Goal: Task Accomplishment & Management: Manage account settings

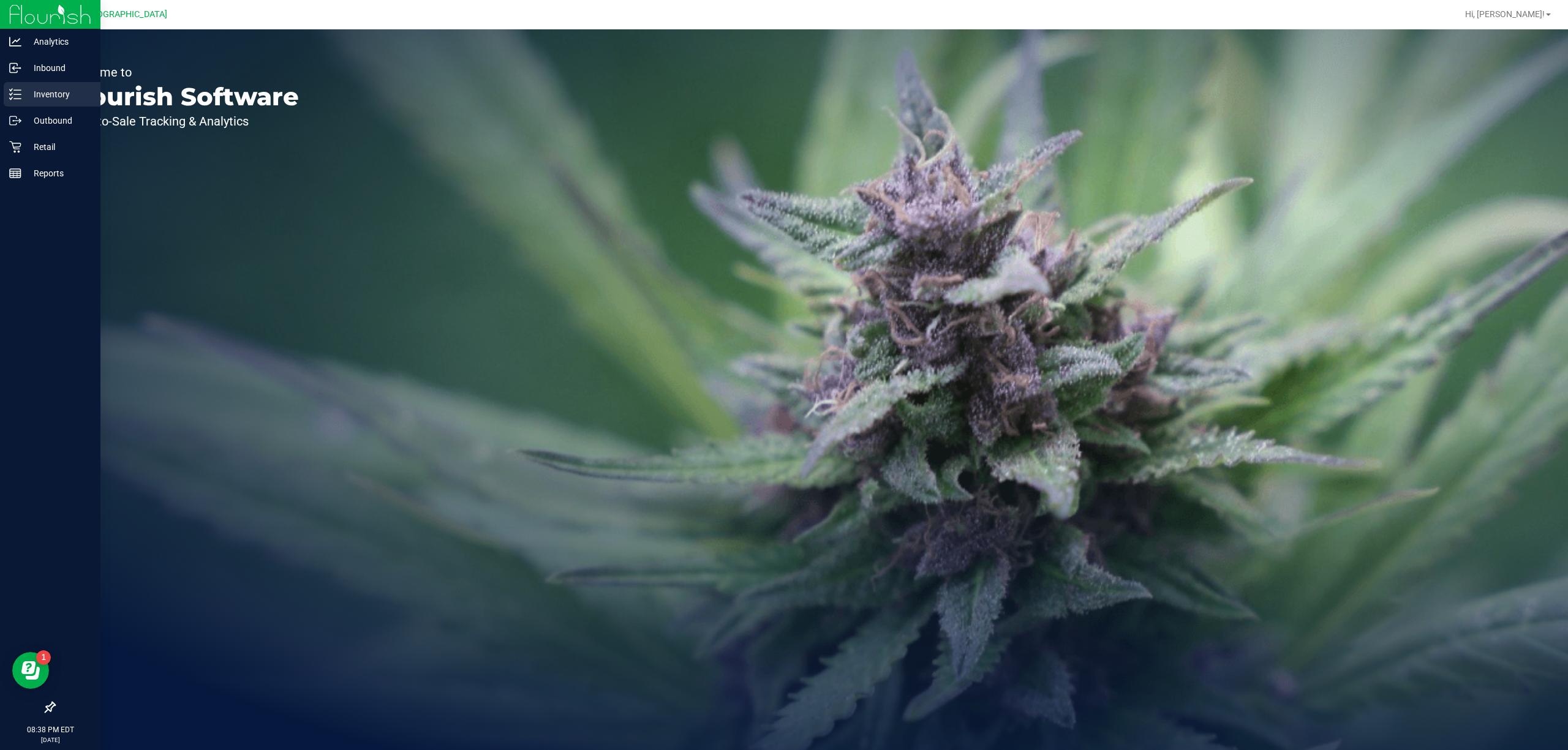
click at [49, 100] on p "Inventory" at bounding box center [58, 94] width 74 height 15
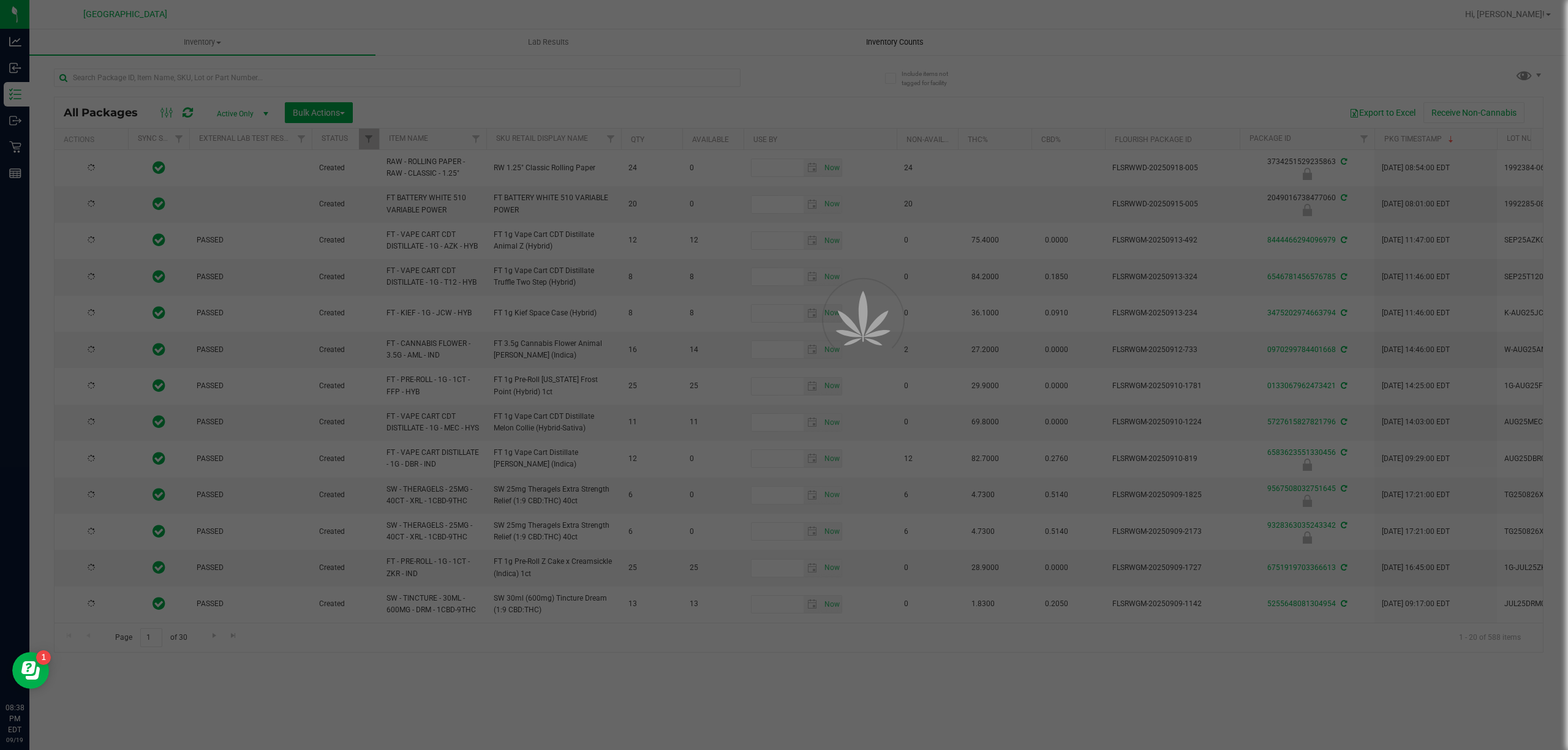
click at [899, 48] on div at bounding box center [784, 375] width 1568 height 750
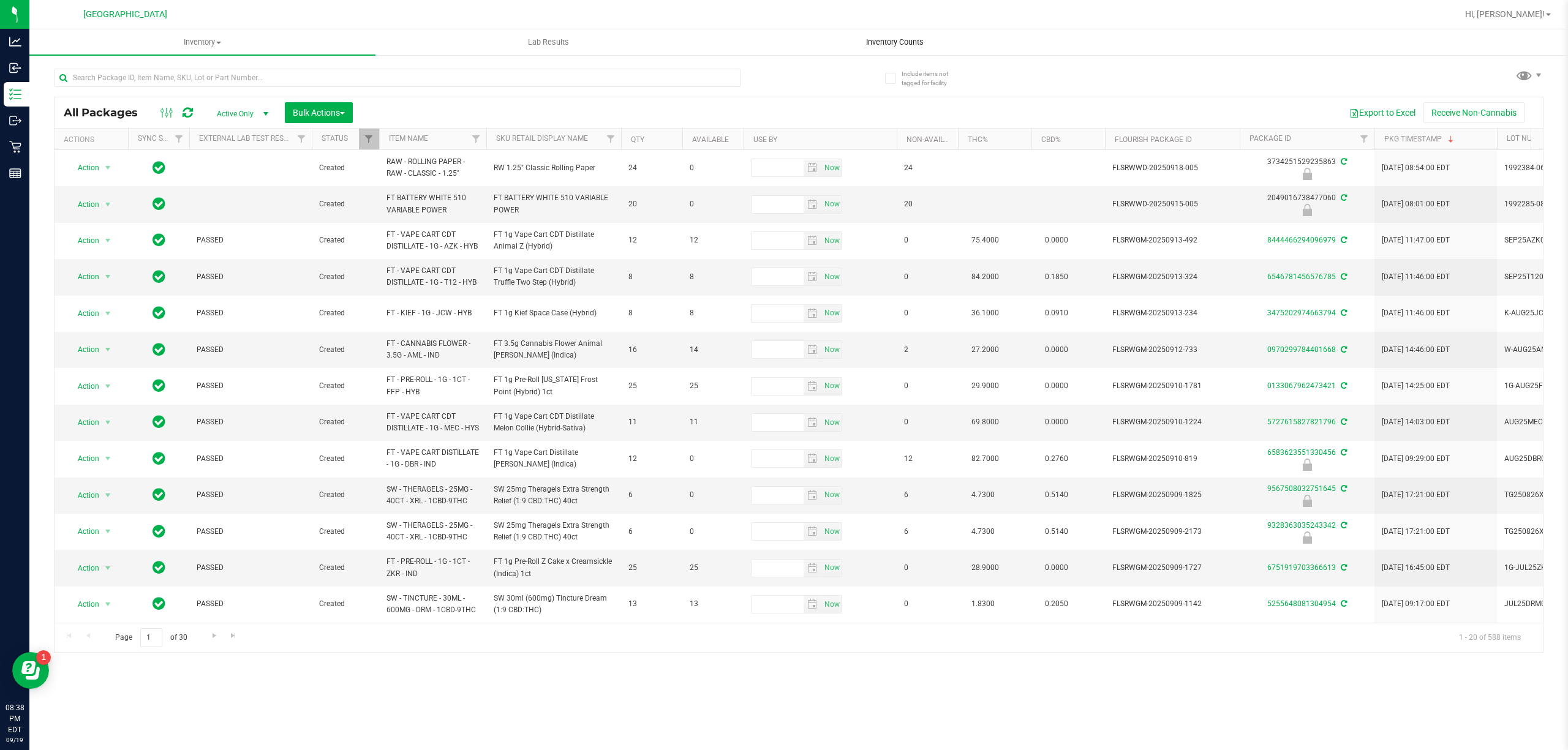
click at [899, 42] on span "Inventory Counts" at bounding box center [895, 42] width 91 height 11
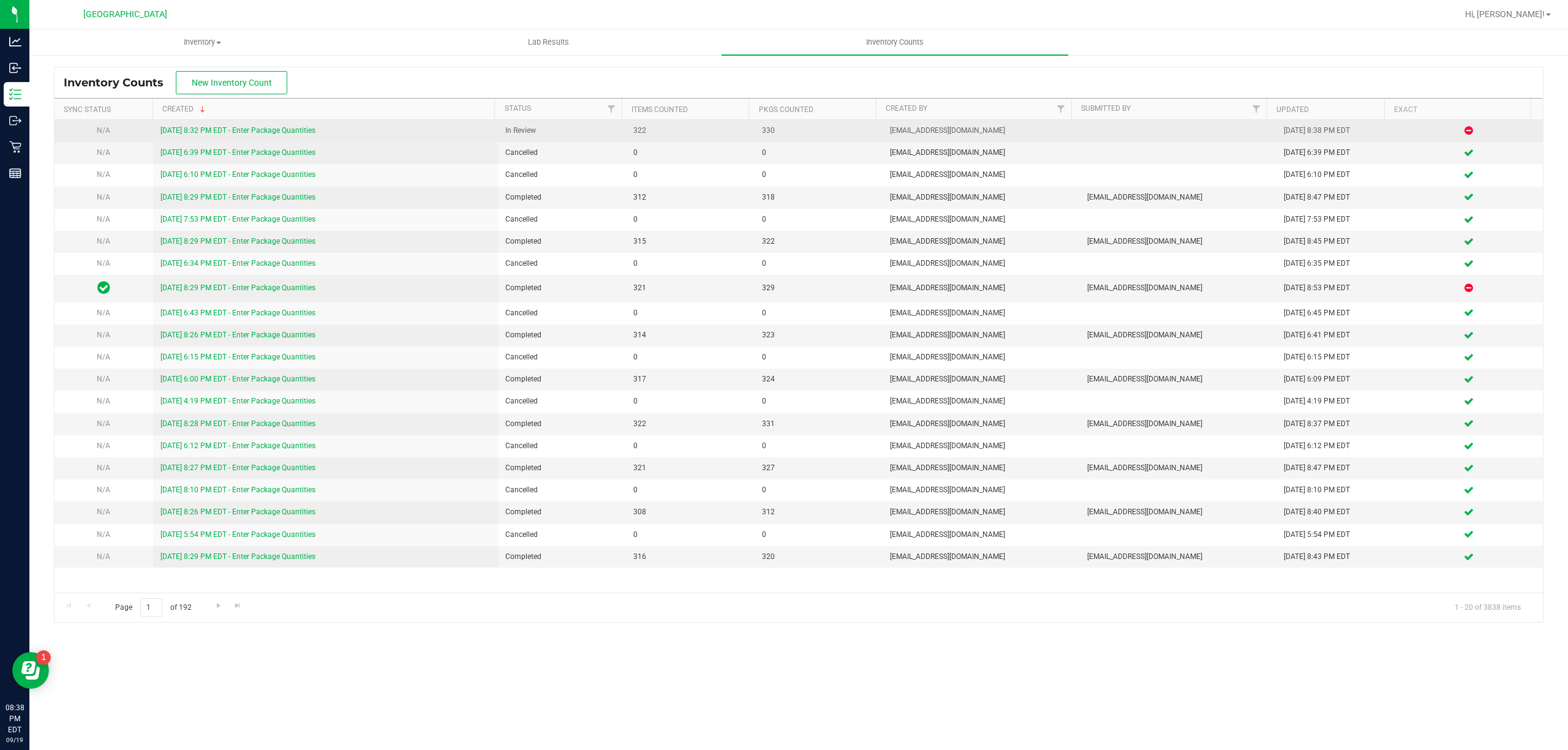
click at [224, 130] on link "[DATE] 8:32 PM EDT - Enter Package Quantities" at bounding box center [237, 130] width 155 height 9
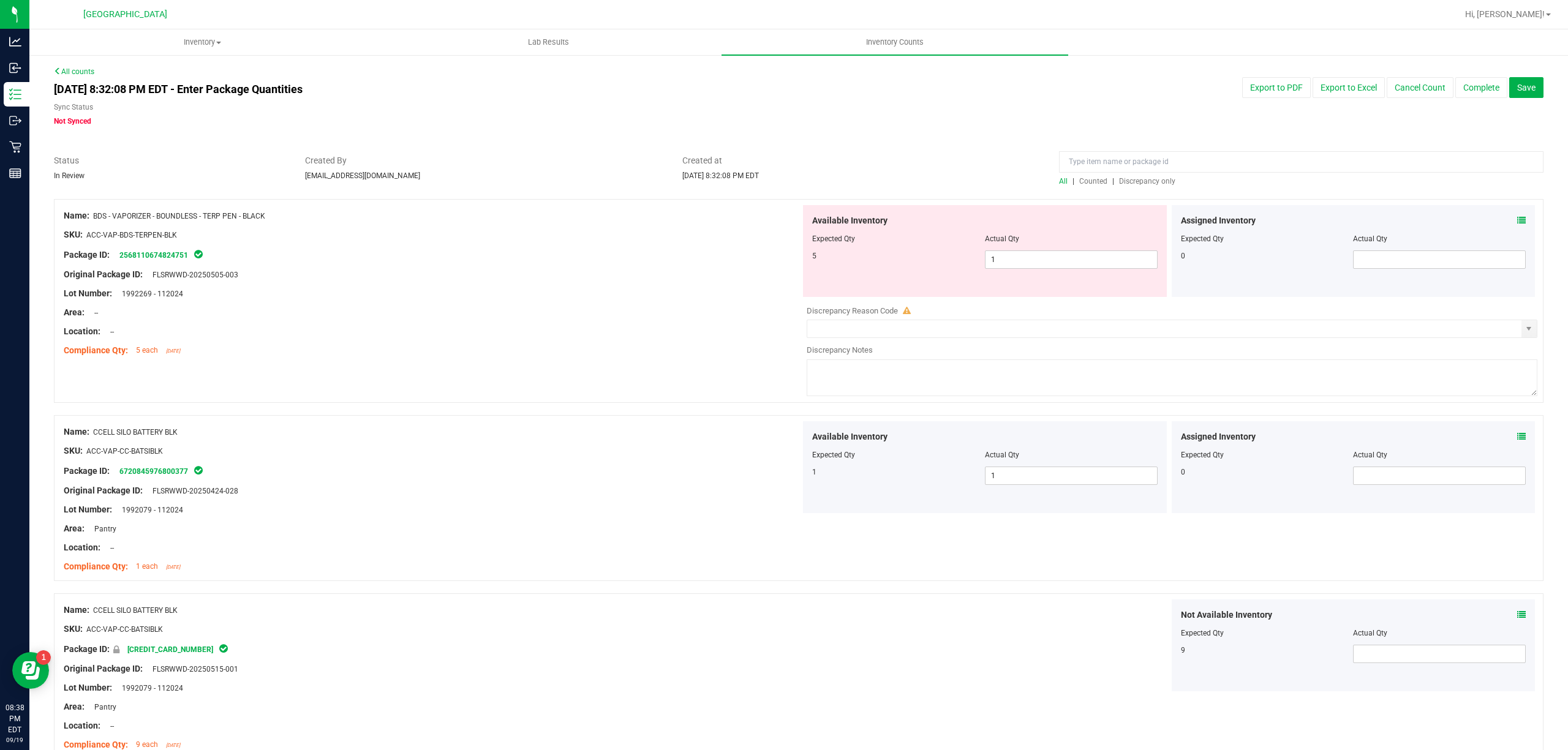
click at [1129, 185] on span "Discrepancy only" at bounding box center [1147, 181] width 57 height 9
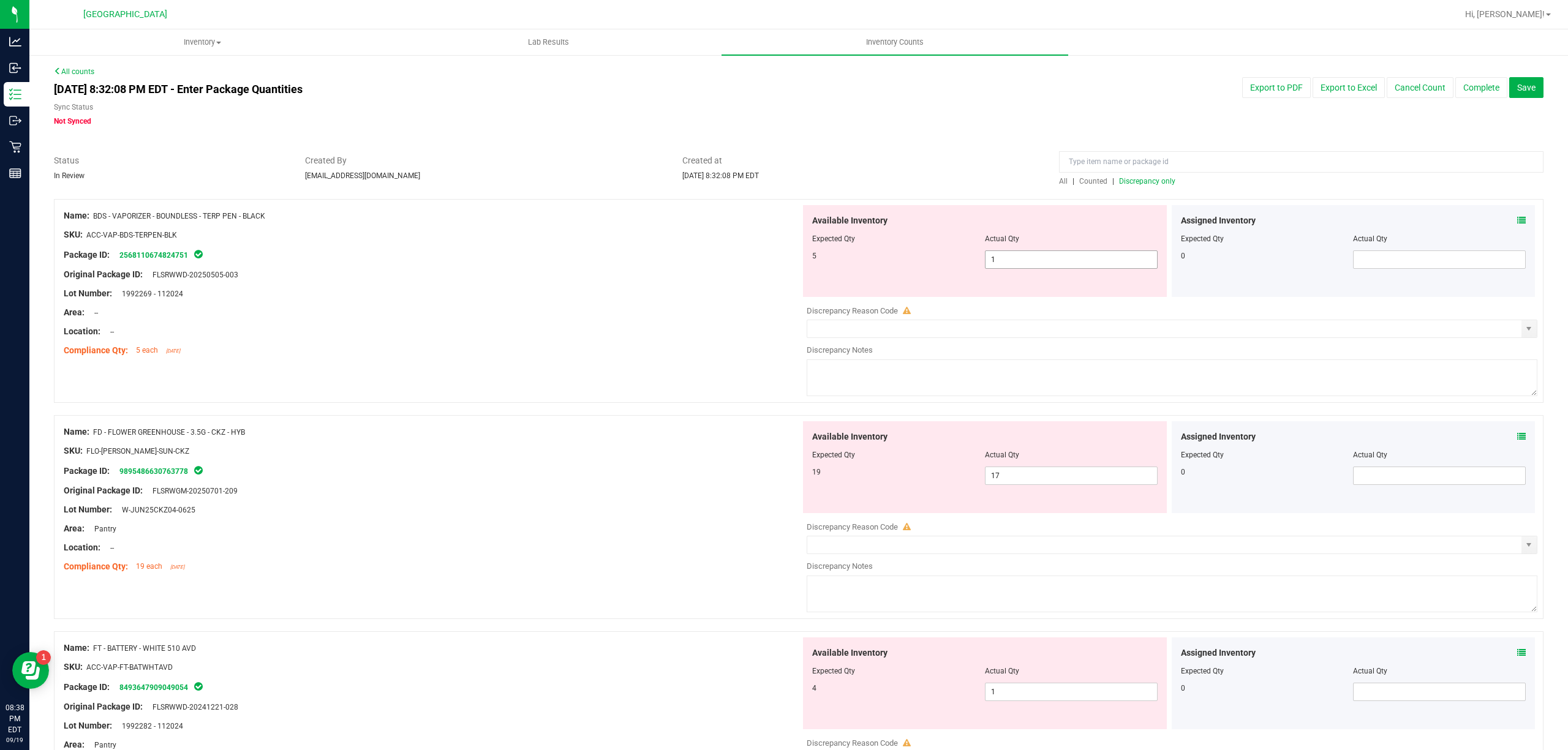
click at [1045, 258] on span "1 1" at bounding box center [1071, 259] width 173 height 18
click at [1045, 258] on input "1" at bounding box center [1071, 260] width 172 height 17
type input "5"
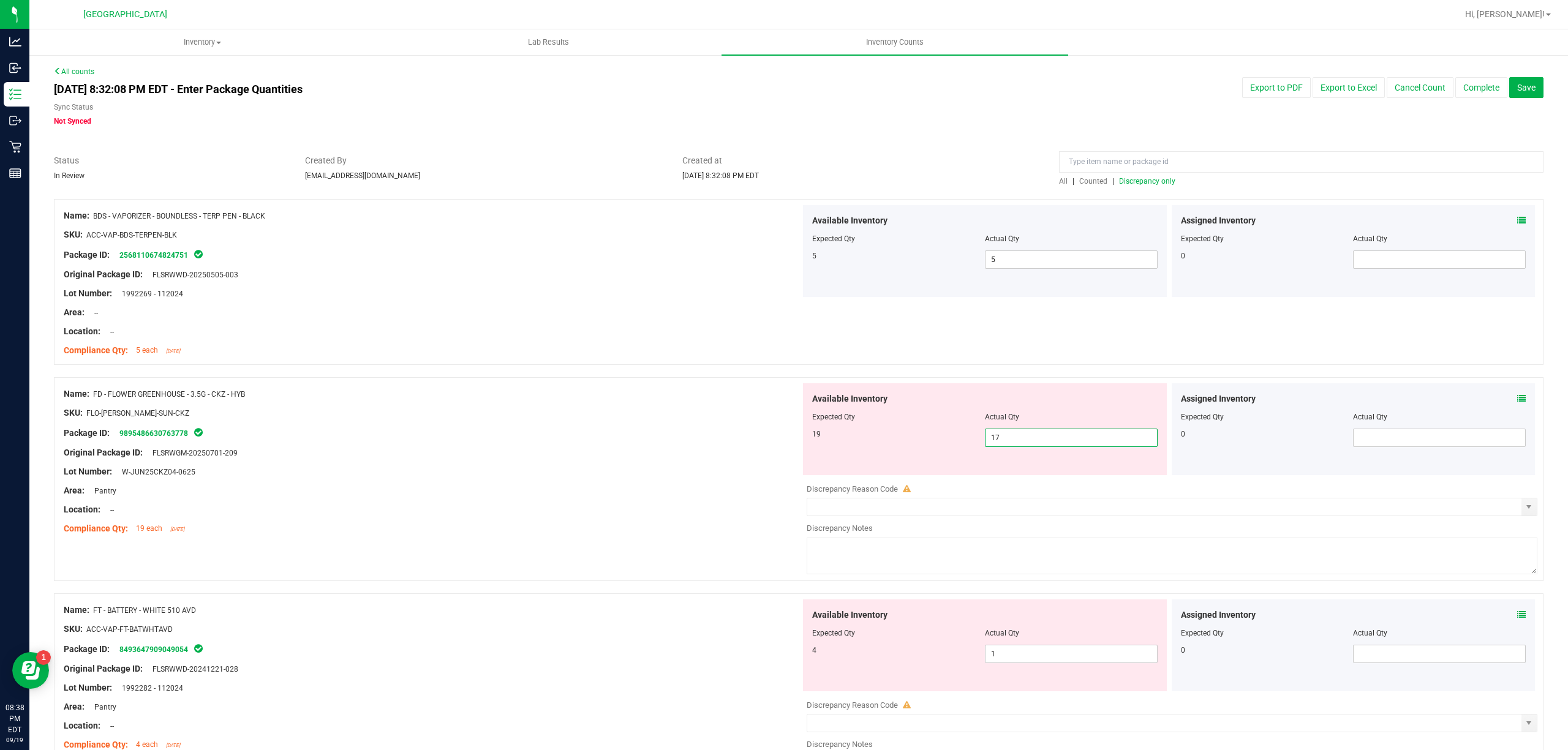
click at [1099, 436] on span "17 17" at bounding box center [1071, 437] width 173 height 18
click at [1099, 436] on input "17" at bounding box center [1071, 438] width 172 height 17
type input "19"
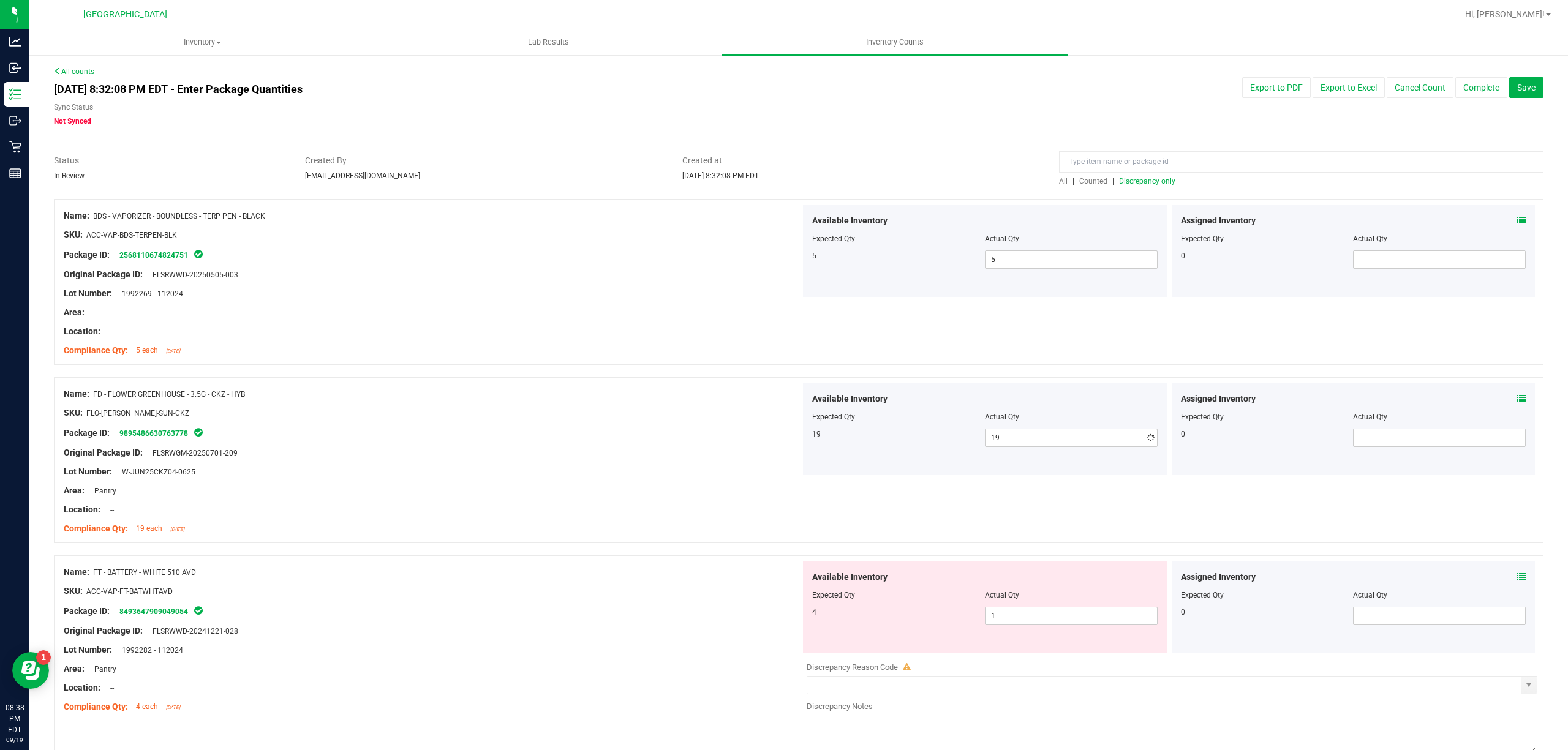
click at [539, 486] on div "Area: Pantry" at bounding box center [432, 490] width 737 height 13
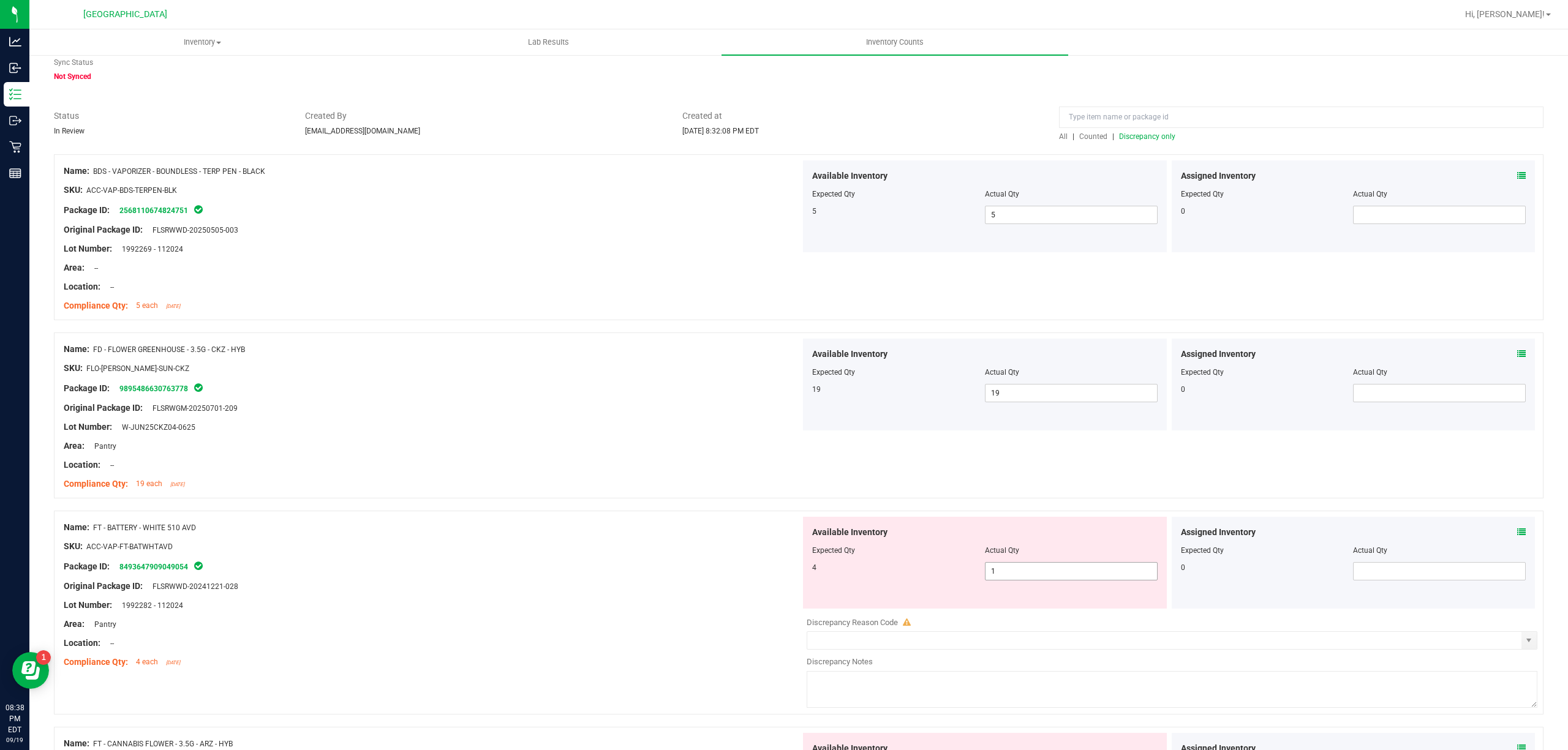
scroll to position [82, 0]
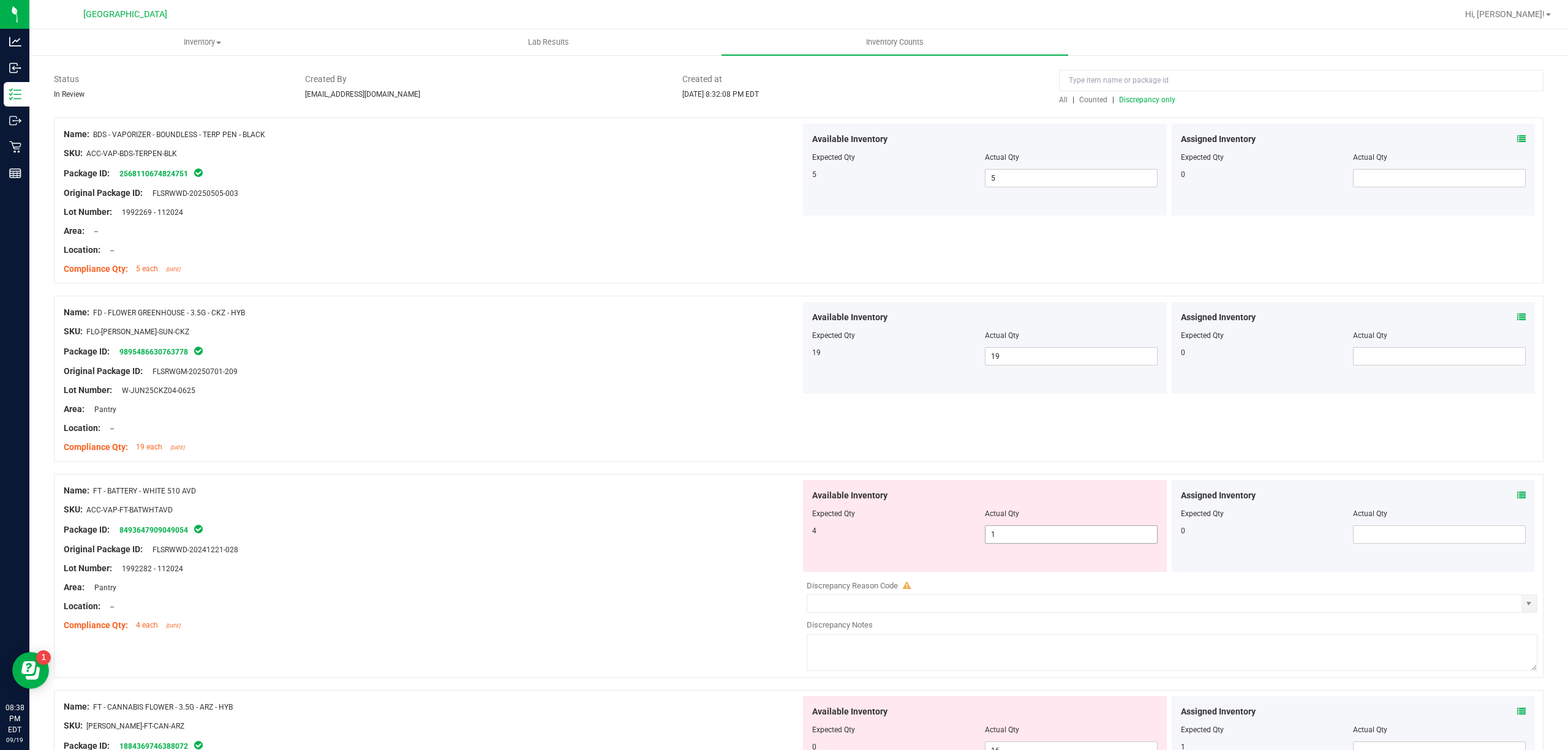
click at [1055, 535] on span "1 1" at bounding box center [1071, 534] width 173 height 18
click at [1055, 535] on input "1" at bounding box center [1071, 534] width 172 height 17
type input "4"
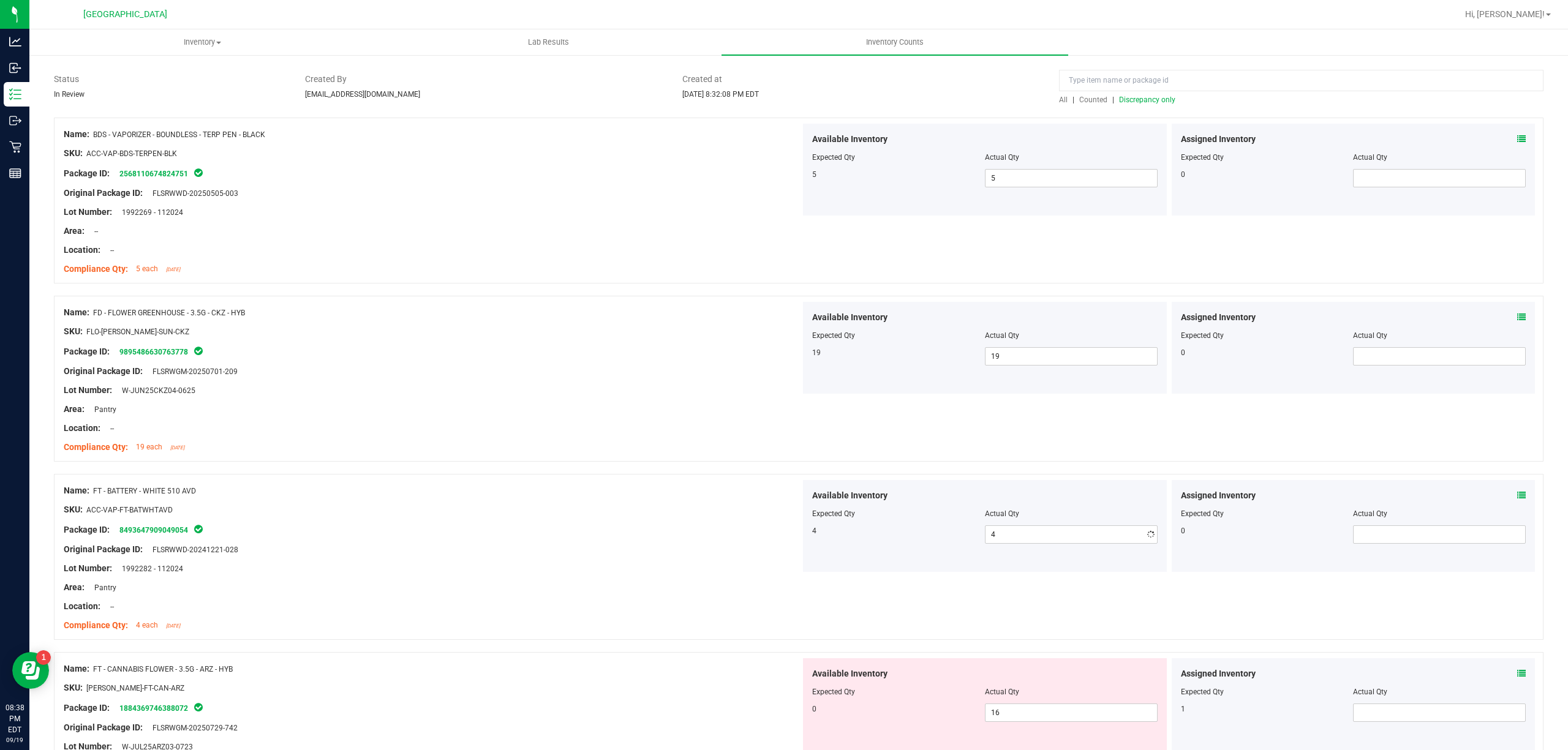
click at [671, 562] on div "Lot Number: 1992282 - 112024" at bounding box center [432, 568] width 737 height 13
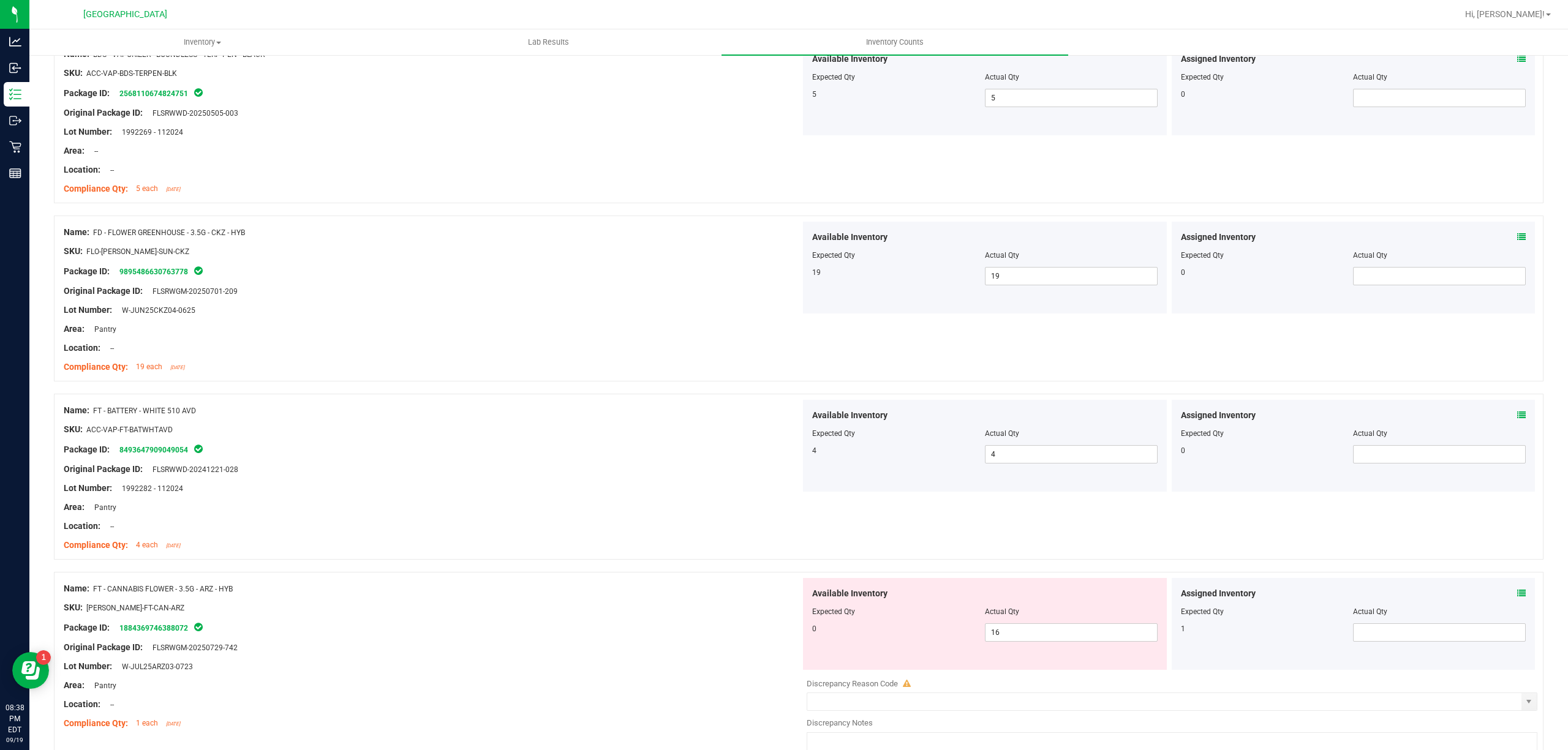
scroll to position [326, 0]
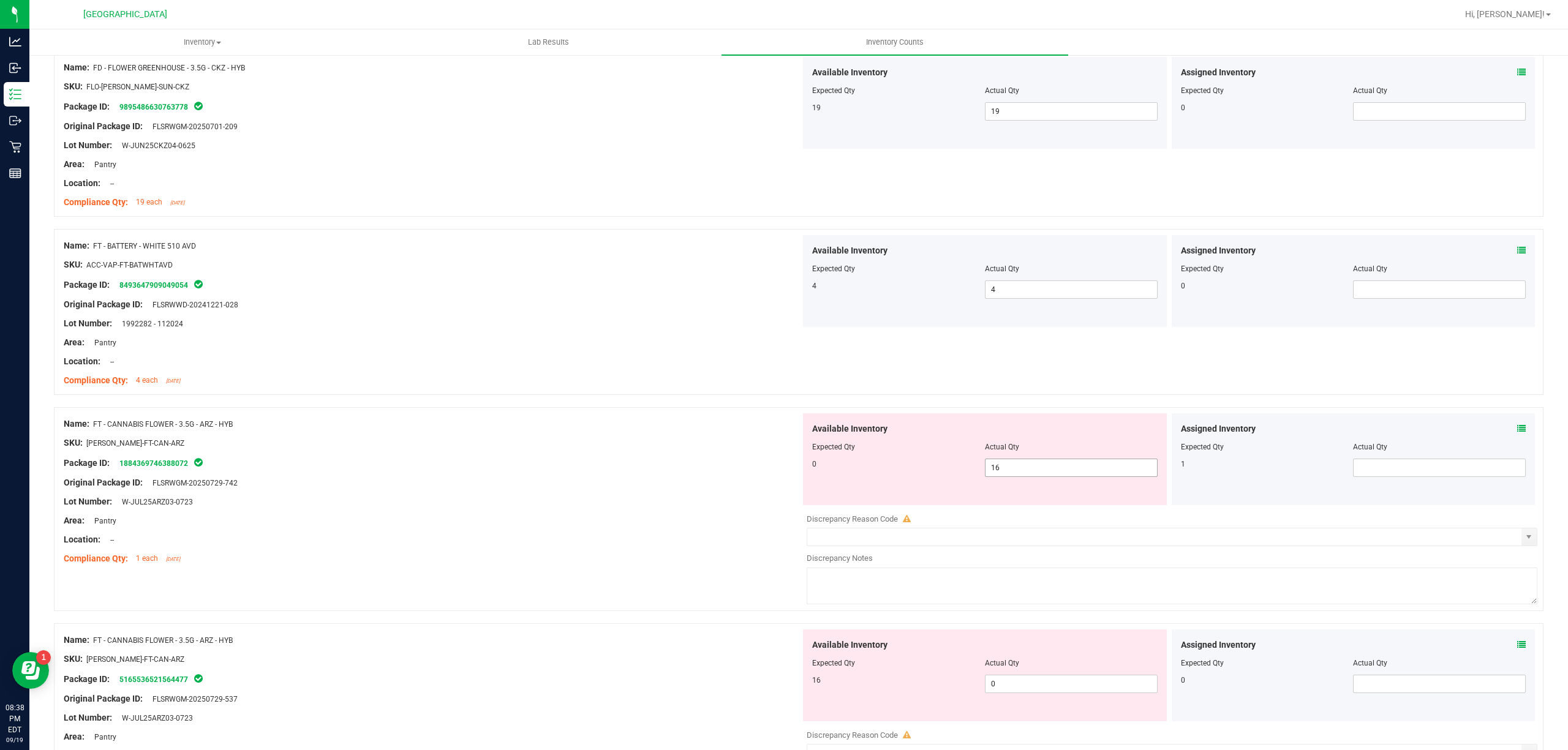
click at [1070, 469] on span "16 16" at bounding box center [1071, 468] width 173 height 18
click at [1070, 469] on input "16" at bounding box center [1071, 468] width 172 height 17
type input "0"
click at [535, 534] on div "Location: --" at bounding box center [432, 540] width 737 height 13
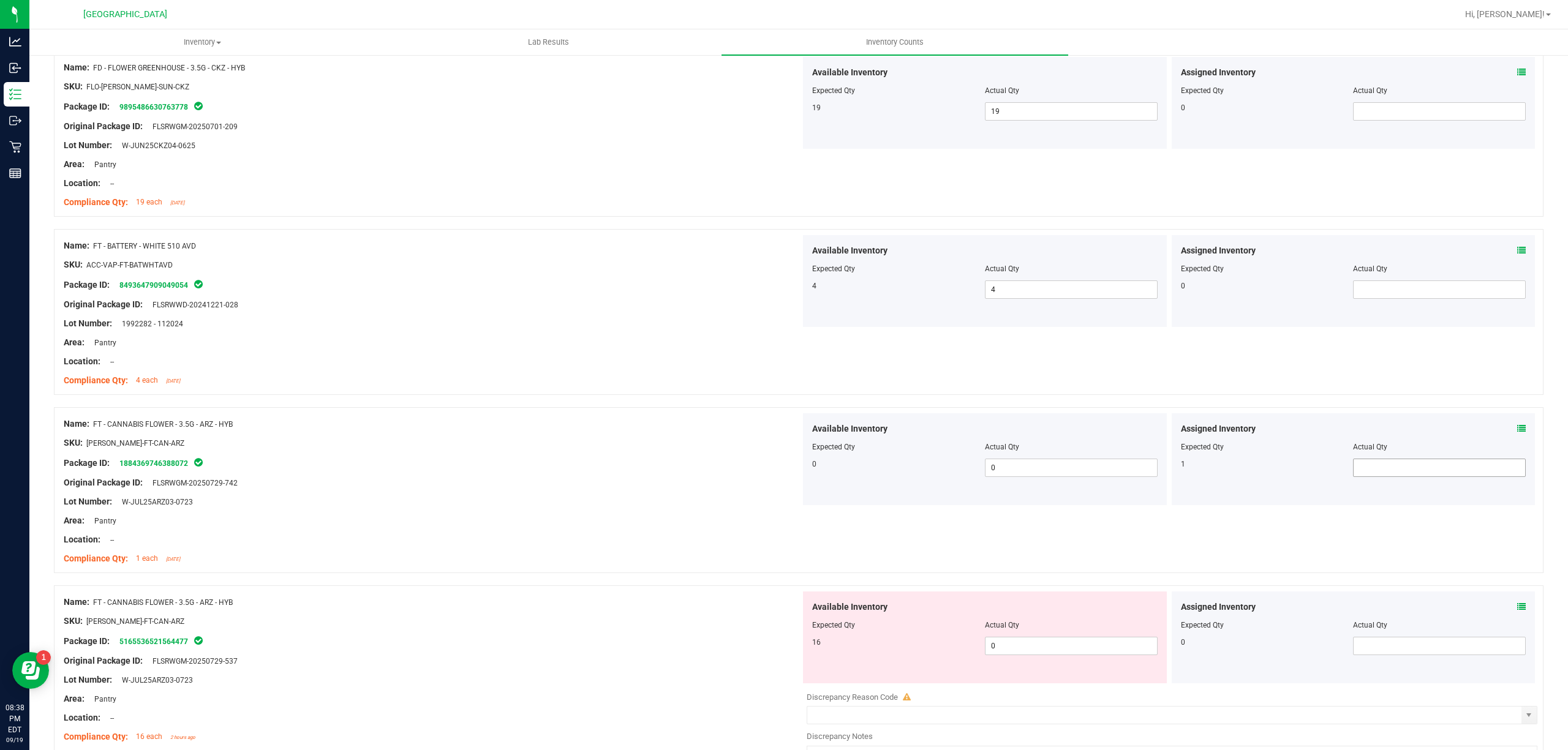
click at [1391, 468] on span at bounding box center [1439, 468] width 173 height 18
type input "1"
click at [618, 506] on div "Lot Number: W-JUL25ARZ03-0723" at bounding box center [432, 501] width 737 height 13
click at [1123, 644] on span "0 0" at bounding box center [1071, 646] width 173 height 18
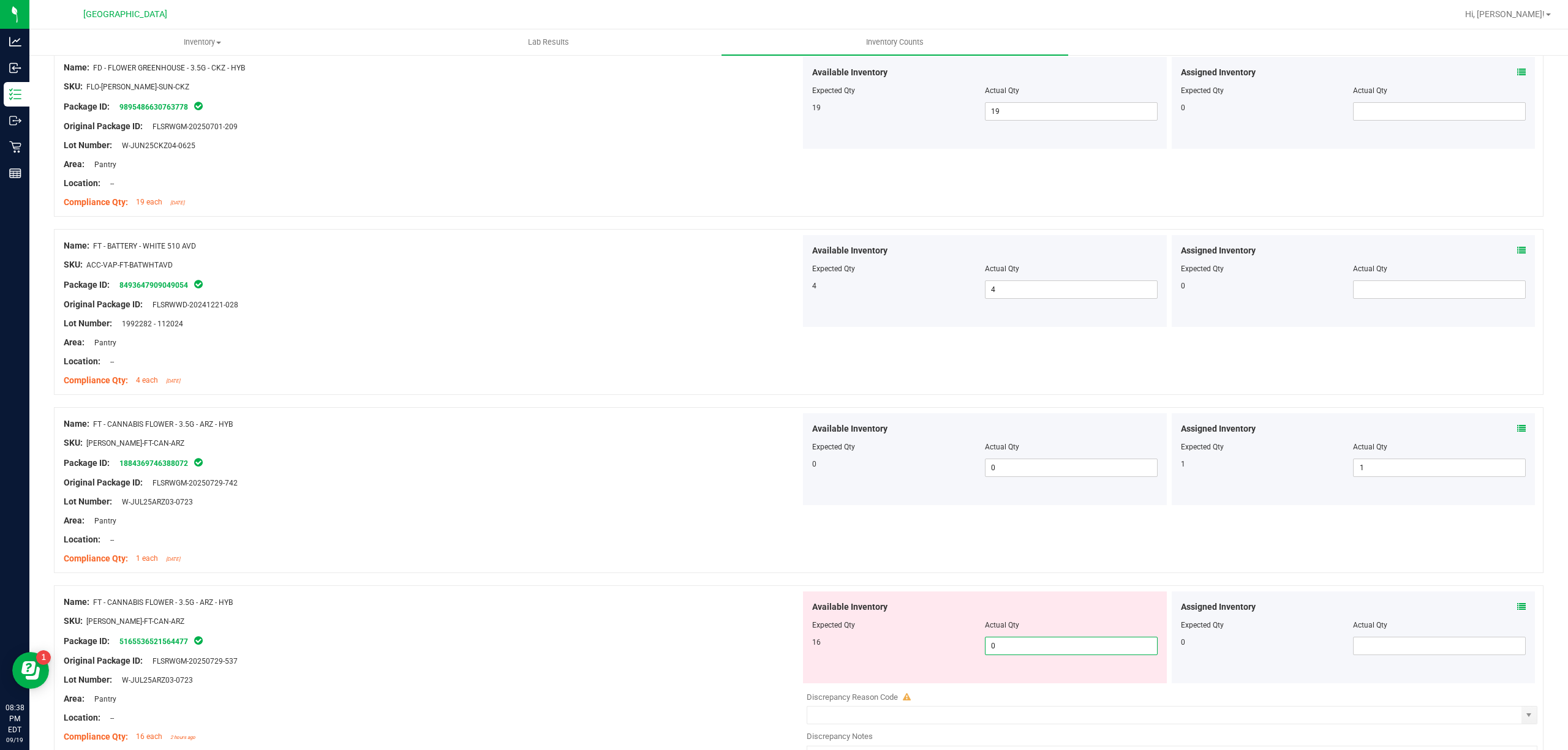
click at [1123, 644] on input "0" at bounding box center [1071, 646] width 172 height 17
type input "16"
click at [642, 601] on div "Name: FT - CANNABIS FLOWER - 3.5G - ARZ - HYB" at bounding box center [432, 602] width 737 height 13
type input "16"
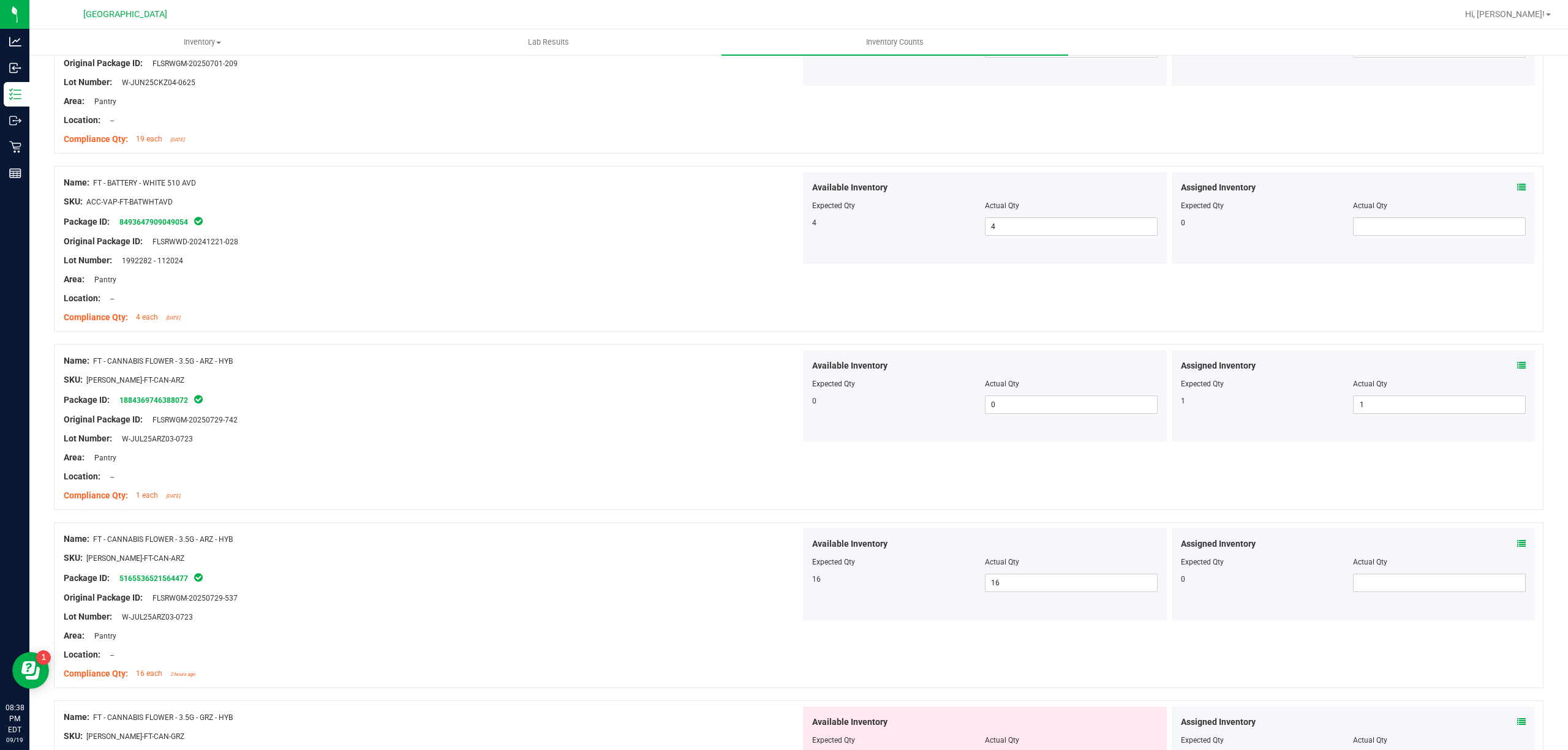
scroll to position [490, 0]
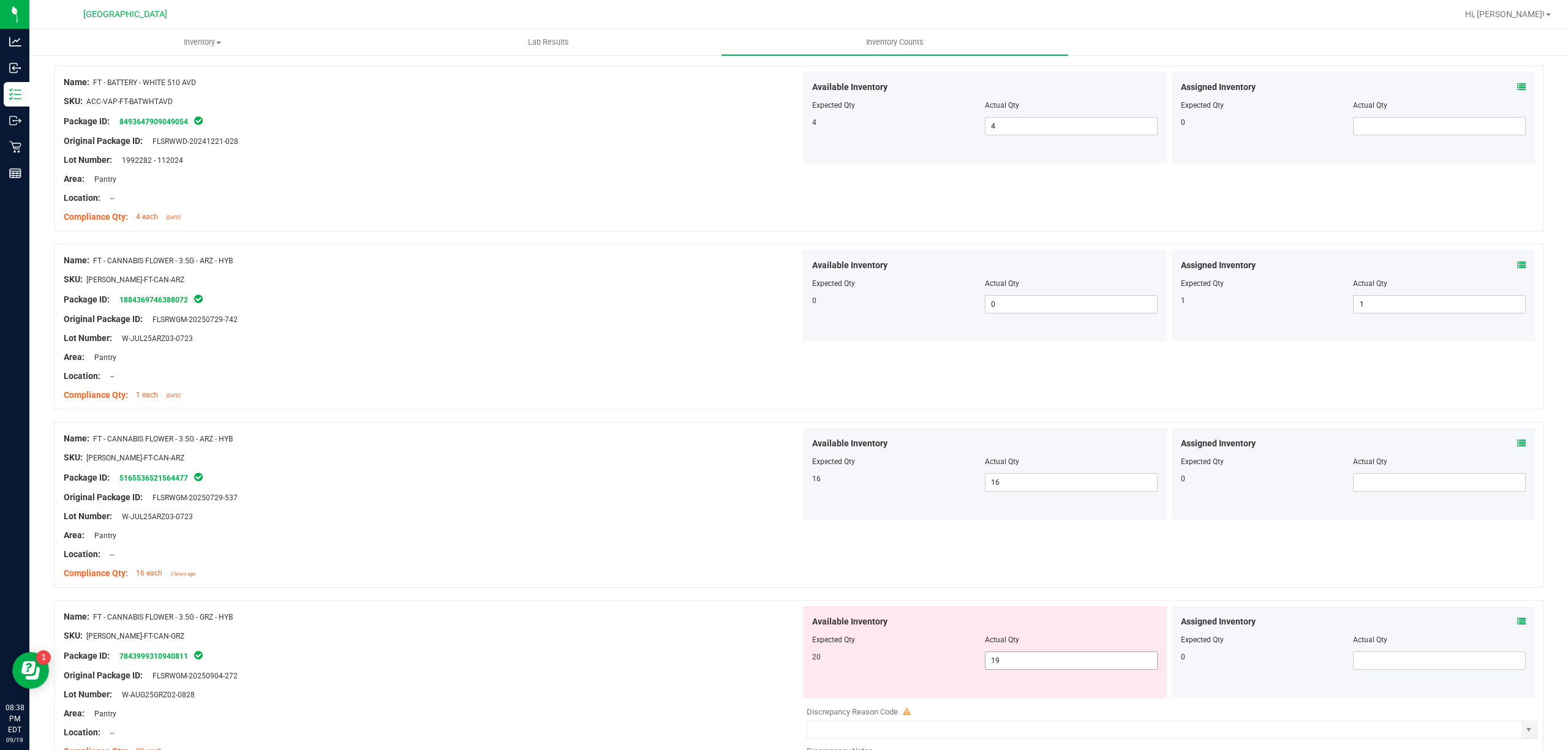
click at [1001, 668] on span "19 19" at bounding box center [1071, 660] width 173 height 18
click at [1001, 668] on input "2" at bounding box center [1071, 661] width 172 height 17
type input "20"
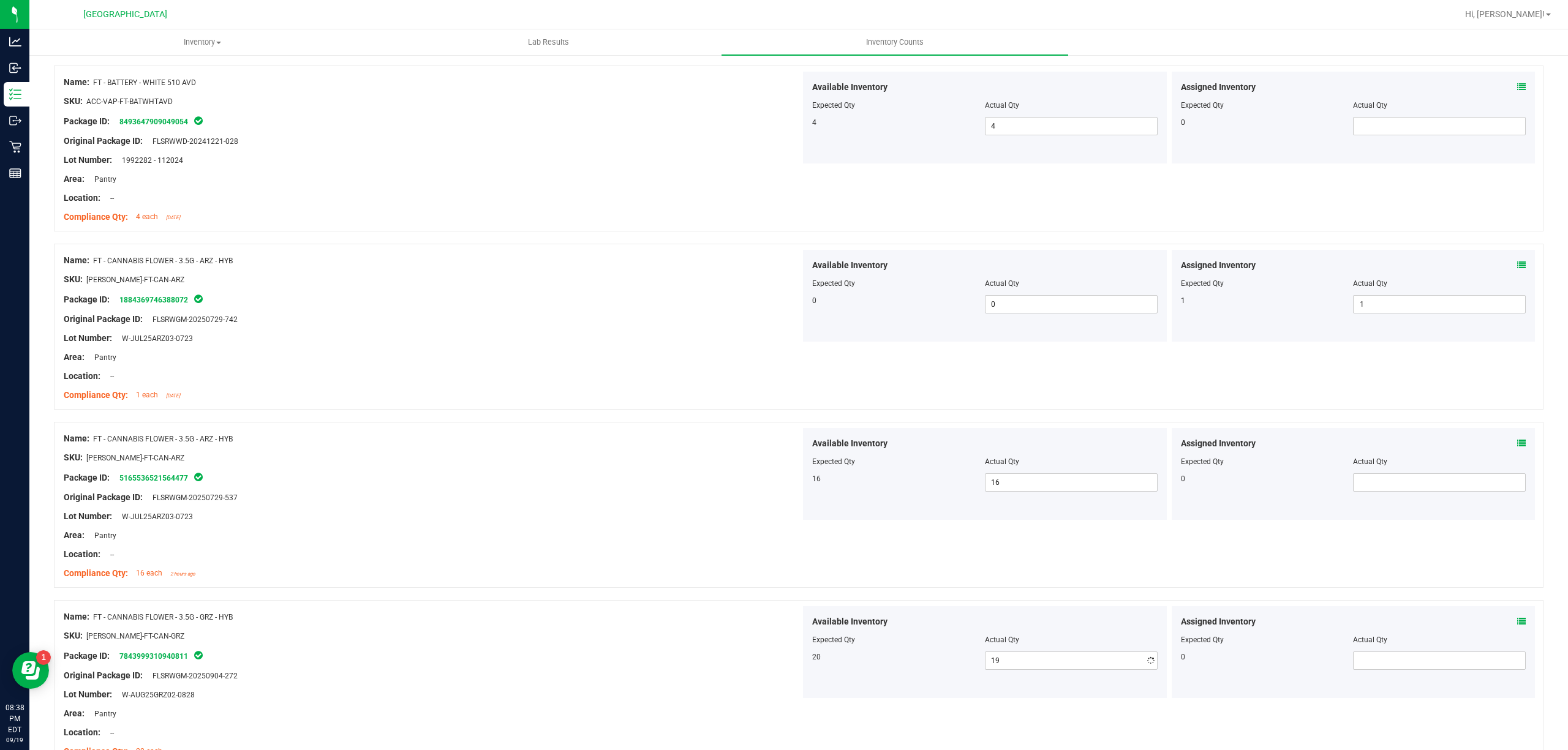
type input "20"
click at [755, 589] on div at bounding box center [799, 594] width 1490 height 13
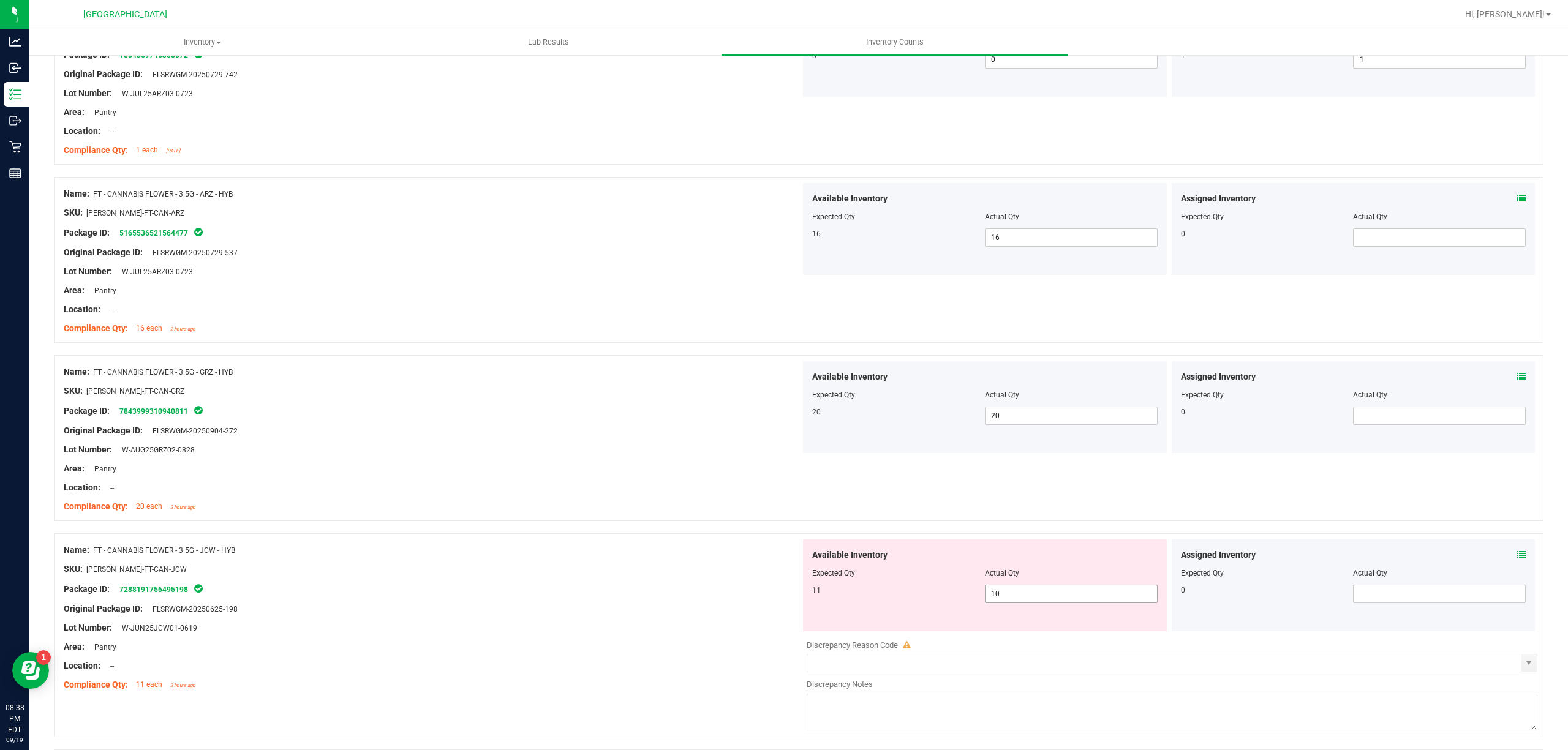
click at [1011, 599] on span "10 10" at bounding box center [1071, 593] width 173 height 18
click at [1011, 599] on input "10" at bounding box center [1071, 594] width 172 height 17
type input "11"
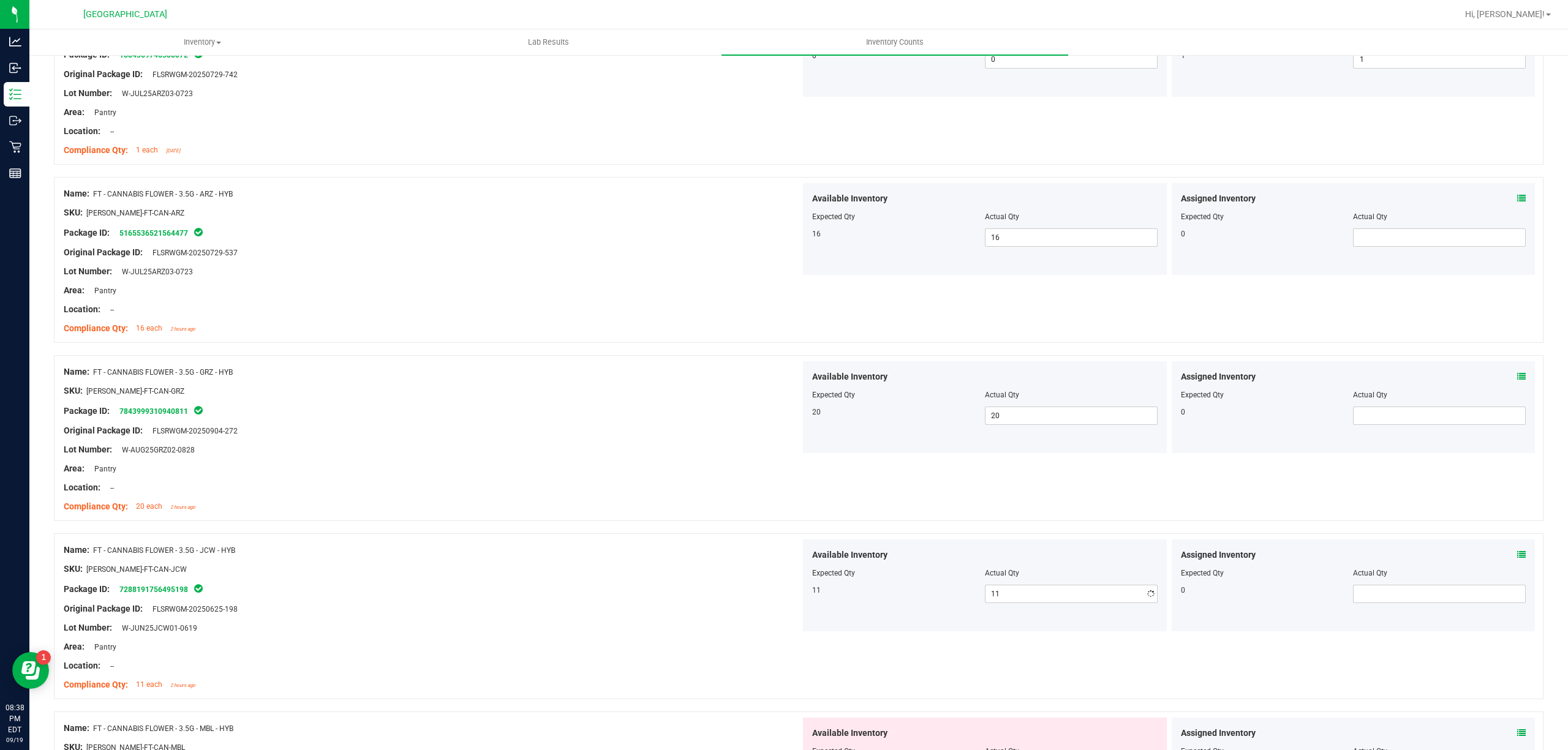
click at [566, 567] on div "SKU: [PERSON_NAME]-FT-CAN-JCW" at bounding box center [432, 569] width 737 height 13
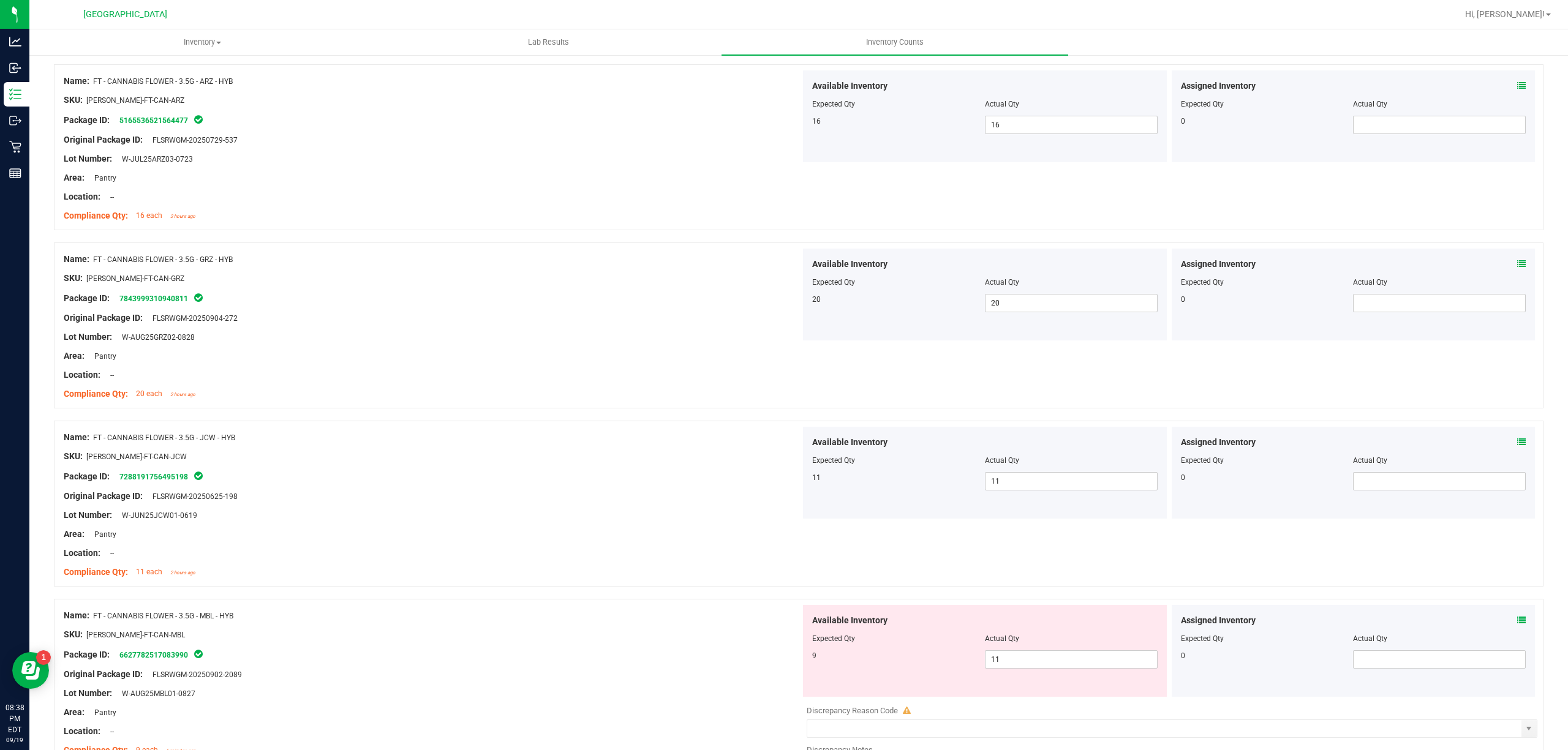
scroll to position [980, 0]
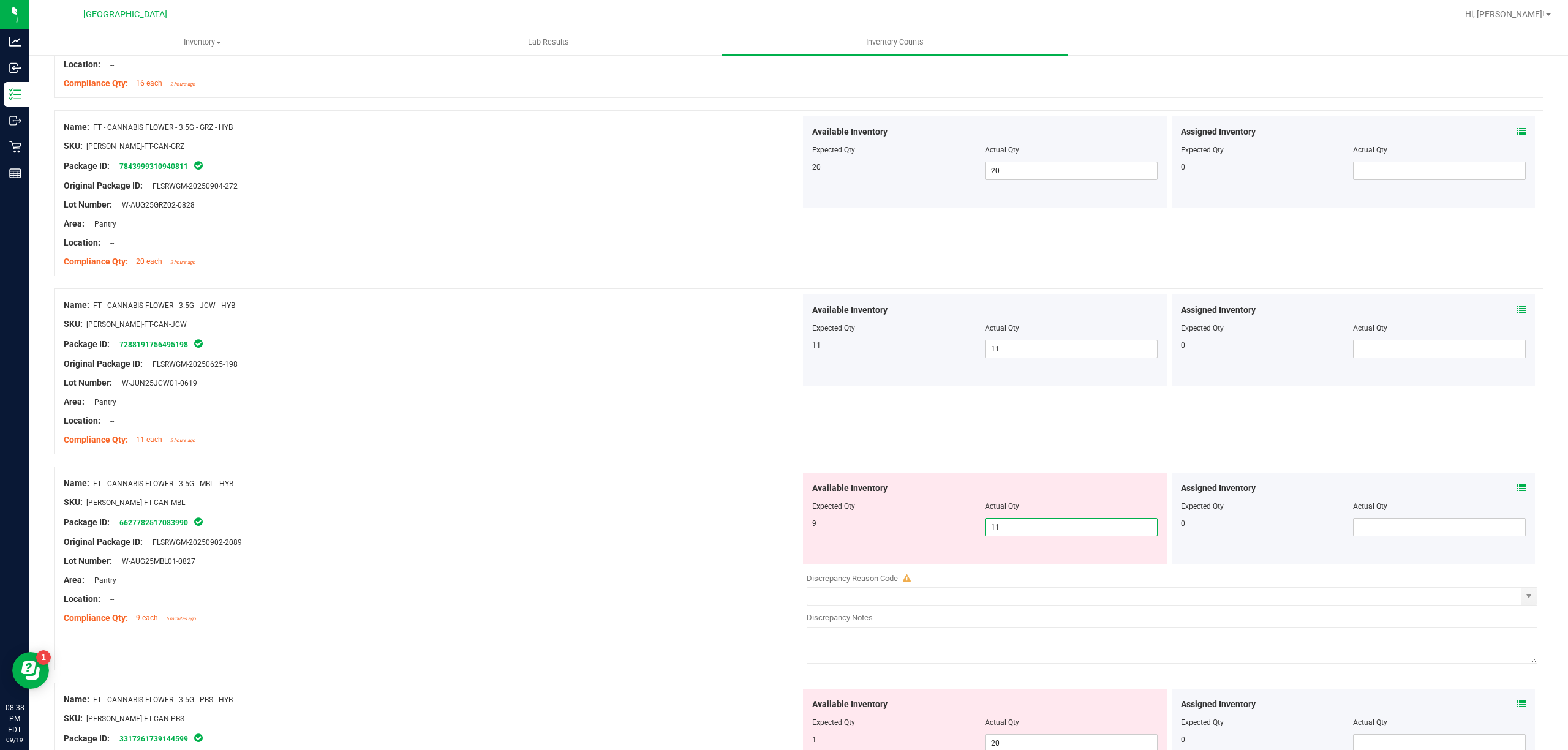
click at [1022, 527] on span "11 11" at bounding box center [1071, 526] width 173 height 18
click at [1022, 527] on input "11" at bounding box center [1071, 527] width 172 height 17
type input "9"
click at [771, 548] on div "Original Package ID: FLSRWGM-20250902-2089" at bounding box center [432, 542] width 737 height 13
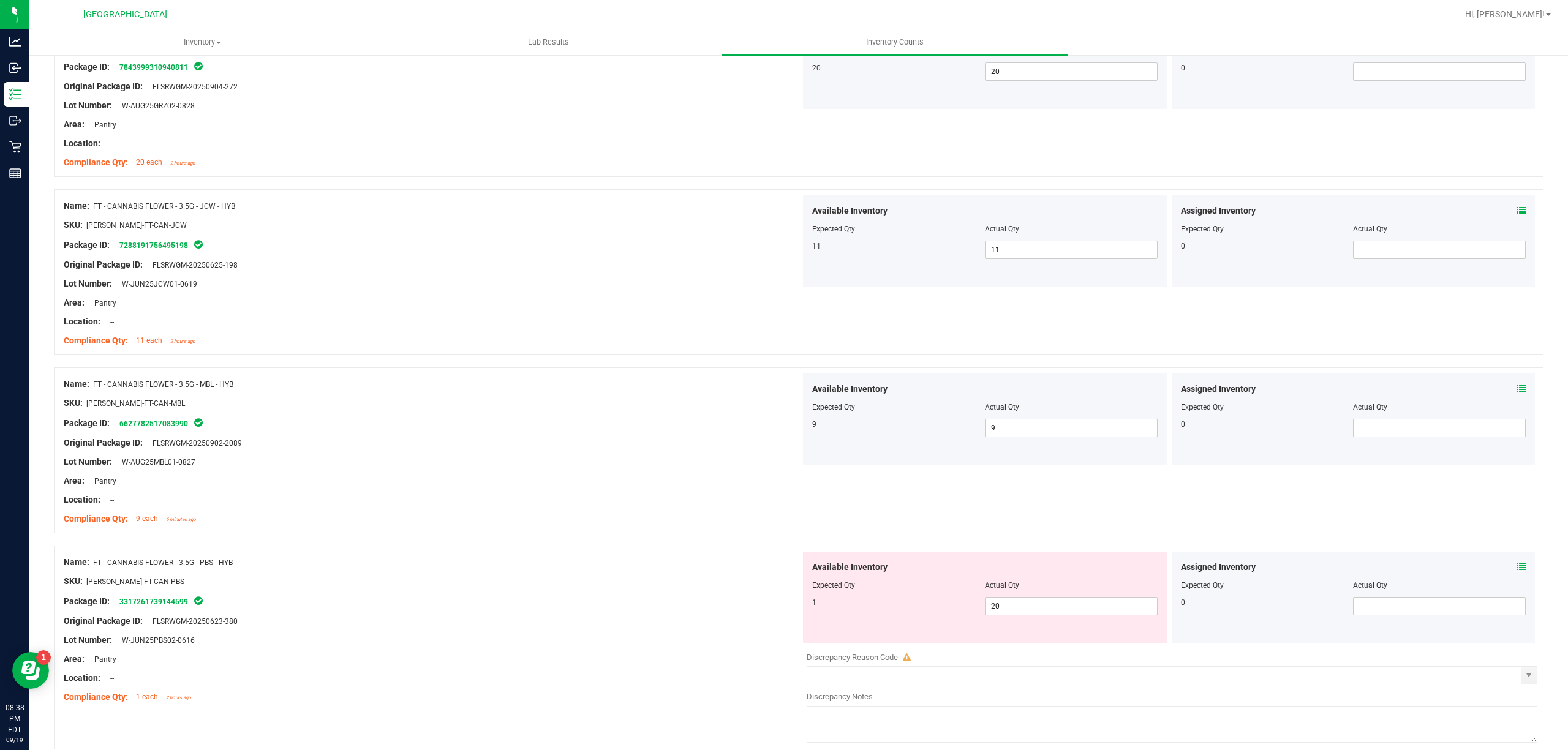
scroll to position [1225, 0]
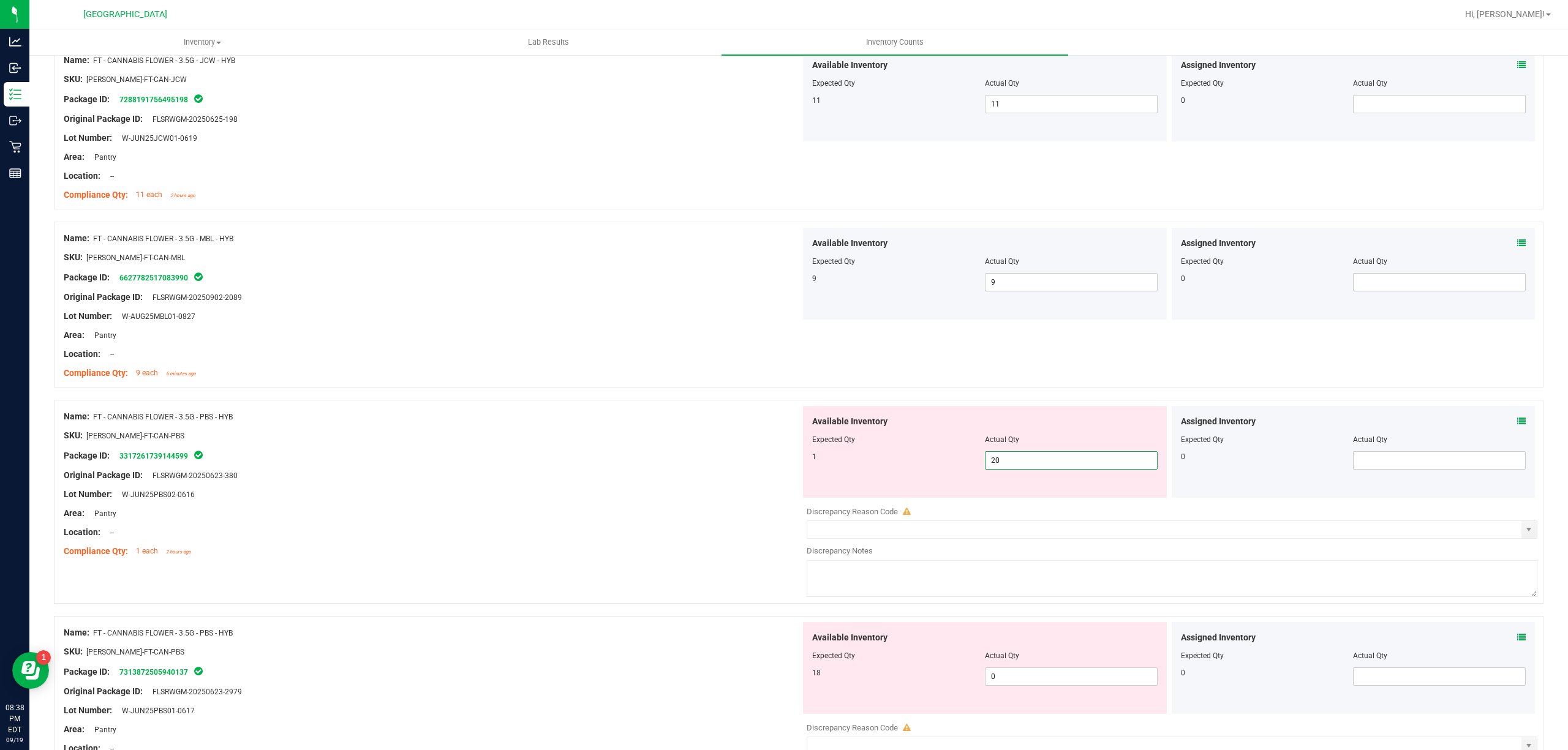
click at [1053, 466] on span "20 20" at bounding box center [1071, 460] width 173 height 18
click at [1053, 466] on input "20" at bounding box center [1071, 461] width 172 height 17
type input "1"
click at [398, 518] on div "Area: Pantry" at bounding box center [432, 513] width 737 height 13
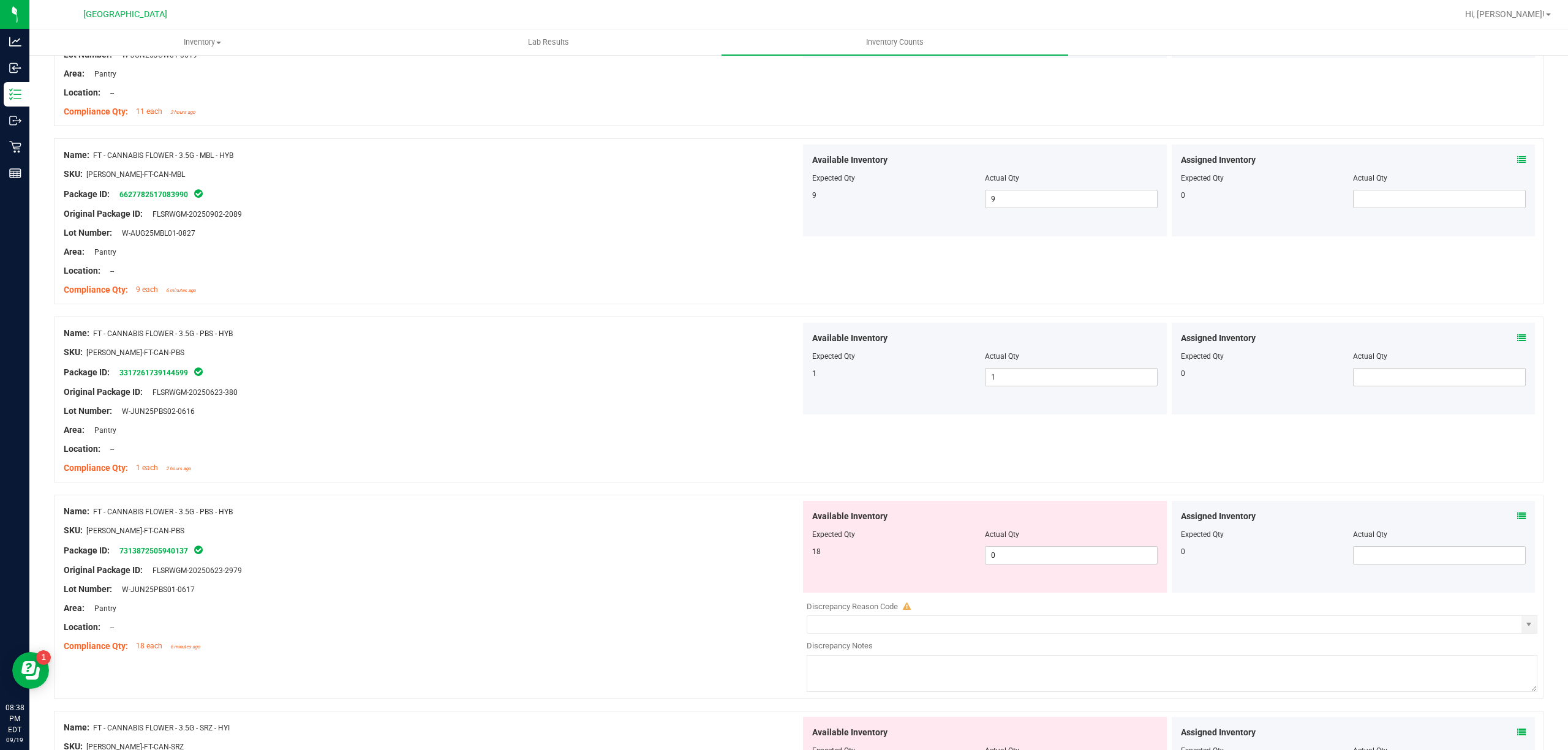
scroll to position [1387, 0]
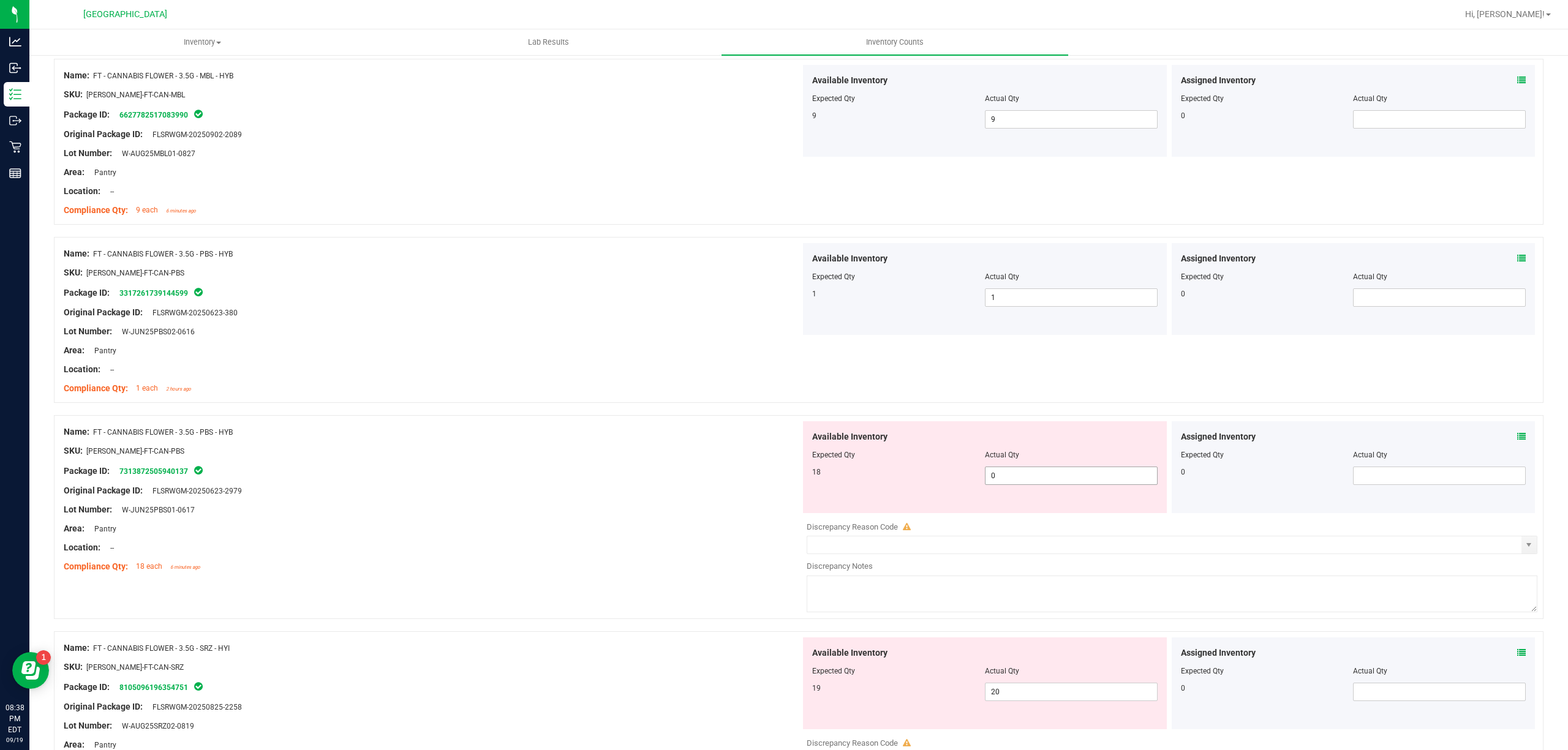
click at [1014, 479] on span "0 0" at bounding box center [1071, 475] width 173 height 18
click at [1014, 479] on input "0" at bounding box center [1071, 475] width 172 height 17
type input "18"
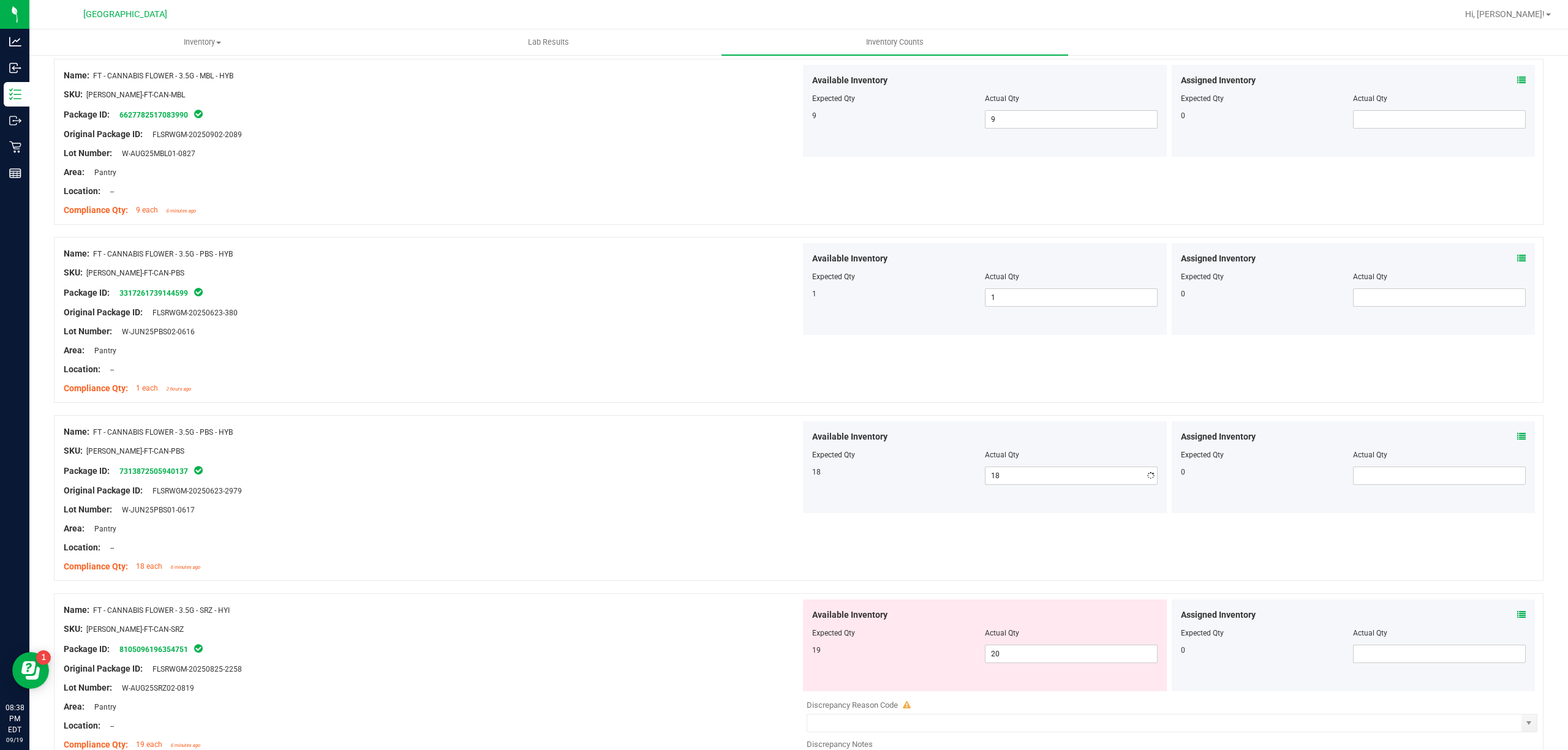
click at [625, 568] on div "Compliance Qty: 18 each 6 minutes ago" at bounding box center [432, 566] width 737 height 13
click at [1034, 657] on span "20 20" at bounding box center [1071, 654] width 173 height 18
click at [1034, 657] on input "20" at bounding box center [1071, 654] width 172 height 17
type input "2"
type input "19"
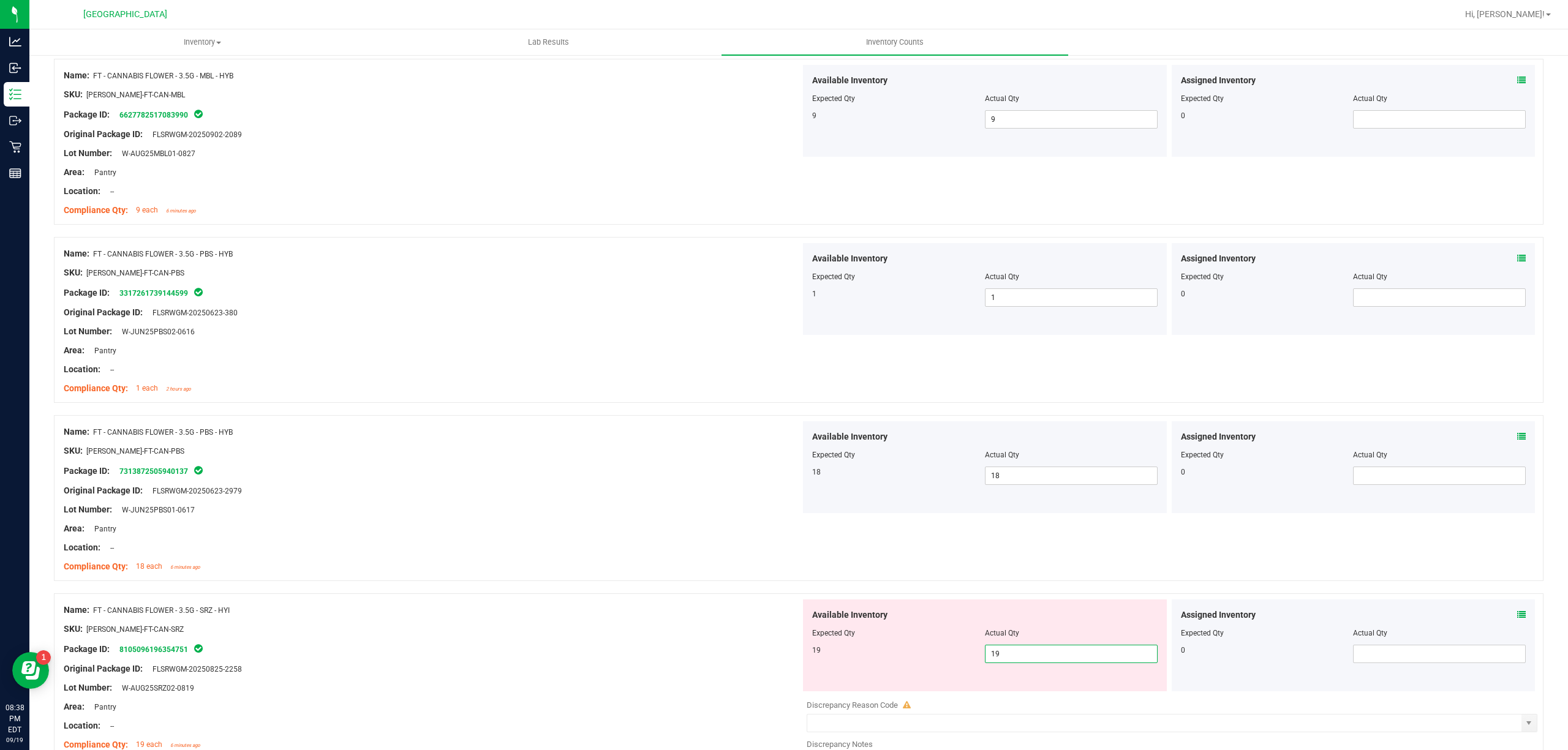
type input "19"
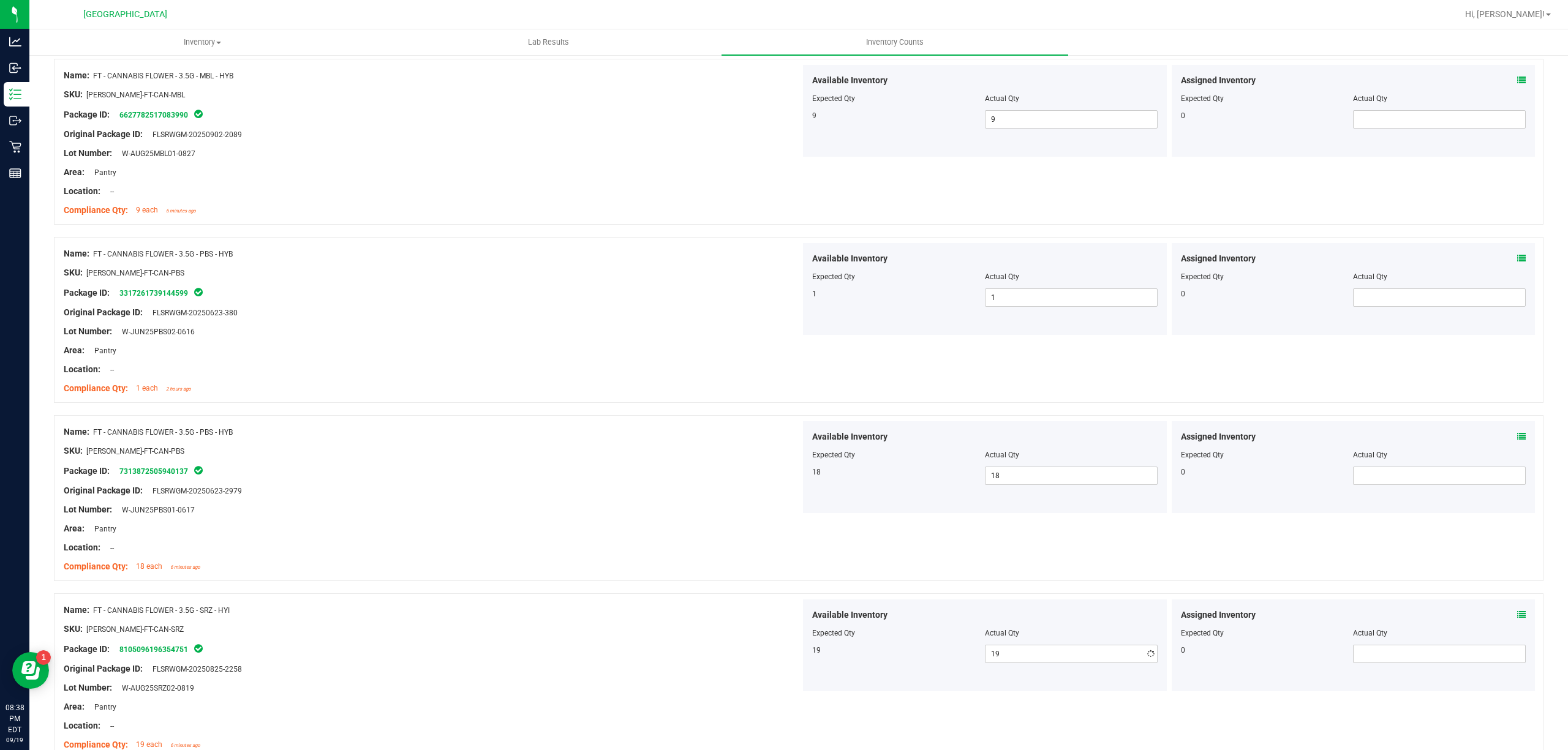
click at [712, 623] on div at bounding box center [432, 620] width 737 height 6
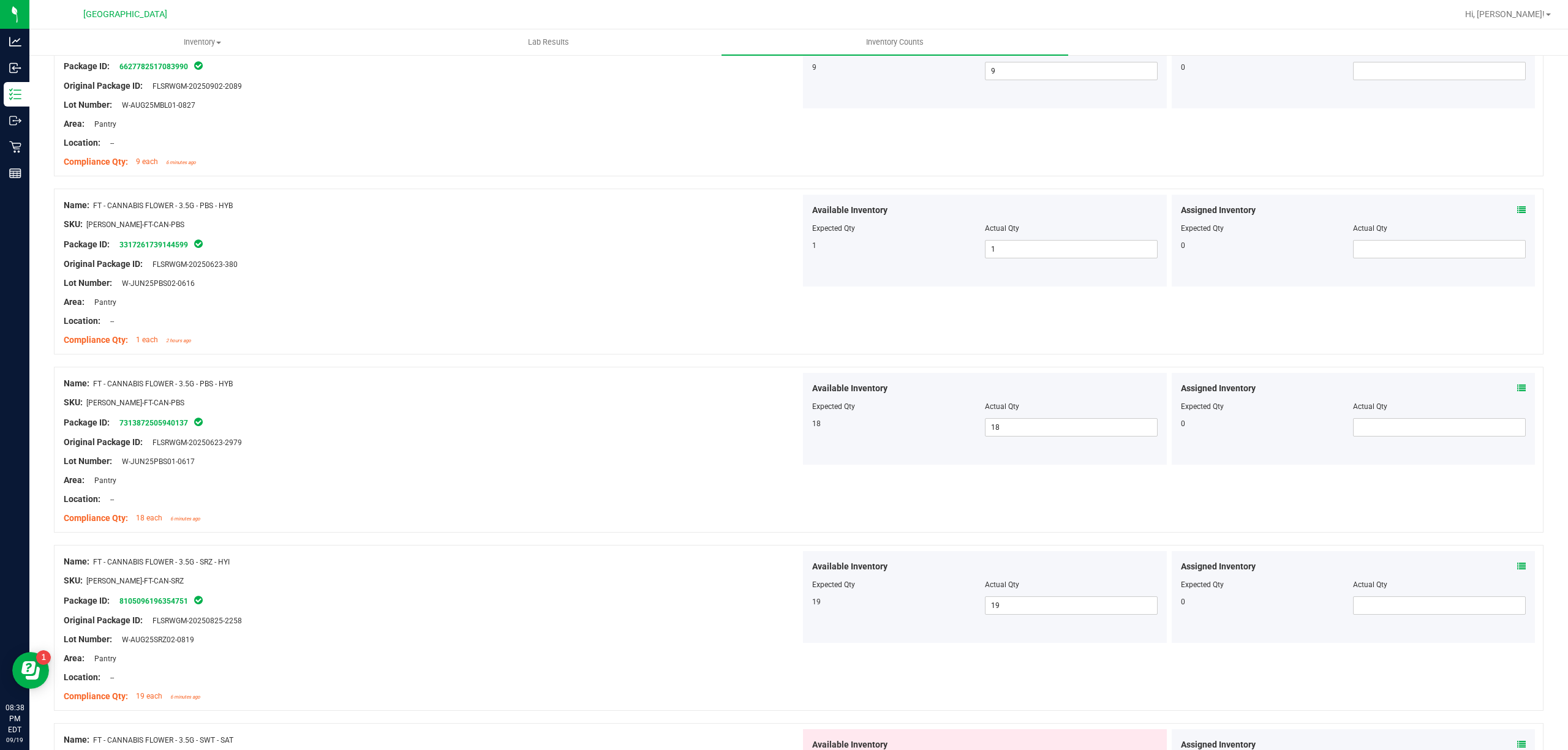
scroll to position [1633, 0]
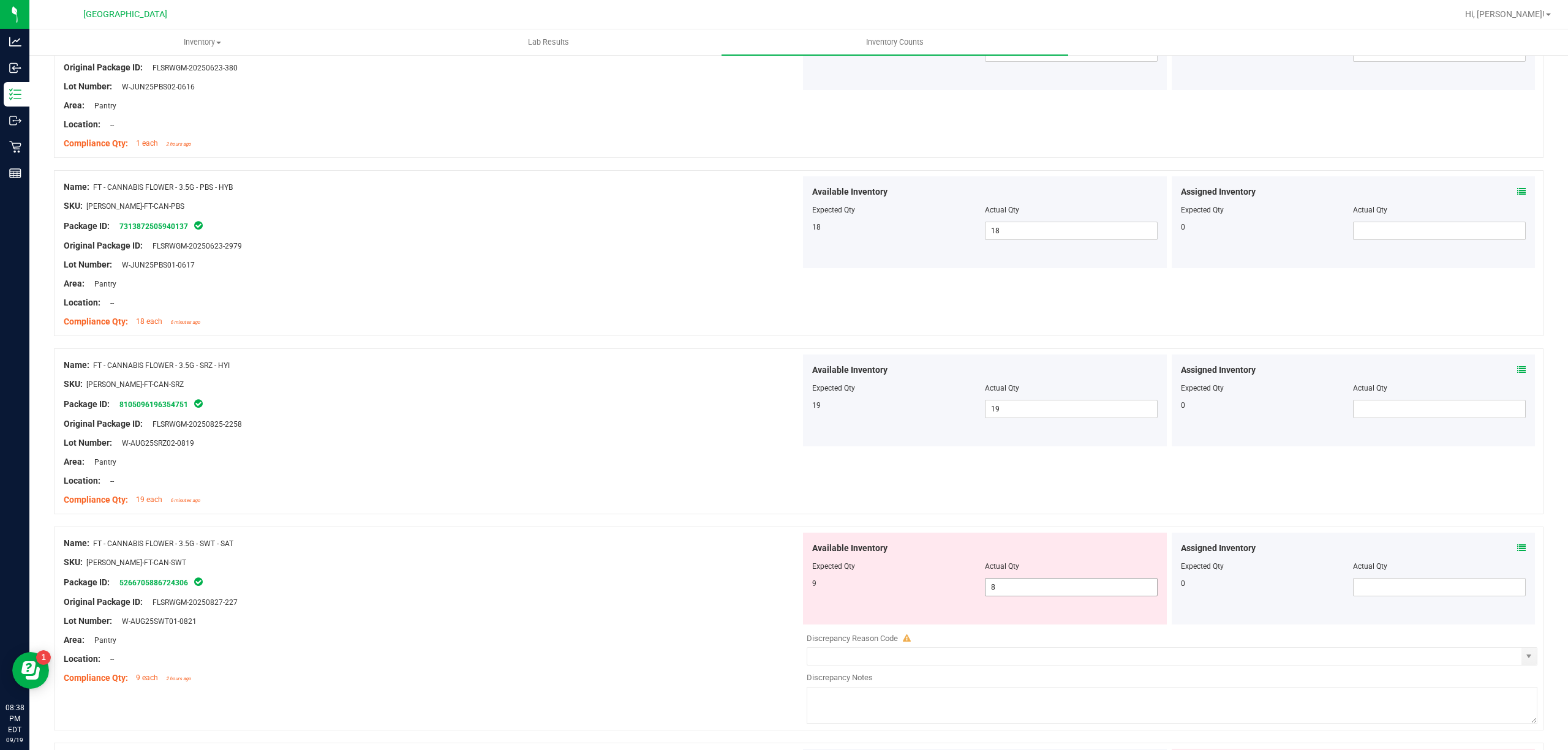
click at [1045, 584] on span "8 8" at bounding box center [1071, 587] width 173 height 18
click at [1045, 584] on input "8" at bounding box center [1071, 588] width 172 height 17
type input "9"
click at [512, 605] on div "Original Package ID: FLSRWGM-20250827-227" at bounding box center [432, 602] width 737 height 13
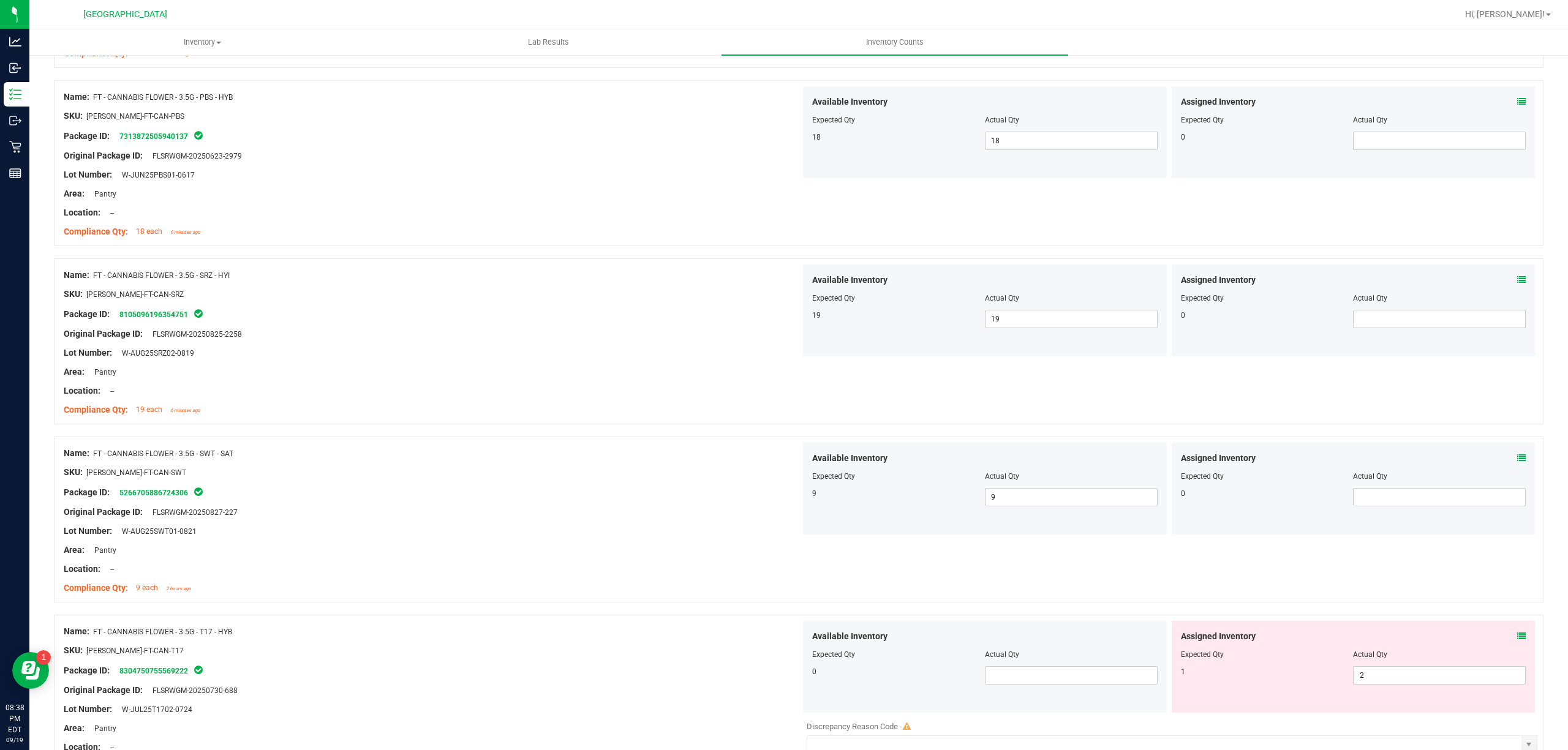
scroll to position [1959, 0]
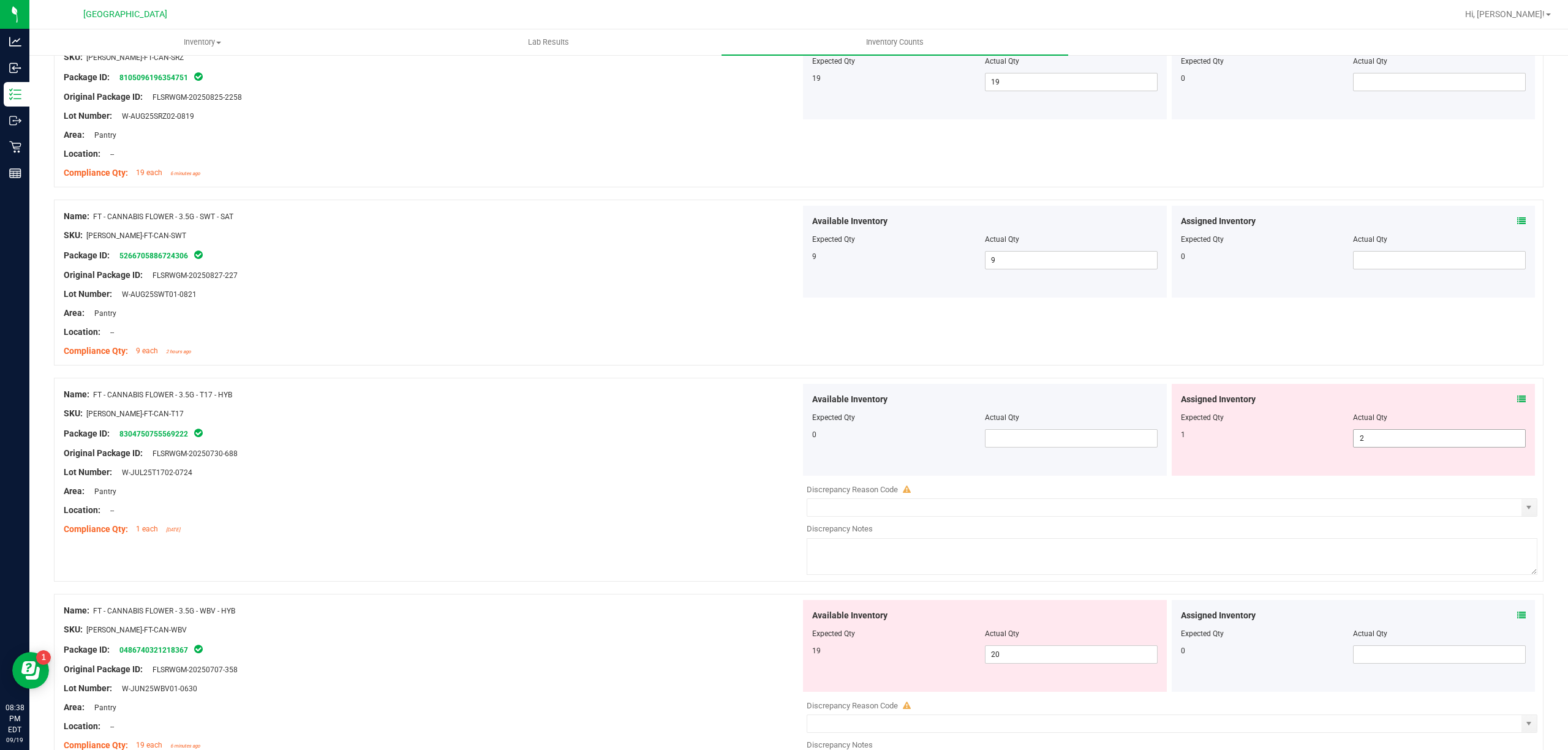
click at [1366, 448] on span "2 2" at bounding box center [1439, 438] width 173 height 18
drag, startPoint x: 1366, startPoint y: 450, endPoint x: 1272, endPoint y: 442, distance: 94.3
click at [1366, 447] on input "2" at bounding box center [1439, 439] width 172 height 17
type input "1"
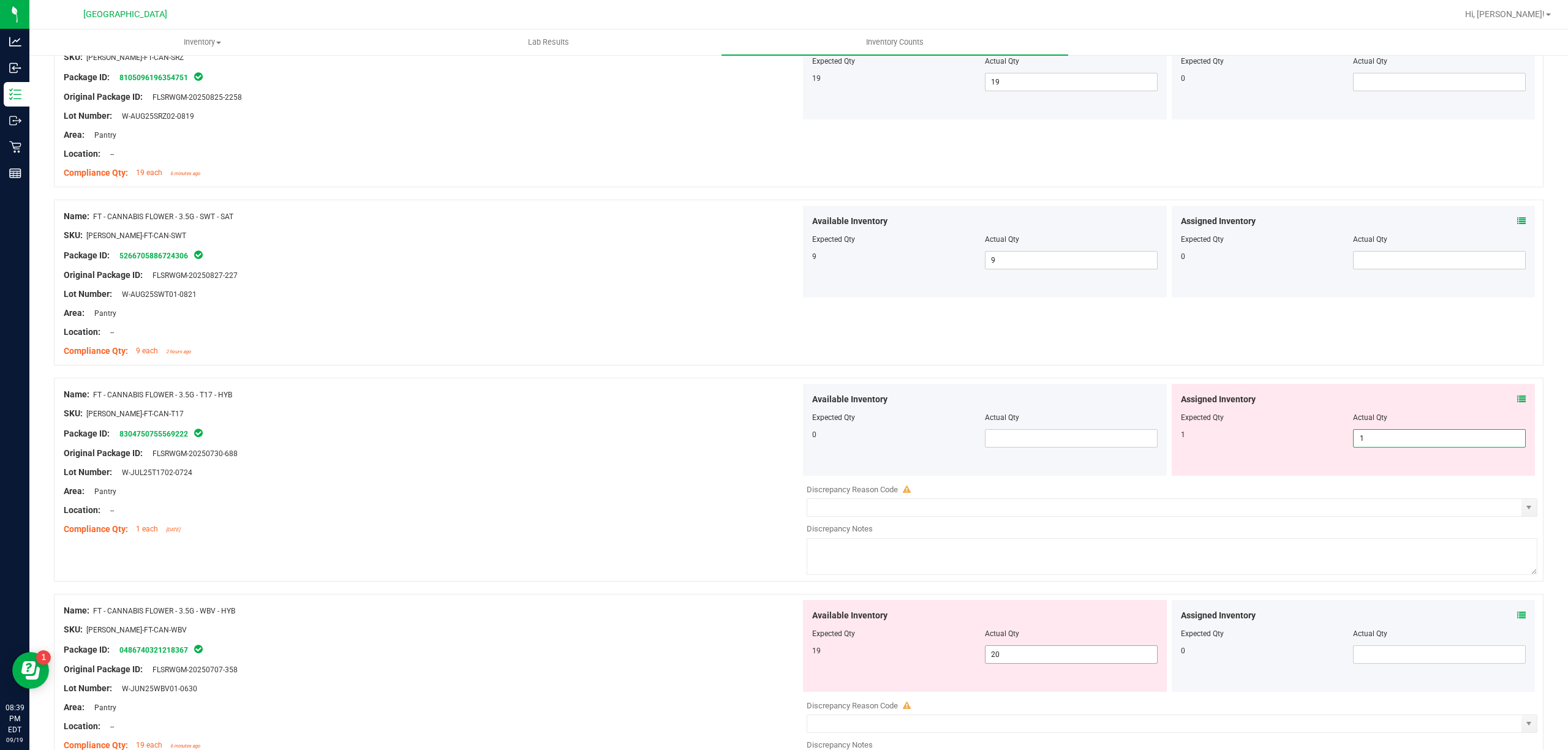
click at [1037, 654] on div "Available Inventory Expected Qty Actual Qty 19 20 20" at bounding box center [985, 646] width 364 height 92
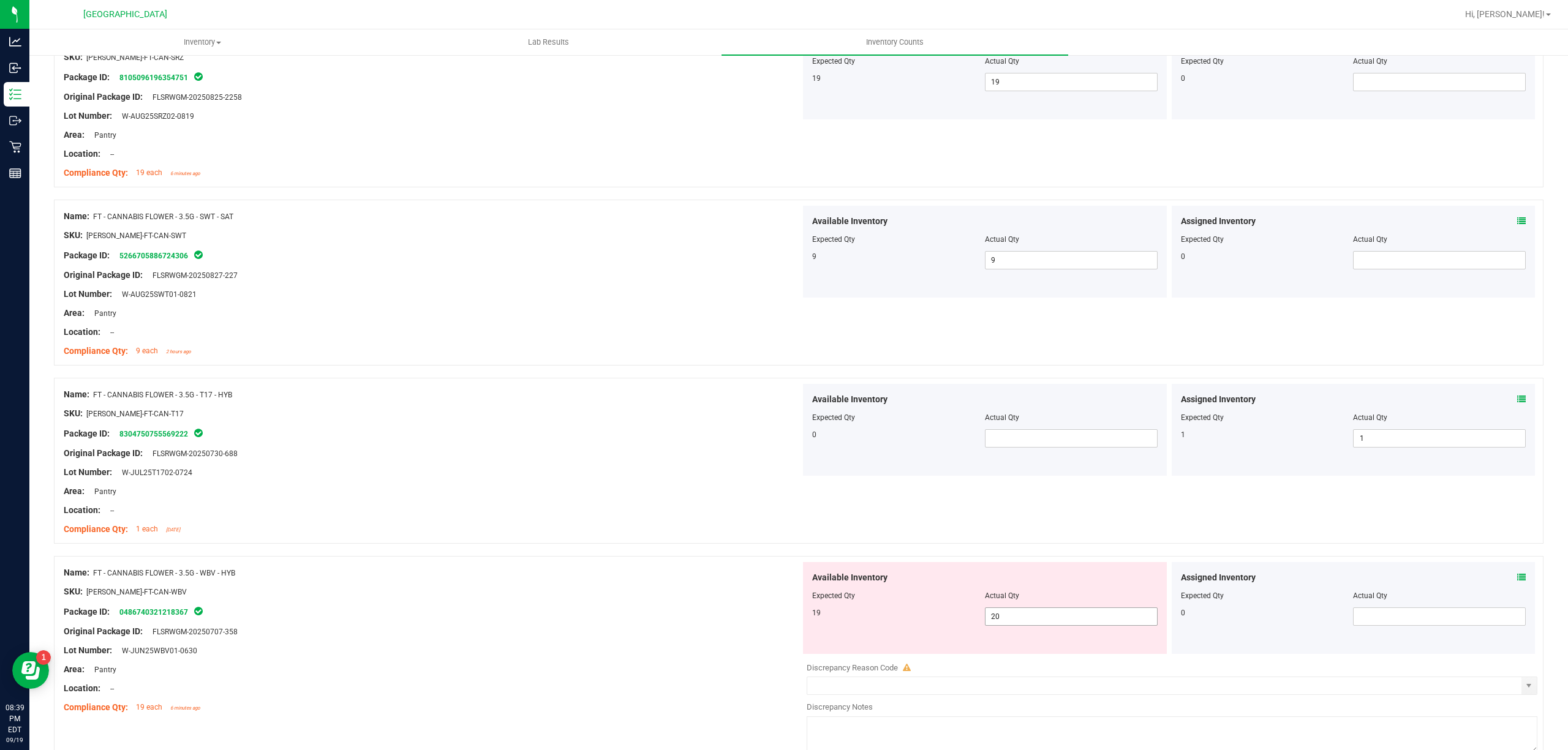
click at [1037, 654] on div "Available Inventory Expected Qty Actual Qty 19 20 20" at bounding box center [985, 607] width 364 height 92
click at [1052, 623] on span "20 20" at bounding box center [1071, 616] width 173 height 18
click at [1052, 623] on input "1" at bounding box center [1071, 617] width 172 height 17
type input "19"
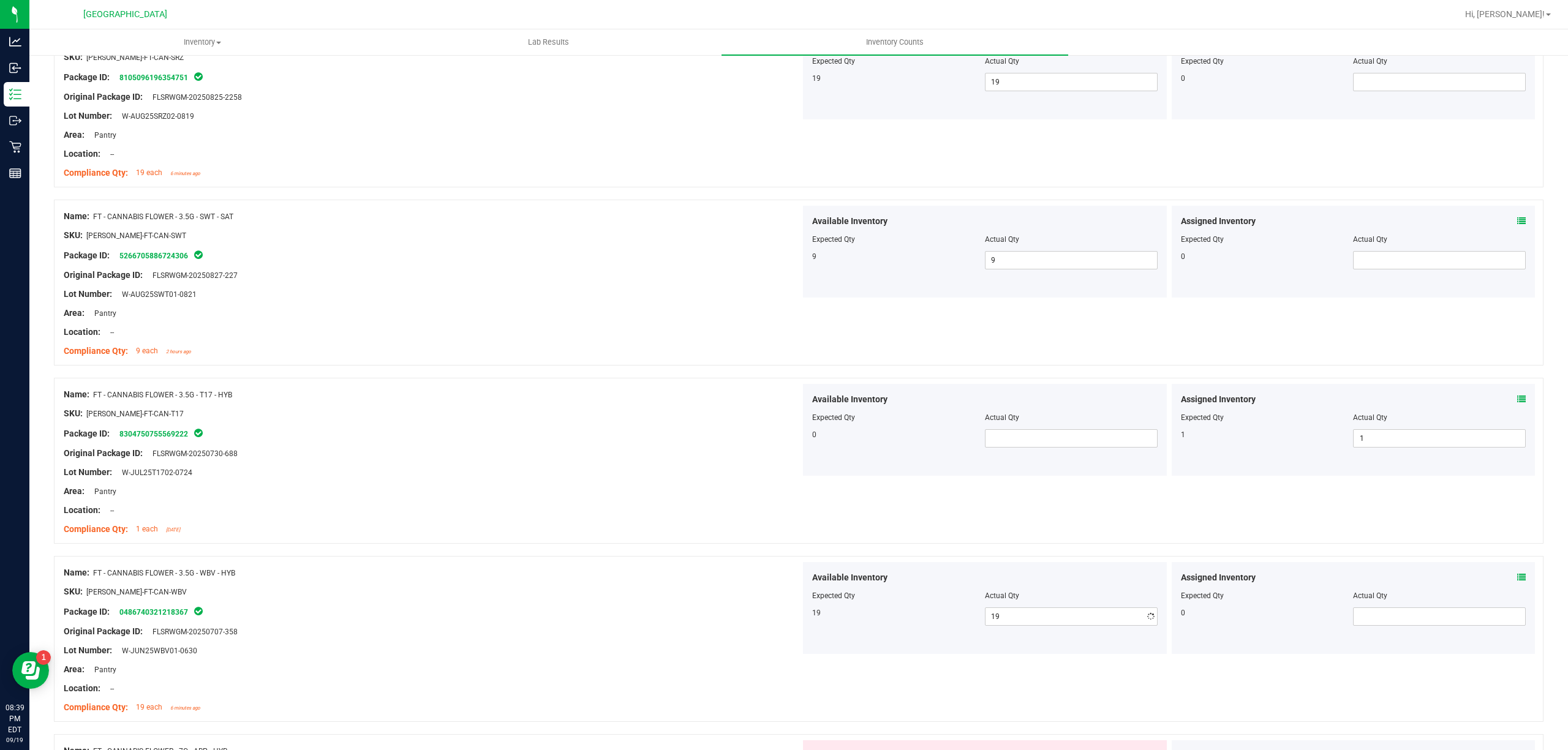
click at [643, 613] on div "Package ID: 0486740321218367" at bounding box center [432, 611] width 737 height 15
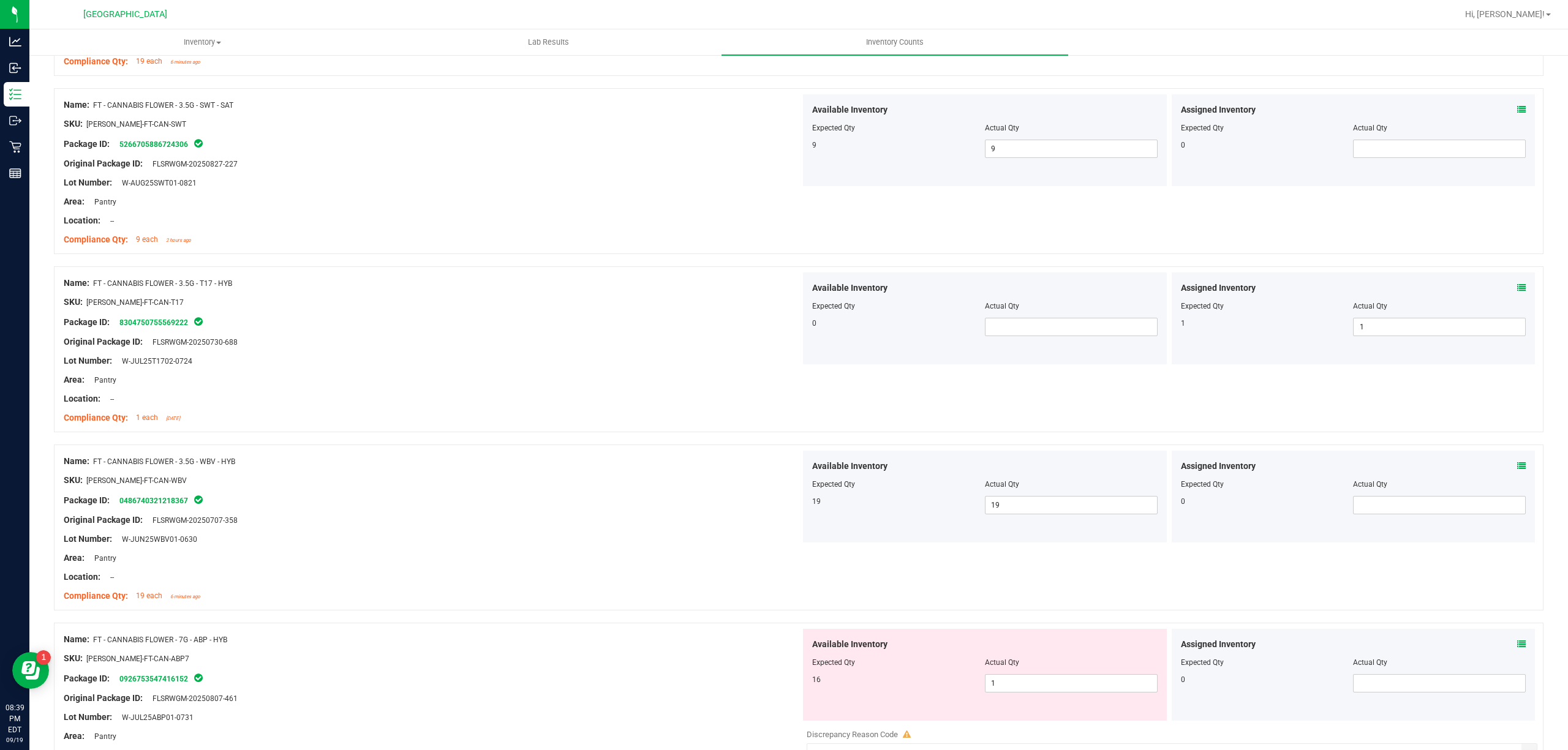
scroll to position [2204, 0]
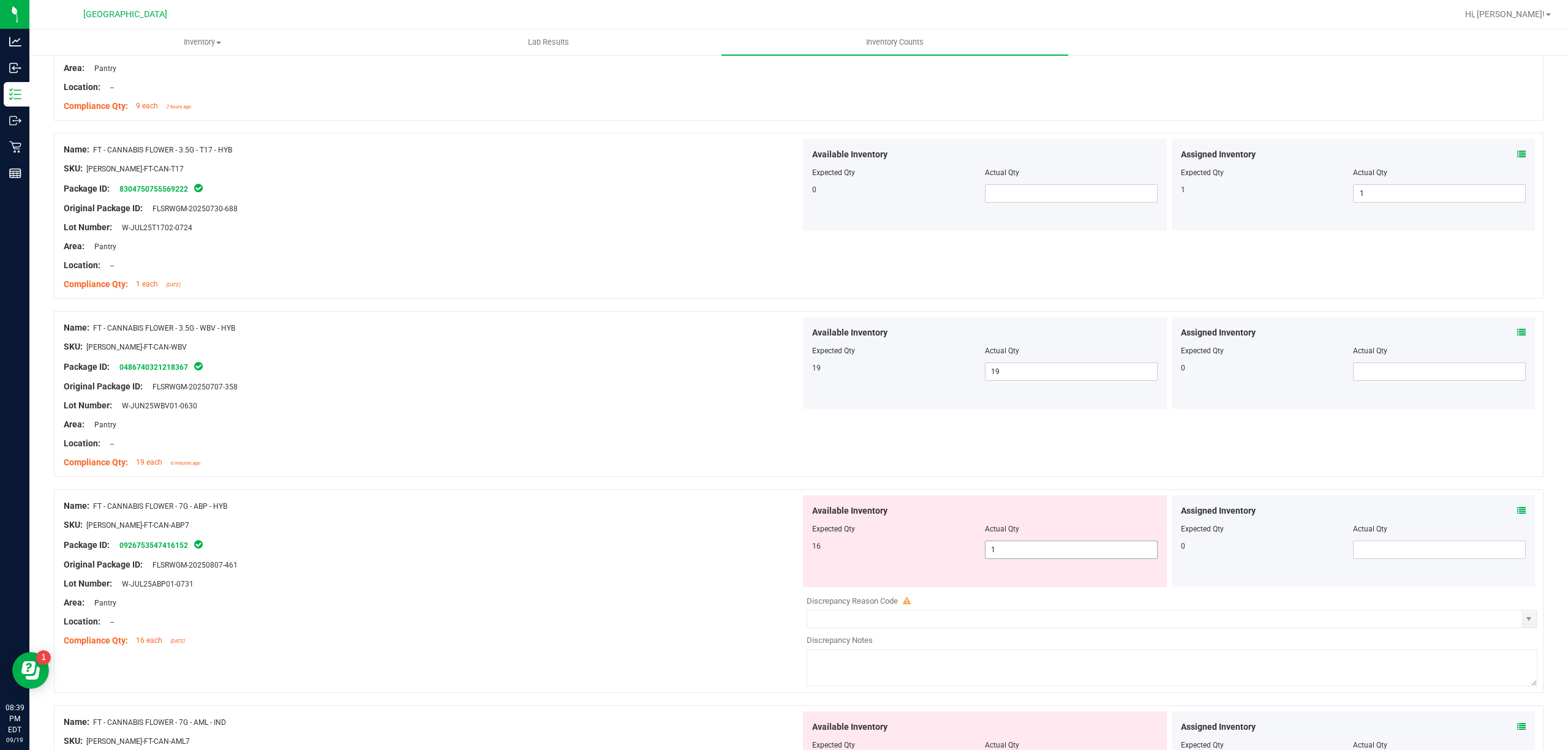
click at [1030, 559] on span "1 1" at bounding box center [1071, 549] width 173 height 18
click at [1030, 559] on input "1" at bounding box center [1071, 550] width 172 height 17
type input "16"
click at [629, 504] on div "Name: FT - CANNABIS FLOWER - 7G - ABP - HYB SKU: [PERSON_NAME]-FT-CAN-ABP7 Pack…" at bounding box center [432, 573] width 737 height 156
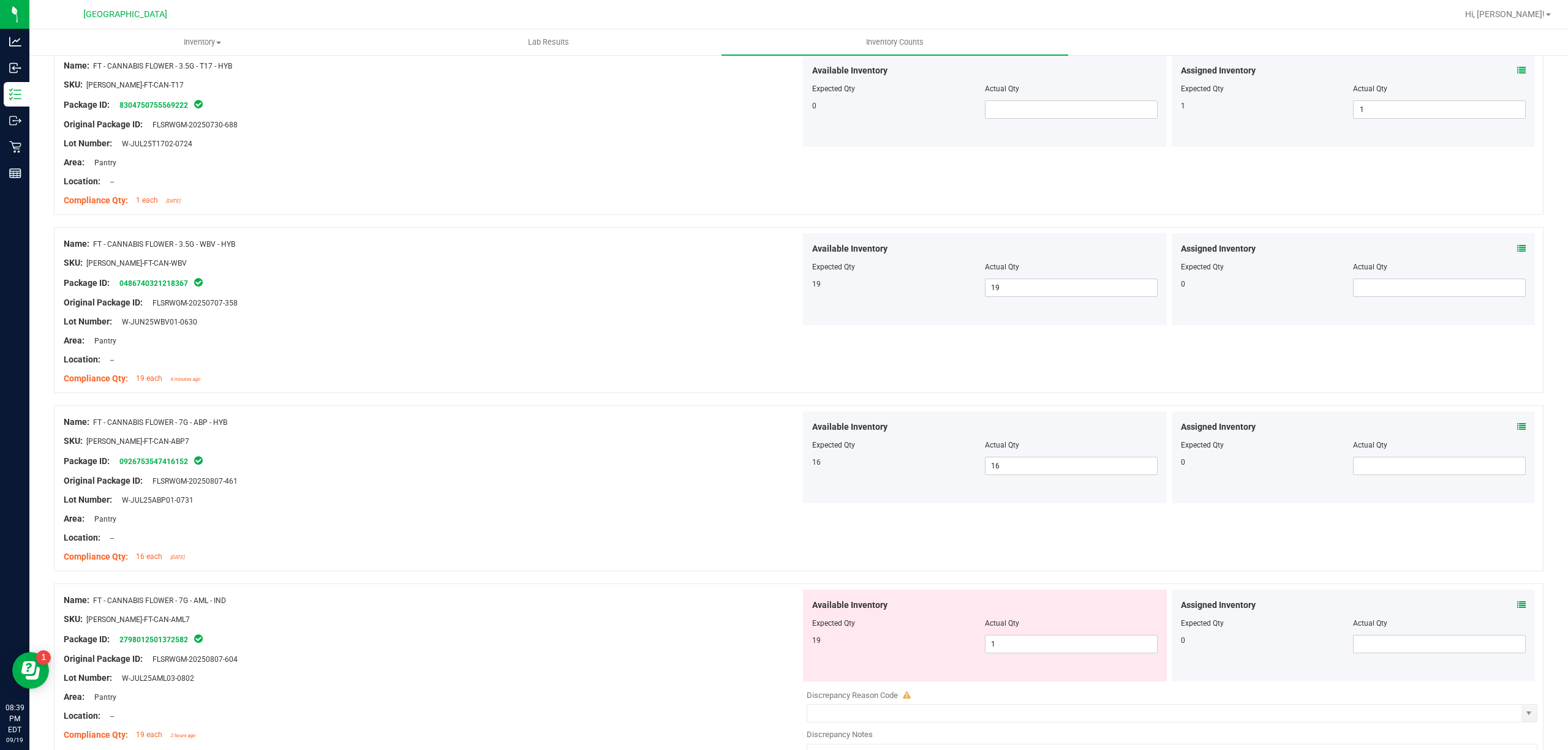
scroll to position [2367, 0]
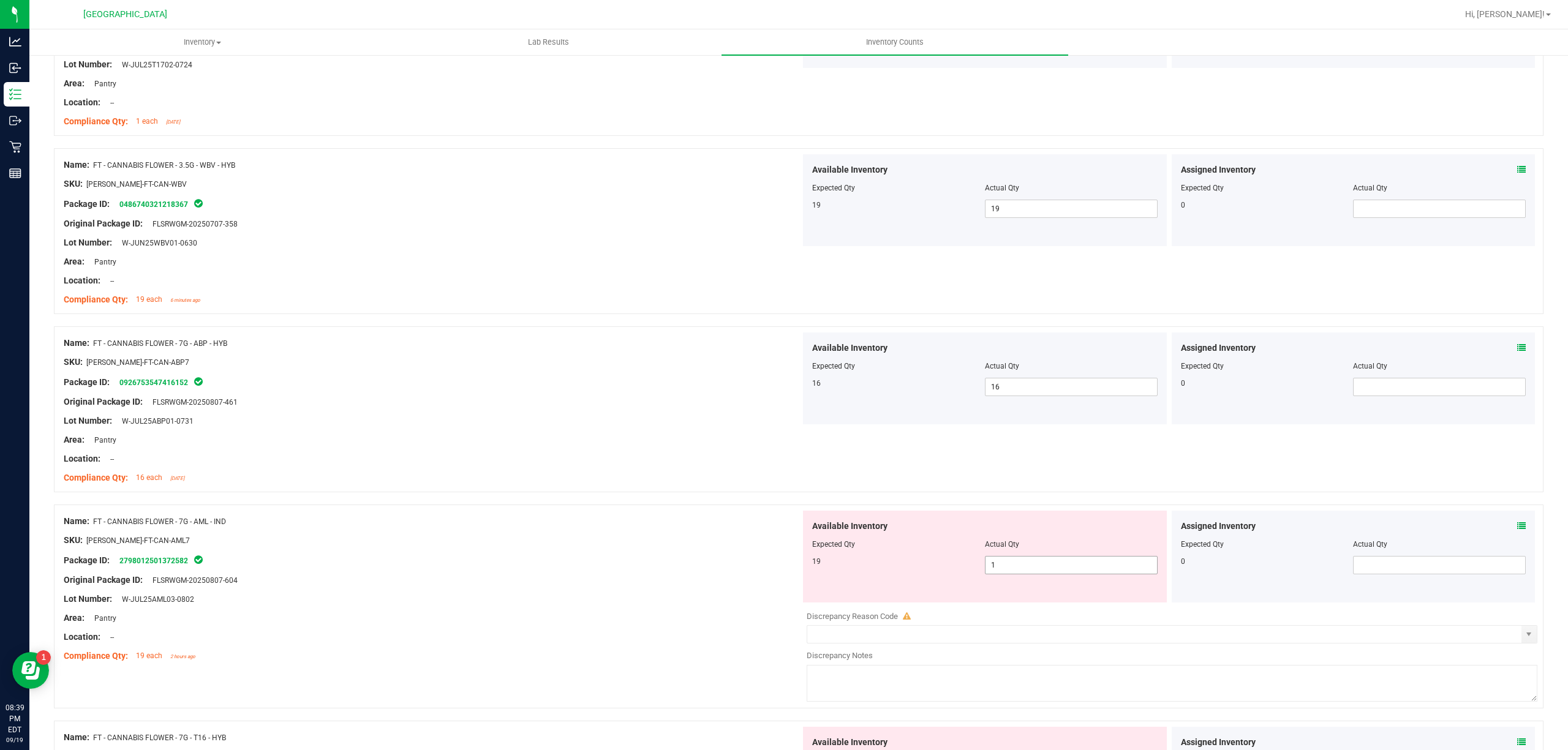
click at [1037, 567] on span "1 1" at bounding box center [1071, 565] width 173 height 18
click at [0, 0] on input "1" at bounding box center [0, 0] width 0 height 0
type input "19"
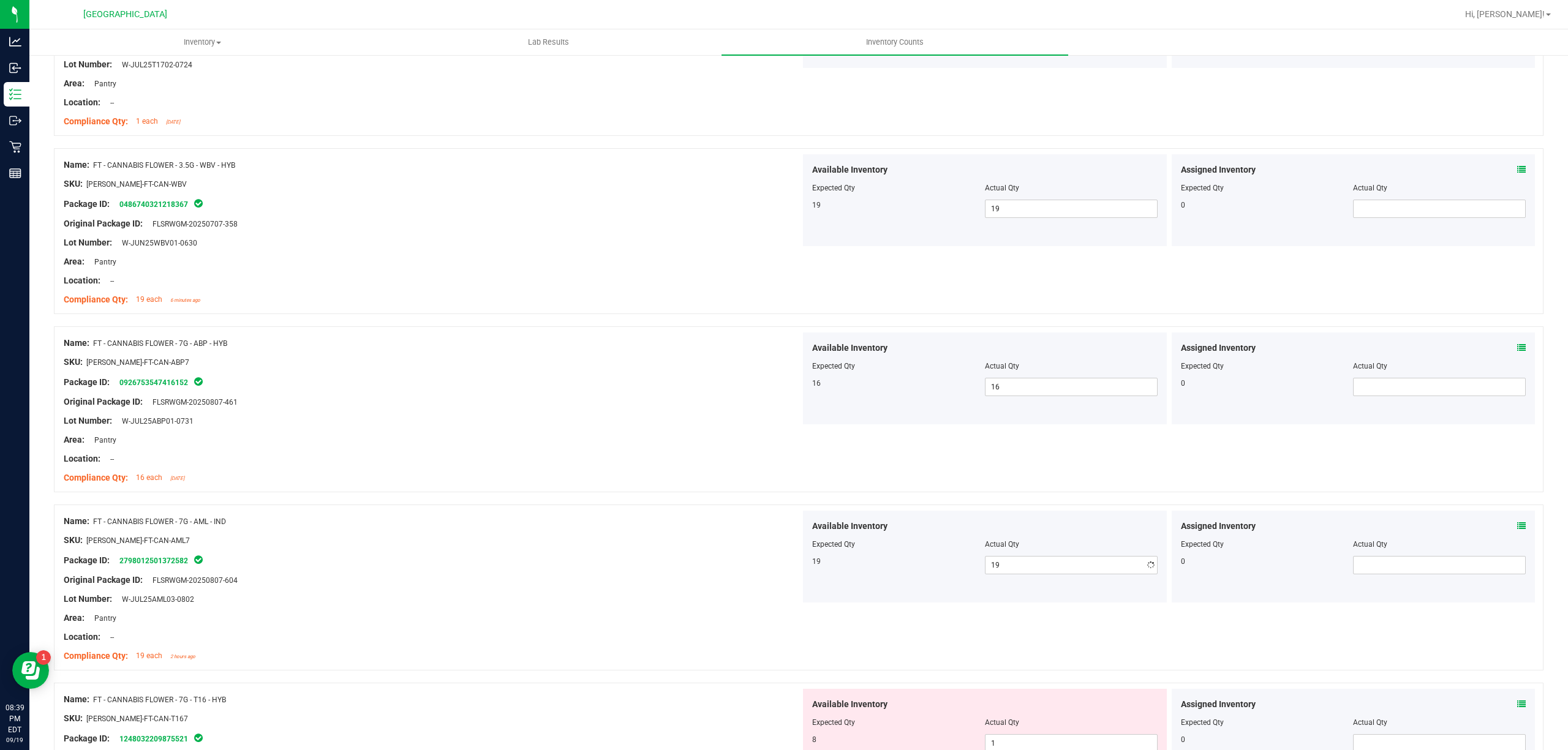
click at [676, 585] on div "Original Package ID: FLSRWGM-20250807-604" at bounding box center [432, 580] width 737 height 13
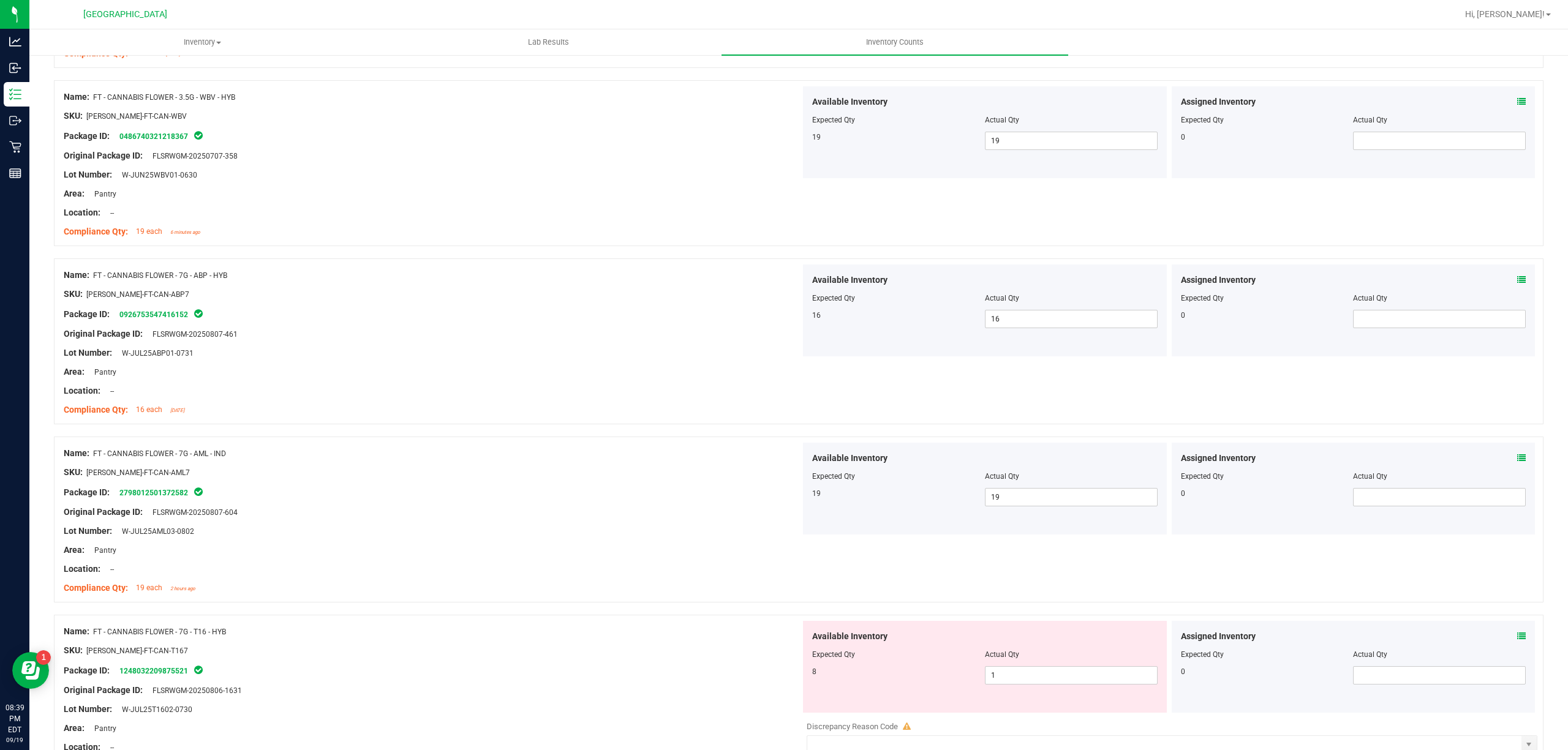
scroll to position [2612, 0]
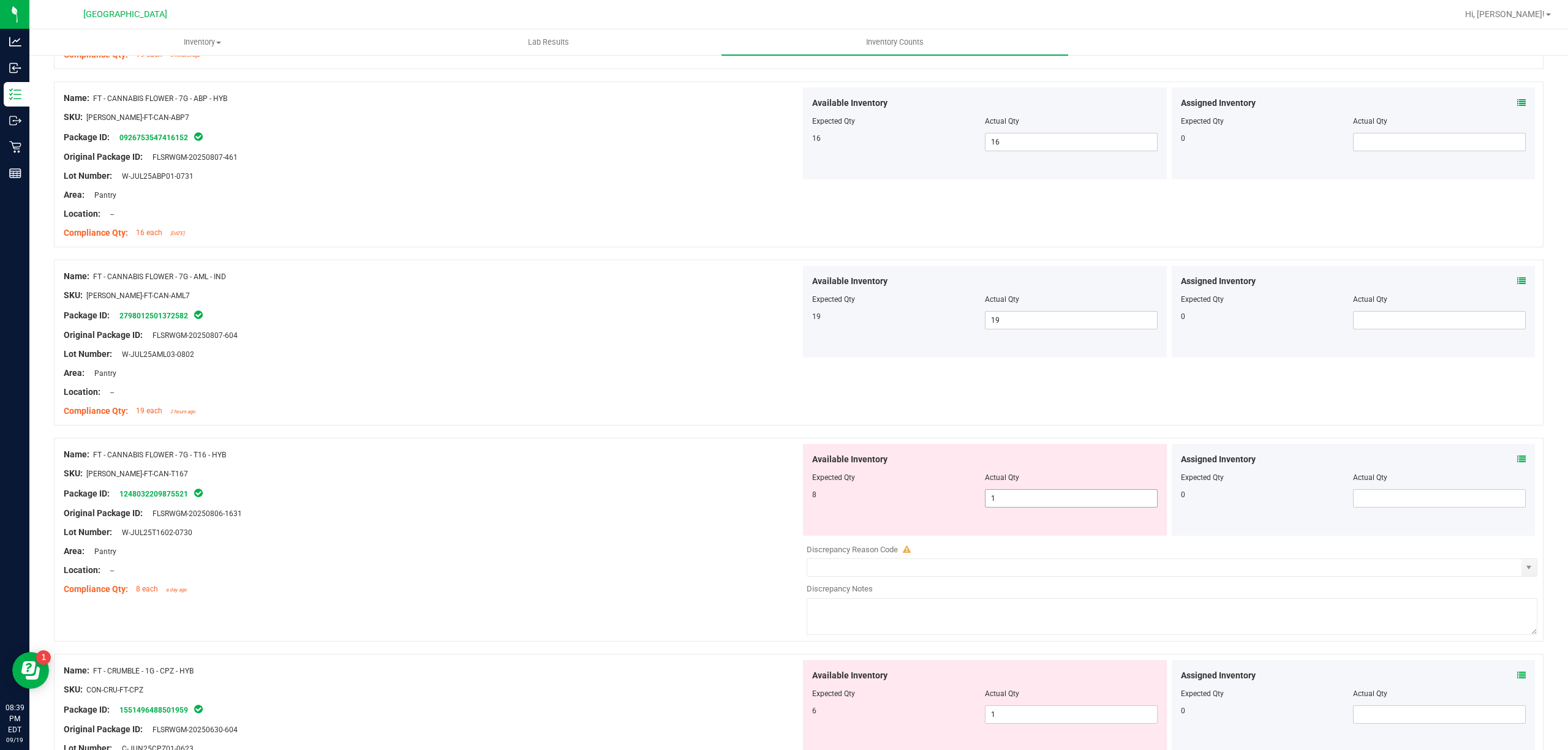
click at [1035, 501] on span "1 1" at bounding box center [1071, 498] width 173 height 18
click at [0, 0] on input "1" at bounding box center [0, 0] width 0 height 0
type input "8"
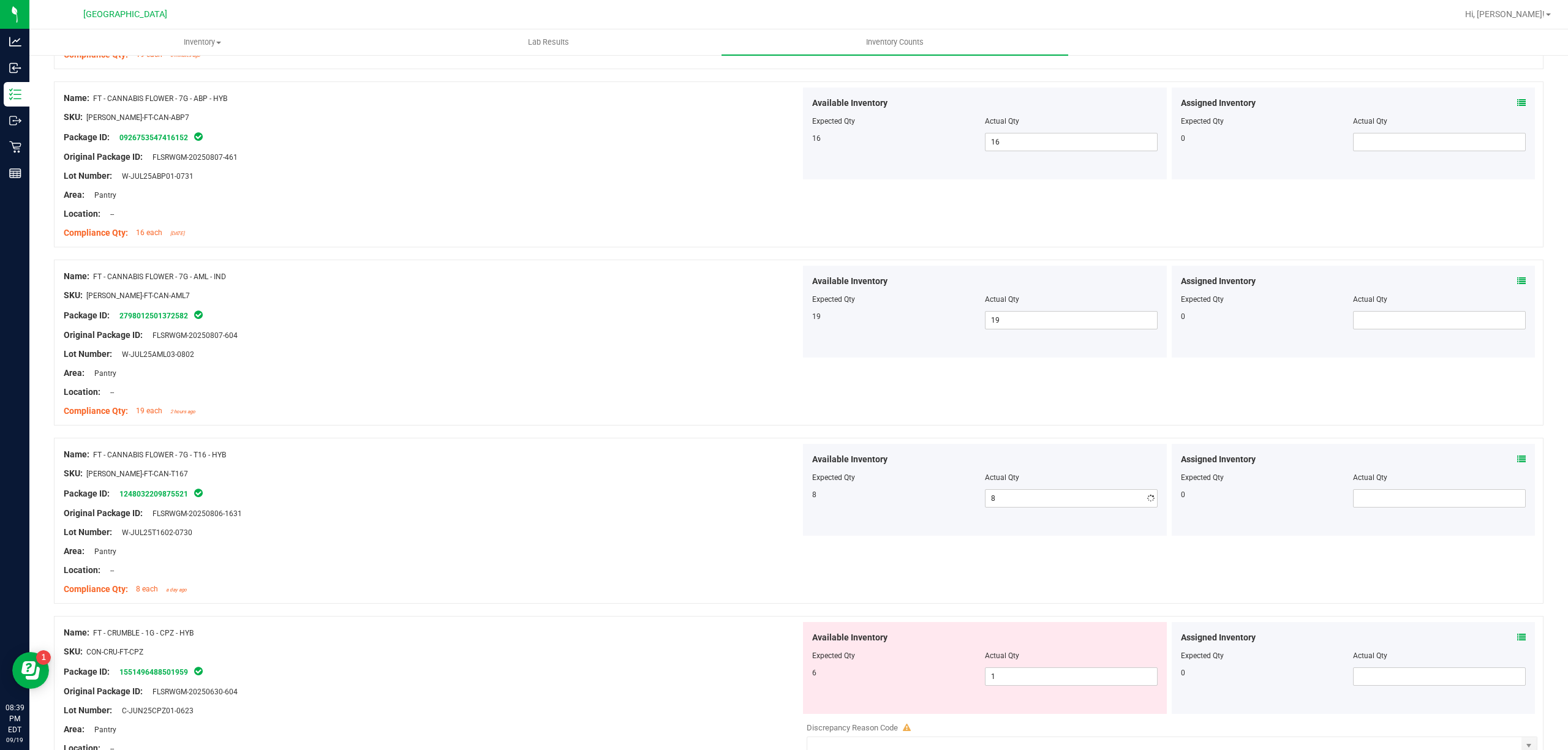
click at [653, 520] on div "Original Package ID: FLSRWGM-20250806-1631" at bounding box center [432, 513] width 737 height 13
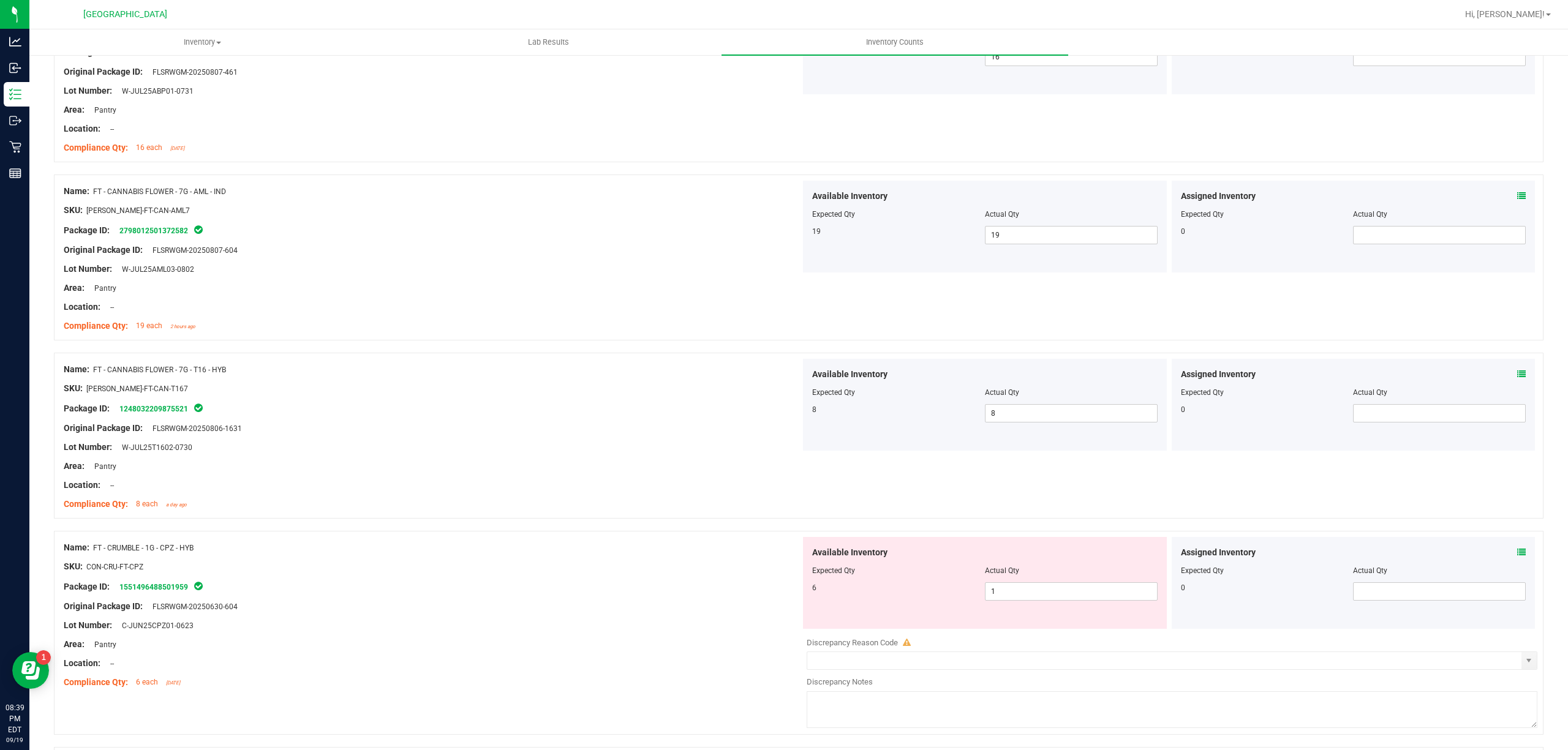
scroll to position [2776, 0]
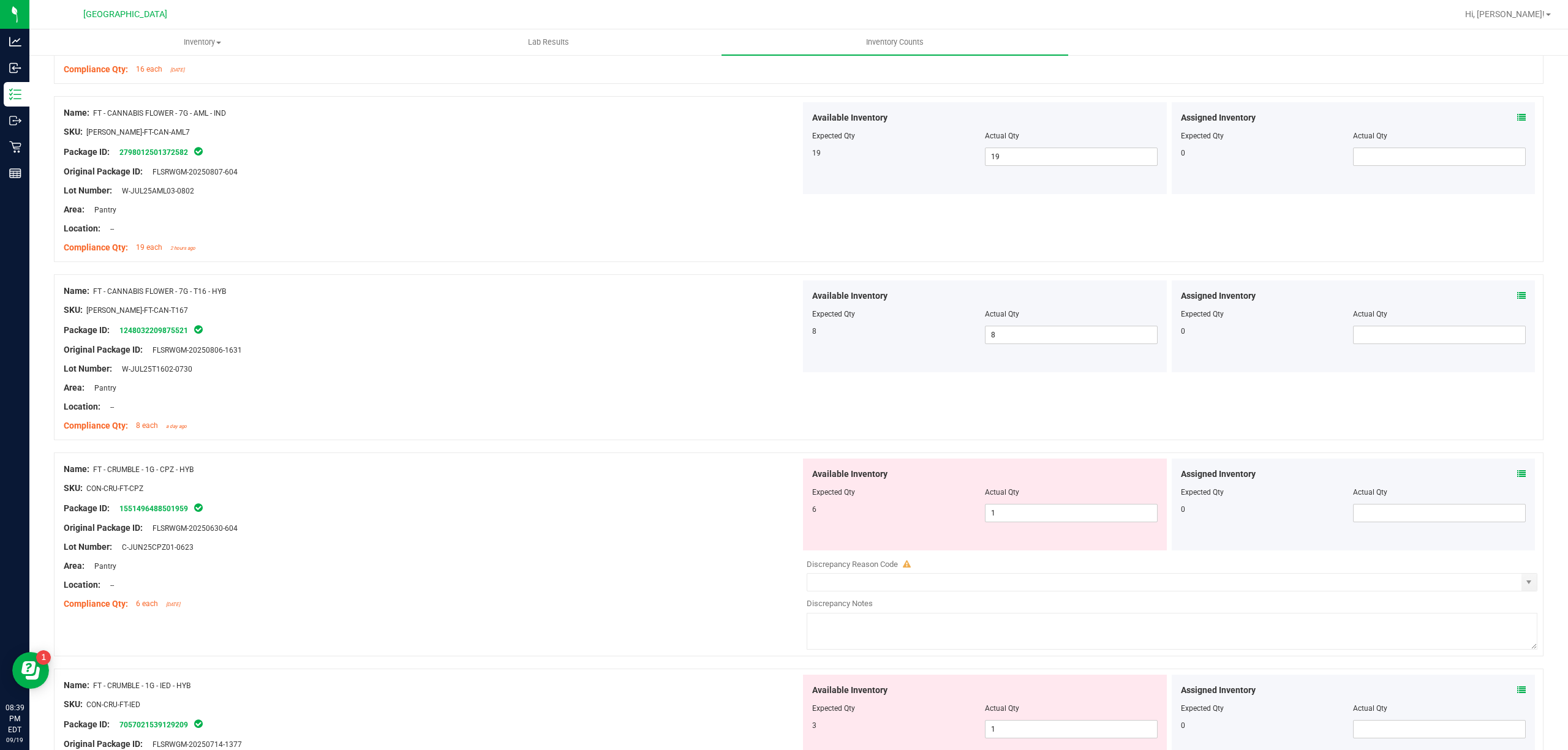
click at [1030, 533] on div "Available Inventory Expected Qty Actual Qty 6 1 1" at bounding box center [985, 504] width 364 height 92
click at [1030, 532] on div "Available Inventory Expected Qty Actual Qty 6 1 1" at bounding box center [985, 504] width 364 height 92
click at [1031, 522] on span "1 1" at bounding box center [1071, 512] width 173 height 18
click at [1031, 522] on input "1" at bounding box center [1071, 513] width 172 height 17
type input "6"
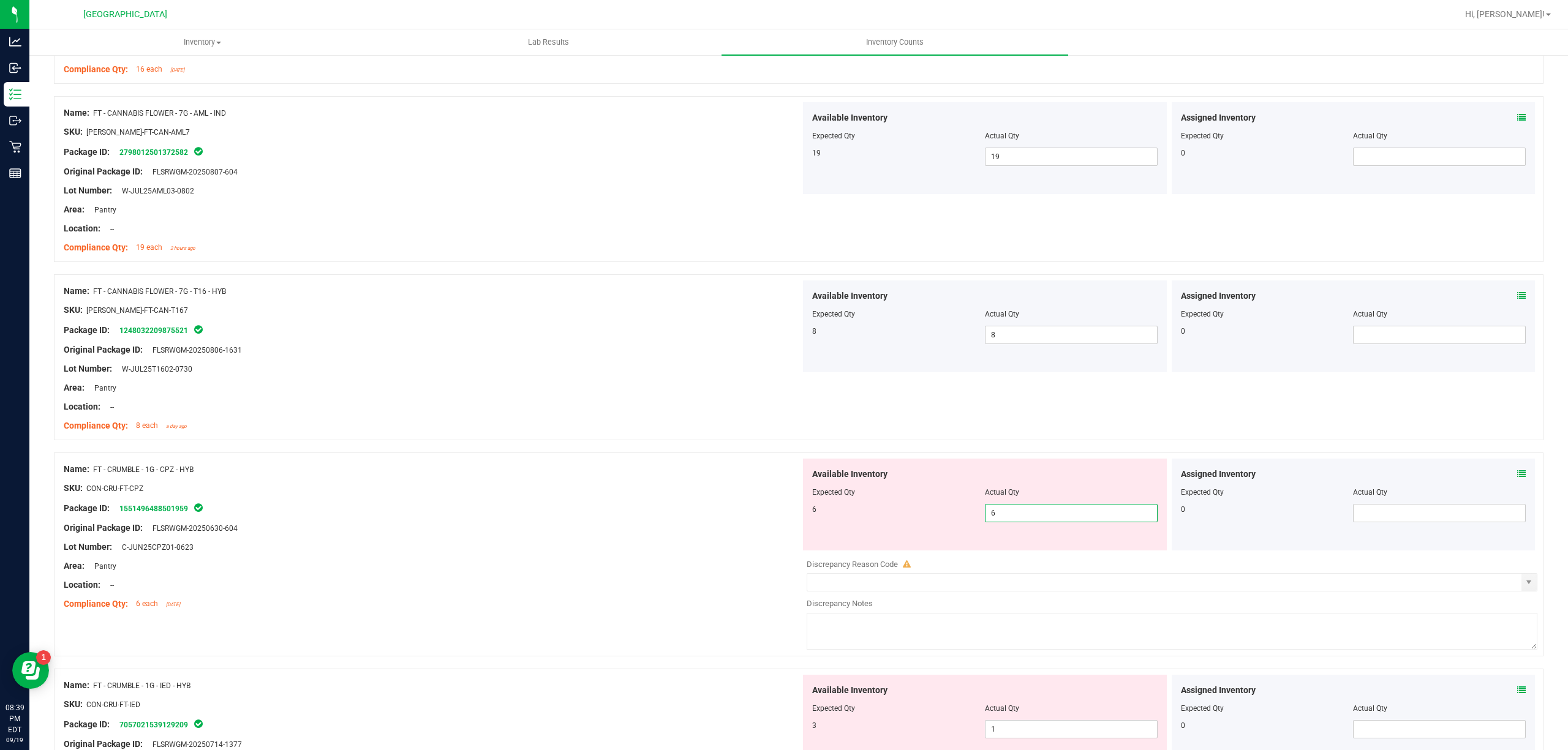
type input "6"
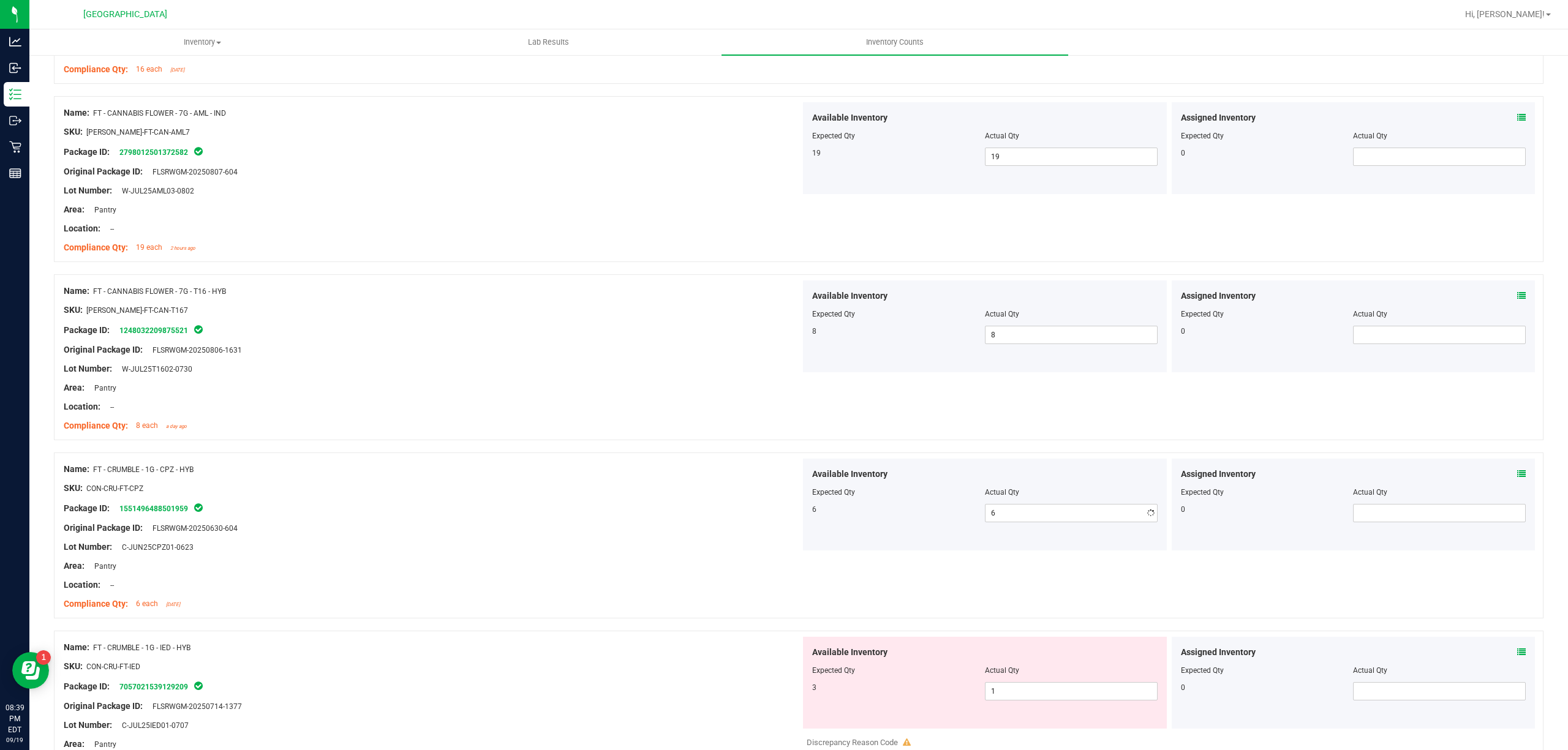
click at [673, 530] on div "Original Package ID: FLSRWGM-20250630-604" at bounding box center [432, 528] width 737 height 13
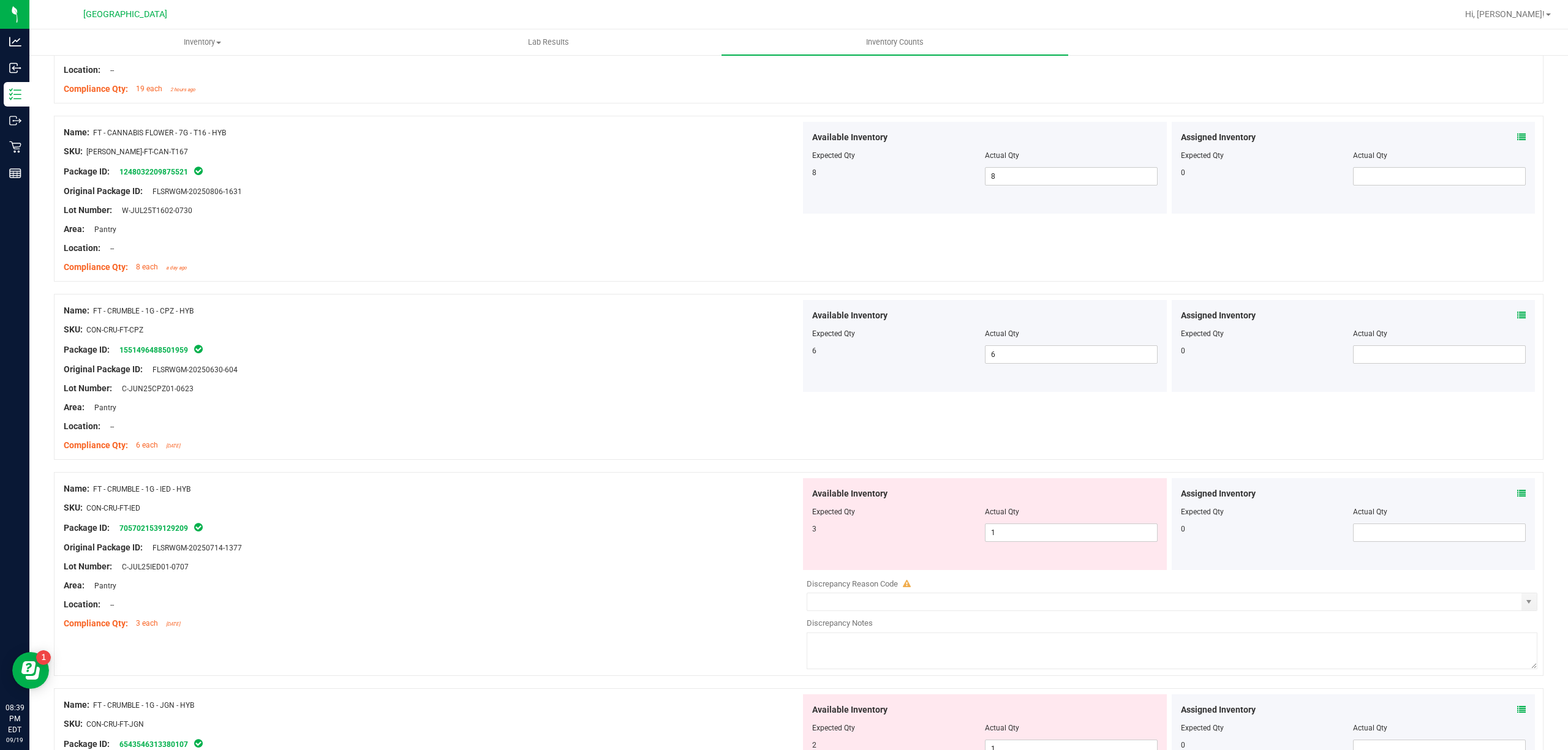
scroll to position [2939, 0]
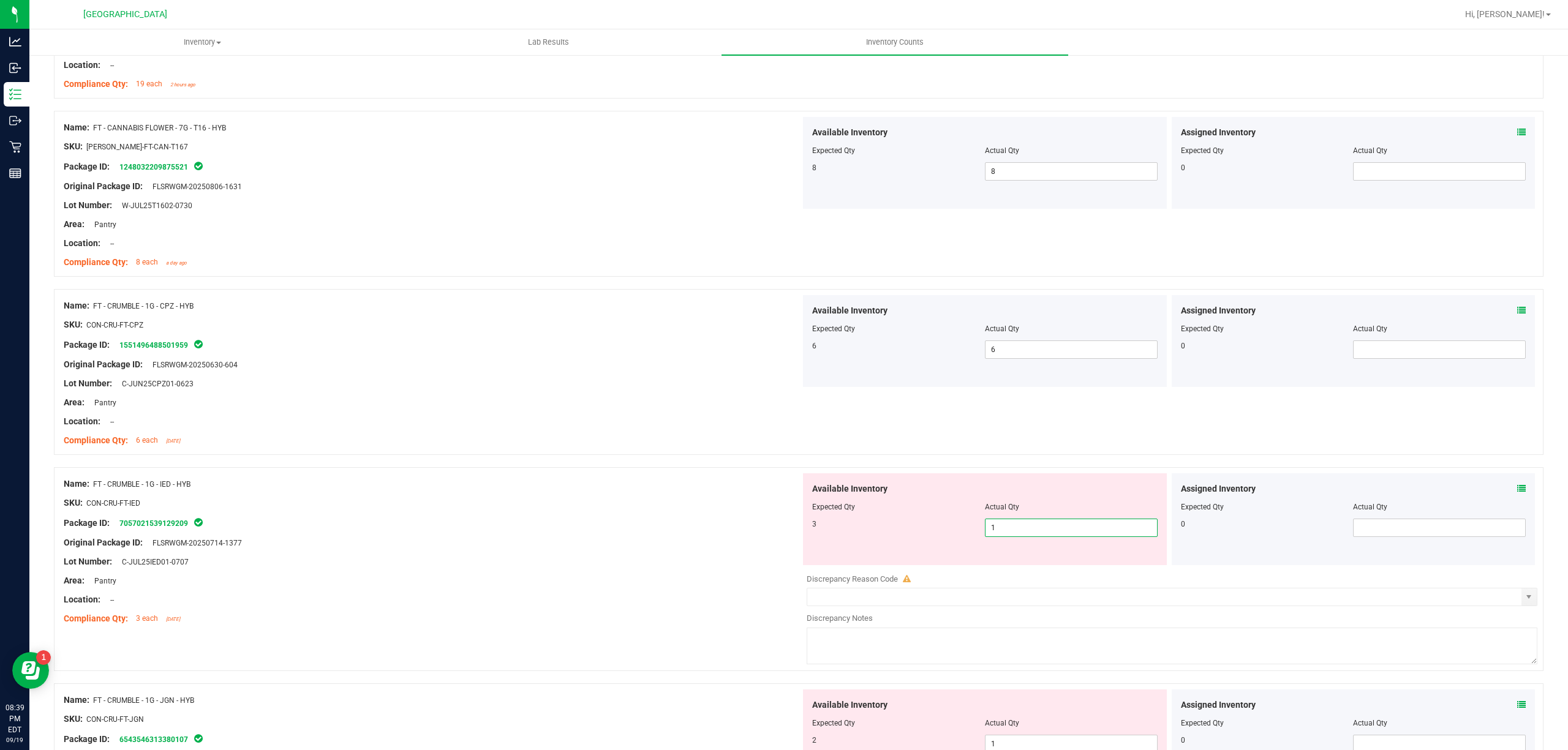
click at [1039, 537] on span "1 1" at bounding box center [1071, 527] width 173 height 18
drag, startPoint x: 1039, startPoint y: 540, endPoint x: 757, endPoint y: 528, distance: 282.3
click at [1037, 537] on input "1" at bounding box center [1071, 528] width 172 height 17
type input "3"
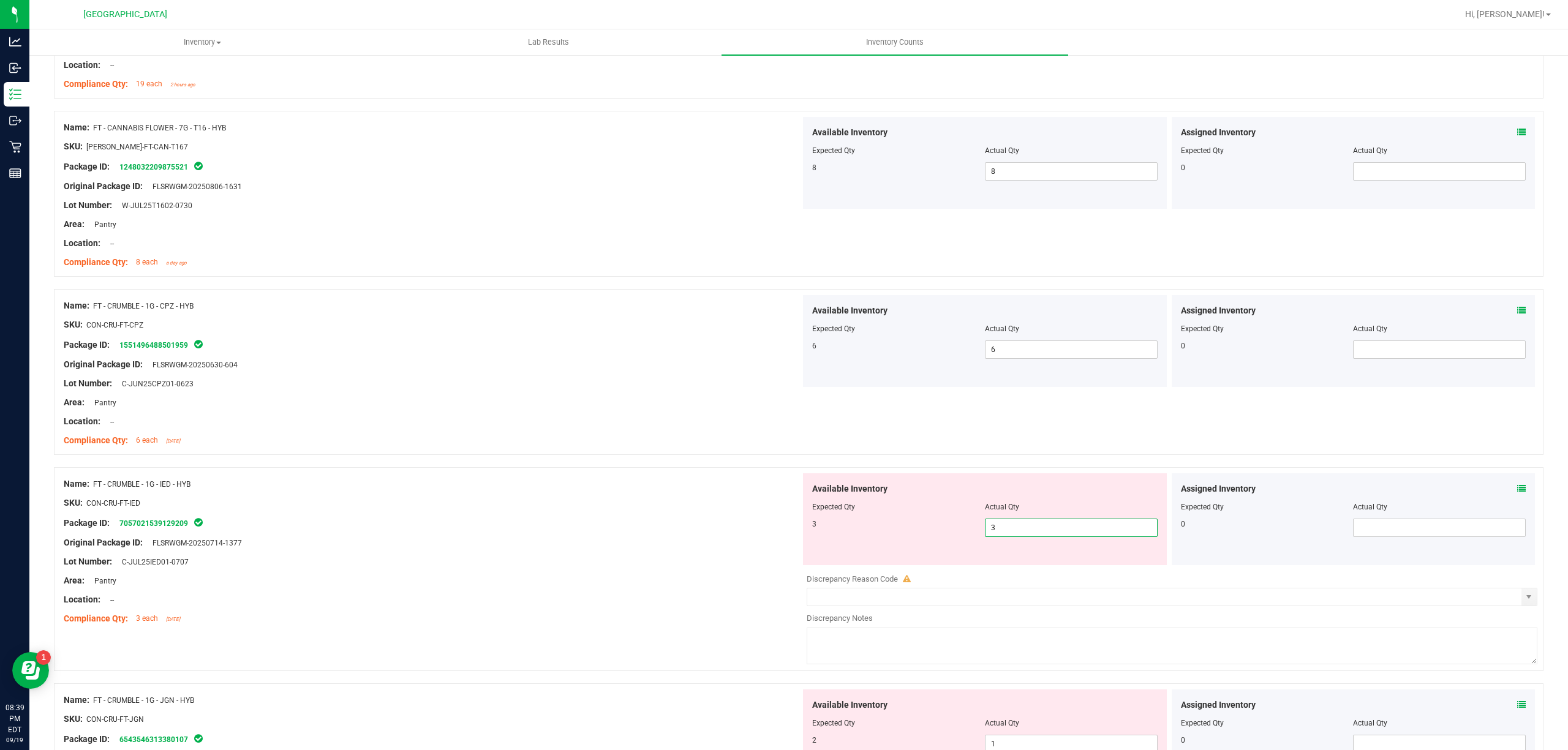
click at [669, 509] on div "SKU: CON-CRU-FT-IED" at bounding box center [432, 503] width 737 height 13
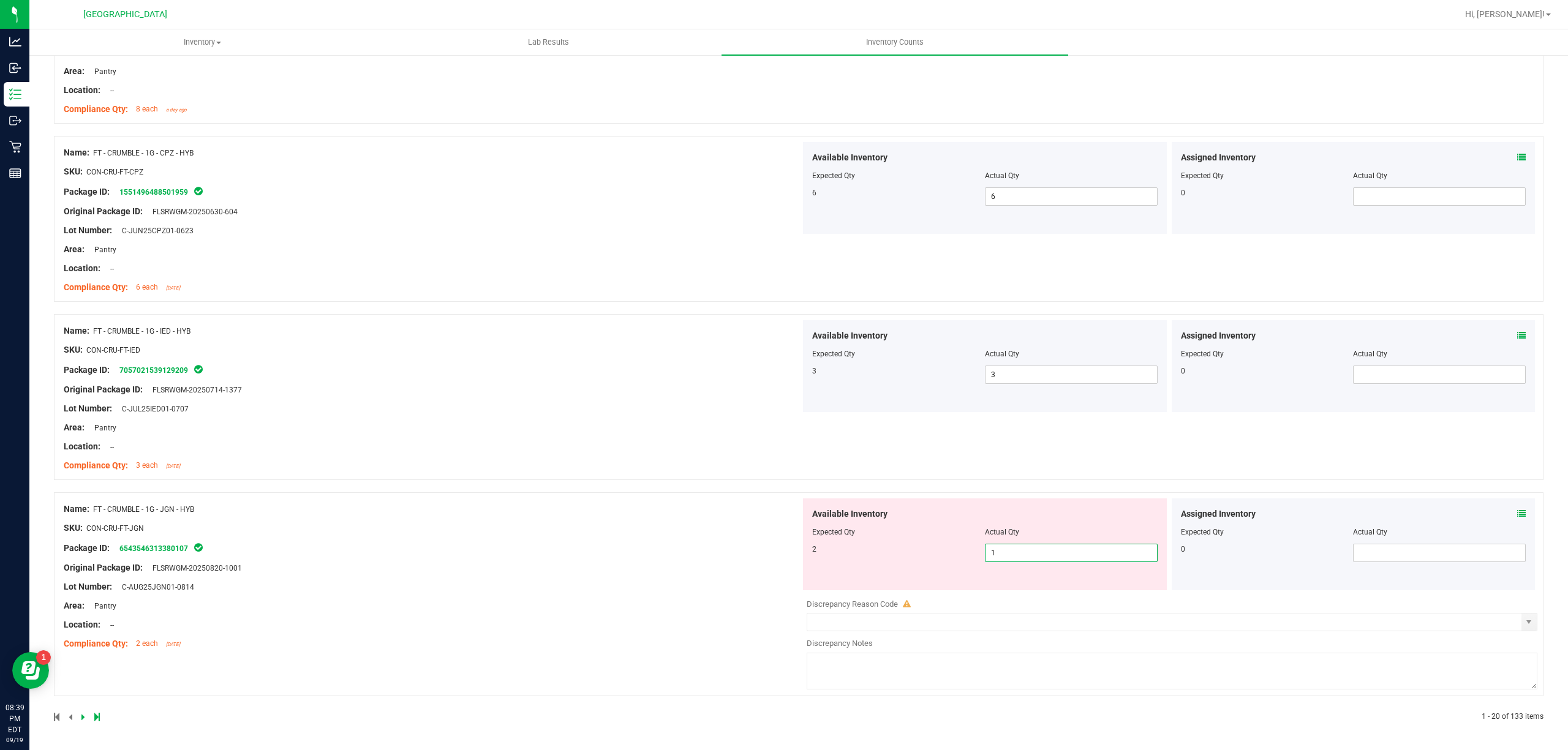
click at [1054, 544] on span "1 1" at bounding box center [1071, 552] width 173 height 18
click at [1054, 546] on input "1" at bounding box center [1071, 553] width 172 height 17
type input "2"
click at [569, 559] on div "Name: FT - CRUMBLE - 1G - JGN - HYB SKU: CON-CRU-FT-JGN Package ID: 65435463133…" at bounding box center [432, 576] width 737 height 156
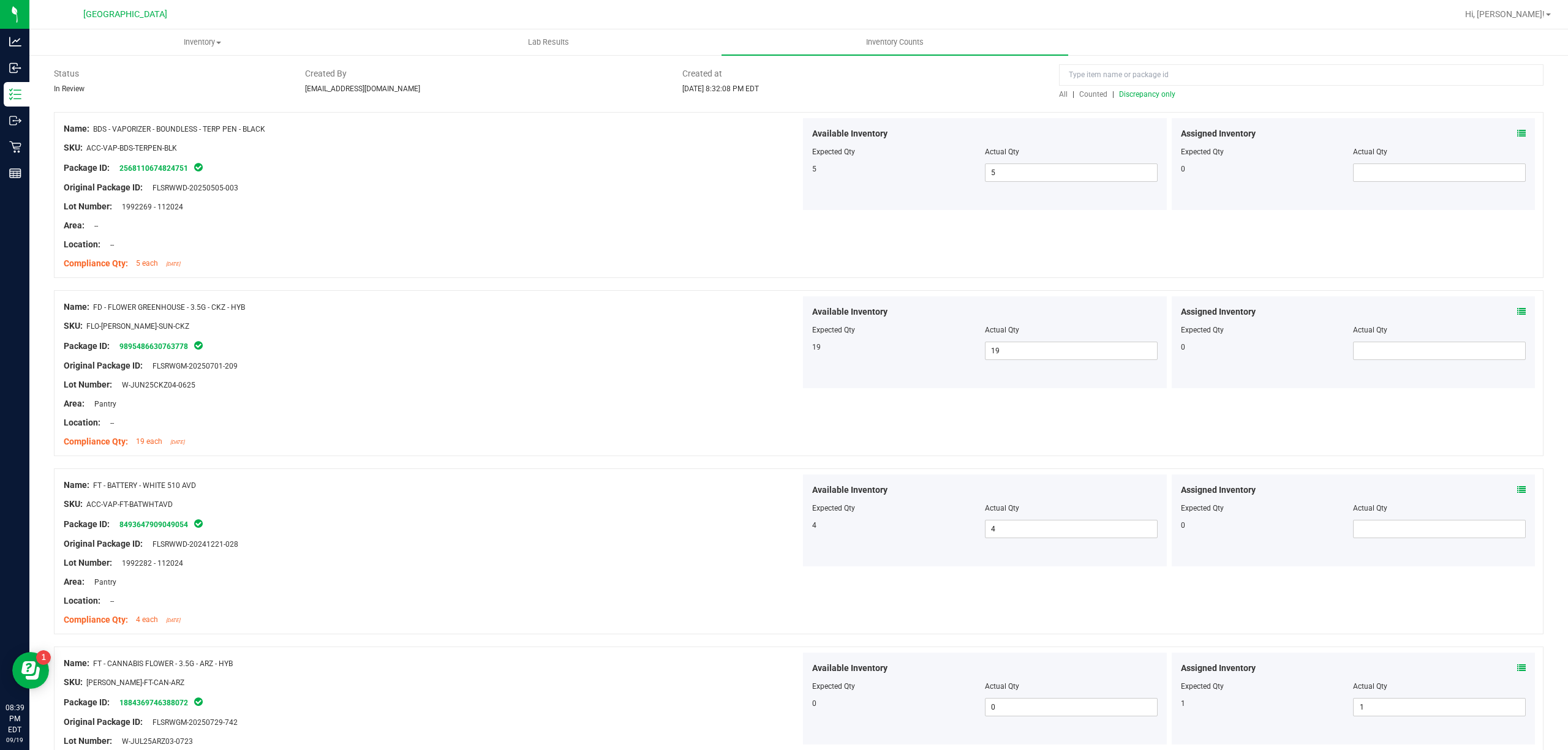
scroll to position [0, 0]
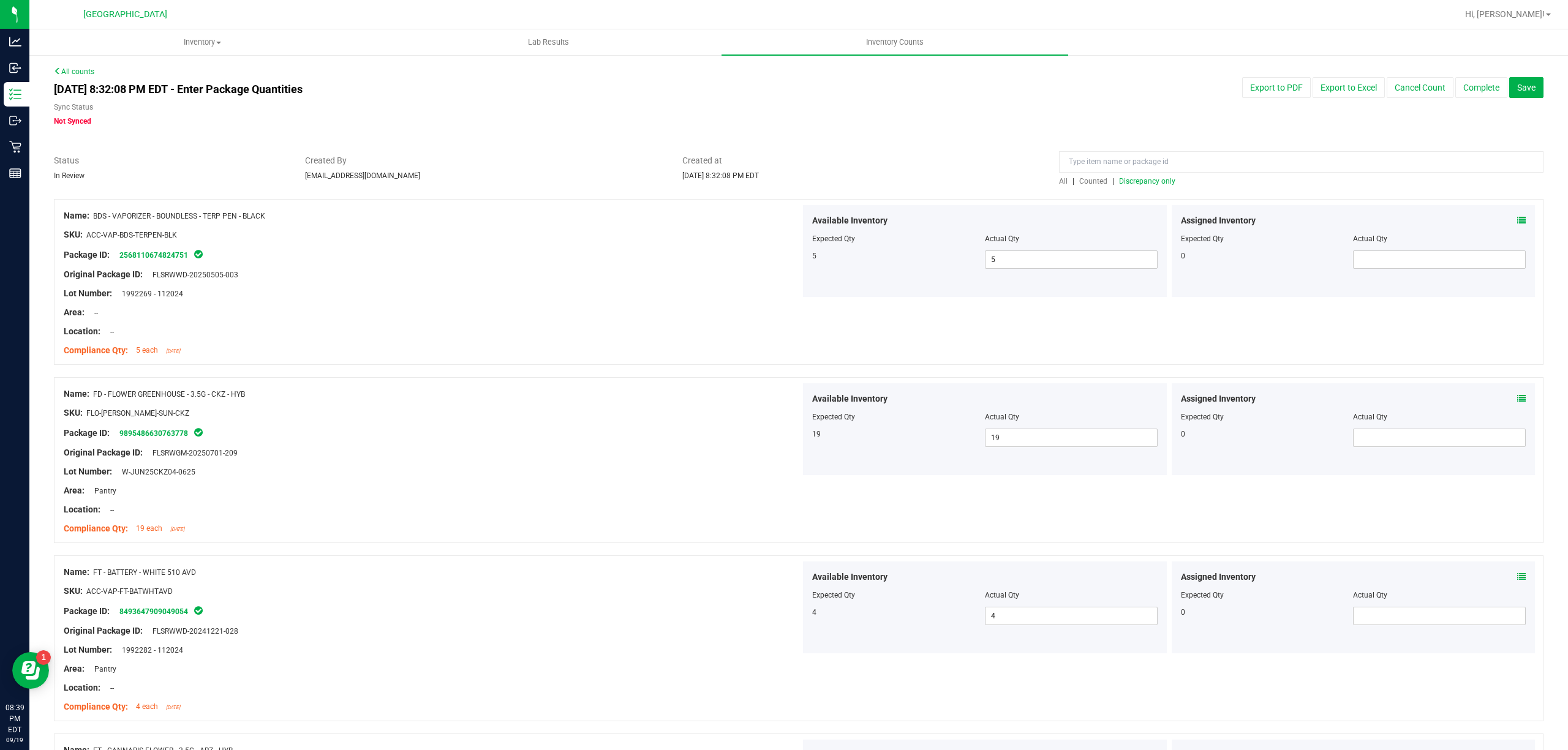
click at [1122, 183] on span "Discrepancy only" at bounding box center [1147, 181] width 57 height 9
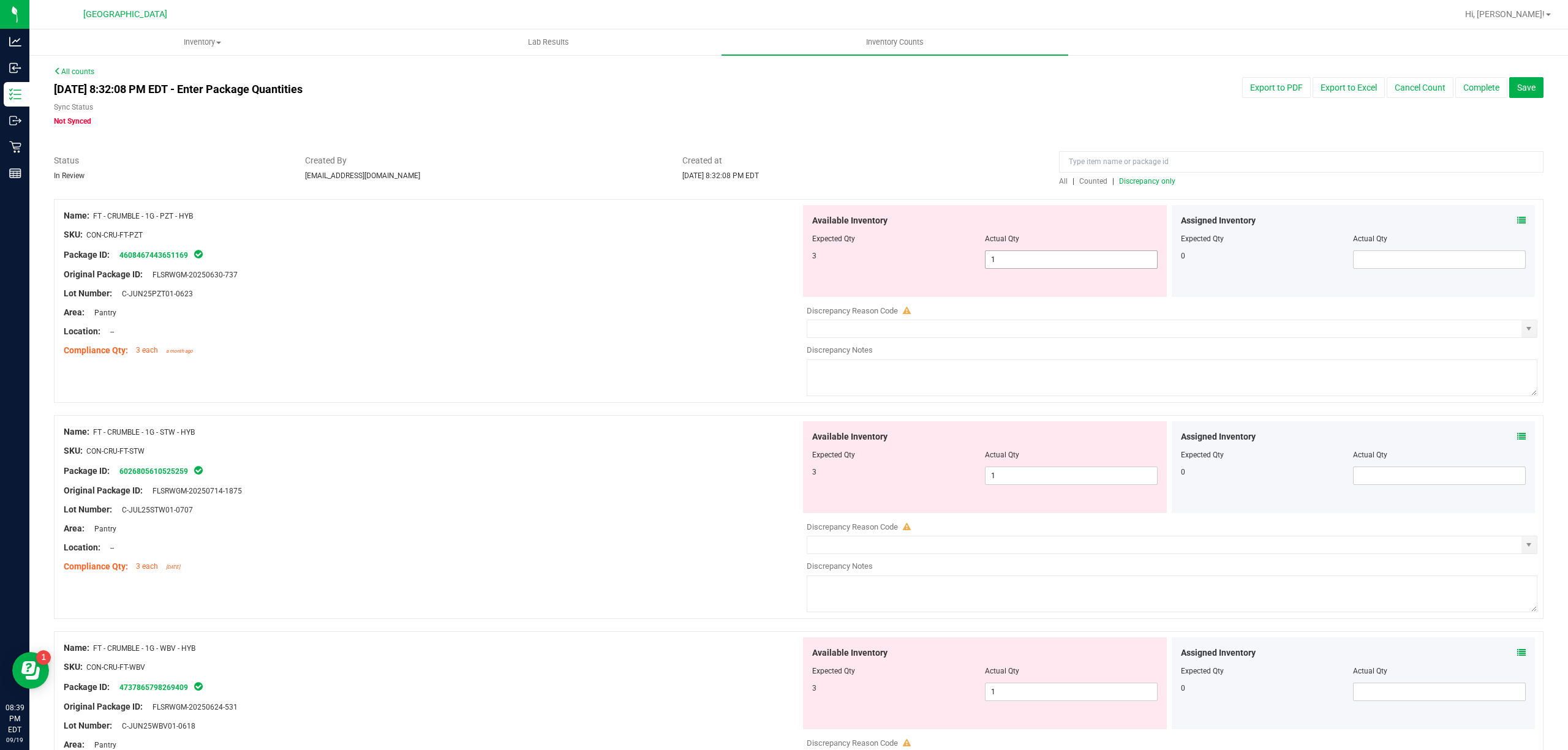
click at [1033, 260] on span "1 1" at bounding box center [1071, 259] width 173 height 18
click at [1033, 260] on input "1" at bounding box center [1071, 260] width 172 height 17
type input "3"
drag, startPoint x: 738, startPoint y: 344, endPoint x: 895, endPoint y: 373, distance: 159.7
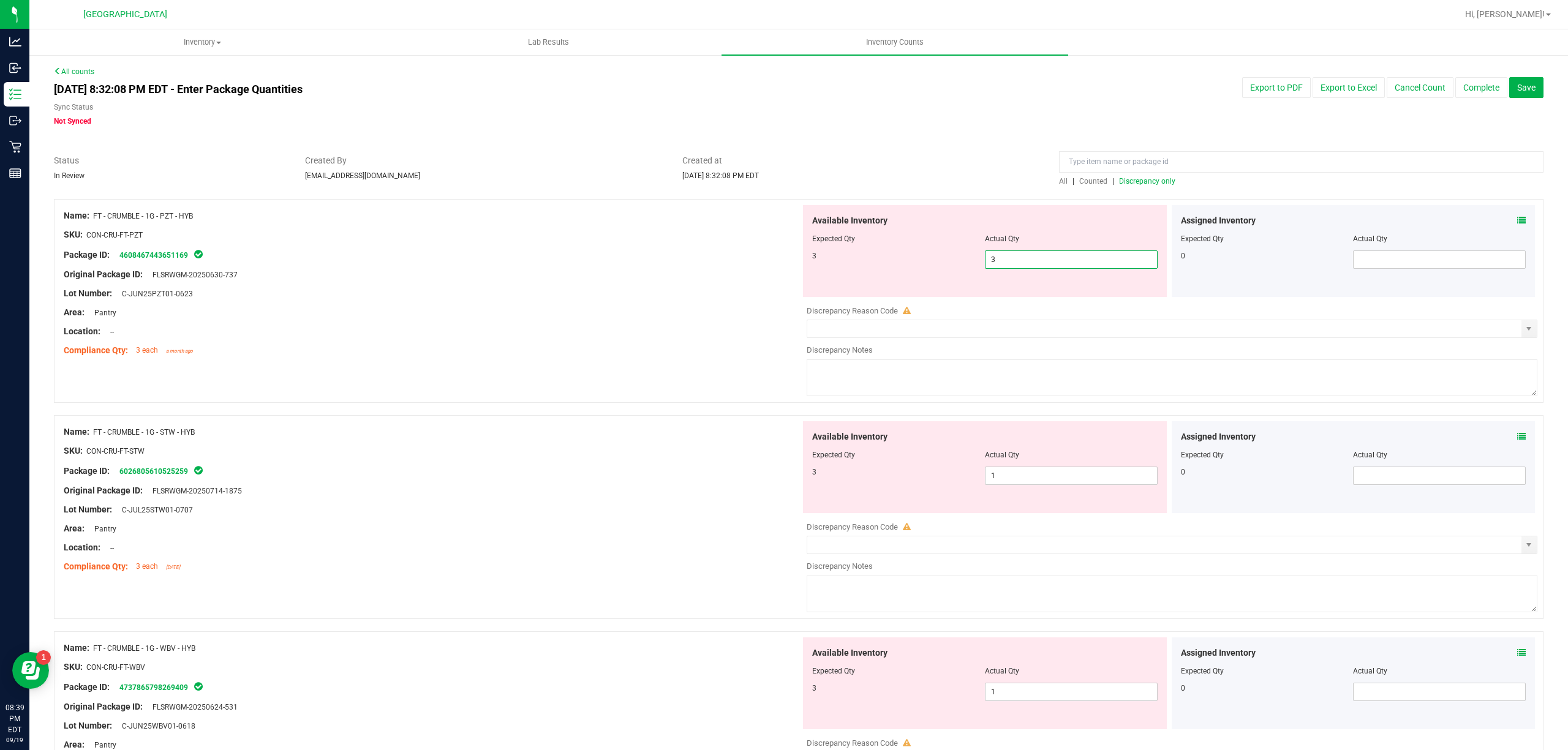
click at [738, 346] on div "Compliance Qty: 3 each a month ago" at bounding box center [432, 351] width 737 height 13
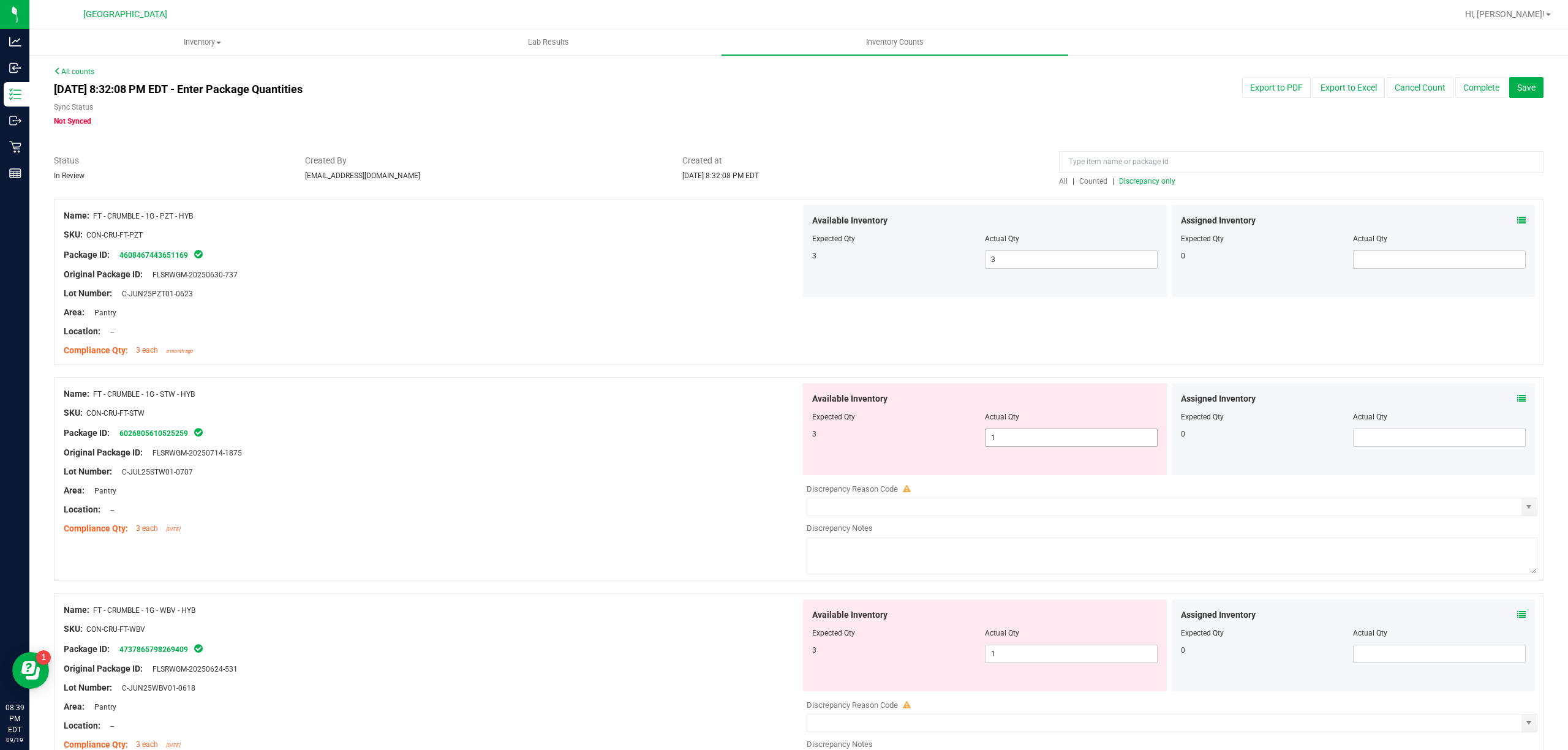
click at [1001, 442] on span "1 1" at bounding box center [1071, 437] width 173 height 18
click at [1001, 442] on input "1" at bounding box center [1071, 438] width 172 height 17
type input "3"
click at [790, 431] on div "Package ID: 6026805610525259" at bounding box center [432, 432] width 737 height 15
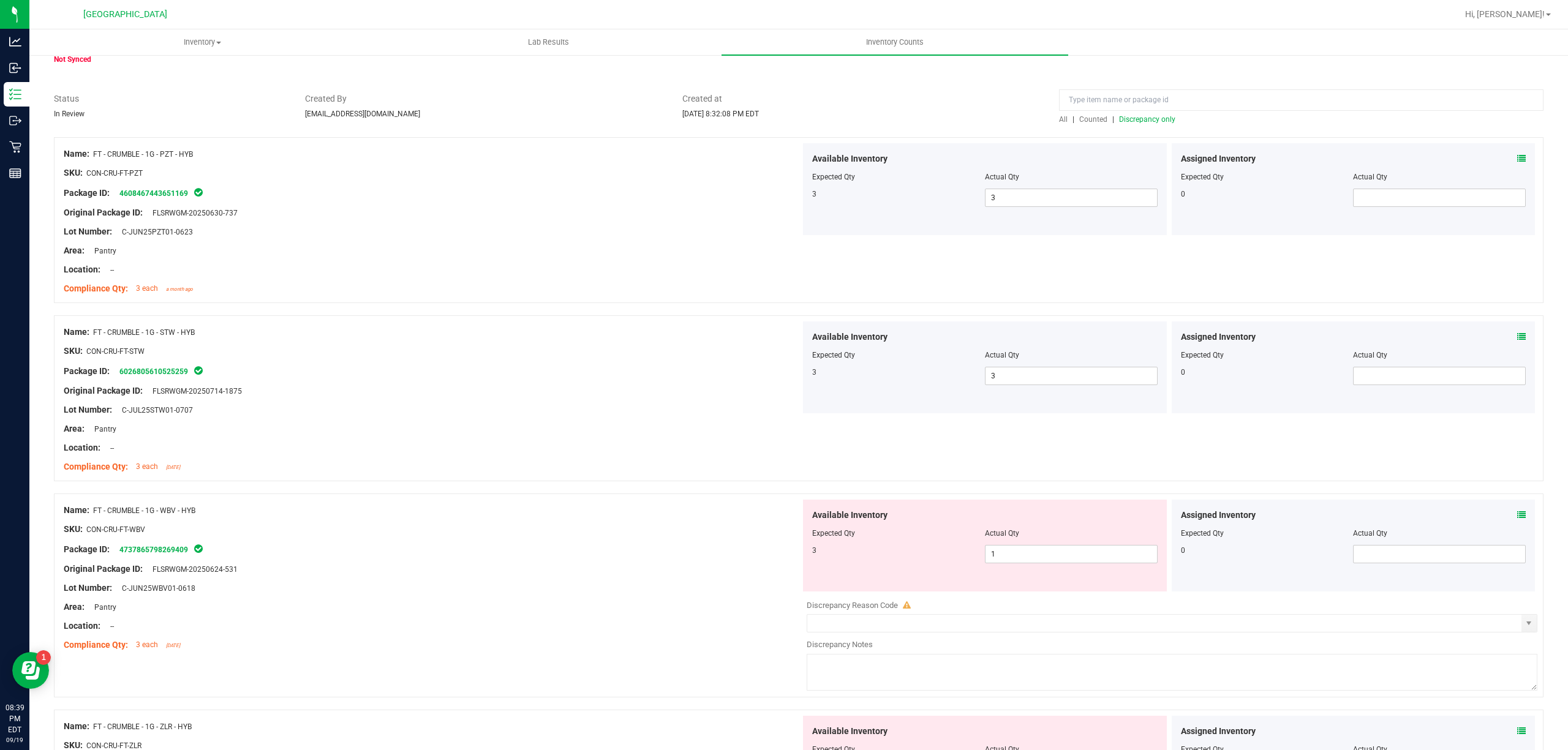
scroll to position [163, 0]
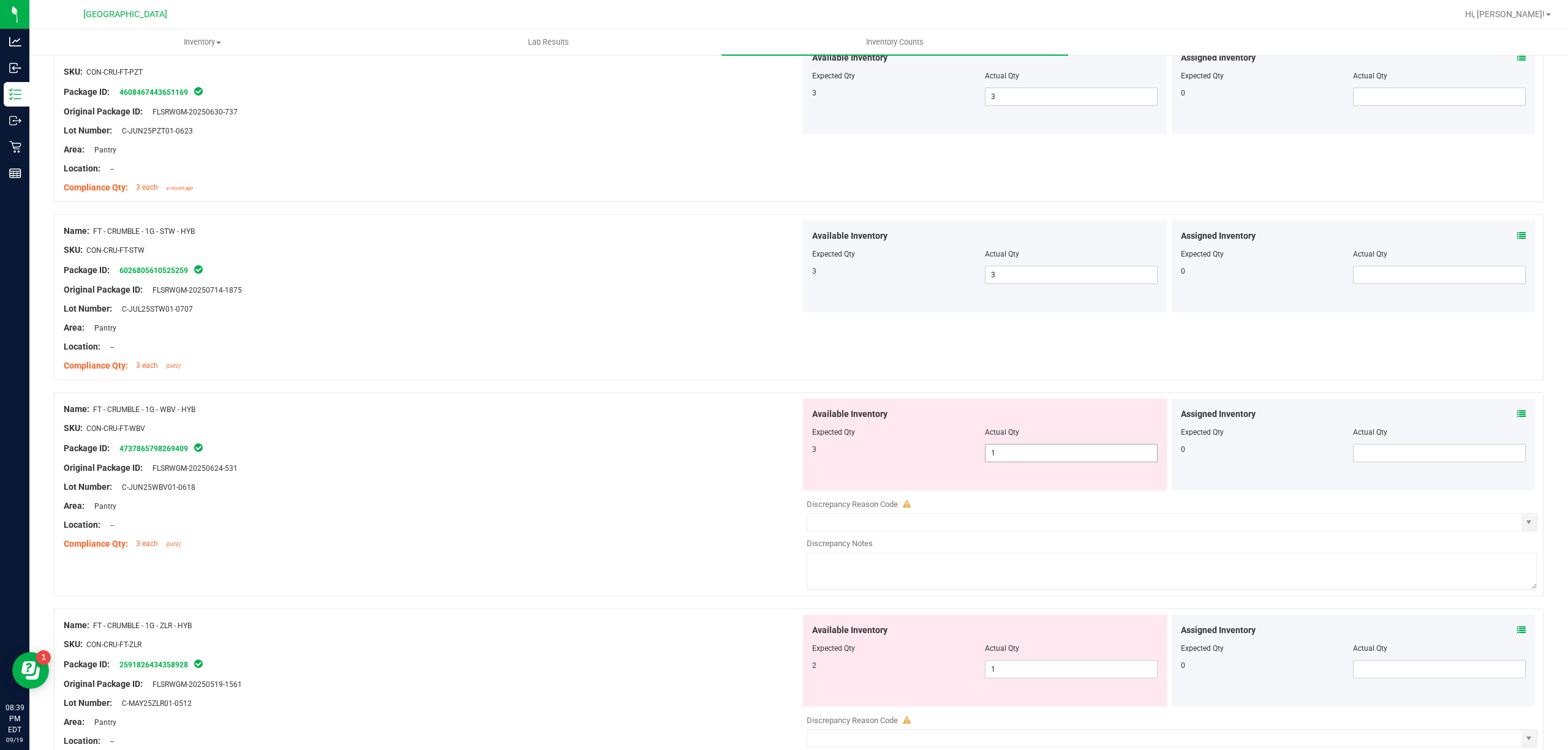
click at [991, 461] on span "1 1" at bounding box center [1071, 453] width 173 height 18
click at [991, 461] on input "1" at bounding box center [1071, 453] width 172 height 17
type input "3"
click at [515, 461] on div at bounding box center [432, 459] width 737 height 6
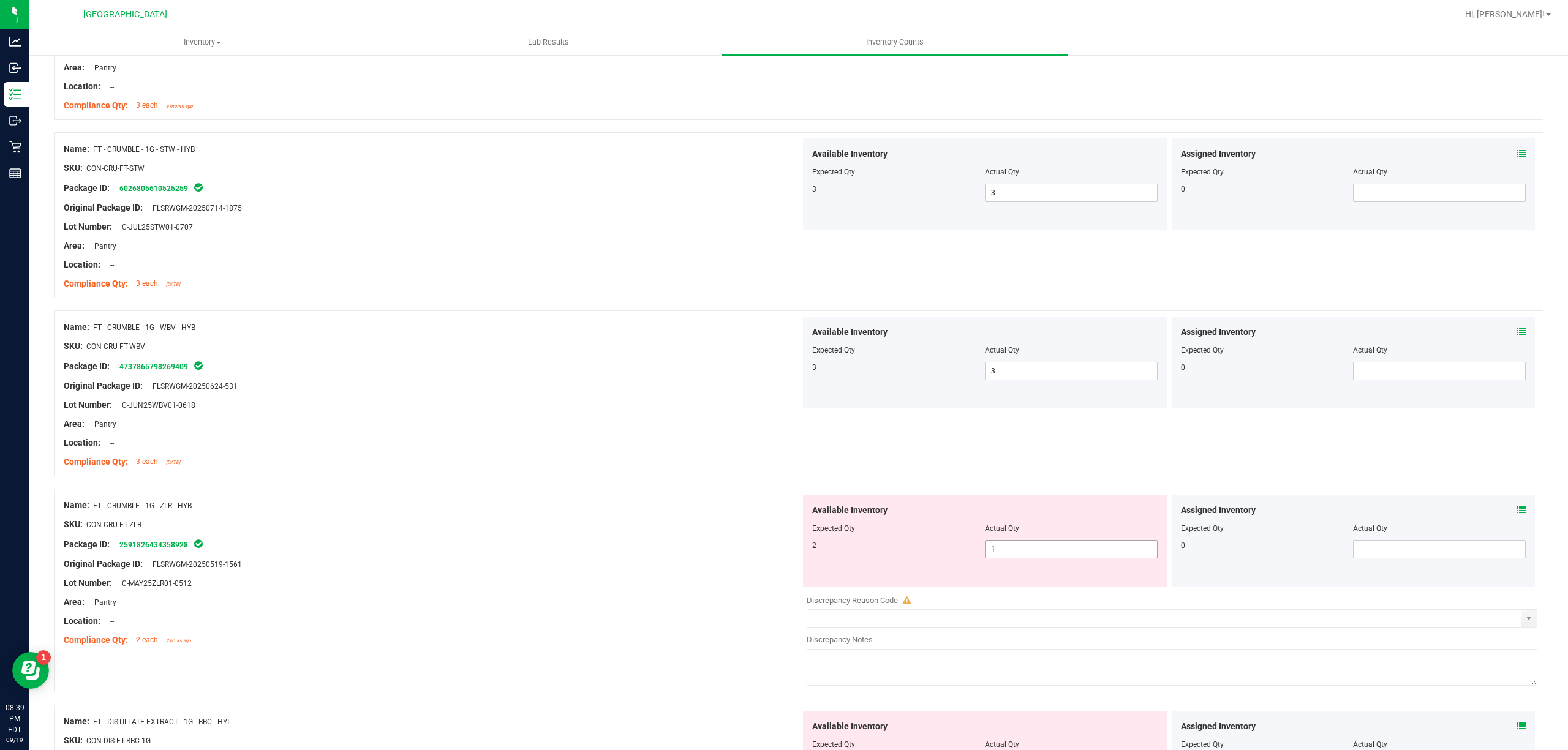
click at [1019, 550] on span "1 1" at bounding box center [1071, 548] width 173 height 18
click at [1019, 550] on input "1" at bounding box center [1071, 549] width 172 height 17
type input "2"
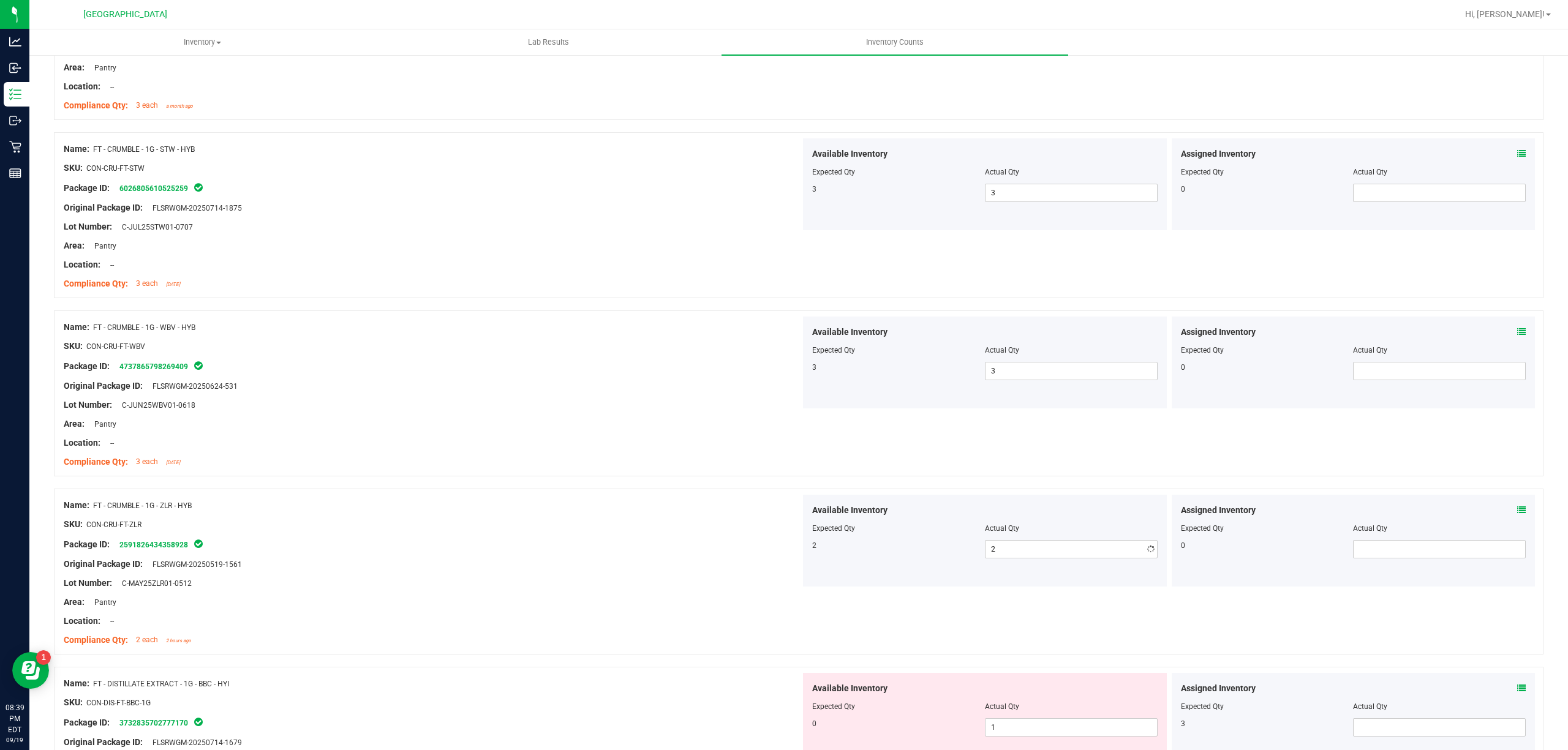
click at [672, 505] on div "Name: FT - CRUMBLE - 1G - ZLR - HYB" at bounding box center [432, 505] width 737 height 13
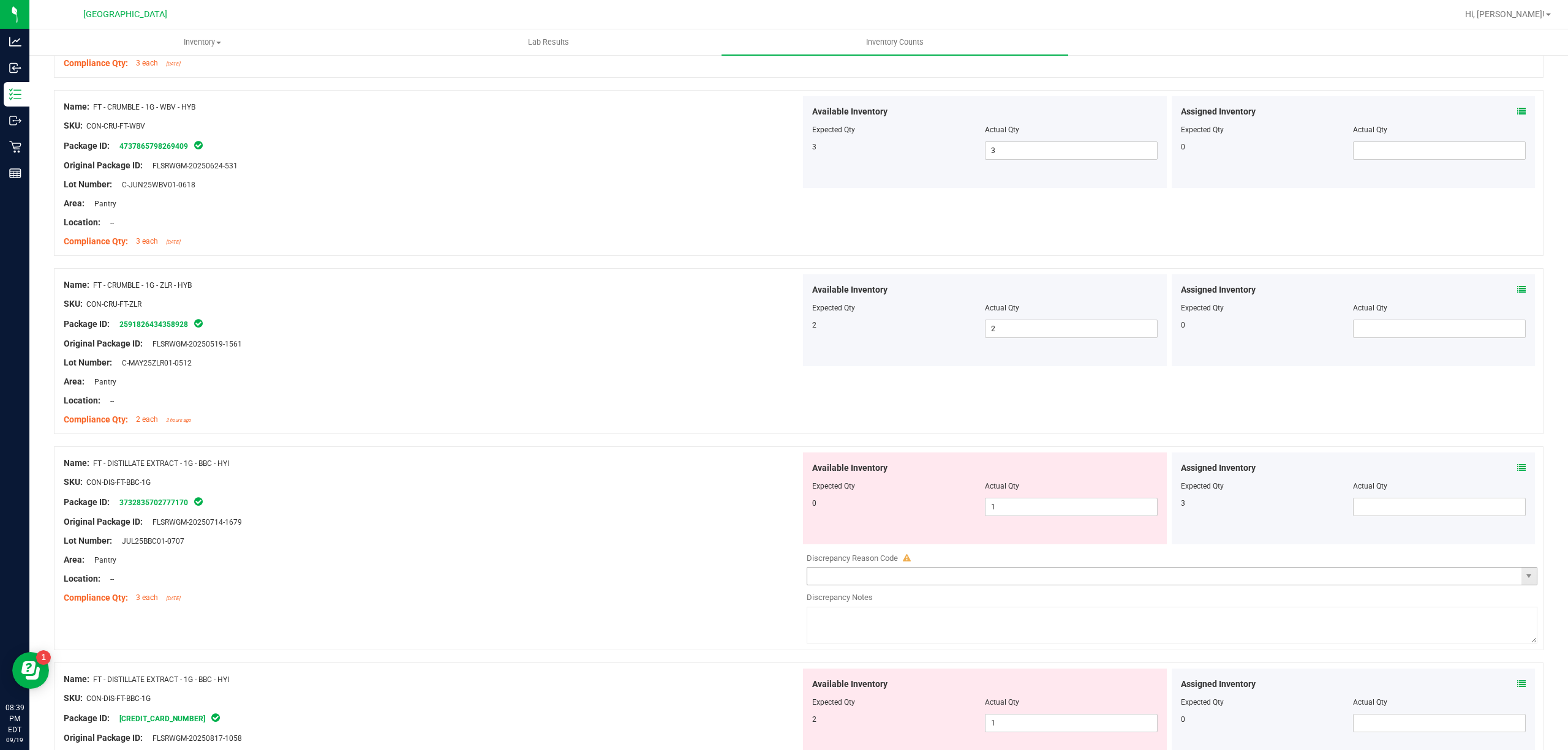
scroll to position [490, 0]
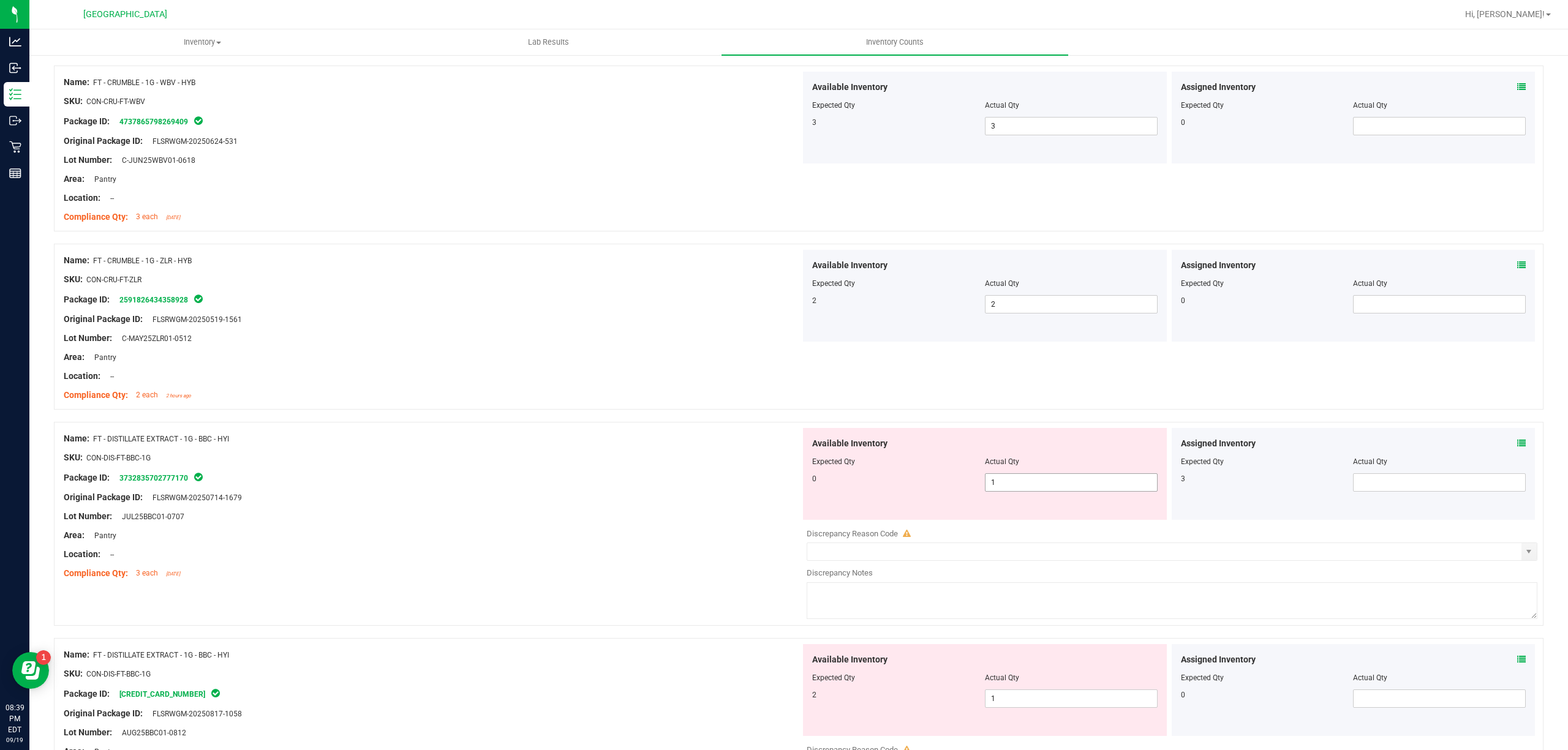
click at [1012, 486] on span "1 1" at bounding box center [1071, 482] width 173 height 18
drag, startPoint x: 1012, startPoint y: 486, endPoint x: 1203, endPoint y: 508, distance: 192.3
click at [1012, 487] on input "1" at bounding box center [1071, 482] width 172 height 17
type input "0"
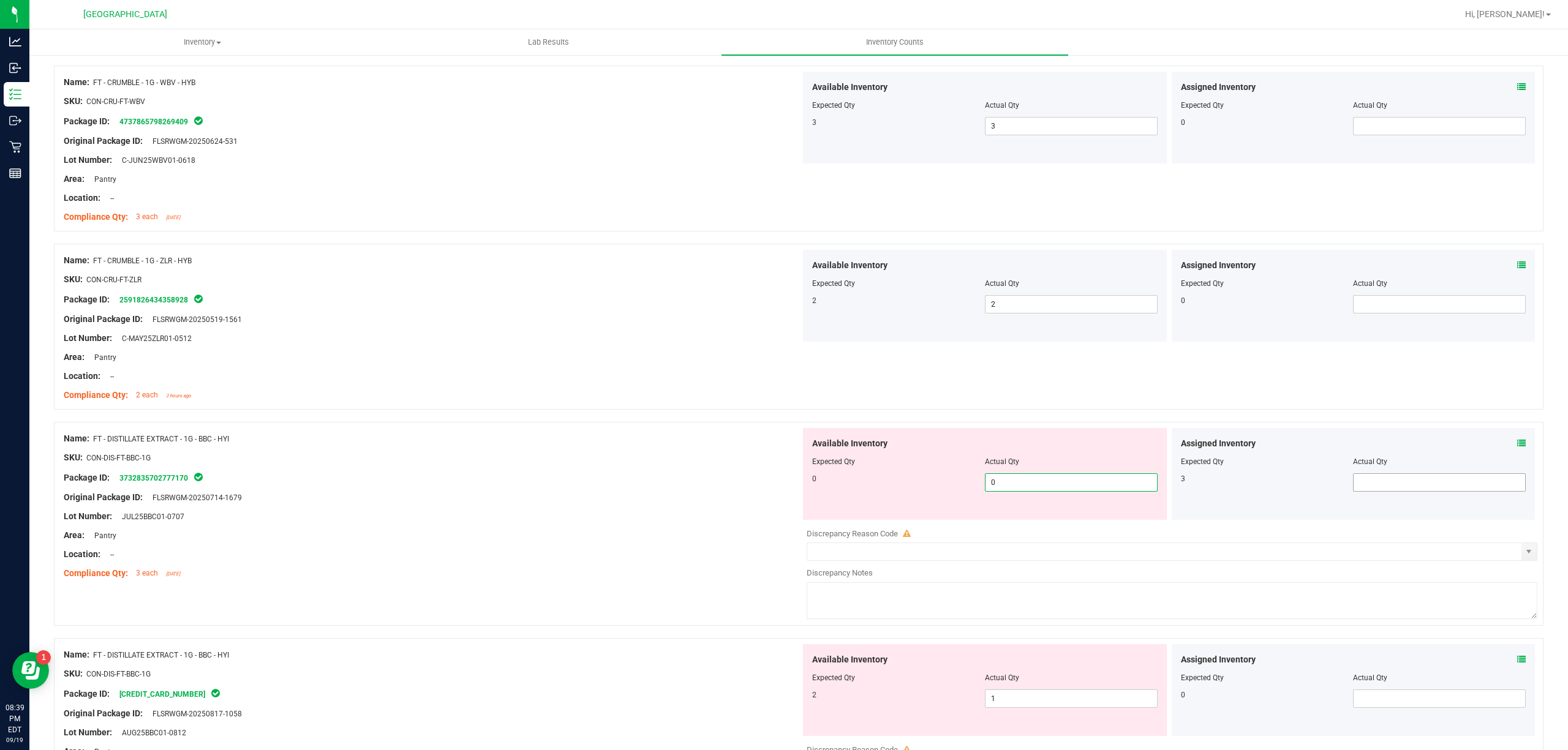
click at [1387, 483] on span at bounding box center [1439, 482] width 173 height 18
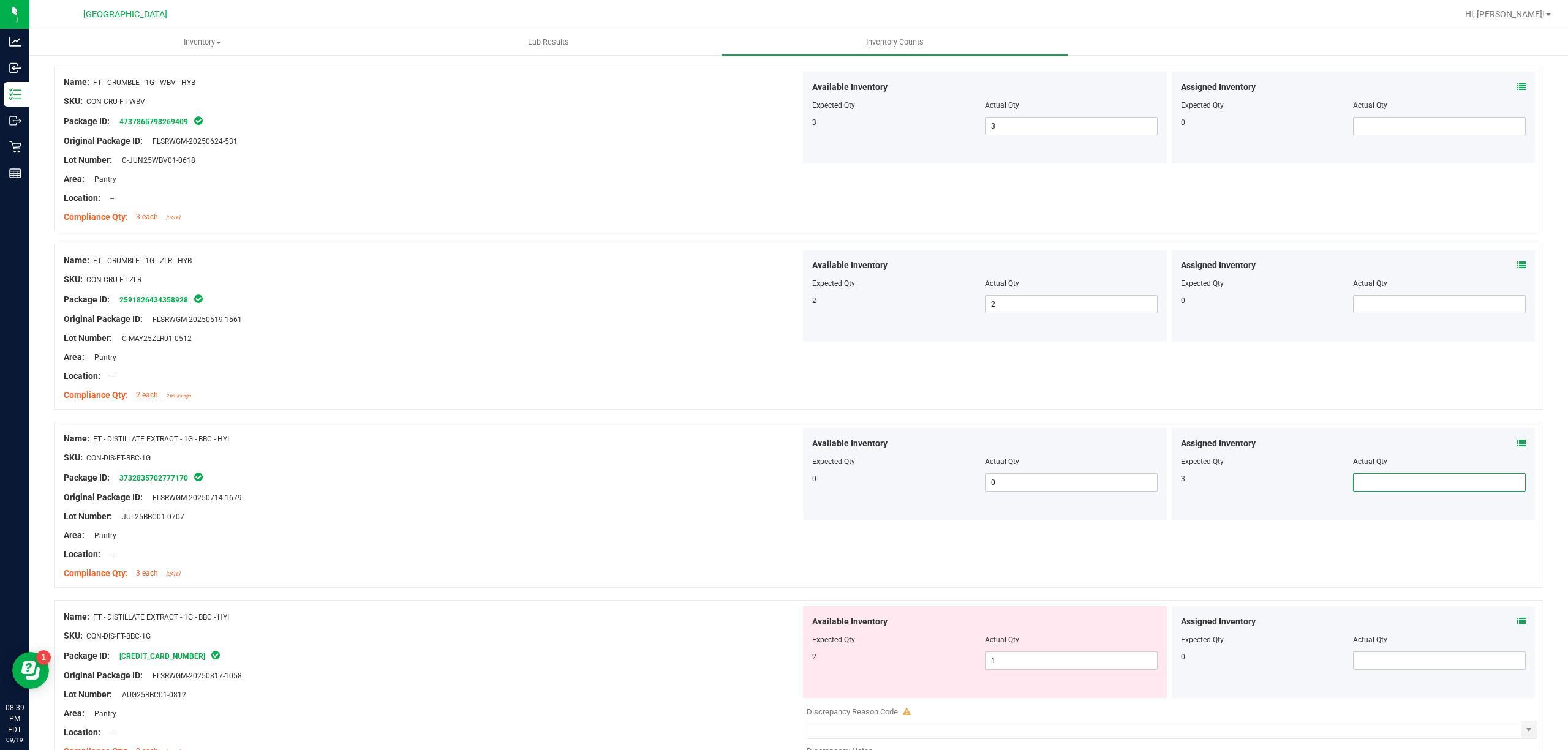
type input "3"
click at [681, 517] on div "Lot Number: JUL25BBC01-0707" at bounding box center [432, 516] width 737 height 13
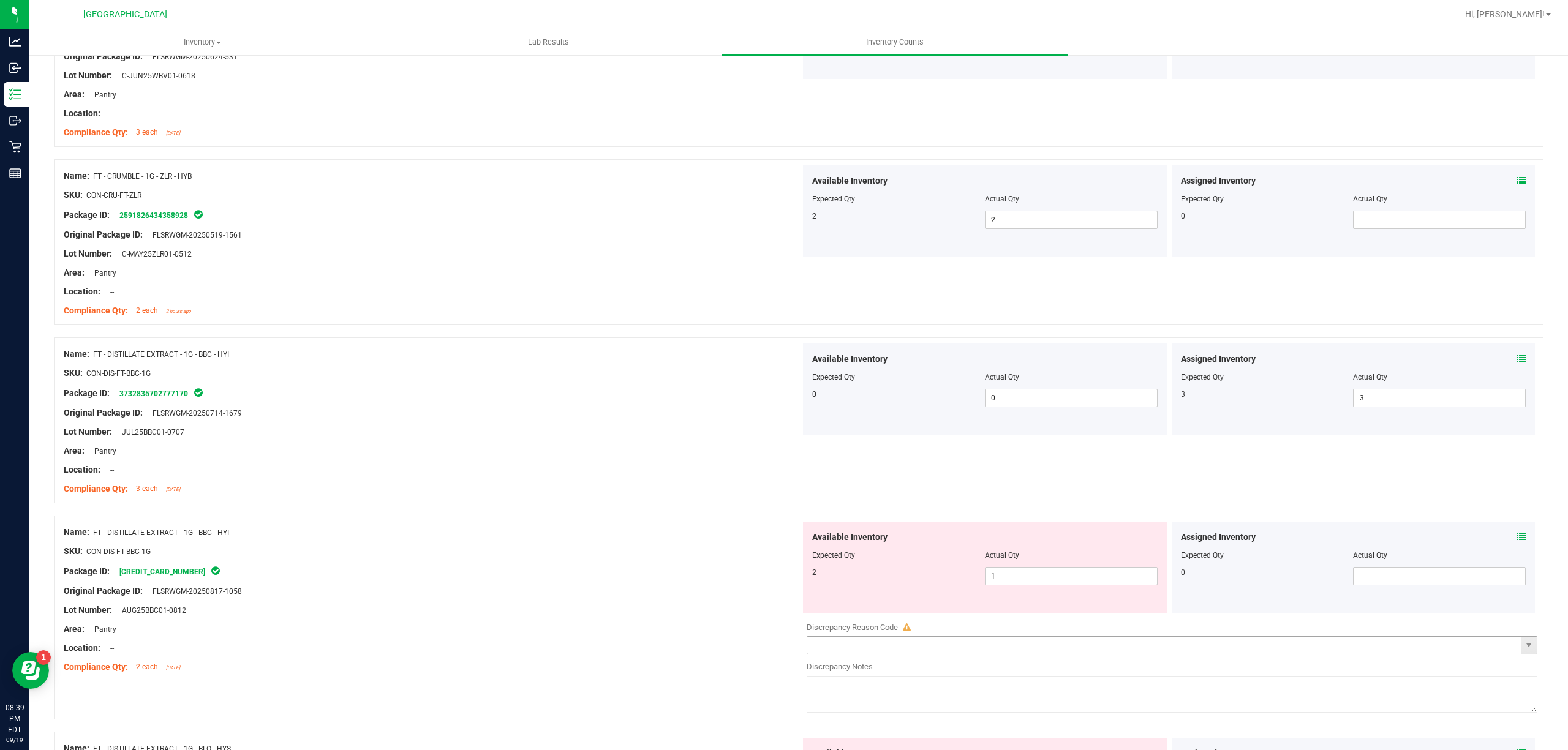
scroll to position [653, 0]
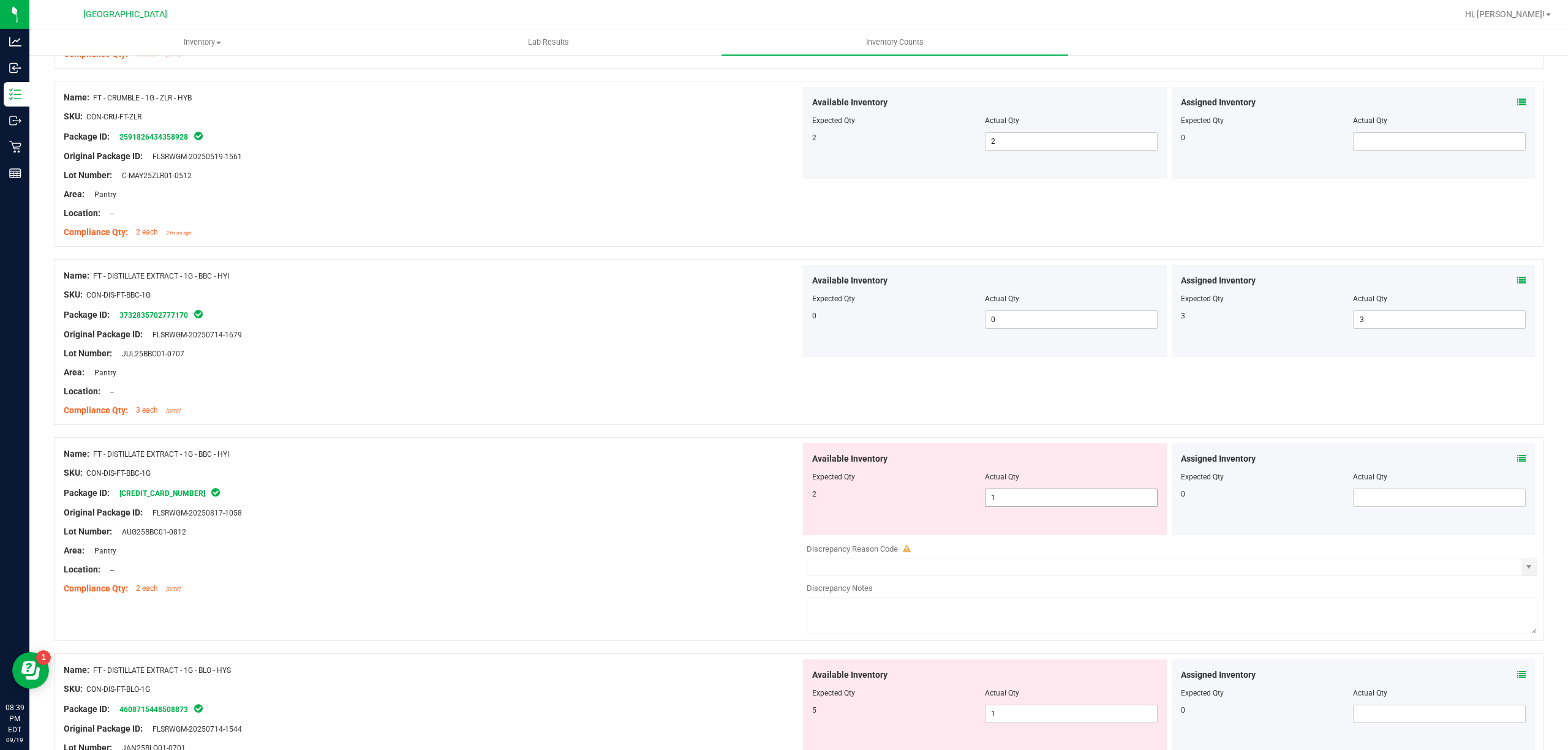
click at [1078, 492] on span "1 1" at bounding box center [1071, 497] width 173 height 18
click at [1078, 492] on input "1" at bounding box center [1071, 498] width 172 height 17
type input "2"
click at [542, 547] on div "Area: Pantry" at bounding box center [432, 551] width 737 height 13
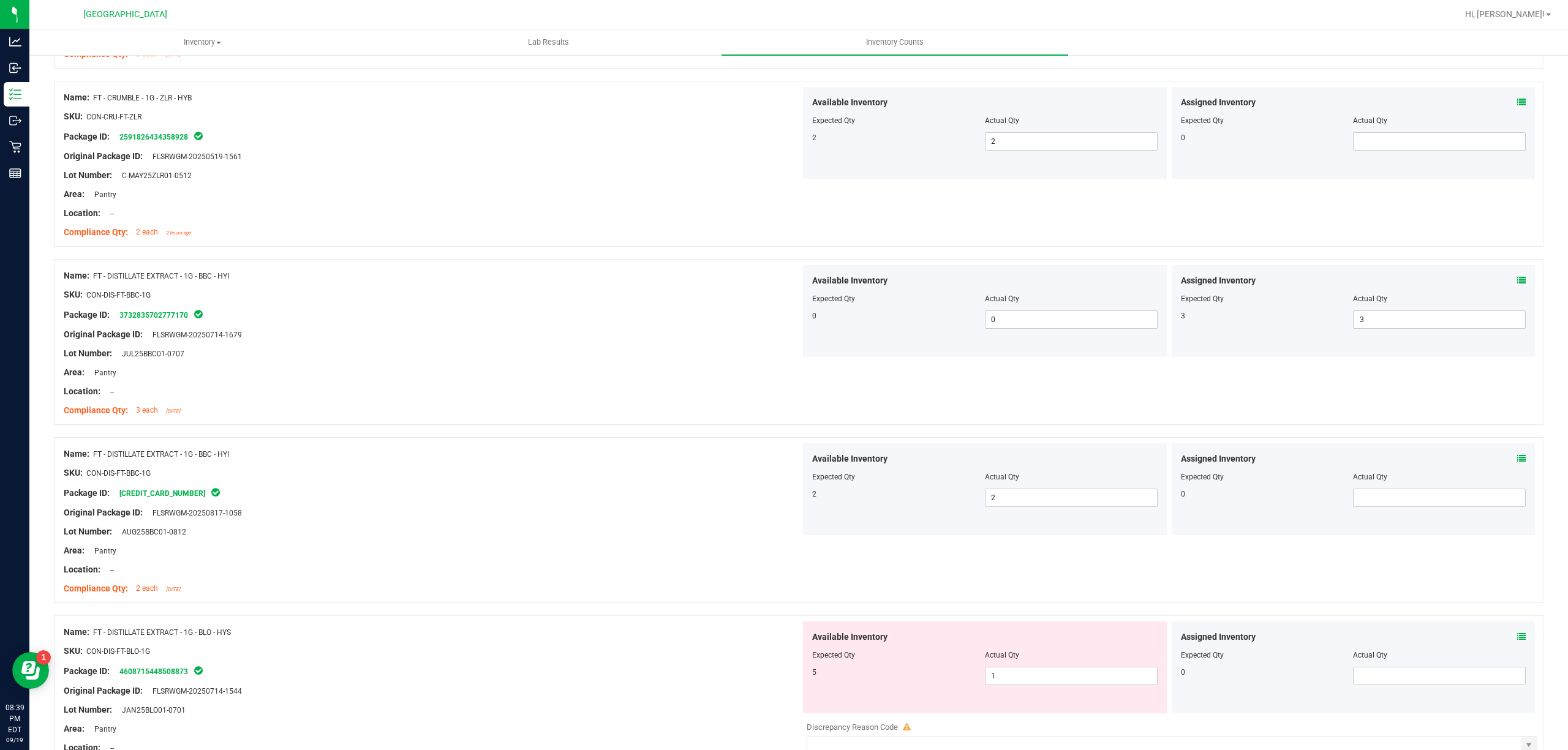
scroll to position [897, 0]
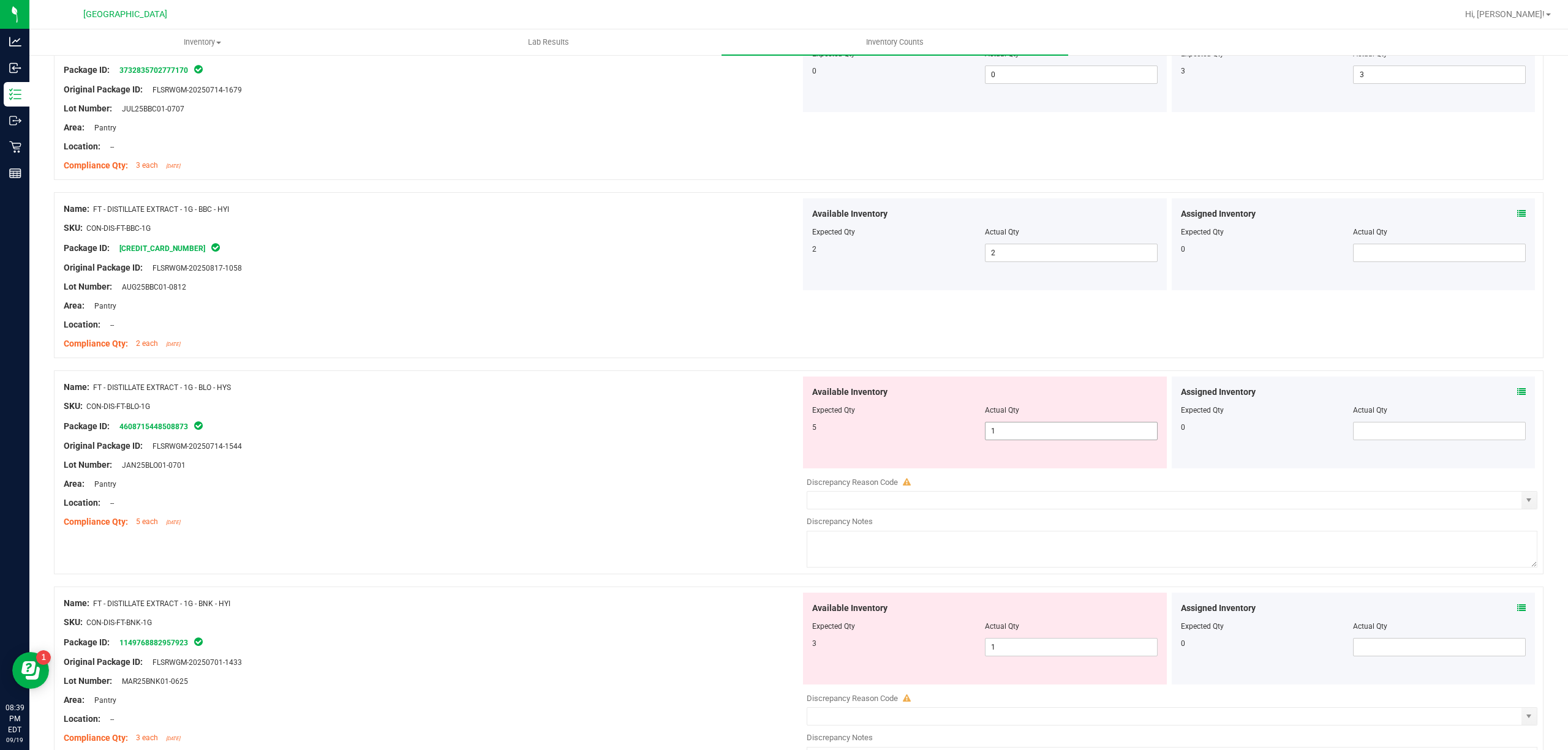
click at [1103, 431] on span "1 1" at bounding box center [1071, 431] width 173 height 18
click at [0, 0] on input "1" at bounding box center [0, 0] width 0 height 0
type input "5"
click at [516, 450] on div "Original Package ID: FLSRWGM-20250714-1544" at bounding box center [432, 446] width 737 height 13
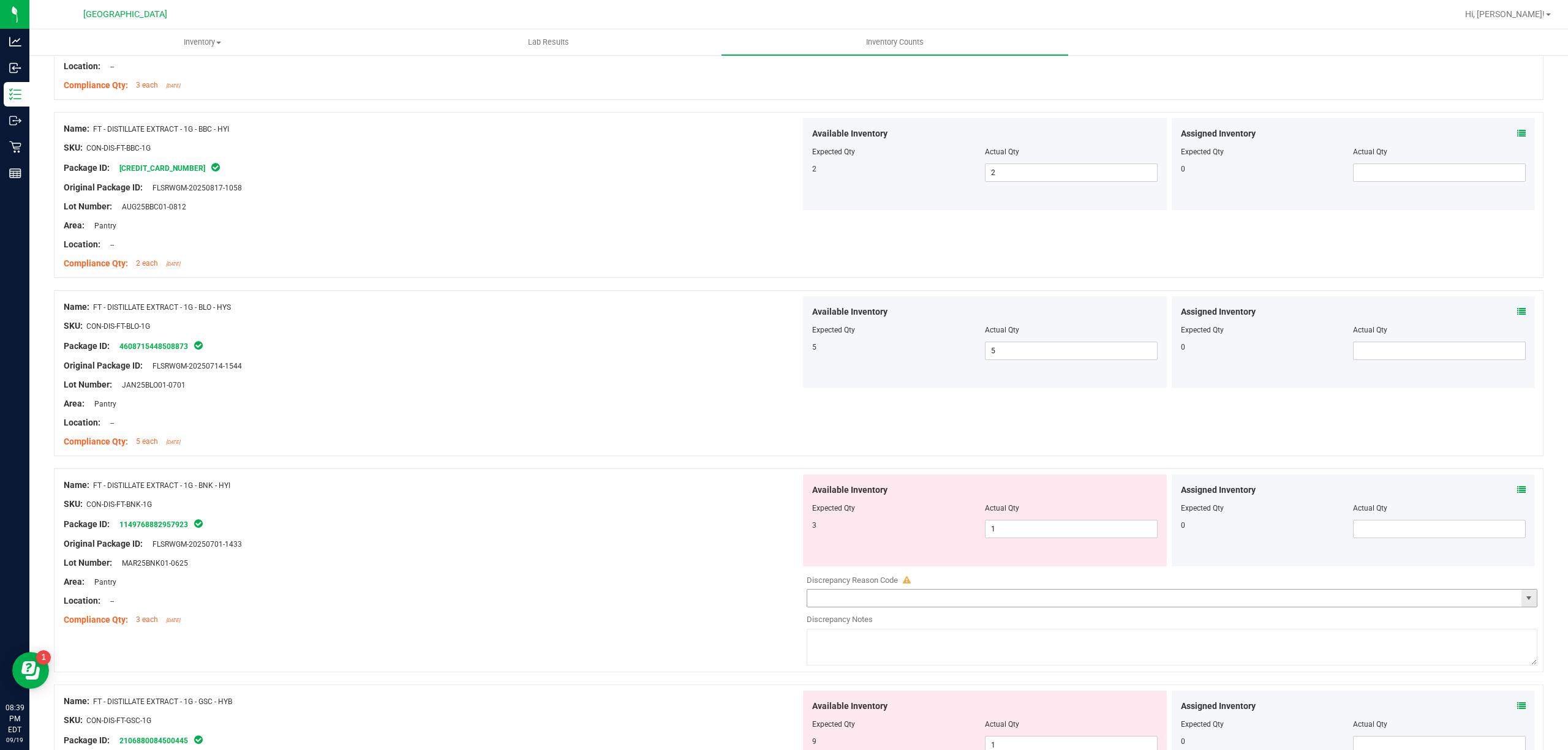
scroll to position [1142, 0]
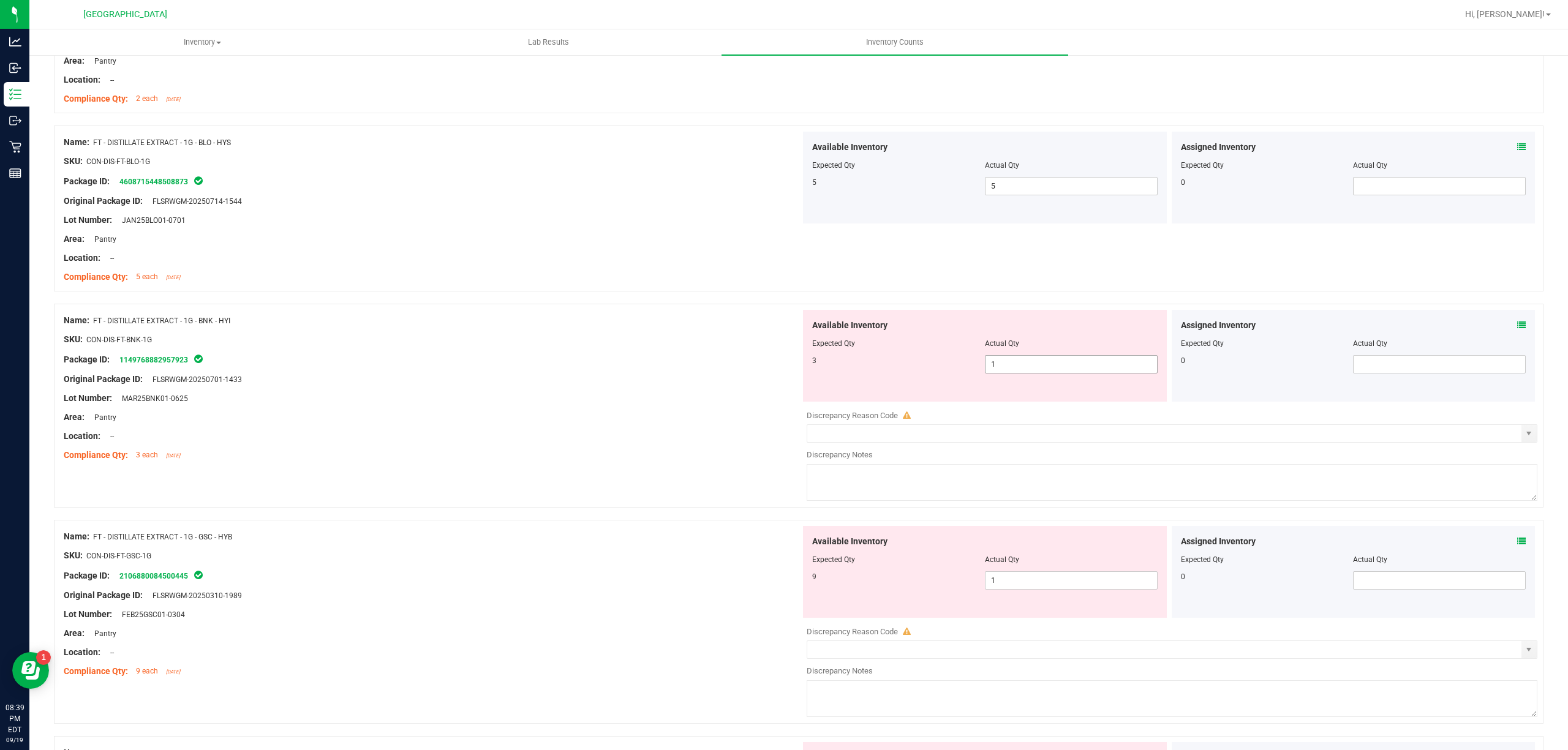
click at [1081, 363] on span "1 1" at bounding box center [1071, 364] width 173 height 18
click at [1081, 363] on input "1" at bounding box center [1071, 364] width 172 height 17
type input "."
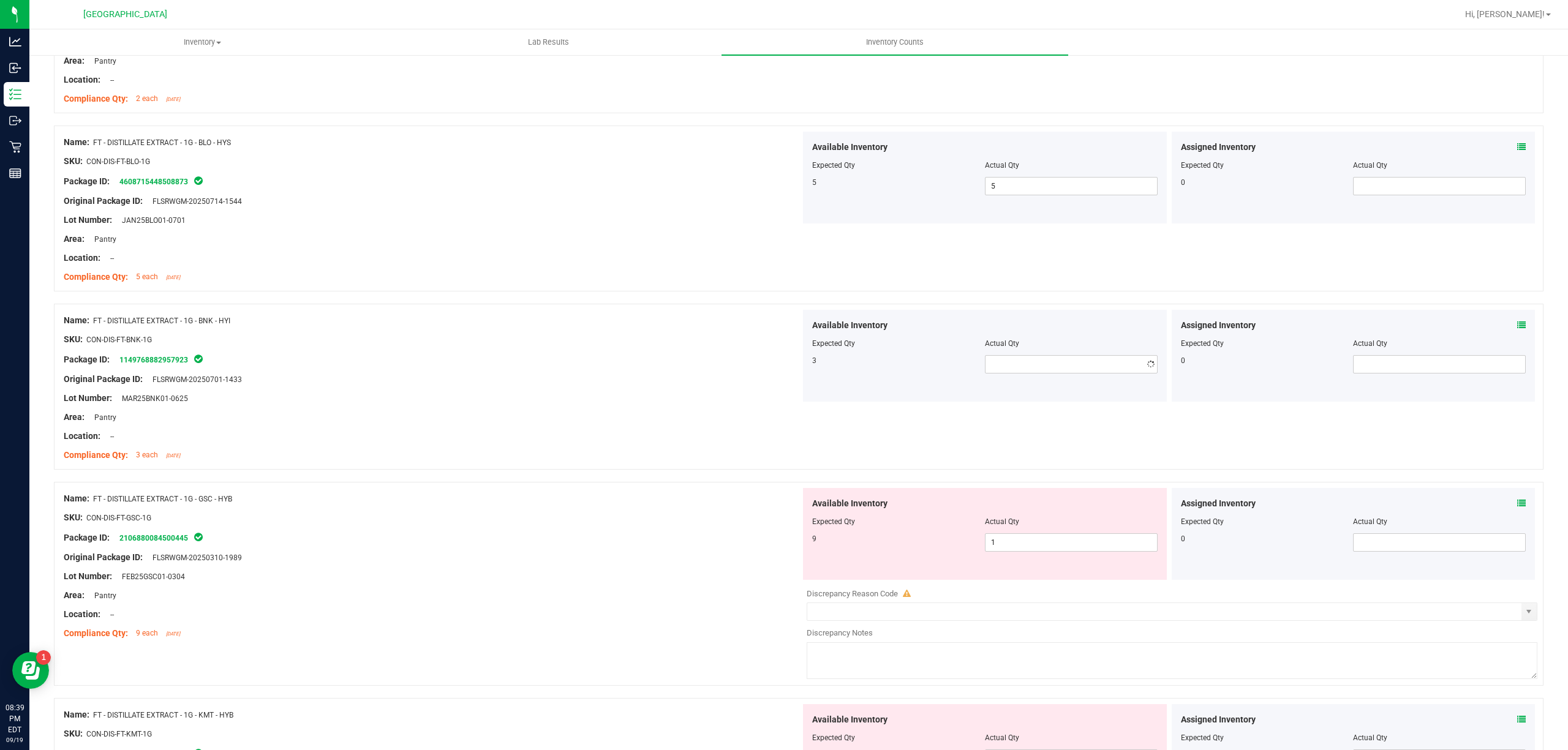
click at [542, 365] on div "Package ID: 1149768882957923" at bounding box center [432, 359] width 737 height 15
click at [1020, 370] on span at bounding box center [1071, 364] width 173 height 18
drag, startPoint x: 1020, startPoint y: 370, endPoint x: 801, endPoint y: 384, distance: 219.4
click at [1020, 373] on input "text" at bounding box center [1071, 364] width 172 height 17
type input "3"
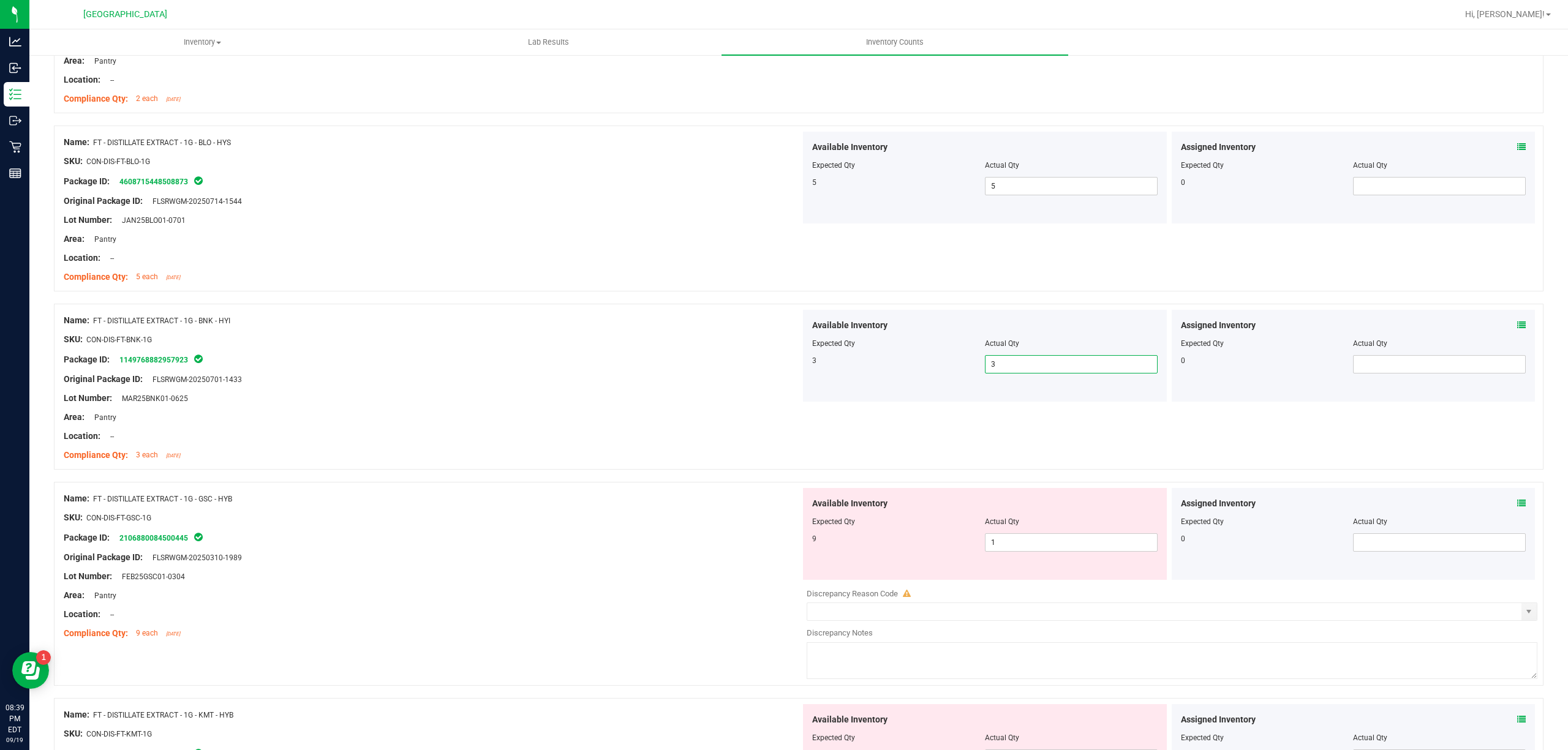
type input "3"
click at [758, 384] on div "Original Package ID: FLSRWGM-20250701-1433" at bounding box center [432, 379] width 737 height 13
click at [1094, 552] on span "1 1" at bounding box center [1071, 542] width 173 height 18
click at [1094, 540] on span "1 1" at bounding box center [1071, 542] width 173 height 18
drag, startPoint x: 1094, startPoint y: 540, endPoint x: 931, endPoint y: 534, distance: 163.1
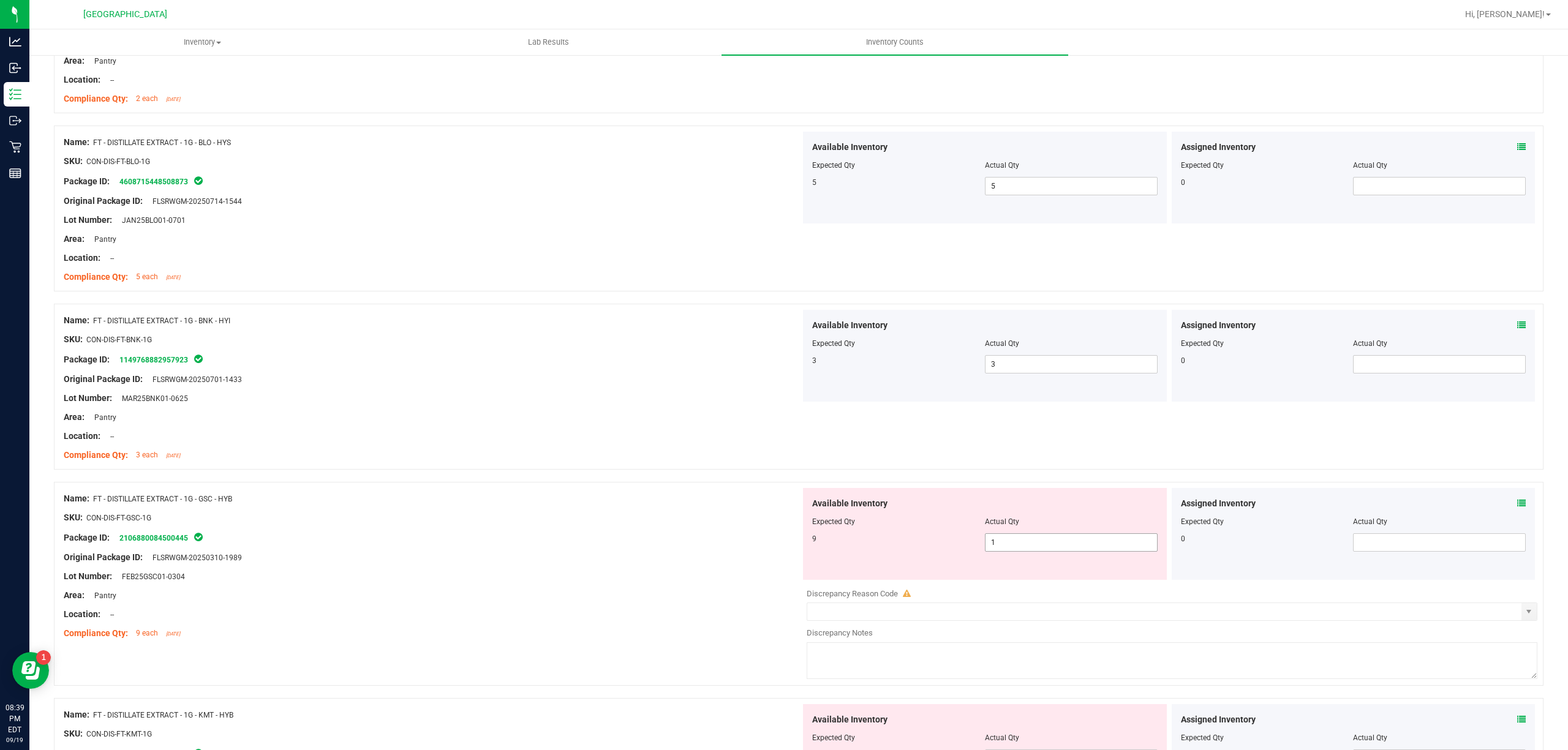
click at [0, 0] on input "1" at bounding box center [0, 0] width 0 height 0
type input "9"
click at [662, 478] on div at bounding box center [799, 476] width 1490 height 13
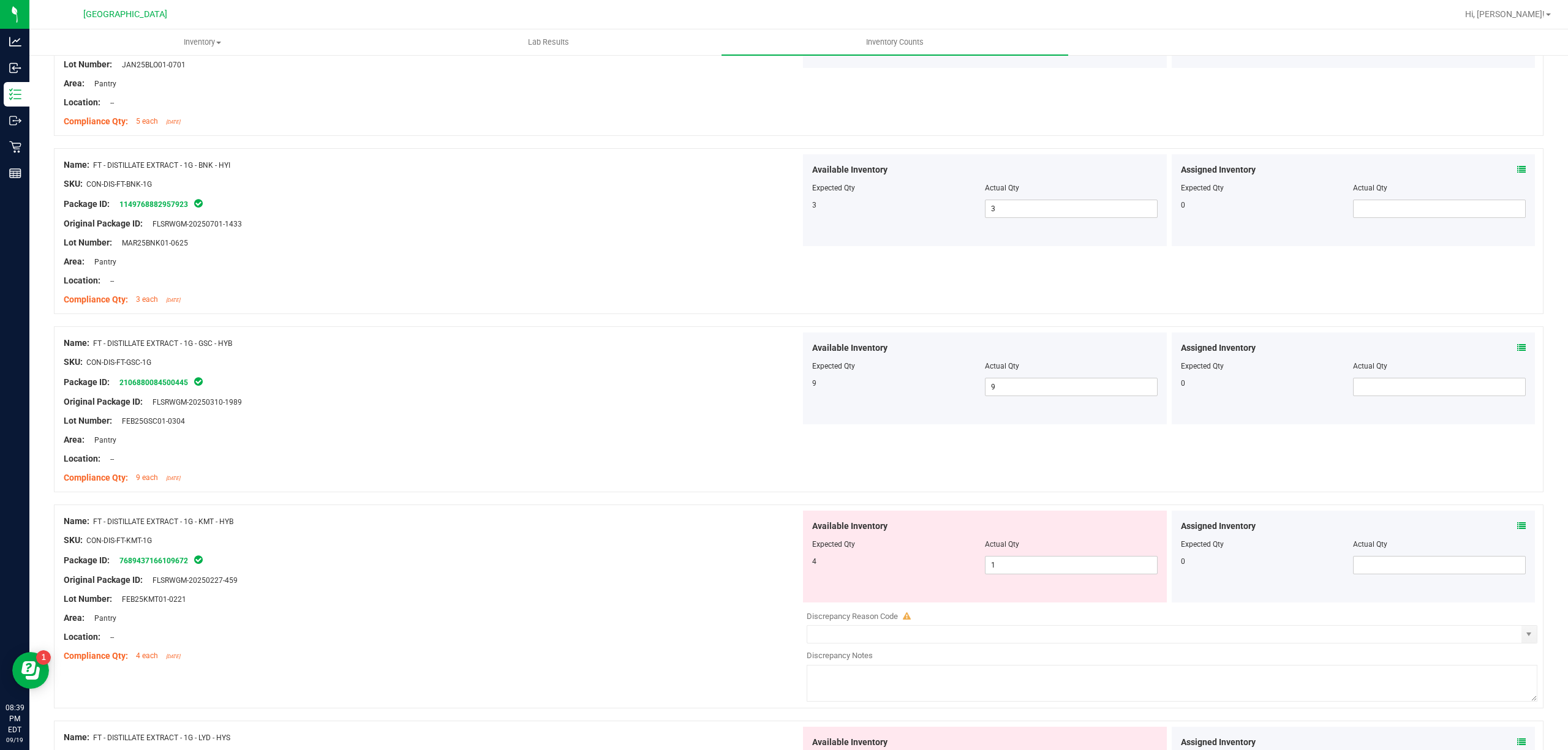
scroll to position [1387, 0]
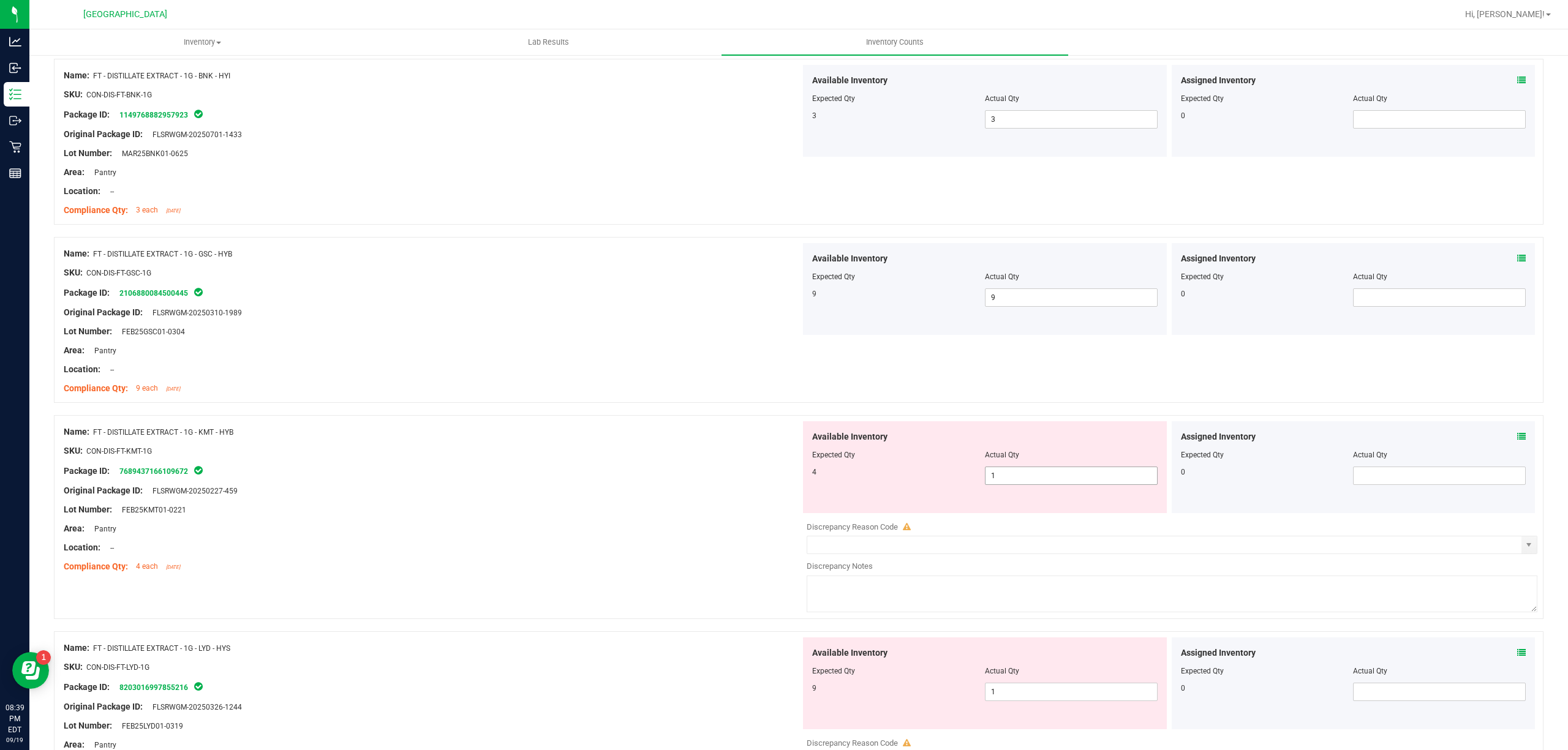
click at [1030, 485] on span "1 1" at bounding box center [1071, 475] width 173 height 18
click at [1030, 484] on input "1" at bounding box center [1071, 475] width 172 height 17
type input "4"
click at [638, 484] on div at bounding box center [432, 482] width 737 height 6
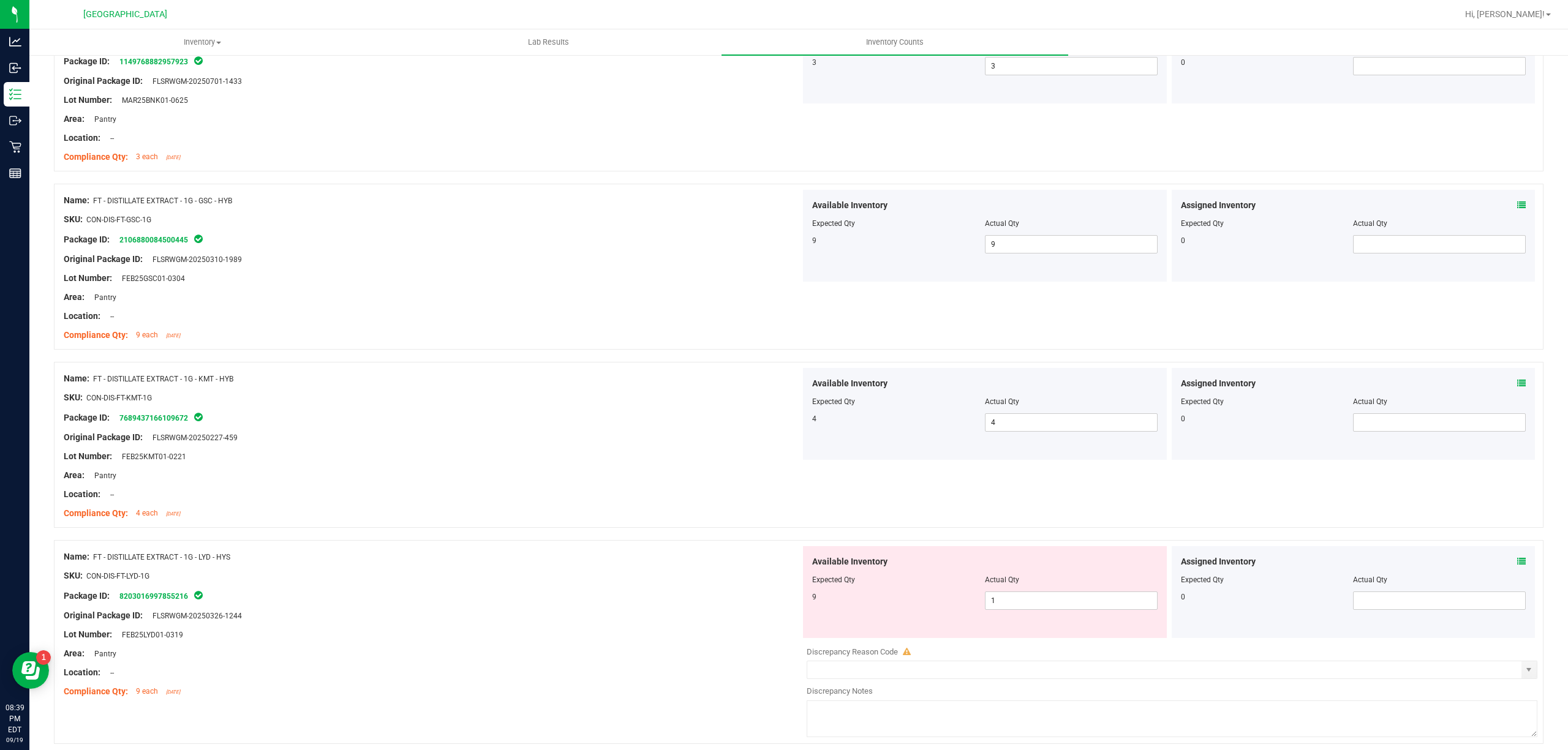
scroll to position [1469, 0]
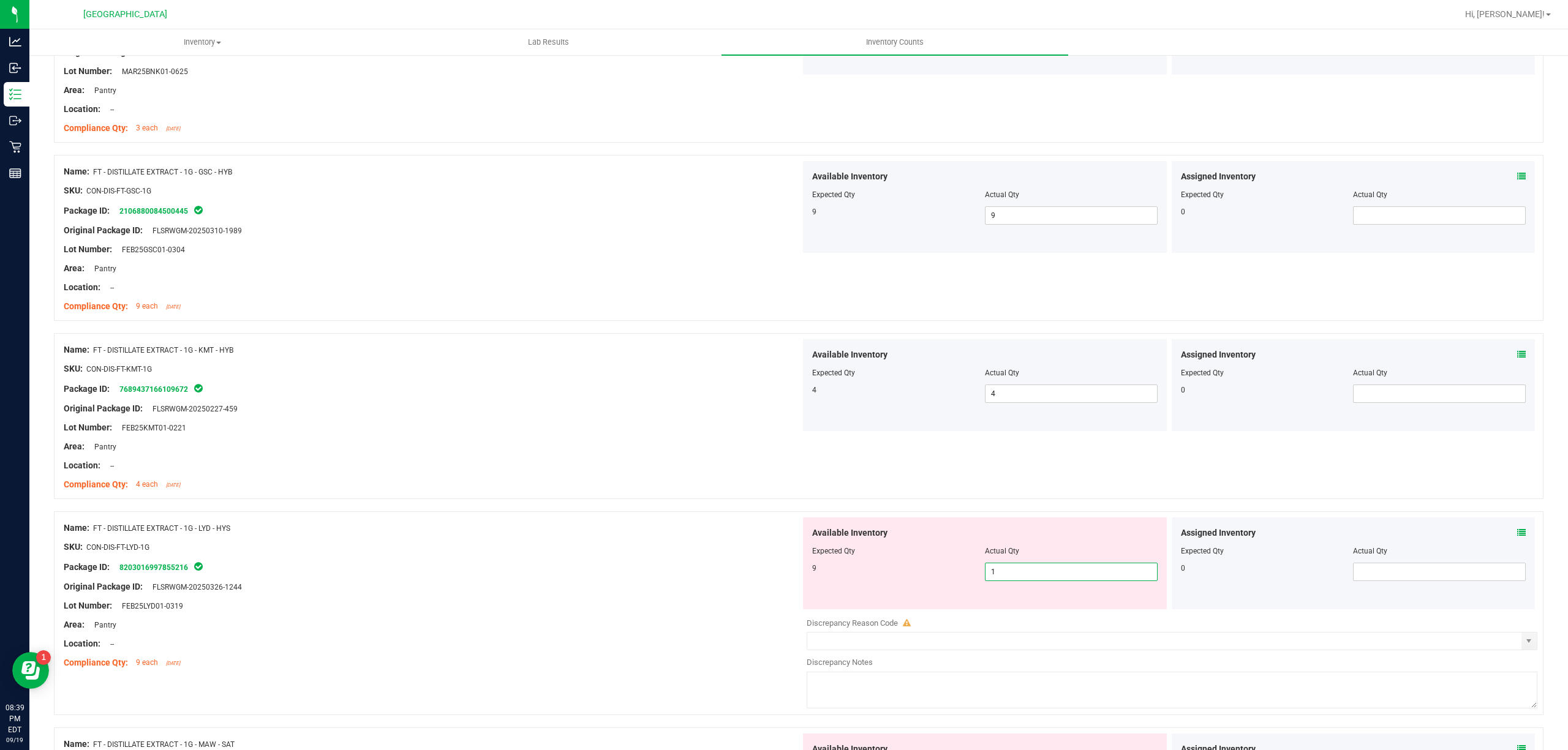
click at [1114, 579] on span "1 1" at bounding box center [1071, 571] width 173 height 18
click at [1114, 579] on input "1" at bounding box center [1071, 572] width 172 height 17
type input "9"
click at [552, 565] on div "Package ID: 8203016997855216" at bounding box center [432, 566] width 737 height 15
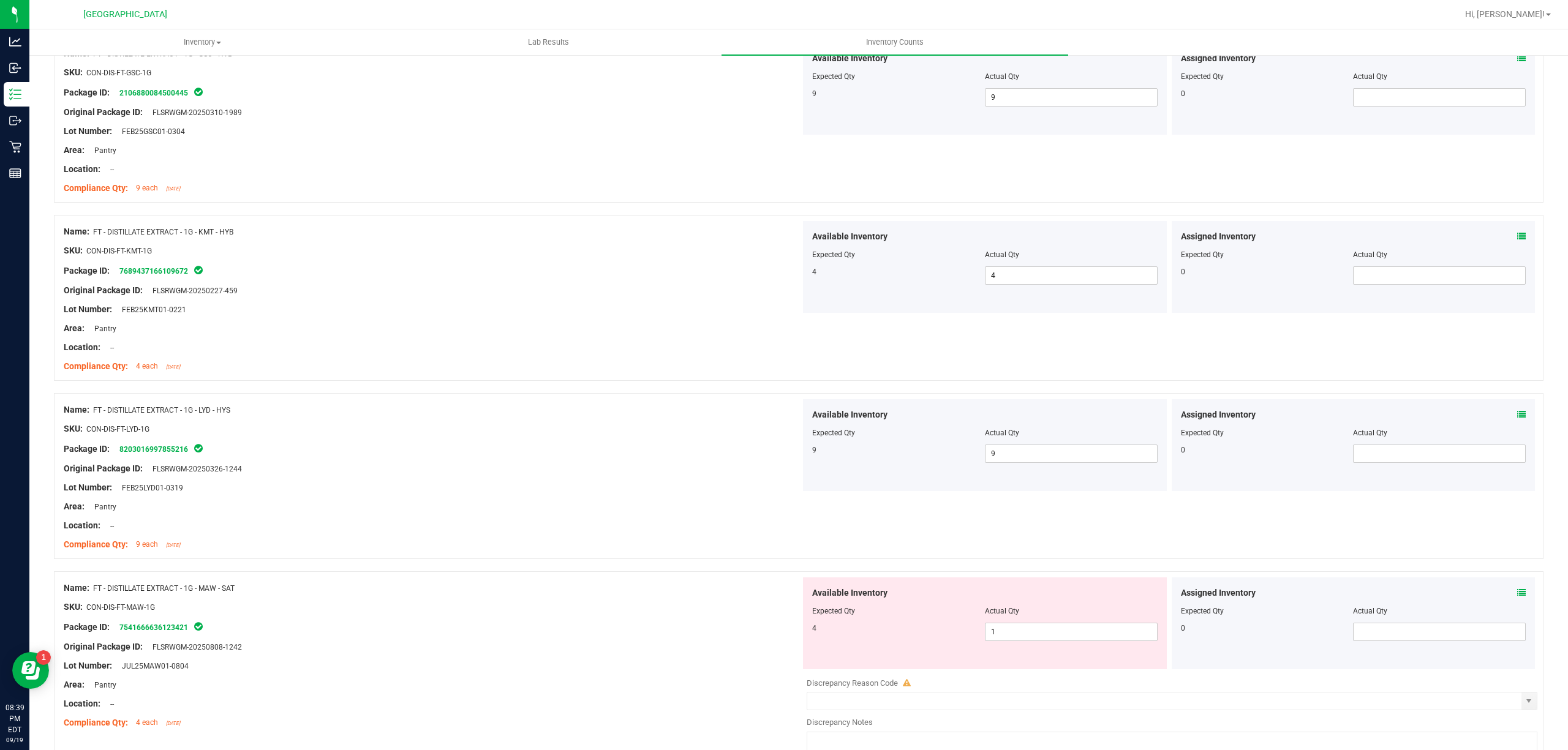
scroll to position [1714, 0]
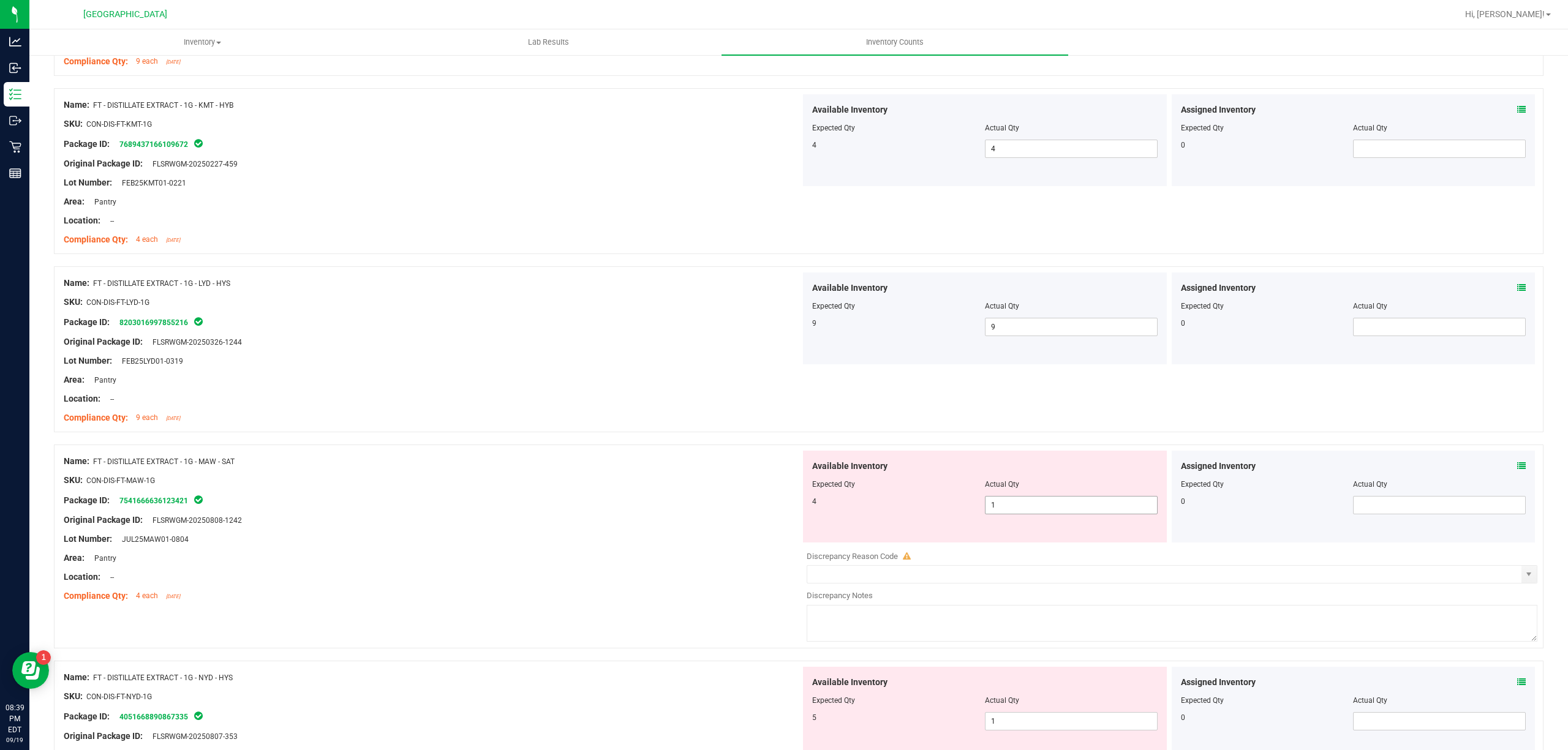
click at [1019, 509] on span "1 1" at bounding box center [1071, 504] width 173 height 18
click at [1019, 509] on input "1" at bounding box center [1071, 505] width 172 height 17
type input "4"
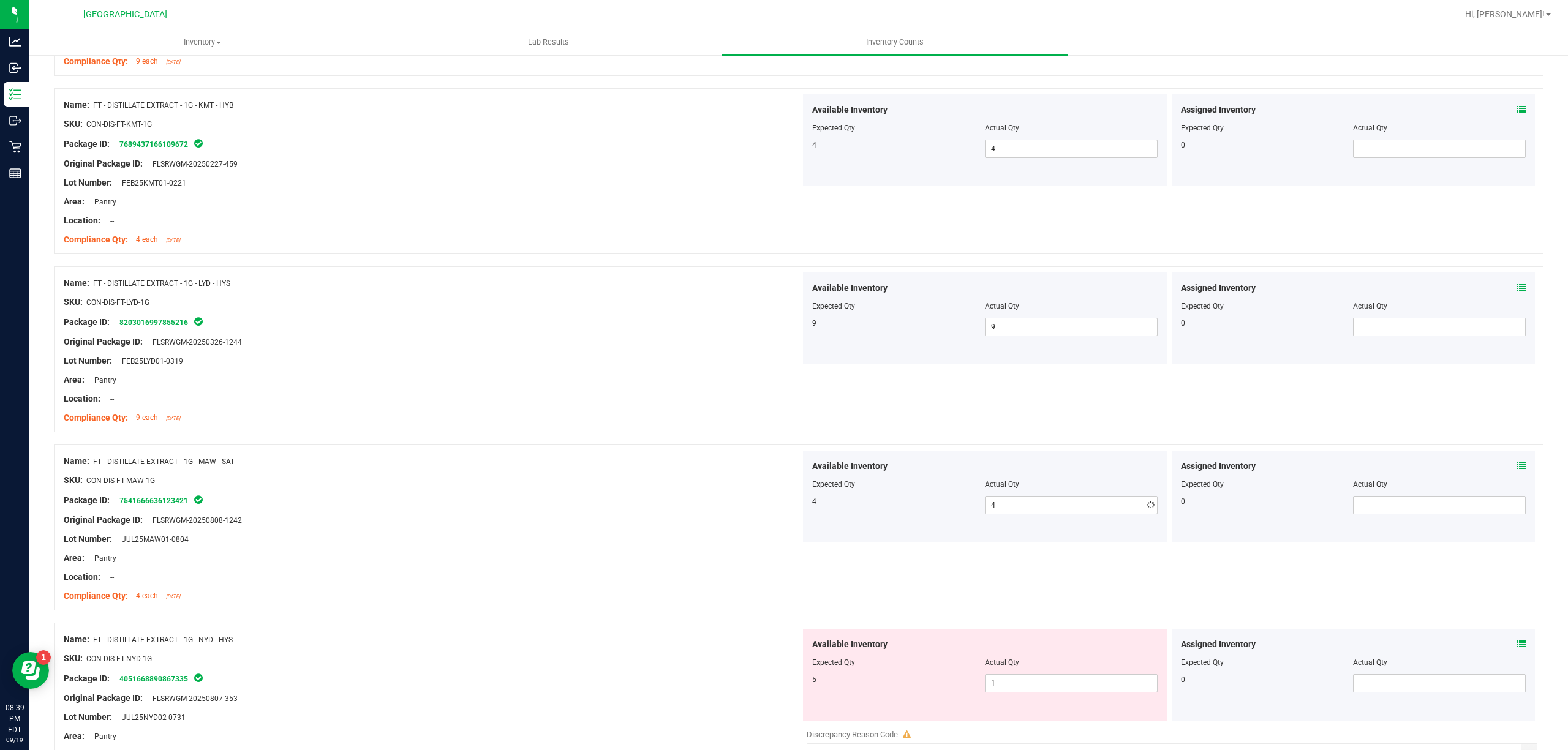
click at [779, 514] on div at bounding box center [432, 511] width 737 height 6
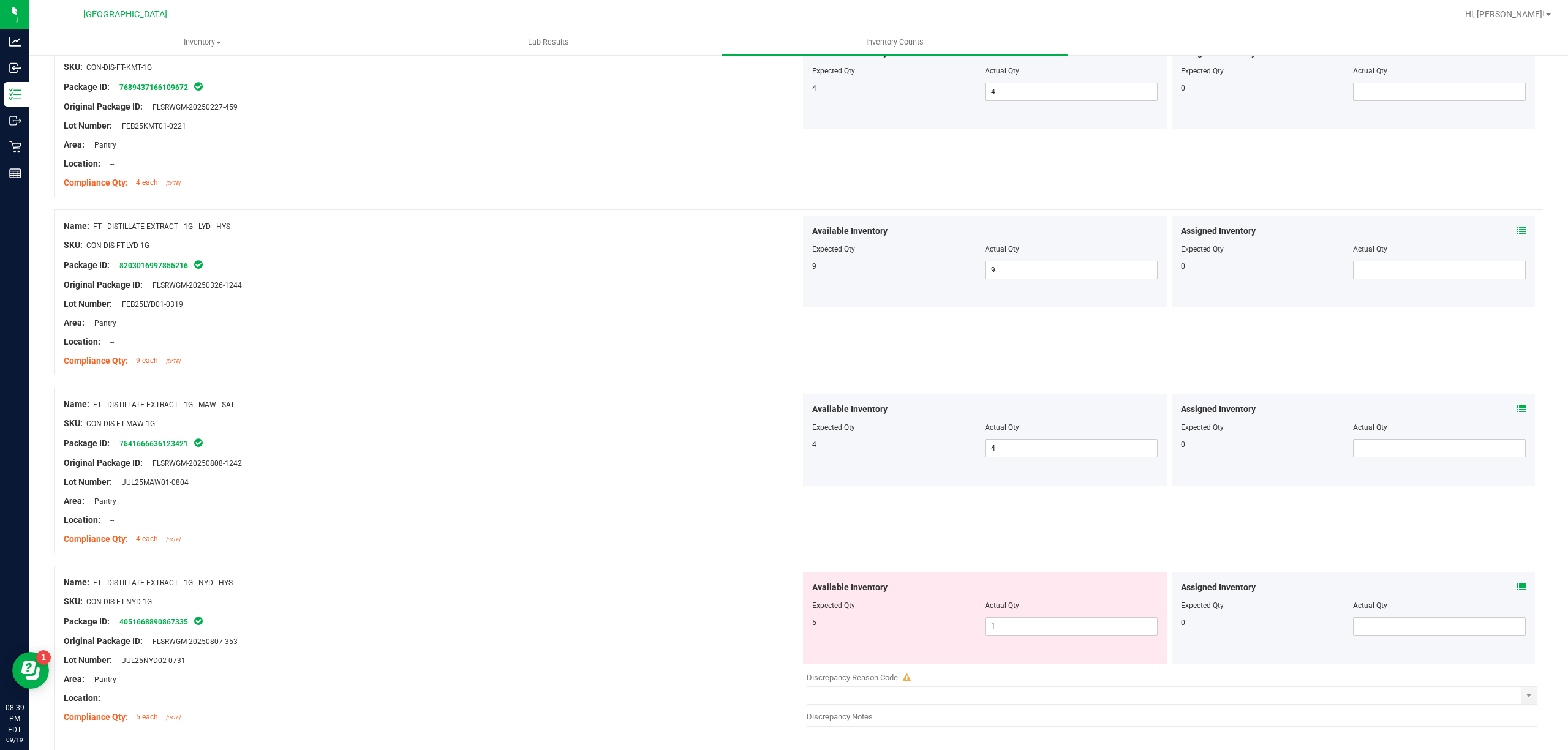
scroll to position [1877, 0]
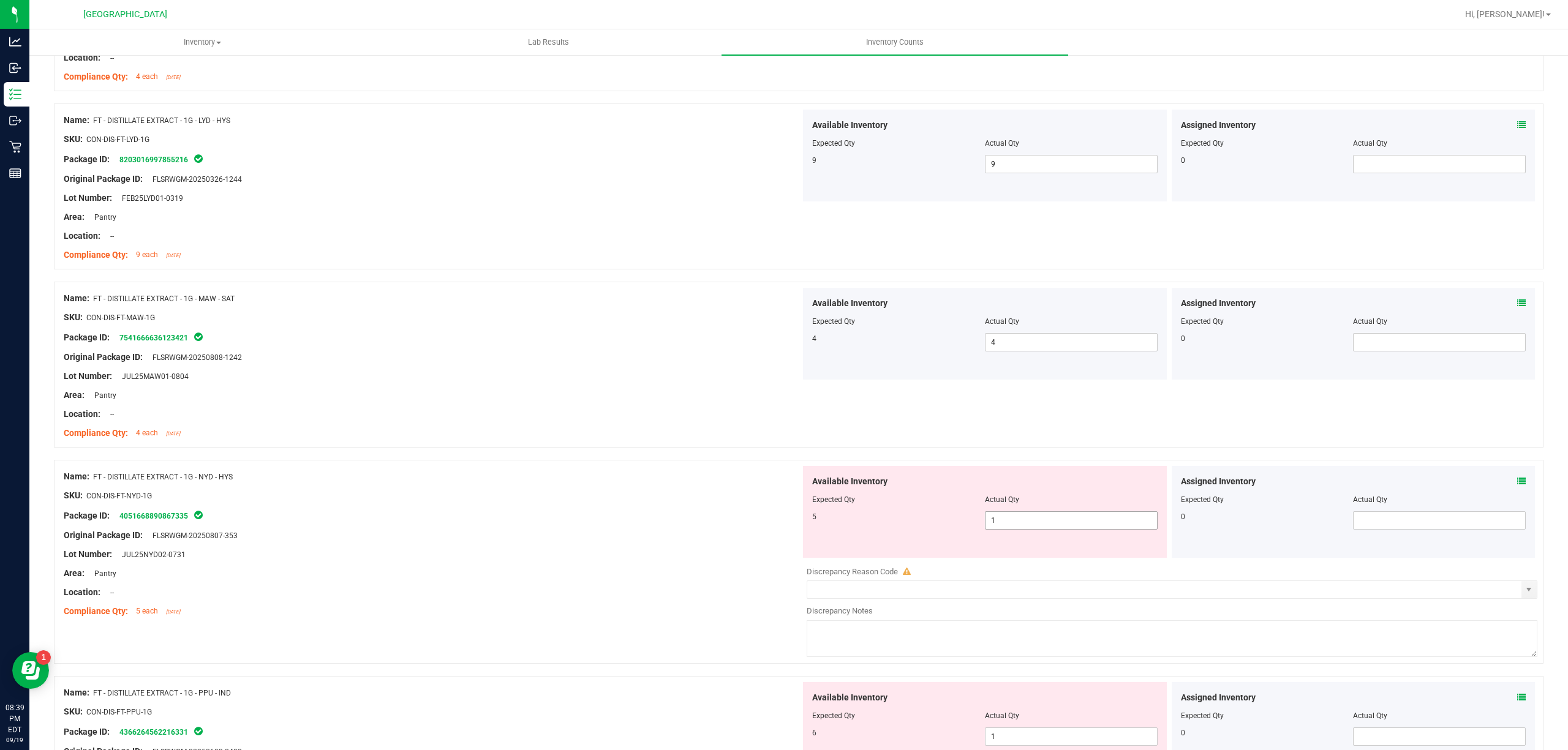
click at [1042, 530] on span "1 1" at bounding box center [1071, 520] width 173 height 18
click at [1042, 529] on input "1" at bounding box center [1071, 520] width 172 height 17
type input "5"
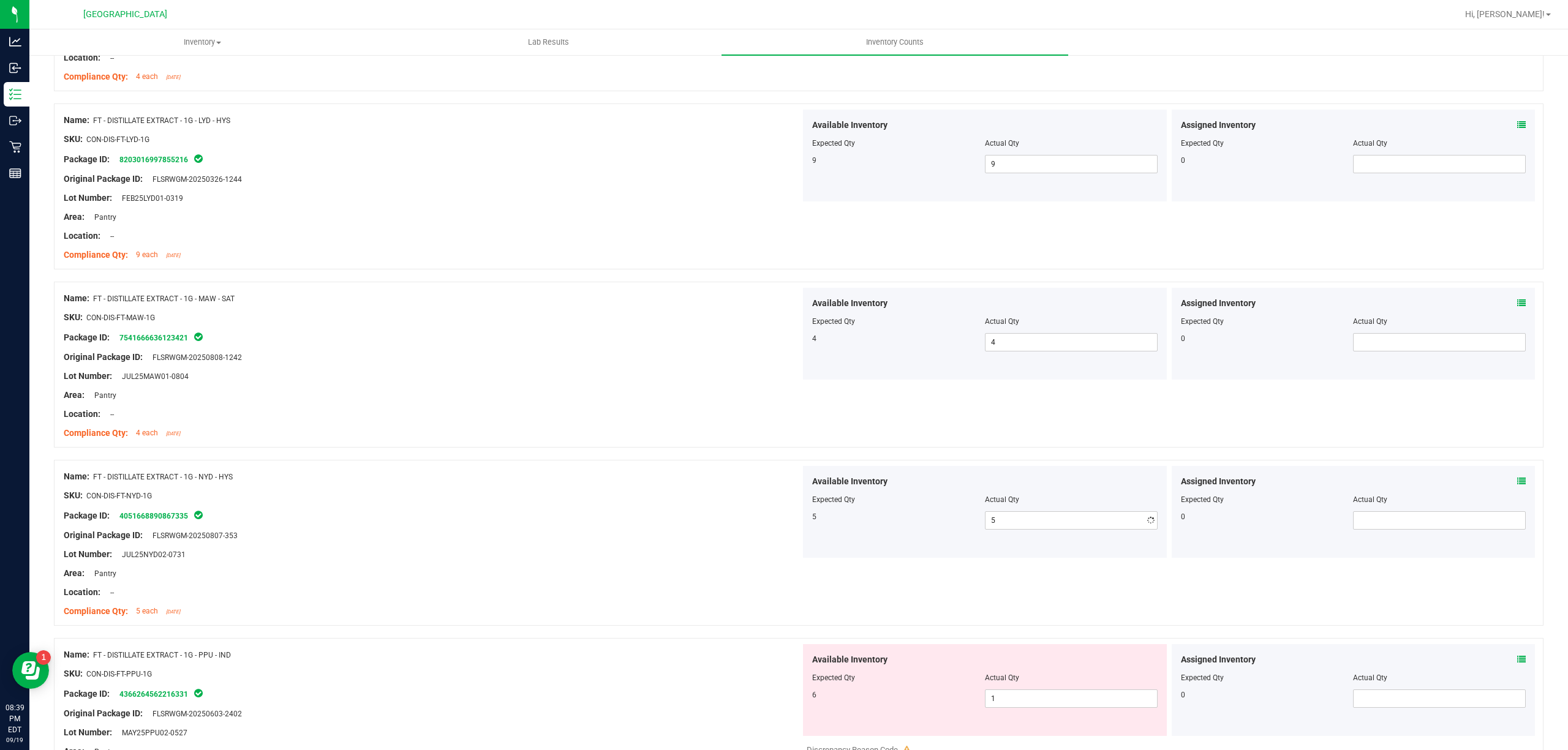
click at [741, 534] on ng-container "Original Package ID: FLSRWGM-20250807-353" at bounding box center [432, 532] width 737 height 19
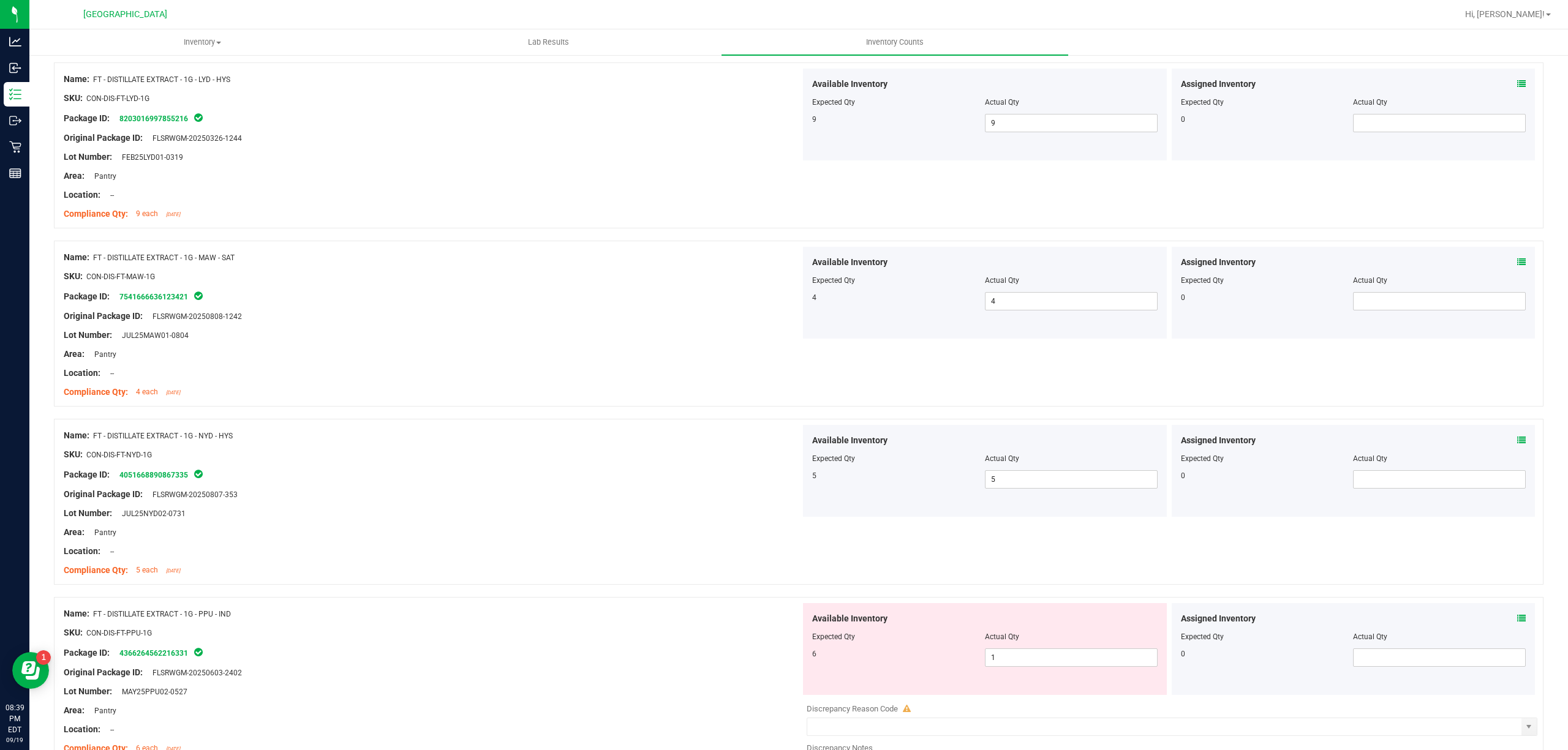
scroll to position [2122, 0]
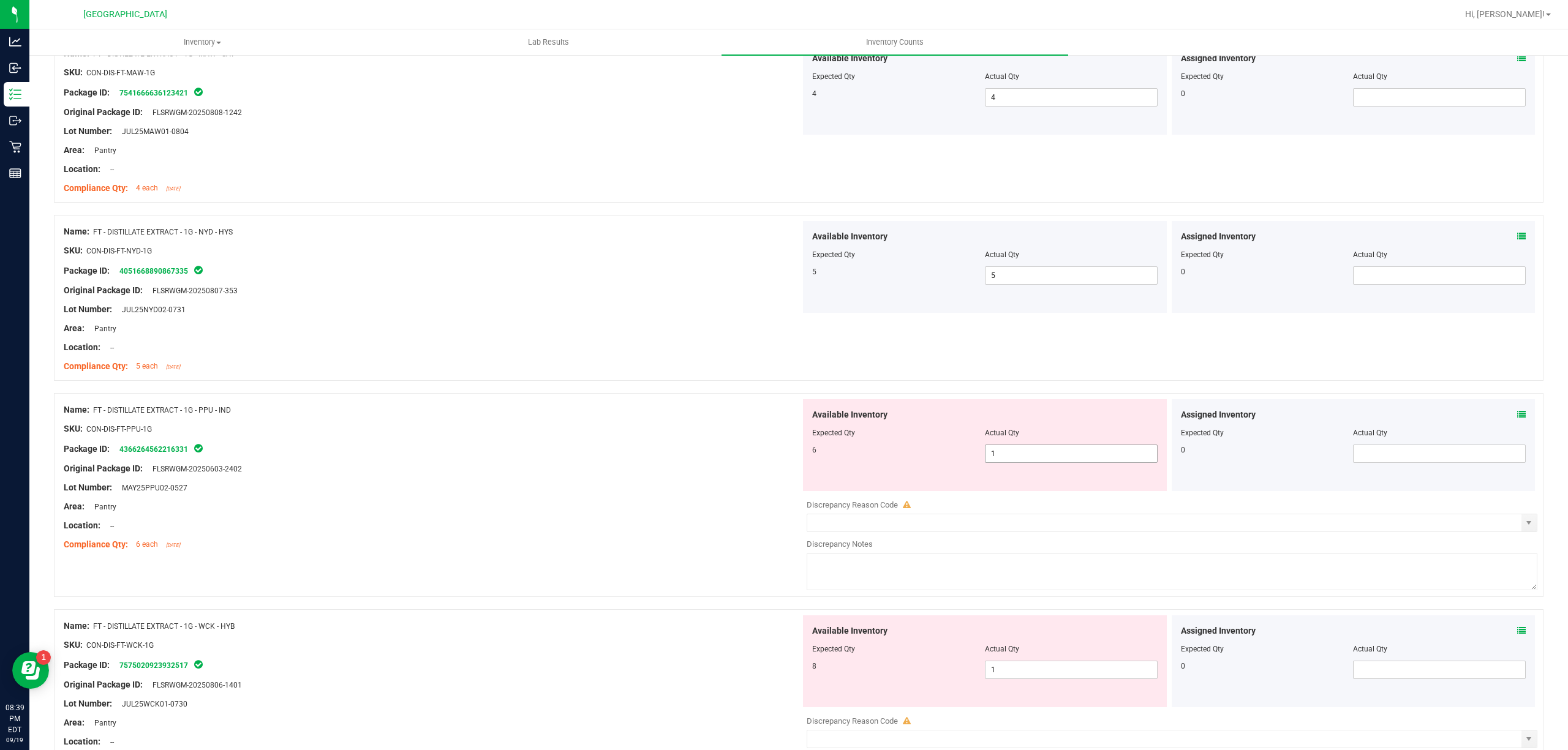
click at [1048, 463] on span "1 1" at bounding box center [1071, 453] width 173 height 18
click at [1048, 462] on input "1" at bounding box center [1071, 453] width 172 height 17
type input "6"
click at [741, 446] on div "Package ID: 4366264562216331" at bounding box center [432, 449] width 737 height 15
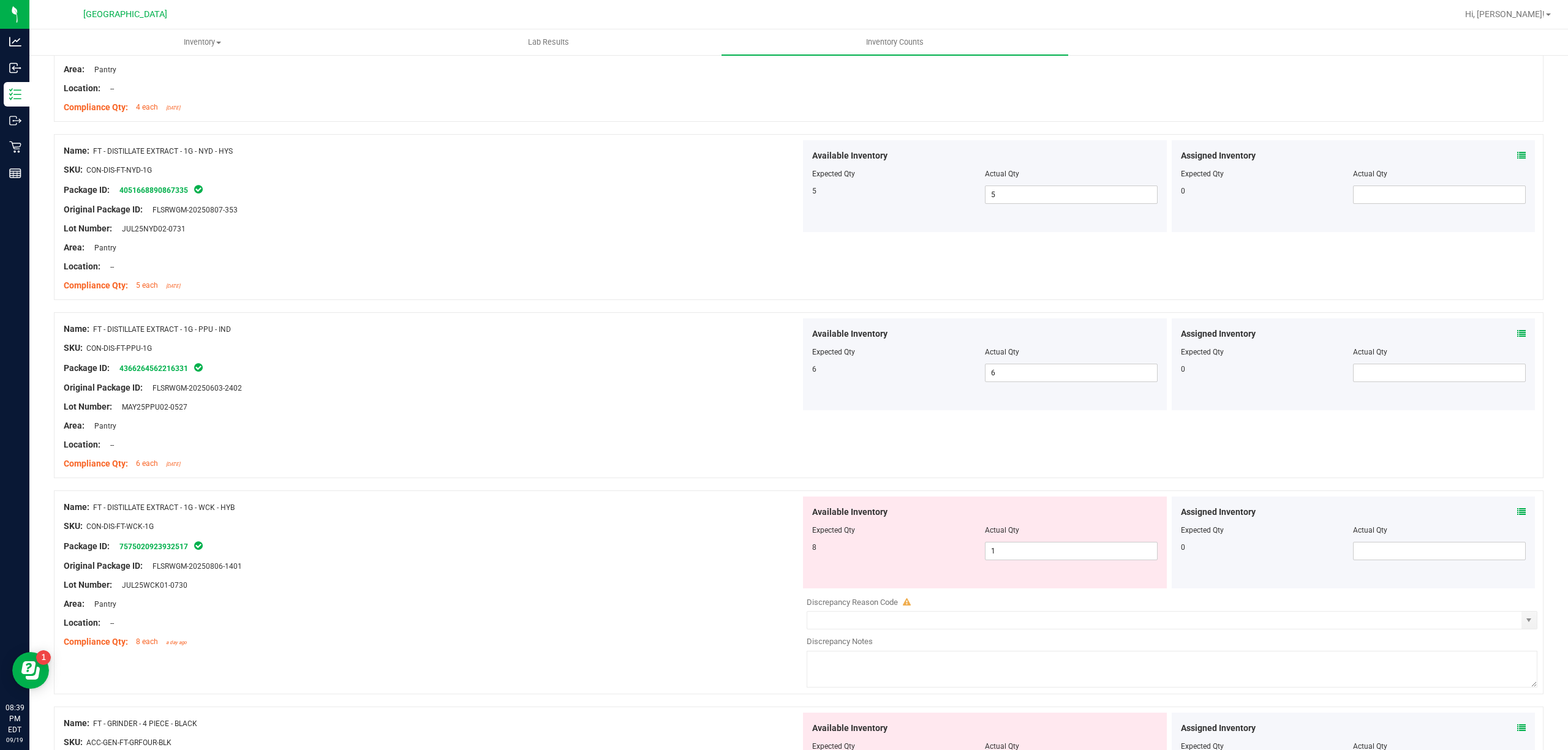
scroll to position [2367, 0]
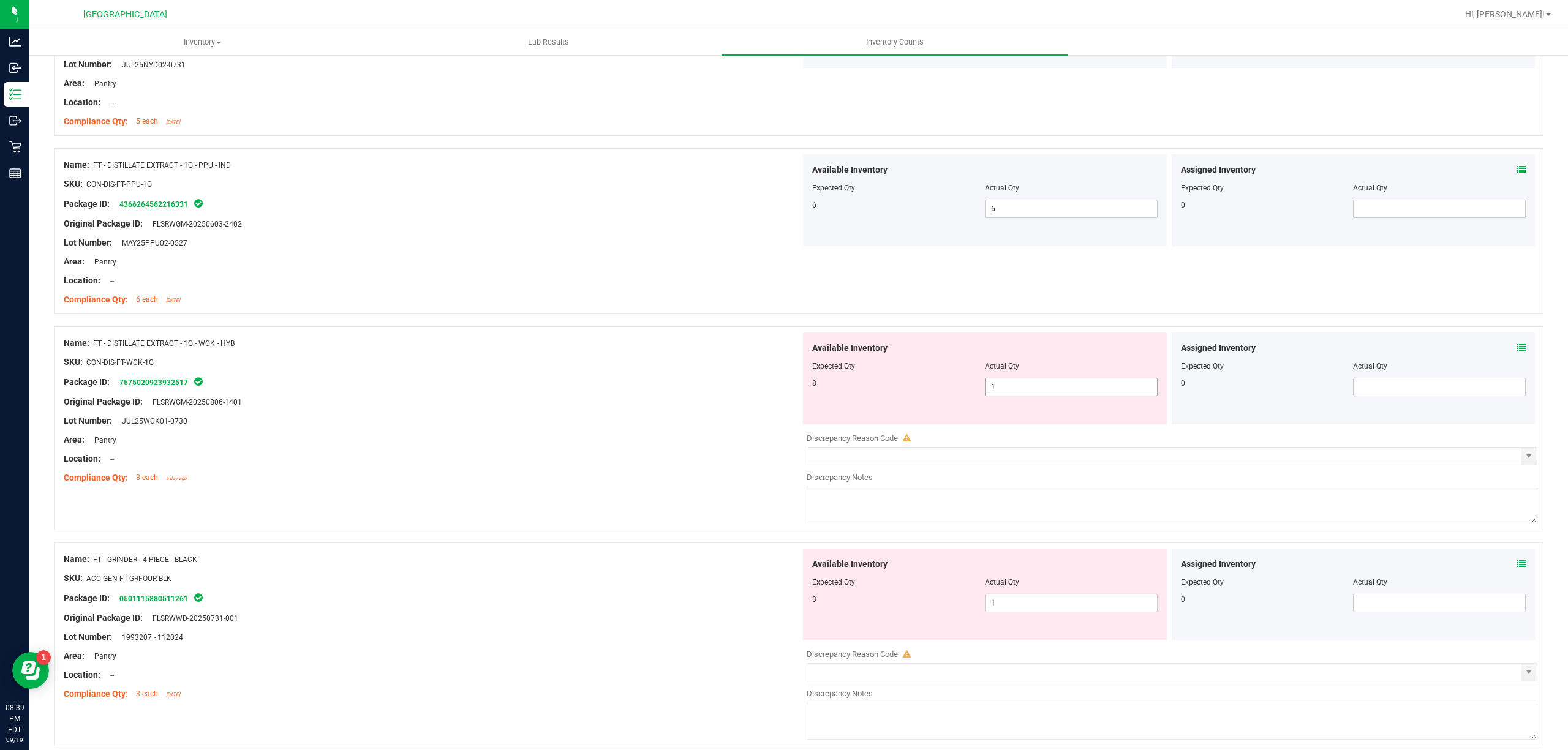
click at [997, 396] on span "1 1" at bounding box center [1071, 387] width 173 height 18
click at [0, 0] on input "1" at bounding box center [0, 0] width 0 height 0
type input "8"
click at [766, 428] on div "Lot Number: JUL25WCK01-0730" at bounding box center [432, 421] width 737 height 13
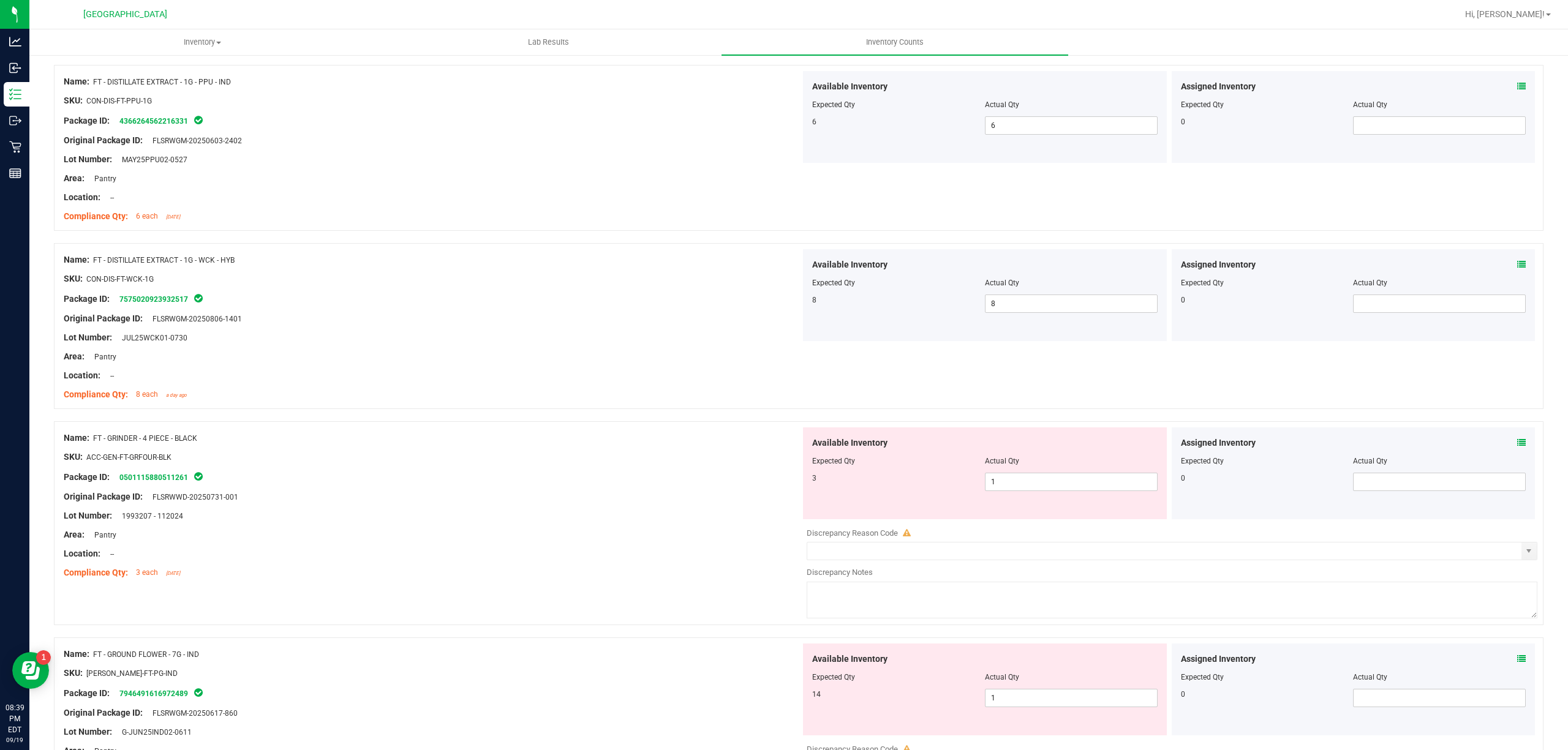
scroll to position [2612, 0]
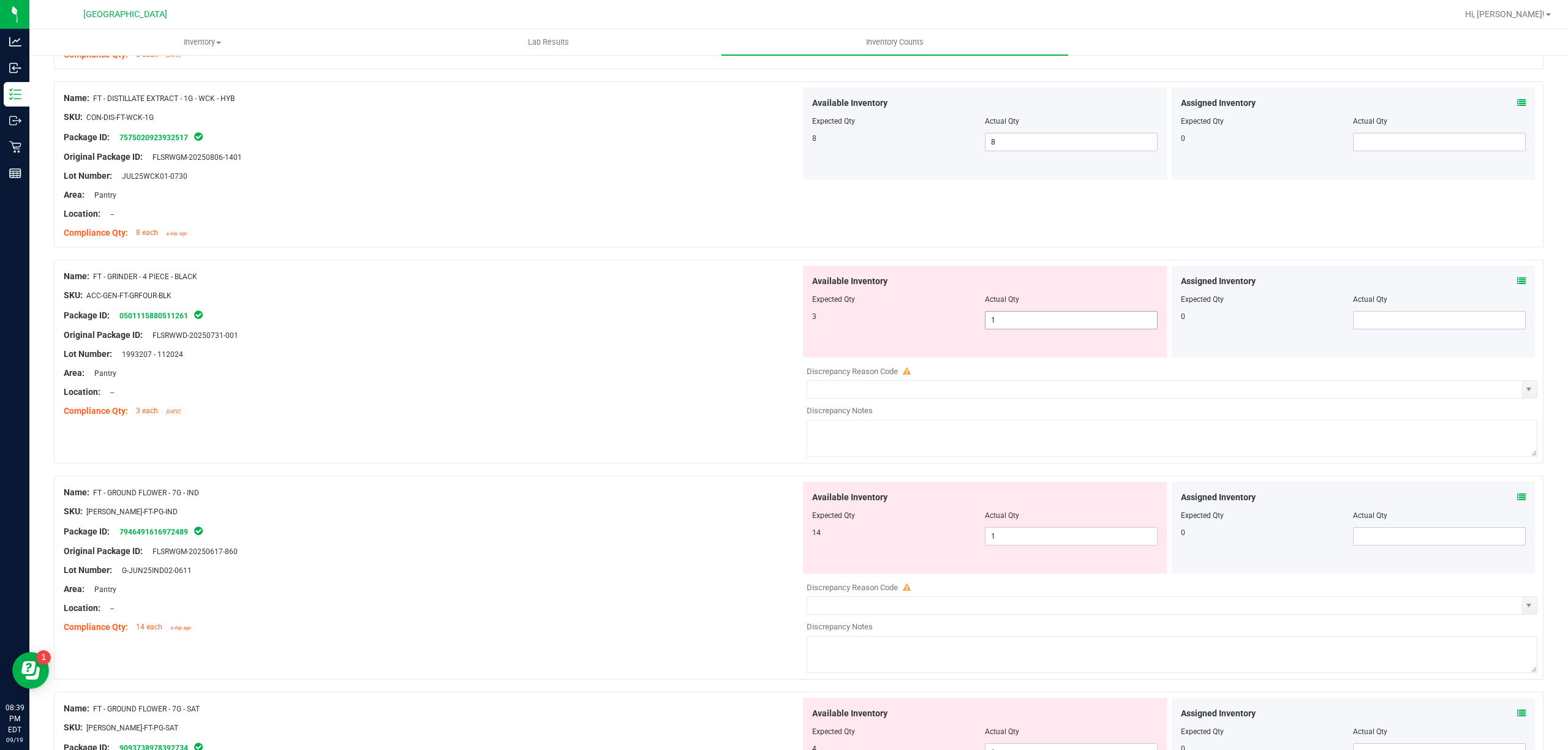
click at [1017, 329] on span "1 1" at bounding box center [1071, 319] width 173 height 18
click at [1017, 329] on input "1" at bounding box center [1071, 320] width 172 height 17
type input "3"
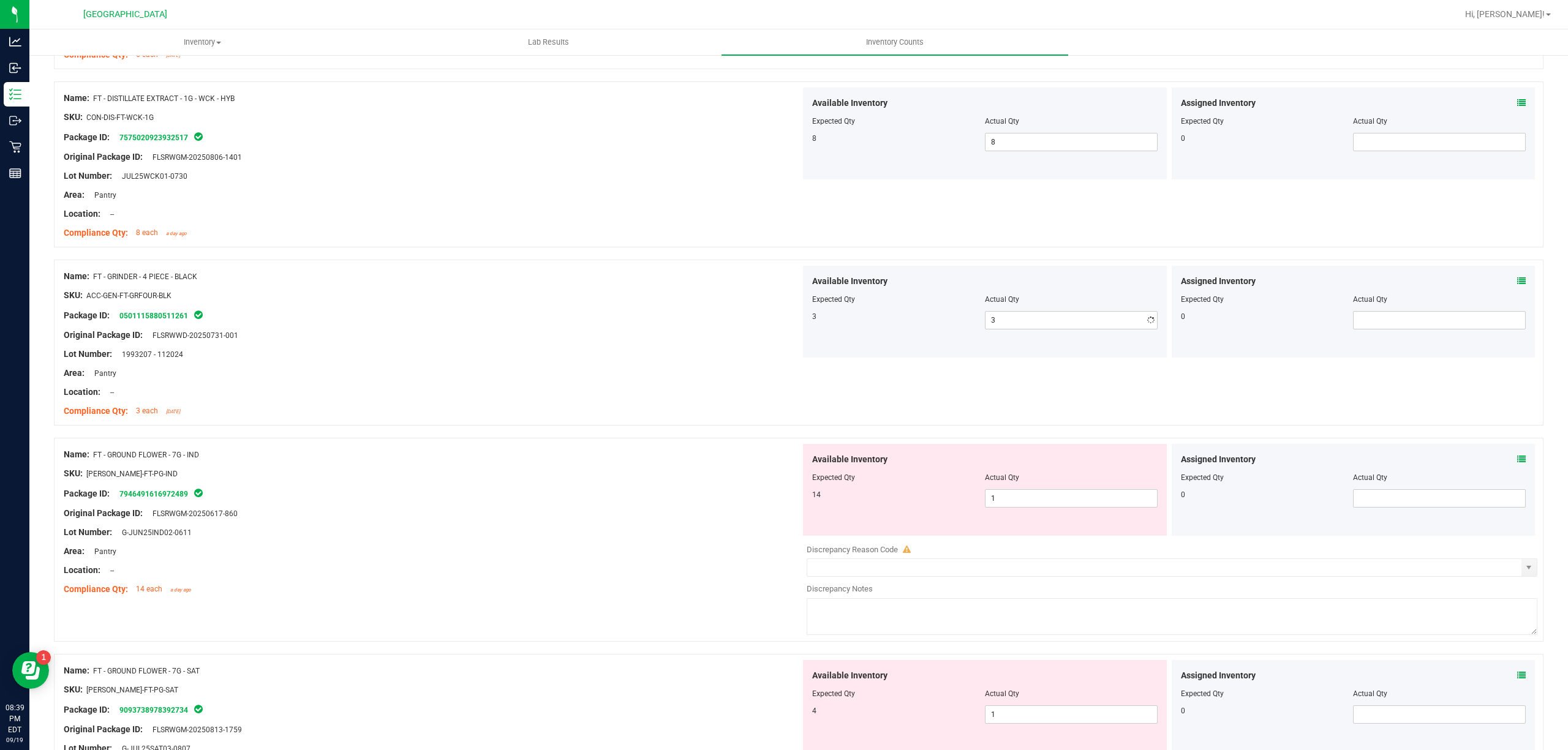
click at [688, 353] on div "Lot Number: 1993207 - 112024" at bounding box center [432, 354] width 737 height 13
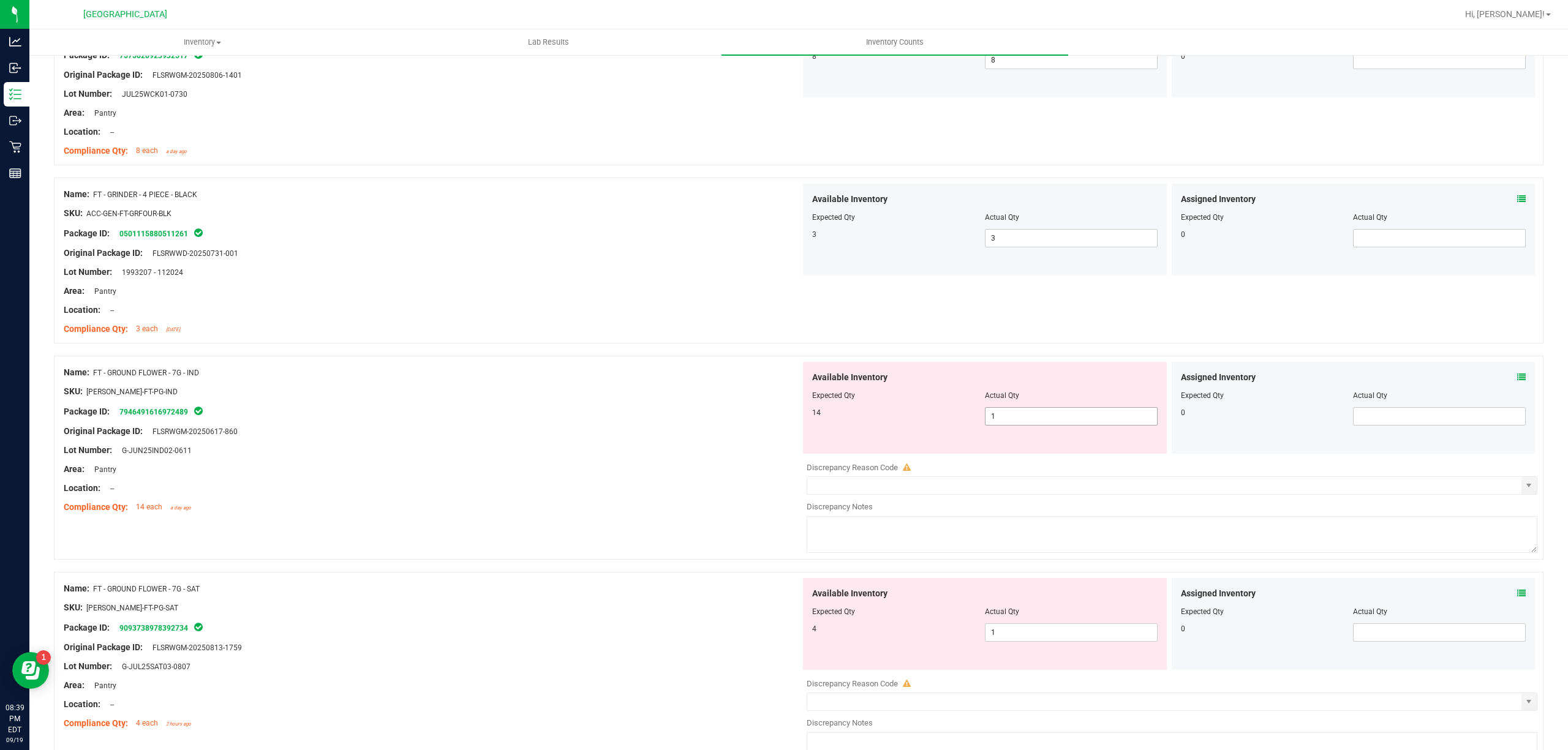
click at [1028, 425] on span "1 1" at bounding box center [1071, 416] width 173 height 18
type input "14"
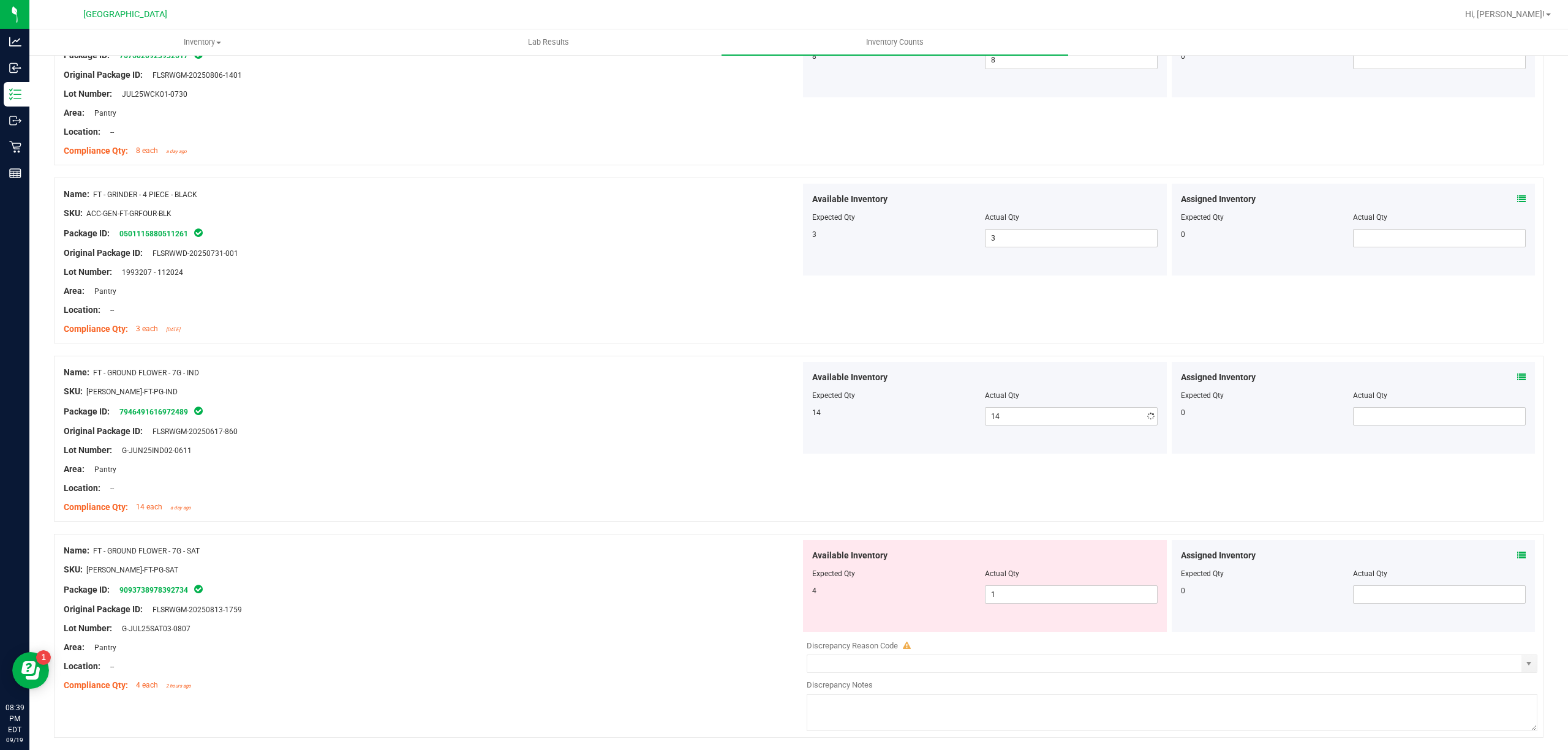
drag, startPoint x: 723, startPoint y: 478, endPoint x: 863, endPoint y: 534, distance: 150.8
click at [723, 475] on div "Area: Pantry" at bounding box center [432, 469] width 737 height 13
click at [1014, 604] on span "1 1" at bounding box center [1071, 594] width 173 height 18
click at [1014, 603] on input "1" at bounding box center [1071, 595] width 172 height 17
type input "4"
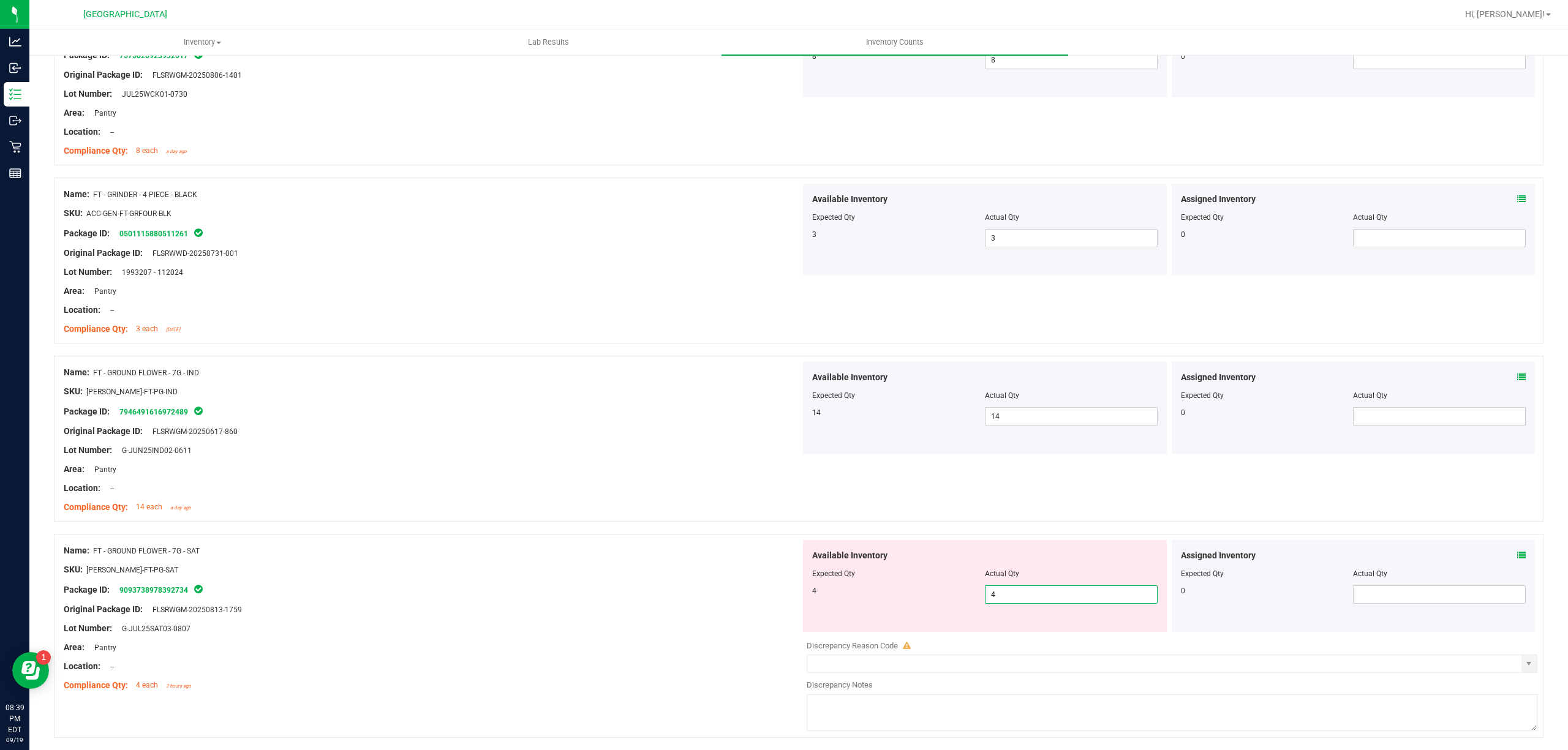
type input "4"
click at [655, 555] on div "Name: FT - GROUND FLOWER - 7G - SAT" at bounding box center [432, 551] width 737 height 13
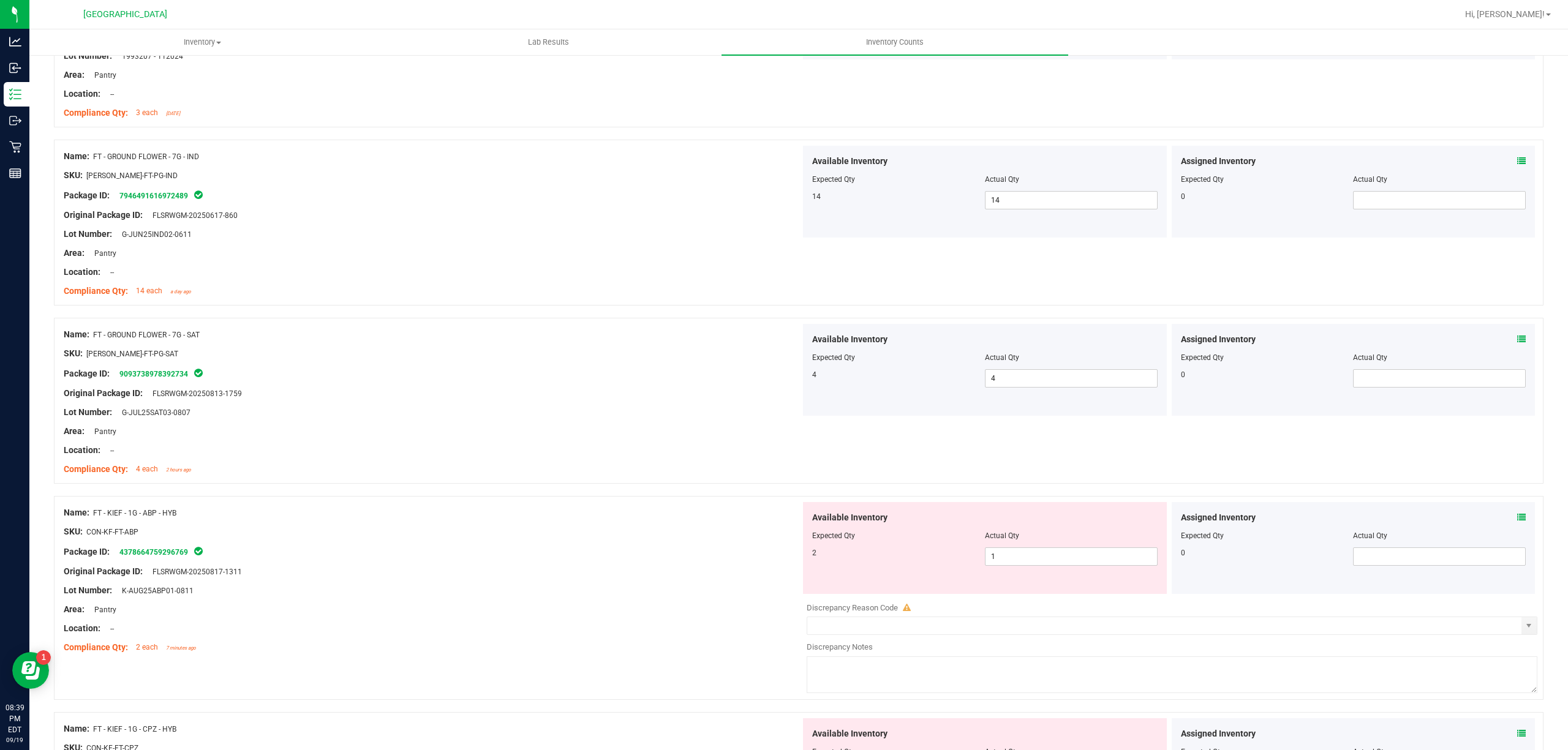
scroll to position [3102, 0]
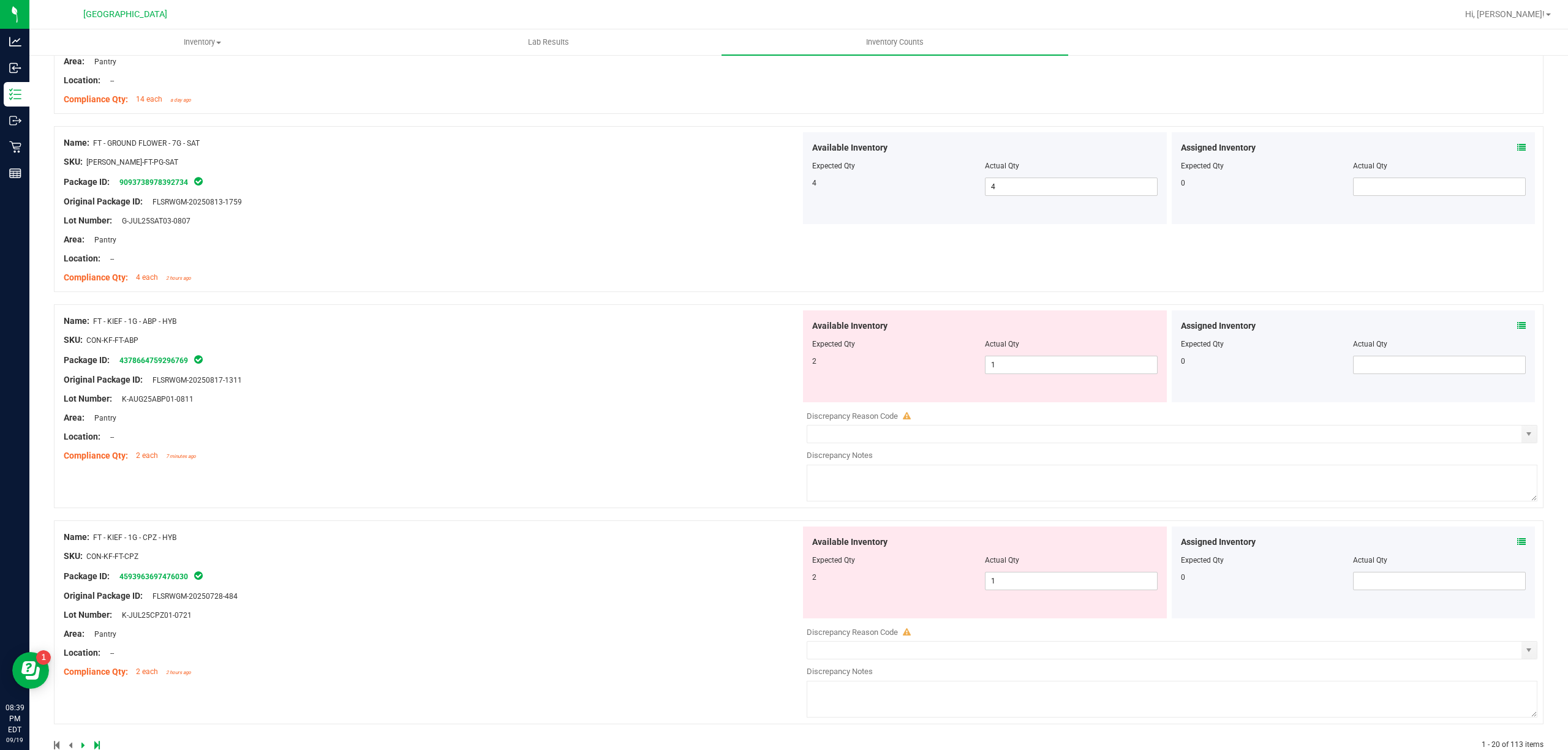
click at [1074, 355] on div at bounding box center [985, 353] width 345 height 6
click at [1073, 355] on div at bounding box center [985, 353] width 345 height 6
click at [1070, 366] on span "1 1" at bounding box center [1071, 364] width 173 height 18
click at [1070, 366] on input "1" at bounding box center [1071, 365] width 172 height 17
type input "2"
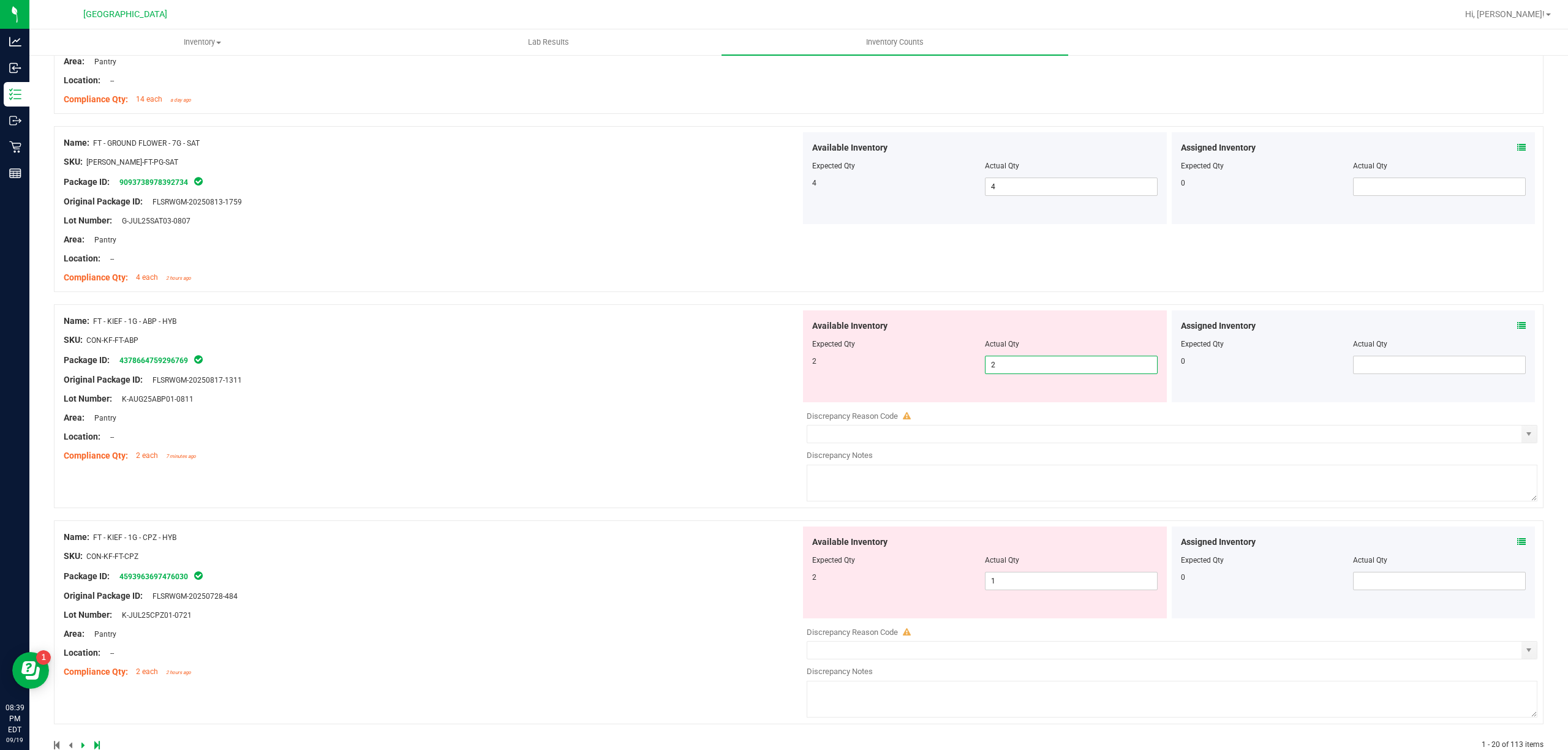
type input "2"
drag, startPoint x: 517, startPoint y: 410, endPoint x: 560, endPoint y: 427, distance: 46.2
click at [520, 406] on div "Lot Number: K-AUG25ABP01-0811" at bounding box center [432, 399] width 737 height 13
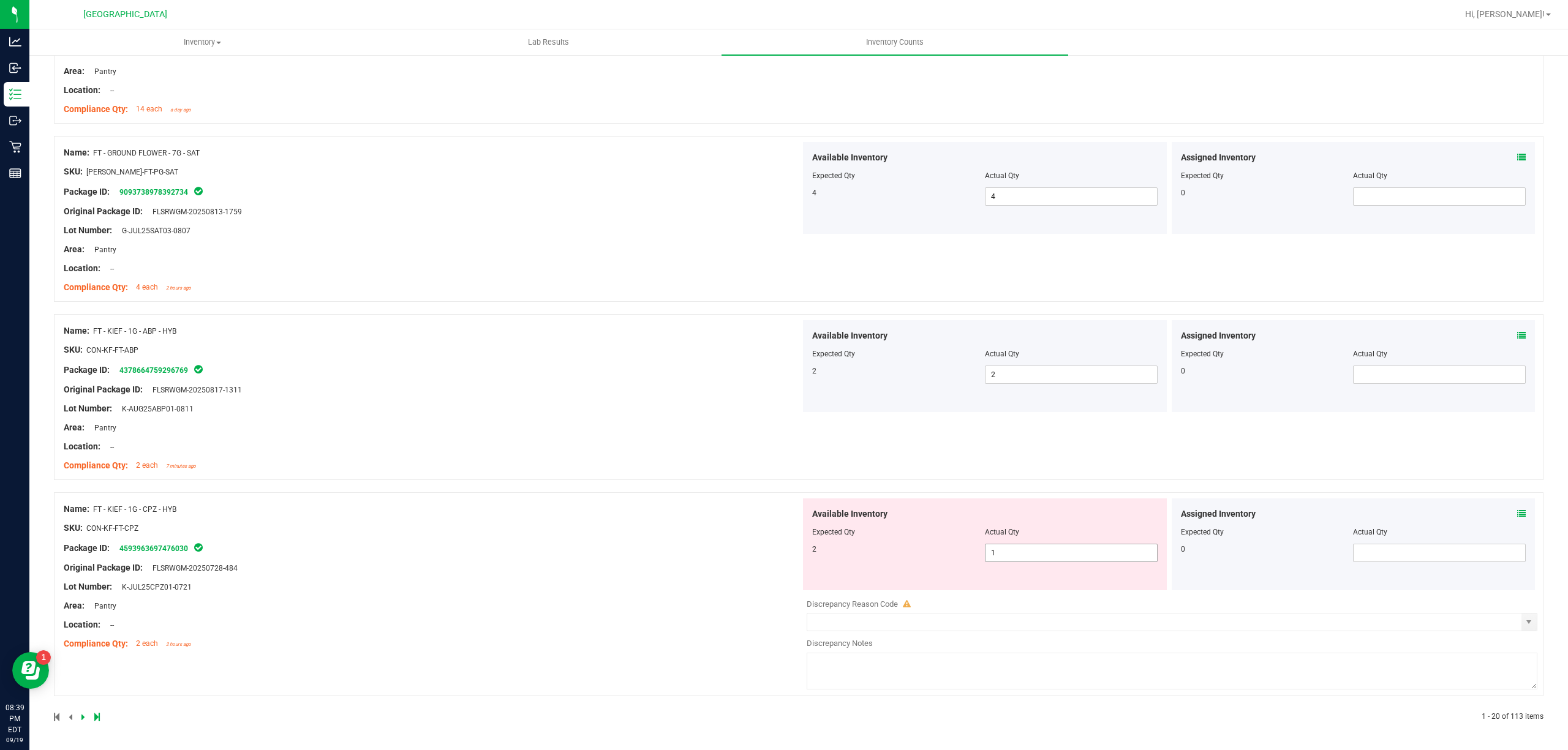
click at [986, 559] on span "1 1" at bounding box center [1071, 552] width 173 height 18
click at [986, 559] on input "1" at bounding box center [1071, 553] width 172 height 17
type input "2"
click at [662, 468] on div "Name: FT - KIEF - 1G - ABP - HYB SKU: CON-KF-FT-ABP Package ID: 437866475929676…" at bounding box center [432, 398] width 737 height 156
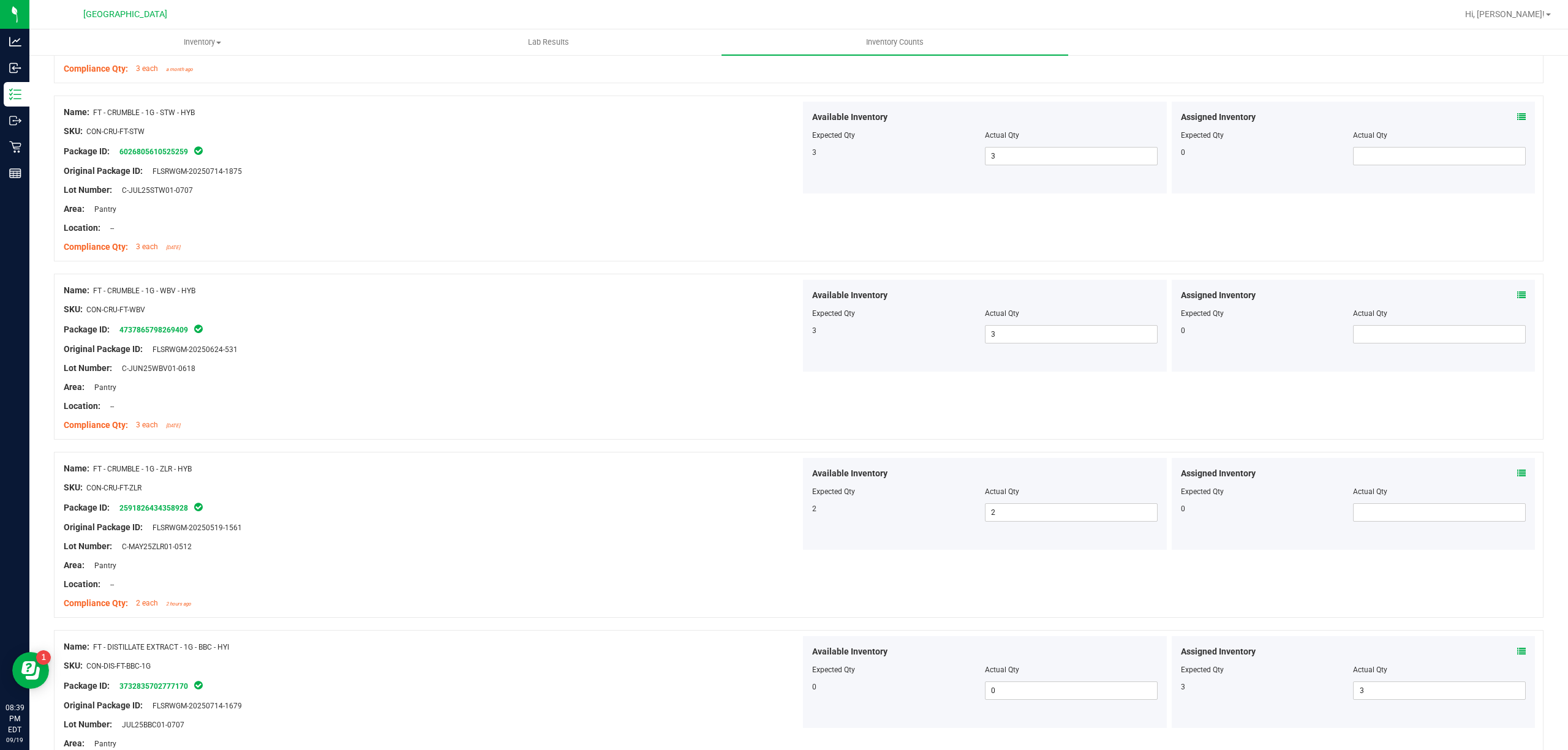
scroll to position [0, 0]
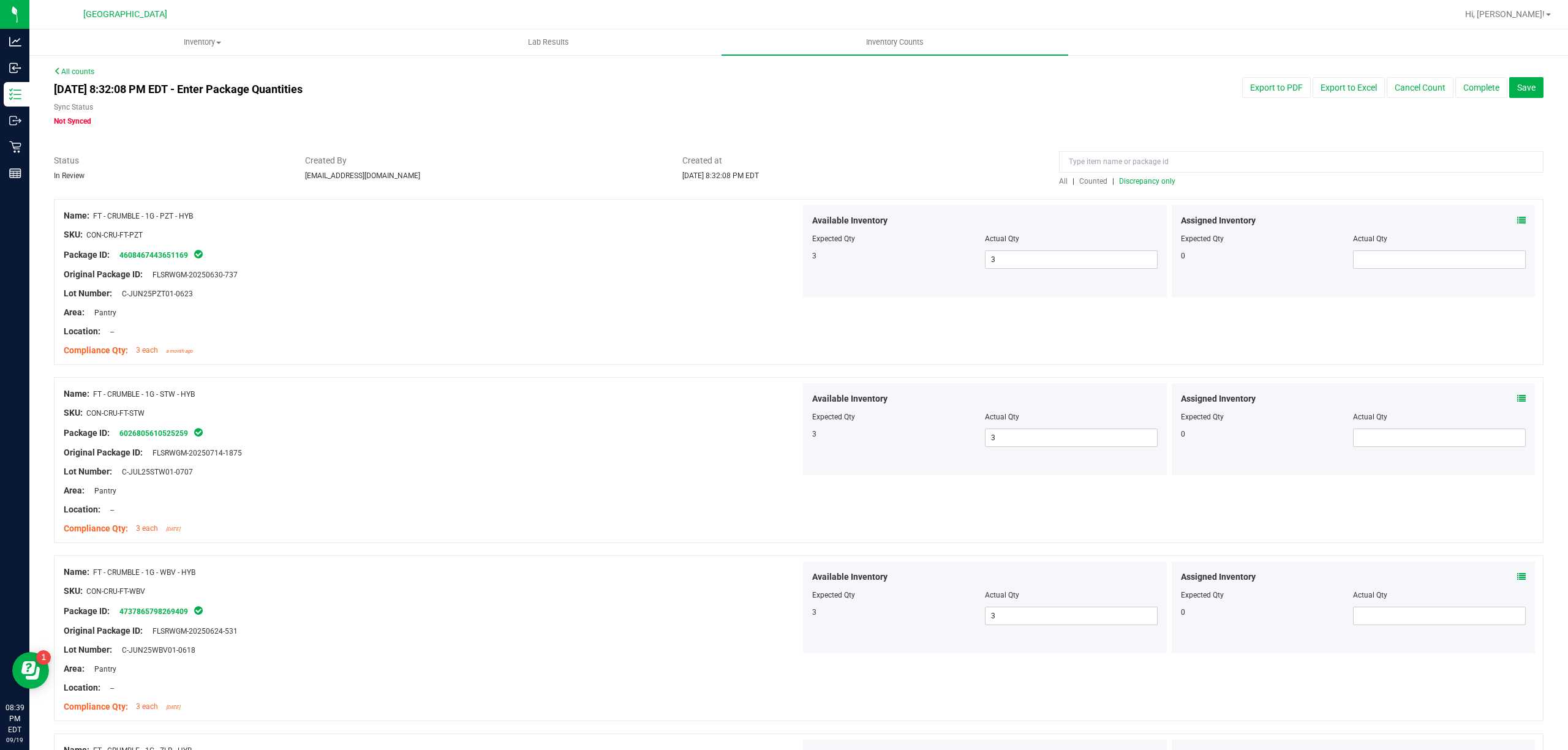
click at [1159, 187] on div at bounding box center [799, 193] width 1490 height 13
click at [1156, 186] on div "All | Counted | Discrepancy only" at bounding box center [1300, 181] width 484 height 11
click at [1153, 184] on span "Discrepancy only" at bounding box center [1147, 181] width 57 height 9
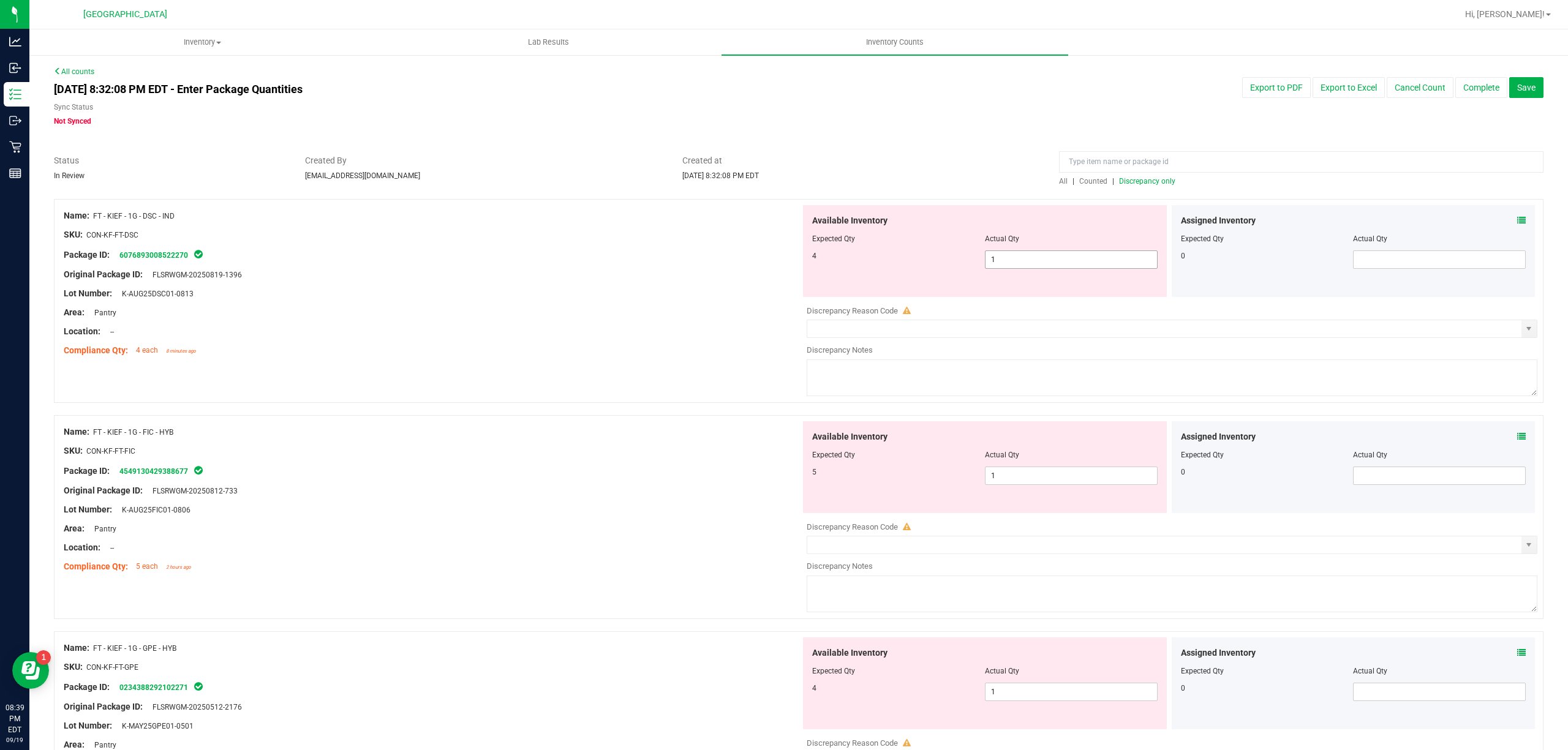
click at [1056, 253] on span "1 1" at bounding box center [1071, 259] width 173 height 18
drag, startPoint x: 1056, startPoint y: 253, endPoint x: 520, endPoint y: 339, distance: 542.9
click at [1055, 253] on input "1" at bounding box center [1071, 260] width 172 height 17
type input "4"
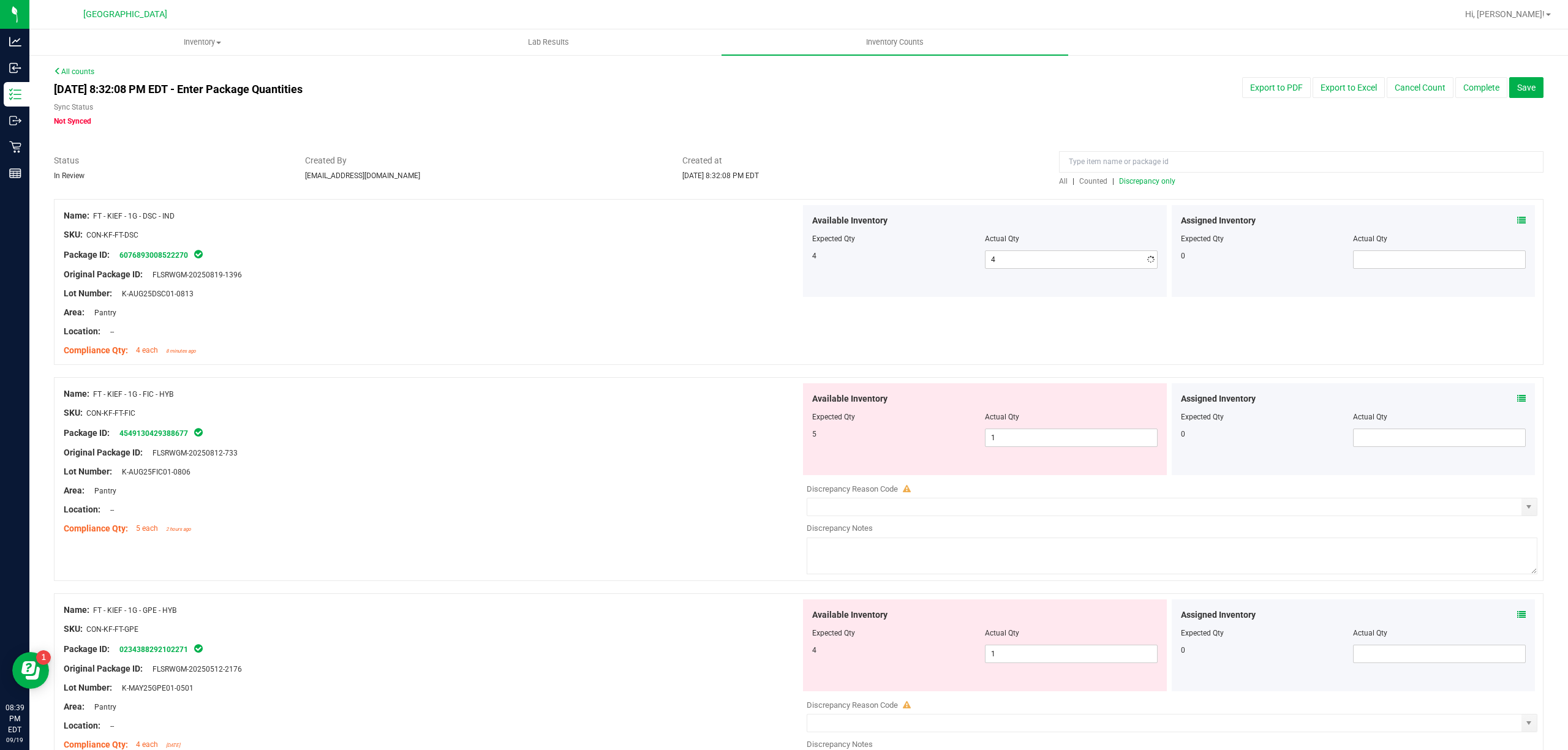
drag, startPoint x: 520, startPoint y: 339, endPoint x: 914, endPoint y: 493, distance: 423.0
click at [529, 350] on ng-container "Compliance Qty: 4 each 8 minutes ago" at bounding box center [432, 348] width 737 height 19
click at [1000, 436] on span "1 1" at bounding box center [1071, 437] width 173 height 18
drag, startPoint x: 1000, startPoint y: 436, endPoint x: 574, endPoint y: 492, distance: 429.7
click at [1000, 436] on input "1" at bounding box center [1071, 438] width 172 height 17
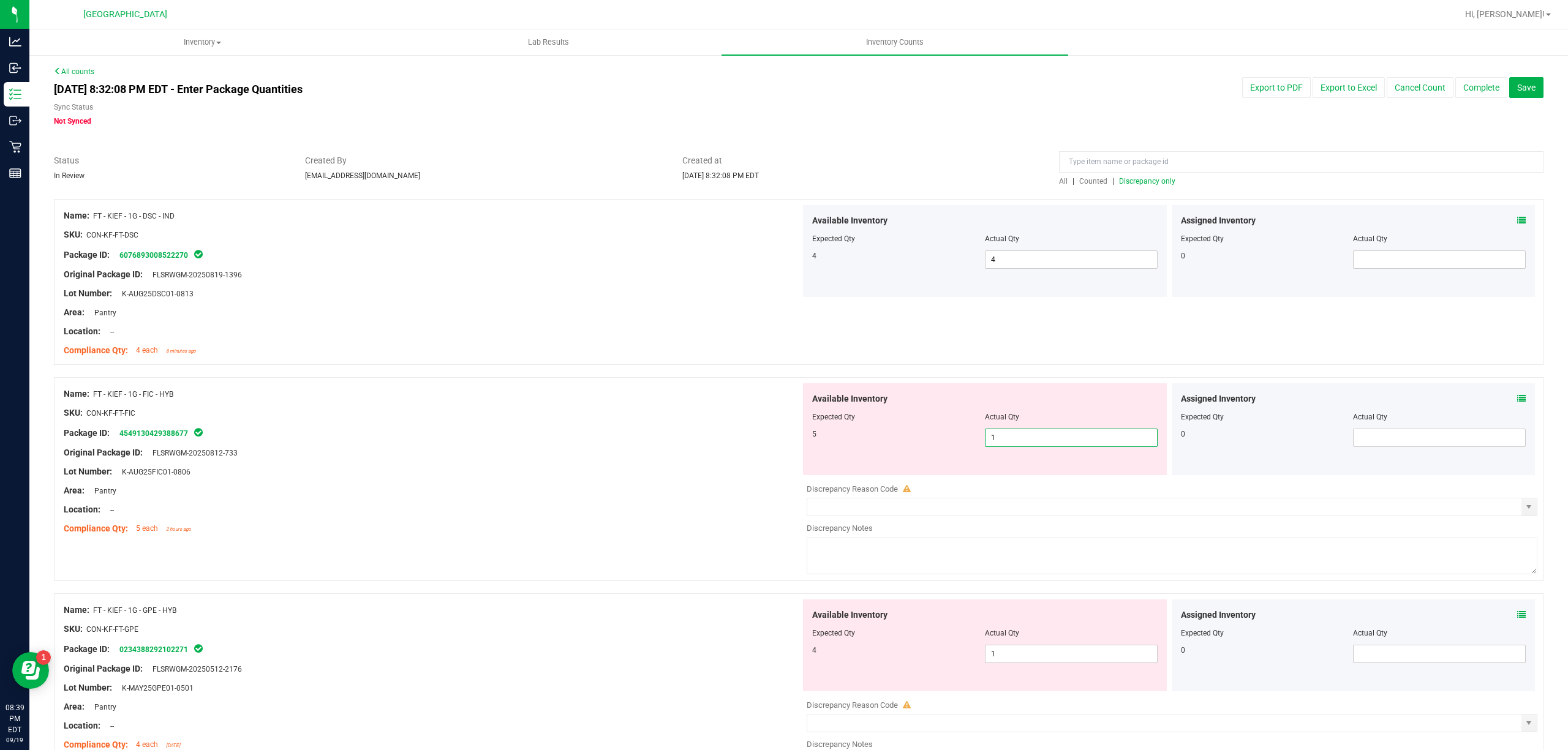
type input "5"
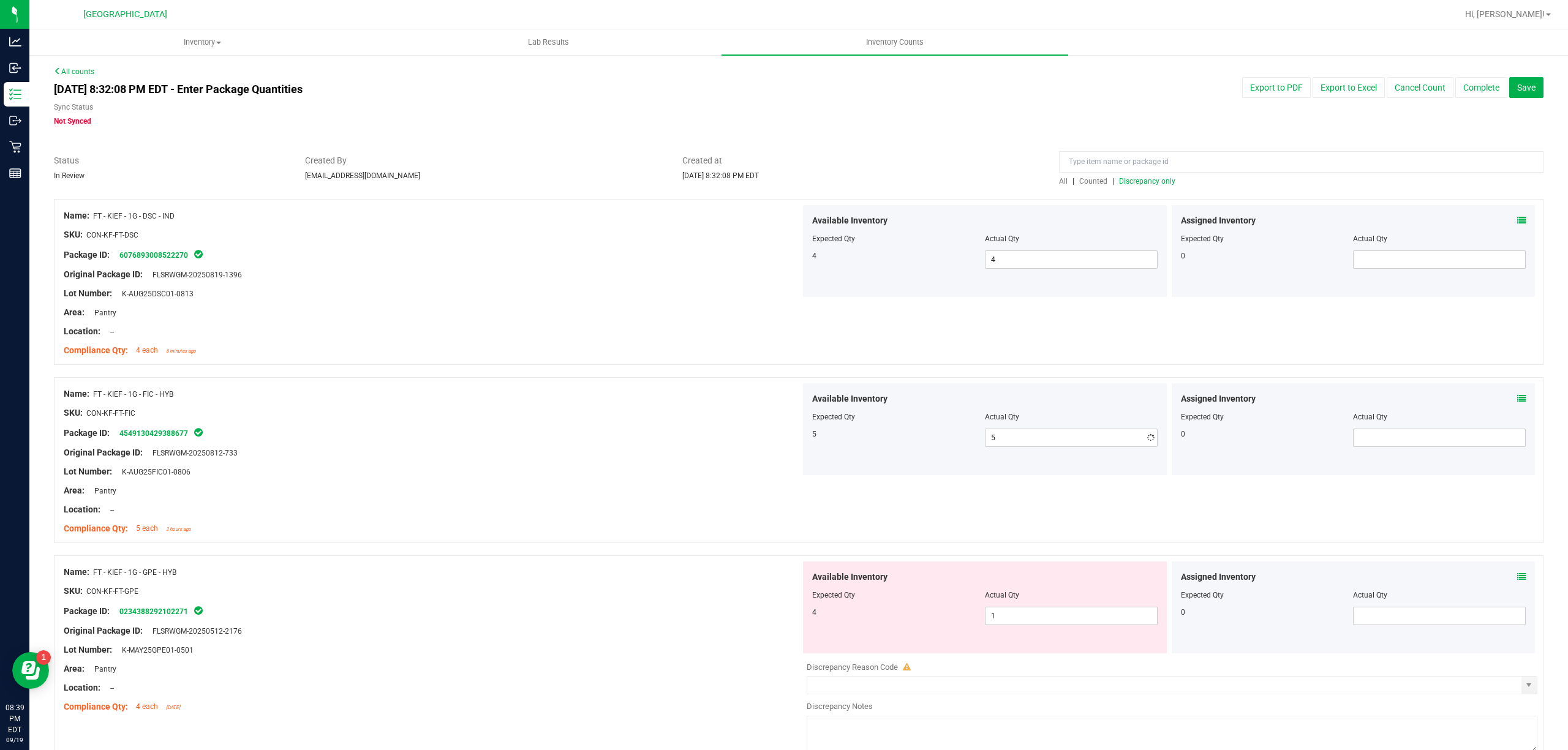
click at [573, 492] on div "Area: Pantry" at bounding box center [432, 490] width 737 height 13
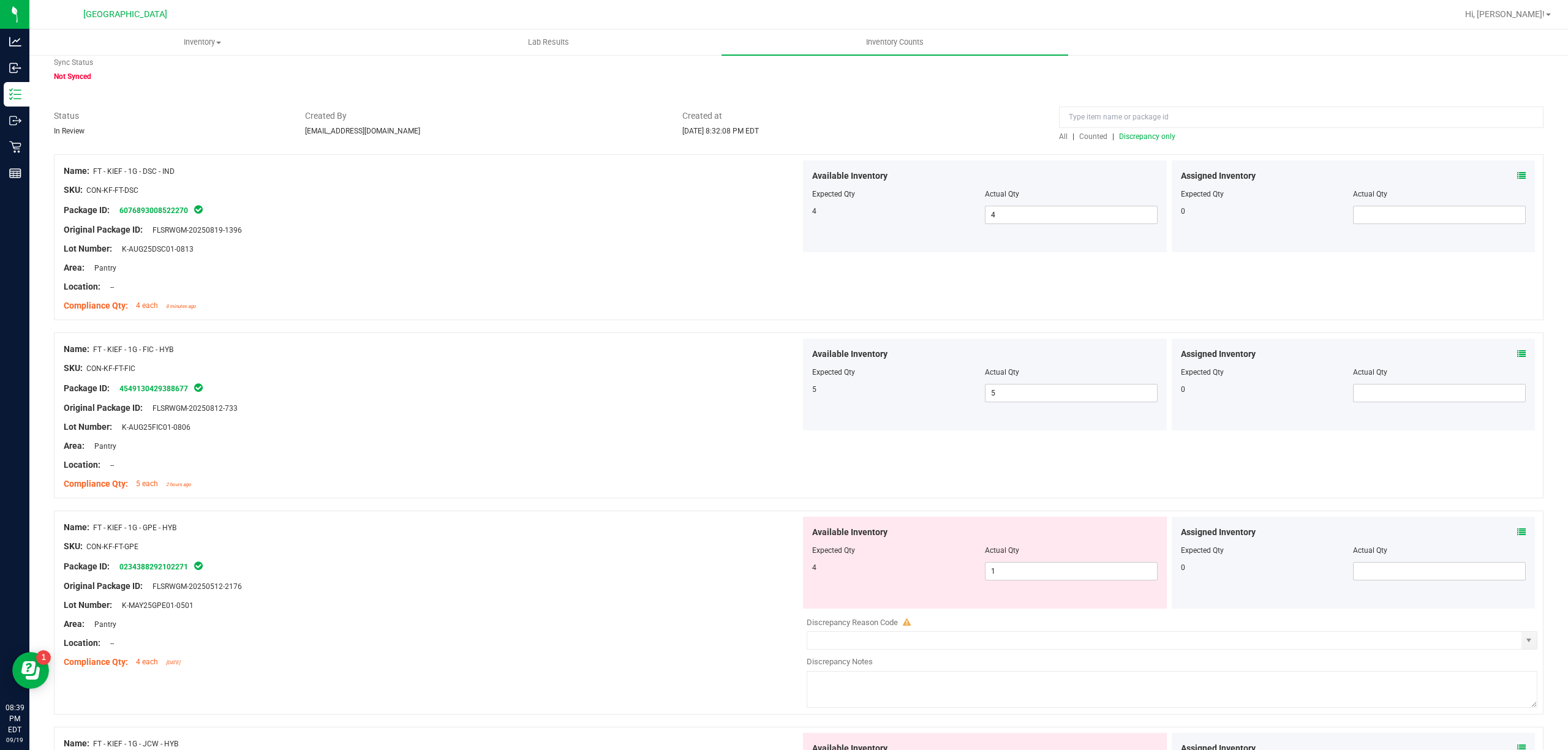
scroll to position [82, 0]
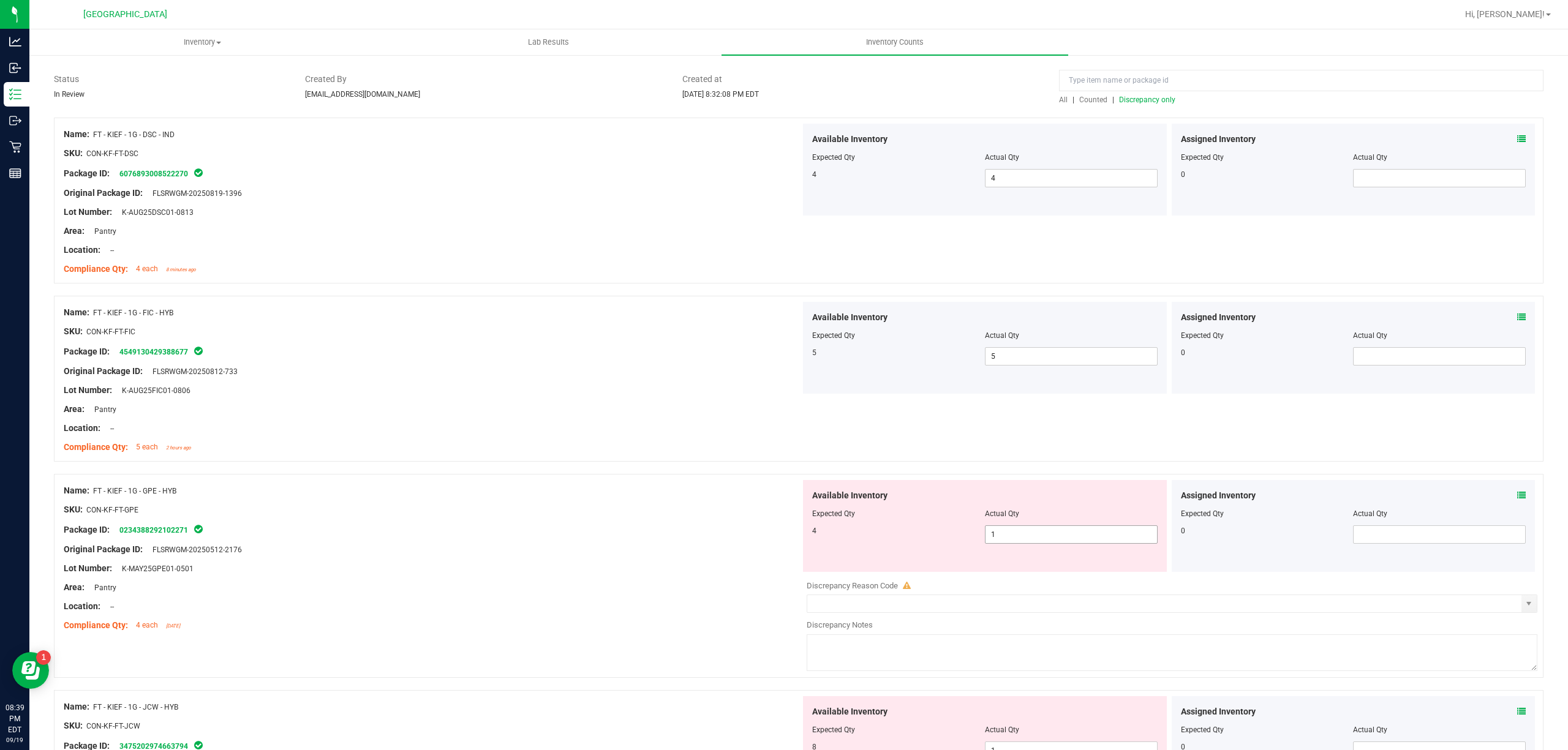
click at [1032, 529] on span "1 1" at bounding box center [1071, 534] width 173 height 18
click at [1032, 529] on input "1" at bounding box center [1071, 534] width 172 height 17
type input "4"
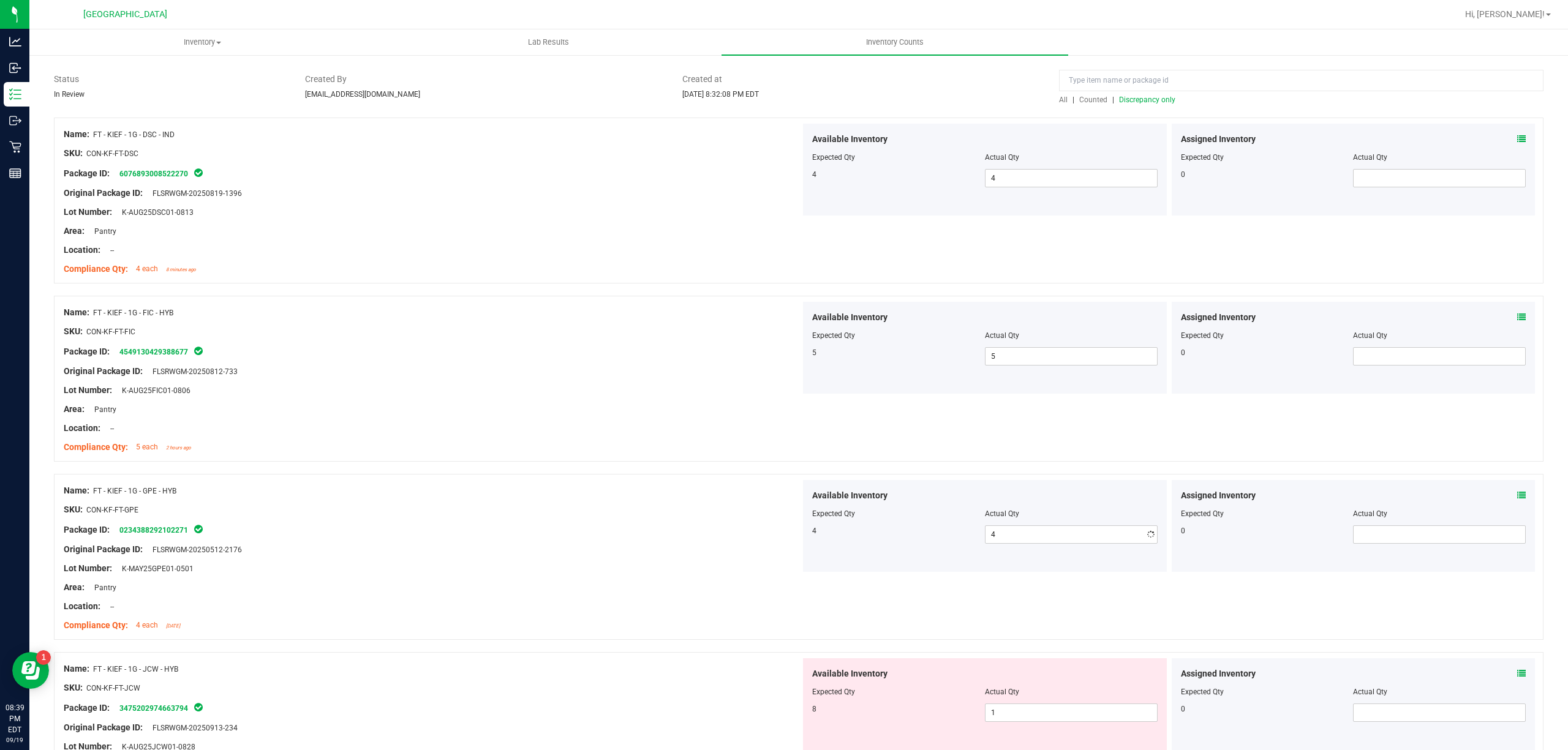
click at [487, 480] on div "Name: FT - KIEF - 1G - GPE - HYB SKU: CON-KF-FT-GPE Package ID: 023438829210227…" at bounding box center [432, 558] width 737 height 156
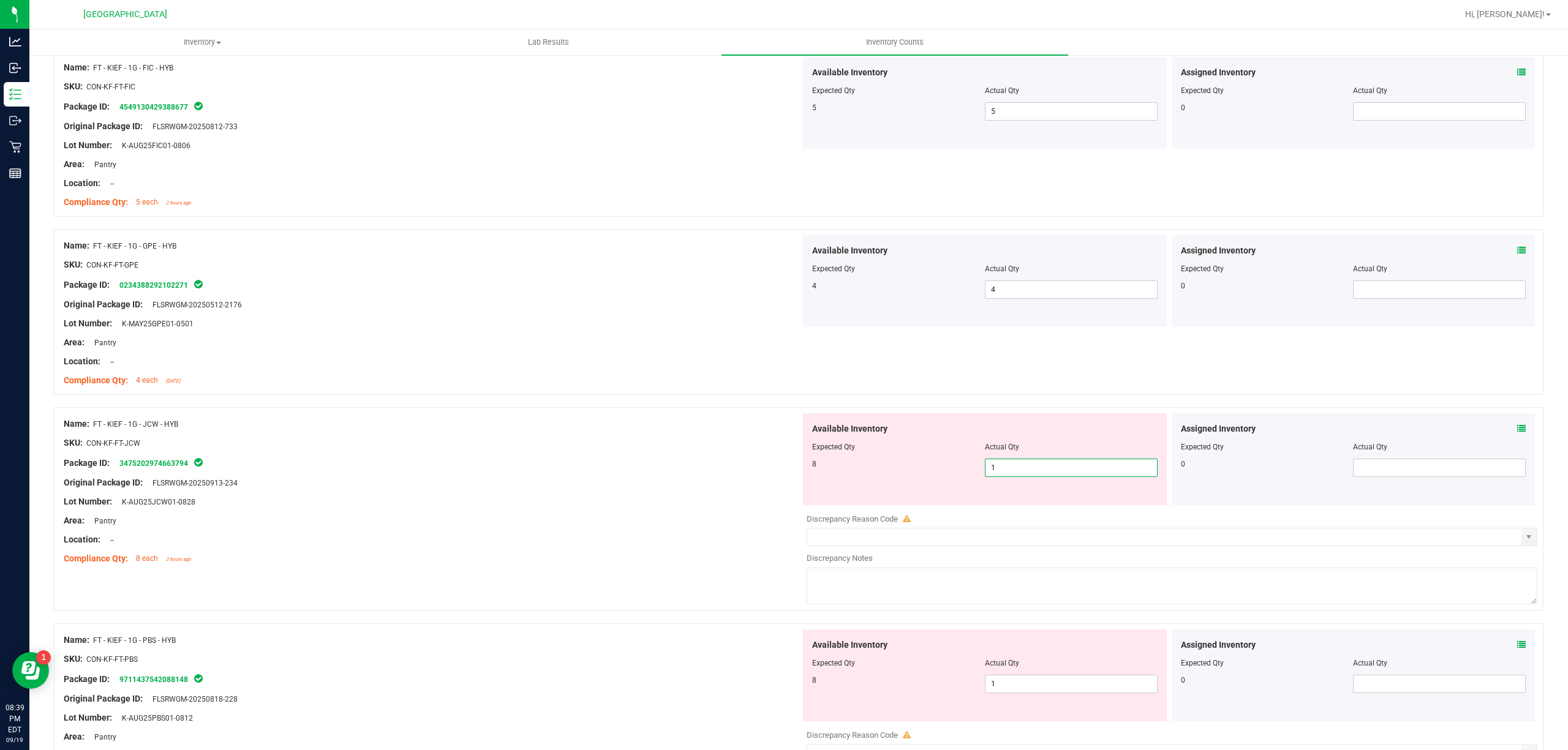
click at [994, 467] on span "1 1" at bounding box center [1071, 468] width 173 height 18
click at [995, 468] on input "1" at bounding box center [1071, 468] width 172 height 17
type input "8"
click at [650, 485] on div "Original Package ID: FLSRWGM-20250913-234" at bounding box center [432, 482] width 737 height 13
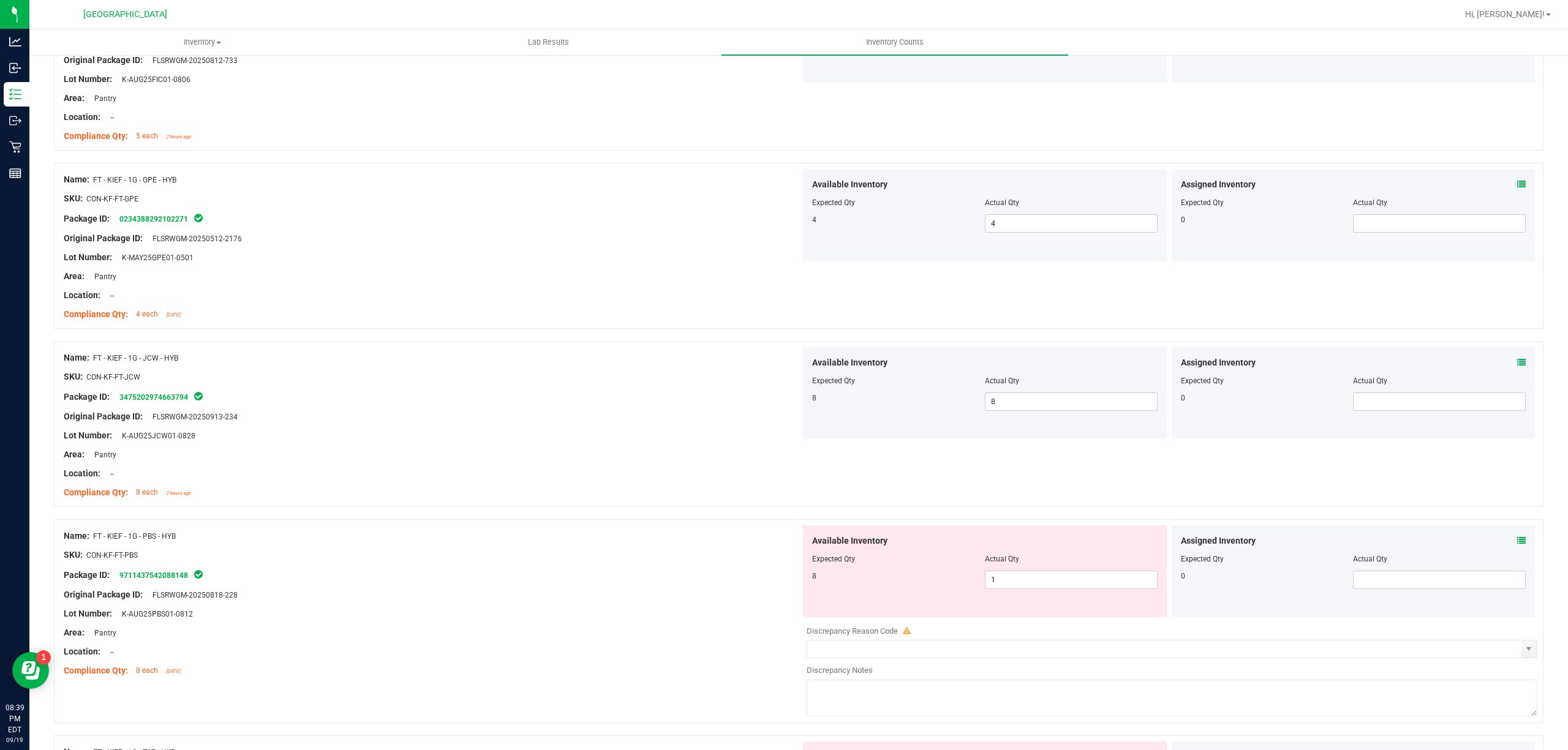
scroll to position [571, 0]
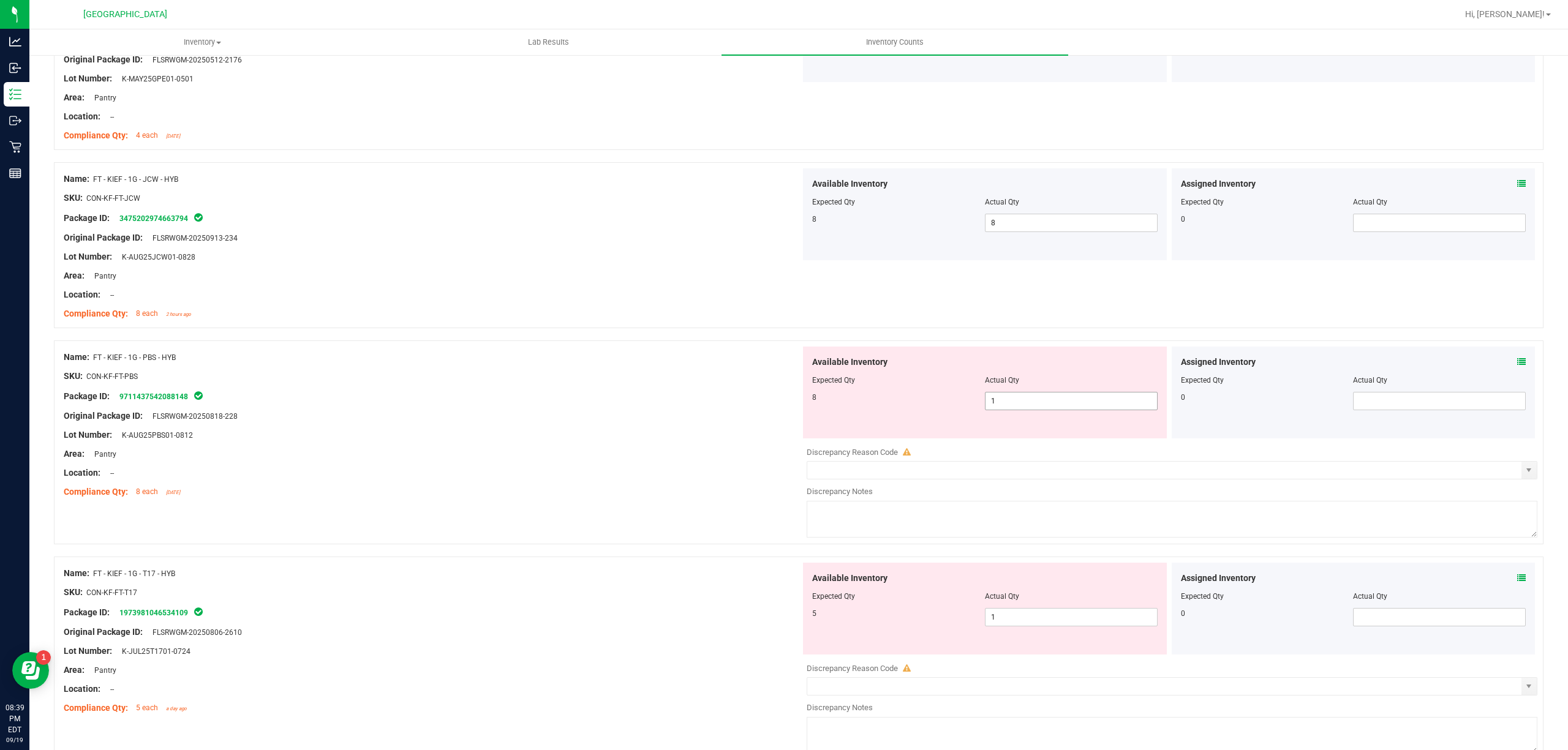
click at [998, 405] on span "1 1" at bounding box center [1071, 400] width 173 height 18
click at [0, 0] on input "1" at bounding box center [0, 0] width 0 height 0
type input "8"
drag, startPoint x: 574, startPoint y: 481, endPoint x: 653, endPoint y: 537, distance: 96.8
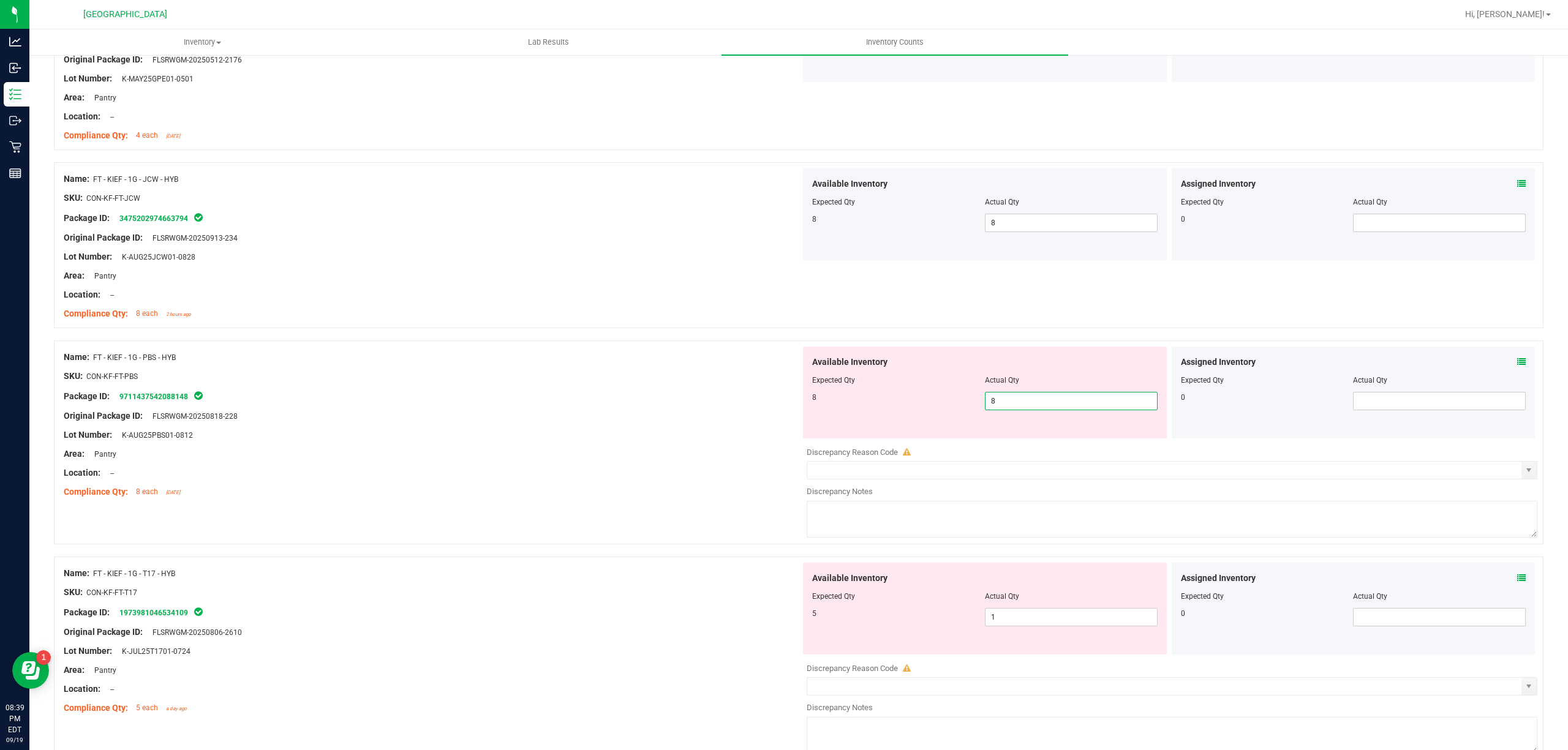
click at [591, 490] on ng-container "Compliance Qty: 8 each [DATE]" at bounding box center [432, 489] width 737 height 19
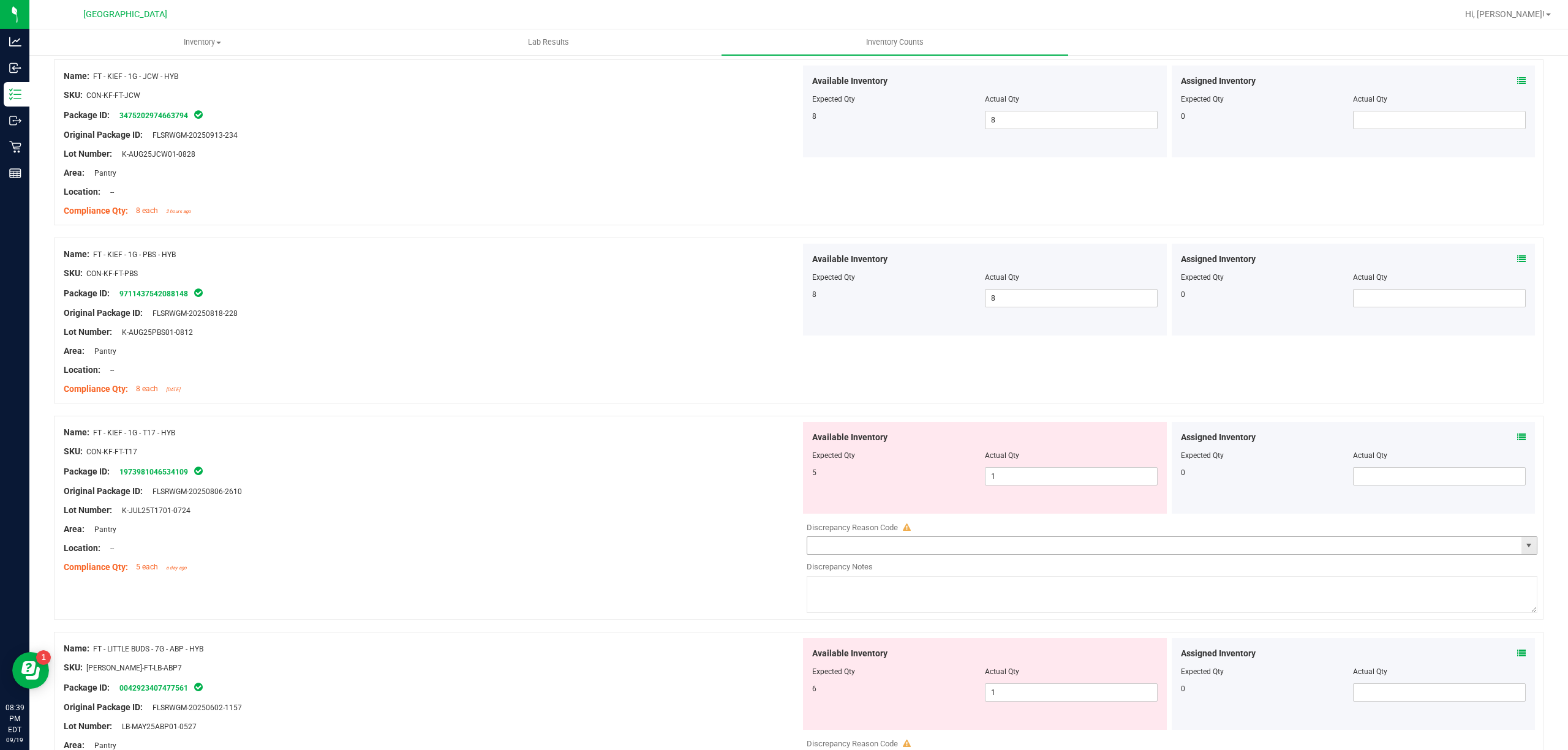
scroll to position [735, 0]
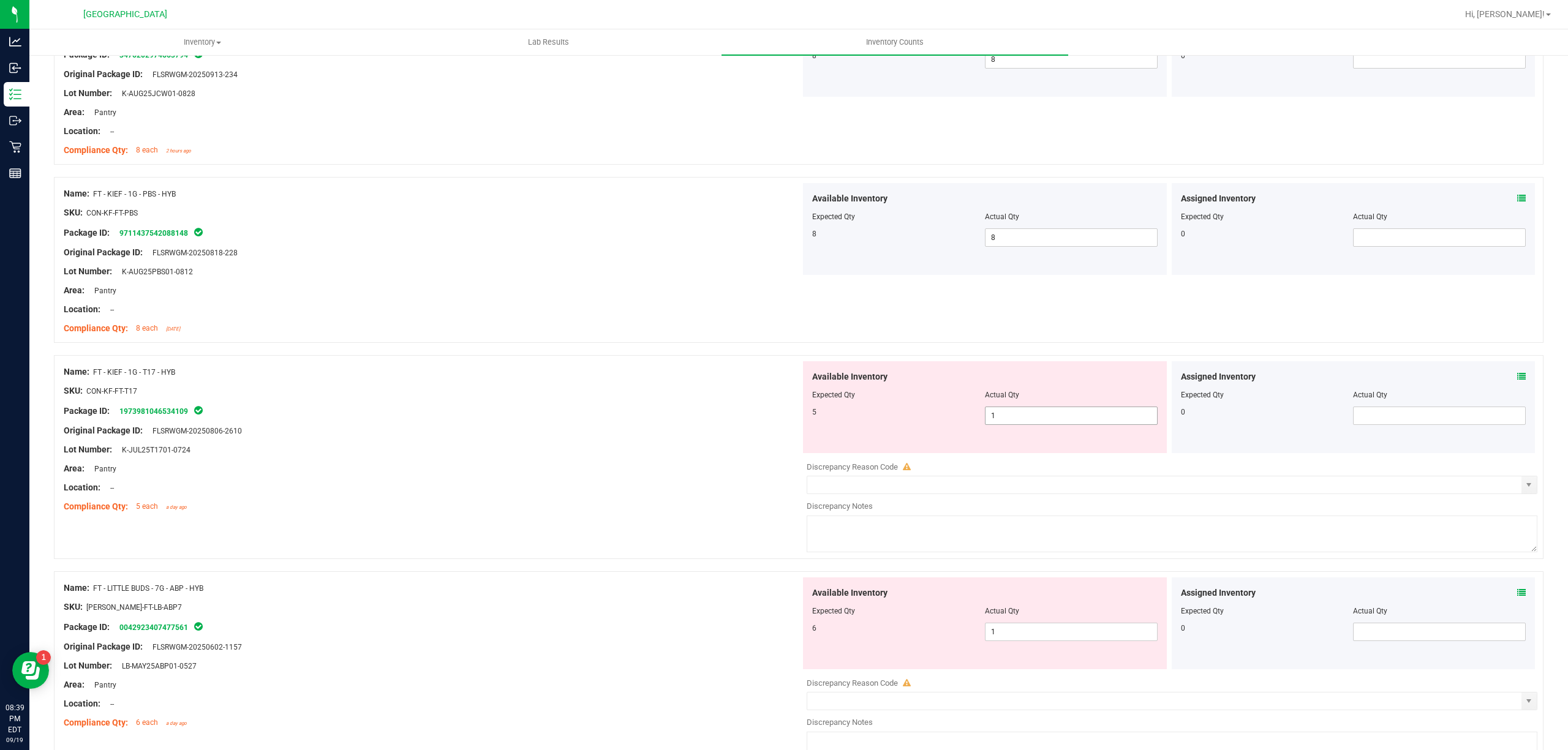
click at [1003, 413] on span "1 1" at bounding box center [1071, 415] width 173 height 18
drag, startPoint x: 1003, startPoint y: 413, endPoint x: 614, endPoint y: 501, distance: 398.8
click at [1001, 413] on input "1" at bounding box center [1071, 416] width 172 height 17
type input "5"
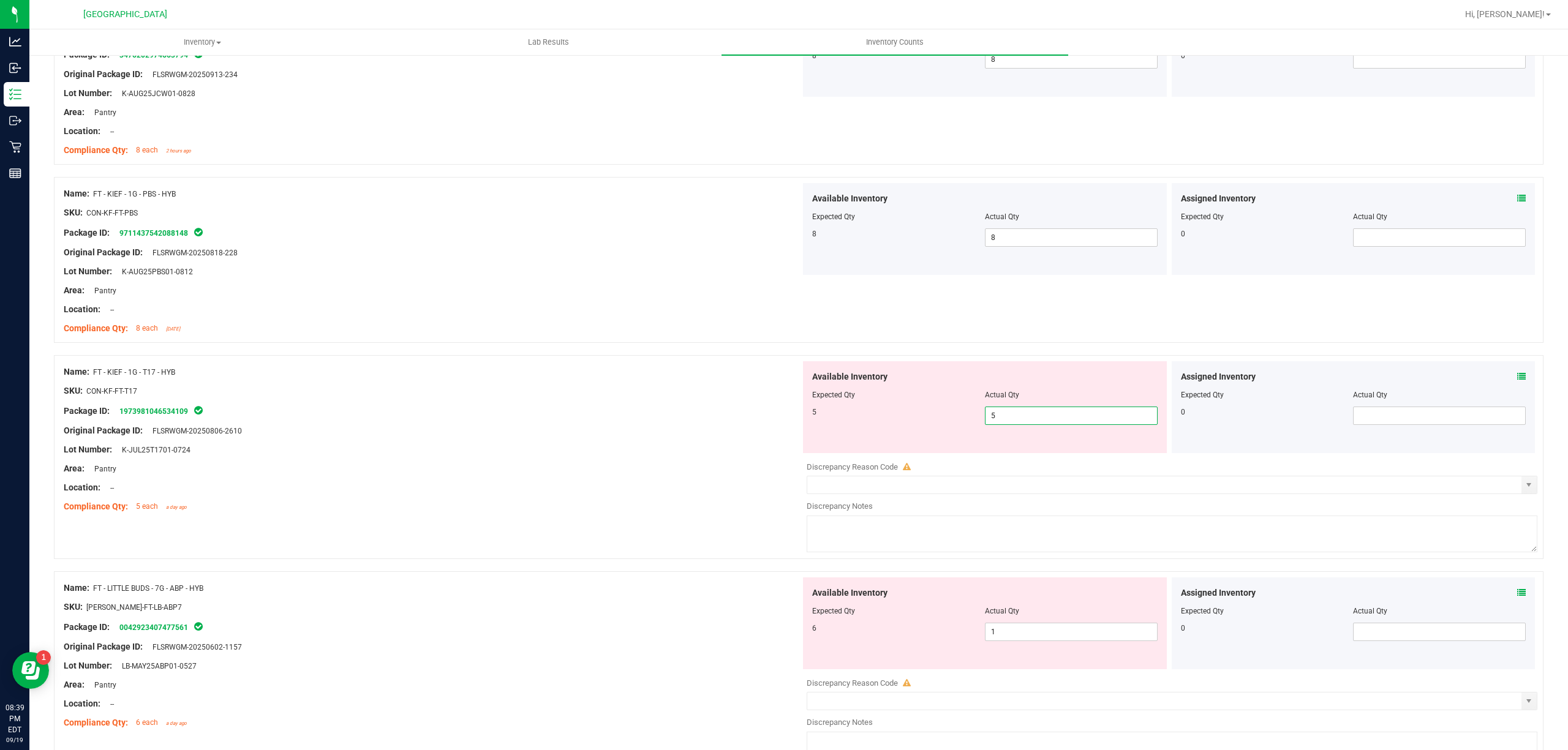
click at [539, 522] on div "Name: FT - KIEF - 1G - T17 - HYB SKU: CON-KF-FT-T17 Package ID: 197398104653410…" at bounding box center [799, 457] width 1490 height 204
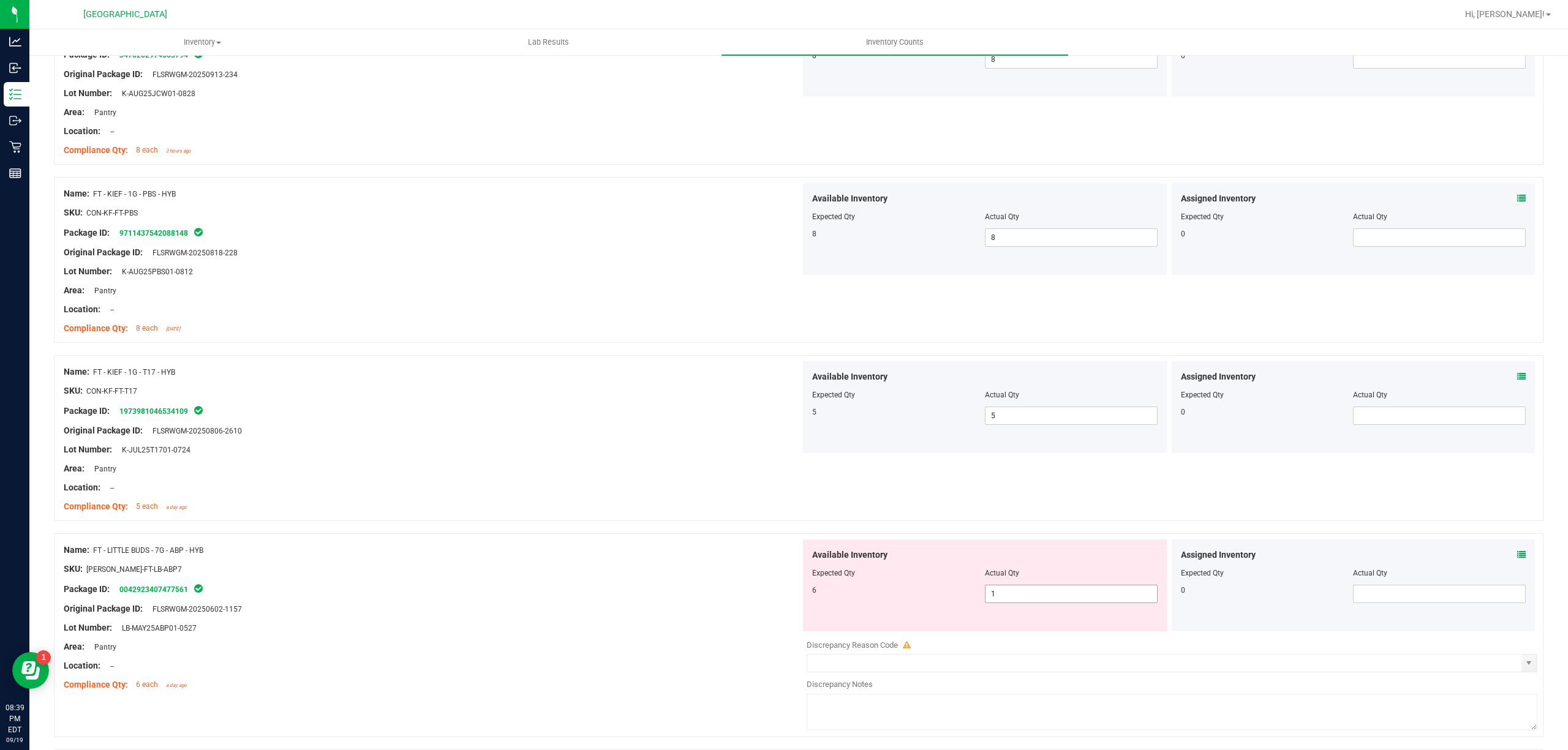
click at [1018, 594] on span "1 1" at bounding box center [1071, 593] width 173 height 18
click at [0, 0] on input "1" at bounding box center [0, 0] width 0 height 0
type input "6"
click at [547, 576] on ng-container "SKU: [PERSON_NAME]-FT-LB-ABP7" at bounding box center [432, 572] width 737 height 19
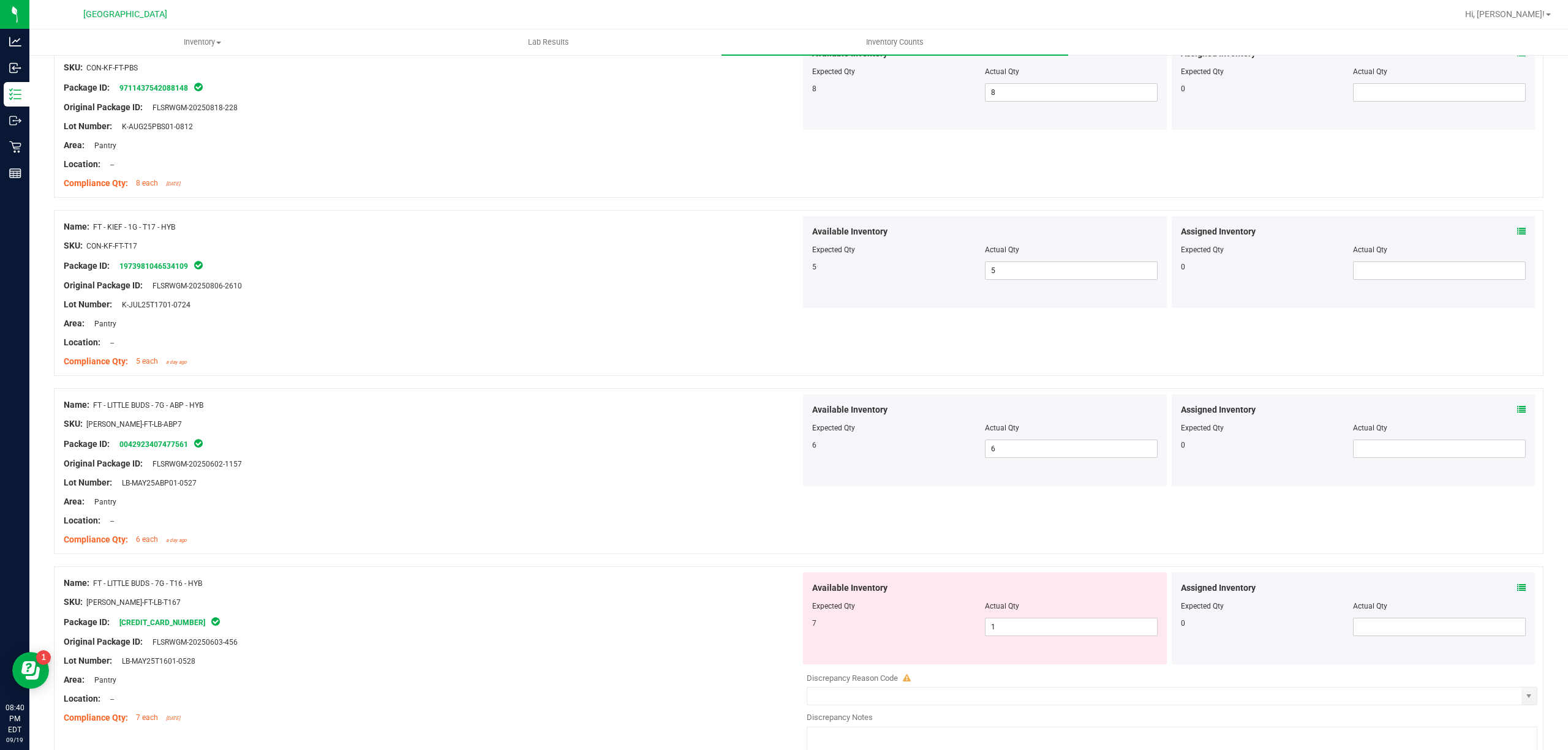
scroll to position [1061, 0]
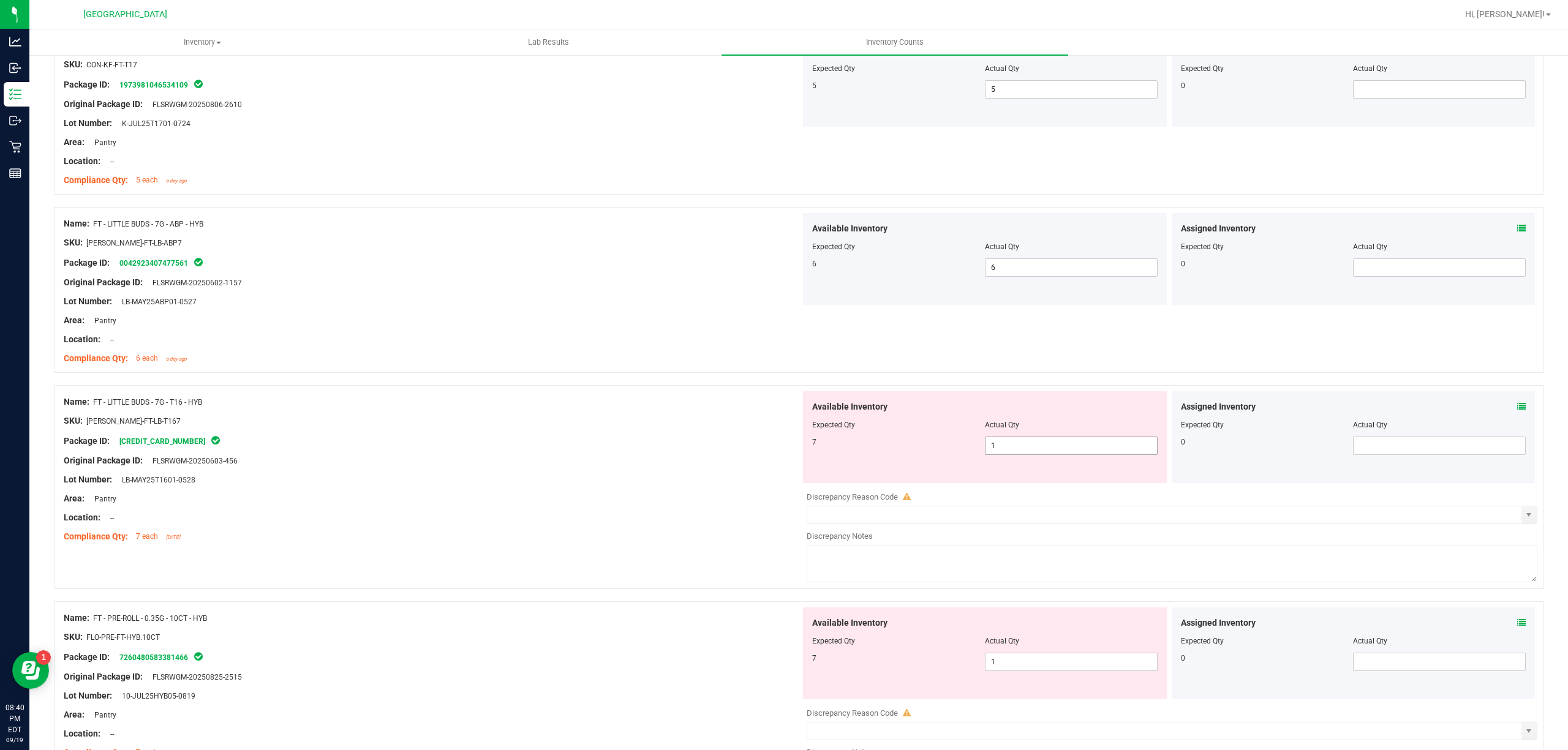
click at [1032, 453] on span "1 1" at bounding box center [1071, 445] width 173 height 18
drag, startPoint x: 1032, startPoint y: 453, endPoint x: 827, endPoint y: 449, distance: 205.0
click at [1031, 453] on input "1" at bounding box center [1071, 446] width 172 height 17
type input "7"
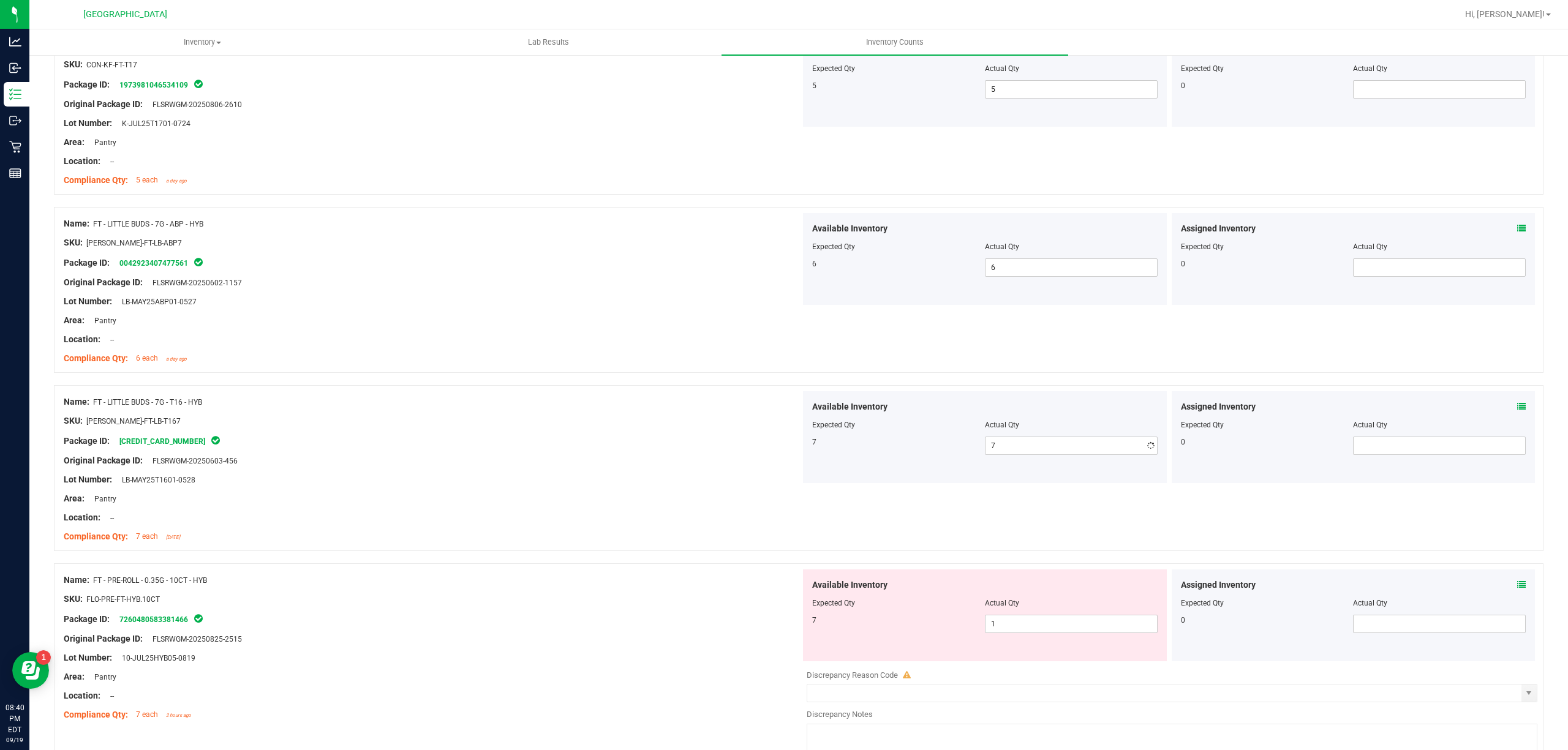
click at [823, 448] on div "7" at bounding box center [899, 442] width 173 height 11
click at [1081, 629] on span "1 1" at bounding box center [1071, 624] width 173 height 18
click at [1081, 629] on input "1" at bounding box center [1071, 624] width 172 height 17
type input "7"
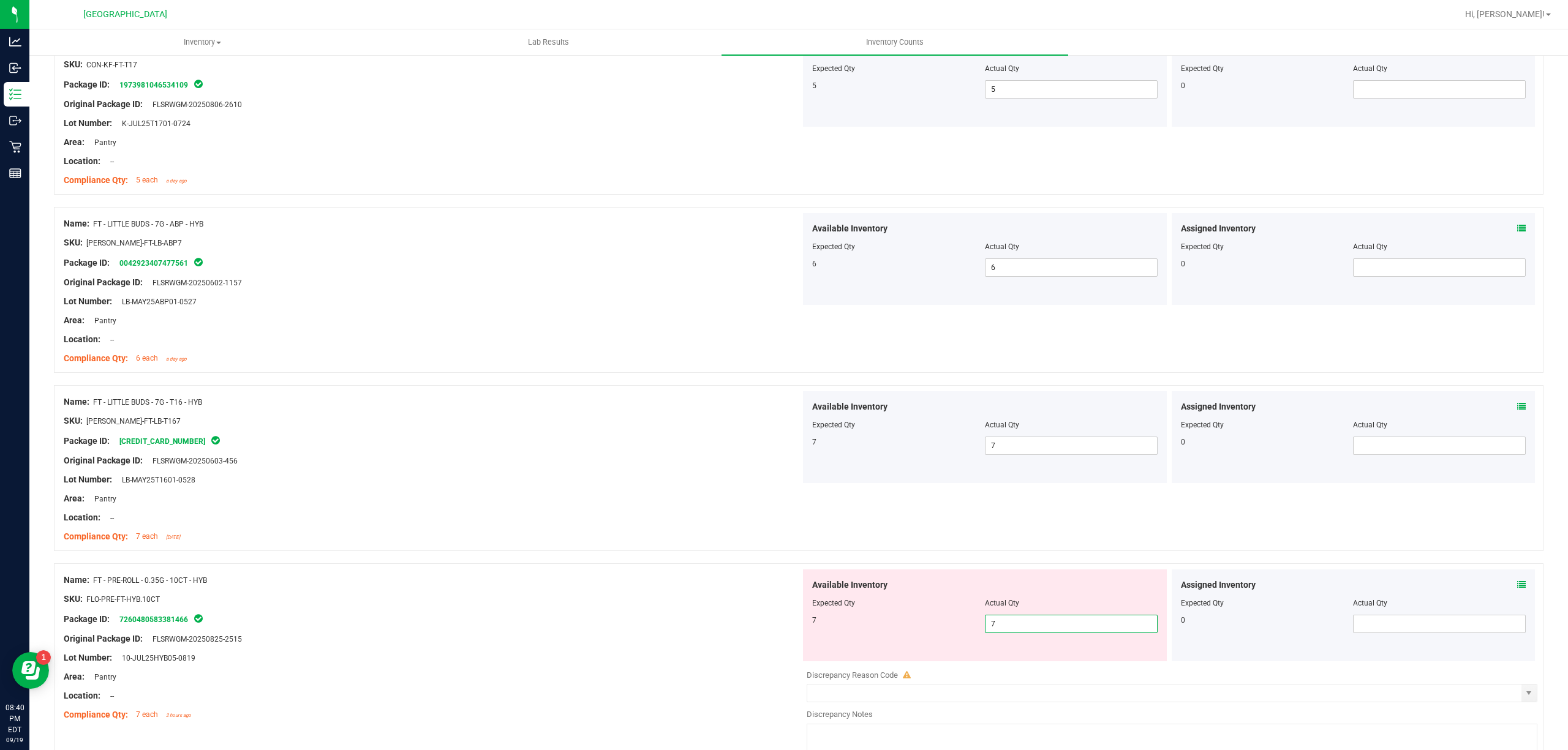
click at [670, 569] on div "Name: FT - PRE-ROLL - 0.35G - 10CT - HYB SKU: FLO-PRE-FT-HYB.10CT Package ID: 7…" at bounding box center [799, 665] width 1490 height 204
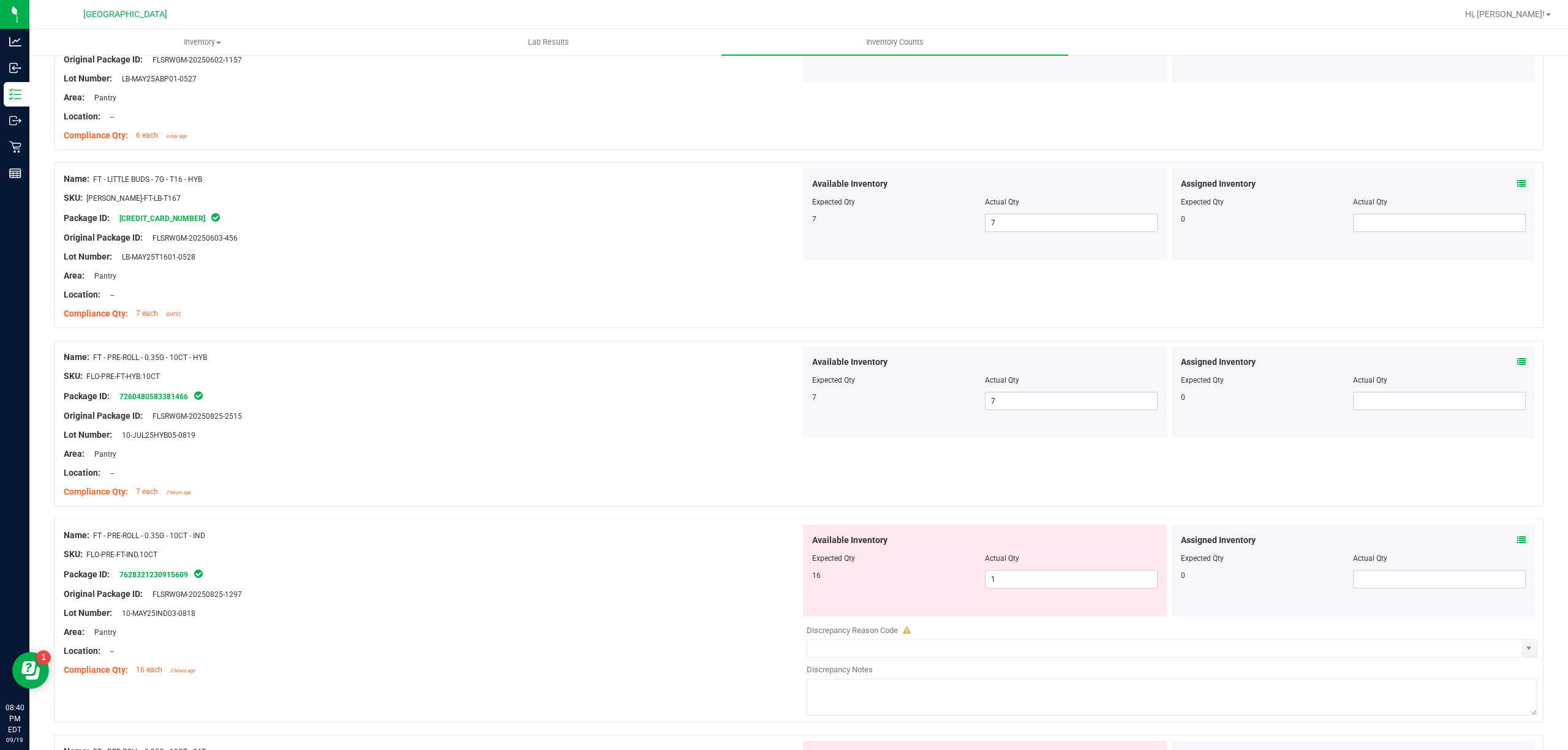
scroll to position [1306, 0]
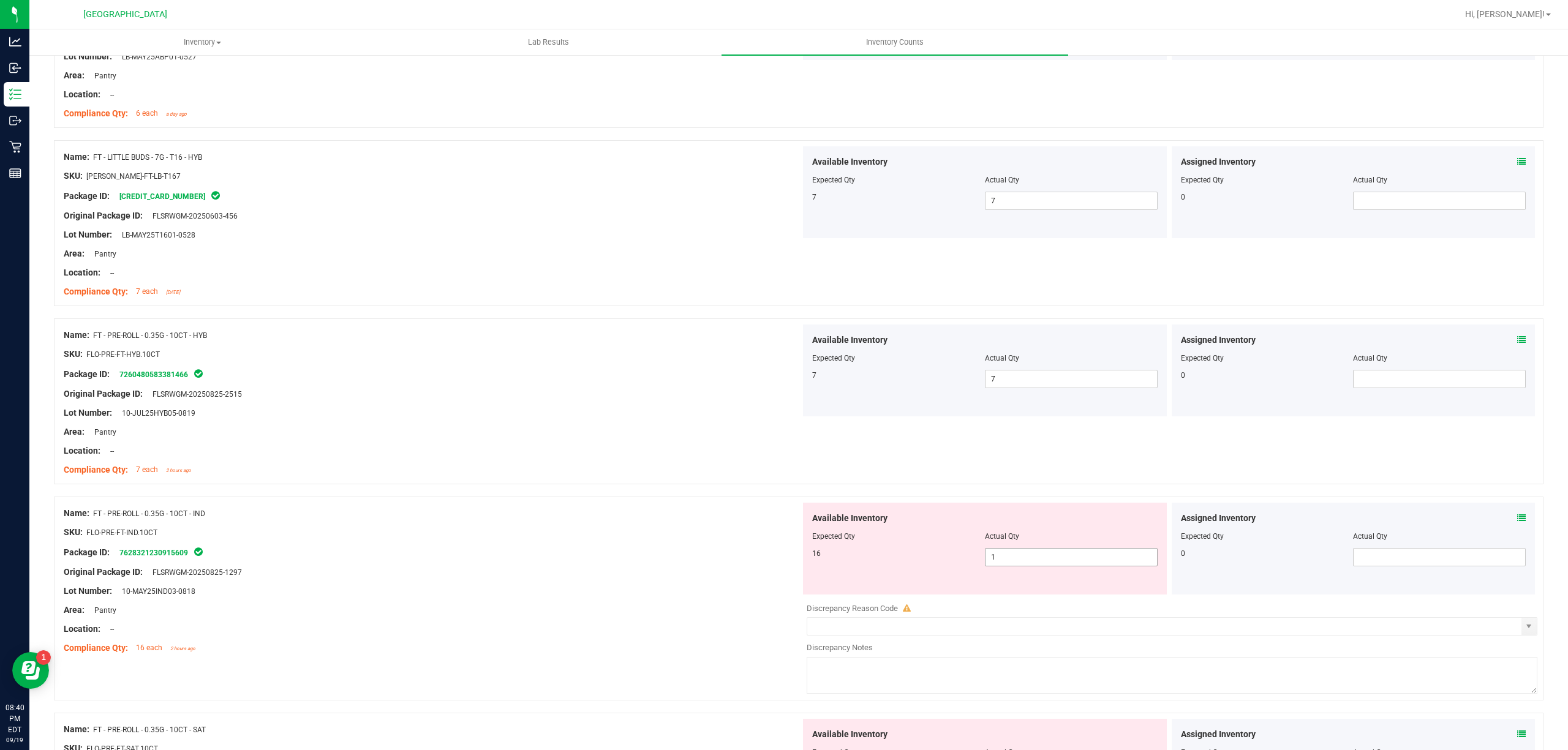
click at [1010, 562] on span "1 1" at bounding box center [1071, 556] width 173 height 18
type input "16"
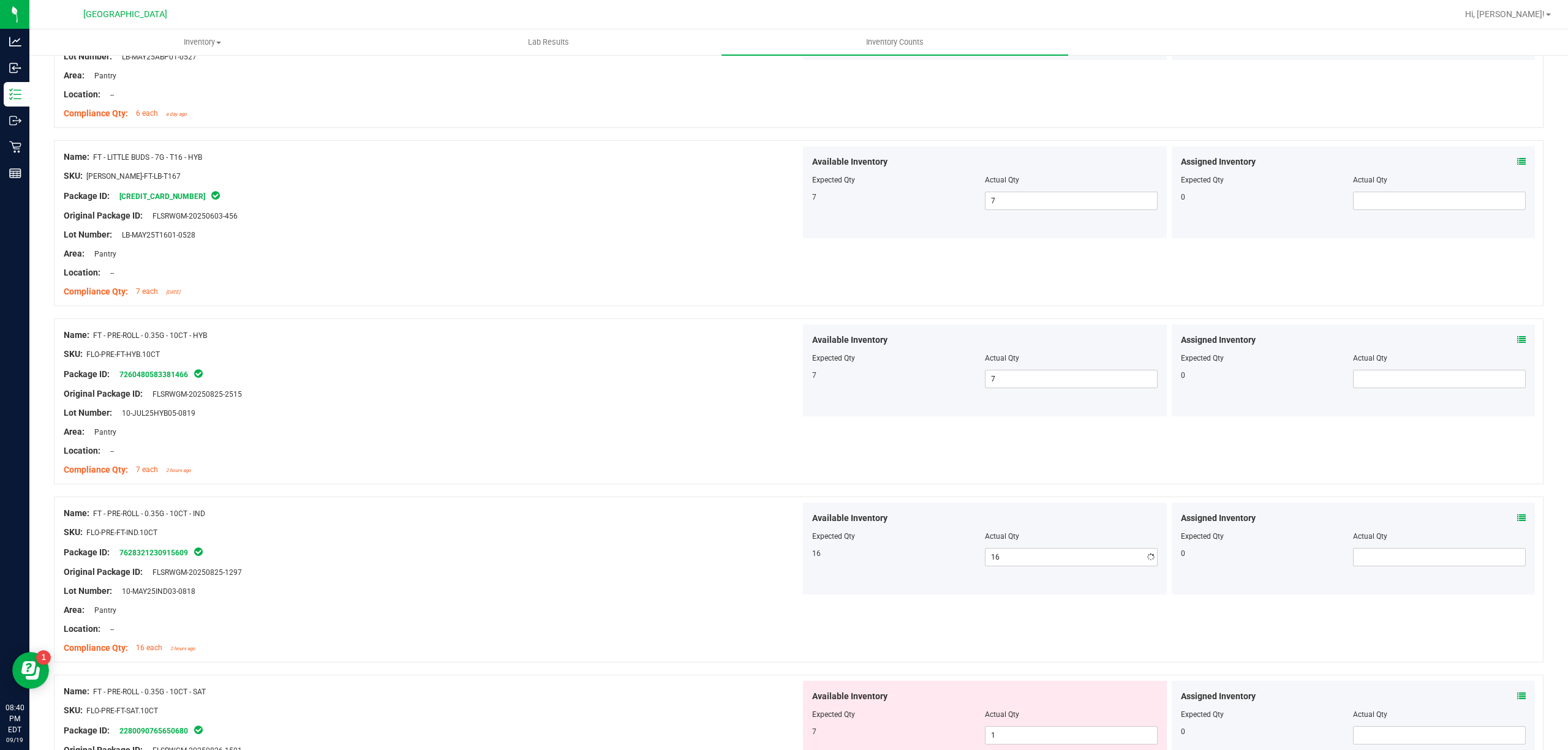
click at [710, 565] on div at bounding box center [432, 562] width 737 height 6
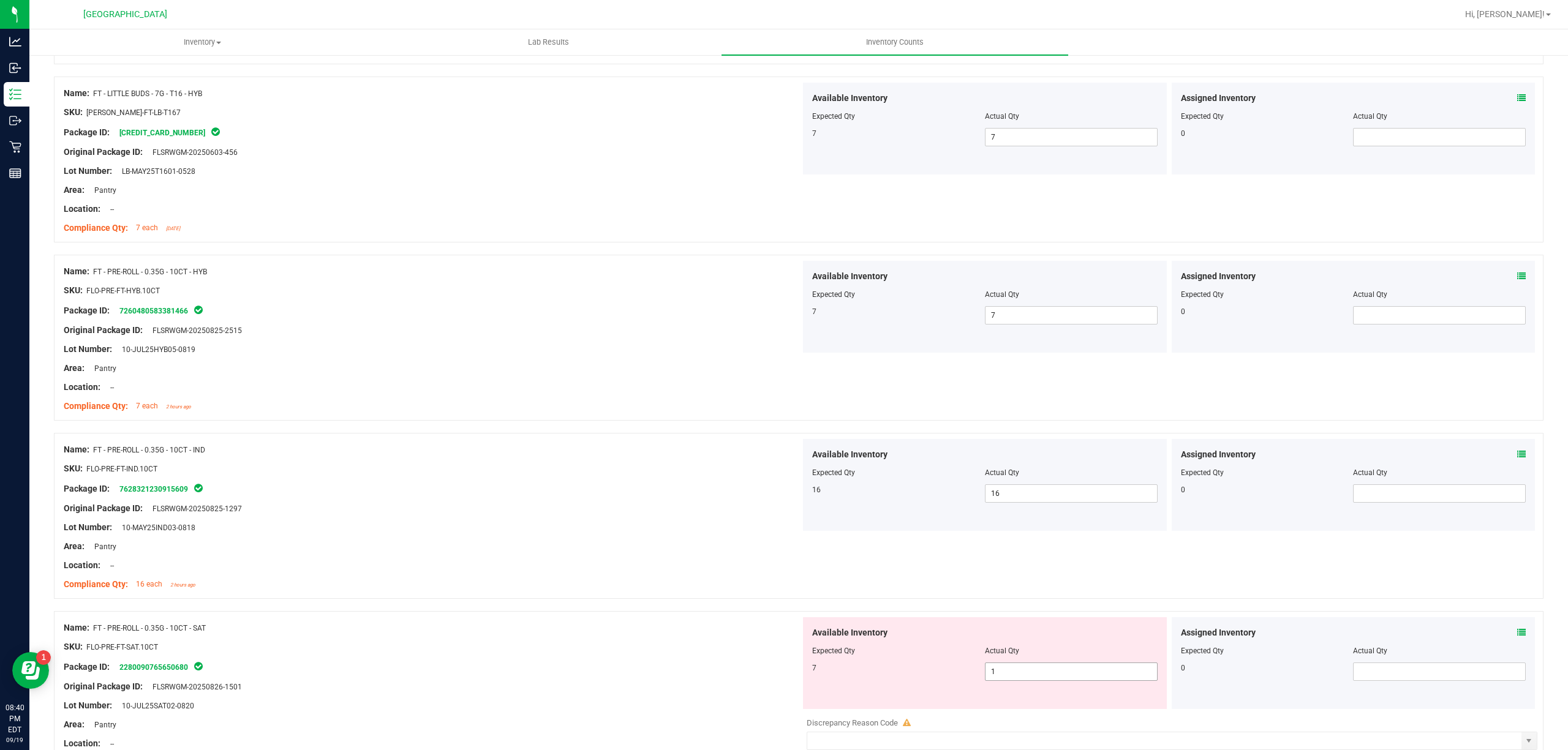
scroll to position [1469, 0]
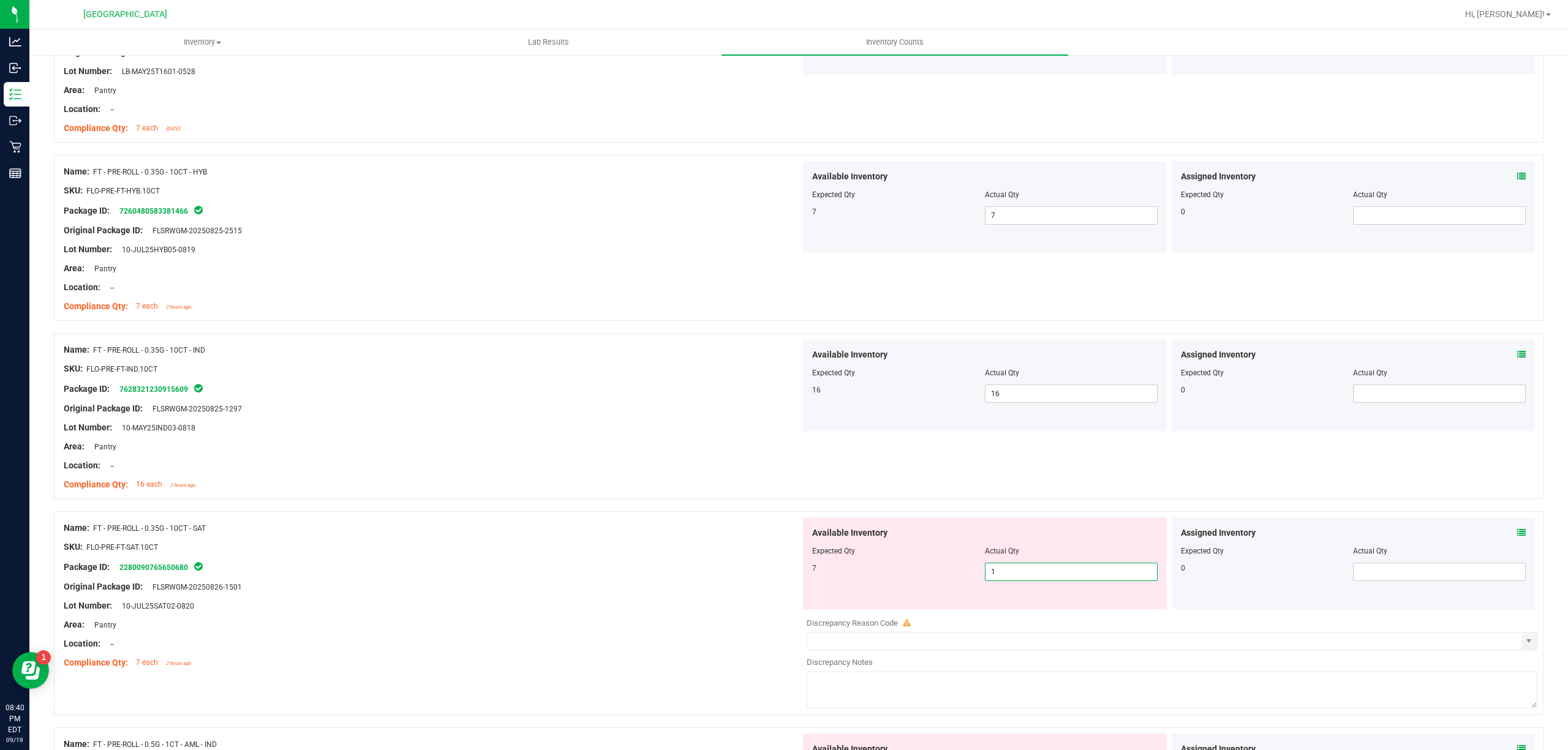
click at [1022, 570] on span "1 1" at bounding box center [1071, 571] width 173 height 18
click at [1022, 570] on input "1" at bounding box center [1071, 572] width 172 height 17
type input "7"
click at [625, 574] on div "Package ID: 2280090765650680" at bounding box center [432, 566] width 737 height 15
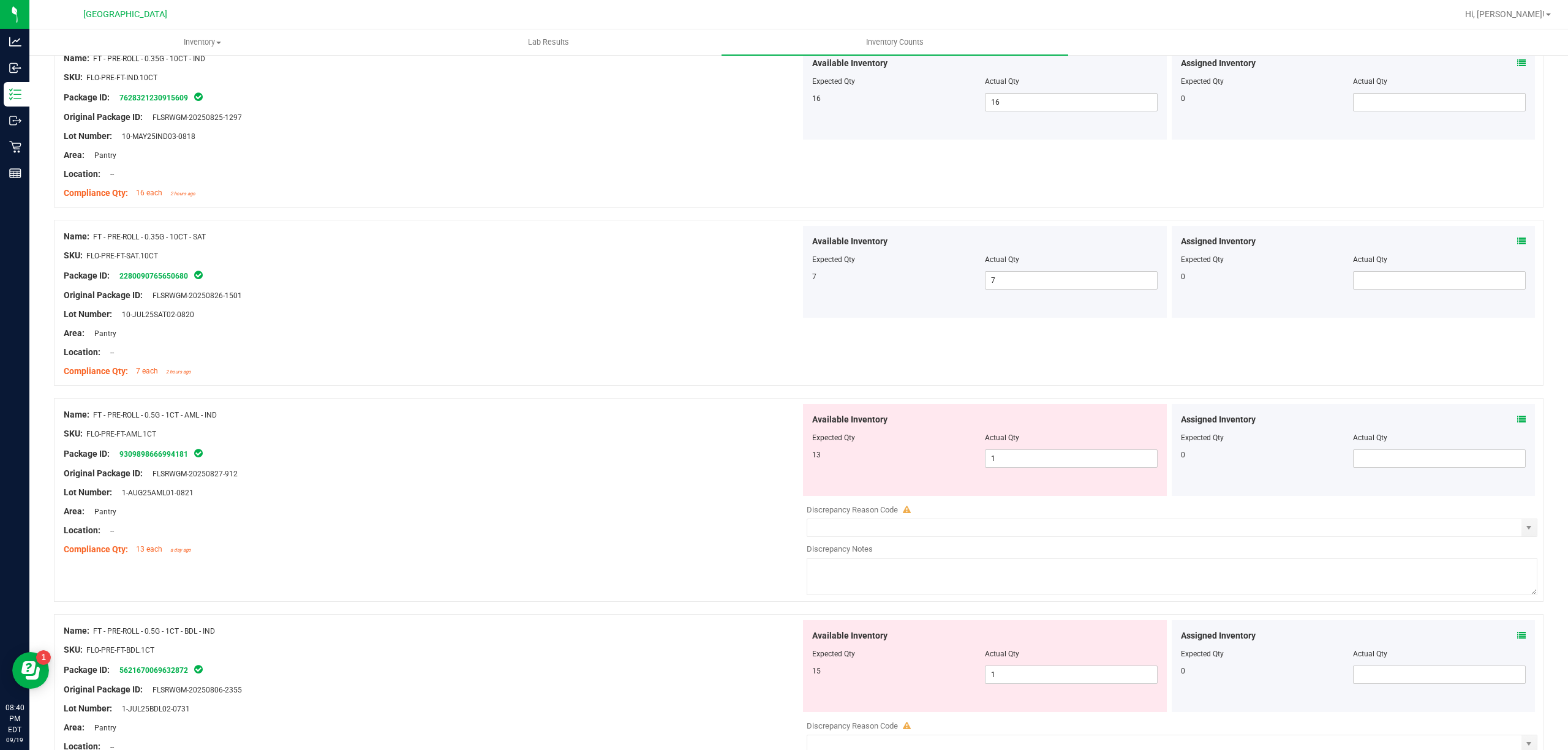
scroll to position [1877, 0]
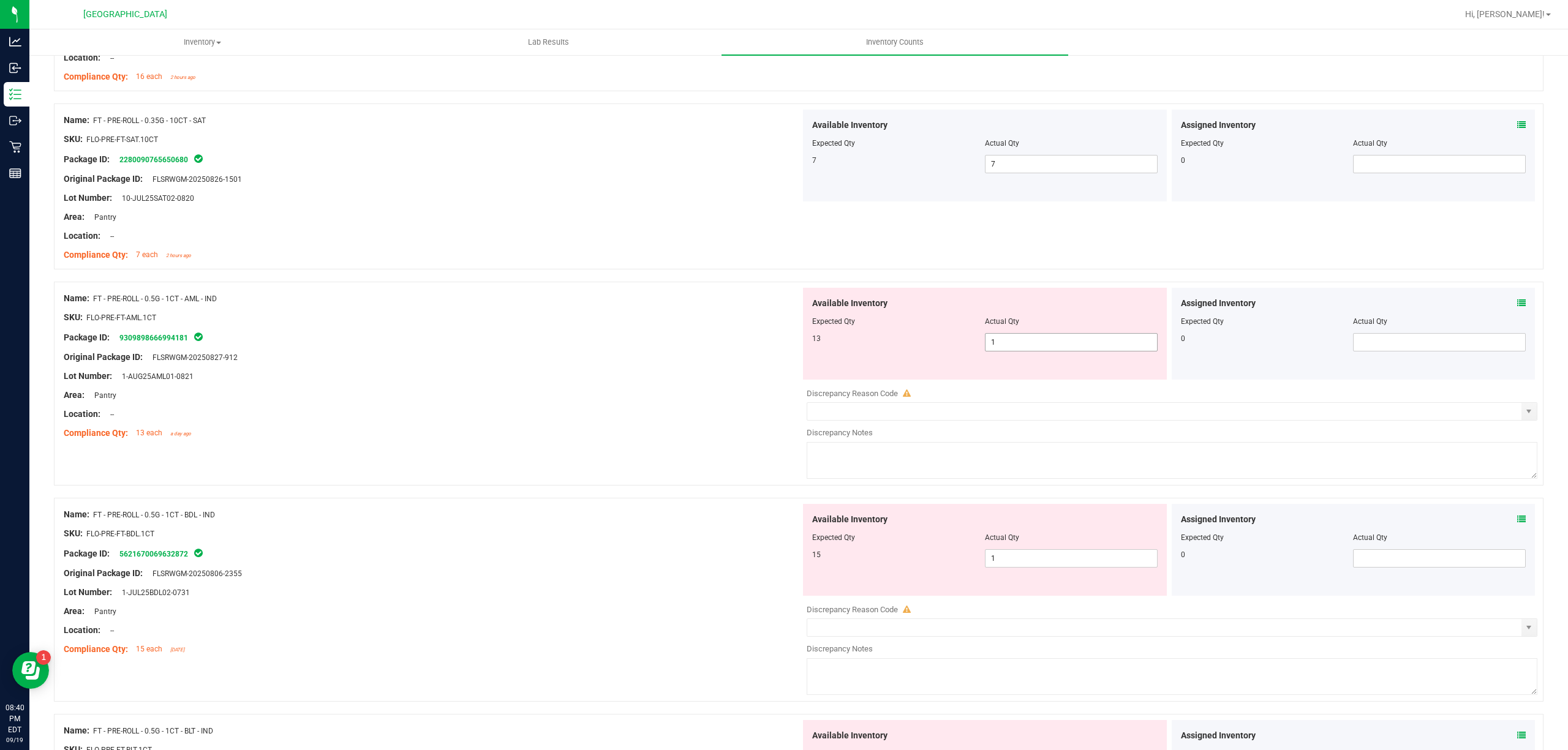
click at [1001, 351] on span "1 1" at bounding box center [1071, 342] width 173 height 18
type input "13"
click at [623, 402] on div "Area: Pantry" at bounding box center [432, 395] width 737 height 13
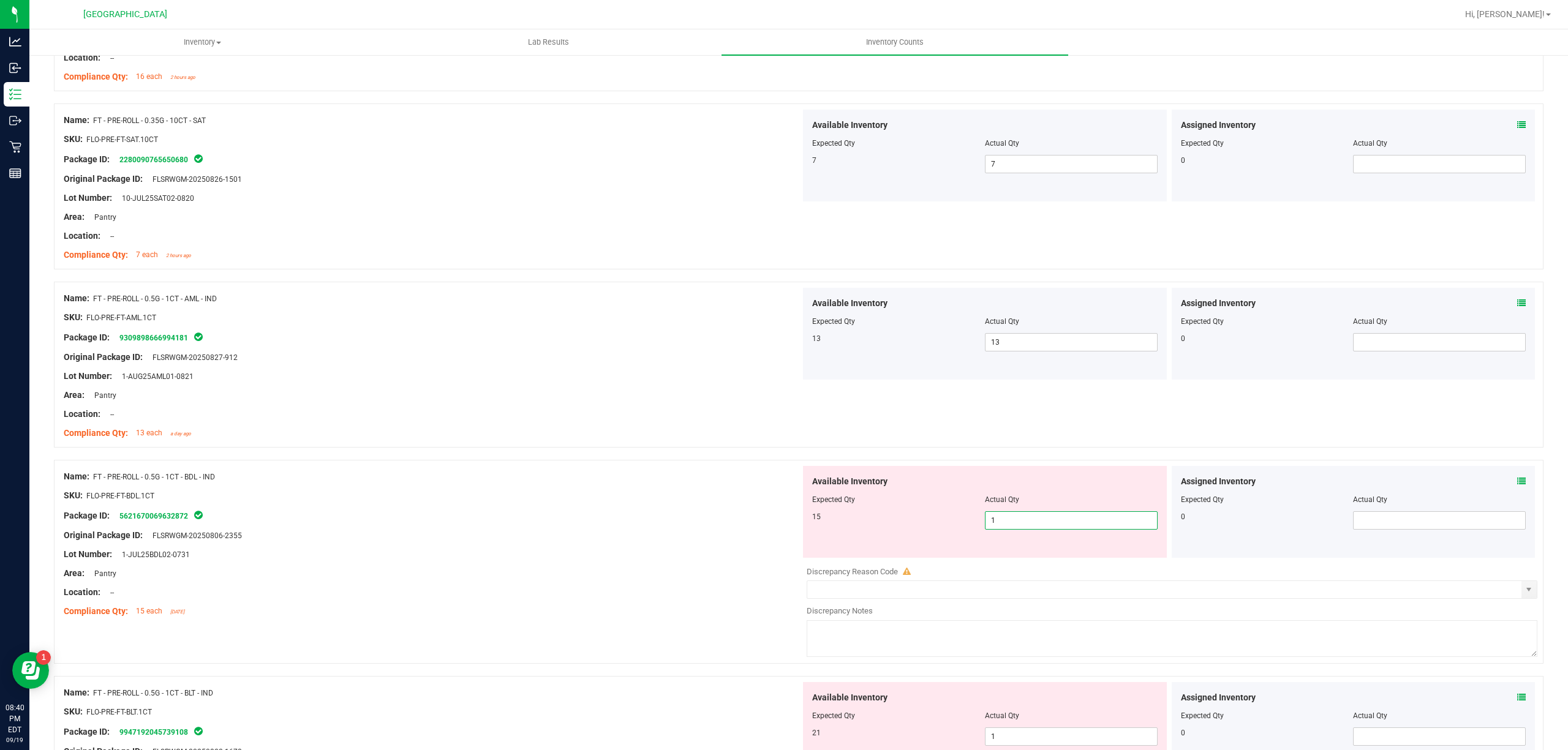
click at [1059, 520] on span "1 1" at bounding box center [1071, 520] width 173 height 18
type input "15"
click at [716, 565] on div "Name: FT - PRE-ROLL - 0.5G - 1CT - BDL - IND SKU: FLO-PRE-FT-BDL.1CT Package ID…" at bounding box center [432, 544] width 737 height 156
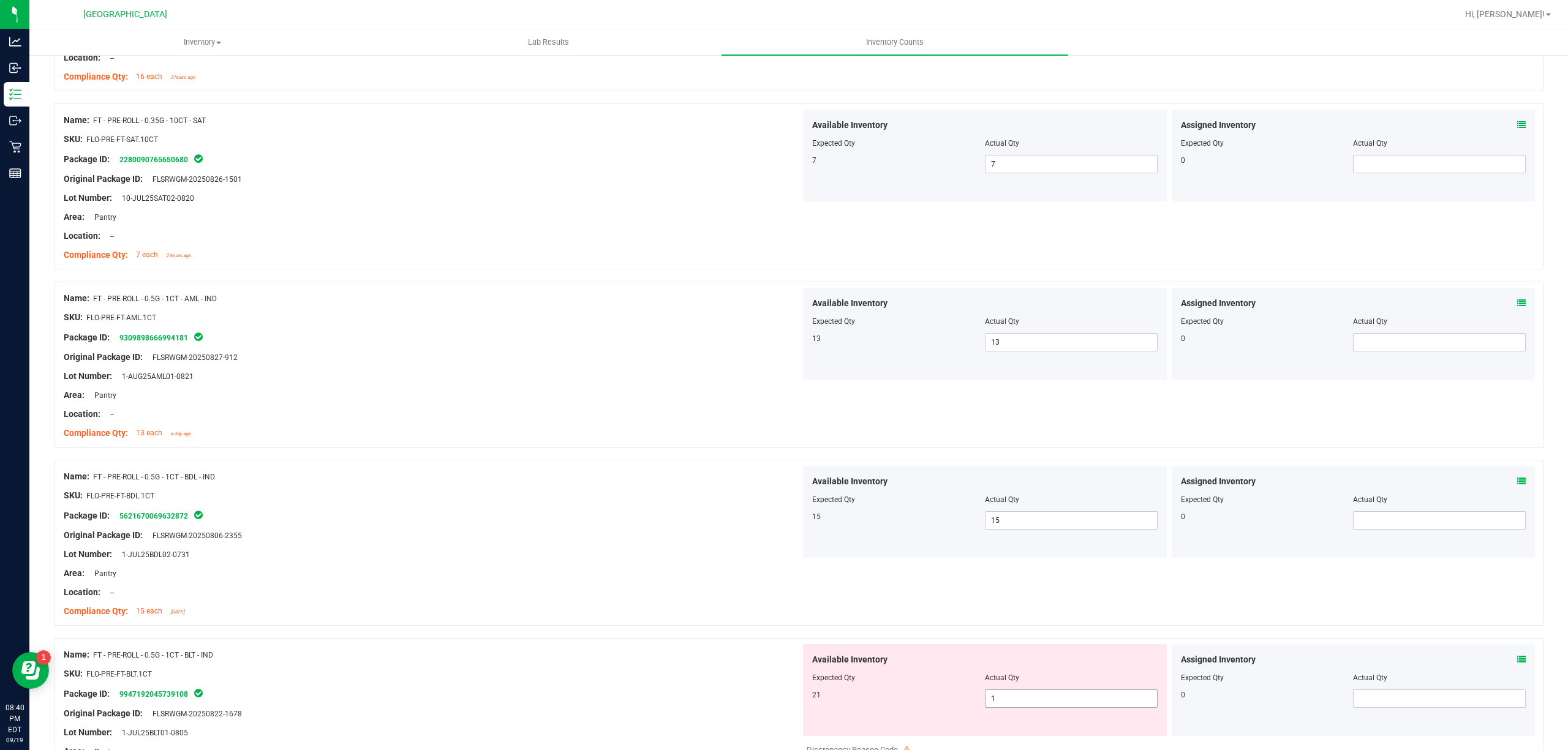
click at [1056, 698] on span "1 1" at bounding box center [1071, 698] width 173 height 18
click at [1055, 699] on input "1" at bounding box center [1071, 699] width 172 height 17
type input "21"
click at [655, 698] on div "Package ID: 9947192045739108" at bounding box center [432, 694] width 737 height 15
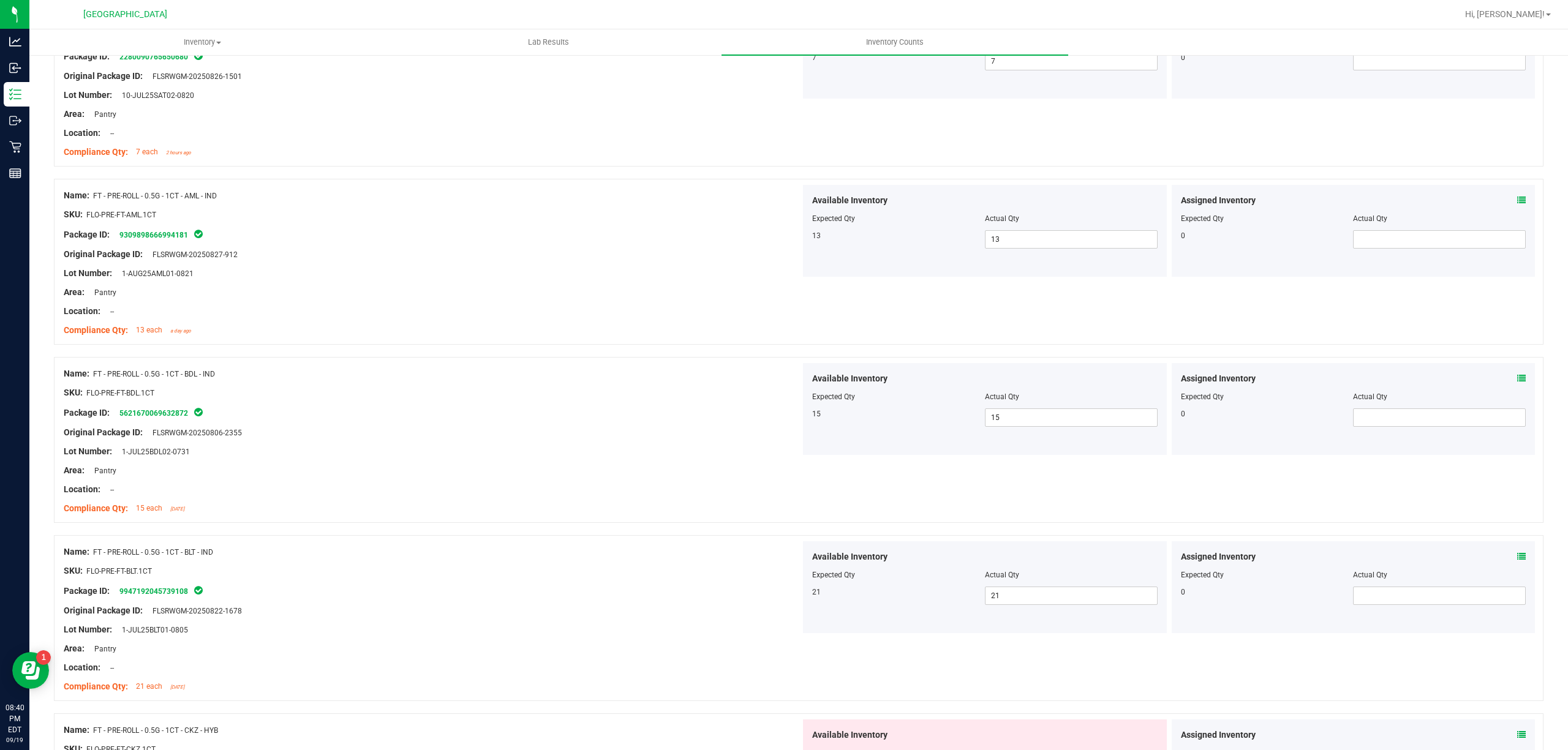
scroll to position [2041, 0]
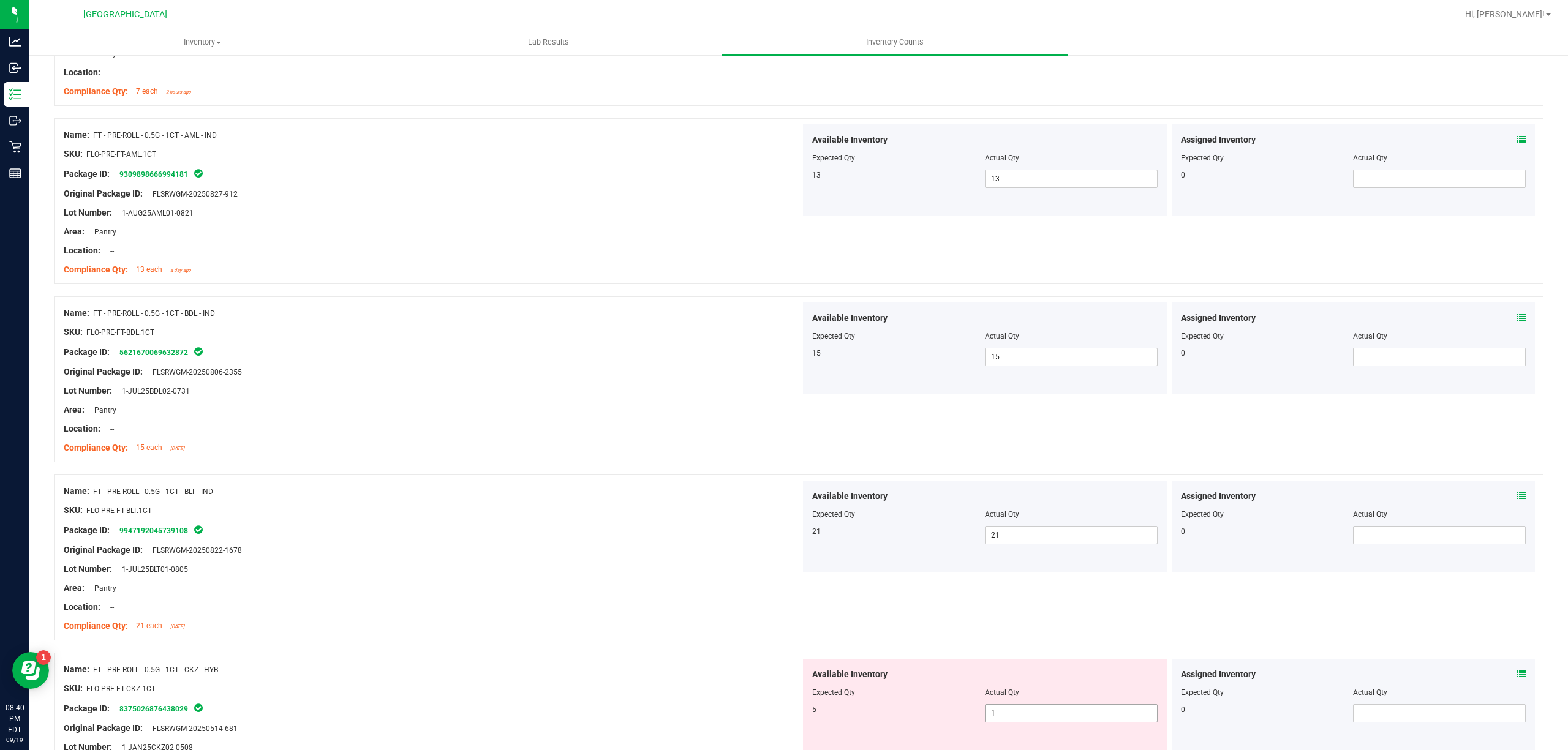
click at [1025, 719] on span "1 1" at bounding box center [1071, 713] width 173 height 18
drag, startPoint x: 1025, startPoint y: 719, endPoint x: 892, endPoint y: 718, distance: 133.0
click at [0, 0] on input "1" at bounding box center [0, 0] width 0 height 0
type input "5"
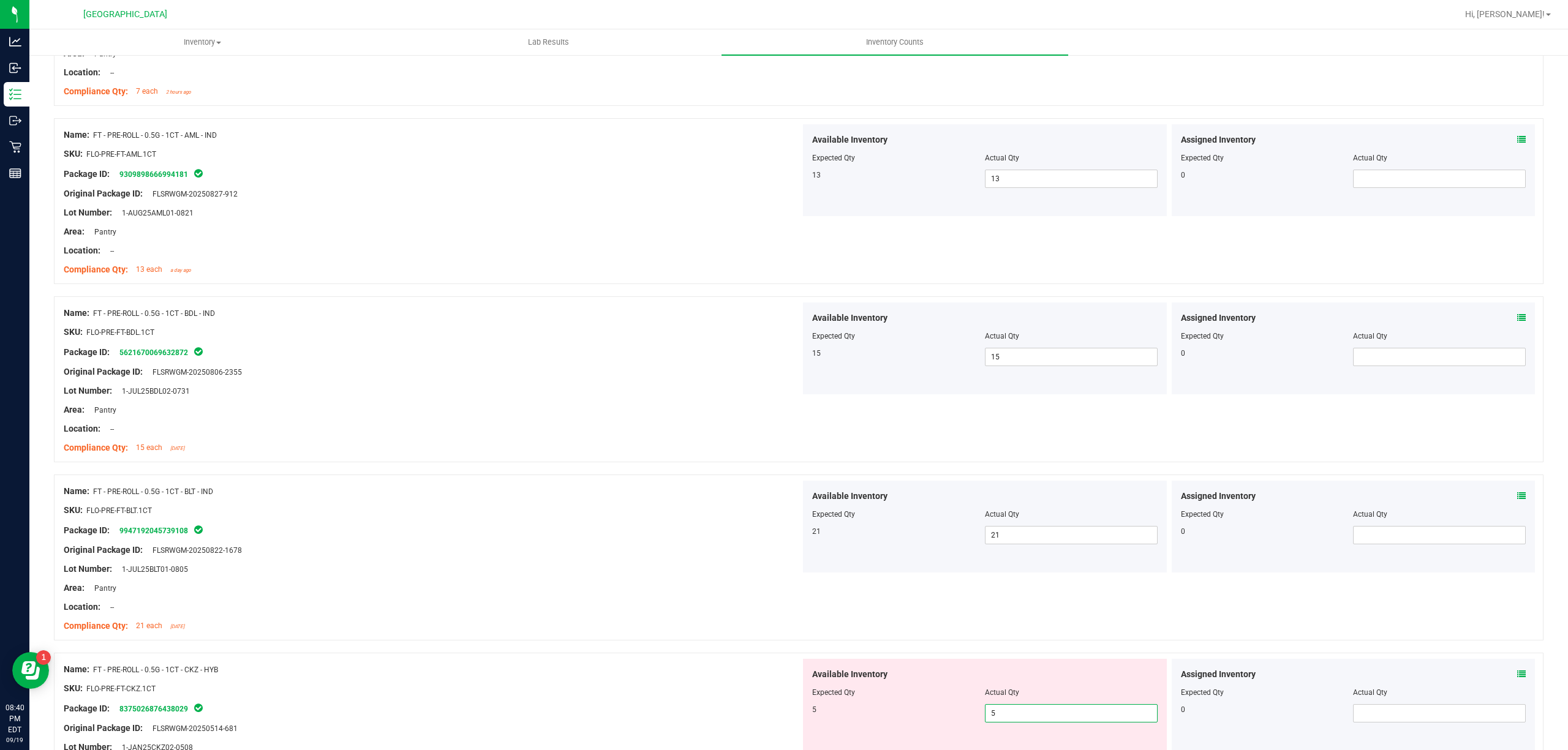
click at [531, 661] on div "Name: FT - PRE-ROLL - 0.5G - 1CT - CKZ - HYB SKU: FLO-PRE-FT-CKZ.1CT Package ID…" at bounding box center [799, 755] width 1490 height 204
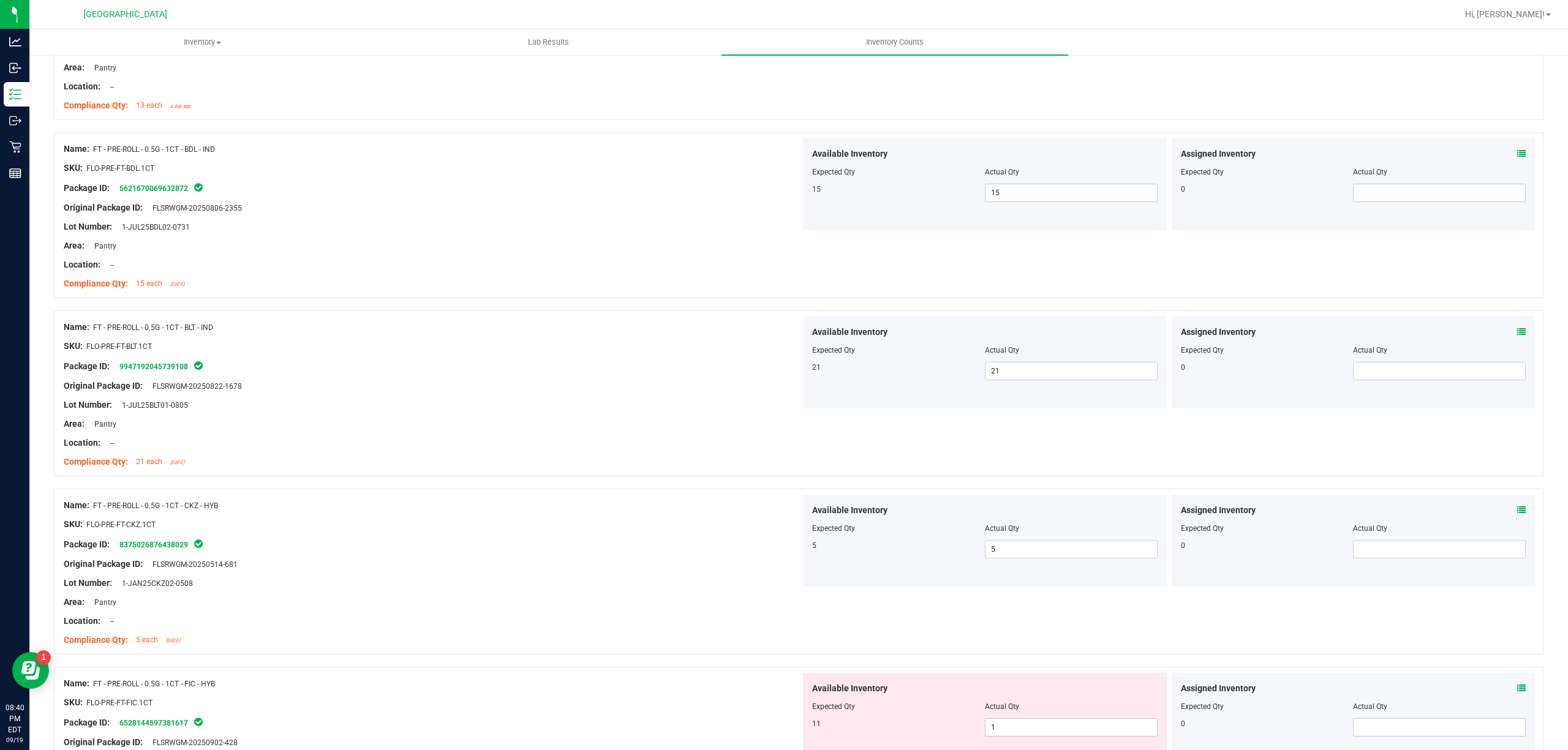
scroll to position [2367, 0]
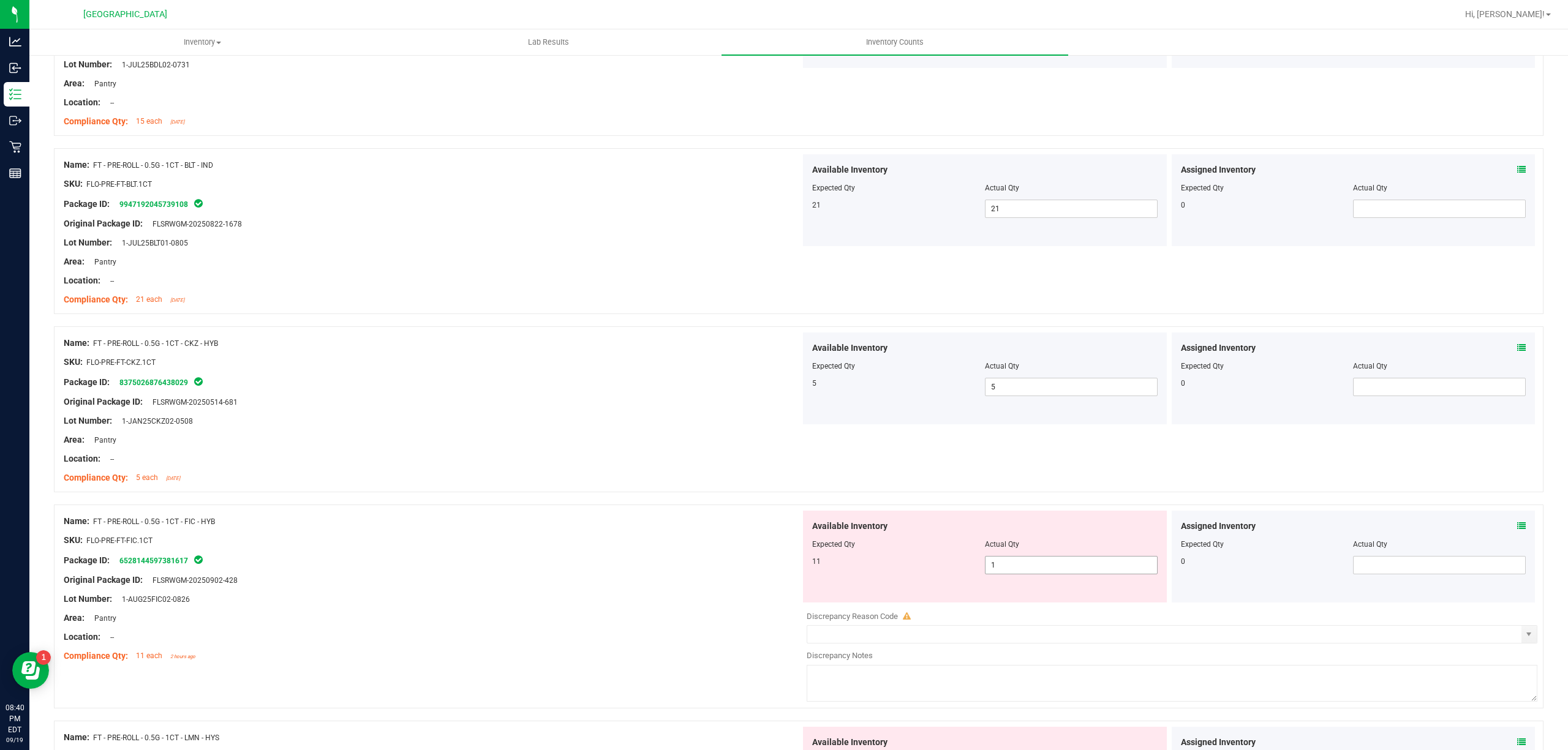
click at [993, 569] on span "1 1" at bounding box center [1071, 565] width 173 height 18
type input "11"
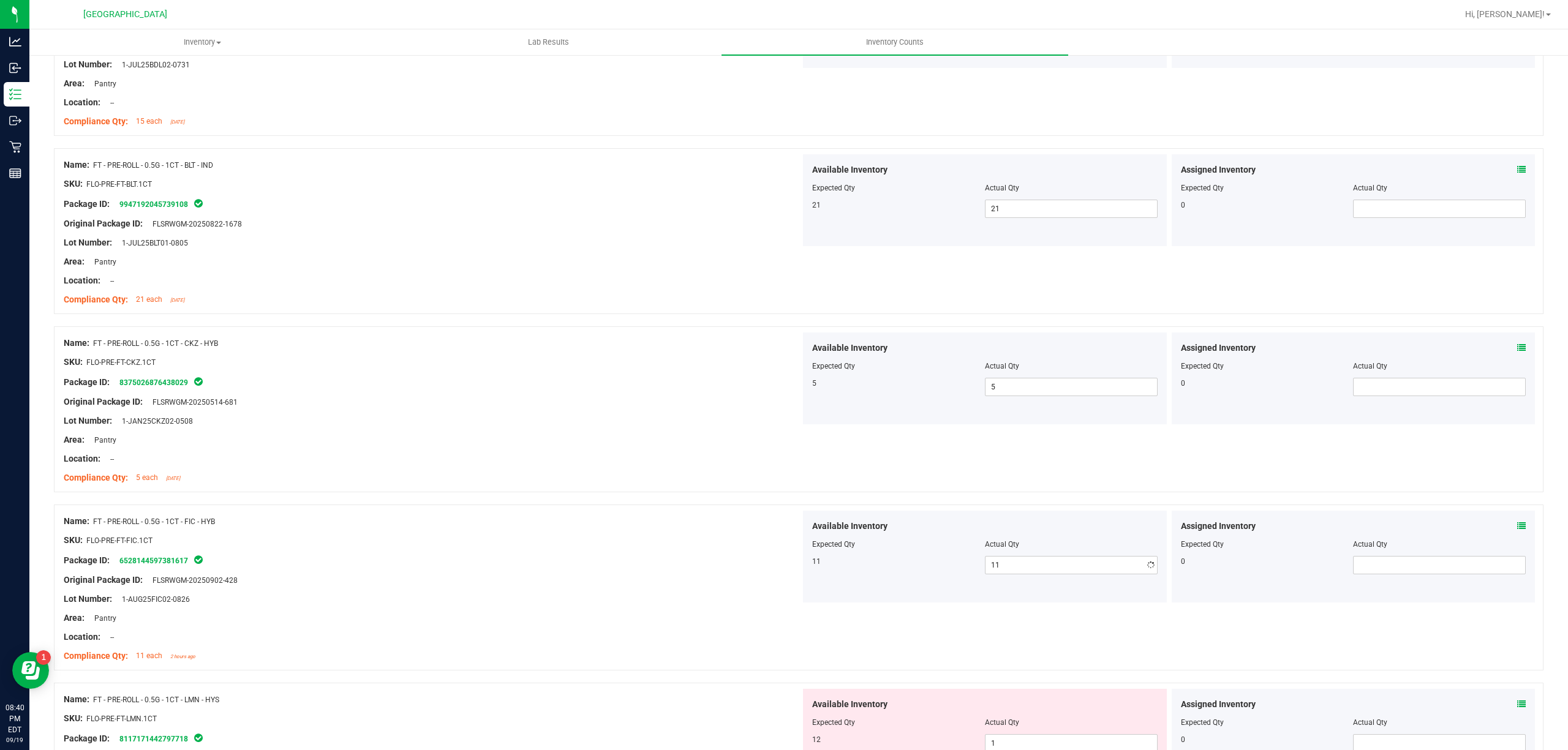
click at [611, 620] on div "Area: Pantry" at bounding box center [432, 618] width 737 height 13
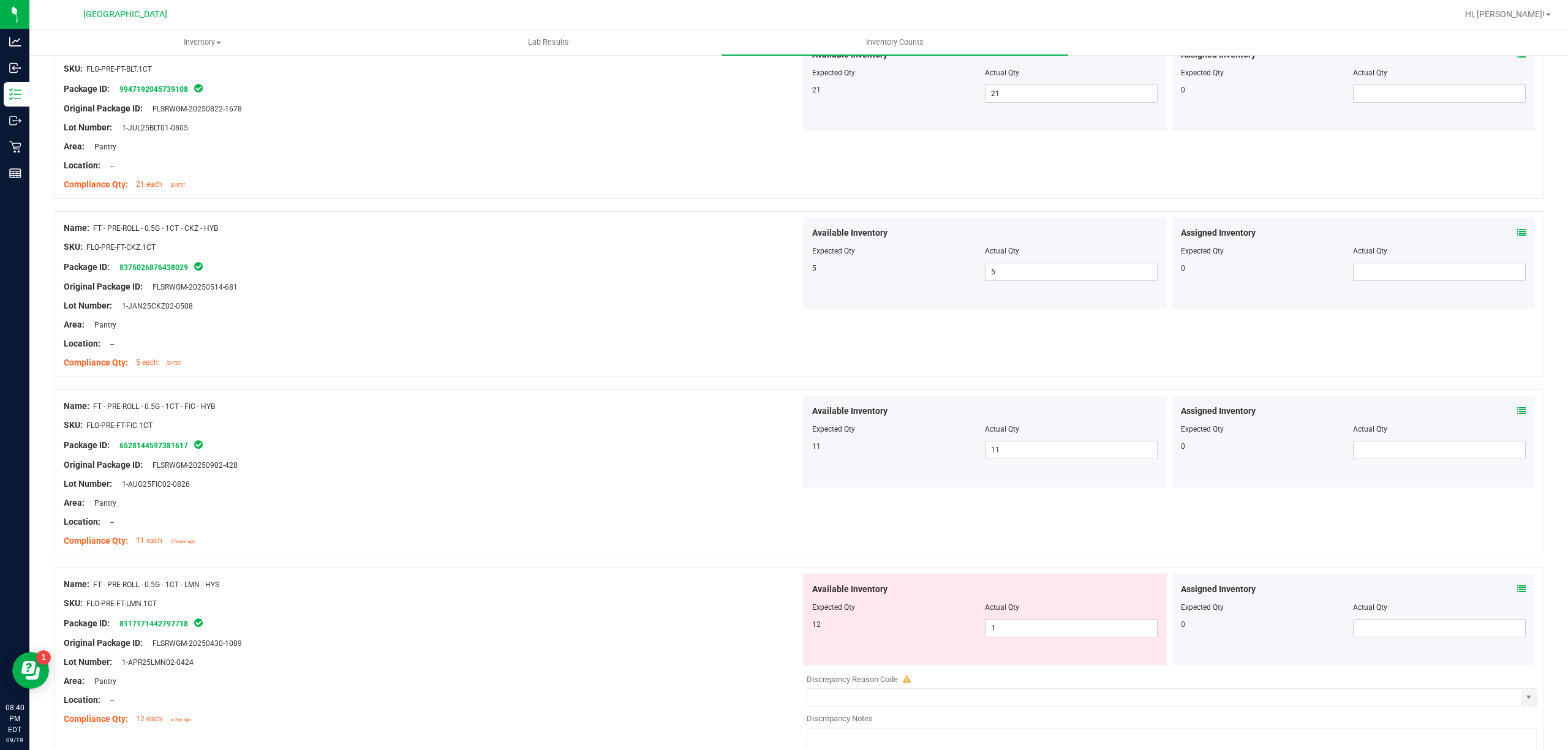
scroll to position [2612, 0]
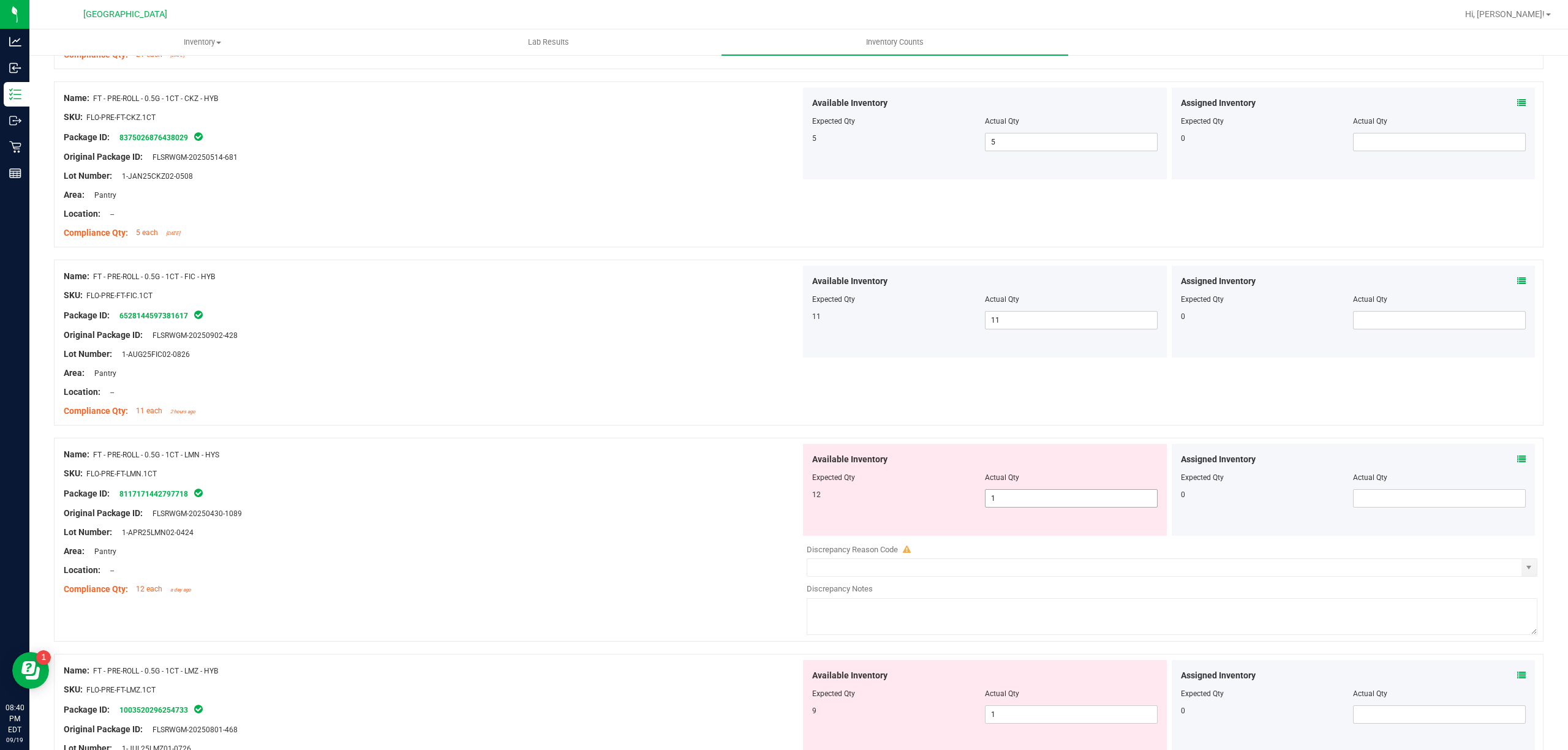
click at [1100, 501] on span "1 1" at bounding box center [1071, 498] width 173 height 18
type input "12"
click at [427, 520] on div "Original Package ID: FLSRWGM-20250430-1089" at bounding box center [432, 513] width 737 height 13
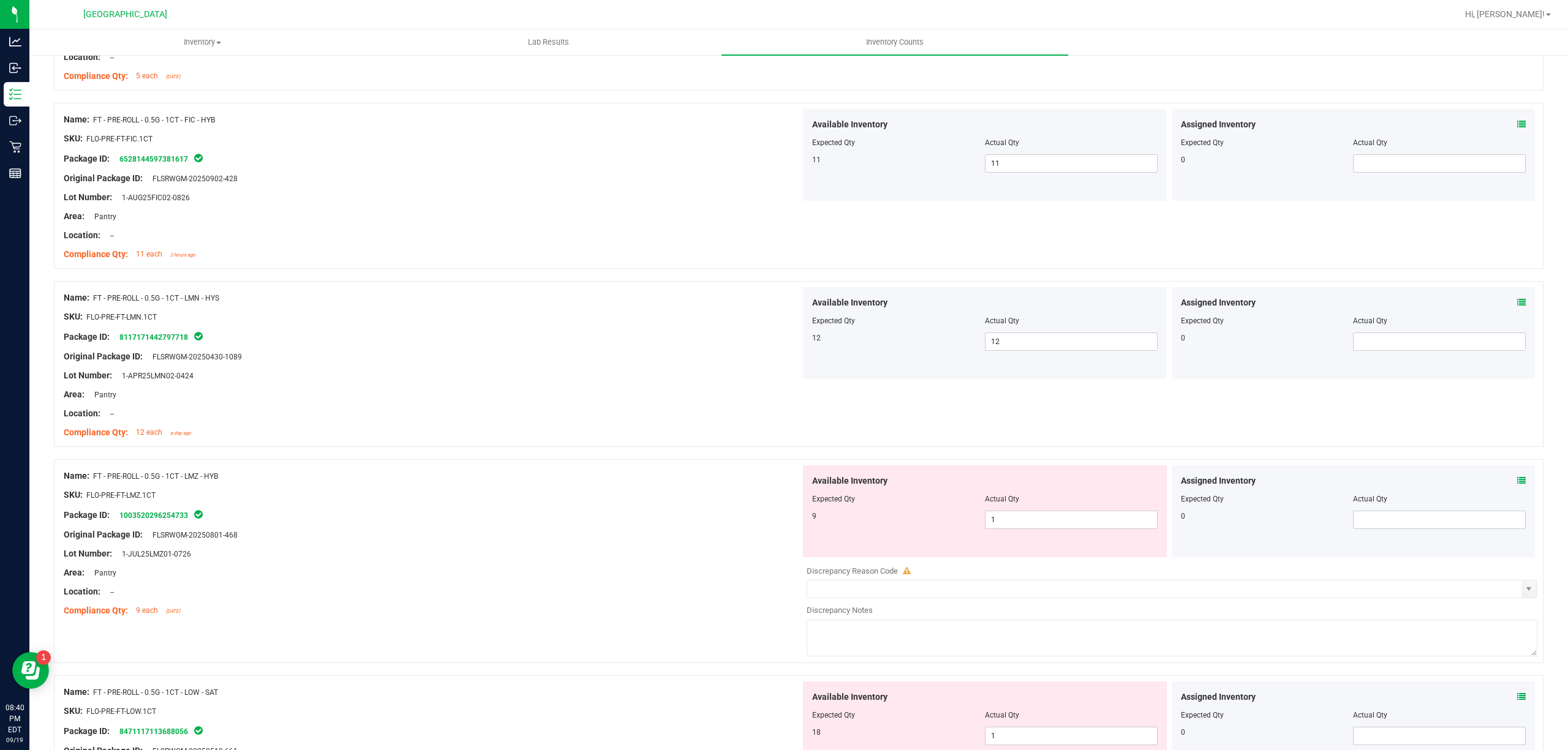
scroll to position [2776, 0]
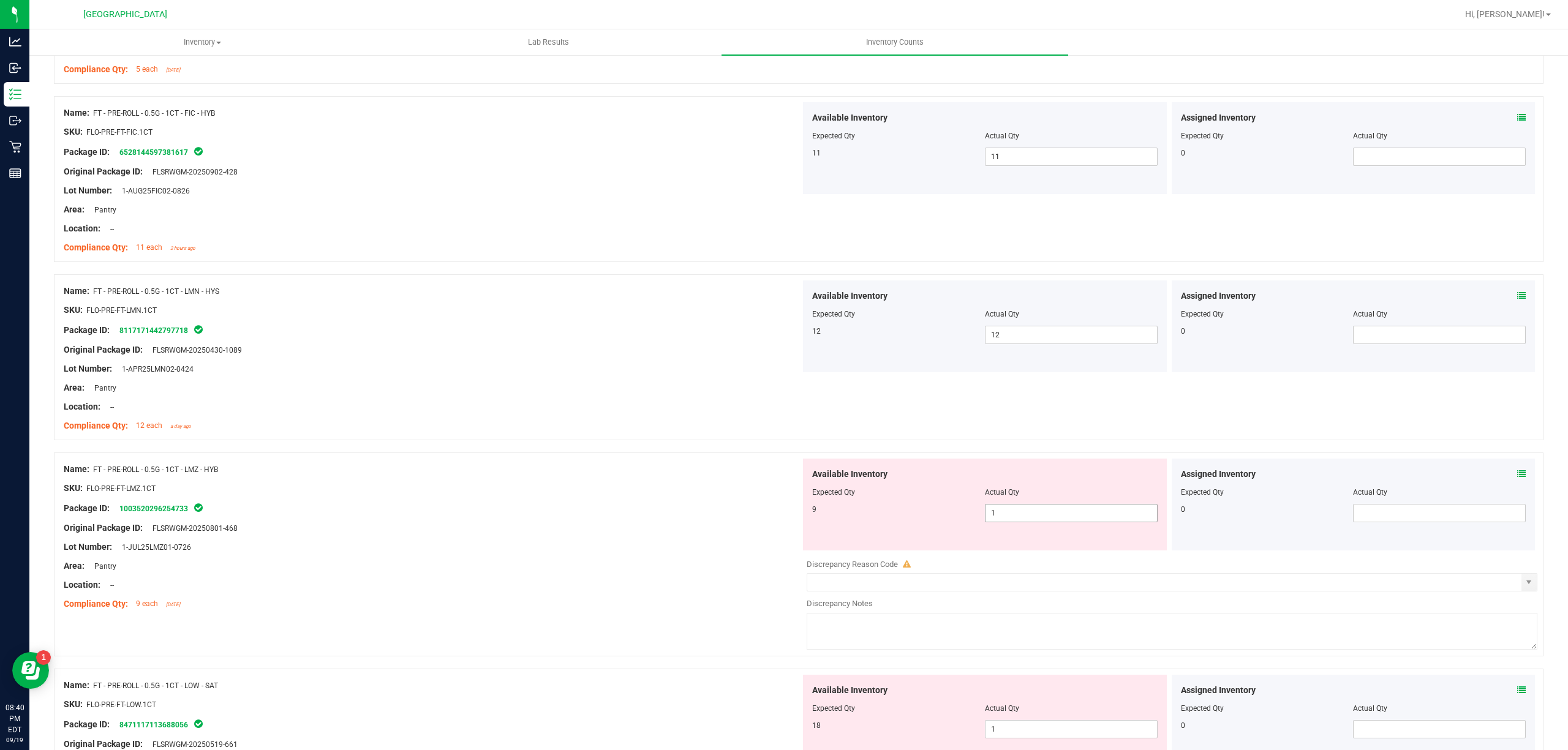
click at [996, 522] on span "1 1" at bounding box center [1071, 512] width 173 height 18
click at [996, 522] on input "1" at bounding box center [1071, 513] width 172 height 17
type input "9"
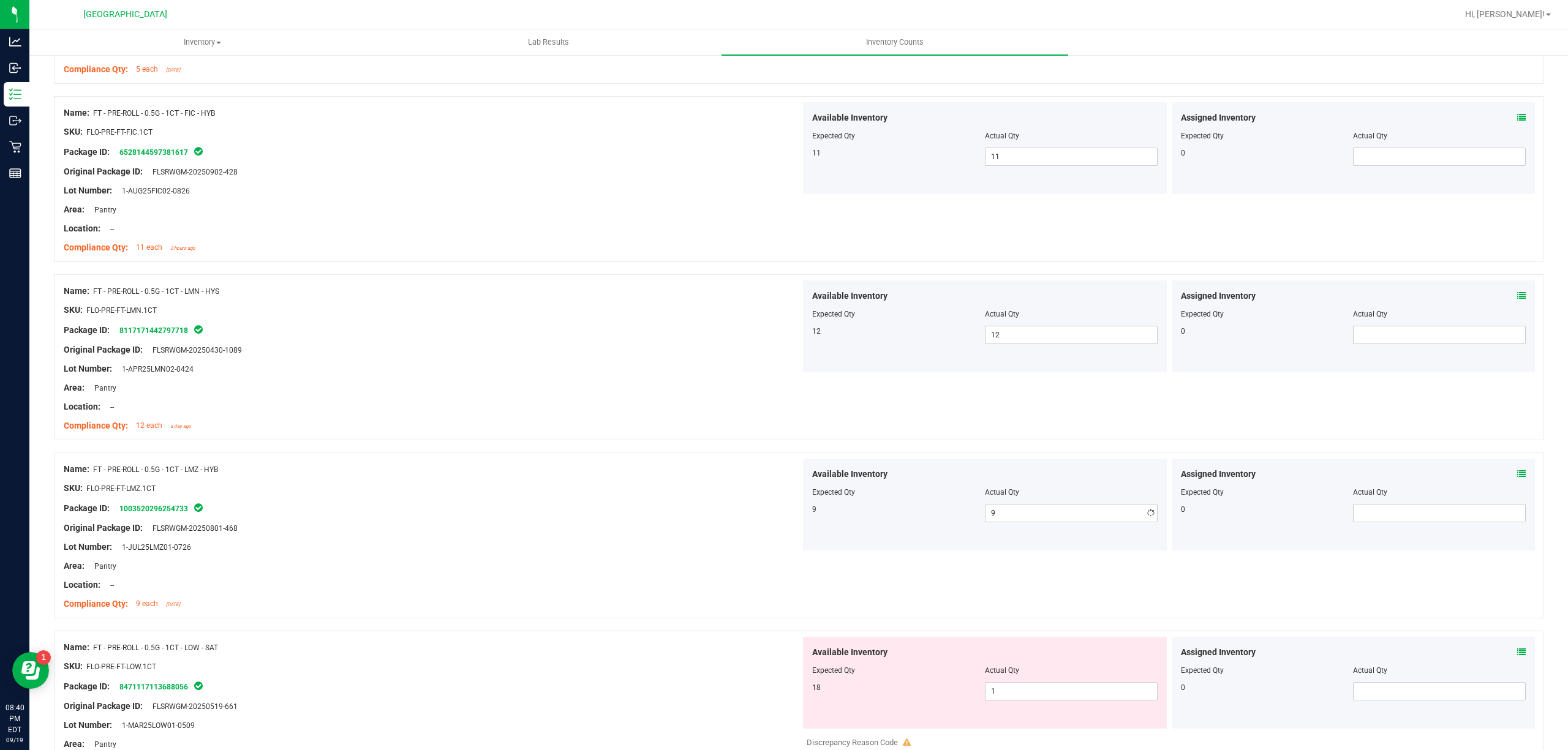
click at [675, 559] on div at bounding box center [432, 557] width 737 height 6
click at [1084, 691] on span "1 1" at bounding box center [1071, 690] width 173 height 18
type input "18"
click at [687, 660] on div "Name: FT - PRE-ROLL - 0.5G - 1CT - LOW - SAT SKU: FLO-PRE-FT-LOW.1CT Package ID…" at bounding box center [432, 715] width 737 height 156
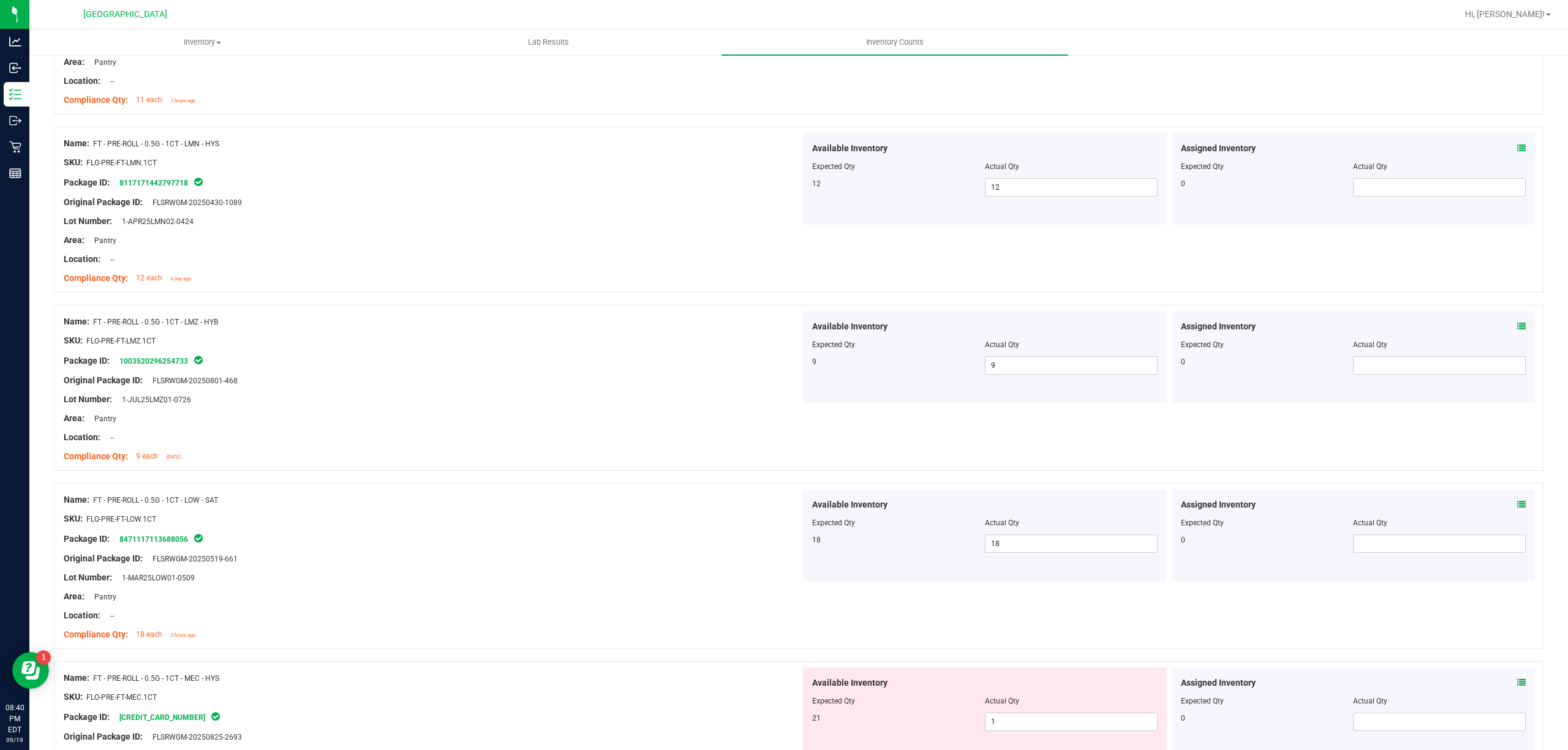
scroll to position [3100, 0]
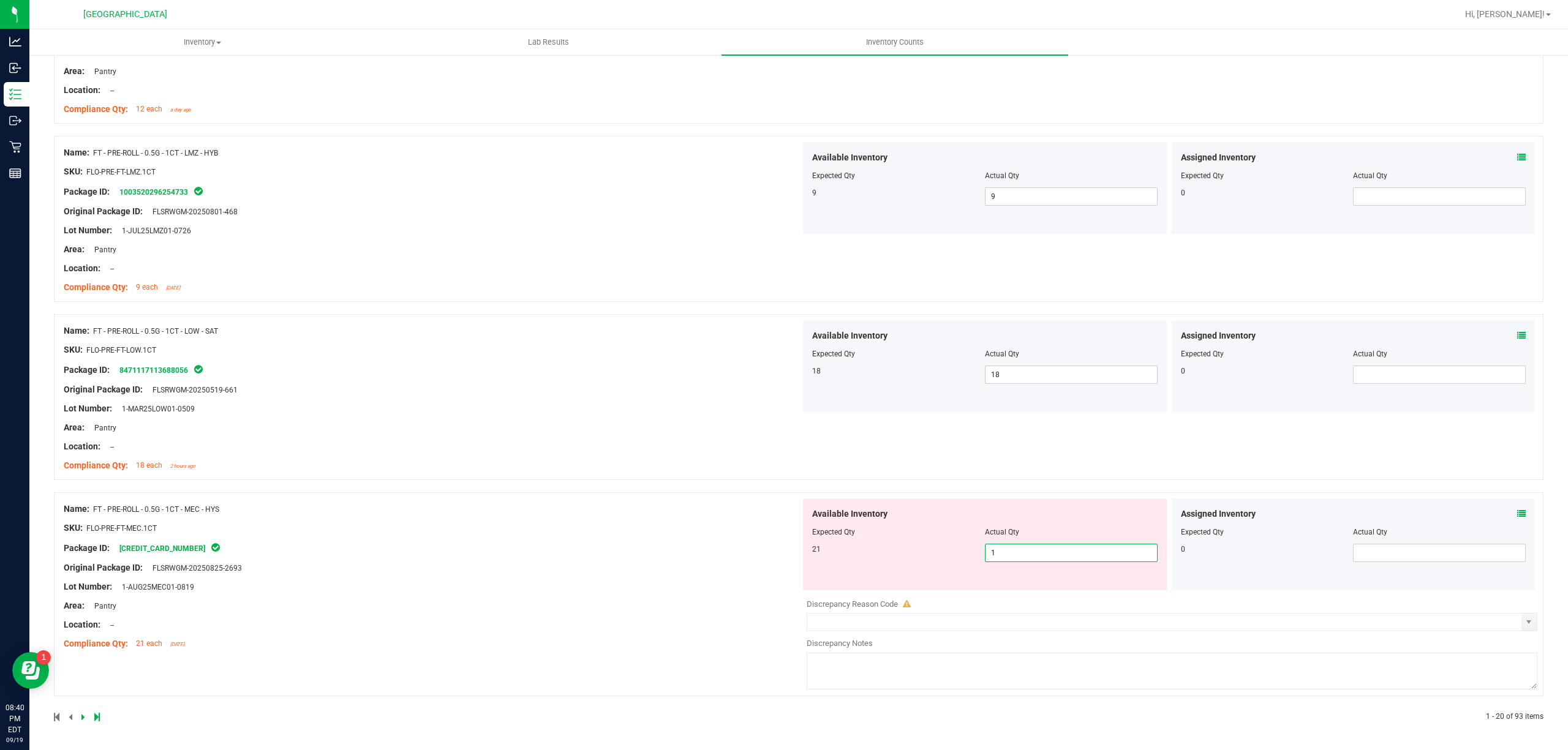
click at [1009, 556] on span "1 1" at bounding box center [1071, 552] width 173 height 18
click at [1009, 556] on input "1" at bounding box center [1071, 553] width 172 height 17
type input "21"
click at [763, 587] on div "Name: FT - PRE-ROLL - 0.5G - 1CT - MEC - HYS SKU: FLO-PRE-FT-MEC.1CT Package ID…" at bounding box center [432, 576] width 737 height 156
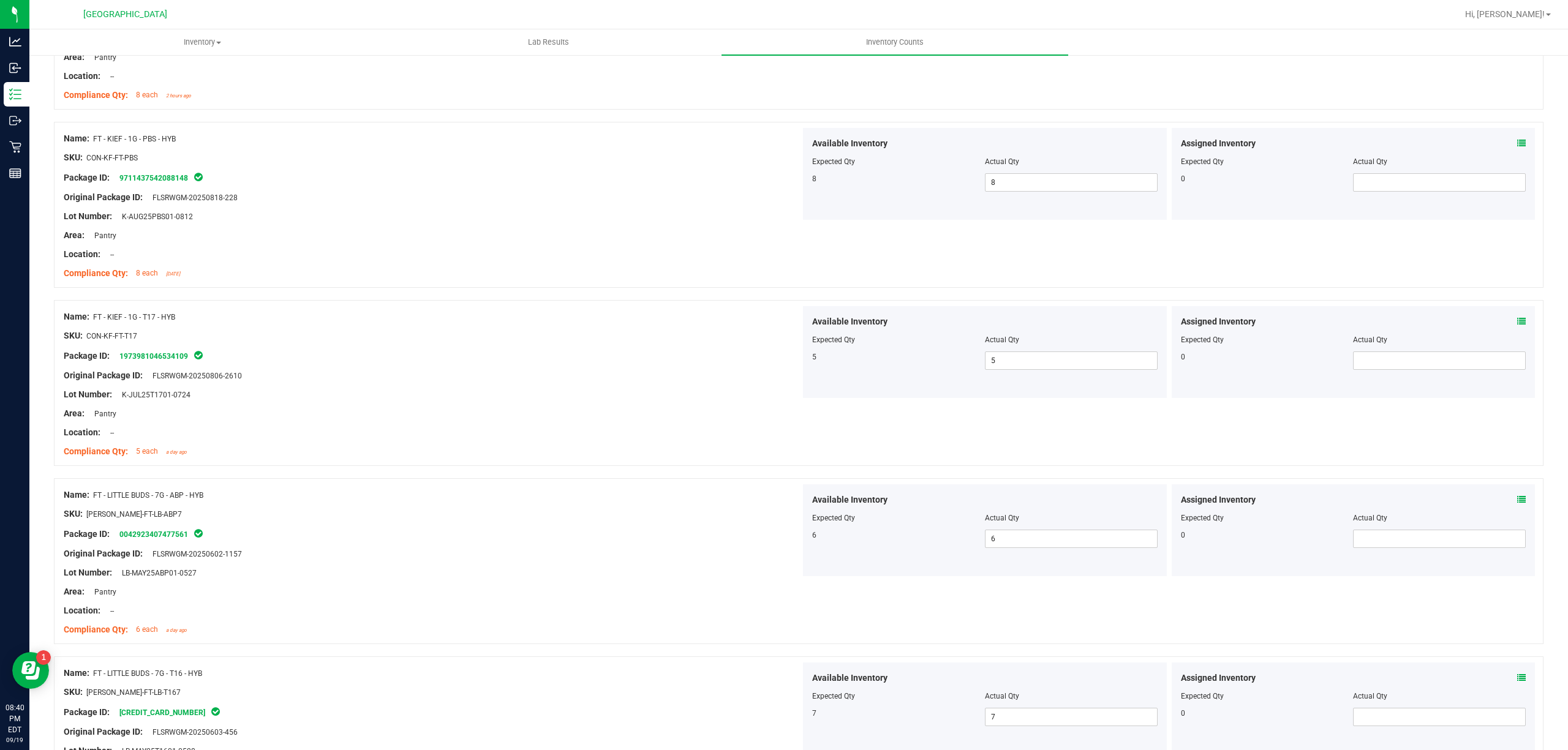
scroll to position [0, 0]
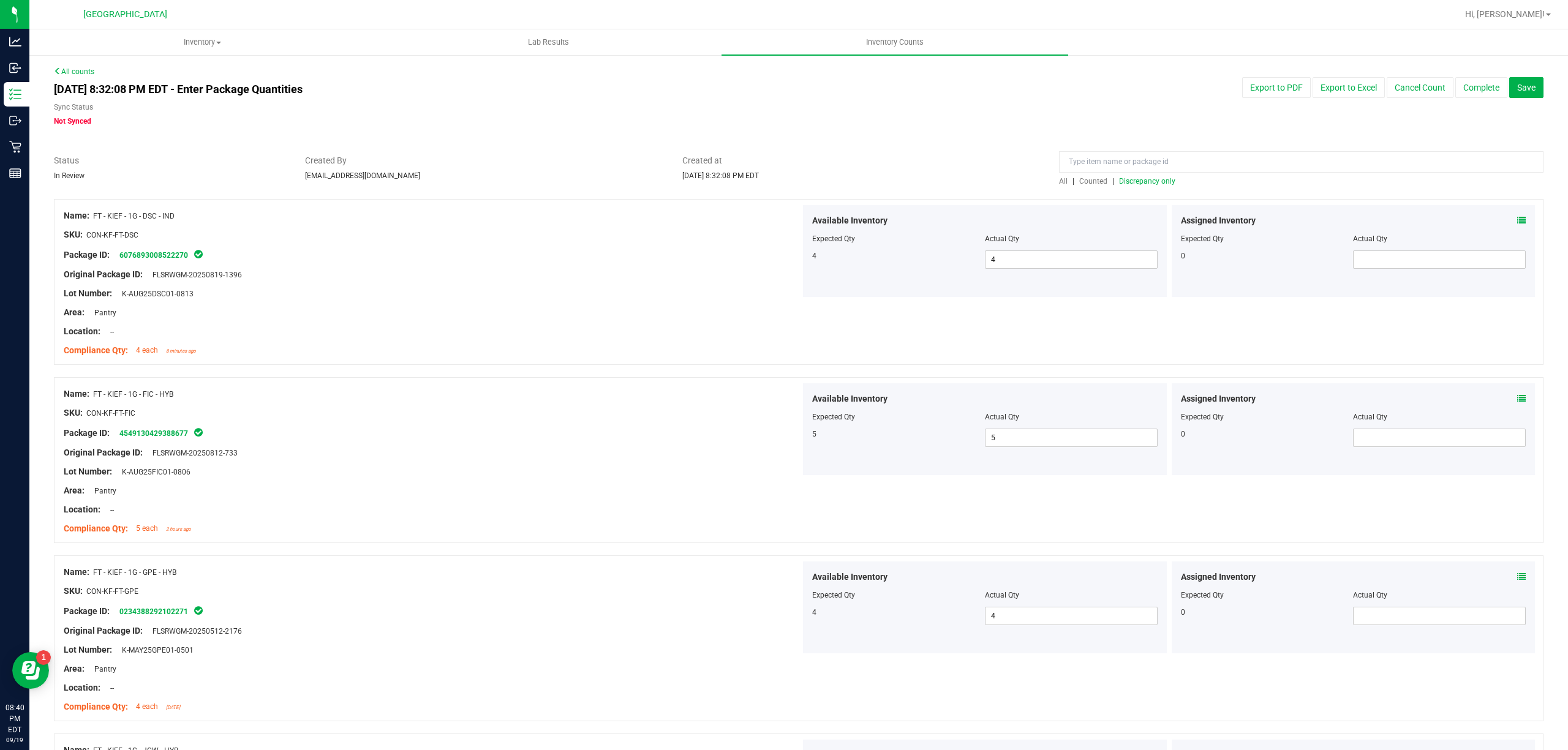
click at [1129, 181] on span "Discrepancy only" at bounding box center [1147, 181] width 57 height 9
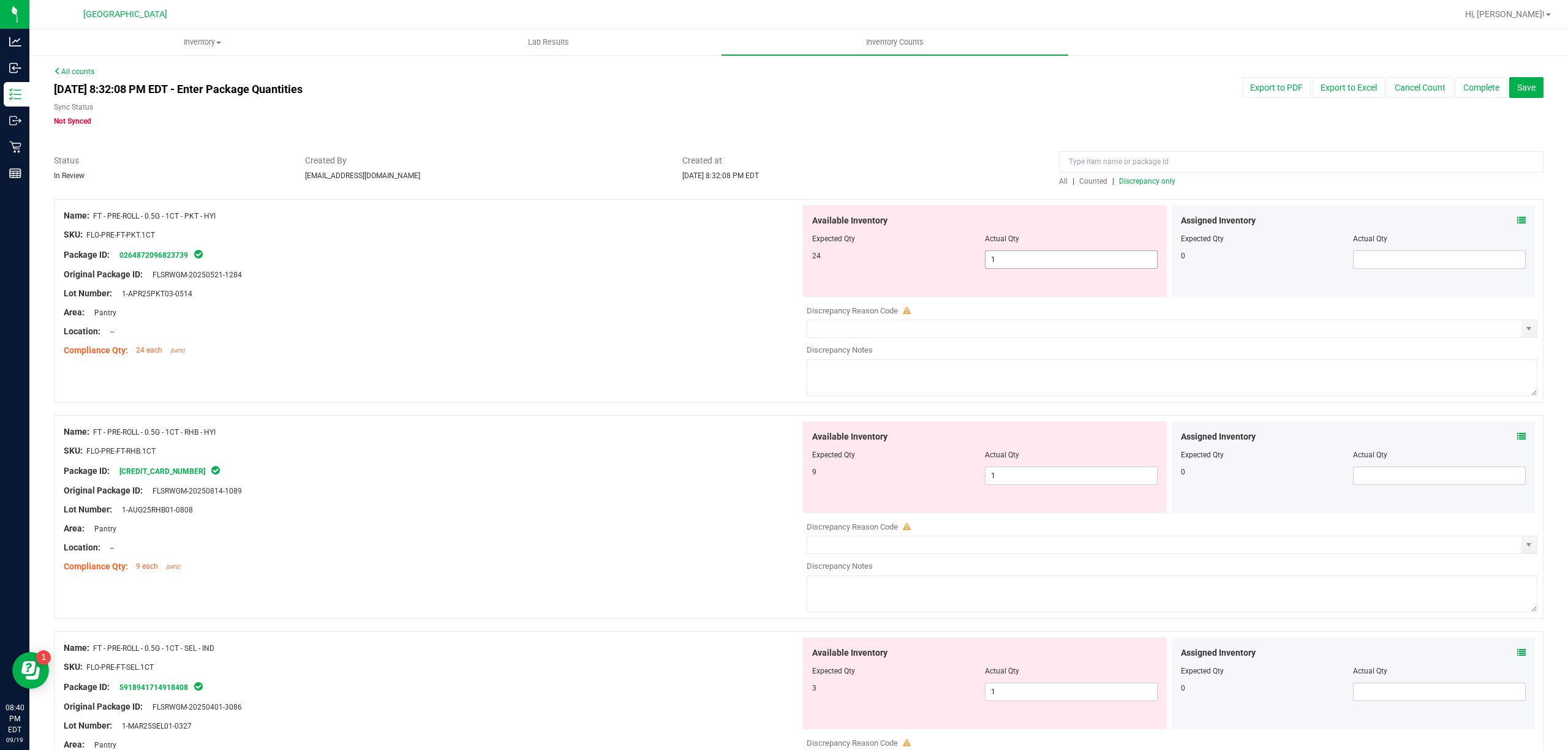
click at [1052, 255] on span "1 1" at bounding box center [1071, 259] width 173 height 18
click at [1052, 255] on input "1" at bounding box center [1071, 260] width 172 height 17
type input "24"
click at [1025, 472] on div "Available Inventory Expected Qty Actual Qty 9 1 1" at bounding box center [985, 467] width 364 height 92
type input "24"
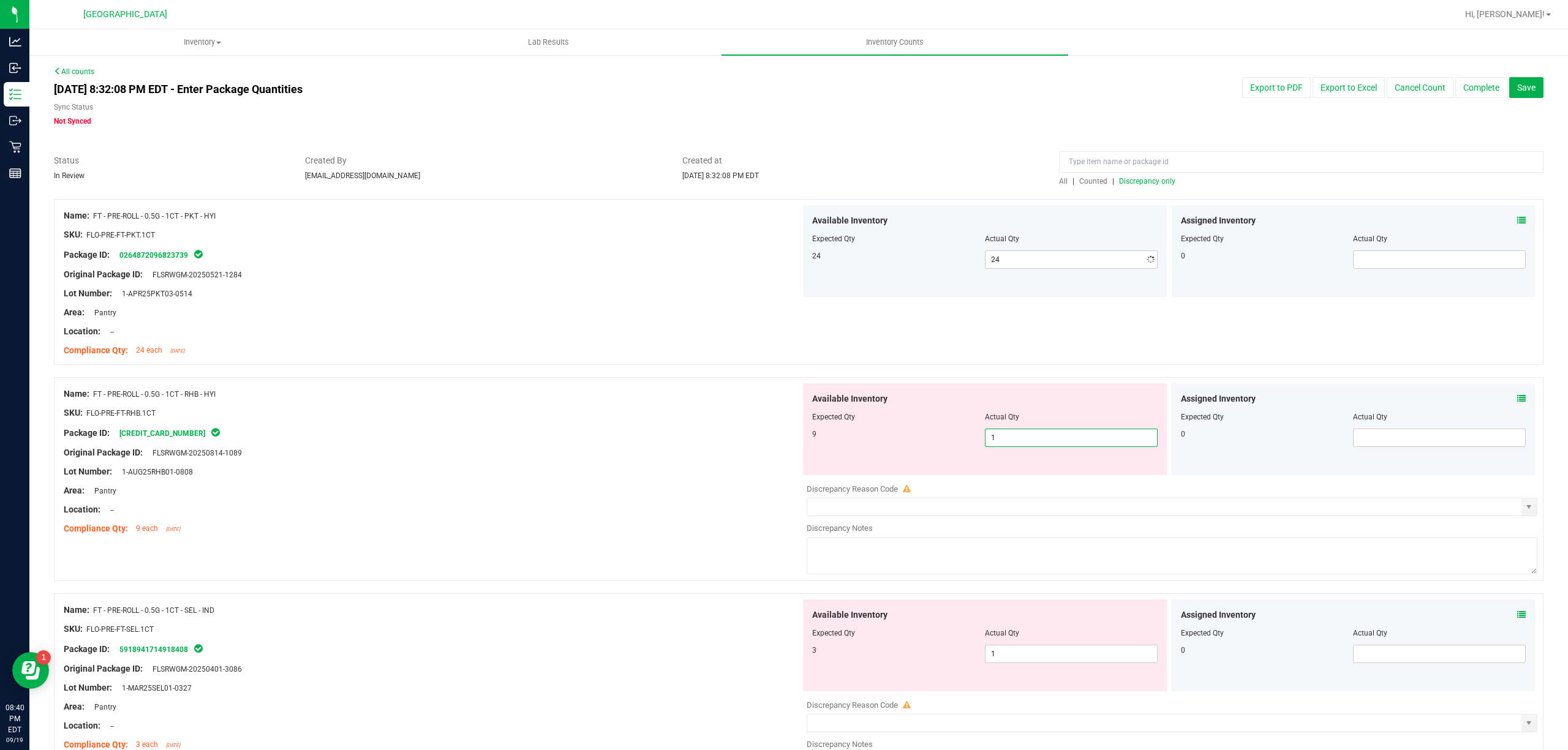
click at [1025, 472] on div "Available Inventory Expected Qty Actual Qty 9 1 1" at bounding box center [985, 429] width 364 height 92
click at [1019, 435] on span "1 1" at bounding box center [1071, 437] width 173 height 18
click at [1019, 435] on input "1" at bounding box center [1071, 438] width 172 height 17
type input "9"
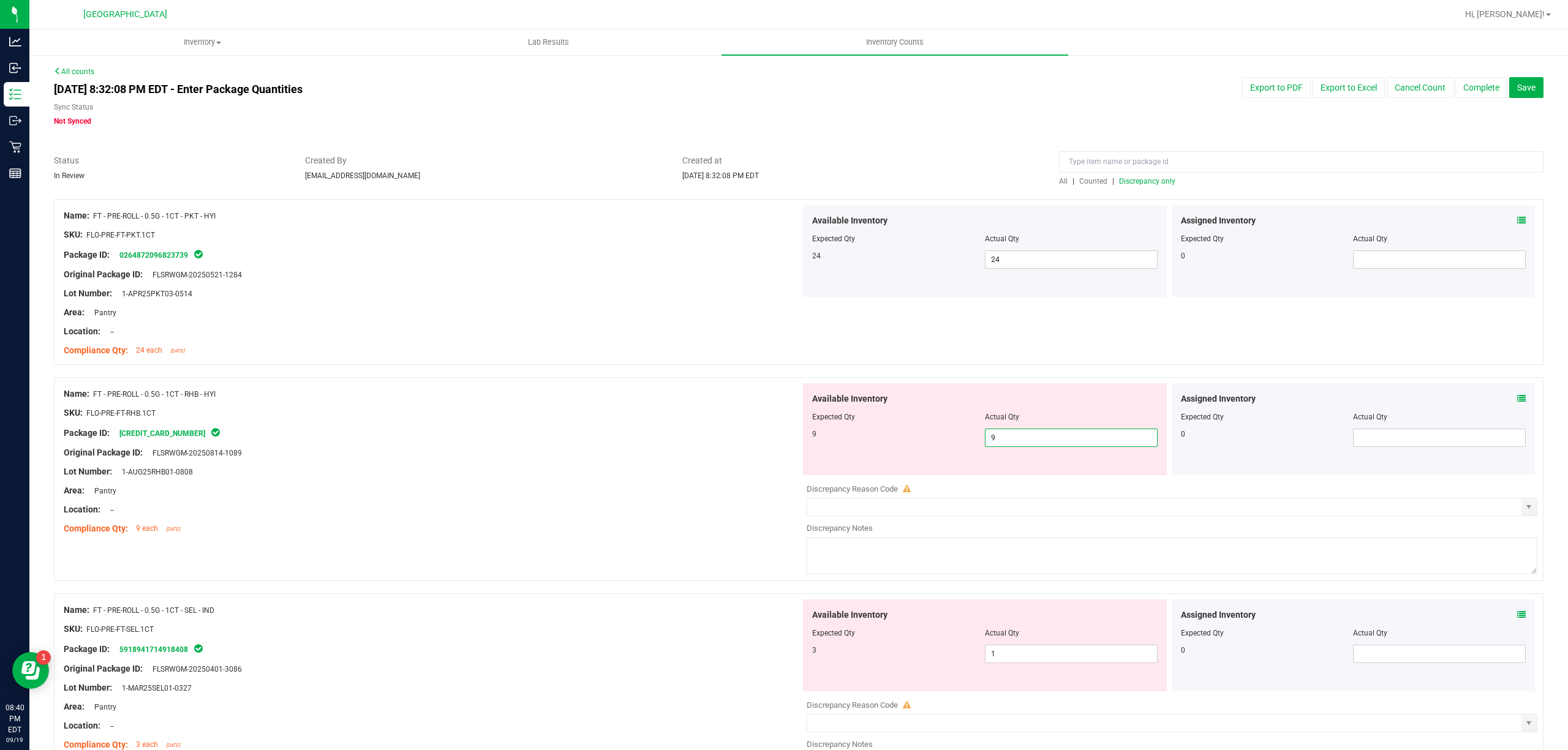
click at [760, 434] on div "Package ID: [CREDIT_CARD_NUMBER]" at bounding box center [432, 432] width 737 height 15
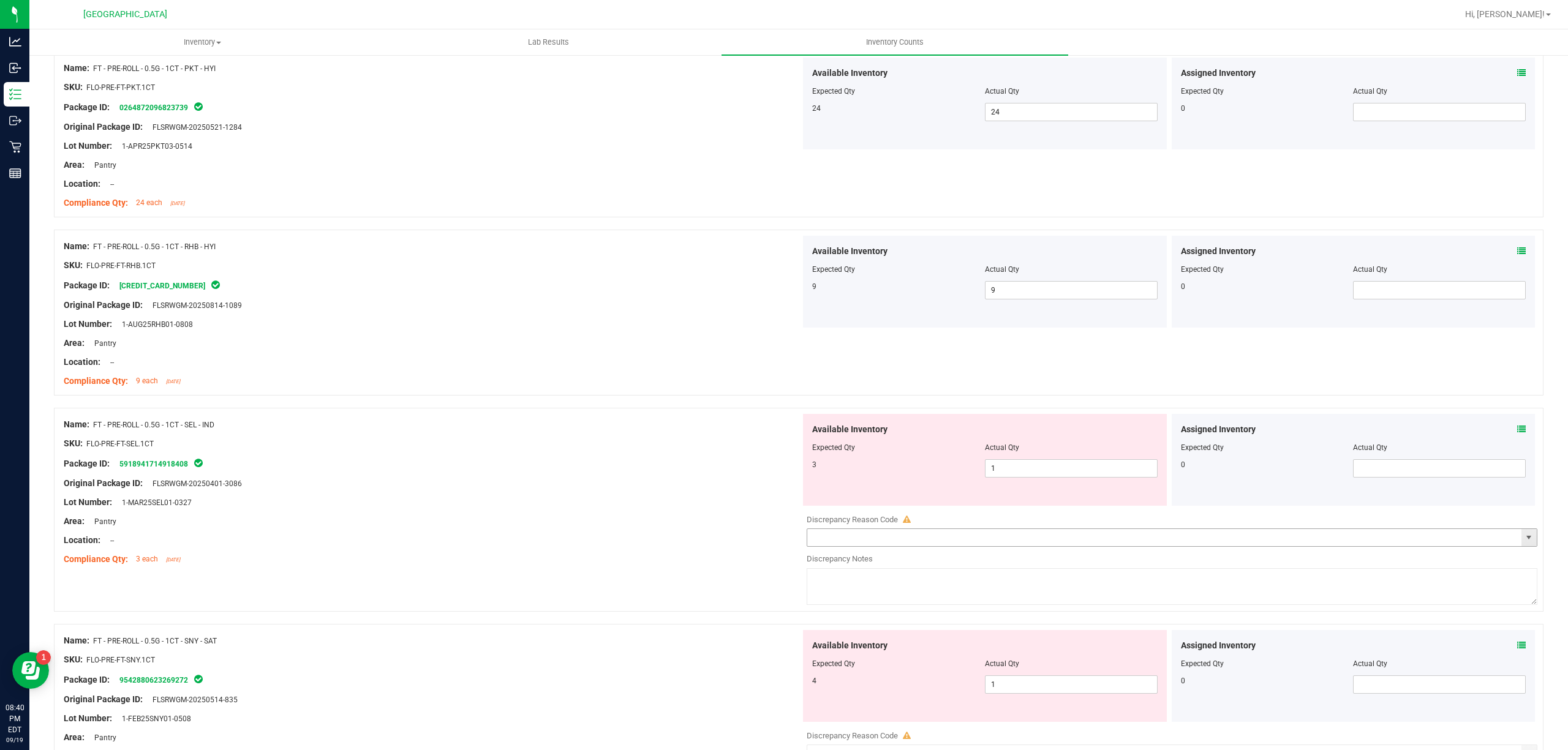
scroll to position [163, 0]
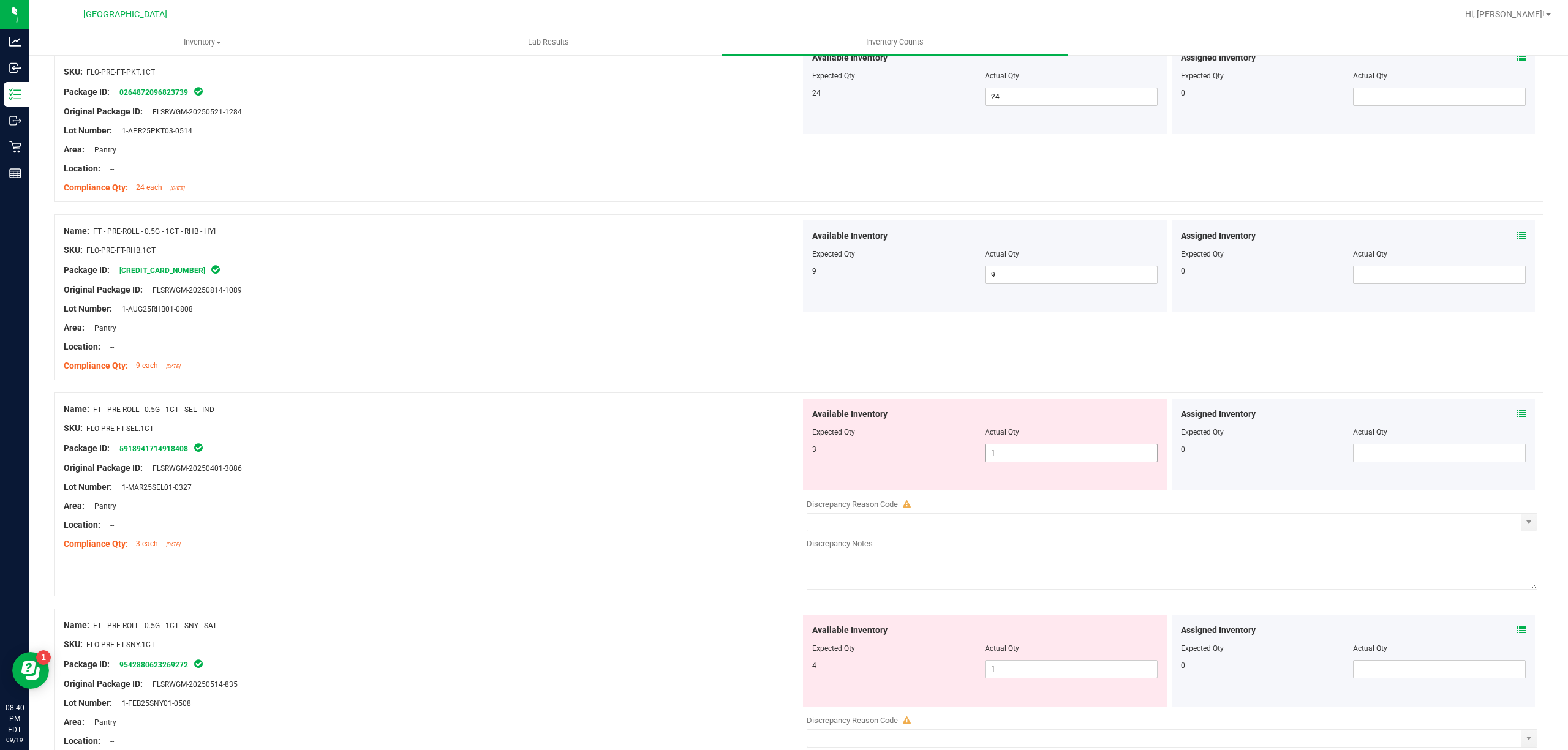
click at [1062, 451] on span "1 1" at bounding box center [1071, 453] width 173 height 18
click at [1062, 451] on input "1" at bounding box center [1071, 453] width 172 height 17
type input "3"
click at [755, 490] on div "Lot Number: 1-MAR25SEL01-0327" at bounding box center [432, 487] width 737 height 13
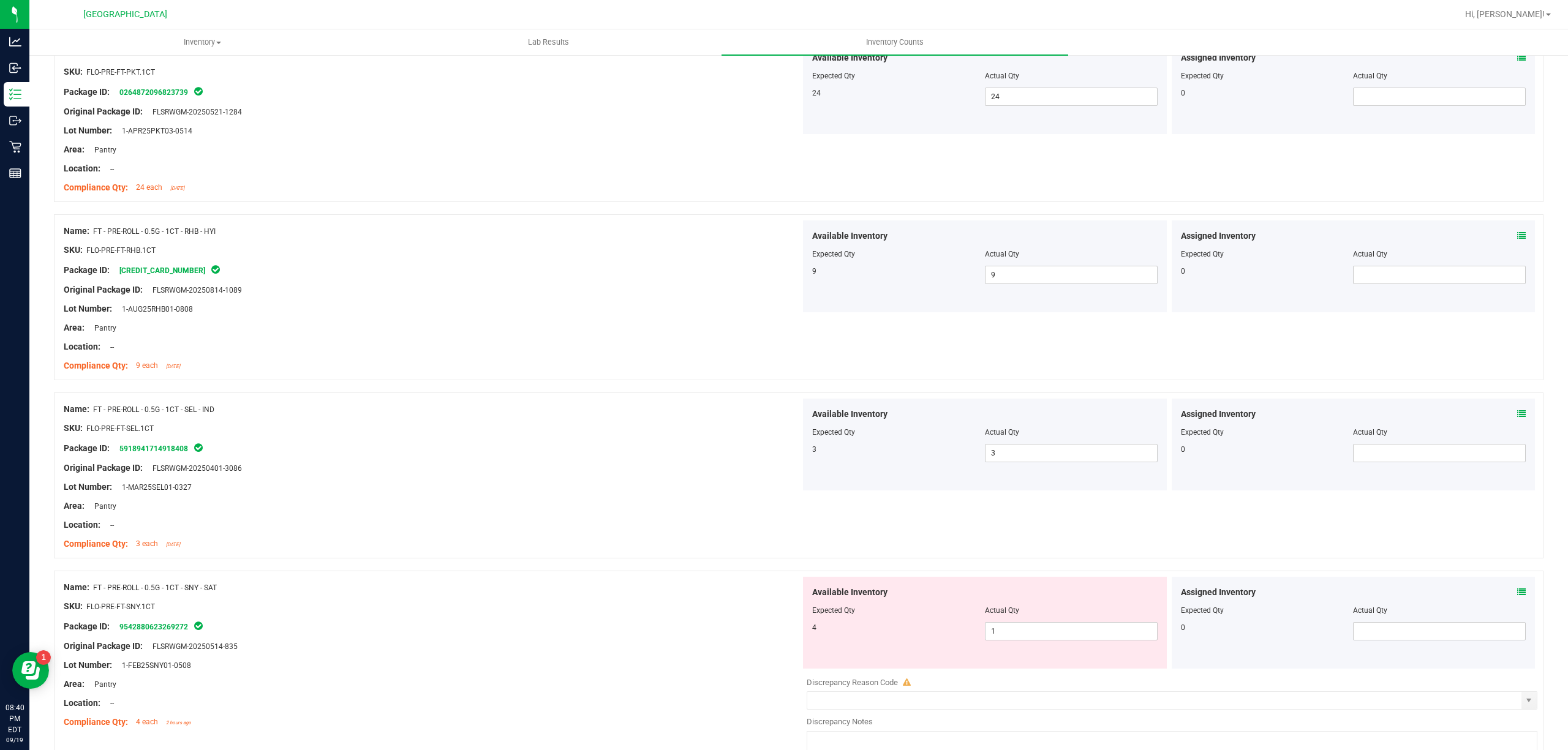
click at [1024, 622] on div at bounding box center [985, 619] width 345 height 6
click at [1023, 623] on span "1 1" at bounding box center [1071, 631] width 173 height 18
click at [1023, 623] on input "1" at bounding box center [1071, 632] width 172 height 17
type input "4"
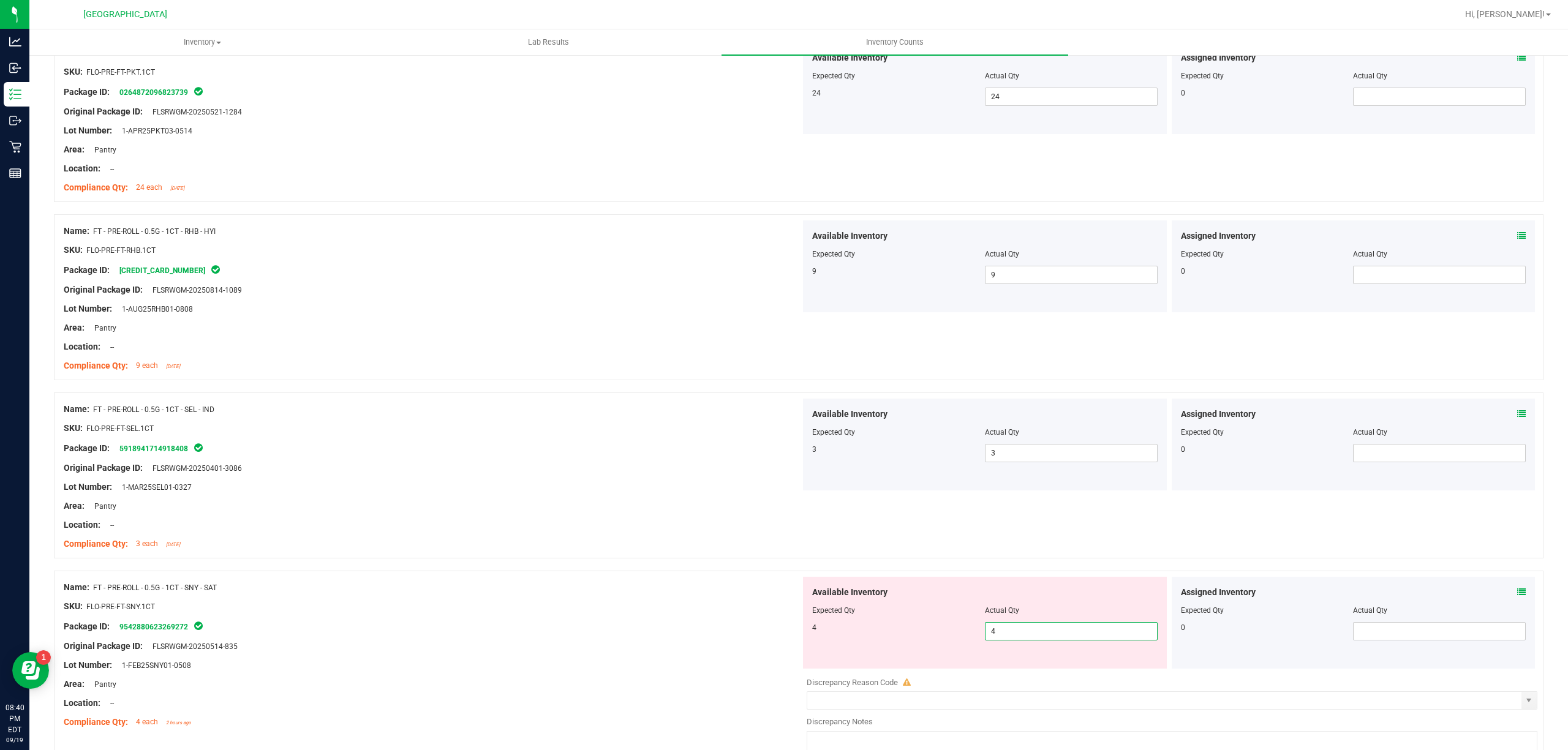
type input "4"
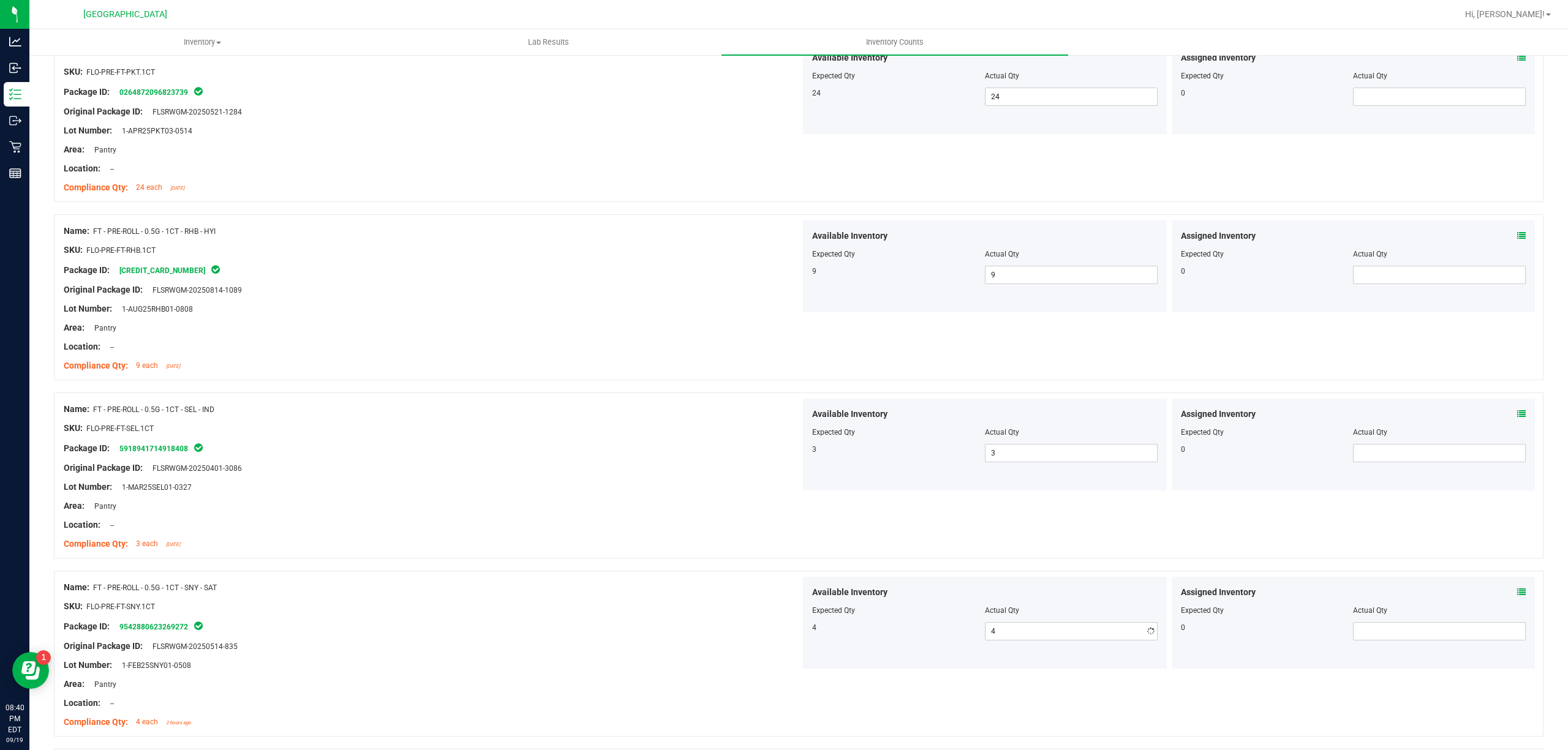
click at [734, 623] on div "Package ID: 9542880623269272" at bounding box center [432, 626] width 737 height 15
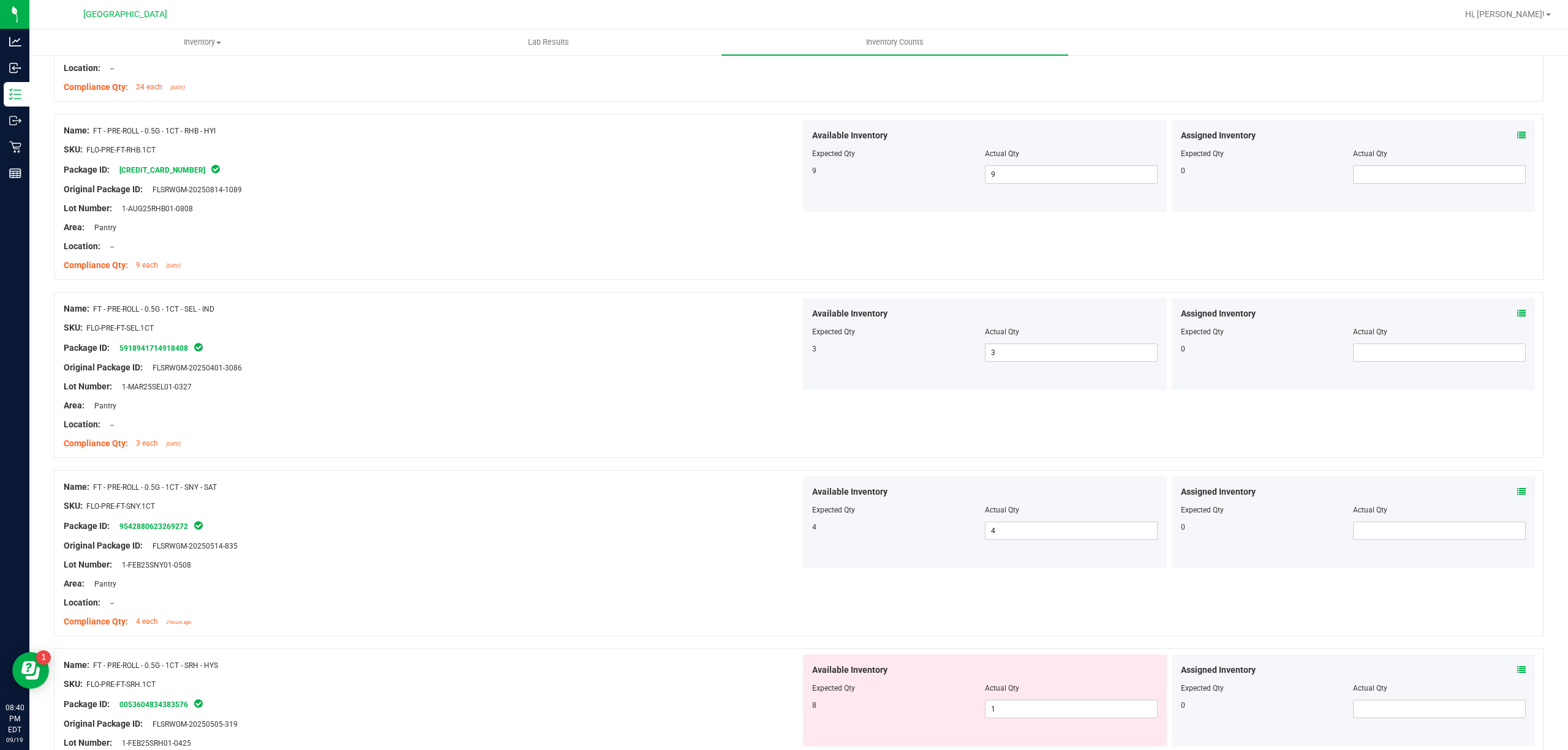
scroll to position [326, 0]
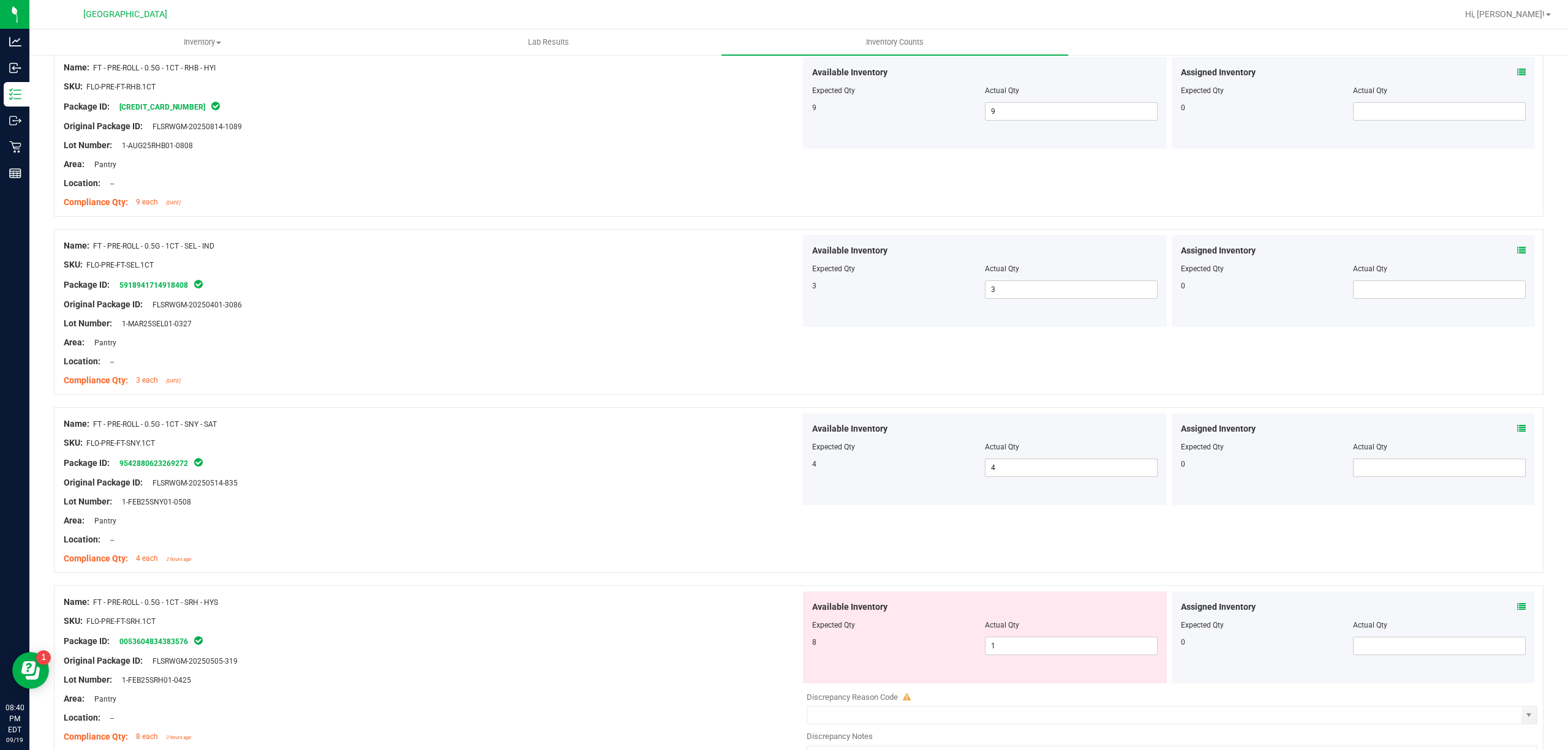
click at [1023, 637] on div at bounding box center [985, 634] width 345 height 6
click at [1023, 635] on div at bounding box center [985, 634] width 345 height 6
click at [1010, 655] on span "1 1" at bounding box center [1071, 646] width 173 height 18
click at [1009, 654] on input "1" at bounding box center [1071, 646] width 172 height 17
type input "8"
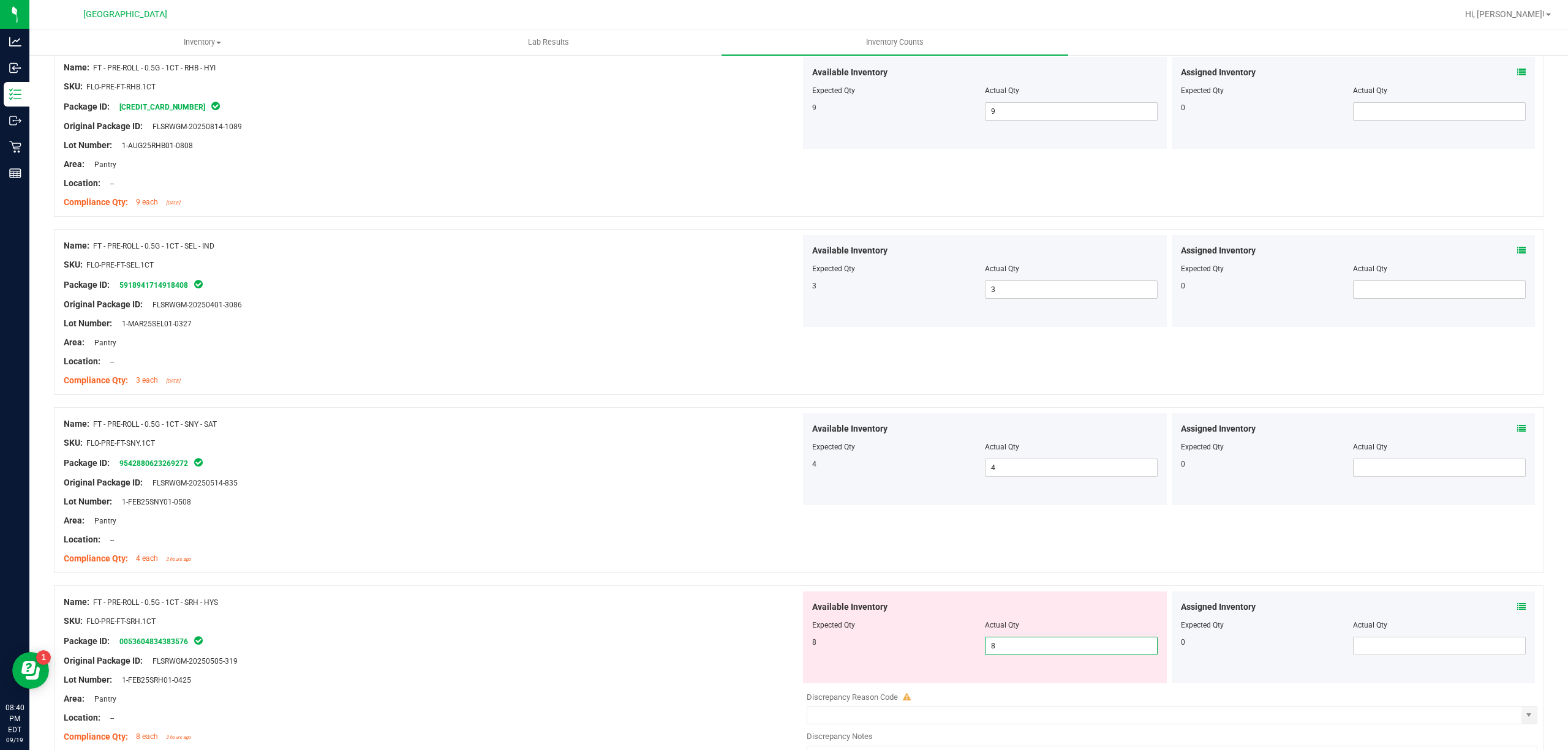
type input "8"
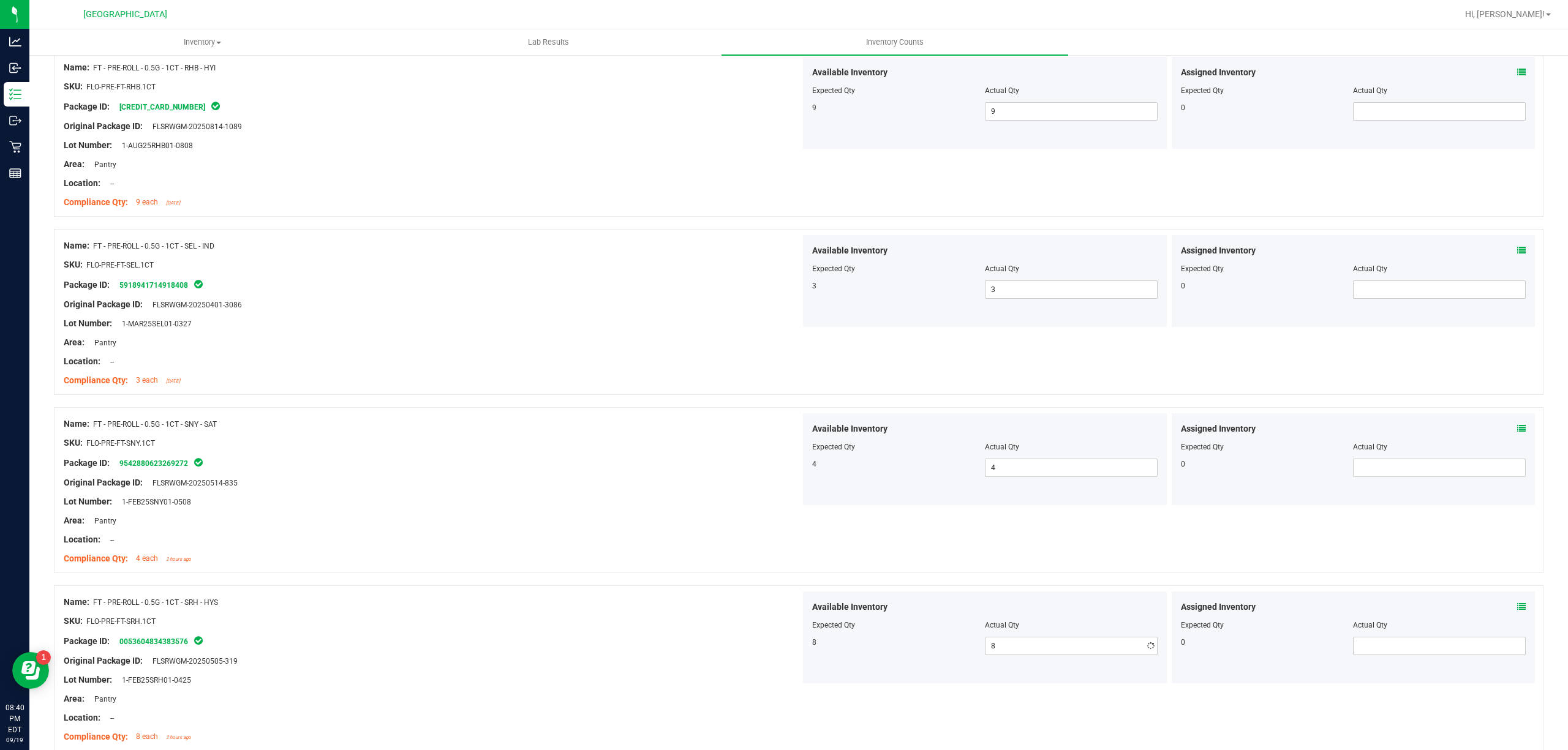
drag, startPoint x: 668, startPoint y: 637, endPoint x: 682, endPoint y: 630, distance: 15.7
click at [667, 637] on div "Package ID: 0053604834383576" at bounding box center [432, 641] width 737 height 15
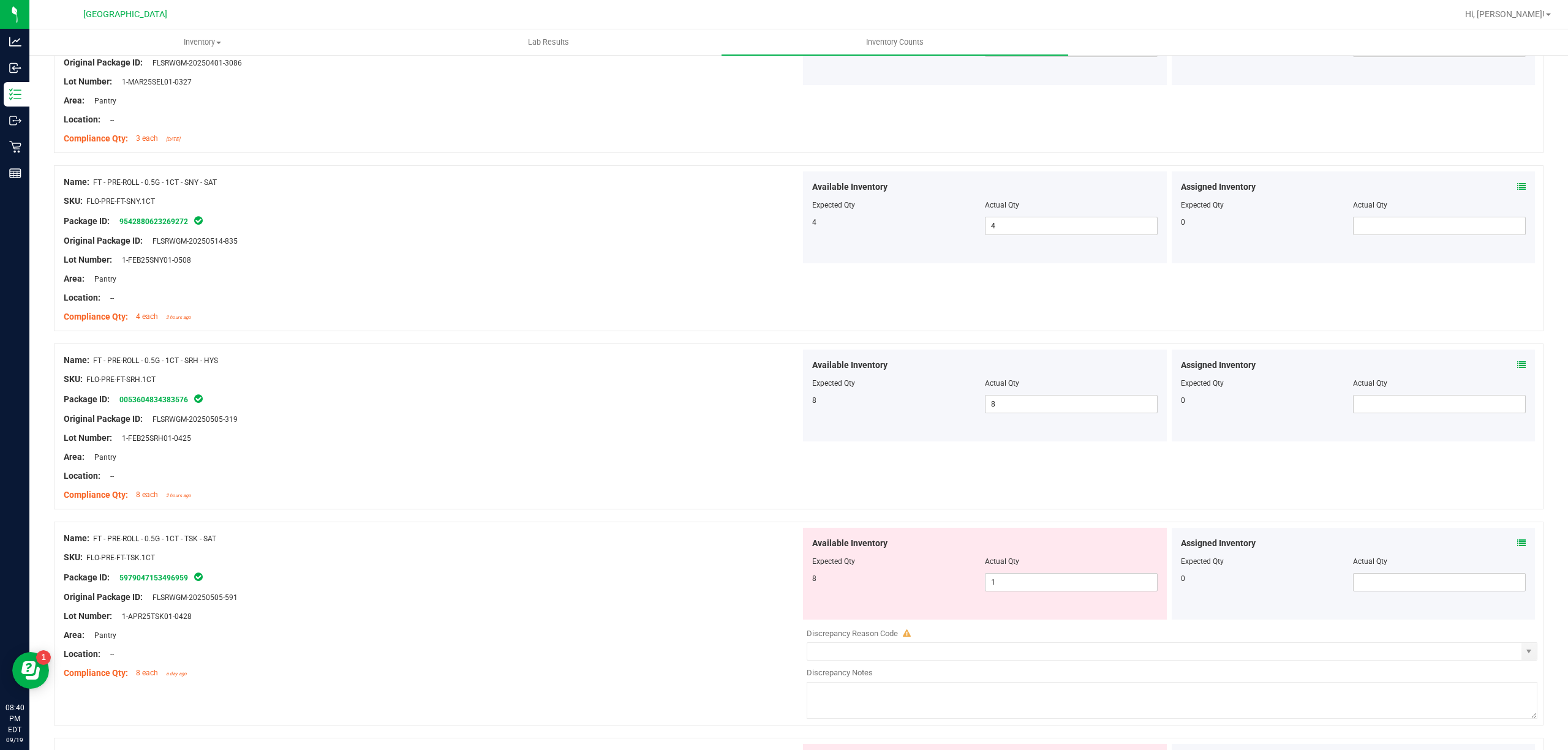
scroll to position [735, 0]
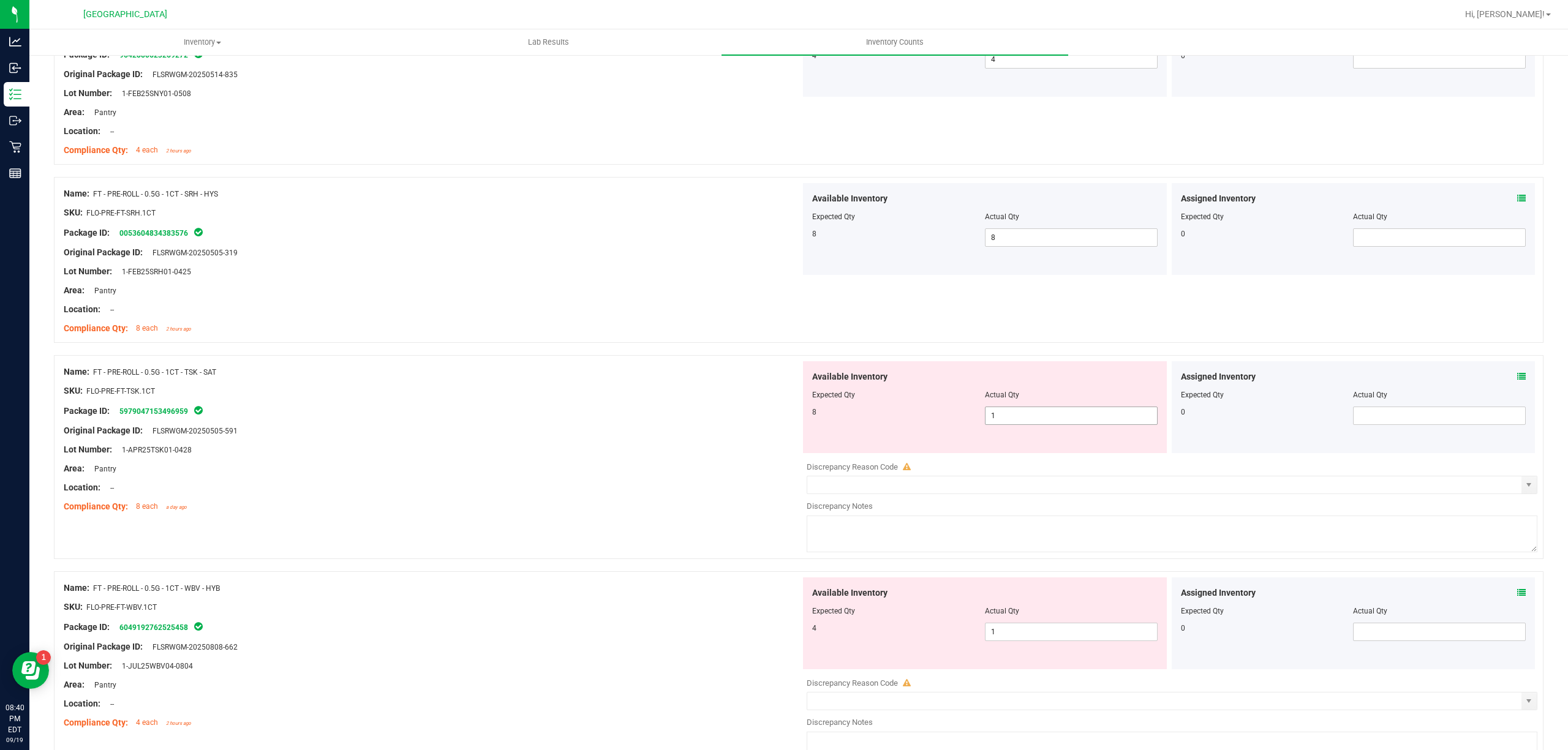
click at [1042, 422] on span "1 1" at bounding box center [1071, 415] width 173 height 18
drag, startPoint x: 1042, startPoint y: 422, endPoint x: 1023, endPoint y: 426, distance: 19.4
click at [0, 0] on input "1" at bounding box center [0, 0] width 0 height 0
type input "8"
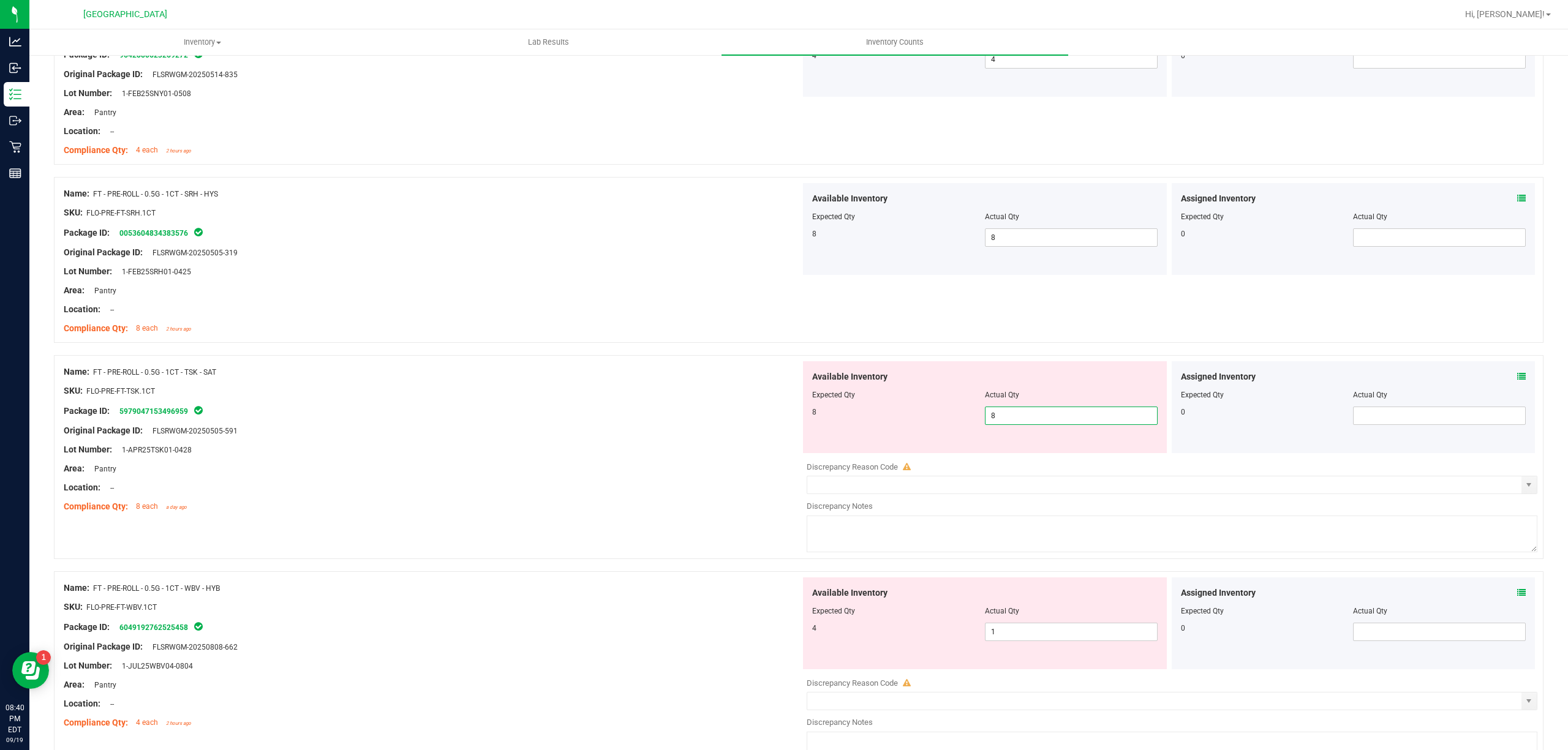
click at [583, 428] on div "Original Package ID: FLSRWGM-20250505-591" at bounding box center [432, 431] width 737 height 13
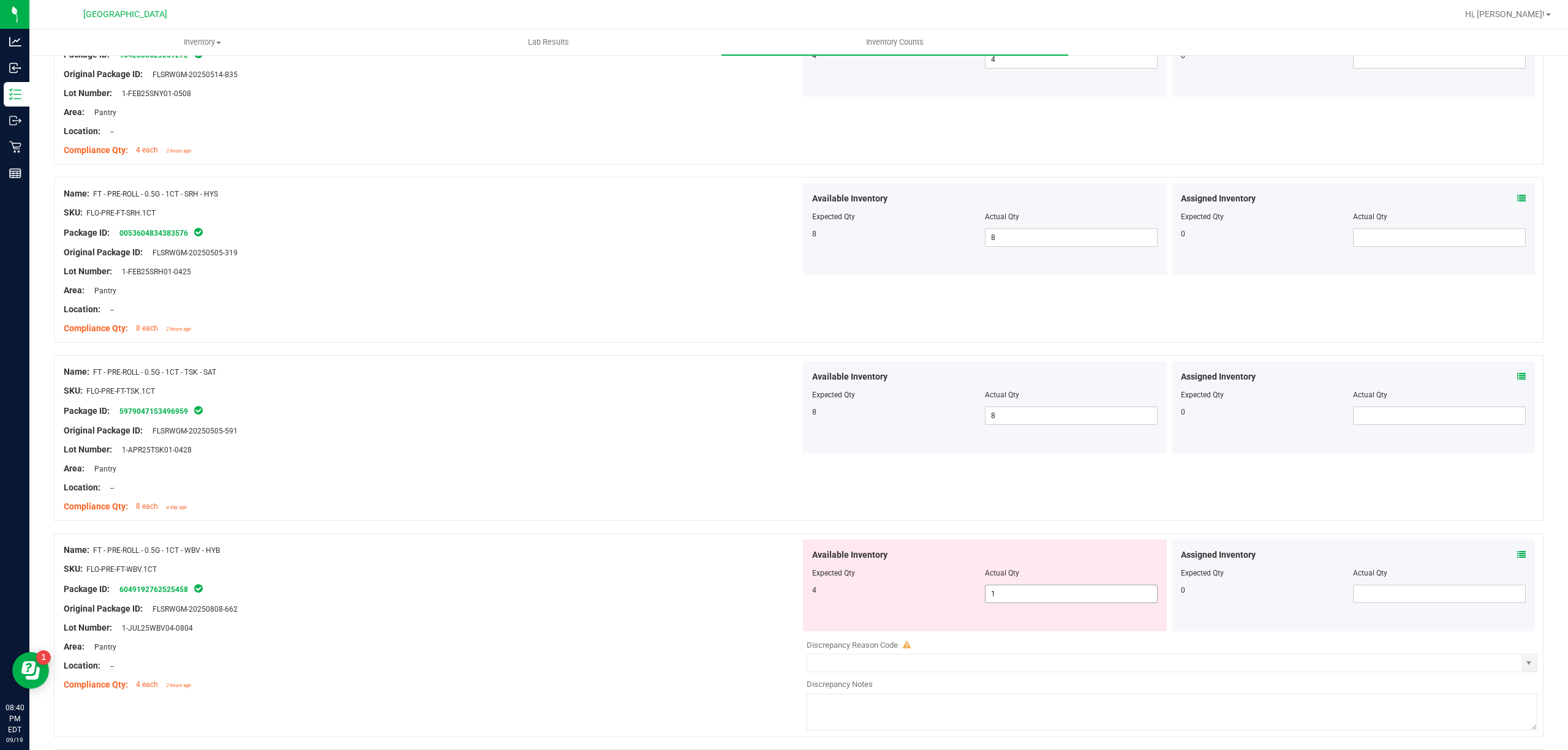
click at [1042, 595] on span "1 1" at bounding box center [1071, 593] width 173 height 18
drag, startPoint x: 1042, startPoint y: 595, endPoint x: 961, endPoint y: 598, distance: 81.1
click at [1042, 594] on input "1" at bounding box center [1071, 594] width 172 height 17
type input "4"
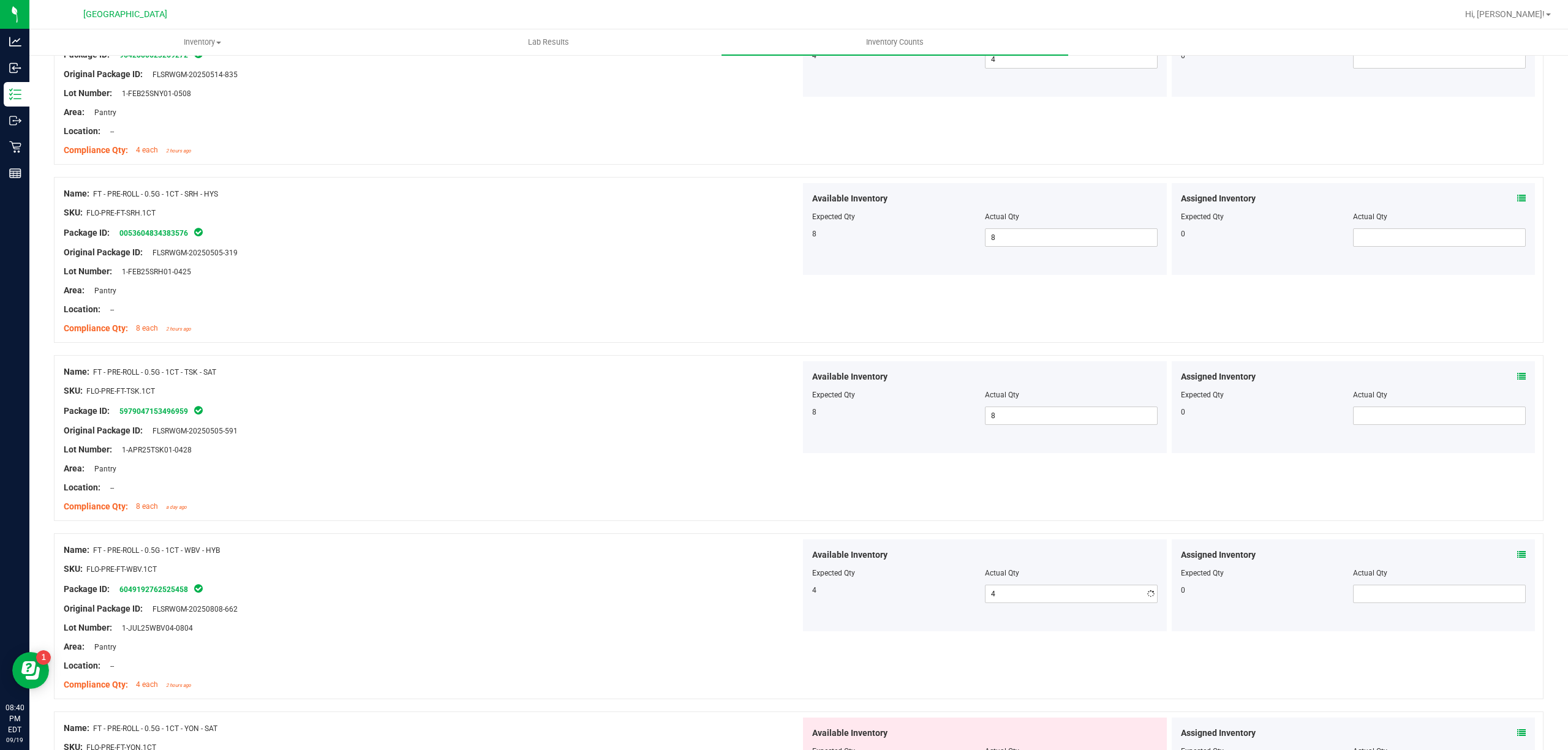
click at [768, 550] on div "Name: FT - PRE-ROLL - 0.5G - 1CT - WBV - HYB" at bounding box center [432, 550] width 737 height 13
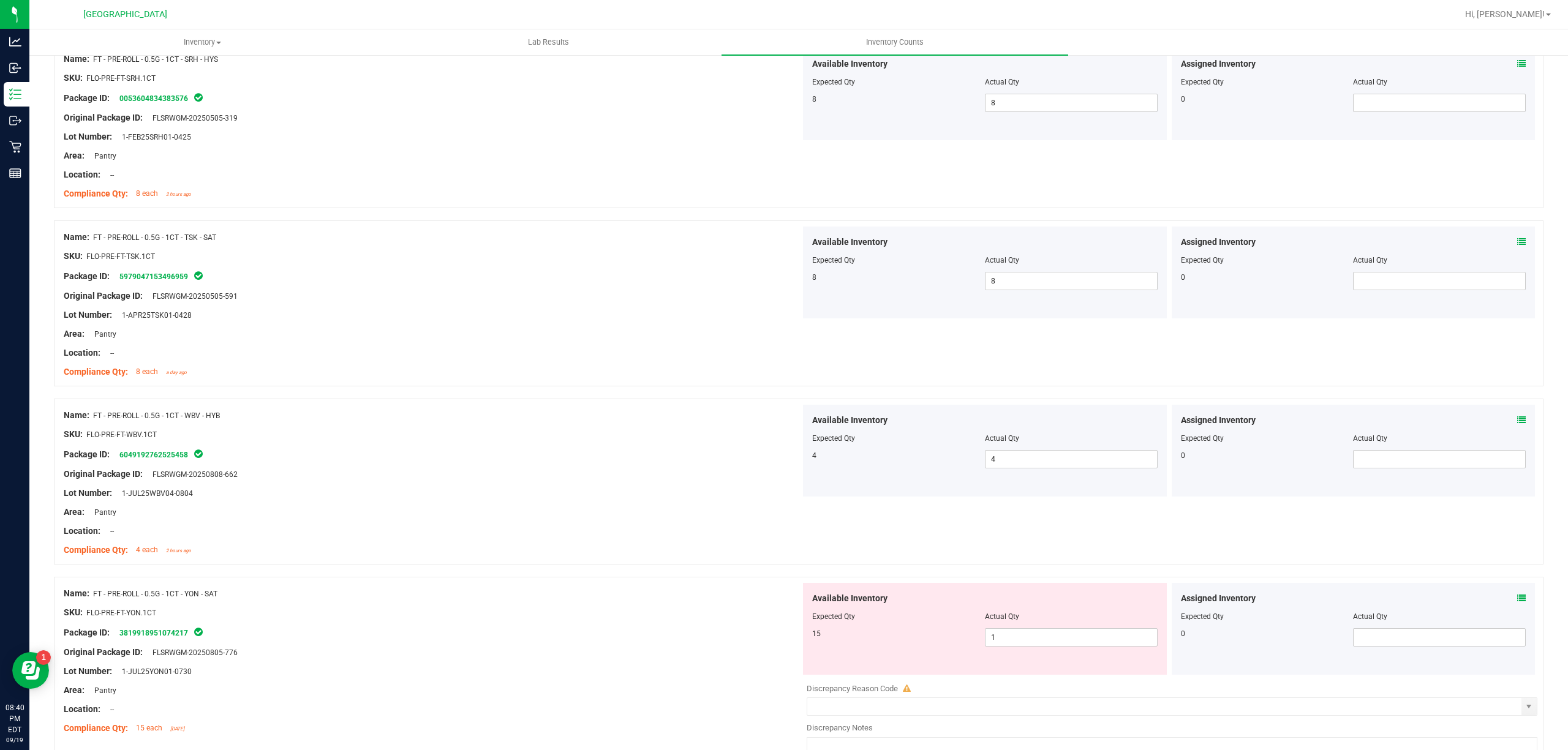
scroll to position [1061, 0]
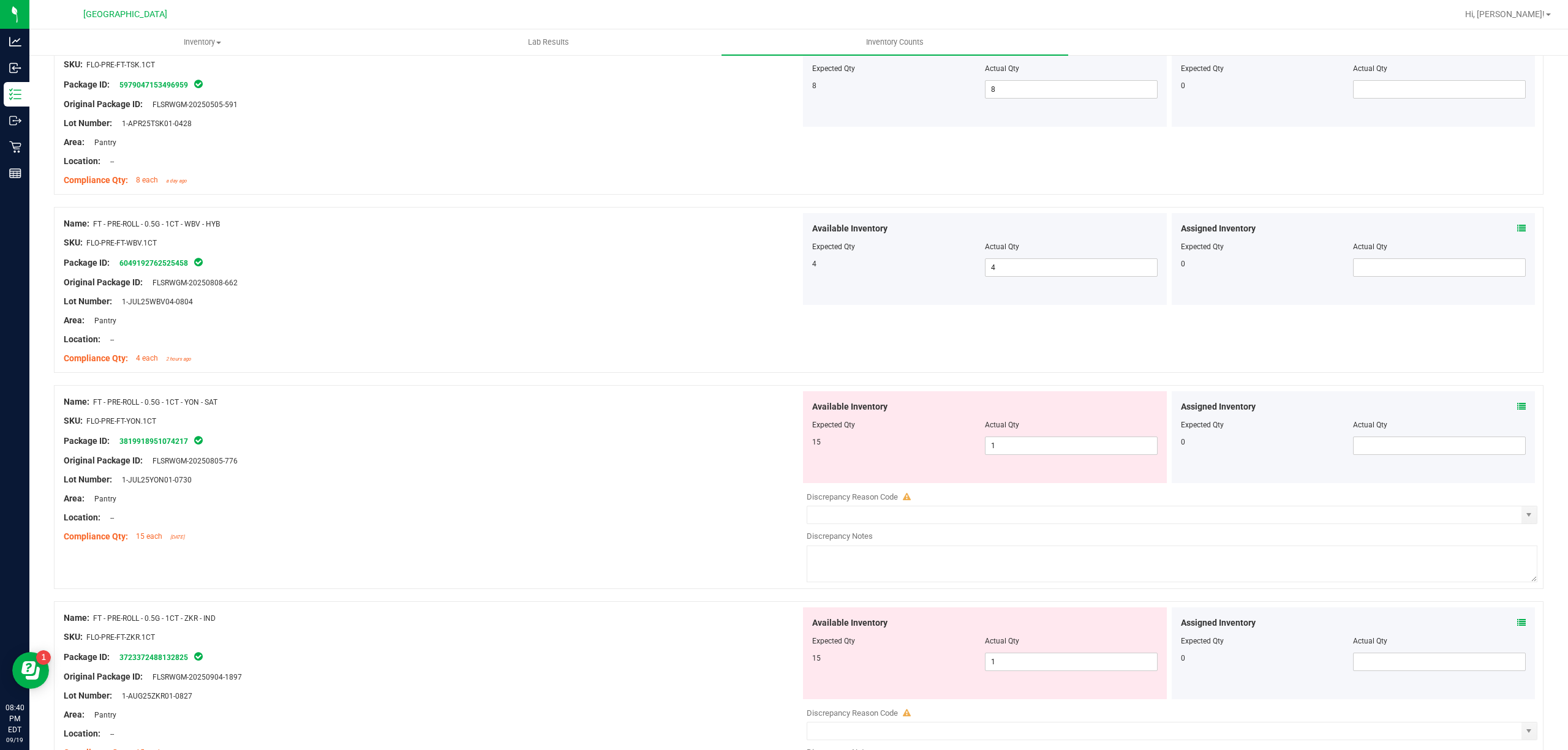
click at [1029, 459] on div "Available Inventory Expected Qty Actual Qty 15 1 1" at bounding box center [985, 437] width 364 height 92
click at [1026, 455] on span "1 1" at bounding box center [1071, 445] width 173 height 18
click at [1035, 445] on span "1 1" at bounding box center [1071, 445] width 173 height 18
type input "15"
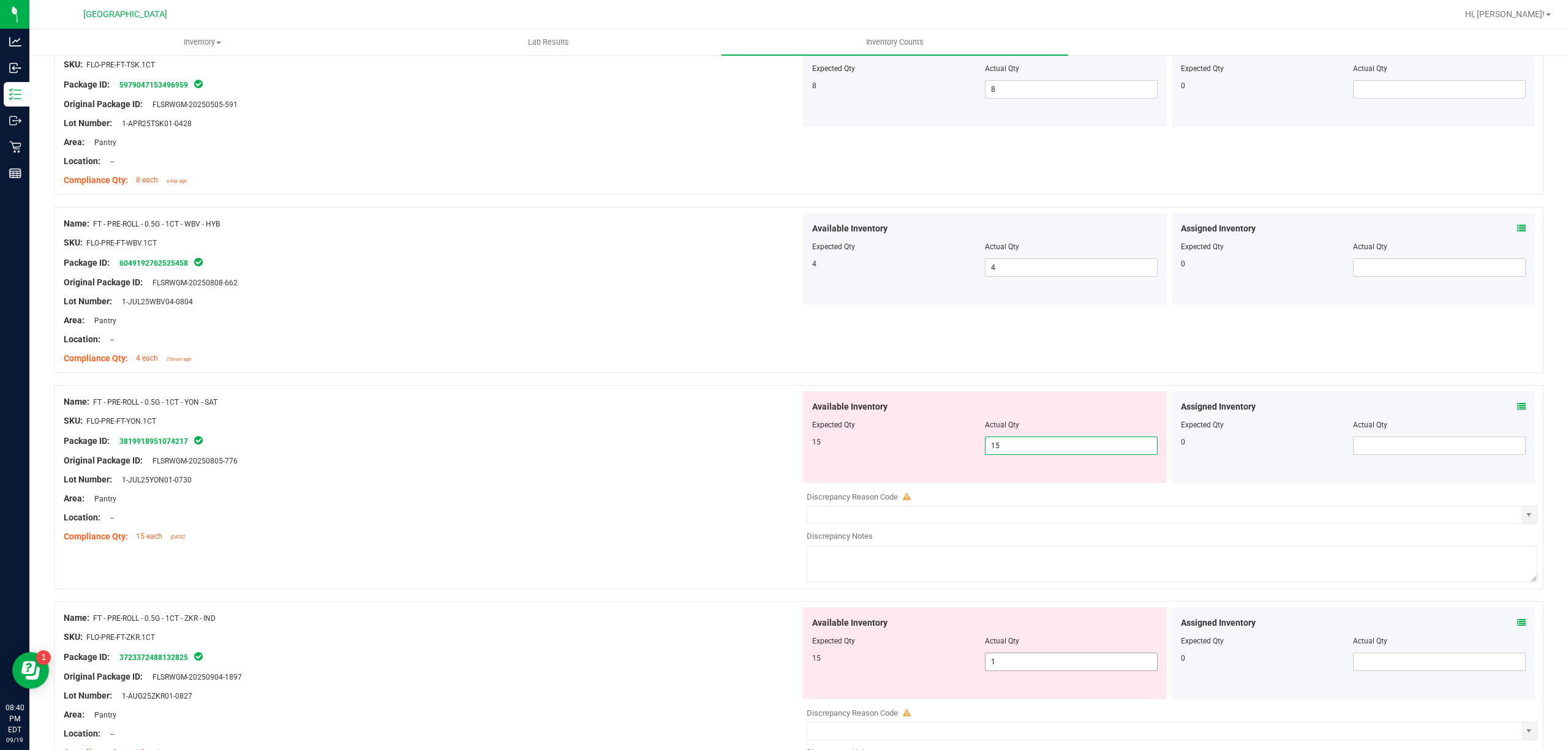
click at [1020, 673] on div "Available Inventory Expected Qty Actual Qty 15 1 1" at bounding box center [1169, 704] width 737 height 194
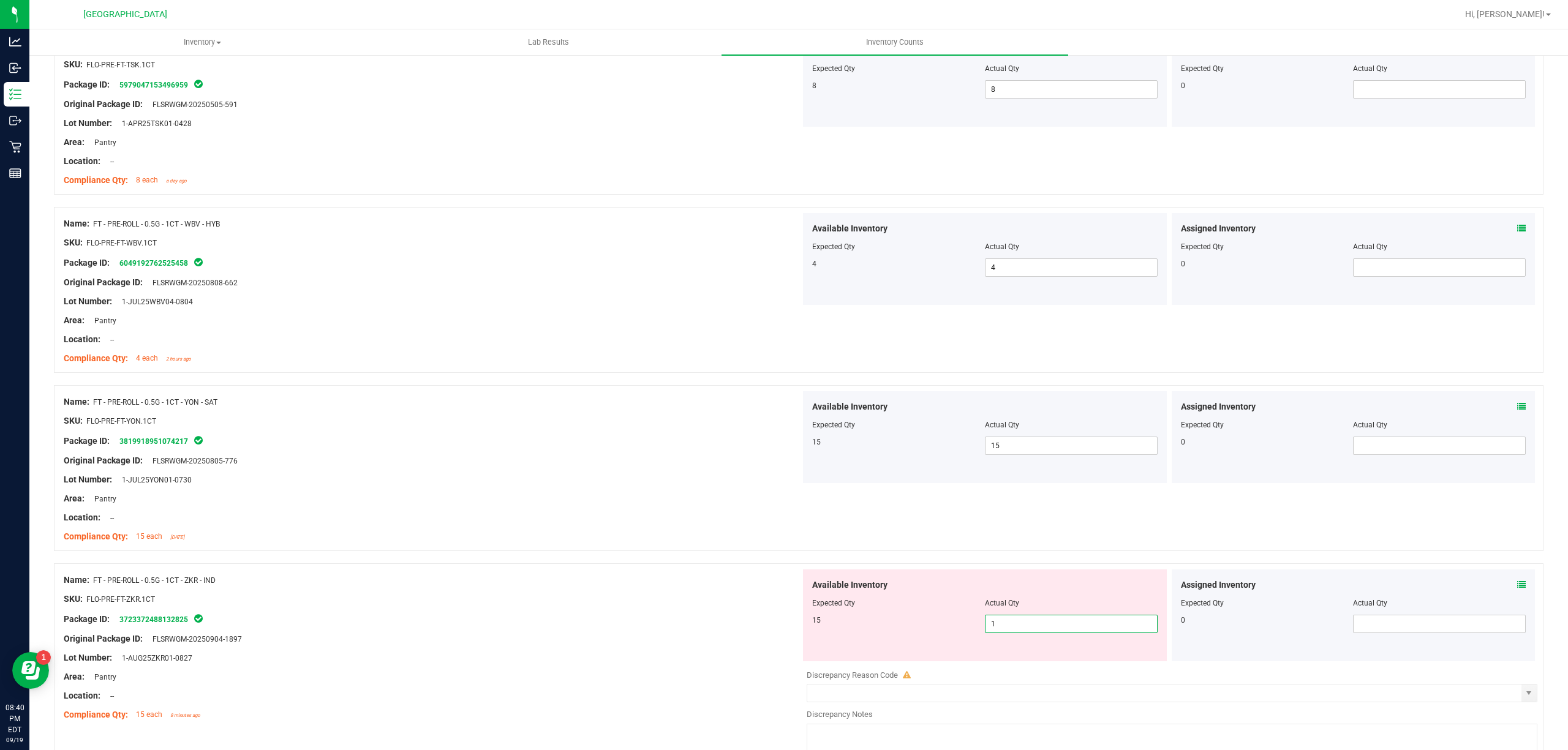
type input "15"
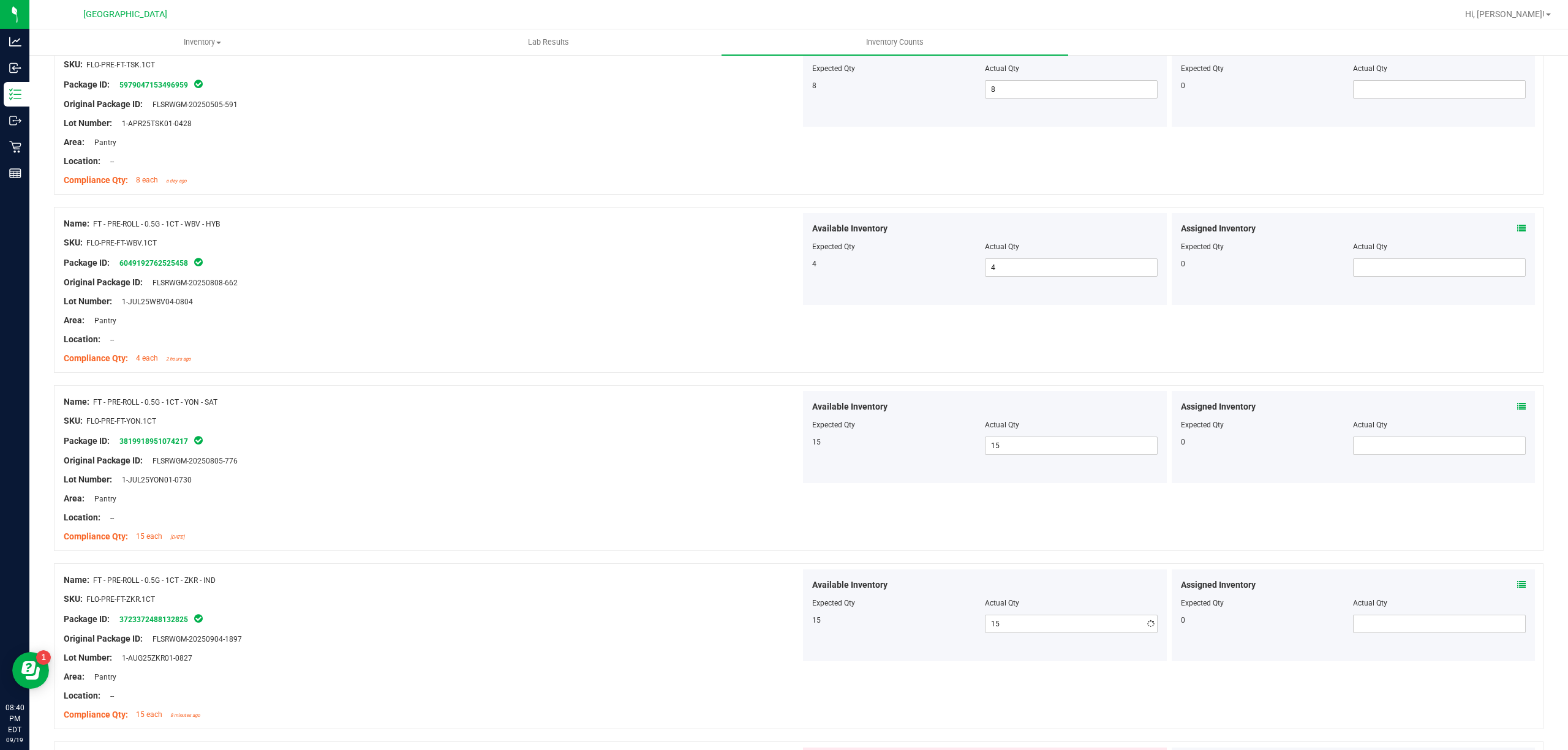
drag, startPoint x: 651, startPoint y: 554, endPoint x: 666, endPoint y: 548, distance: 16.2
click at [651, 552] on div "Name: FT - PRE-ROLL - 0.5G - 1CT - YON - SAT SKU: FLO-PRE-FT-YON.1CT Package ID…" at bounding box center [799, 474] width 1490 height 178
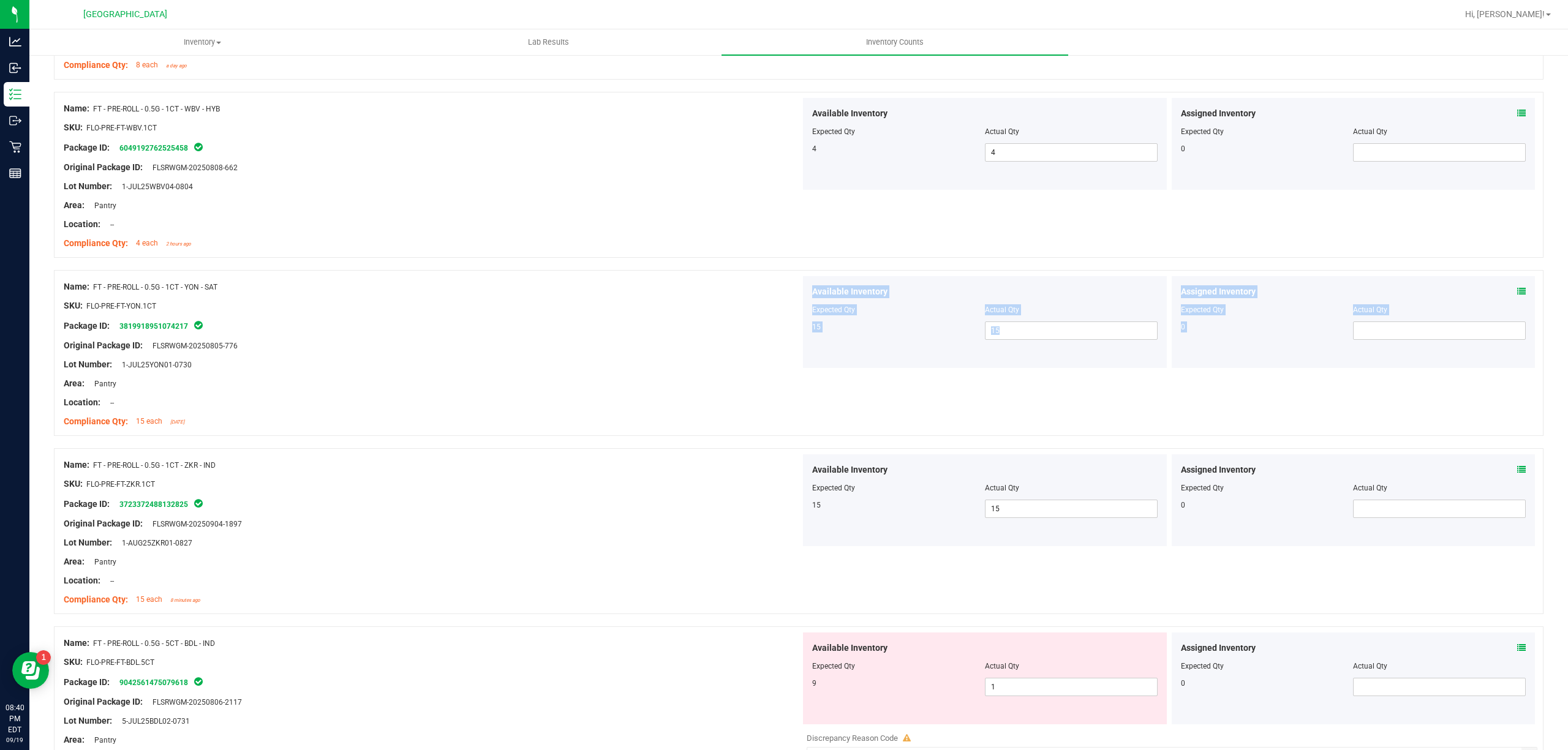
scroll to position [1387, 0]
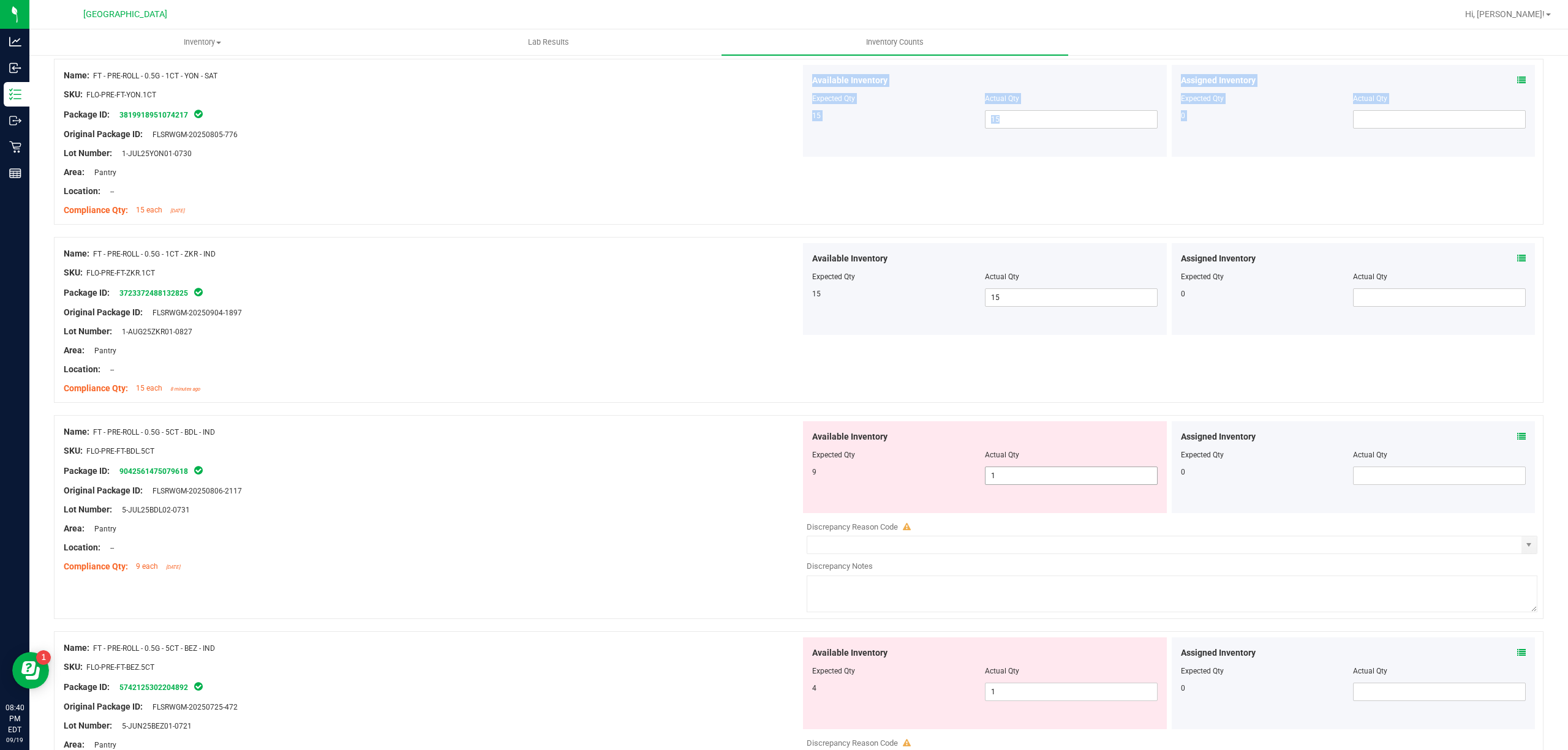
click at [1025, 483] on span "1 1" at bounding box center [1071, 475] width 173 height 18
click at [1025, 483] on input "1" at bounding box center [1071, 475] width 172 height 17
type input "9"
click at [760, 501] on div at bounding box center [432, 501] width 737 height 6
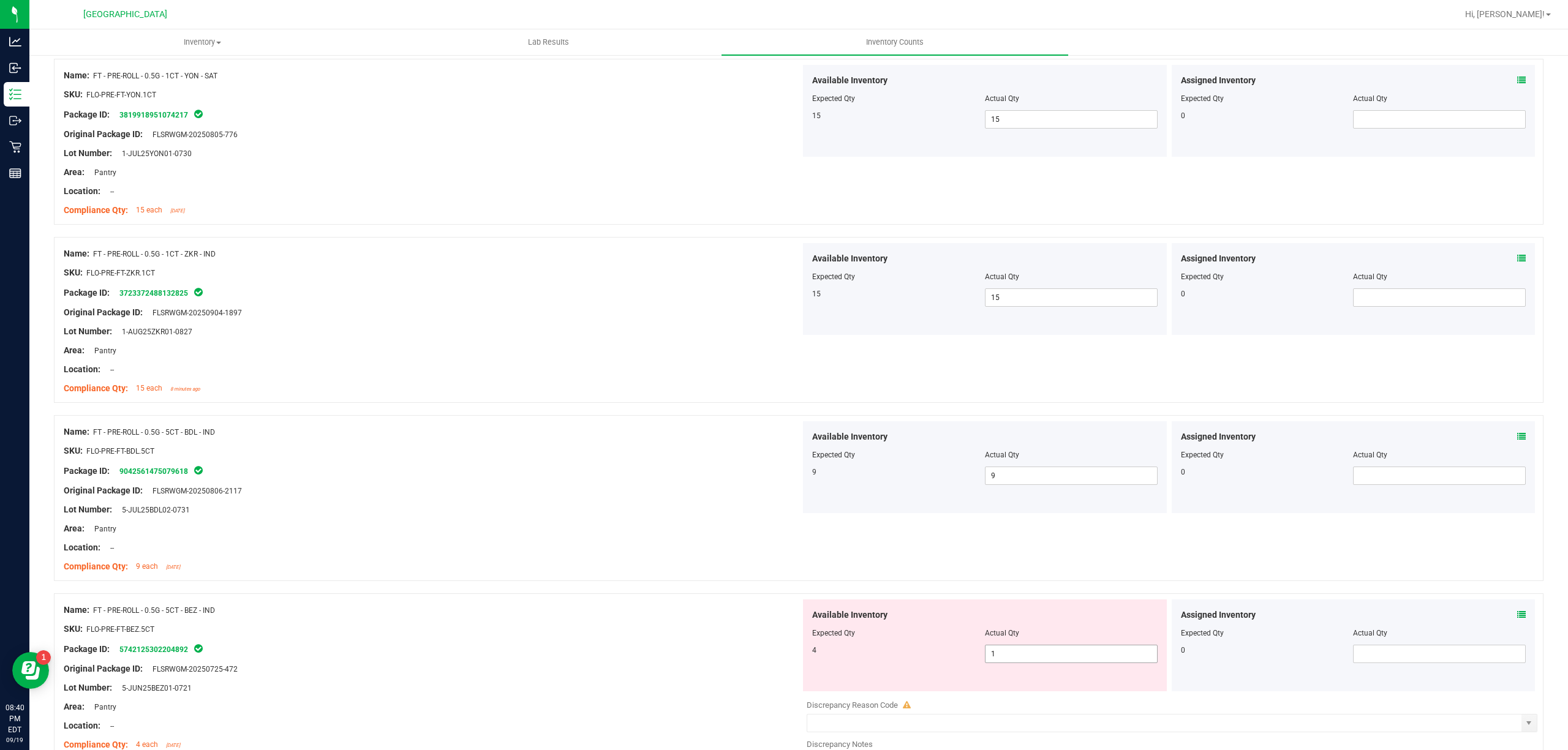
click at [1017, 663] on span "1 1" at bounding box center [1071, 654] width 173 height 18
click at [1017, 662] on input "1" at bounding box center [1071, 654] width 172 height 17
type input "4"
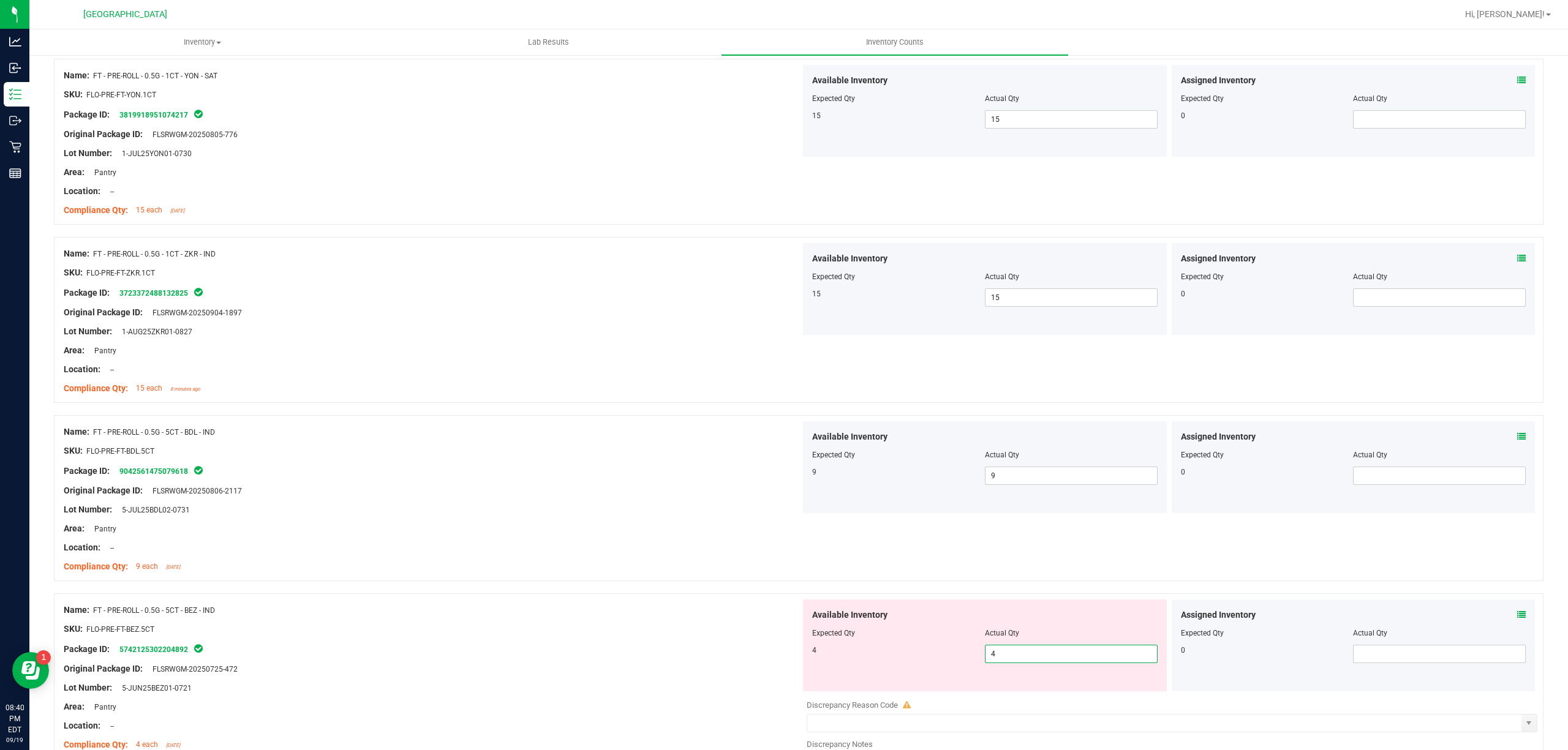
click at [789, 647] on div "Package ID: 5742125302204892" at bounding box center [432, 649] width 737 height 15
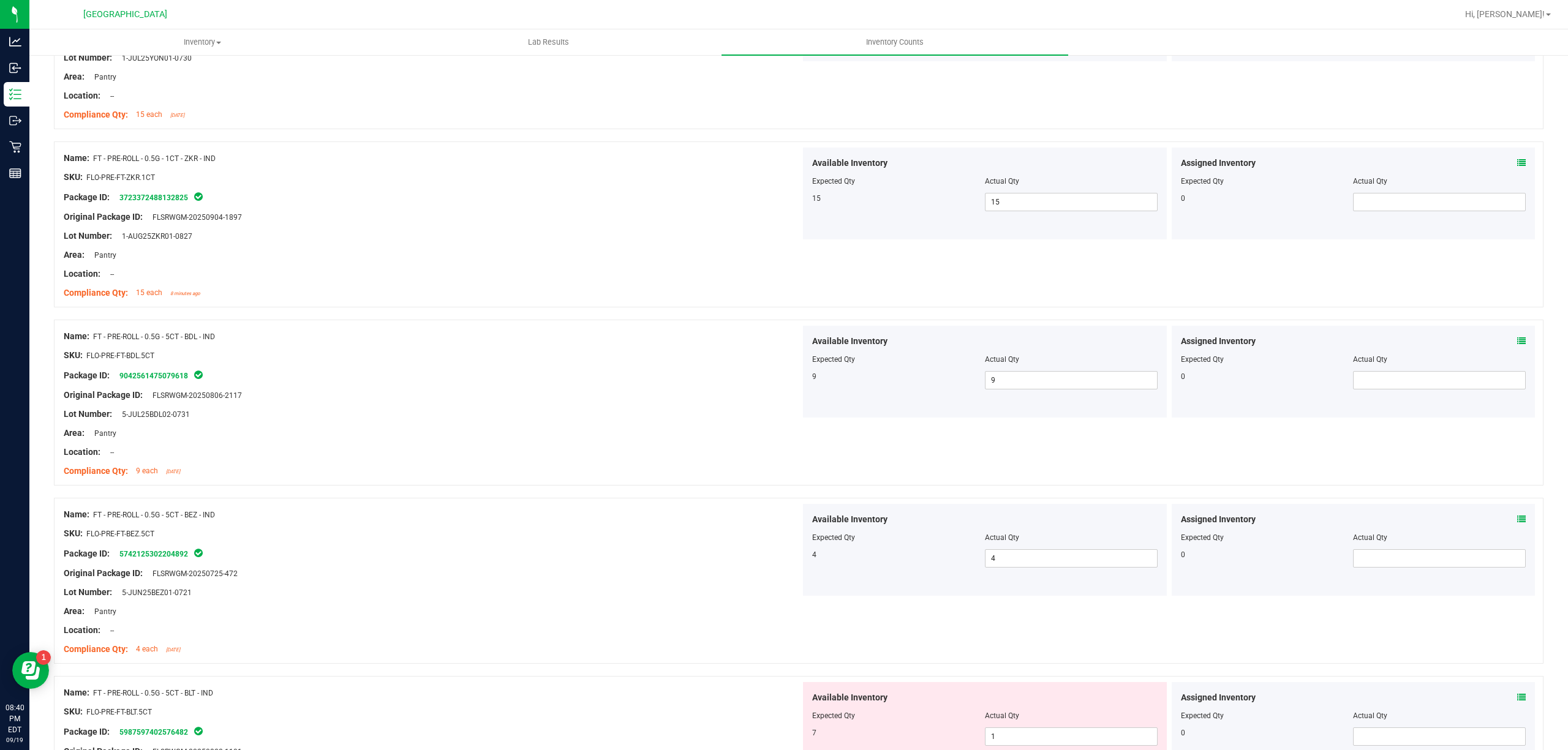
scroll to position [1633, 0]
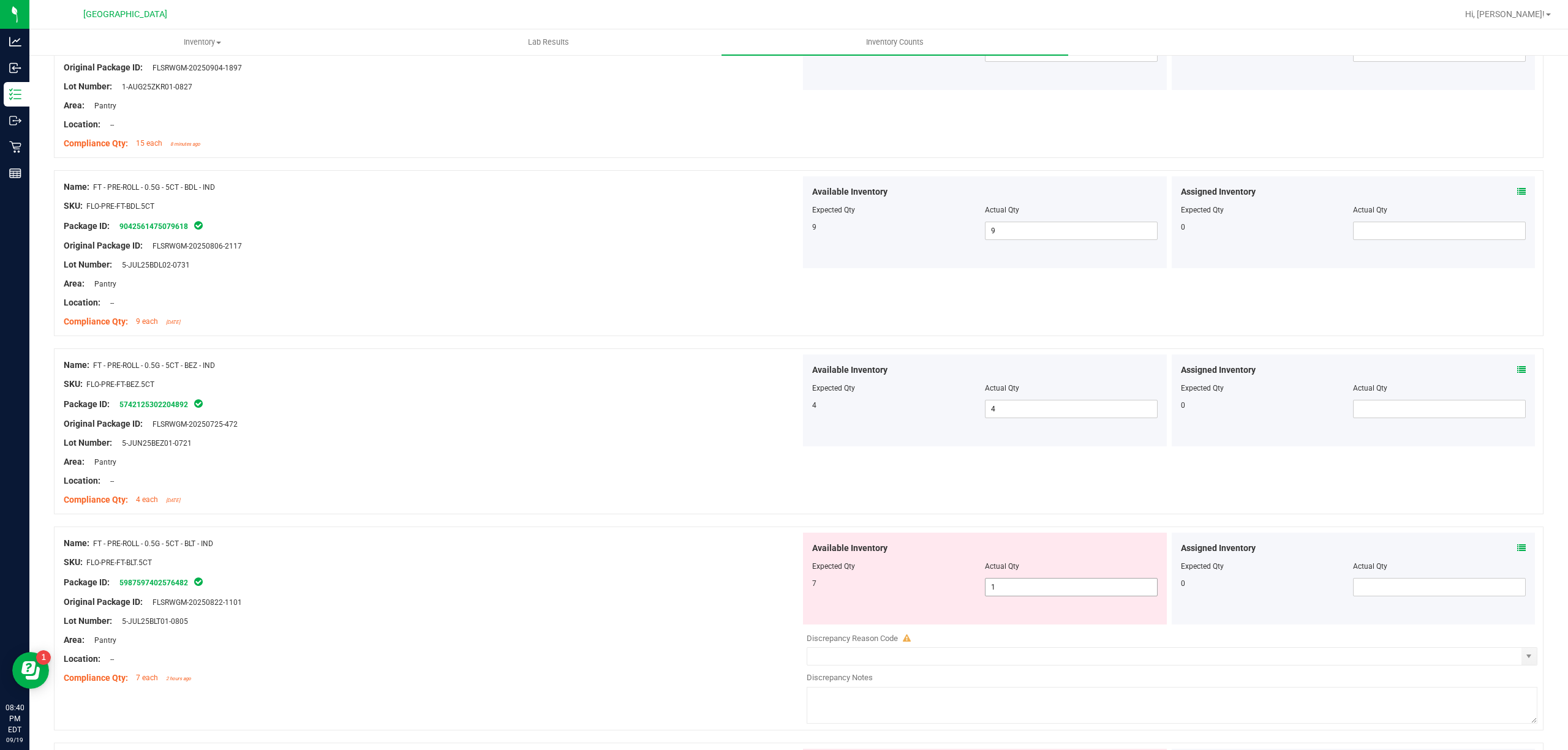
click at [1059, 596] on span "1 1" at bounding box center [1071, 587] width 173 height 18
drag, startPoint x: 1059, startPoint y: 598, endPoint x: 702, endPoint y: 547, distance: 360.6
click at [1054, 595] on input "1" at bounding box center [1071, 588] width 172 height 17
type input "7"
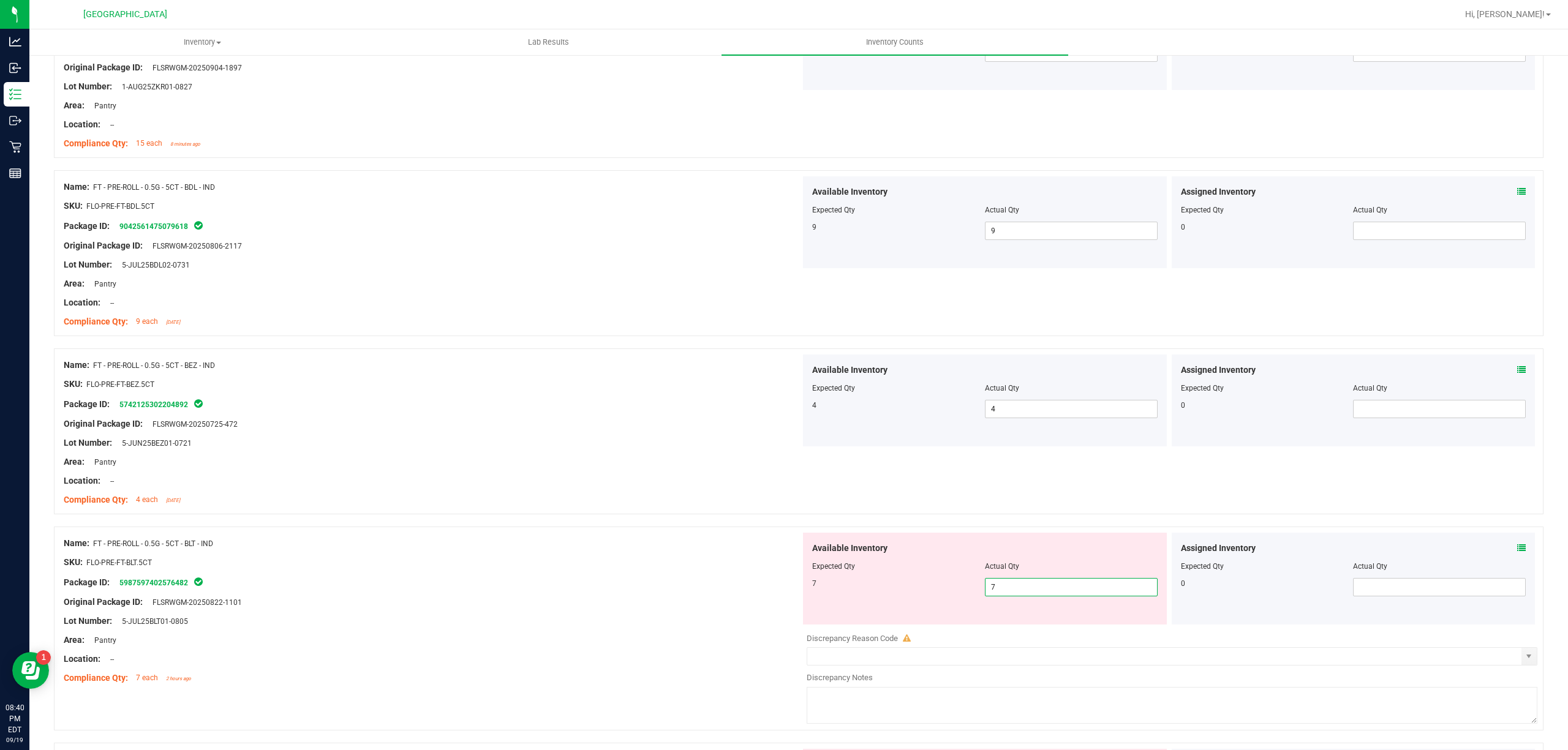
click at [675, 550] on div "Name: FT - PRE-ROLL - 0.5G - 5CT - BLT - IND" at bounding box center [432, 543] width 737 height 13
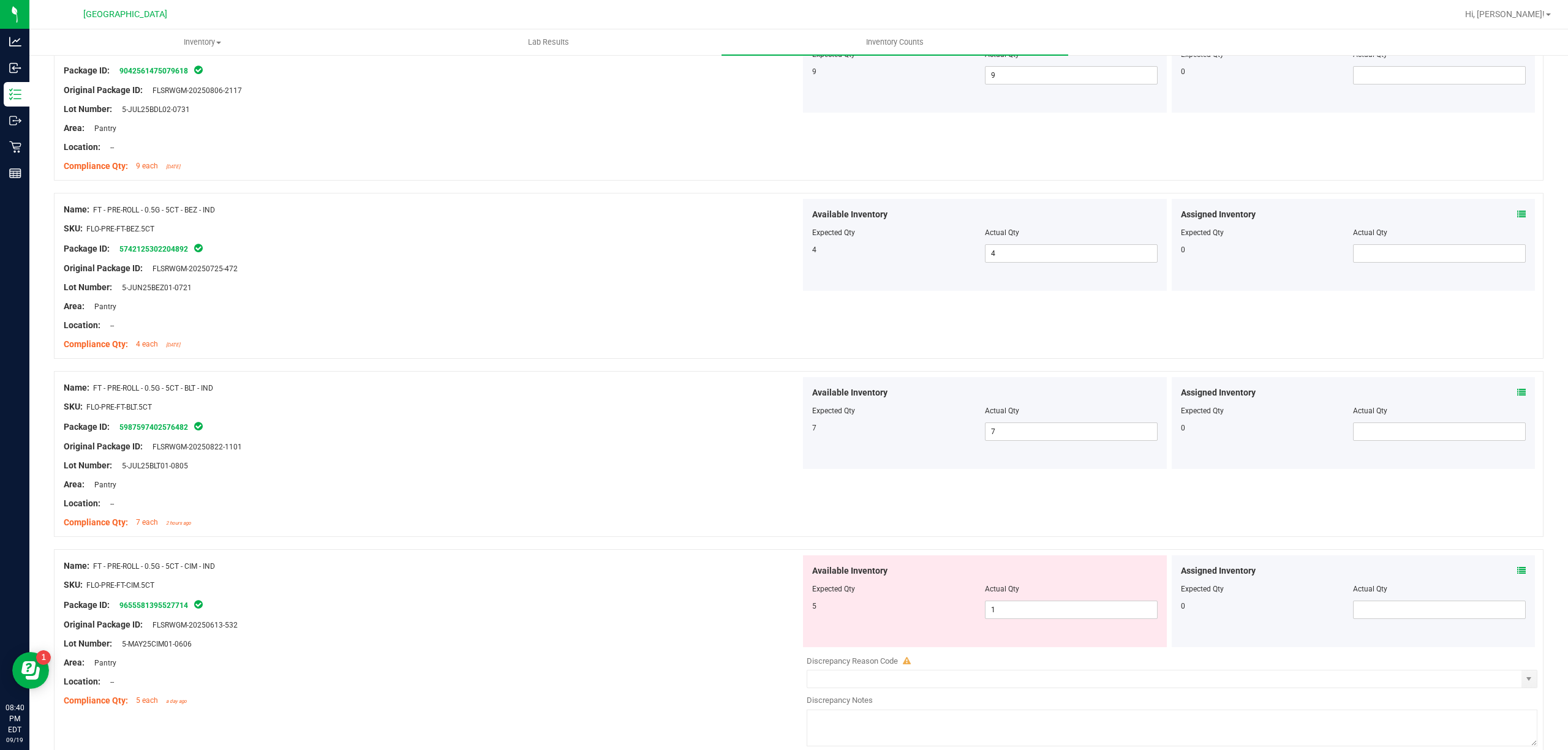
scroll to position [1877, 0]
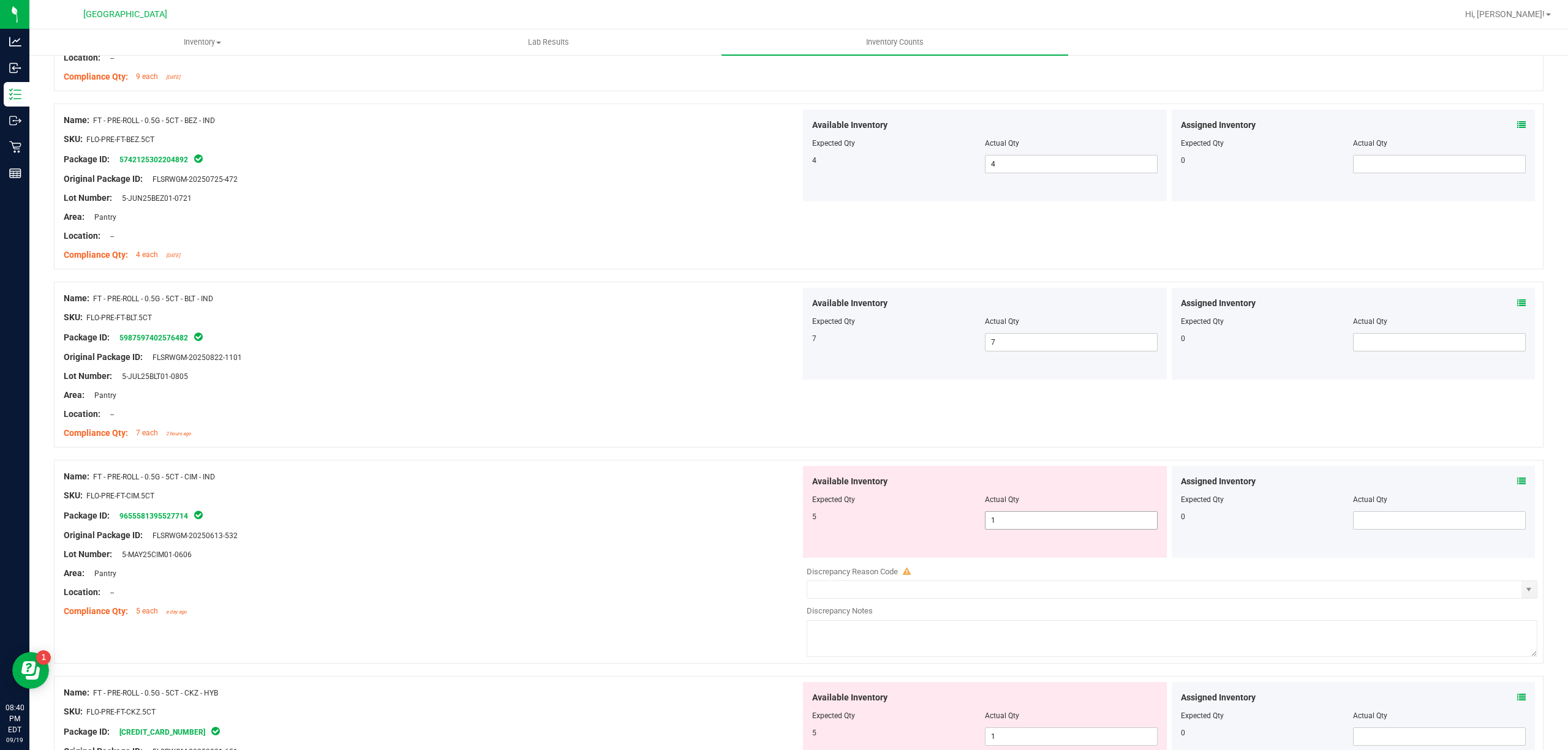
click at [1059, 518] on span "1 1" at bounding box center [1071, 520] width 173 height 18
drag, startPoint x: 1059, startPoint y: 518, endPoint x: 954, endPoint y: 539, distance: 107.1
click at [0, 0] on input "1" at bounding box center [0, 0] width 0 height 0
type input "5"
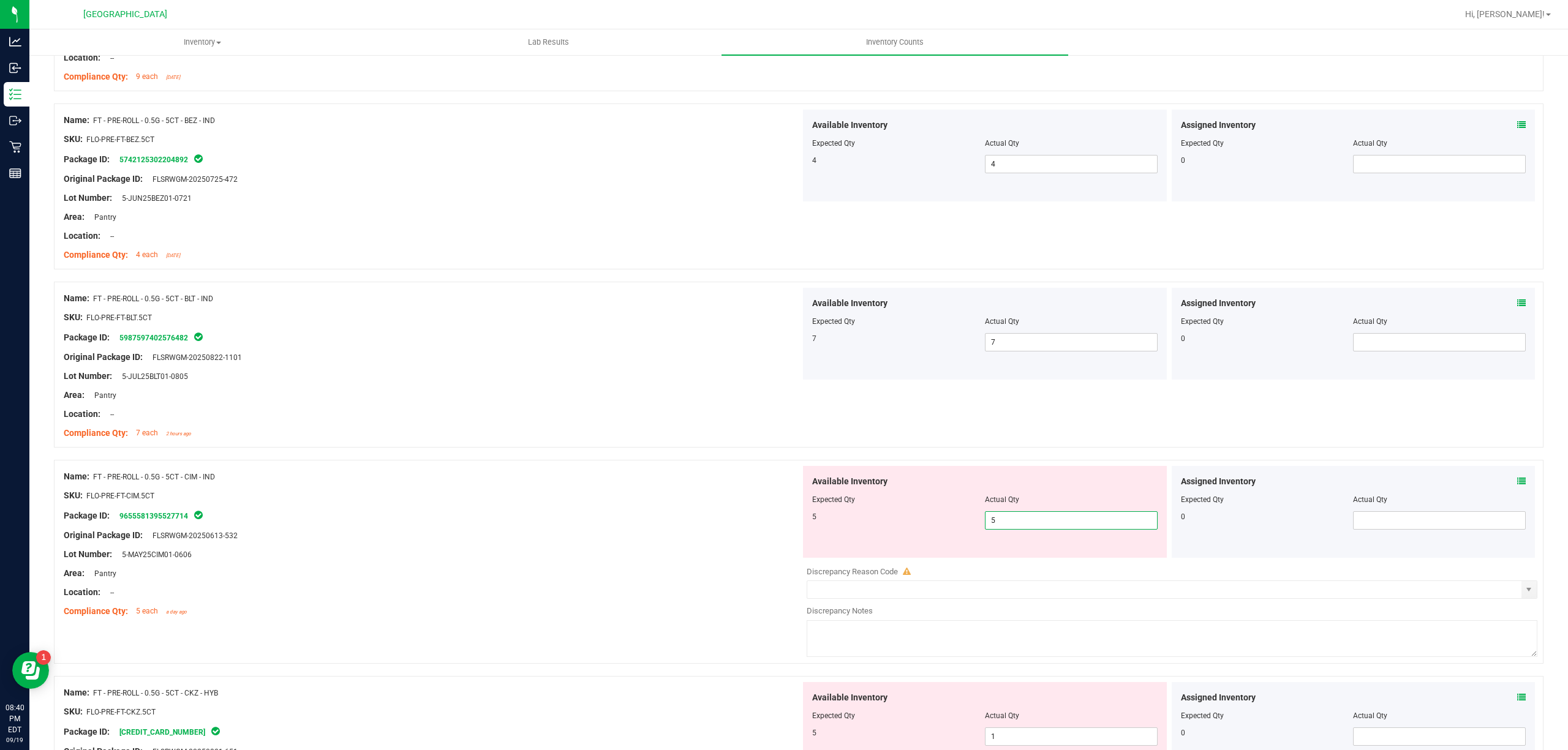
drag, startPoint x: 635, startPoint y: 549, endPoint x: 637, endPoint y: 562, distance: 13.2
click at [633, 552] on div "Name: FT - PRE-ROLL - 0.5G - 5CT - CIM - IND SKU: FLO-PRE-FT-CIM.5CT Package ID…" at bounding box center [432, 544] width 737 height 156
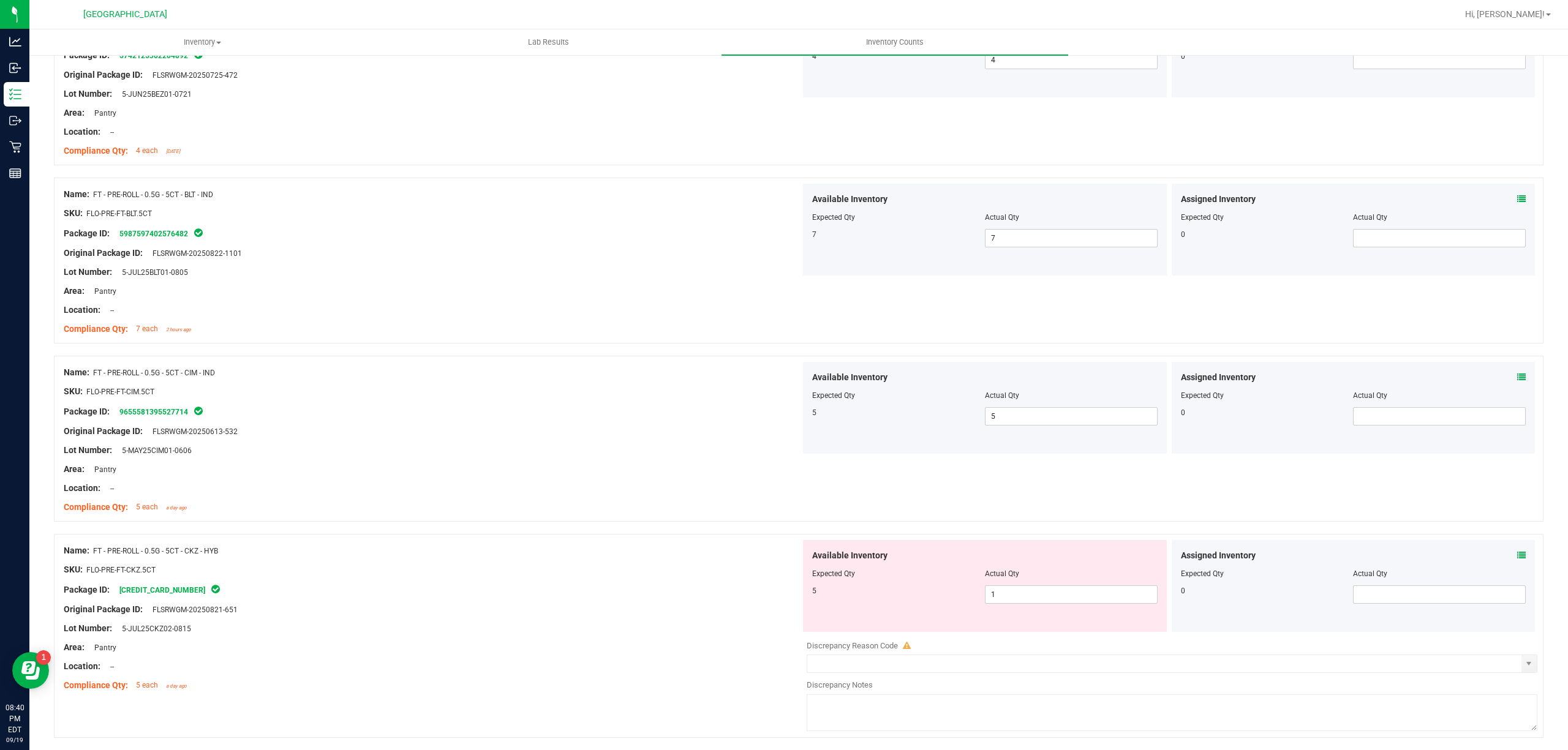
scroll to position [2041, 0]
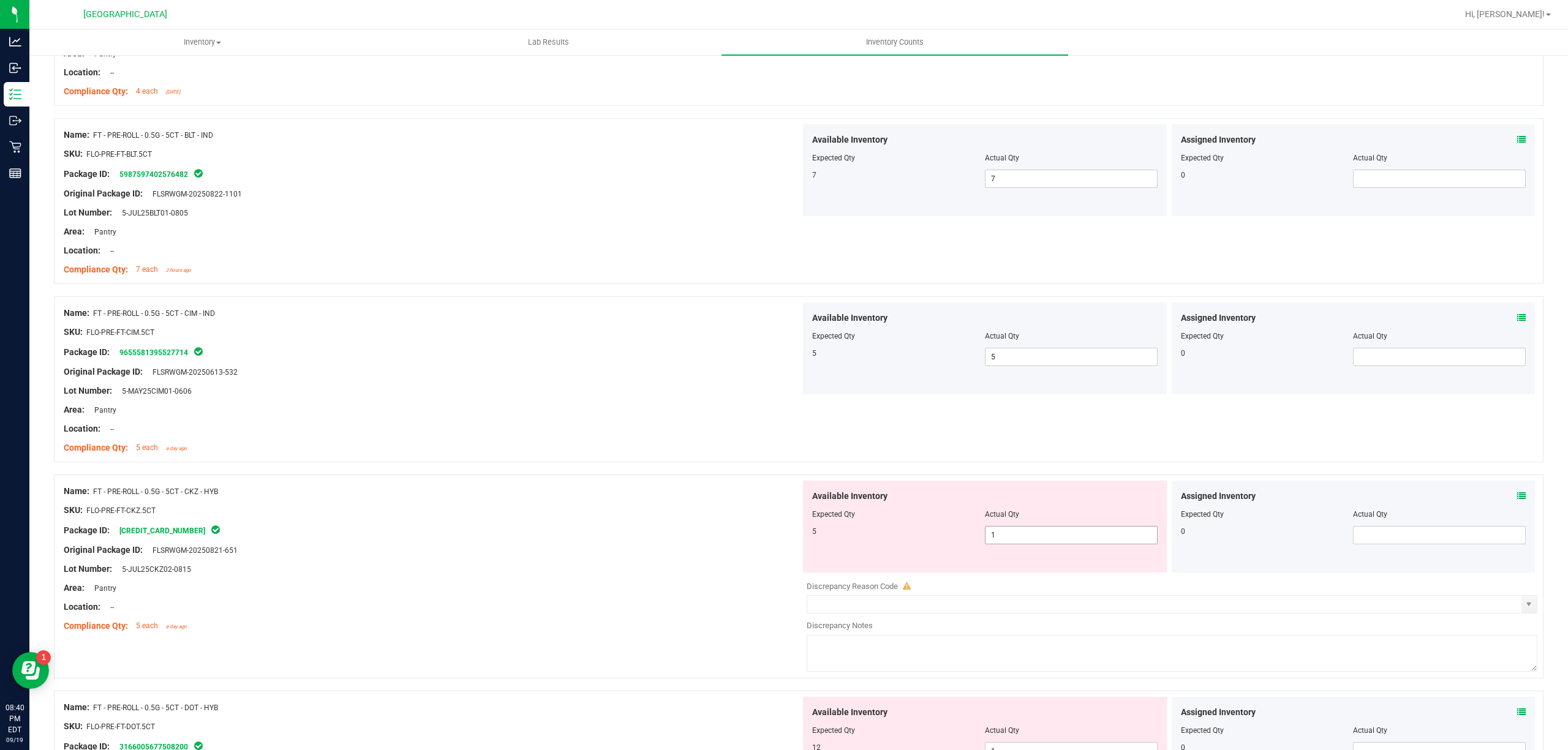
click at [1008, 544] on span "1 1" at bounding box center [1071, 534] width 173 height 18
click at [1008, 544] on input "1" at bounding box center [1071, 535] width 172 height 17
type input "5"
click at [607, 537] on div "Package ID: [CREDIT_CARD_NUMBER]" at bounding box center [432, 530] width 737 height 15
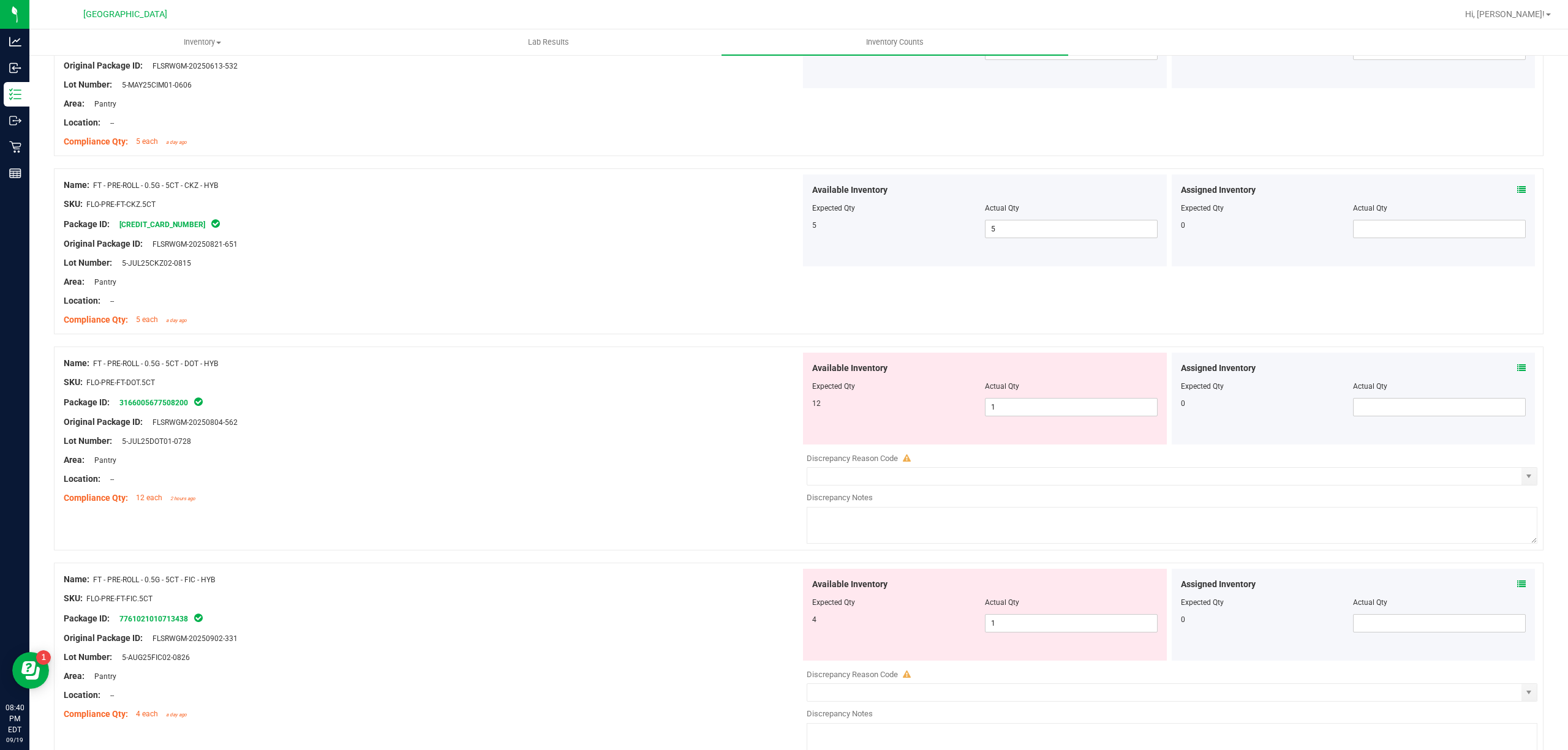
scroll to position [2367, 0]
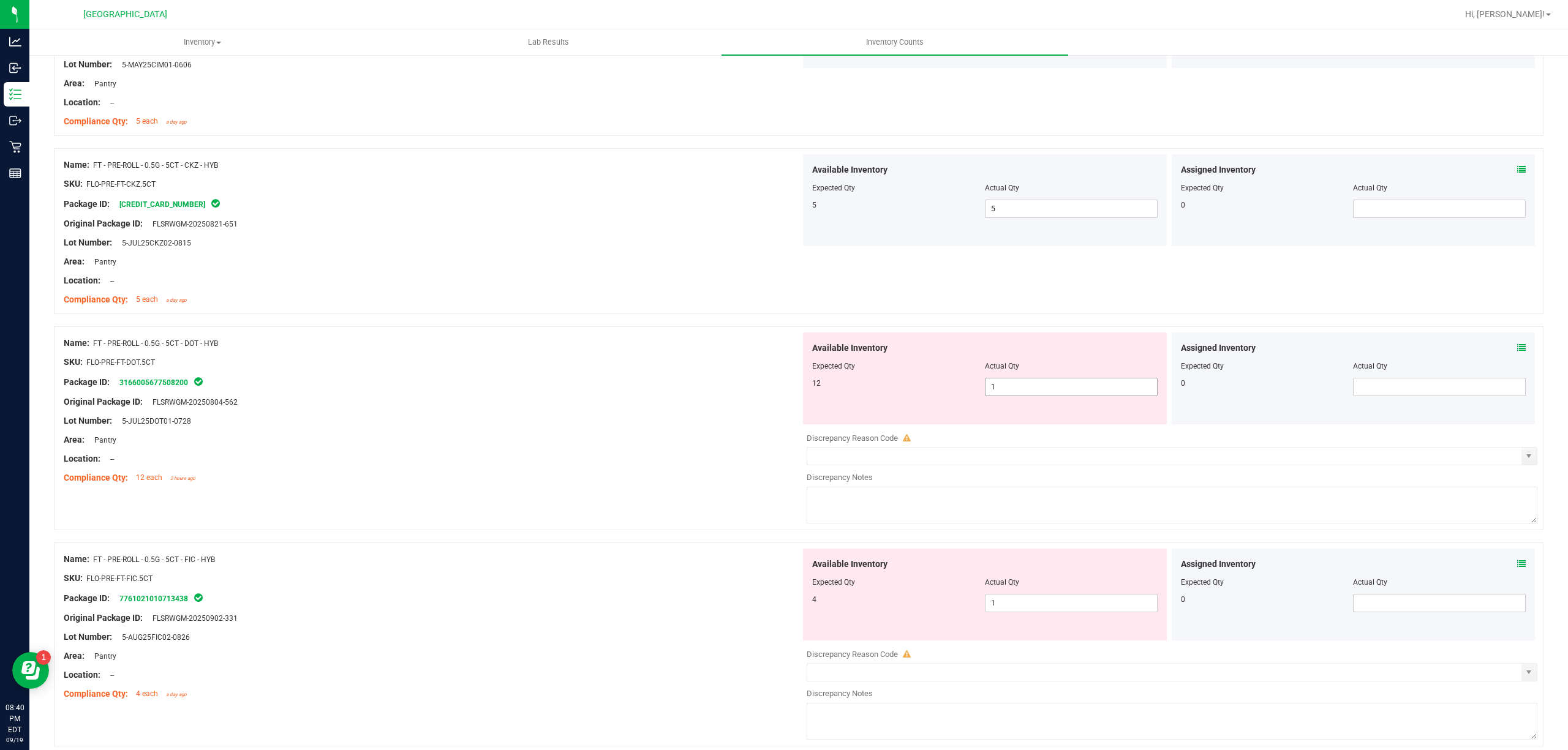
click at [1081, 396] on span "1 1" at bounding box center [1071, 387] width 173 height 18
type input "12"
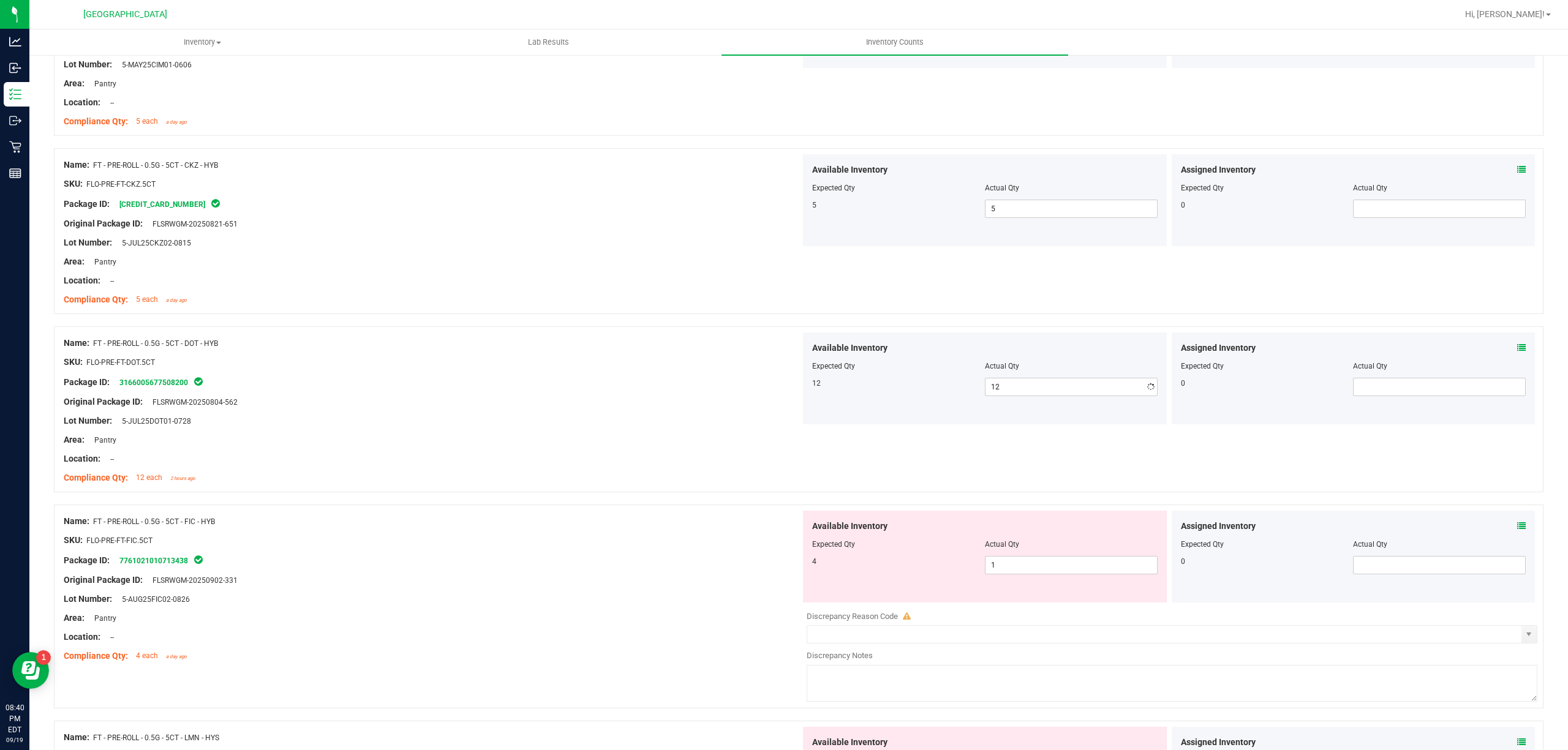
click at [412, 446] on div "Area: Pantry" at bounding box center [432, 440] width 737 height 13
click at [1103, 581] on div "Available Inventory Expected Qty Actual Qty 4 1 1" at bounding box center [985, 556] width 364 height 92
click at [1109, 574] on span "1 1" at bounding box center [1071, 565] width 173 height 18
click at [0, 0] on input "1" at bounding box center [0, 0] width 0 height 0
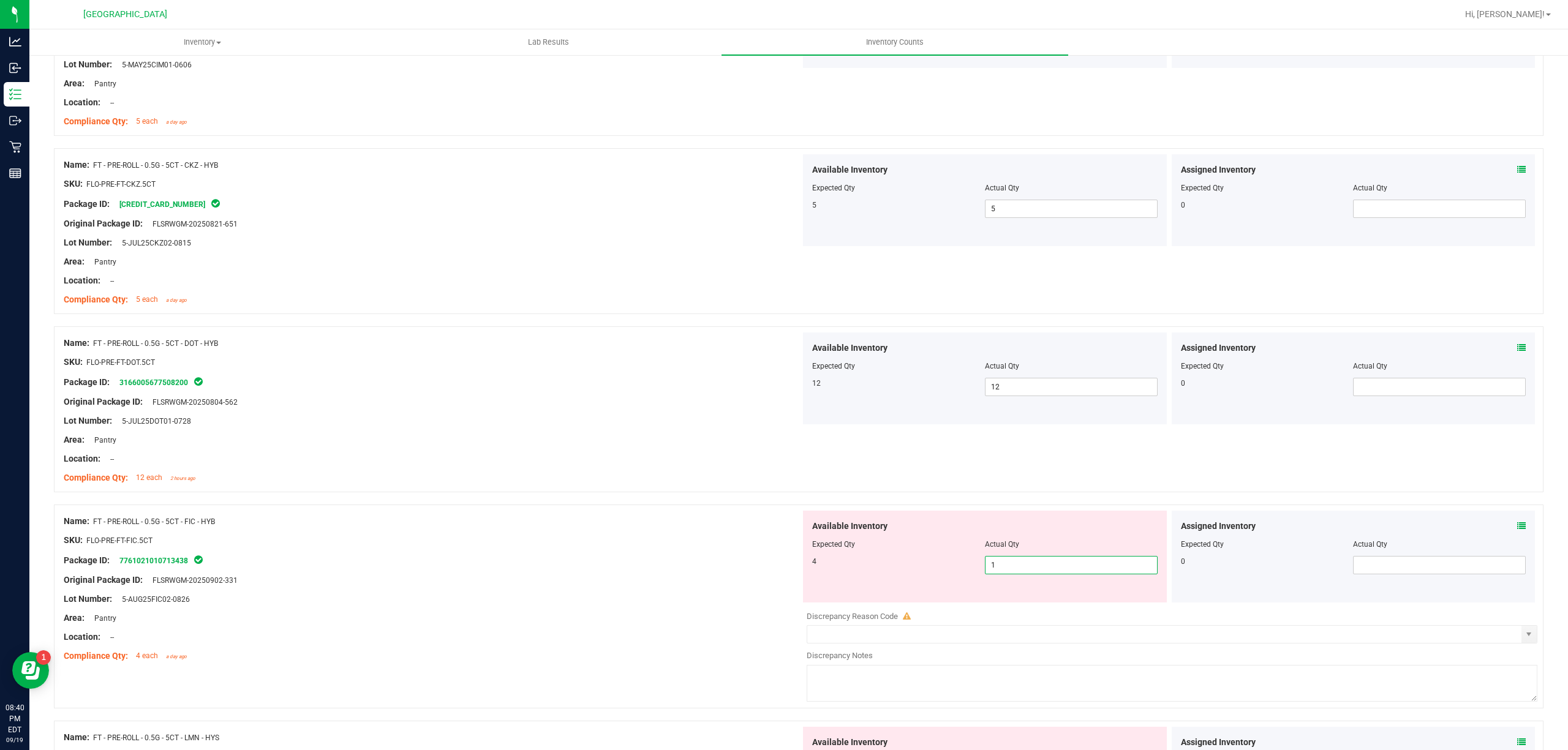
type input "4"
drag, startPoint x: 388, startPoint y: 500, endPoint x: 442, endPoint y: 496, distance: 54.1
click at [403, 497] on div at bounding box center [799, 498] width 1490 height 13
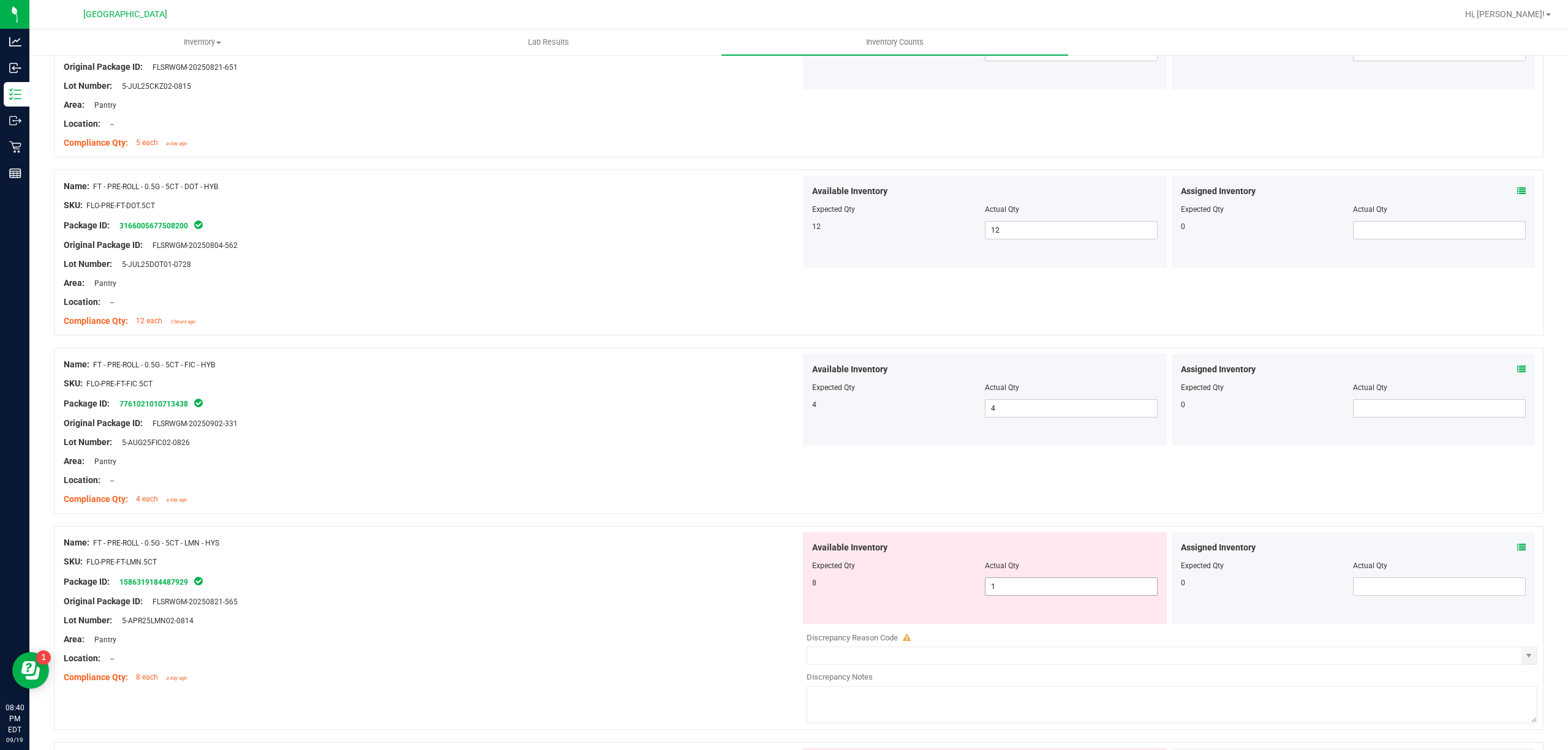
scroll to position [2612, 0]
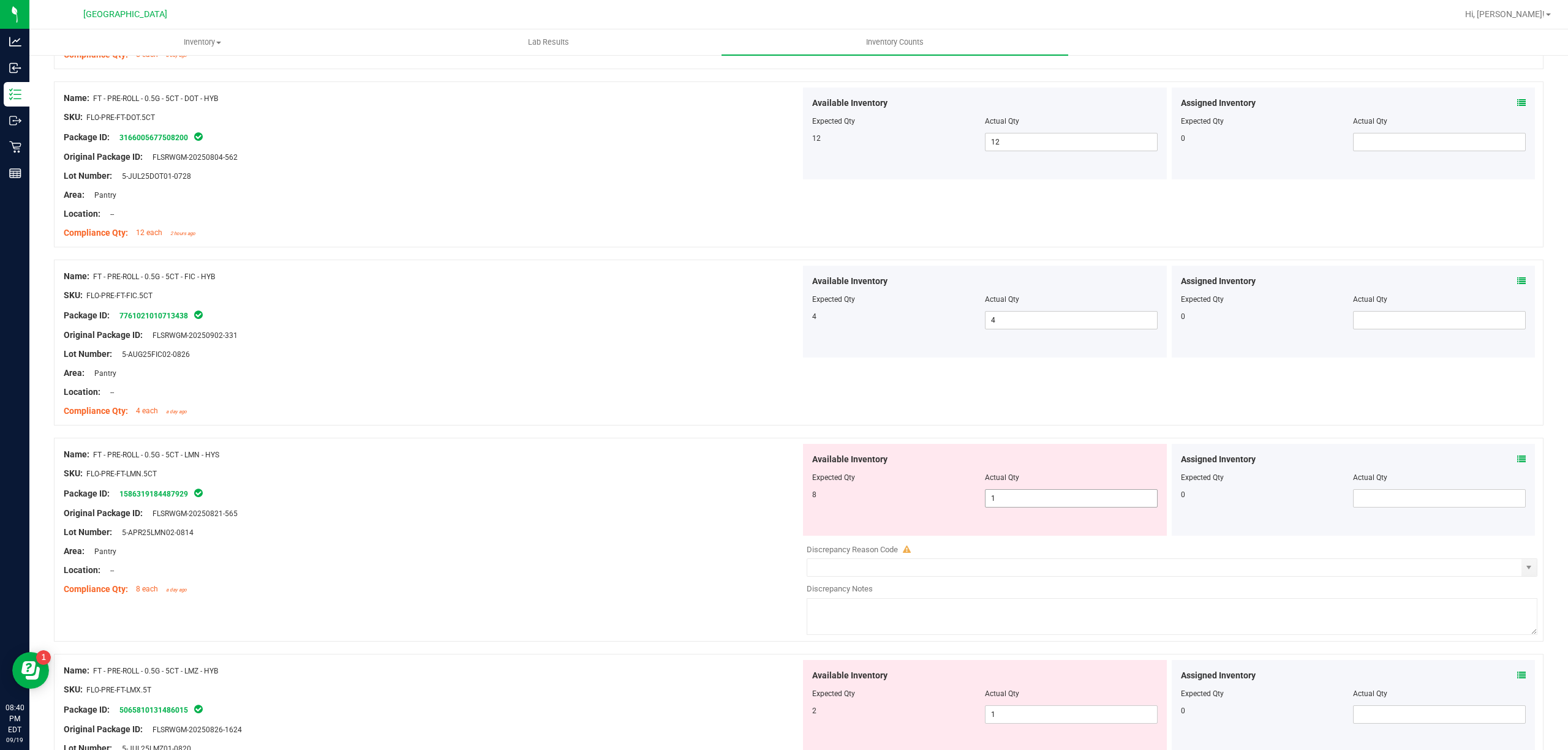
click at [1031, 490] on div at bounding box center [985, 486] width 345 height 6
click at [1023, 504] on span "1 1" at bounding box center [1071, 498] width 173 height 18
click at [0, 0] on input "1" at bounding box center [0, 0] width 0 height 0
type input "8"
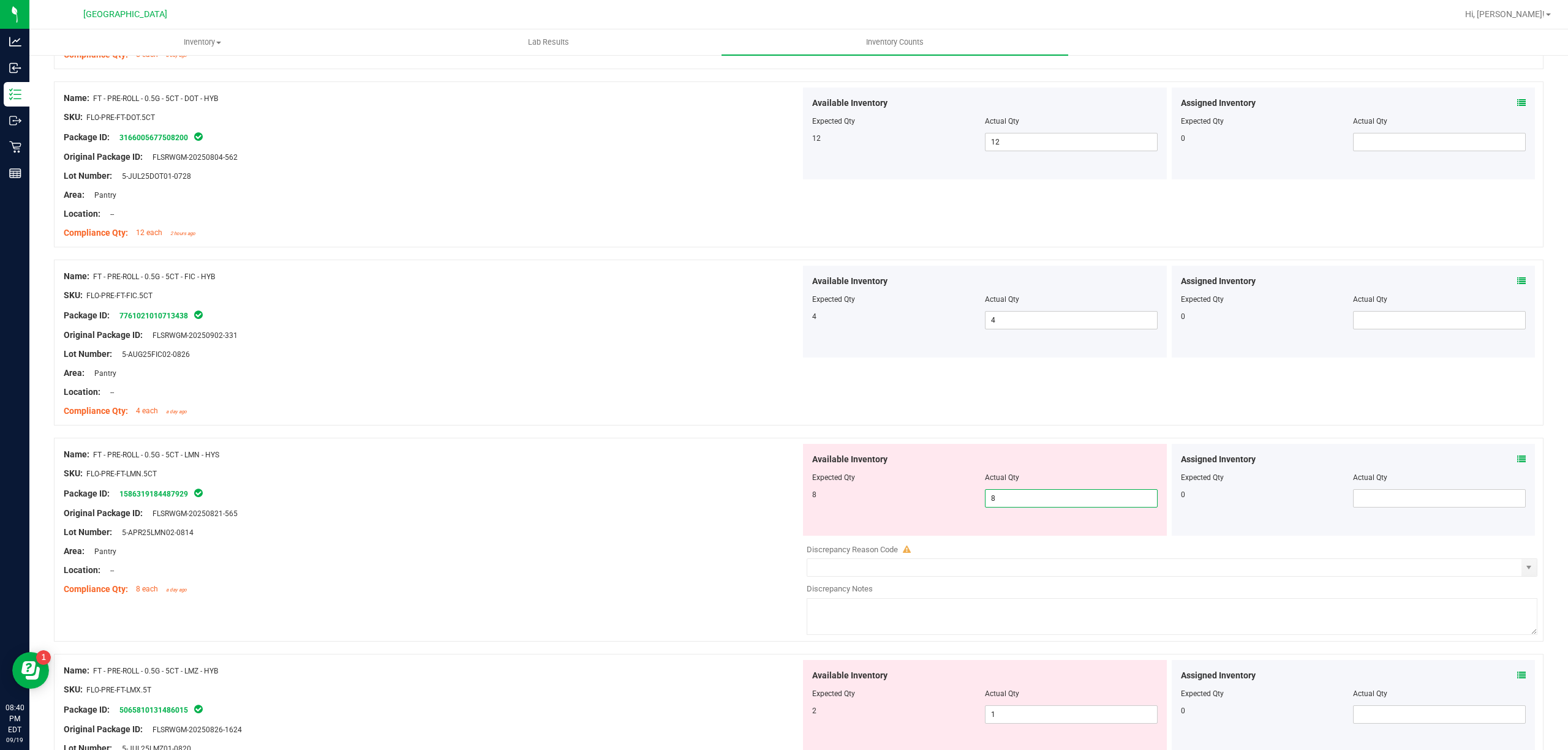
type input "8"
click at [681, 520] on div "Original Package ID: FLSRWGM-20250821-565" at bounding box center [432, 513] width 737 height 13
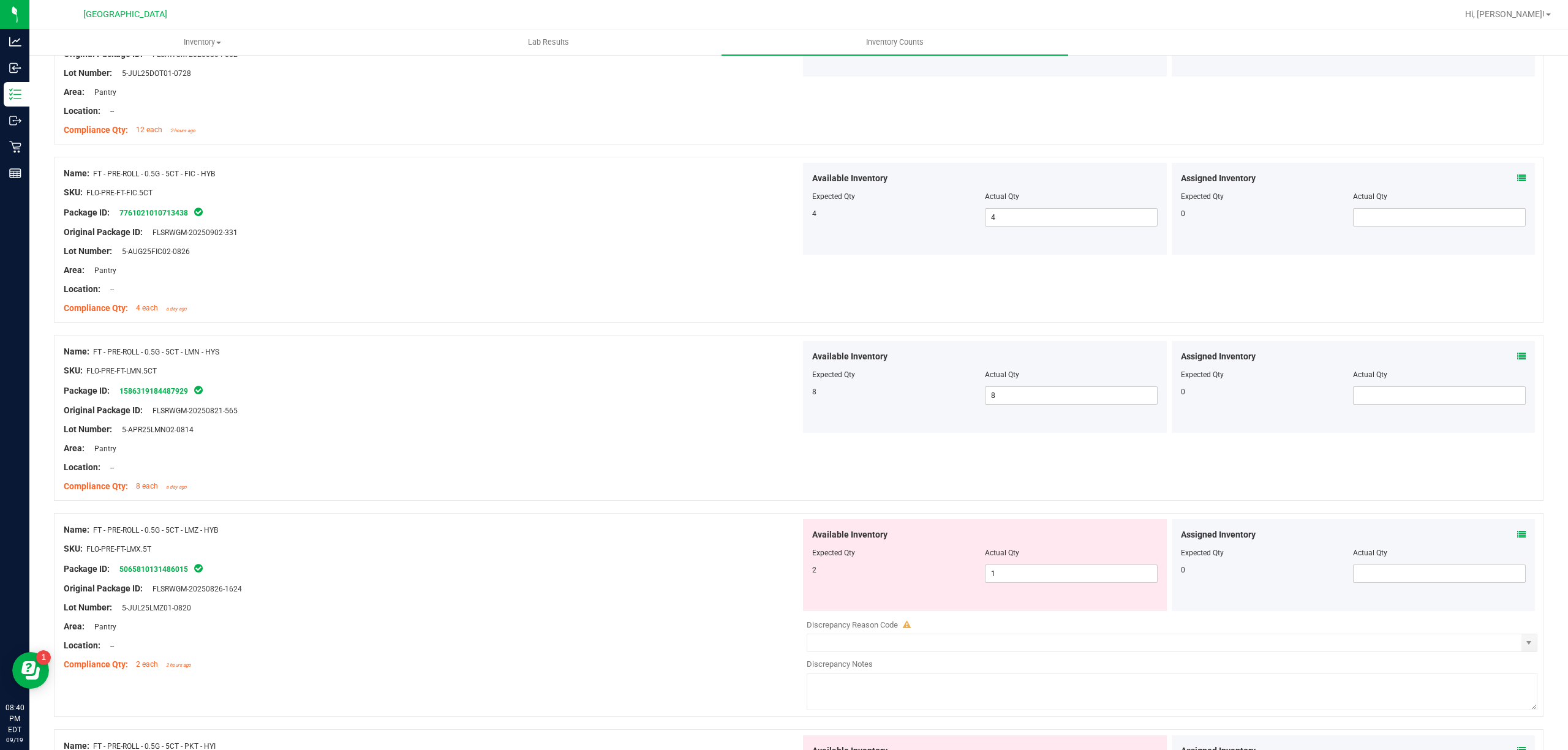
scroll to position [2776, 0]
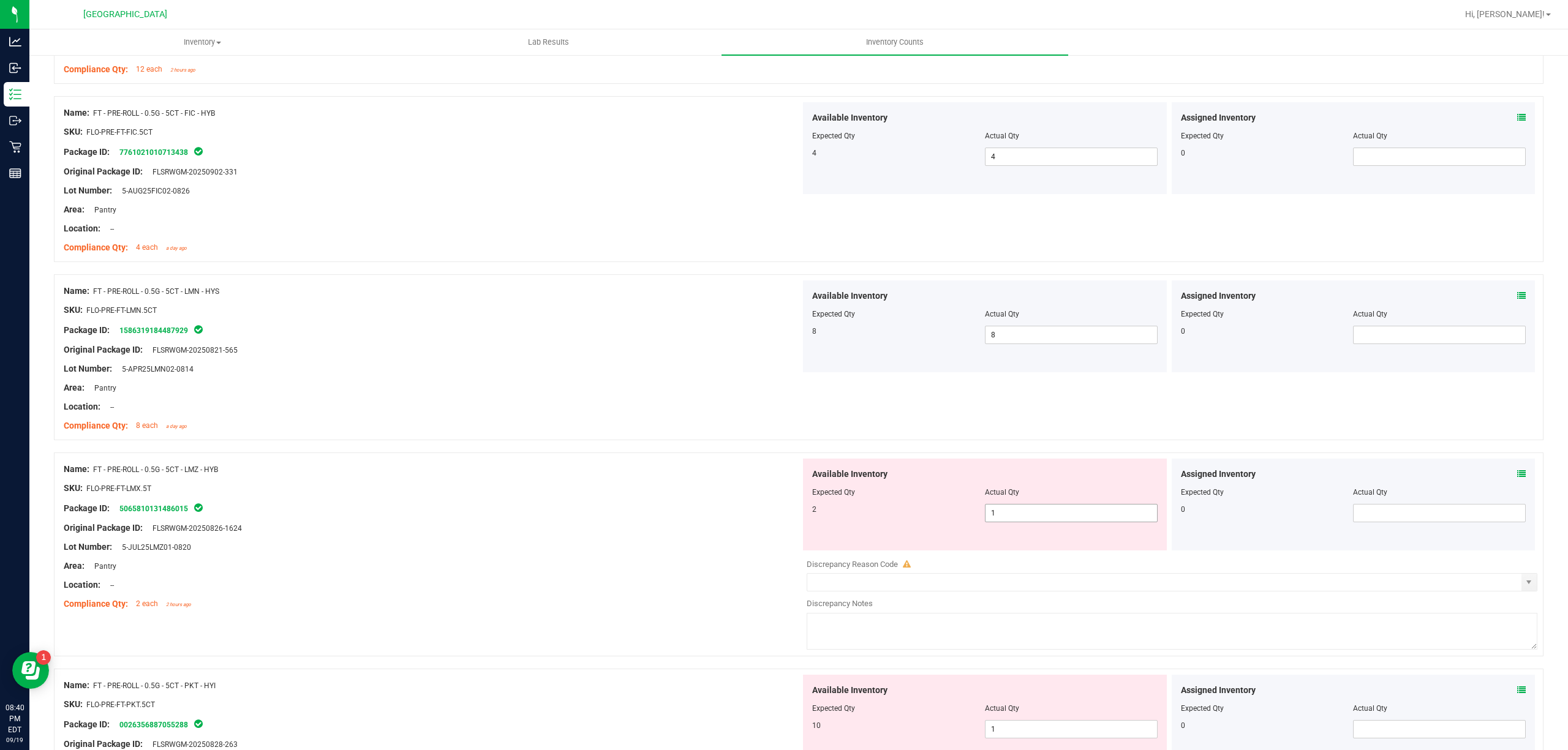
click at [1008, 515] on span "1 1" at bounding box center [1071, 512] width 173 height 18
drag, startPoint x: 1008, startPoint y: 515, endPoint x: 986, endPoint y: 520, distance: 22.6
click at [0, 0] on input "1" at bounding box center [0, 0] width 0 height 0
type input "2"
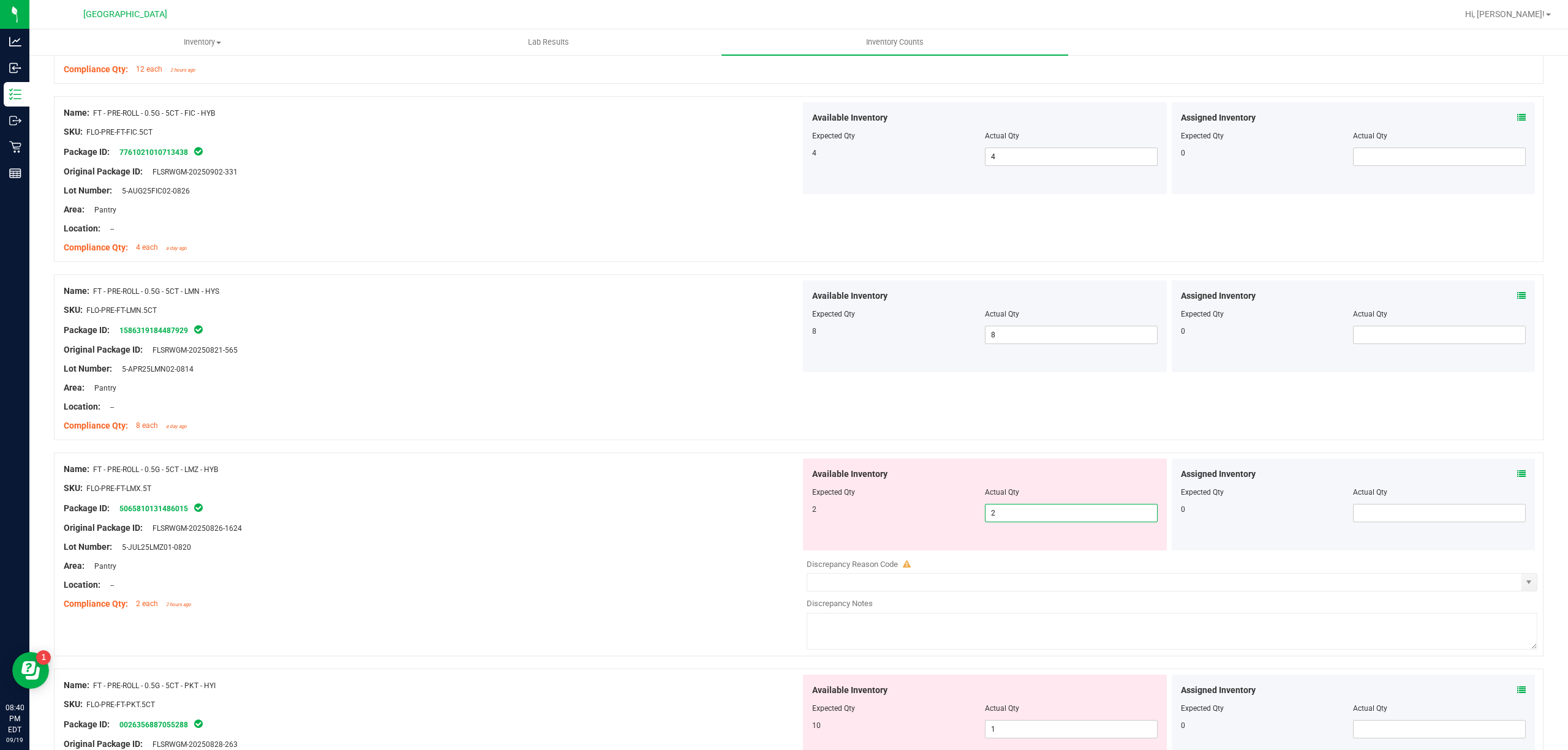
click at [643, 541] on div at bounding box center [432, 537] width 737 height 6
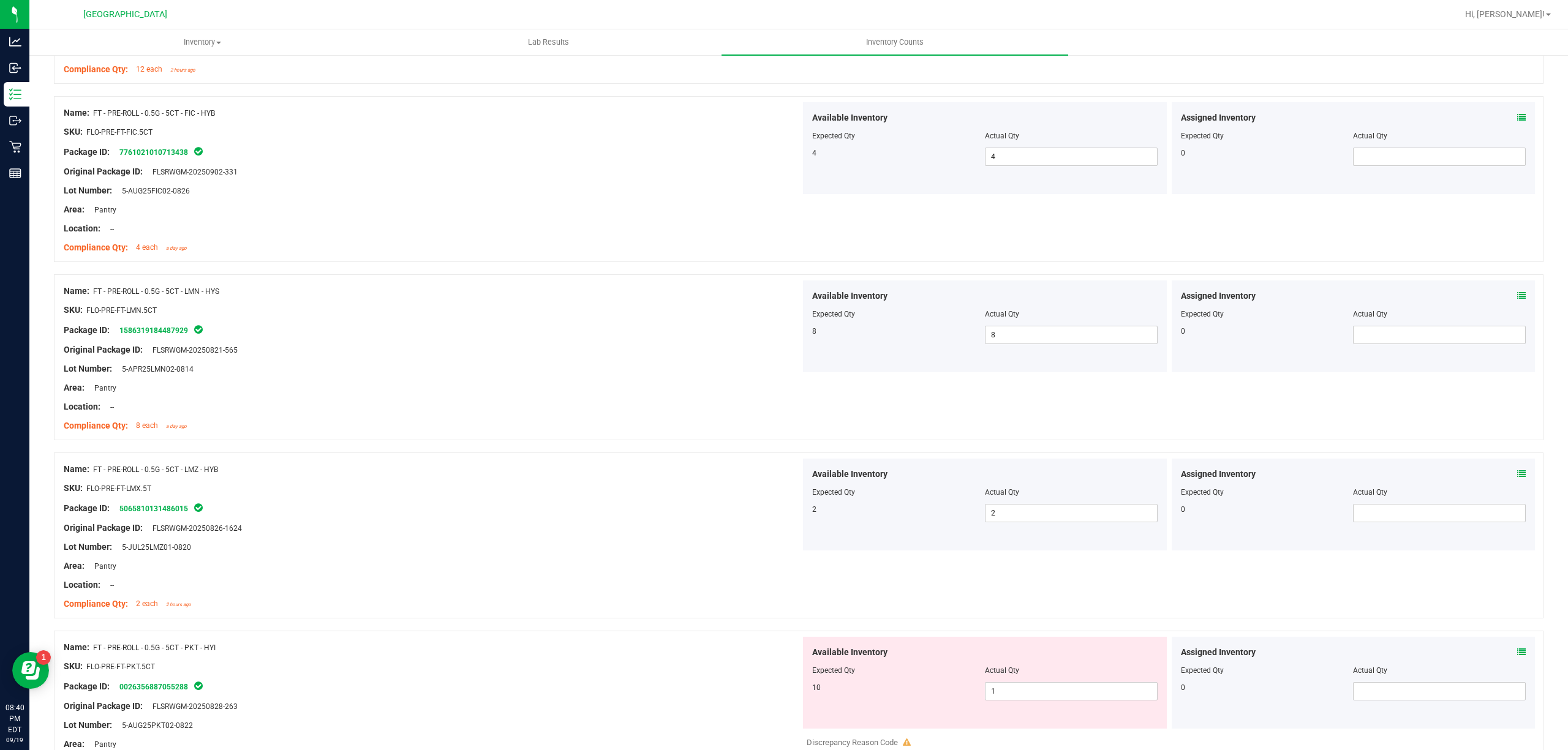
scroll to position [2857, 0]
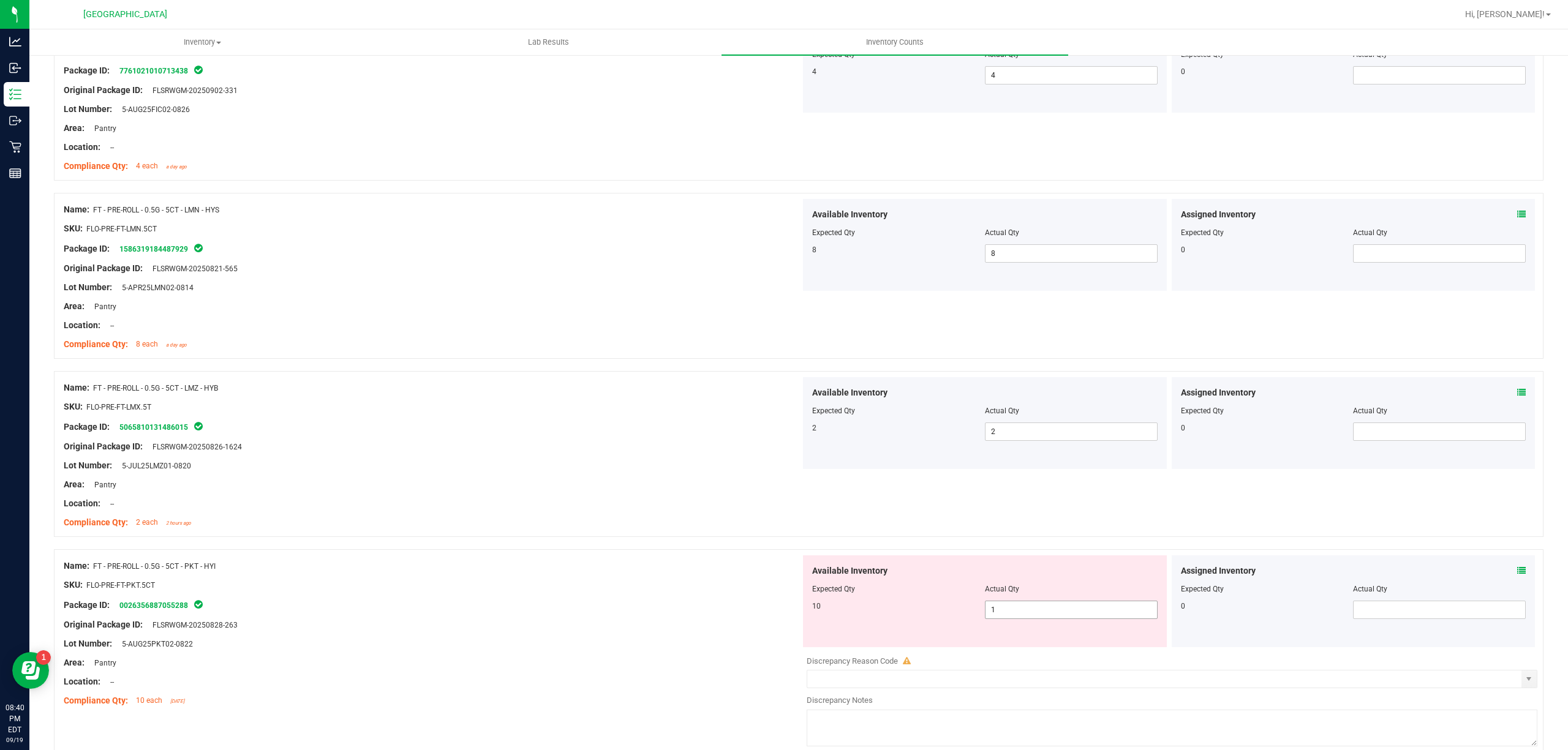
click at [1057, 619] on span "1 1" at bounding box center [1071, 610] width 173 height 18
type input "10"
click at [579, 609] on div "Package ID: 0026356887055288" at bounding box center [432, 605] width 737 height 15
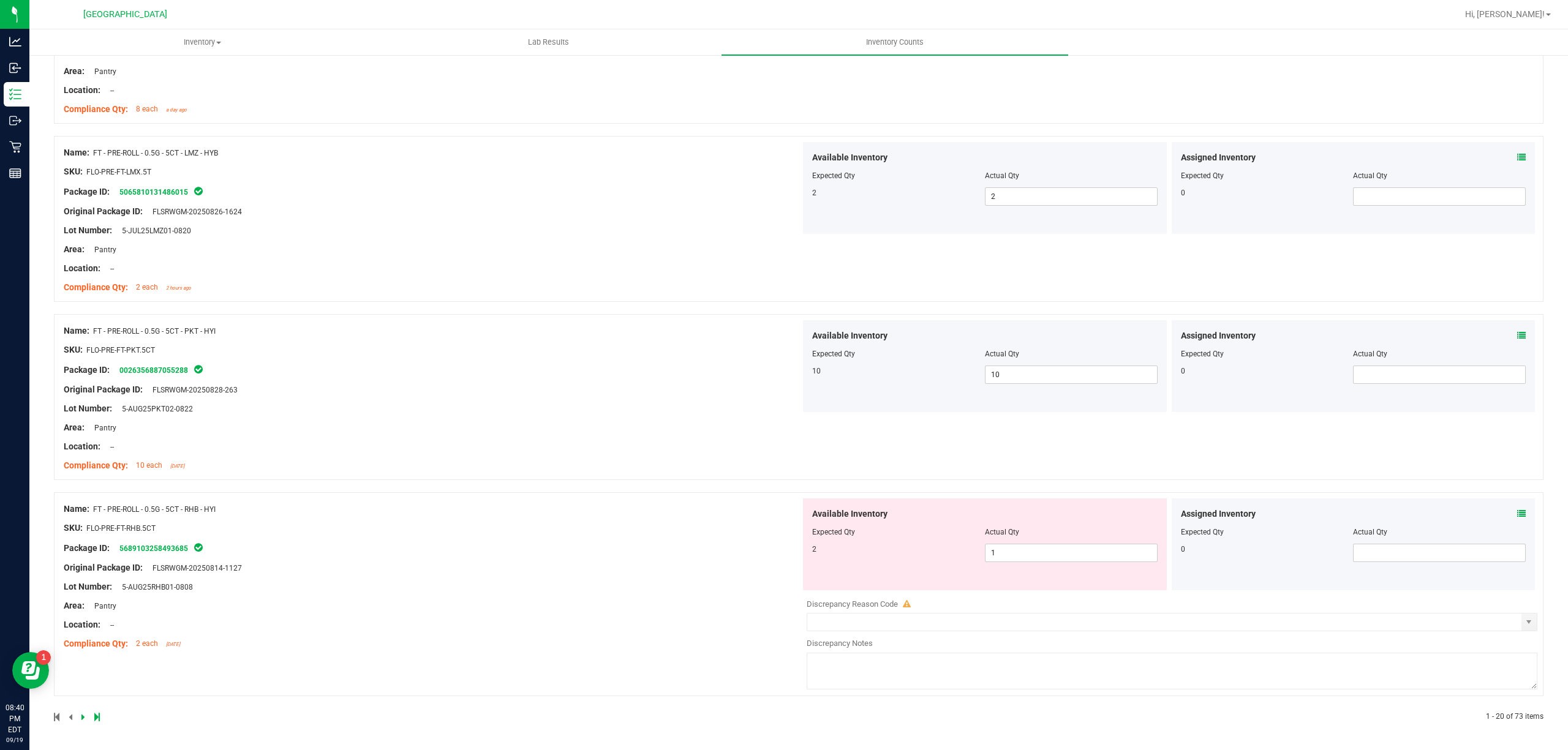
scroll to position [3100, 0]
click at [1111, 561] on span "1 1" at bounding box center [1071, 552] width 173 height 18
click at [1111, 561] on input "1" at bounding box center [1071, 553] width 172 height 17
type input "2"
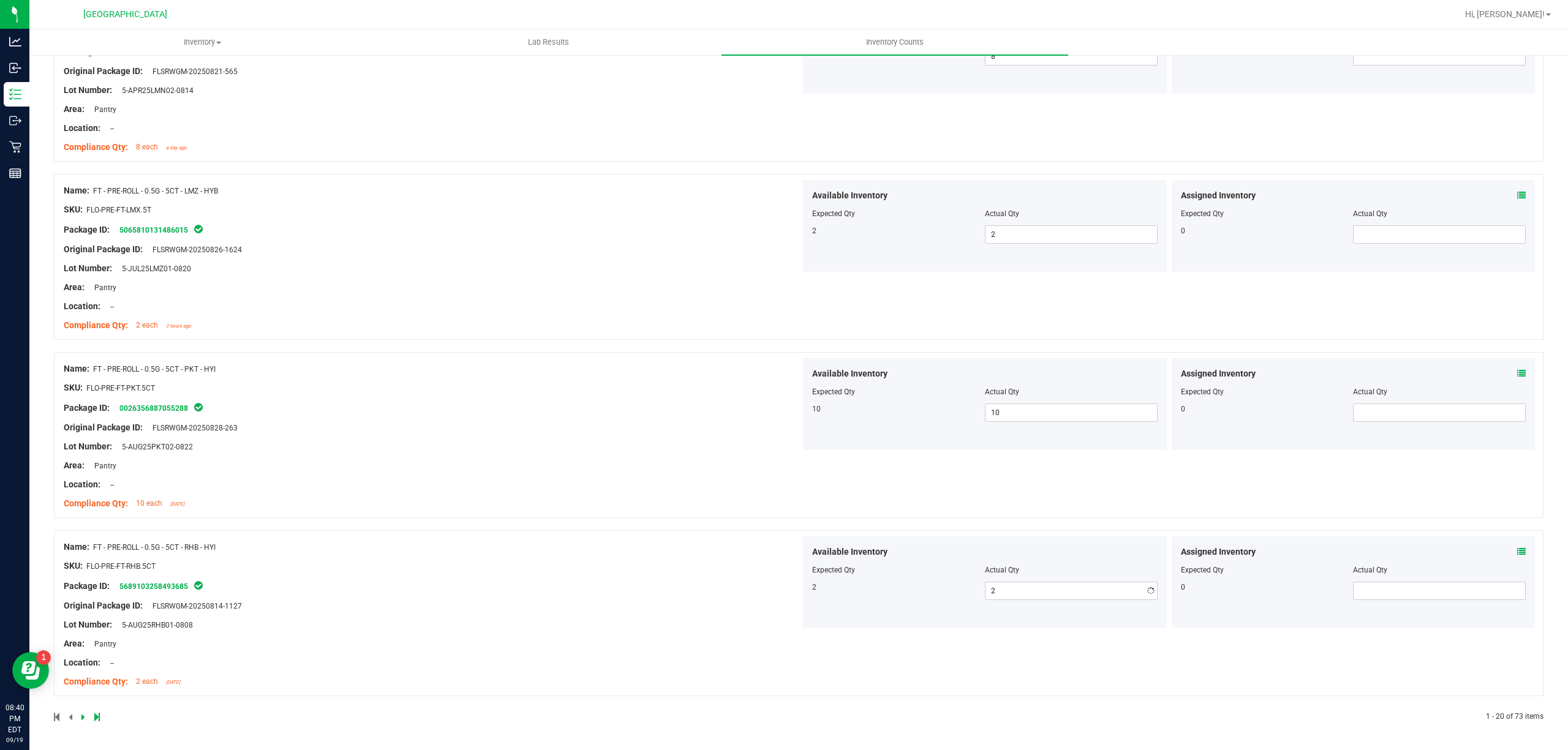
click at [526, 443] on div "Name: FT - PRE-ROLL - 0.5G - 5CT - PKT - HYI SKU: FLO-PRE-FT-PKT.5CT Package ID…" at bounding box center [432, 436] width 737 height 156
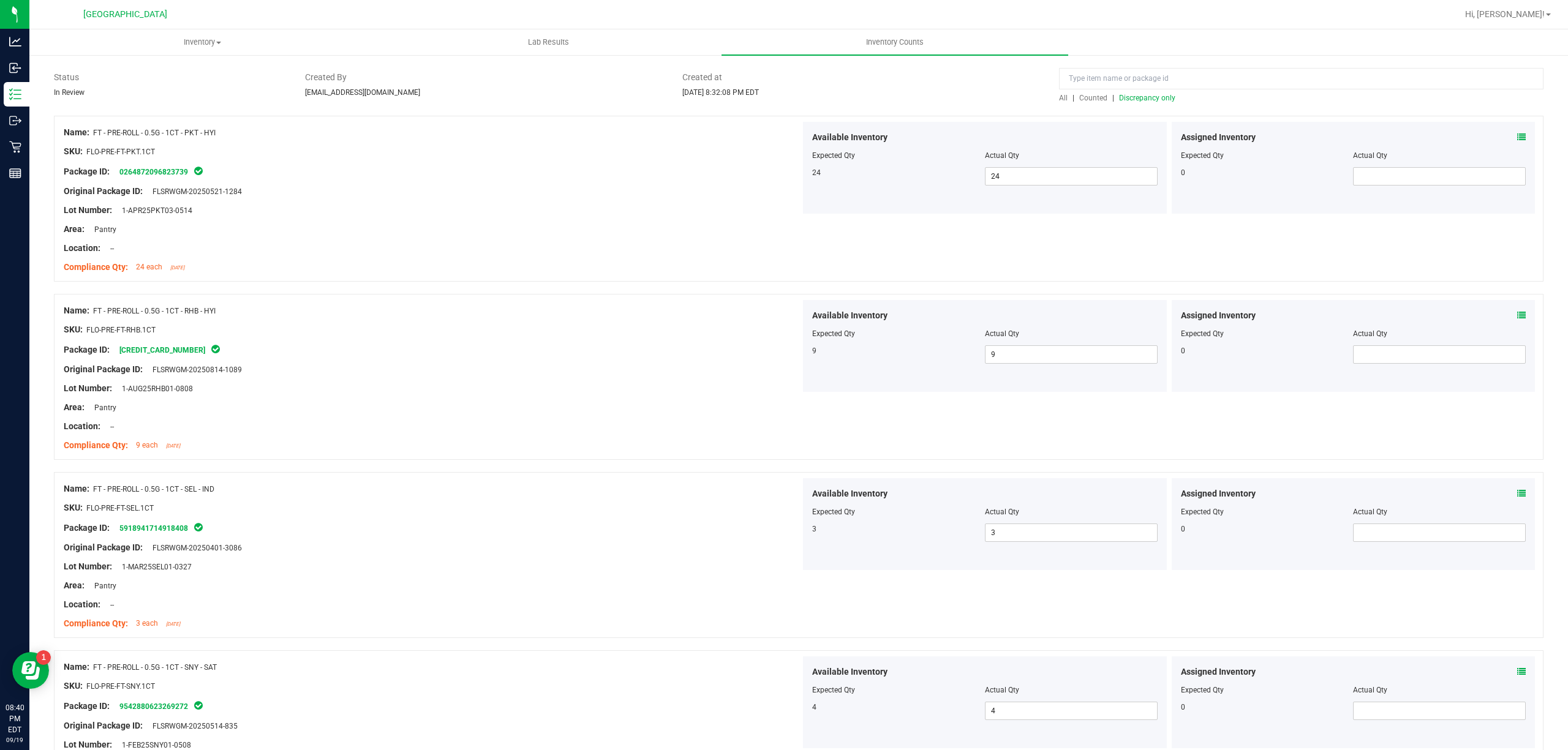
scroll to position [0, 0]
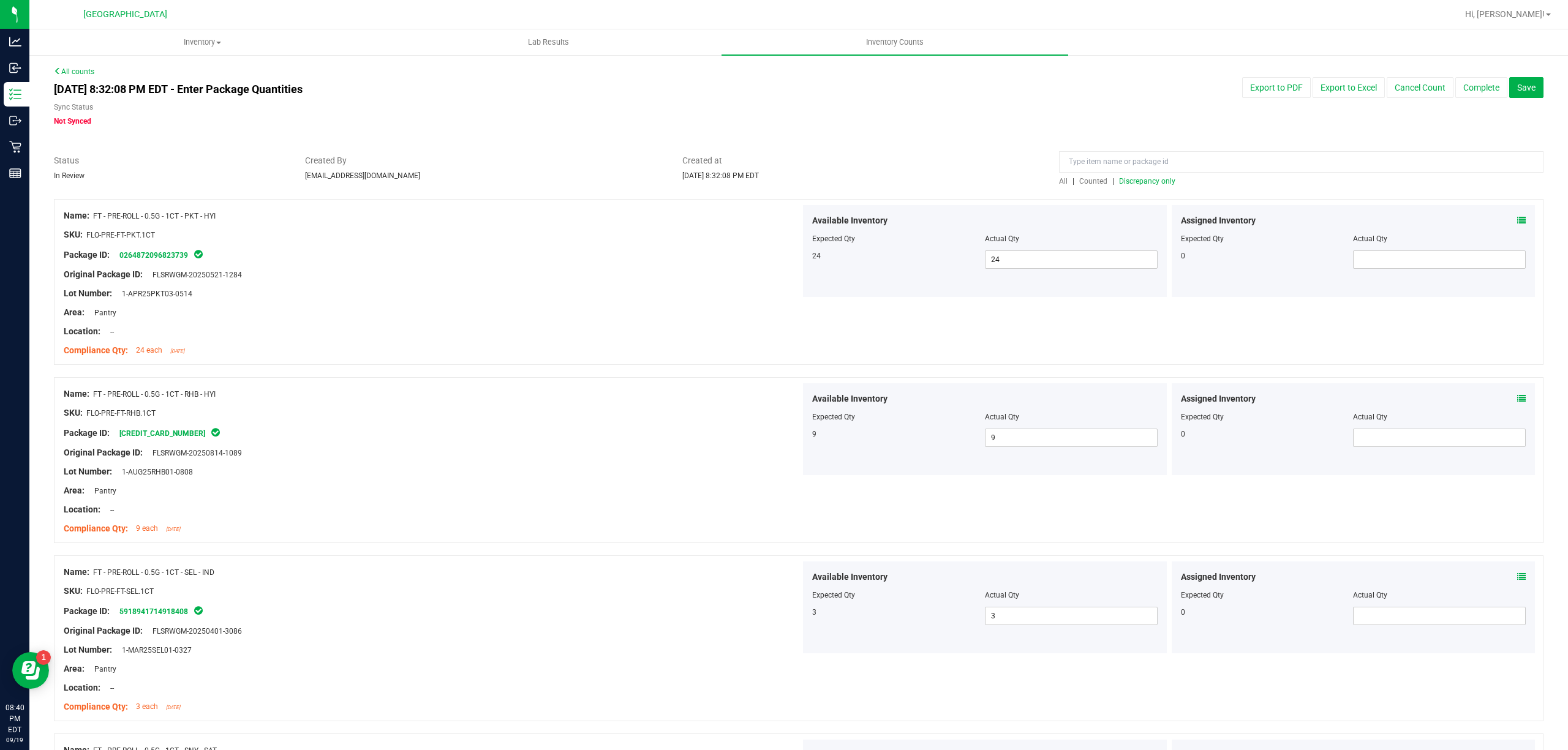
click at [1131, 184] on span "Discrepancy only" at bounding box center [1147, 181] width 57 height 9
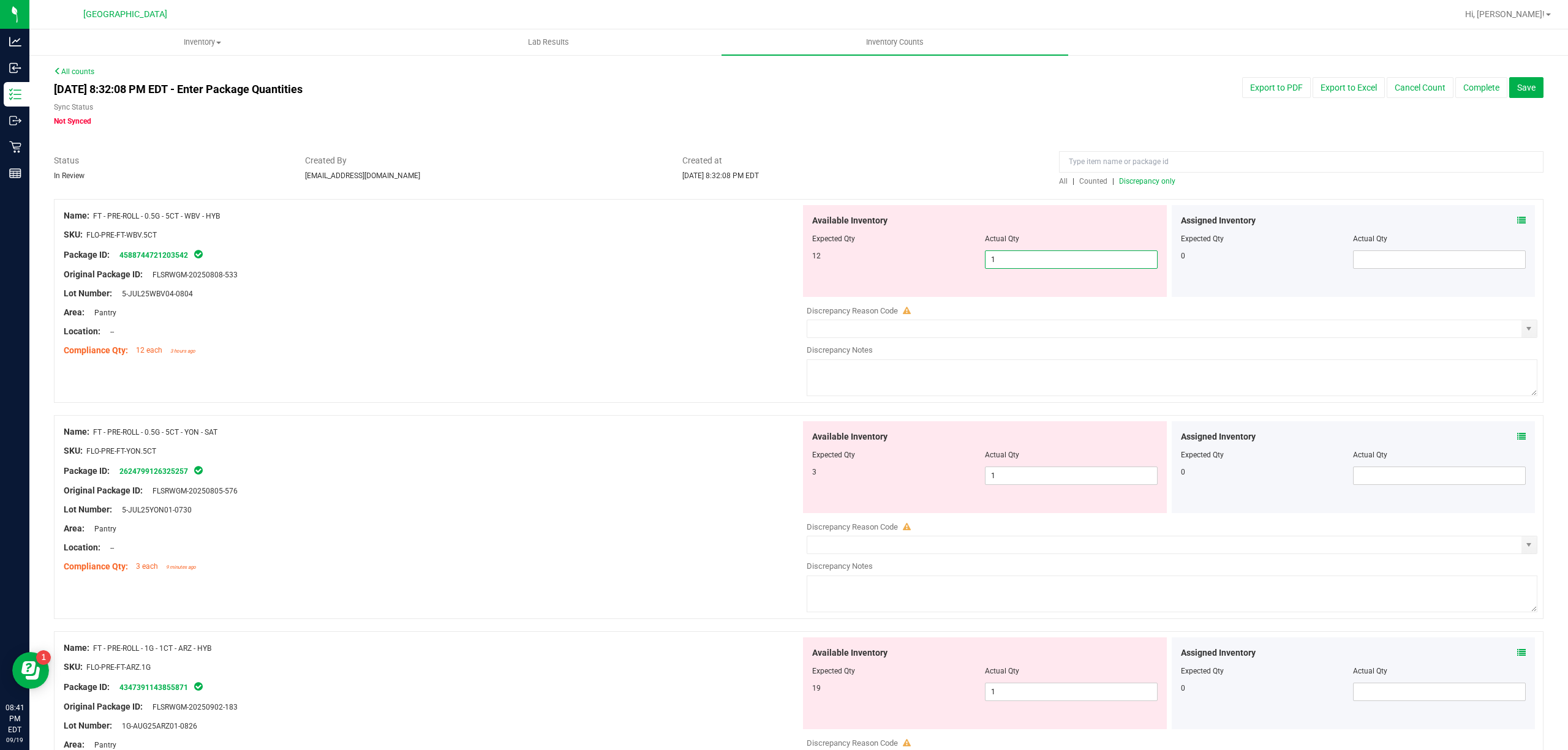
click at [1030, 253] on span "1 1" at bounding box center [1071, 259] width 173 height 18
type input "12"
drag, startPoint x: 725, startPoint y: 306, endPoint x: 981, endPoint y: 391, distance: 269.7
click at [725, 307] on div "Area: Pantry" at bounding box center [432, 312] width 737 height 13
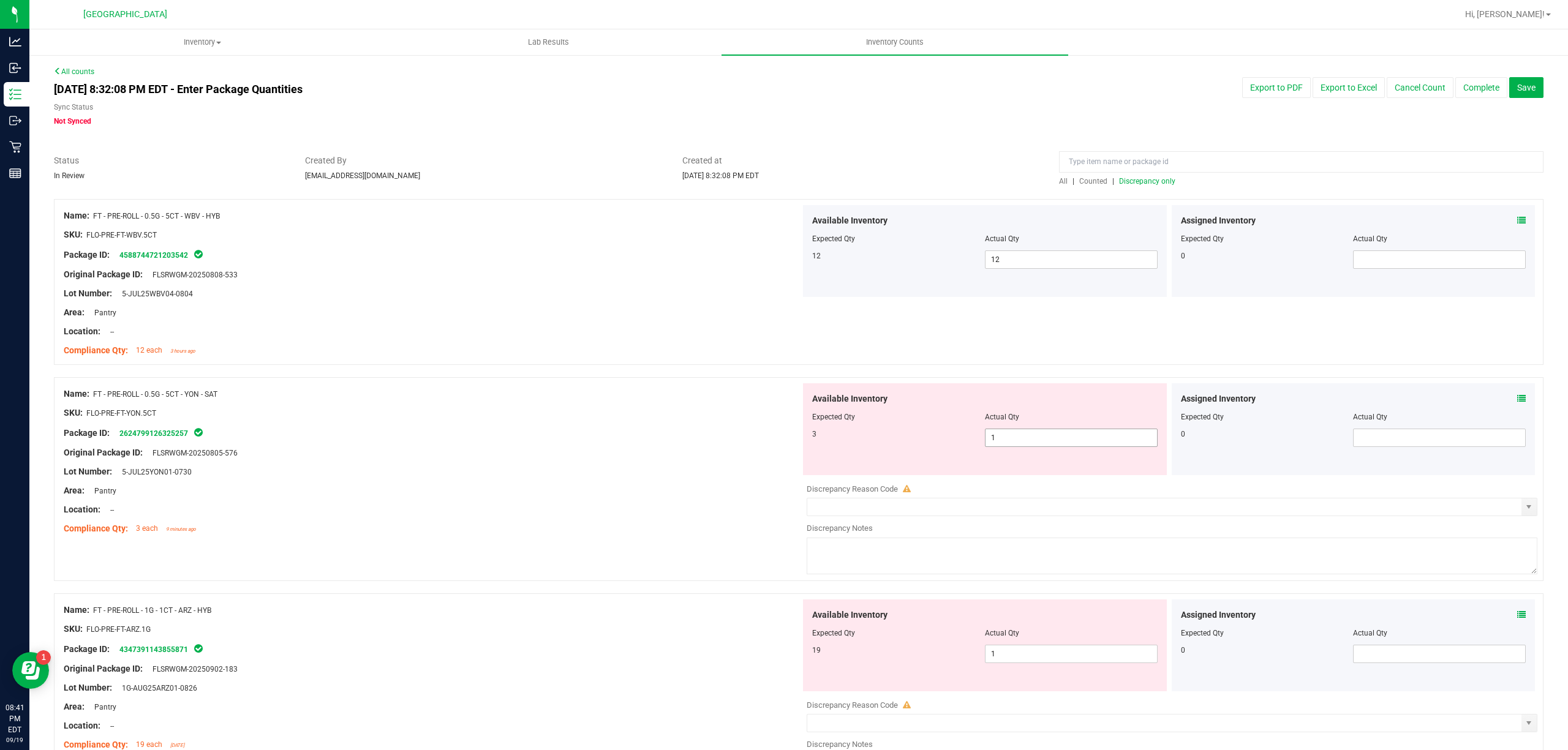
click at [1056, 430] on span "1 1" at bounding box center [1071, 437] width 173 height 18
click at [1056, 430] on input "1" at bounding box center [1071, 438] width 172 height 17
type input "3"
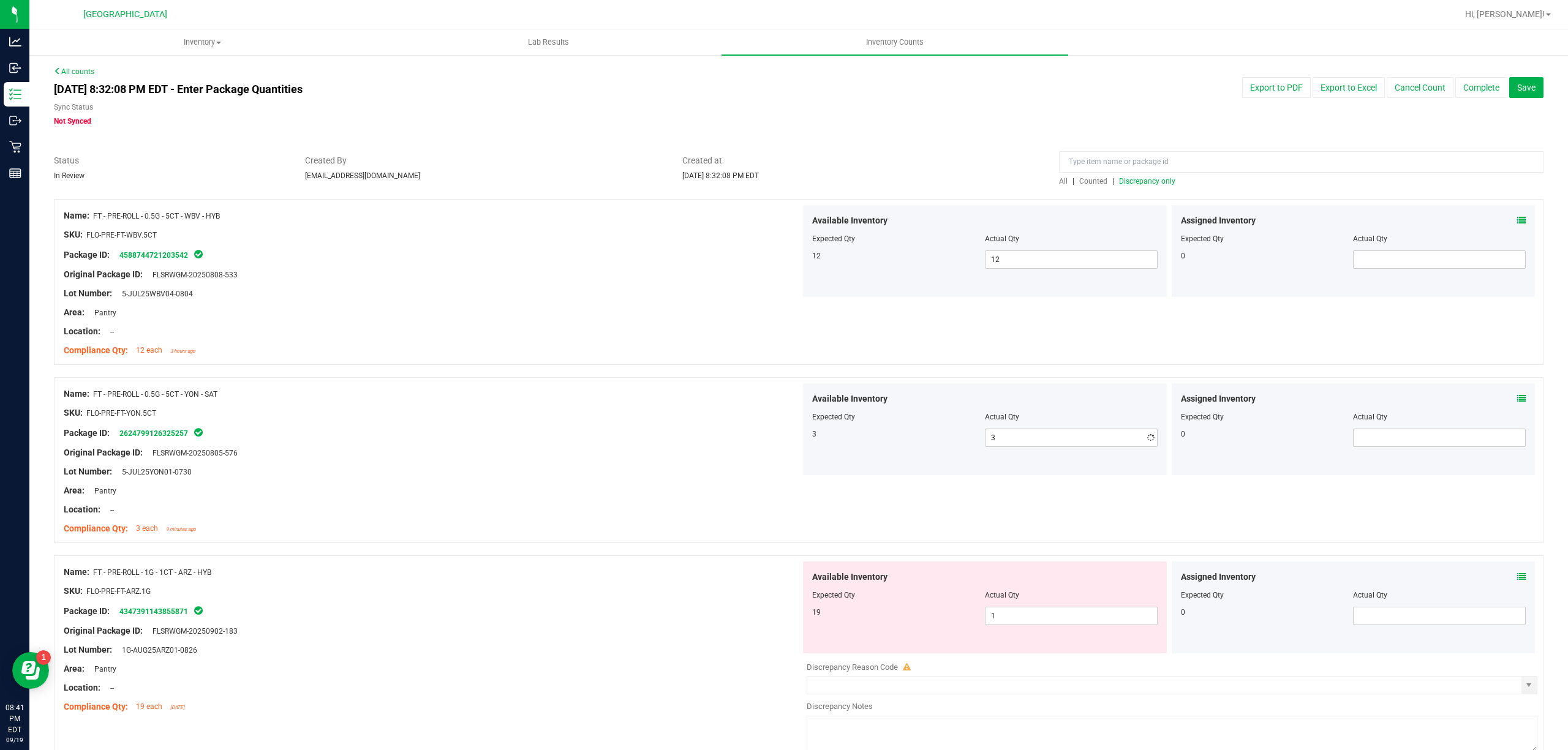
click at [582, 454] on div "Original Package ID: FLSRWGM-20250805-576" at bounding box center [432, 453] width 737 height 13
click at [1129, 620] on span "1 1" at bounding box center [1071, 615] width 173 height 18
type input "19"
click at [392, 503] on div at bounding box center [432, 501] width 737 height 6
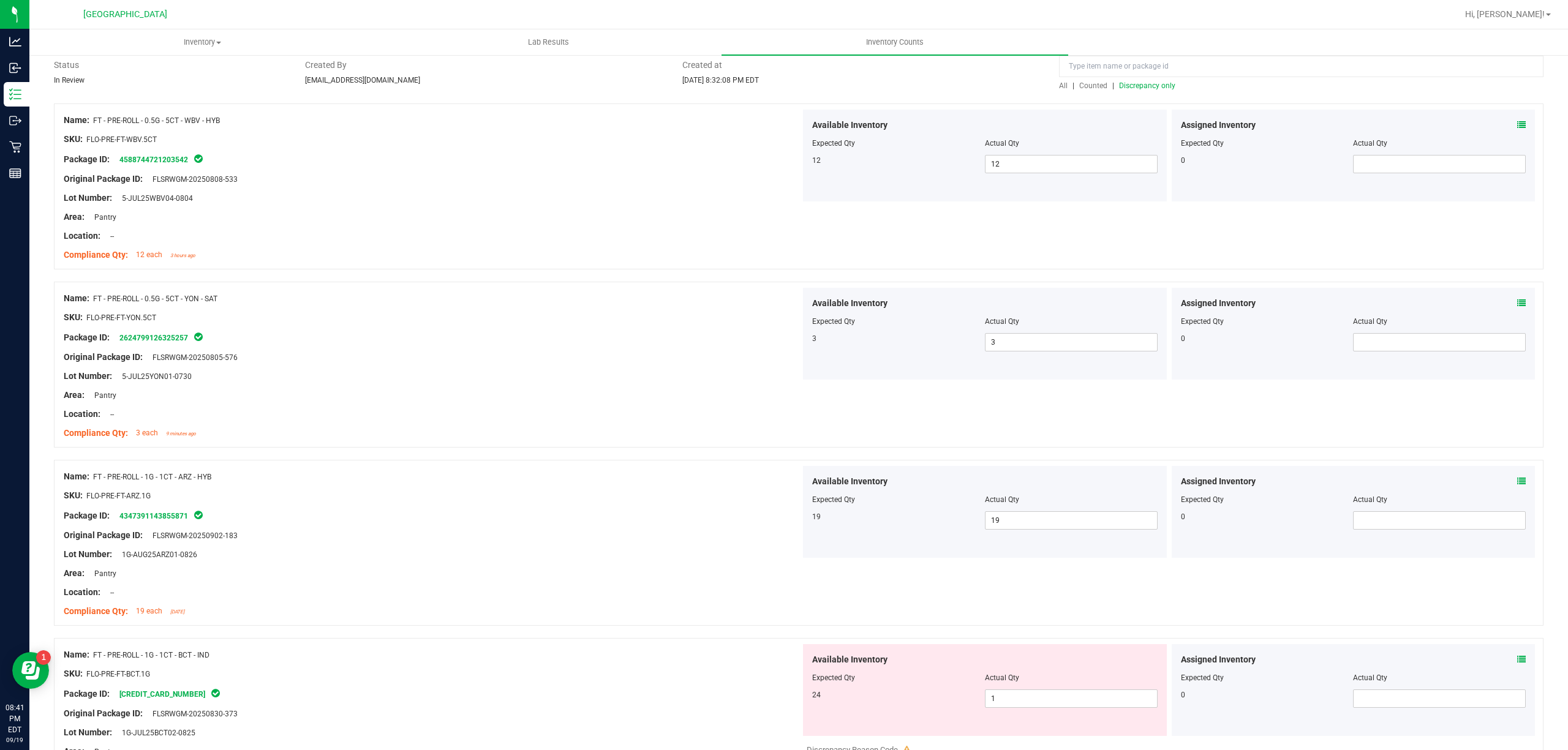
scroll to position [245, 0]
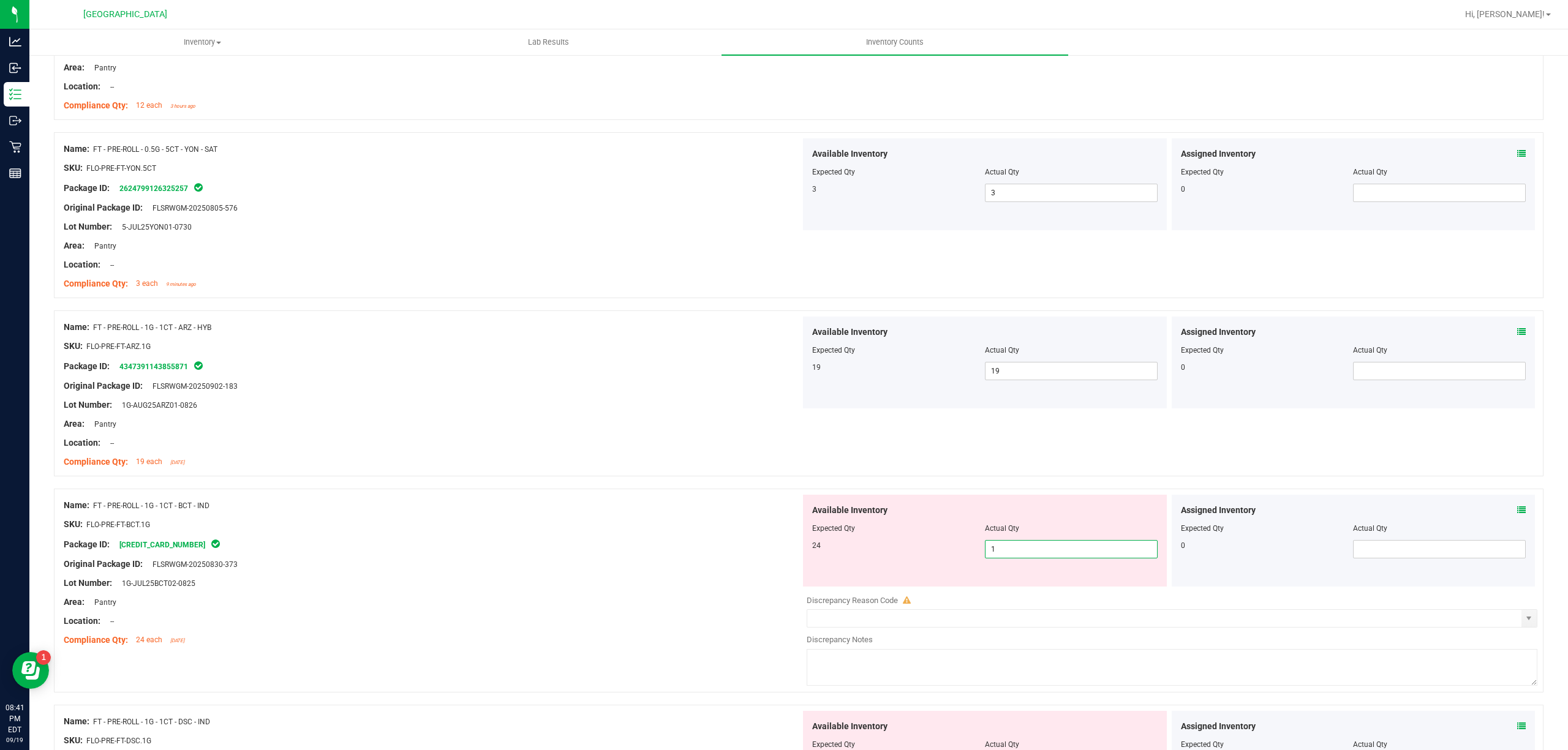
click at [1013, 545] on span "1 1" at bounding box center [1071, 548] width 173 height 18
click at [1013, 545] on input "1" at bounding box center [1071, 549] width 172 height 17
type input "24"
click at [723, 557] on div at bounding box center [432, 555] width 737 height 6
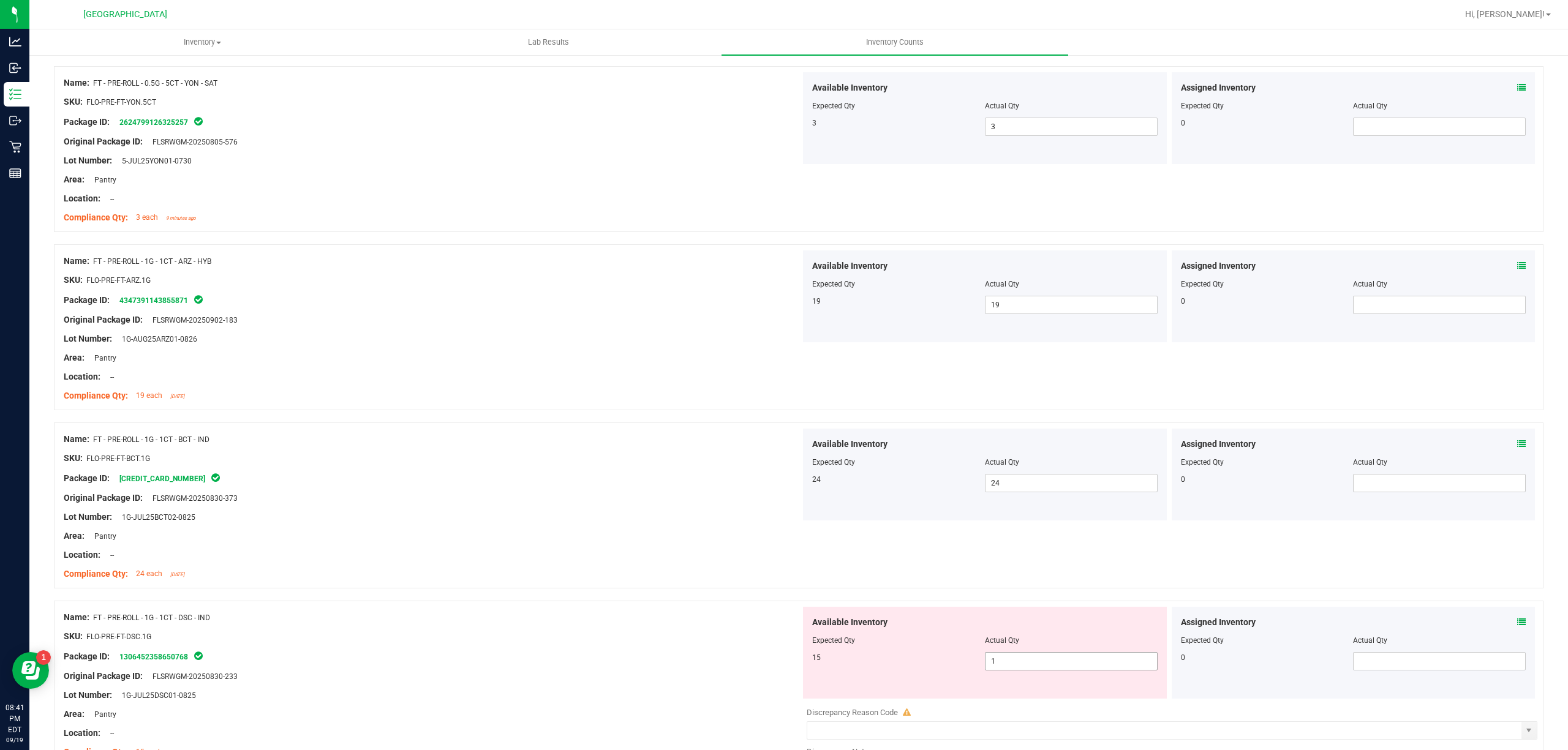
scroll to position [408, 0]
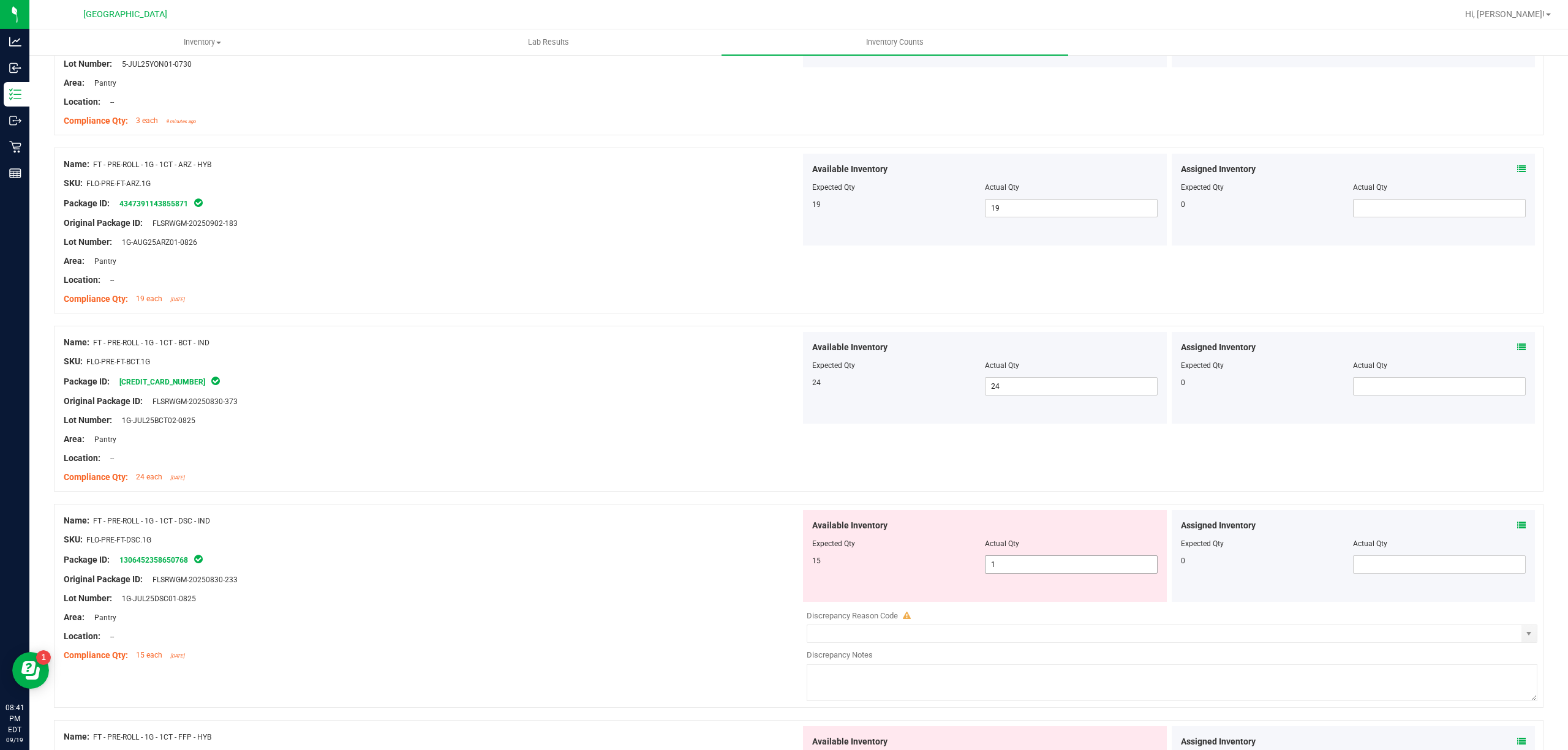
click at [1118, 567] on span "1 1" at bounding box center [1071, 564] width 173 height 18
type input "15"
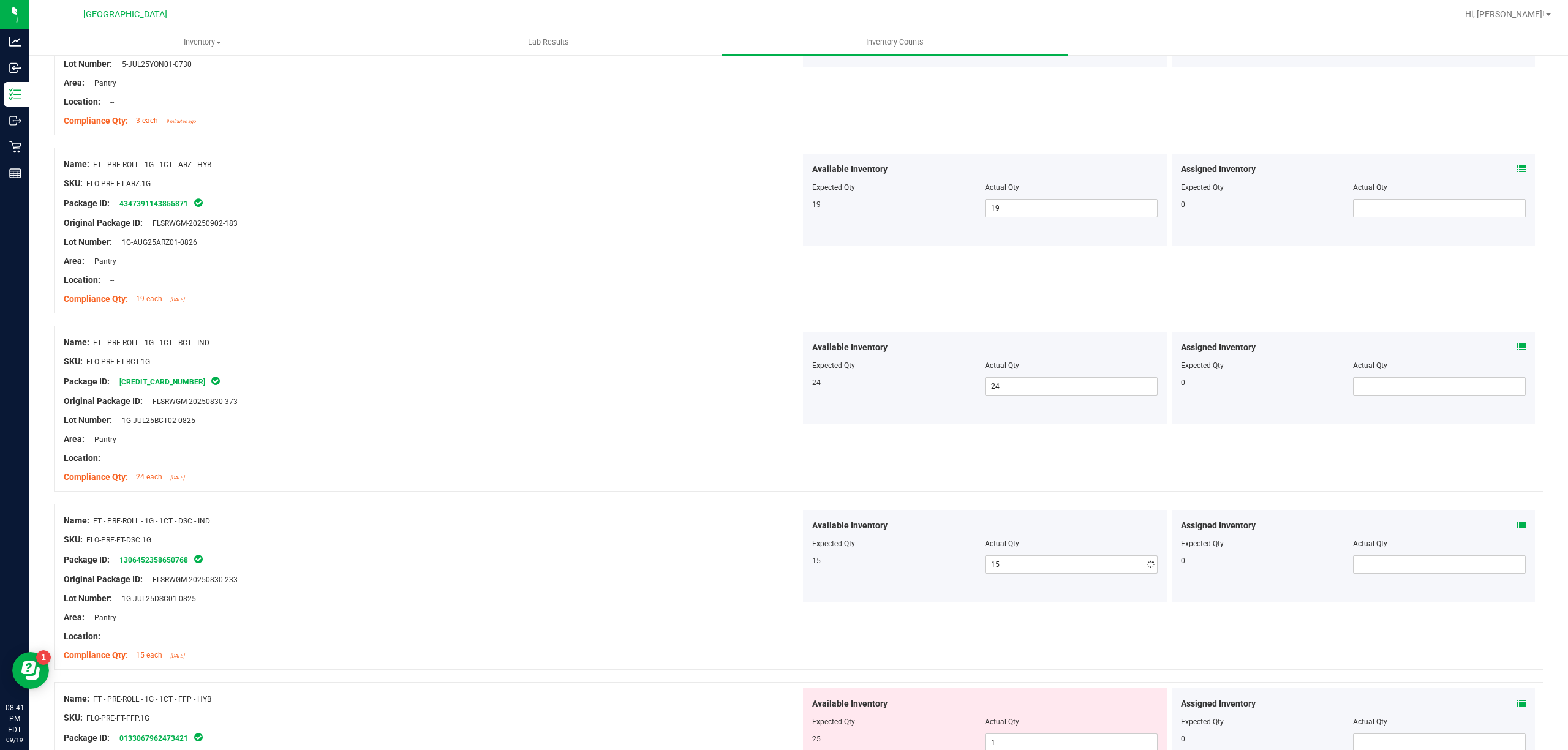
drag, startPoint x: 500, startPoint y: 493, endPoint x: 511, endPoint y: 492, distance: 11.0
click at [500, 492] on div at bounding box center [799, 498] width 1490 height 13
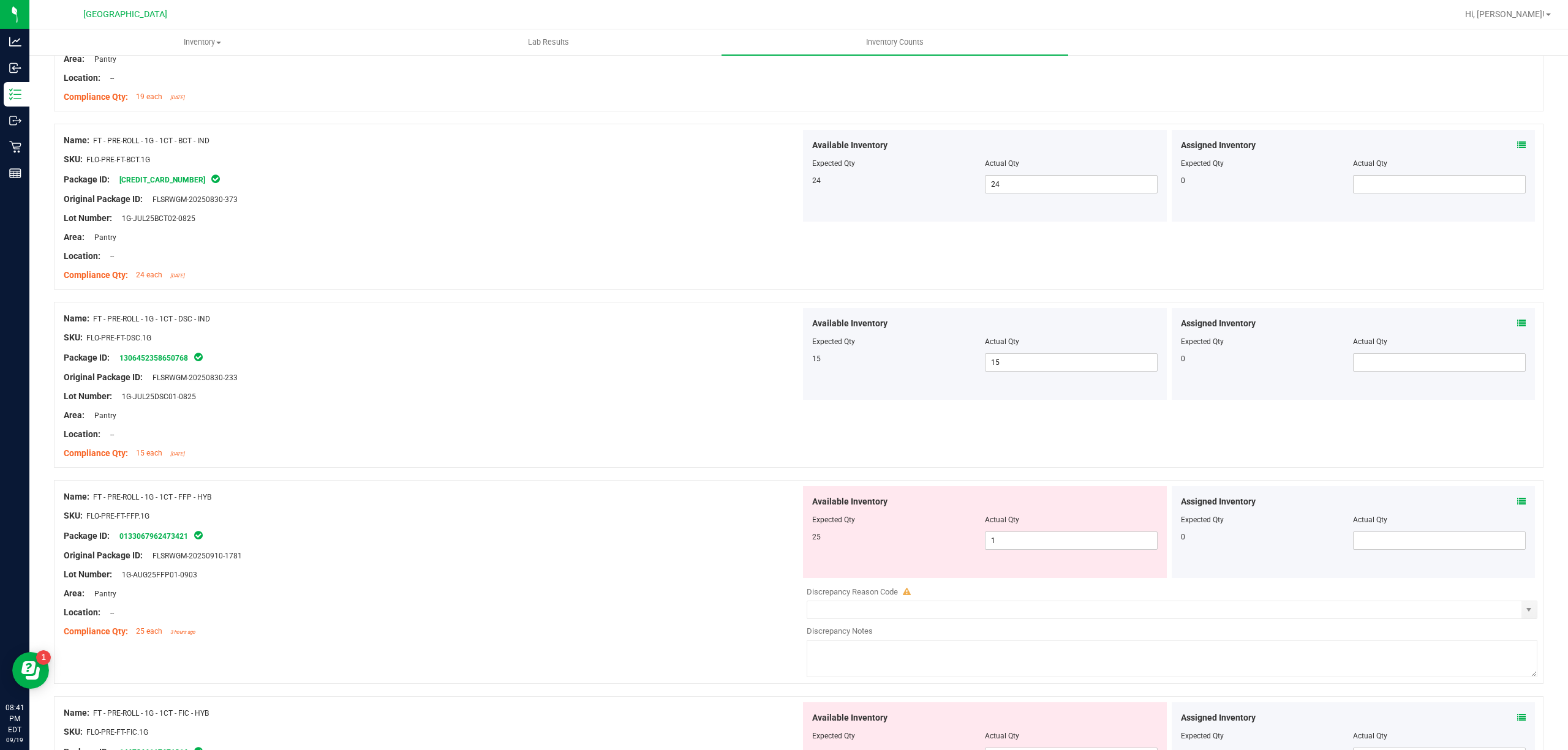
scroll to position [735, 0]
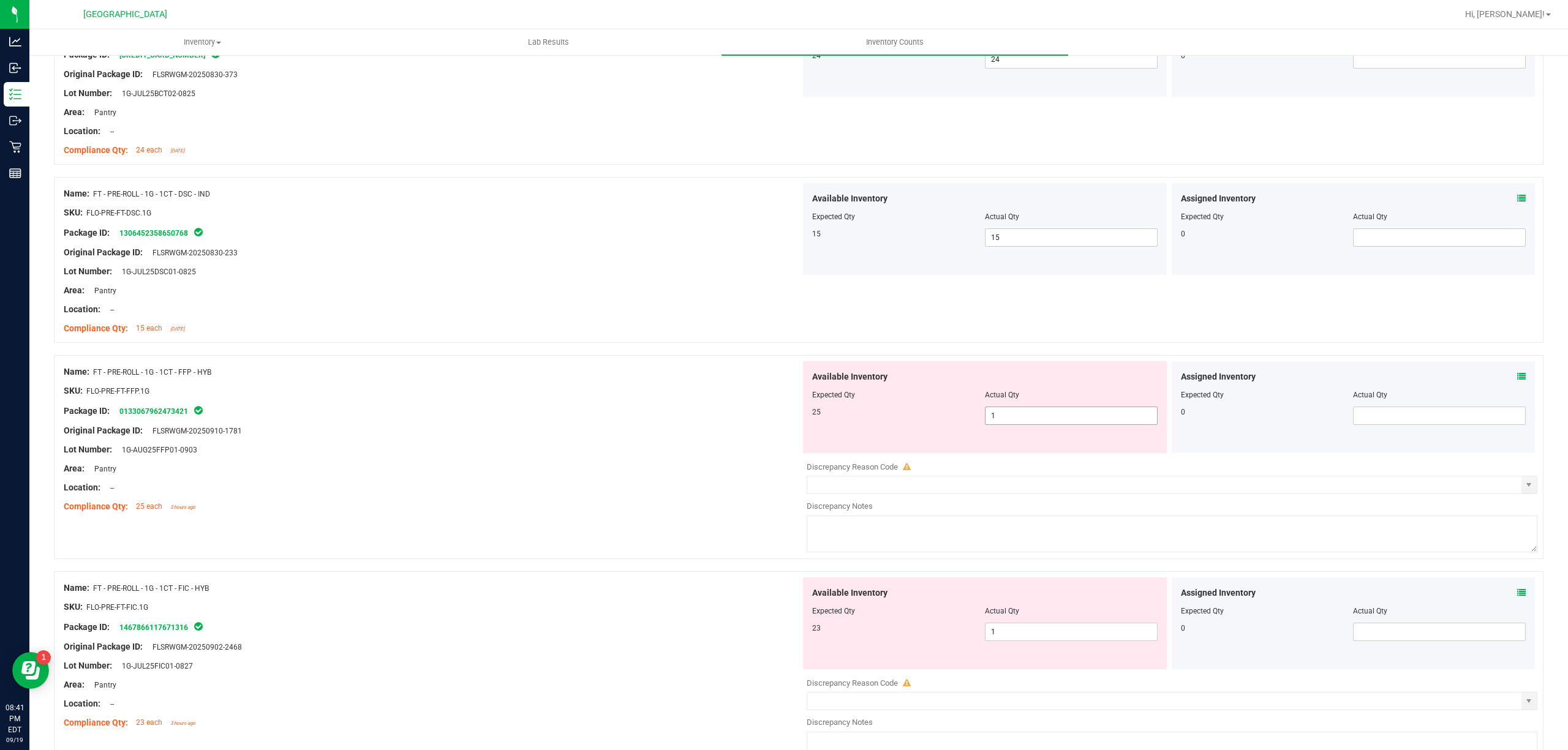
click at [1101, 420] on span "1 1" at bounding box center [1071, 415] width 173 height 18
drag, startPoint x: 1101, startPoint y: 420, endPoint x: 1072, endPoint y: 431, distance: 31.0
click at [1099, 422] on input "1" at bounding box center [1071, 416] width 172 height 17
type input "25"
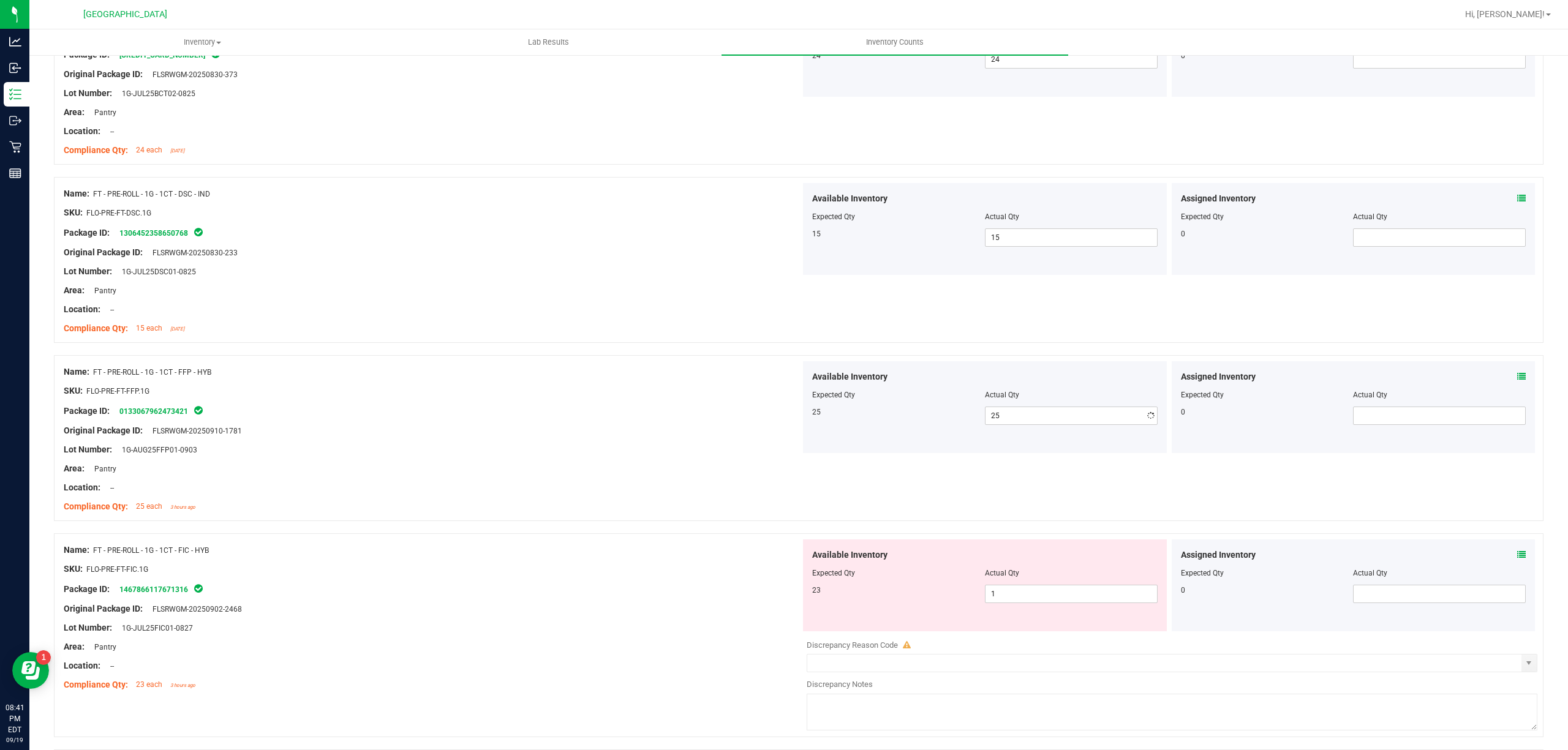
click at [674, 447] on div "Lot Number: 1G-AUG25FFP01-0903" at bounding box center [432, 450] width 737 height 13
click at [997, 595] on span "1 1" at bounding box center [1071, 593] width 173 height 18
click at [997, 595] on input "1" at bounding box center [1071, 594] width 172 height 17
type input "23"
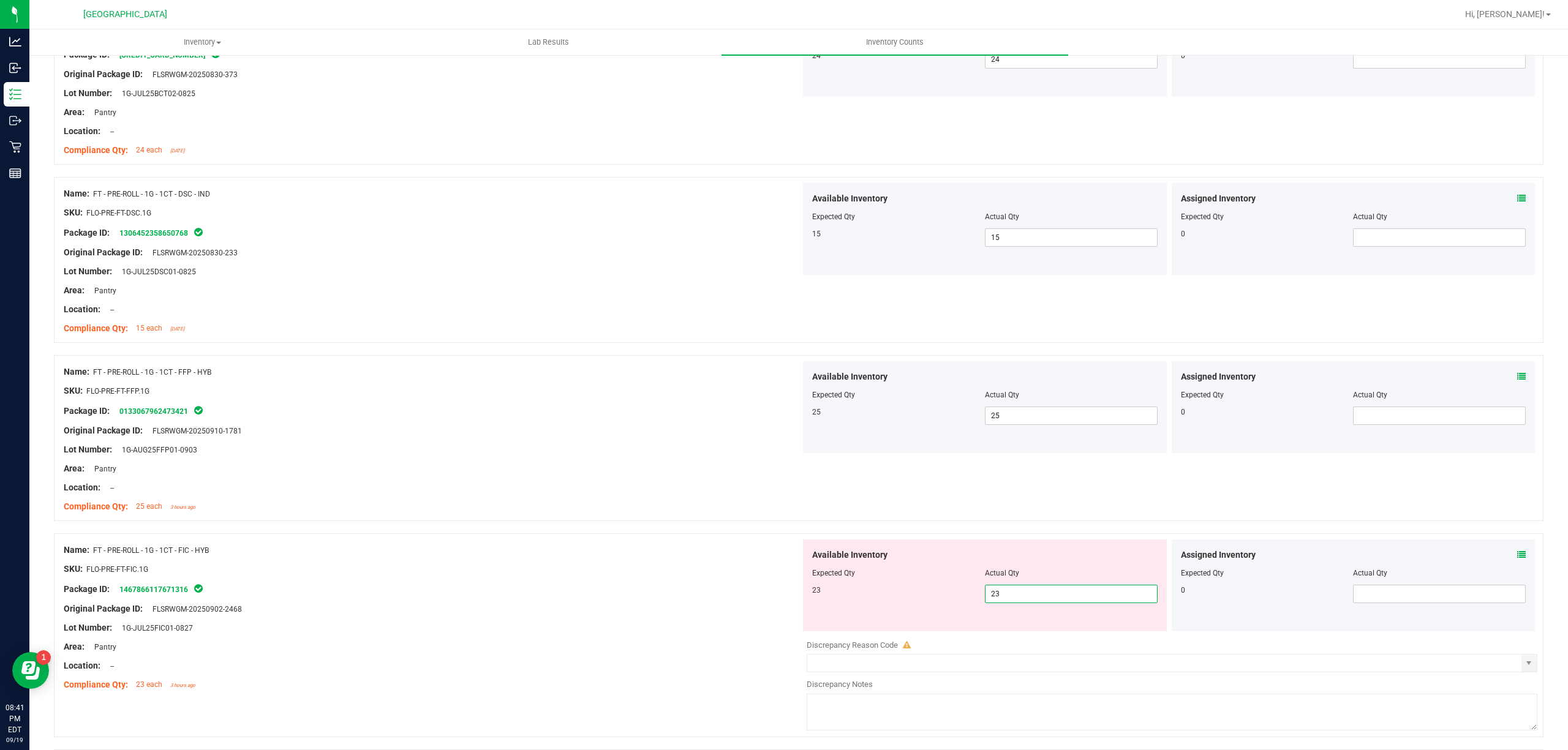
click at [657, 530] on div at bounding box center [799, 527] width 1490 height 13
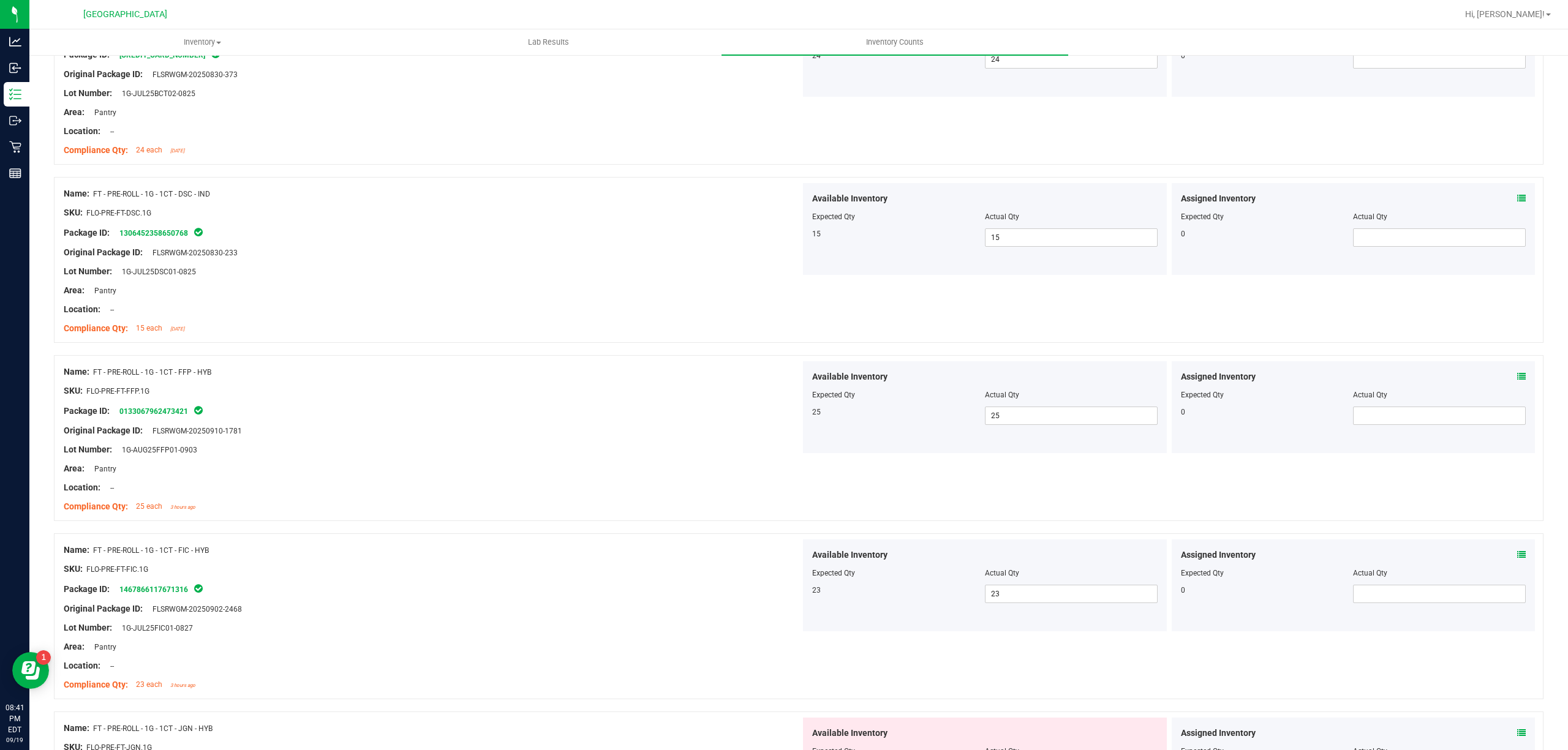
scroll to position [1061, 0]
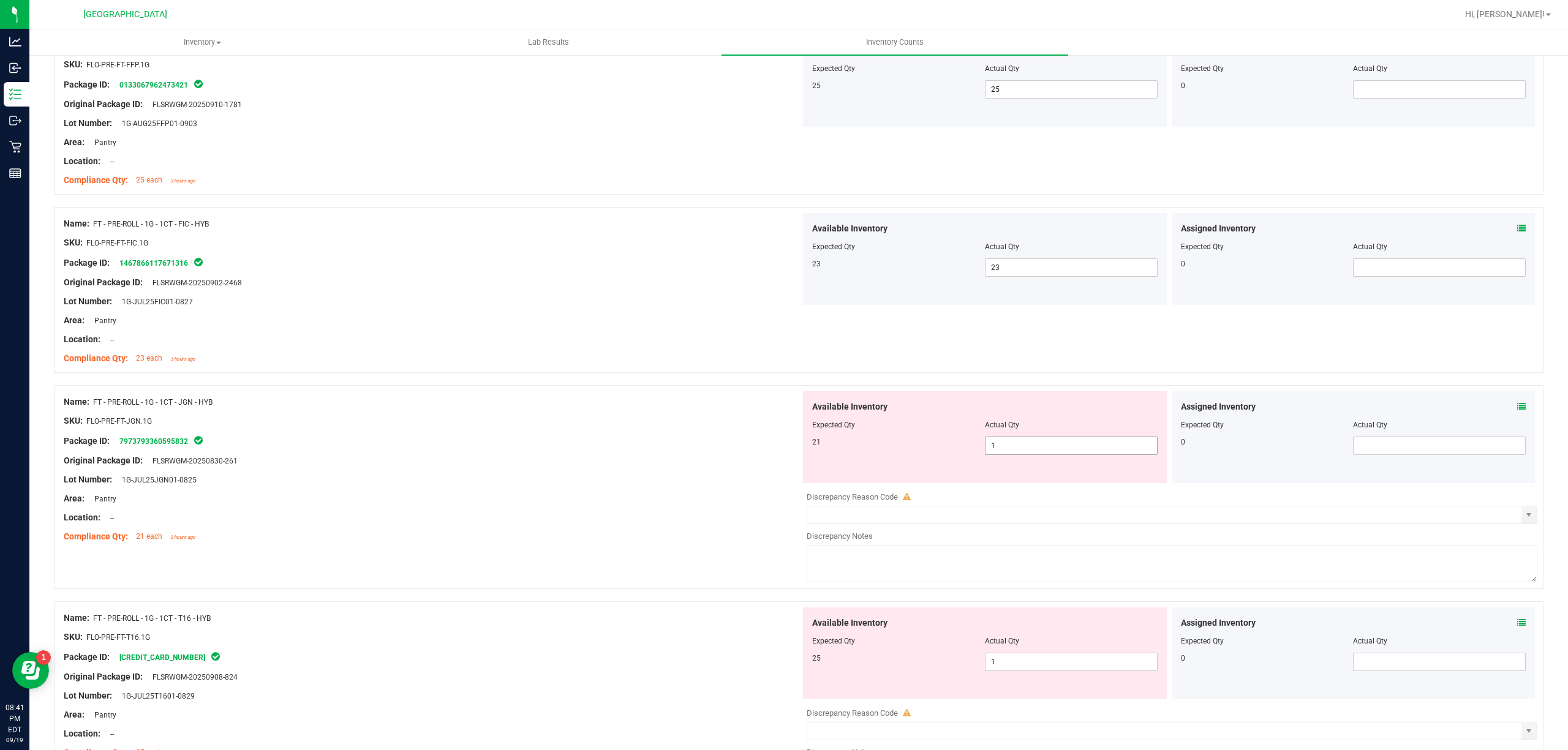
drag, startPoint x: 1045, startPoint y: 436, endPoint x: 1045, endPoint y: 450, distance: 14.0
click at [1045, 439] on div "Available Inventory Expected Qty Actual Qty 21 1 1" at bounding box center [985, 437] width 364 height 92
click at [1045, 450] on span "1 1" at bounding box center [1071, 445] width 173 height 18
click at [1045, 450] on input "1" at bounding box center [1071, 446] width 172 height 17
type input "21"
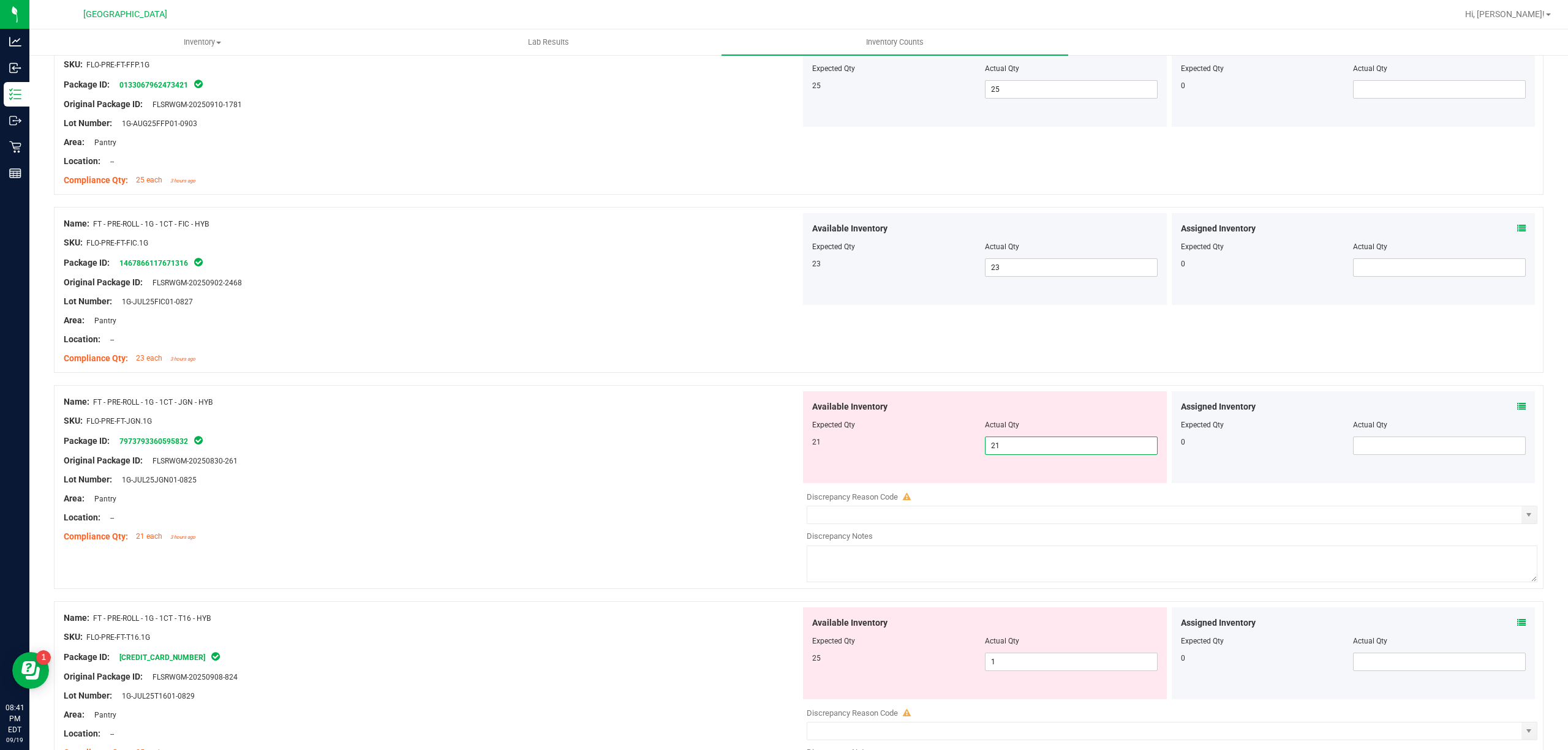
type input "21"
drag, startPoint x: 603, startPoint y: 475, endPoint x: 623, endPoint y: 508, distance: 38.6
click at [605, 486] on div "Name: FT - PRE-ROLL - 1G - 1CT - JGN - HYB SKU: FLO-PRE-FT-JGN.1G Package ID: 7…" at bounding box center [432, 469] width 737 height 156
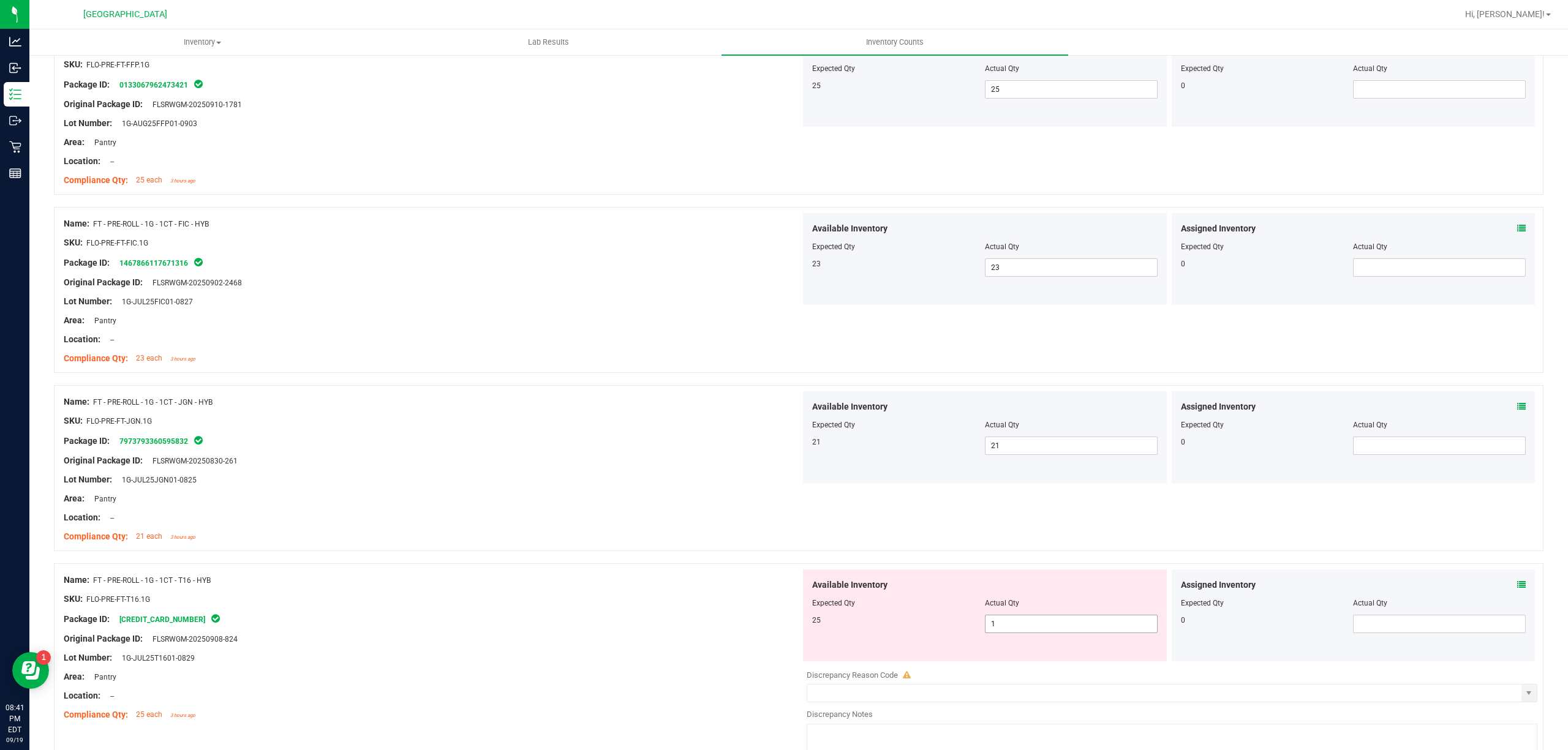
click at [1037, 633] on span "1 1" at bounding box center [1071, 624] width 173 height 18
click at [1037, 632] on input "2" at bounding box center [1071, 624] width 172 height 17
type input "25"
drag, startPoint x: 545, startPoint y: 554, endPoint x: 689, endPoint y: 551, distance: 144.0
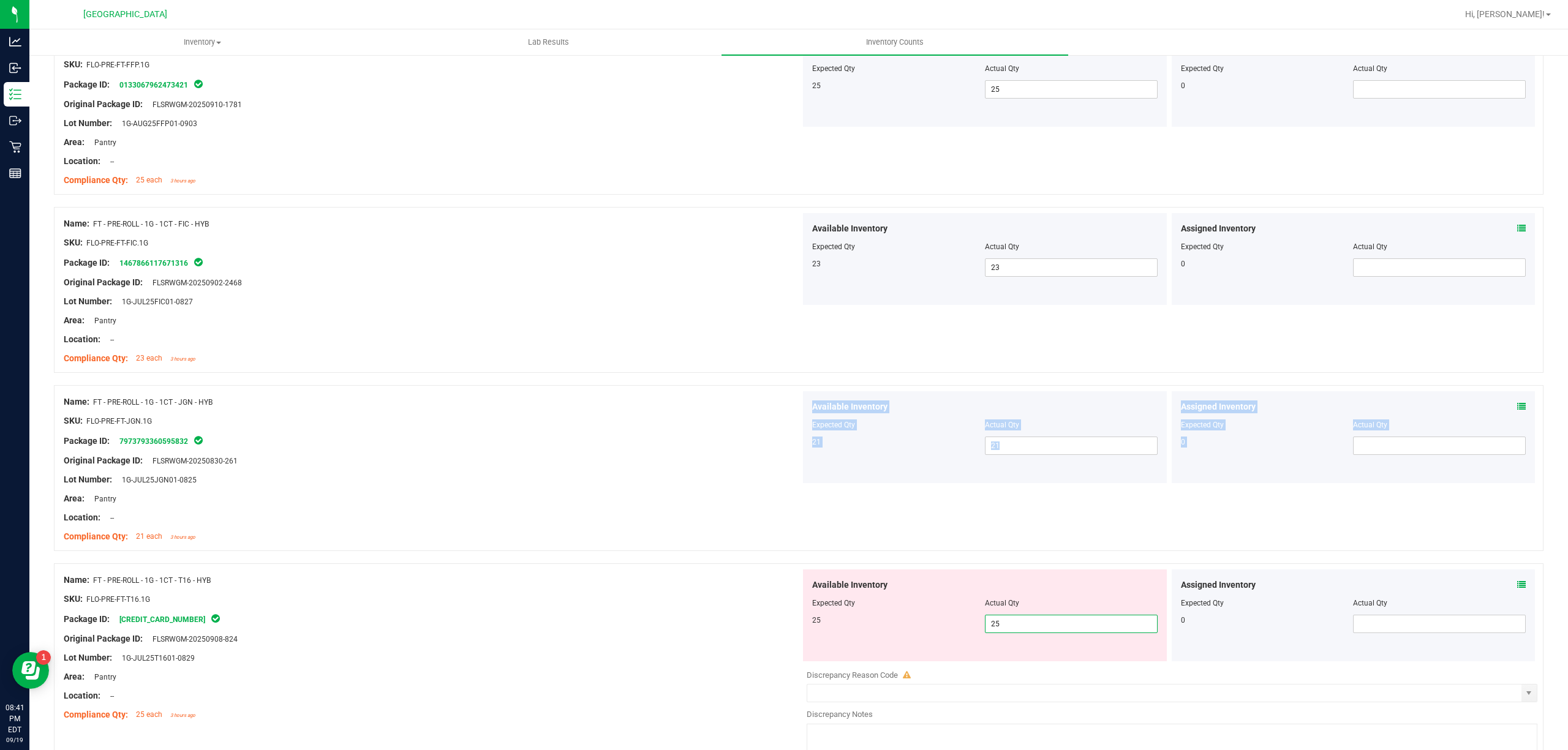
click at [583, 547] on div "Name: FT - PRE-ROLL - 1G - 1CT - JGN - HYB SKU: FLO-PRE-FT-JGN.1G Package ID: 7…" at bounding box center [799, 474] width 1490 height 178
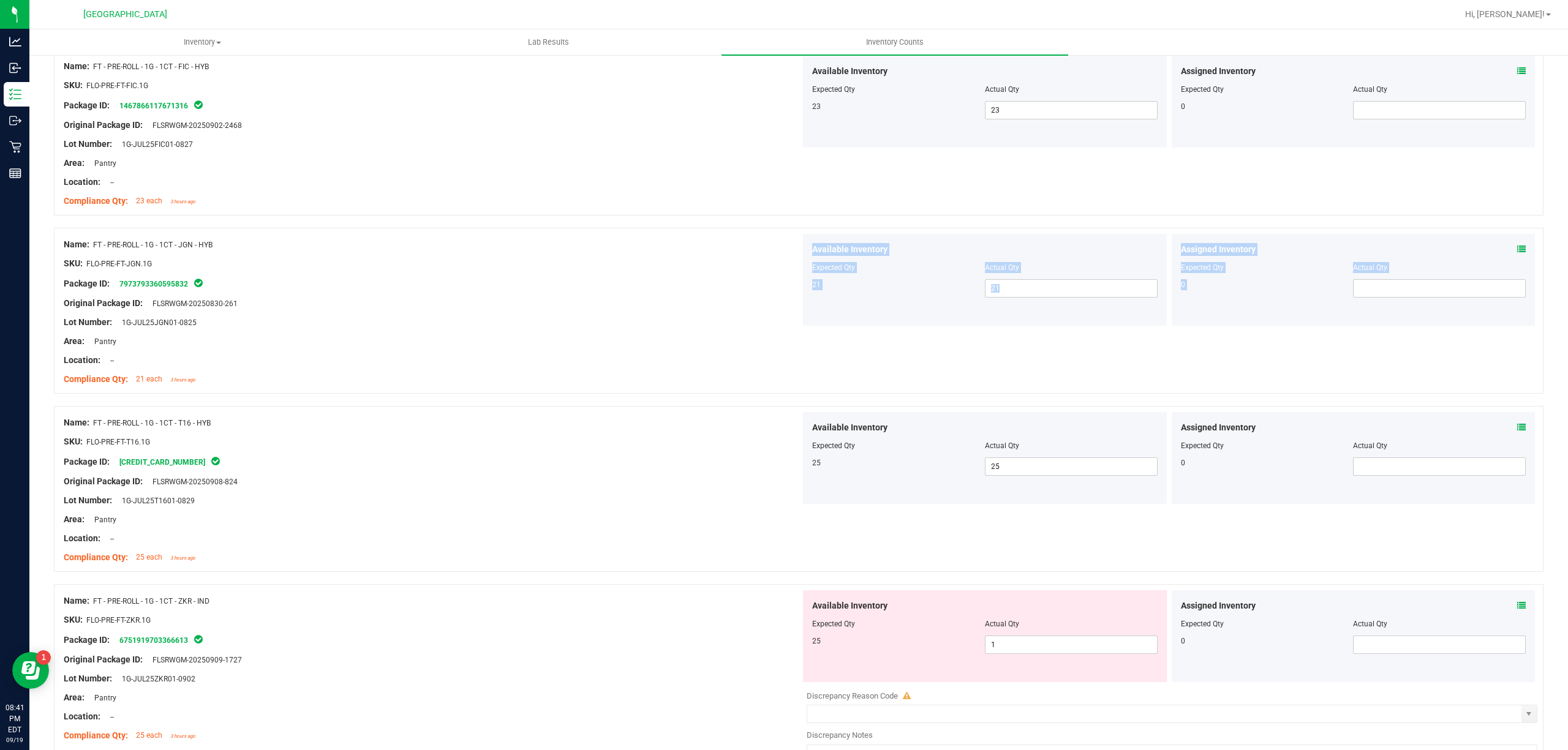
scroll to position [1306, 0]
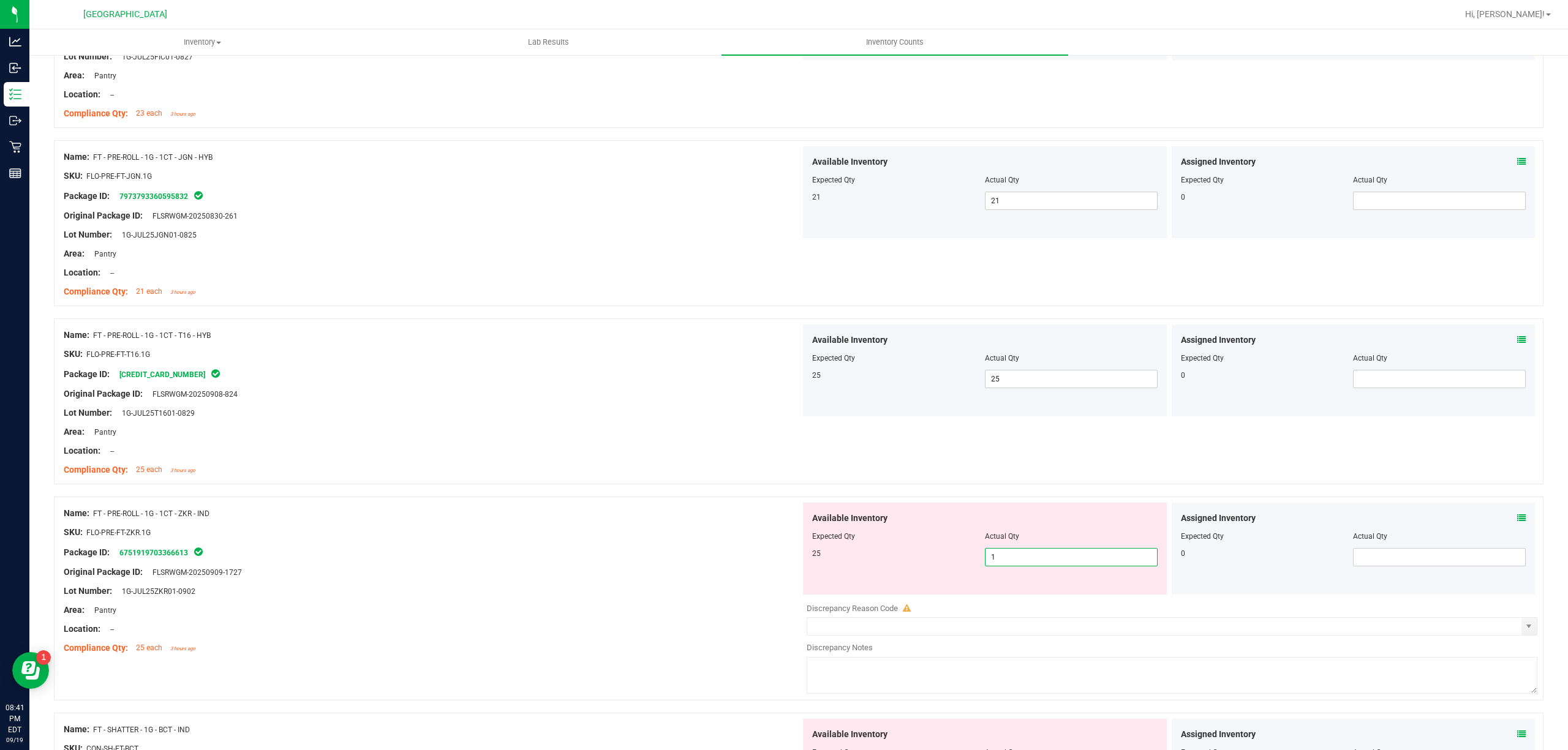
click at [1081, 566] on span "1 1" at bounding box center [1071, 556] width 173 height 18
drag, startPoint x: 1081, startPoint y: 567, endPoint x: 902, endPoint y: 568, distance: 179.0
click at [1081, 566] on input "1" at bounding box center [1071, 557] width 172 height 17
type input "2"
type input "25"
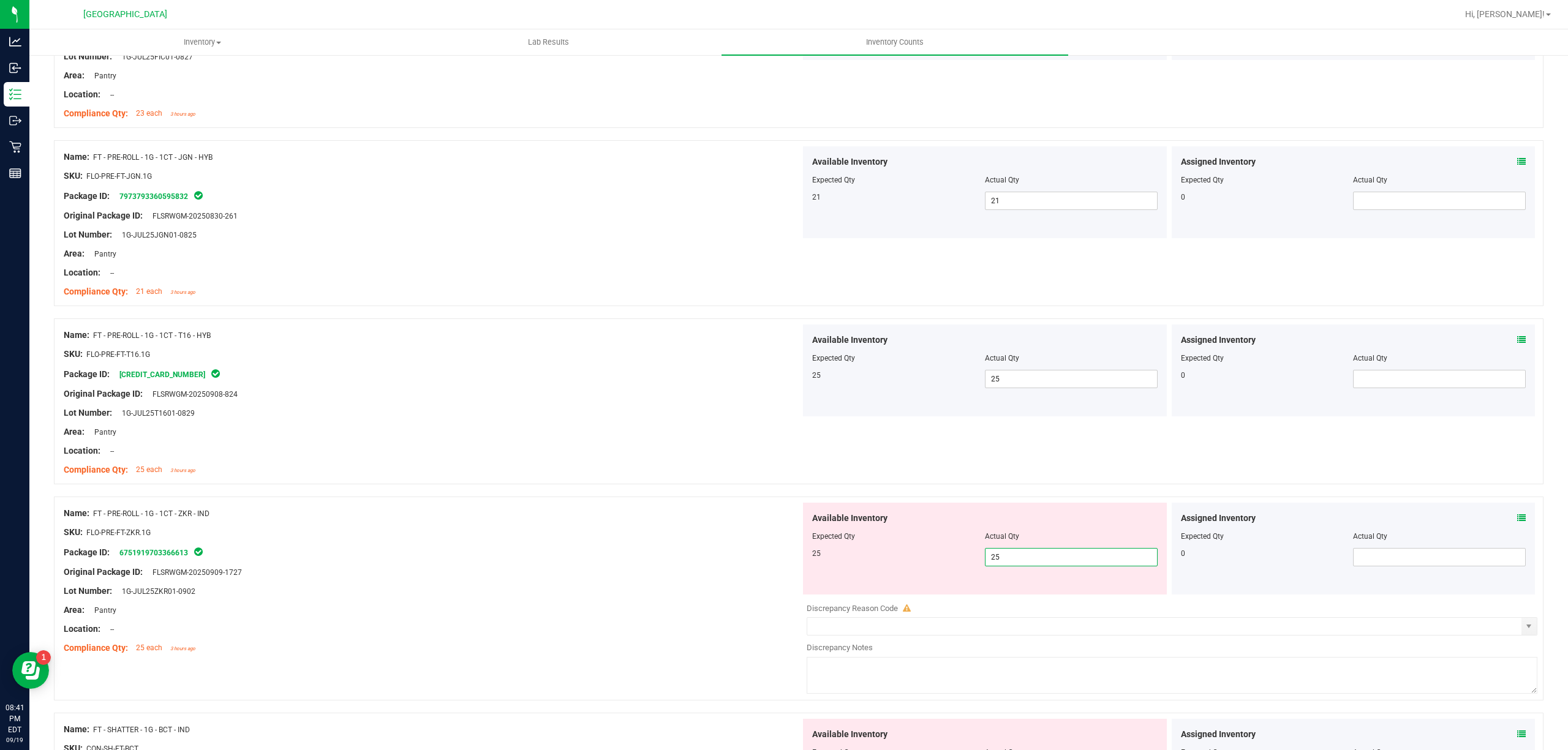
click at [625, 566] on div at bounding box center [432, 562] width 737 height 6
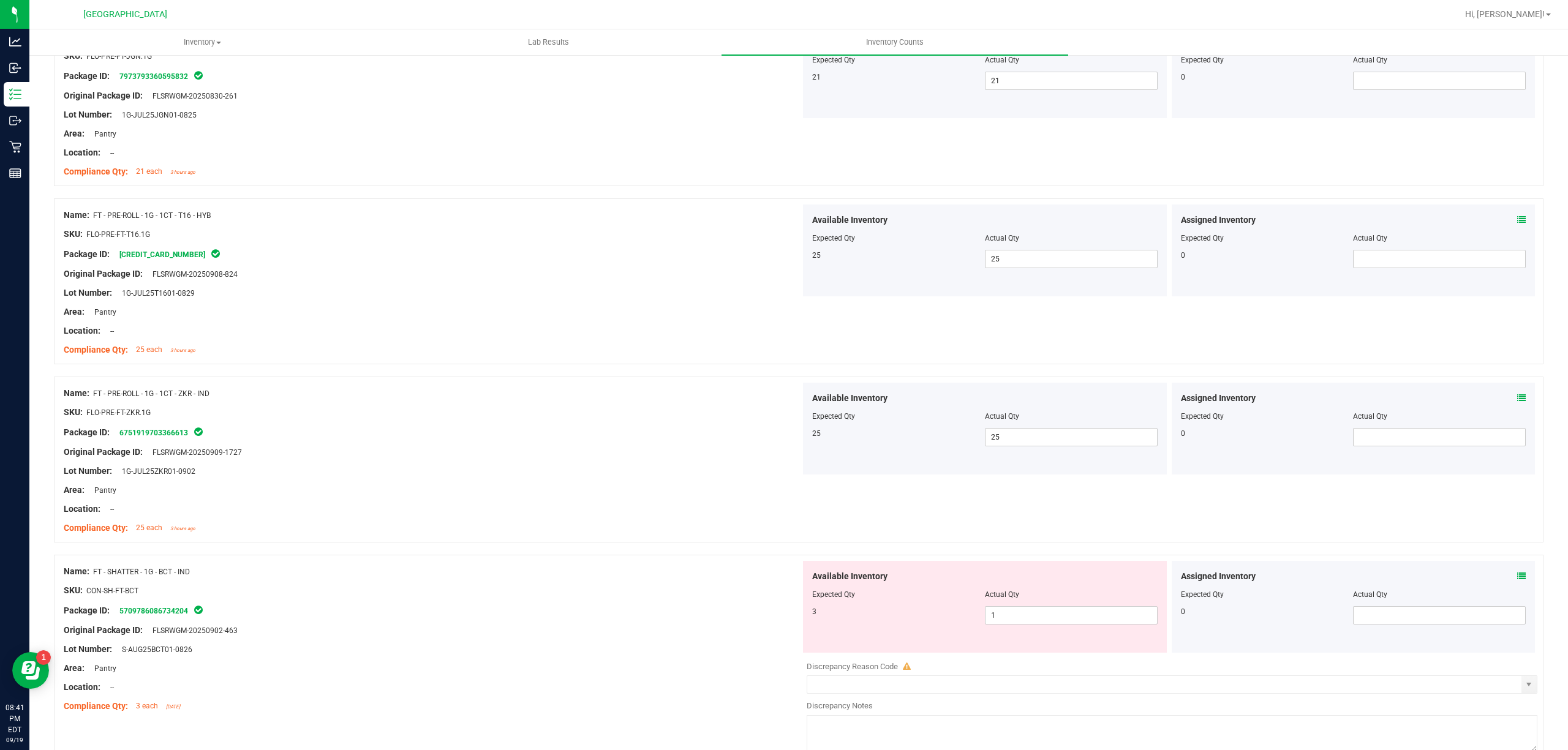
scroll to position [1551, 0]
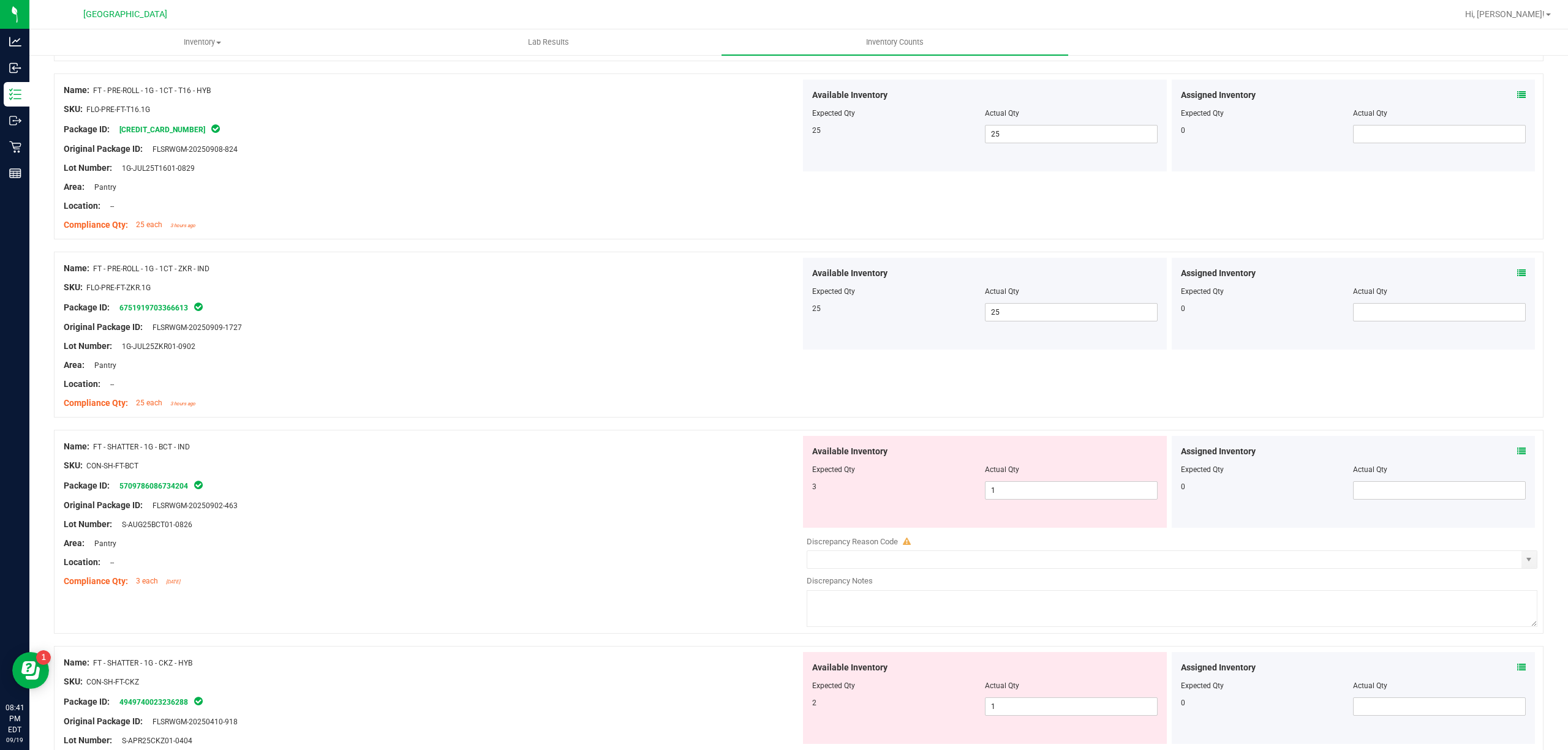
click at [1073, 504] on div "Available Inventory Expected Qty Actual Qty 3 1 1" at bounding box center [985, 482] width 364 height 92
click at [1072, 500] on span "1 1" at bounding box center [1071, 490] width 173 height 18
click at [1072, 493] on input "1" at bounding box center [1071, 490] width 172 height 17
drag, startPoint x: 1072, startPoint y: 493, endPoint x: 946, endPoint y: 500, distance: 126.2
click at [1070, 495] on input "1" at bounding box center [1071, 490] width 172 height 17
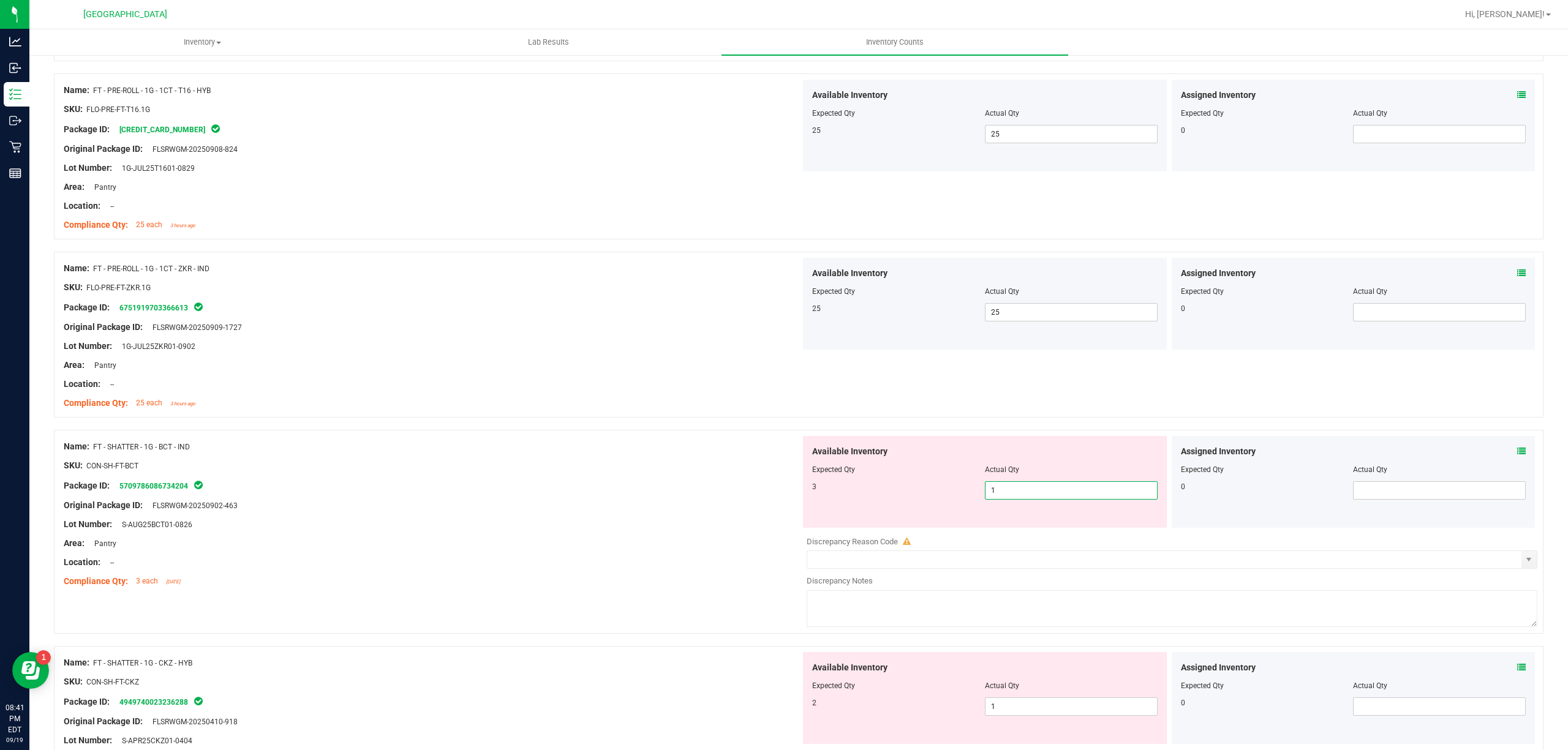
type input "3"
click at [534, 504] on div "Original Package ID: FLSRWGM-20250902-463" at bounding box center [432, 505] width 737 height 13
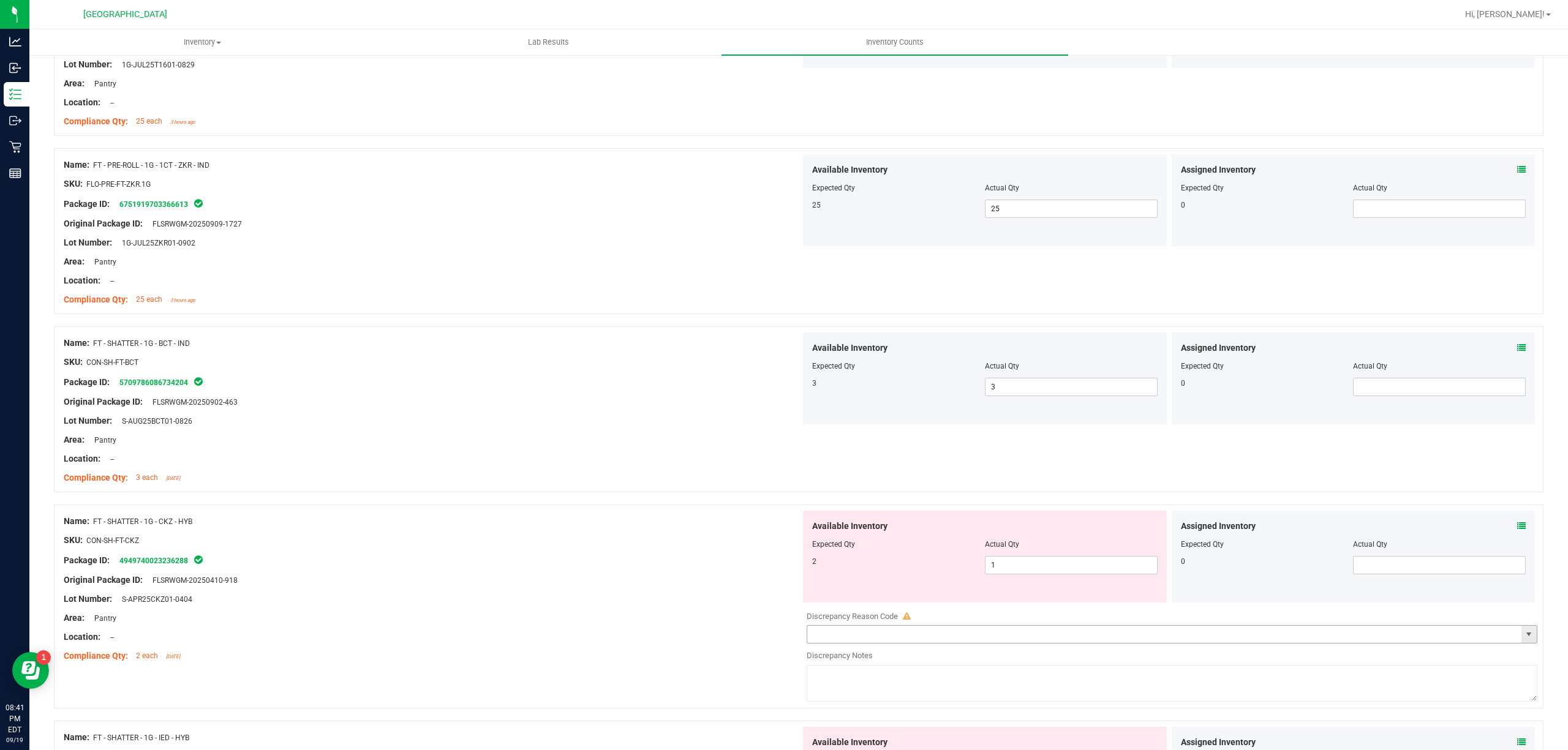
scroll to position [1714, 0]
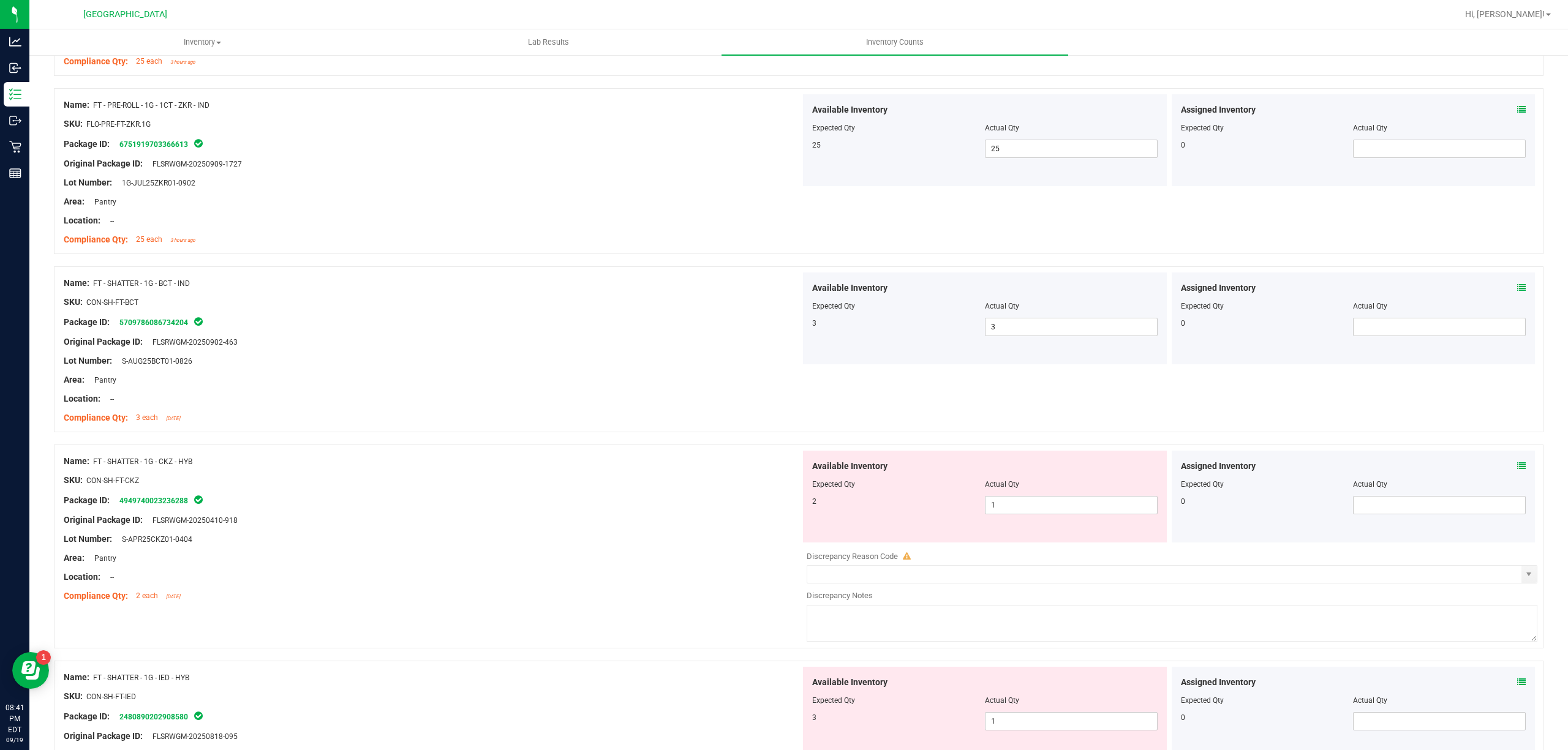
click at [1092, 495] on div at bounding box center [985, 493] width 345 height 6
click at [1084, 515] on span "1 1" at bounding box center [1071, 504] width 173 height 18
click at [1084, 514] on input "1" at bounding box center [1071, 505] width 172 height 17
type input "2"
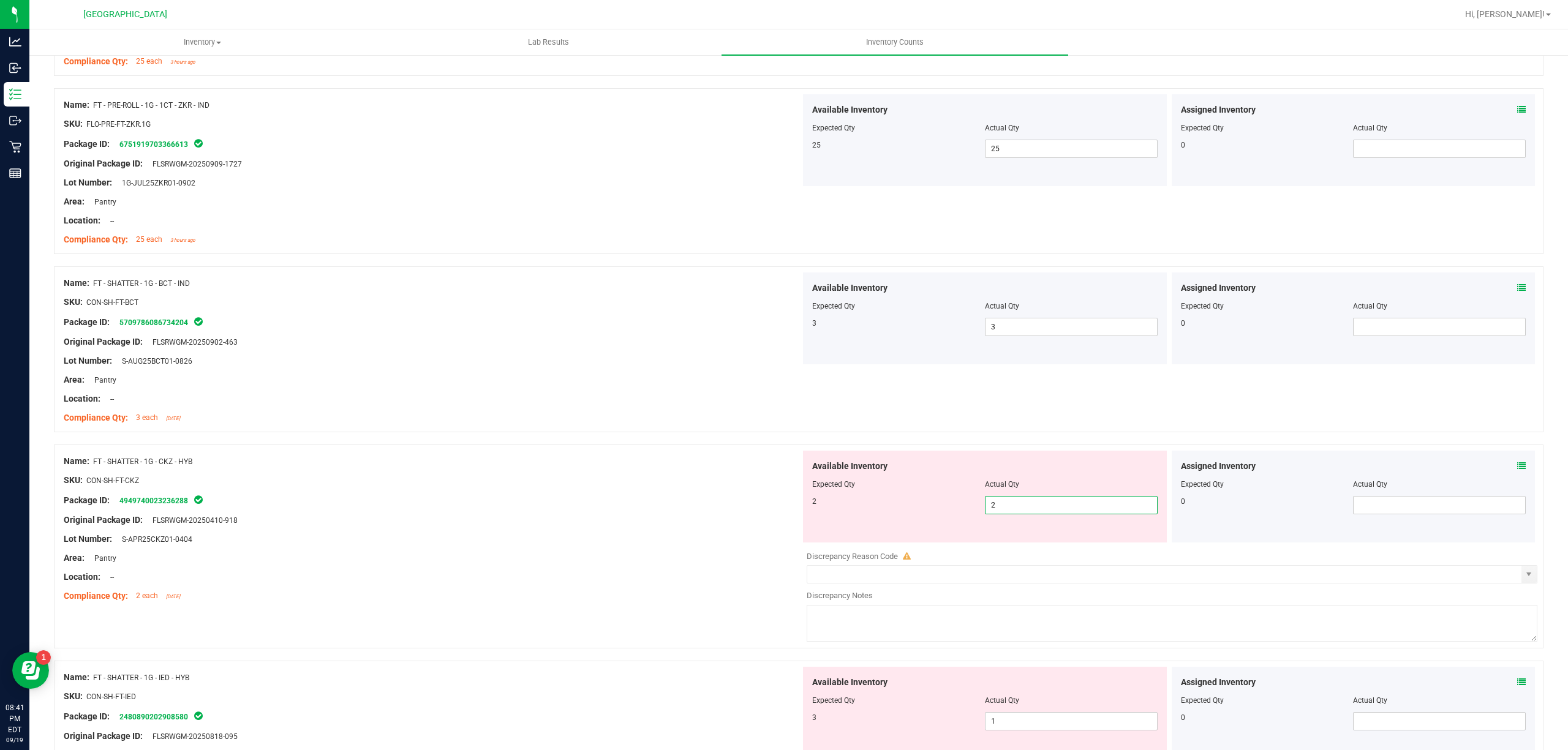
drag, startPoint x: 629, startPoint y: 554, endPoint x: 955, endPoint y: 654, distance: 341.0
click at [628, 552] on div at bounding box center [432, 548] width 737 height 6
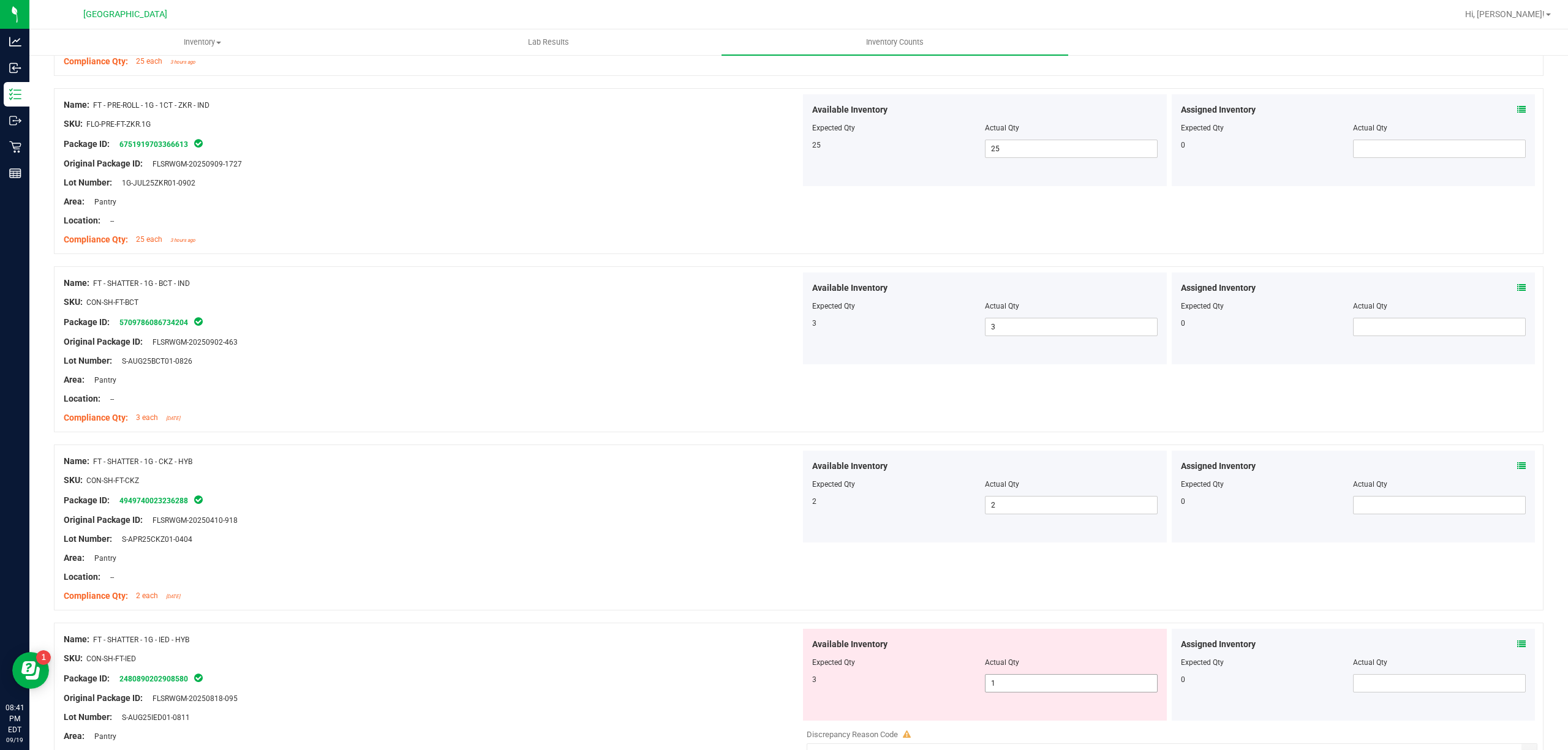
click at [1007, 693] on span "1 1" at bounding box center [1071, 683] width 173 height 18
drag, startPoint x: 1007, startPoint y: 693, endPoint x: 616, endPoint y: 613, distance: 399.1
click at [998, 692] on input "1" at bounding box center [1071, 683] width 172 height 17
type input "3"
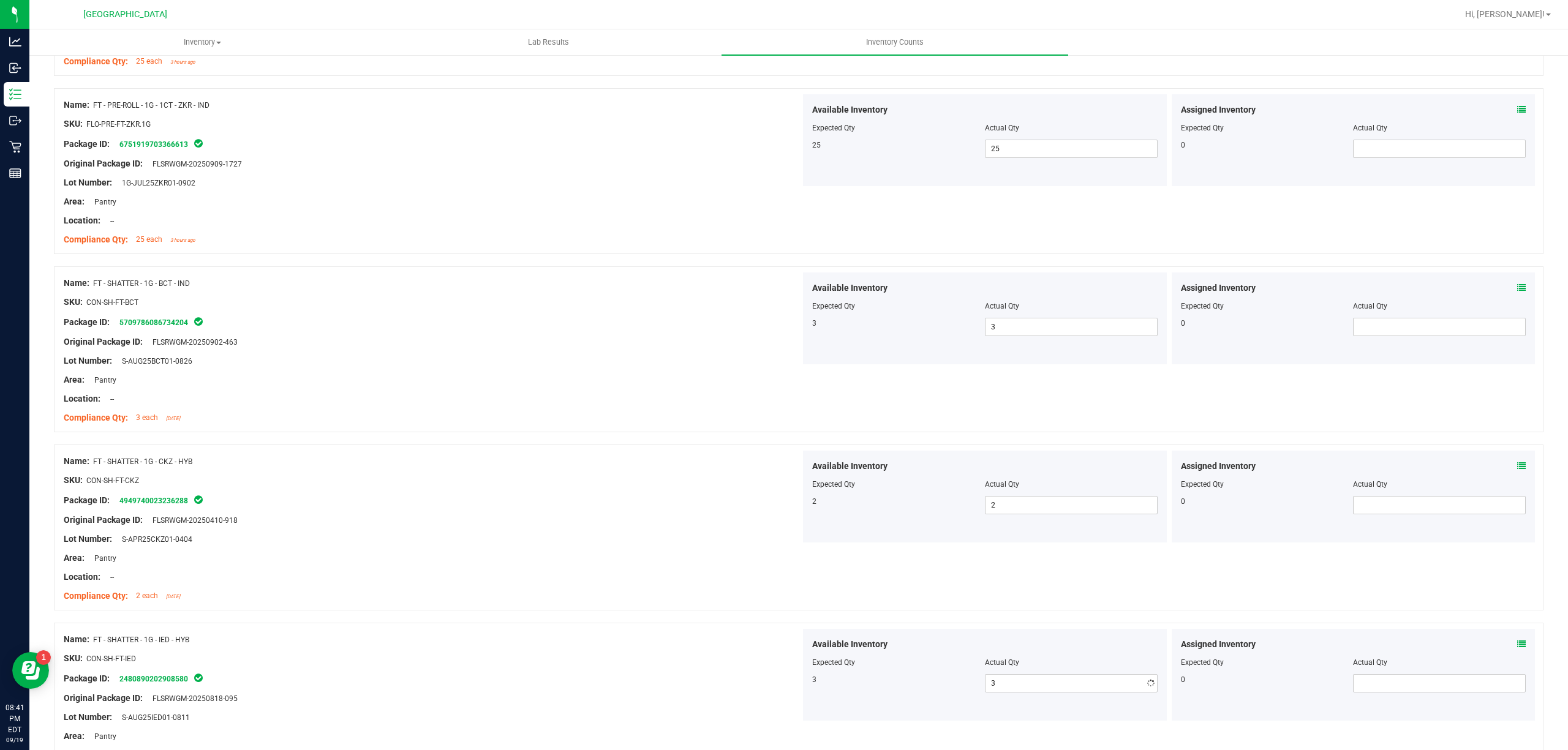
drag, startPoint x: 616, startPoint y: 613, endPoint x: 643, endPoint y: 612, distance: 27.0
click at [627, 610] on div "Name: FT - SHATTER - 1G - CKZ - HYB SKU: CON-SH-FT-CKZ Package ID: 494974002323…" at bounding box center [799, 527] width 1490 height 166
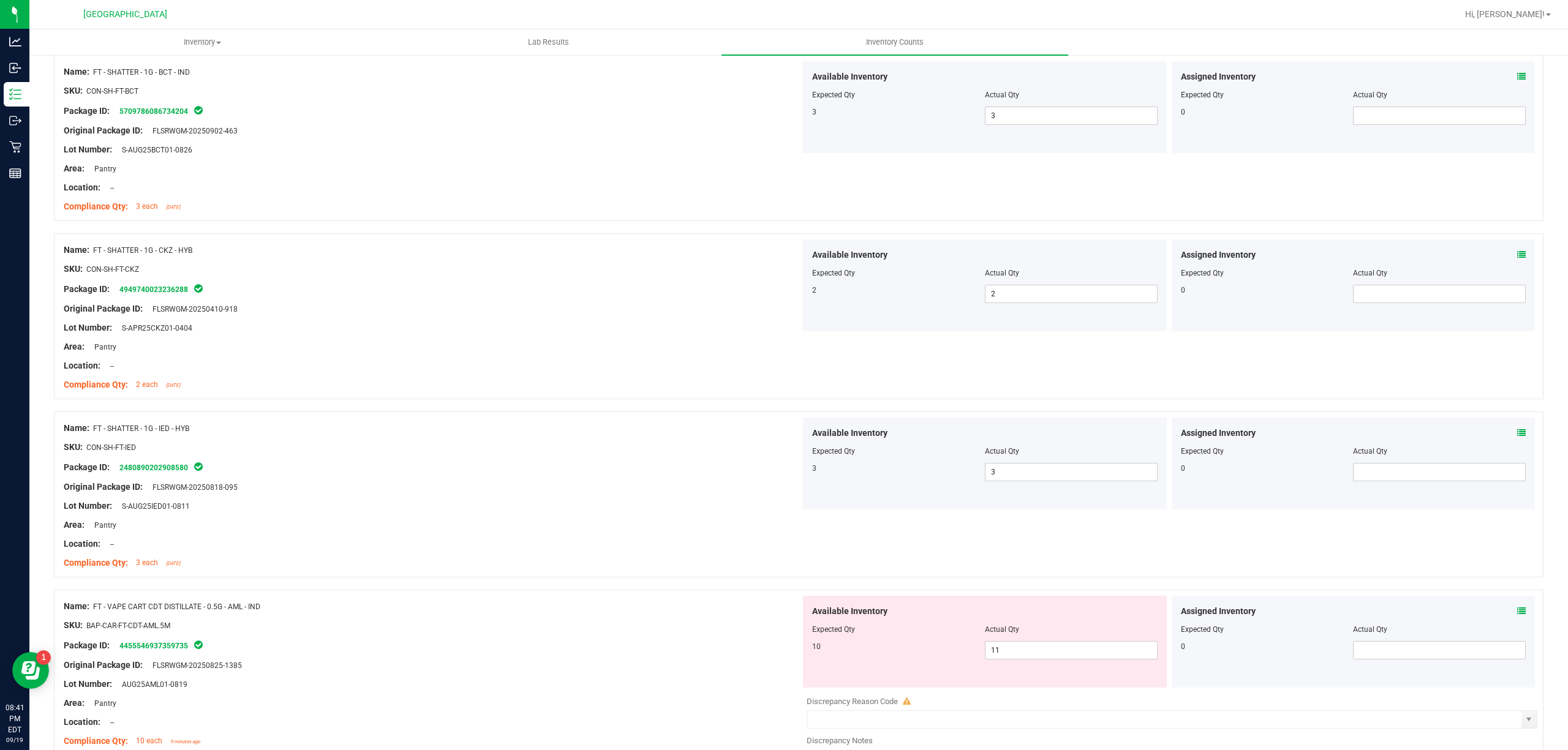
scroll to position [2041, 0]
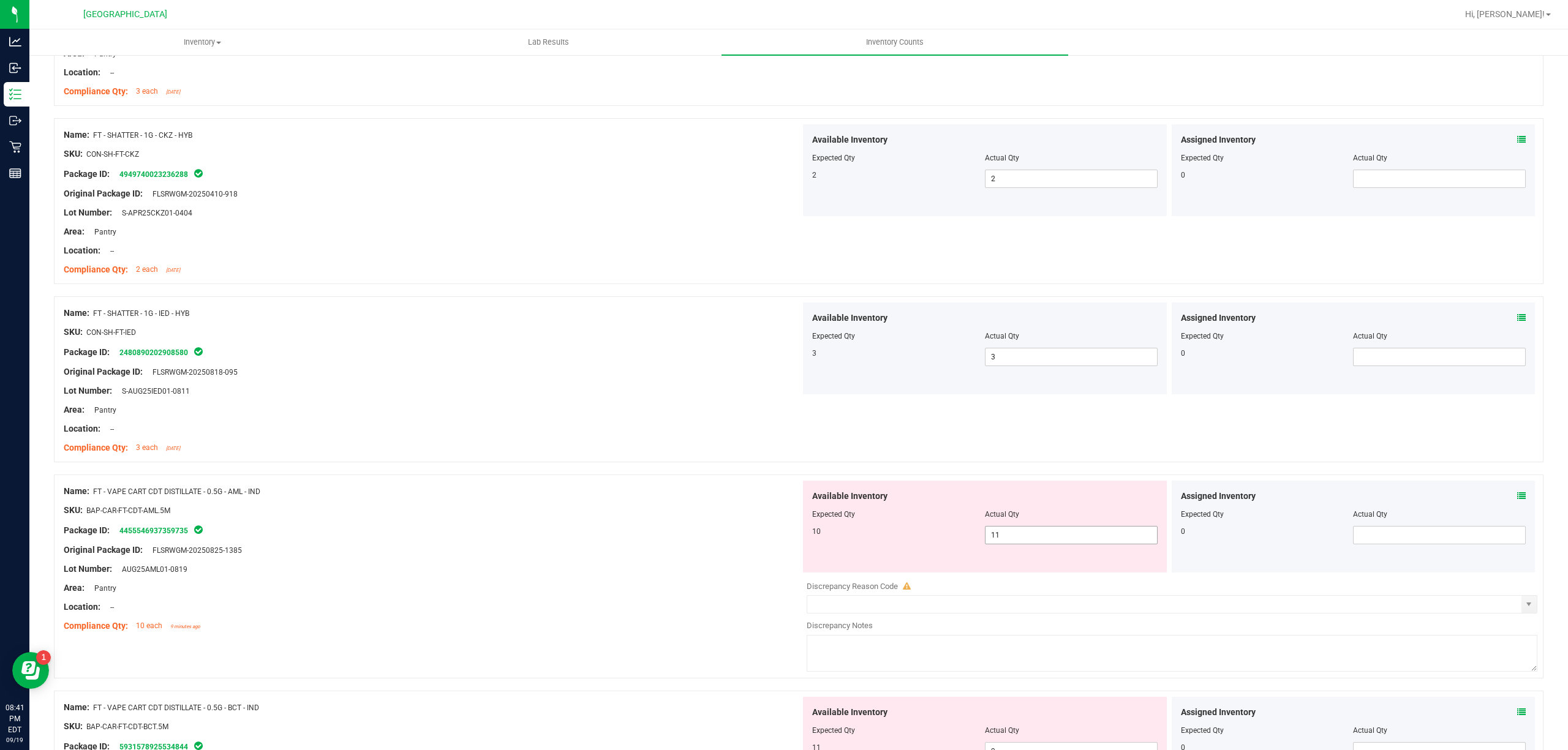
click at [993, 542] on span "11 11" at bounding box center [1071, 534] width 173 height 18
click at [0, 0] on input "11" at bounding box center [0, 0] width 0 height 0
type input "10"
click at [733, 590] on div "Area: Pantry" at bounding box center [432, 588] width 737 height 13
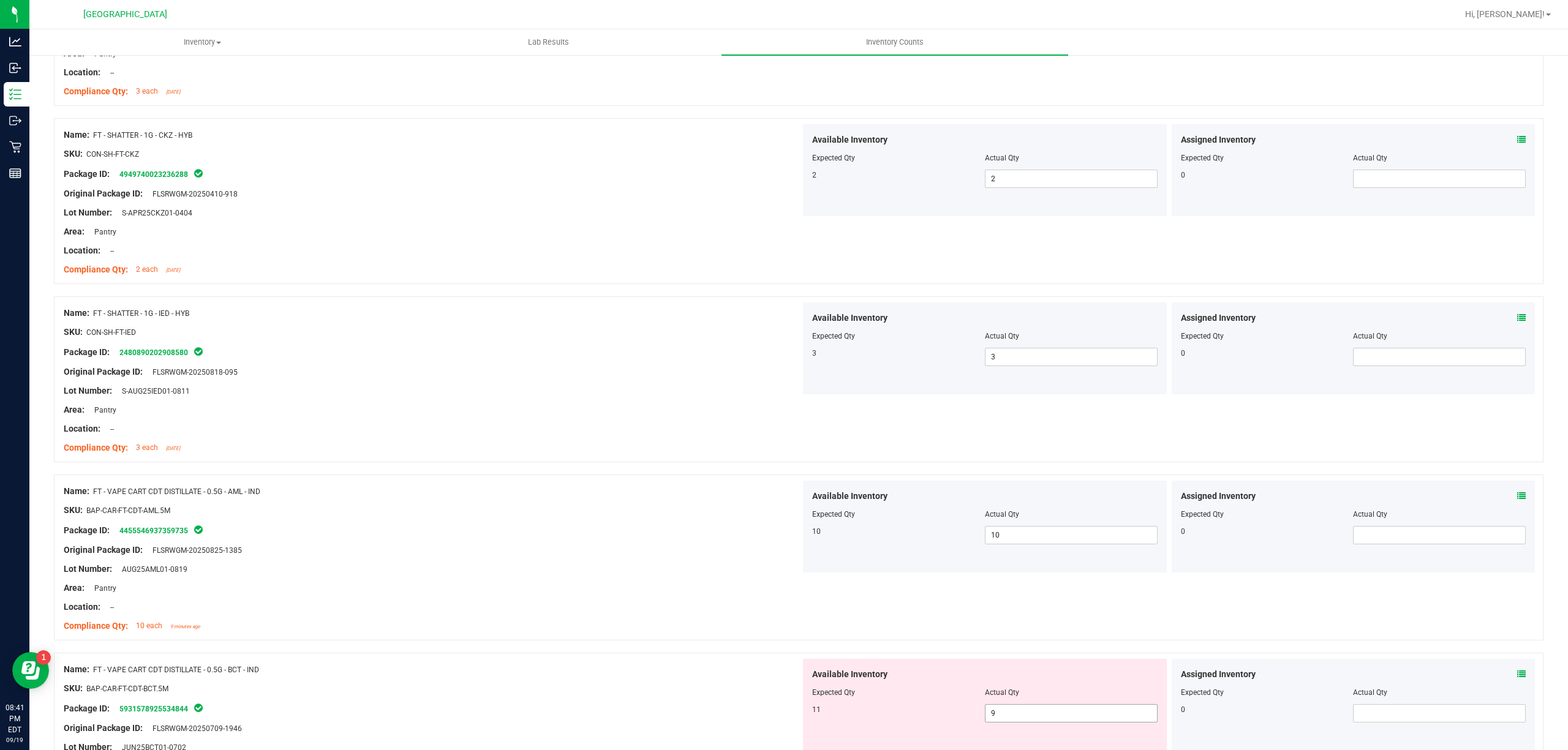
click at [1071, 712] on span "9 9" at bounding box center [1071, 713] width 173 height 18
click at [1070, 712] on input "9" at bounding box center [1071, 713] width 172 height 17
type input "11"
click at [542, 649] on div at bounding box center [799, 646] width 1490 height 13
type input "11"
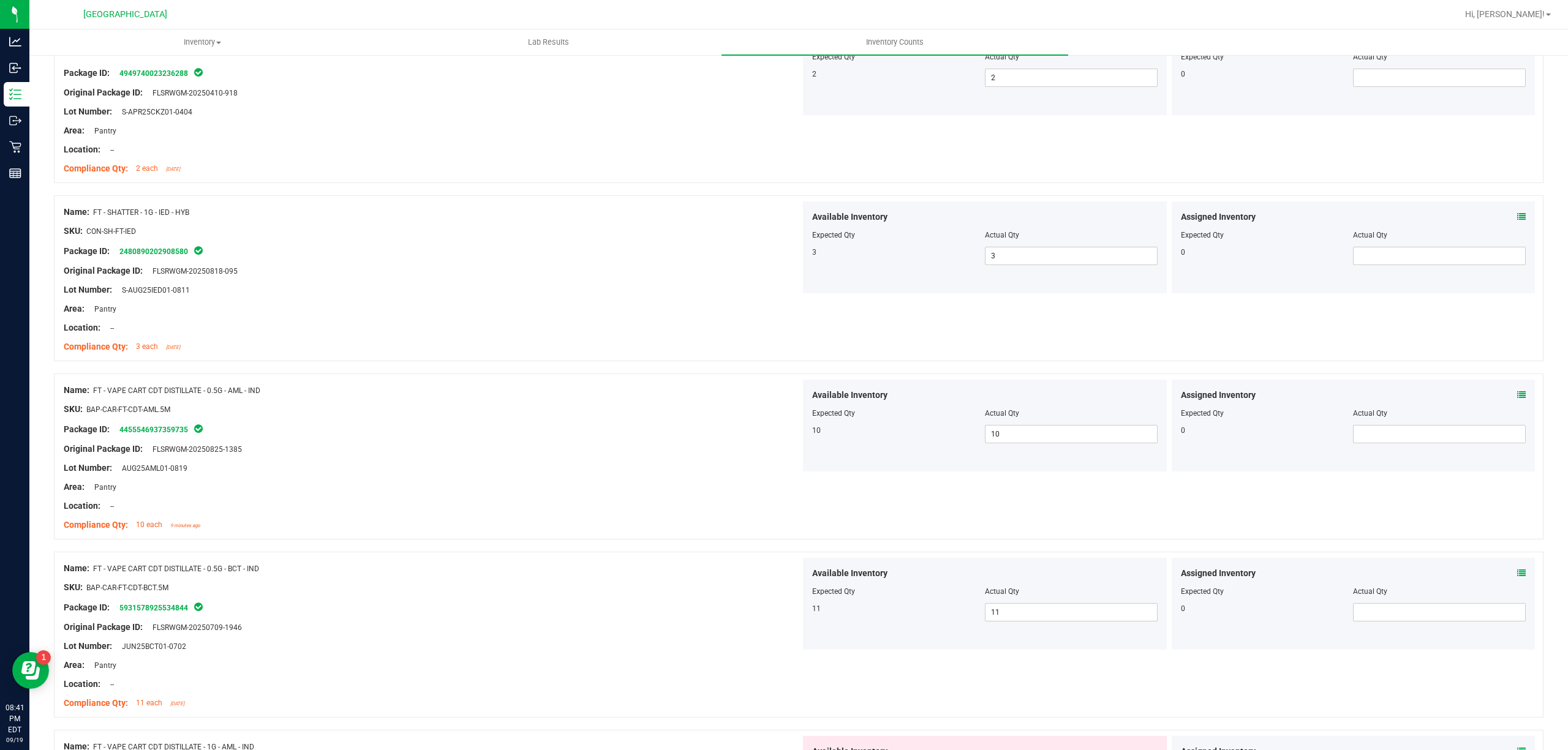
scroll to position [2367, 0]
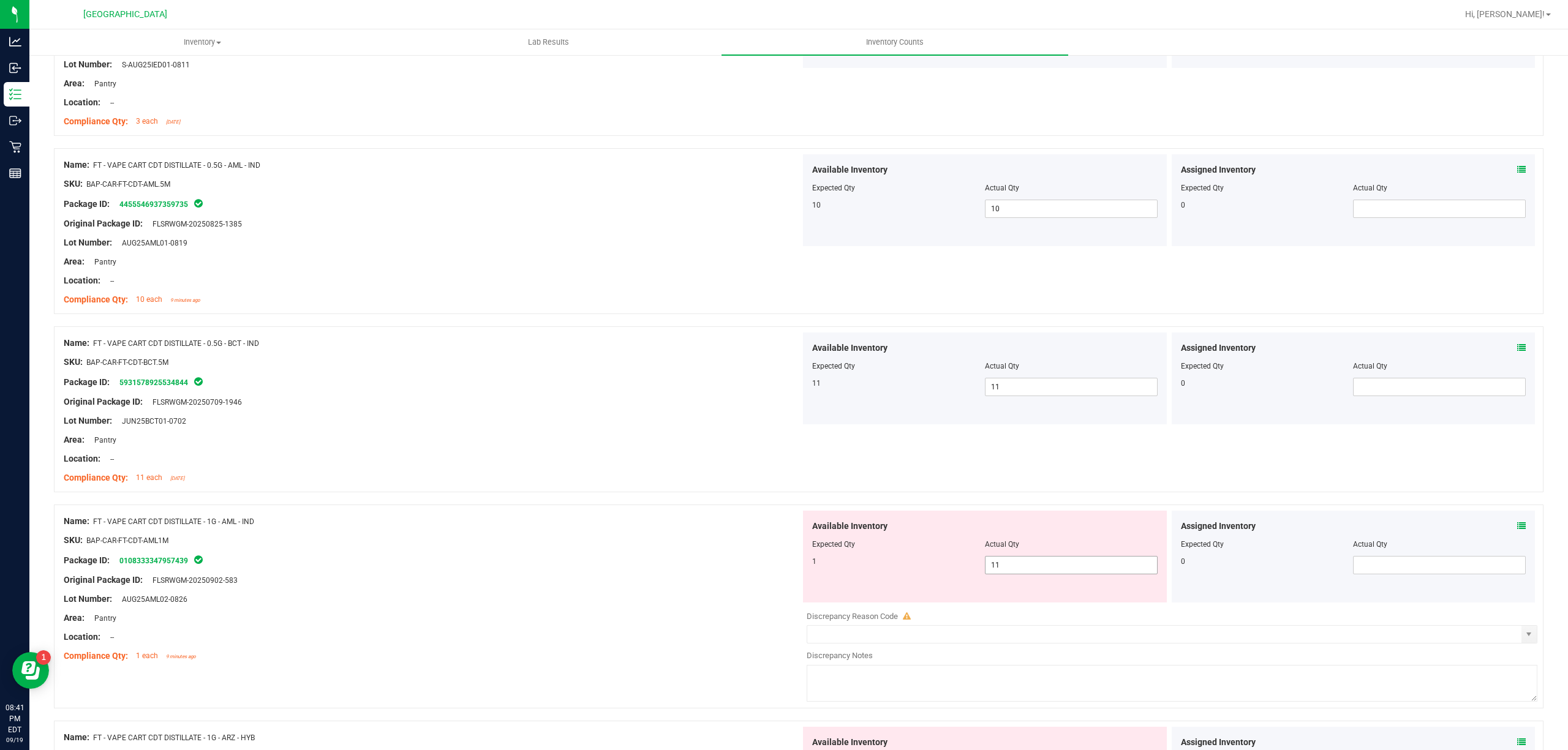
click at [1041, 573] on span "11 11" at bounding box center [1071, 565] width 173 height 18
click at [1041, 573] on input "11" at bounding box center [1071, 565] width 172 height 17
type input "1"
click at [642, 573] on div at bounding box center [432, 570] width 737 height 6
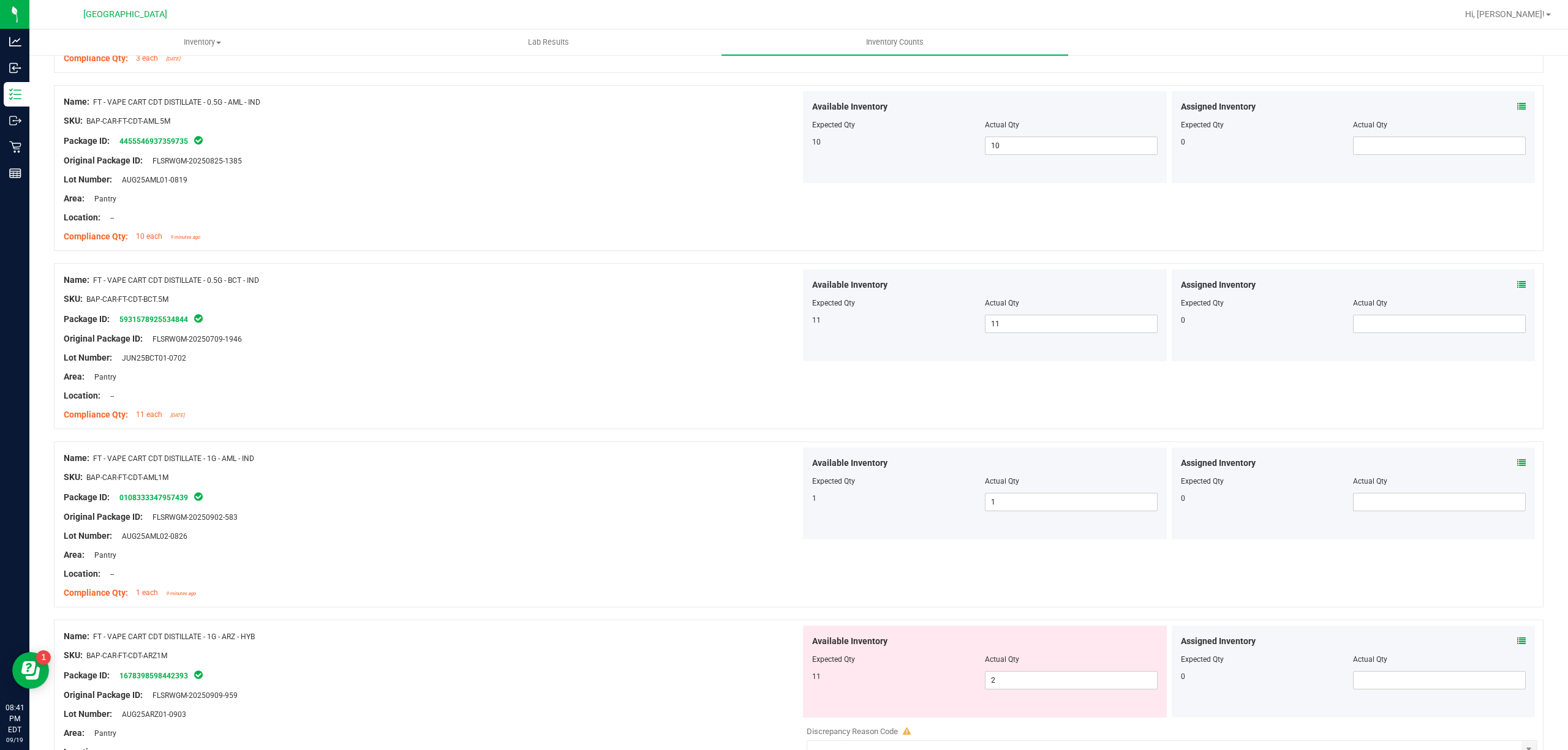
scroll to position [2531, 0]
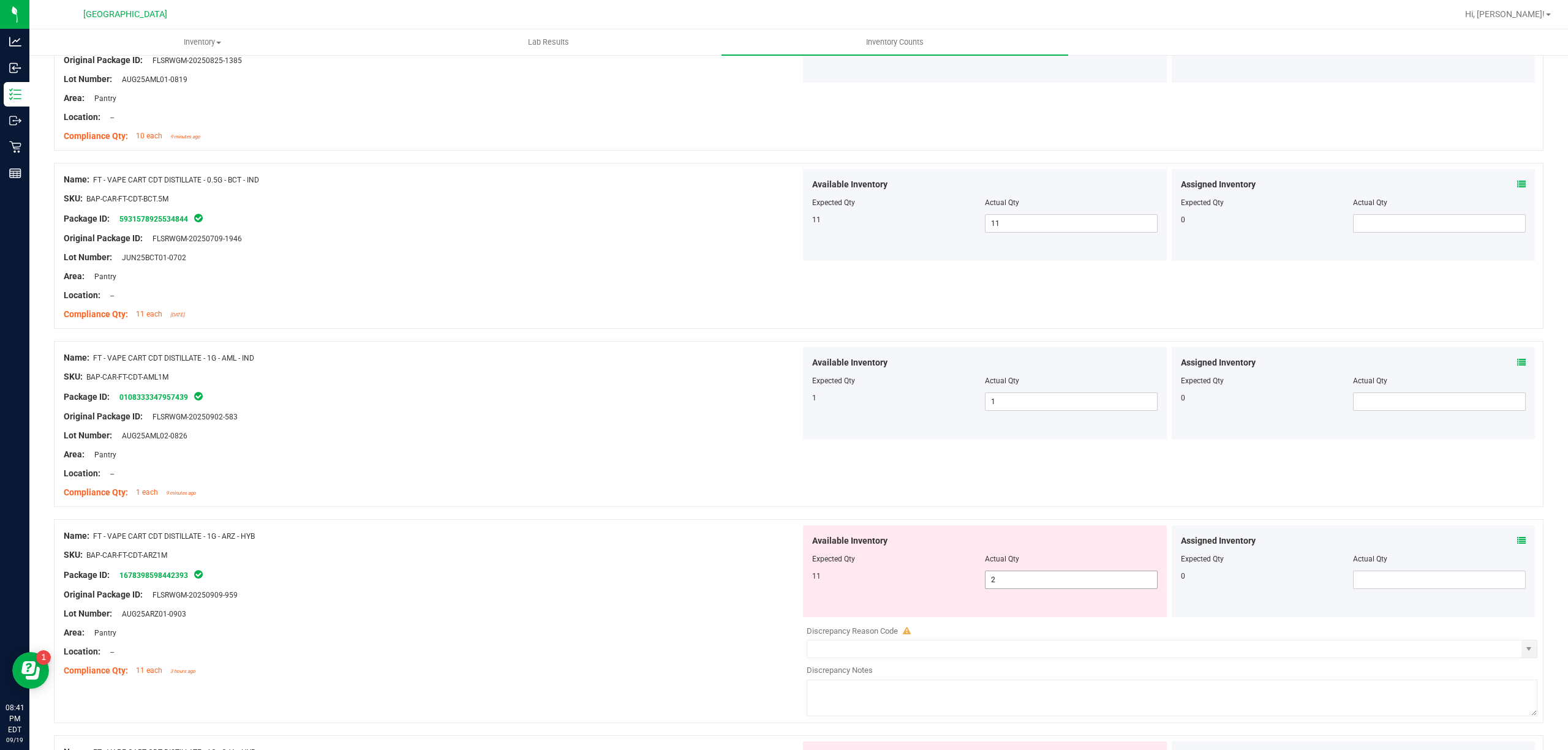
click at [1005, 589] on span "2 2" at bounding box center [1071, 579] width 173 height 18
click at [1005, 588] on input "2" at bounding box center [1071, 580] width 172 height 17
type input "11"
click at [649, 582] on div "Package ID: 1678398598442393" at bounding box center [432, 574] width 737 height 15
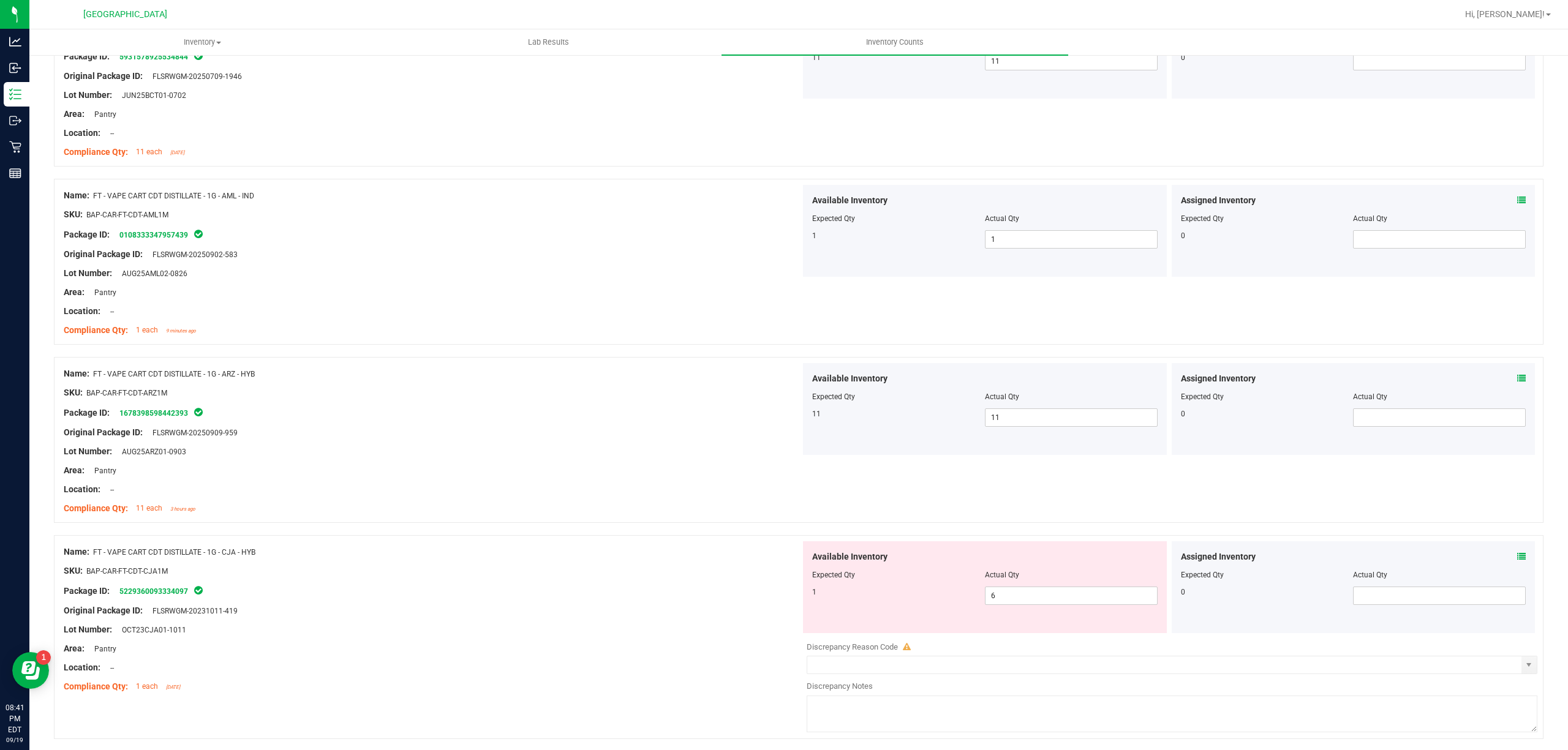
scroll to position [2776, 0]
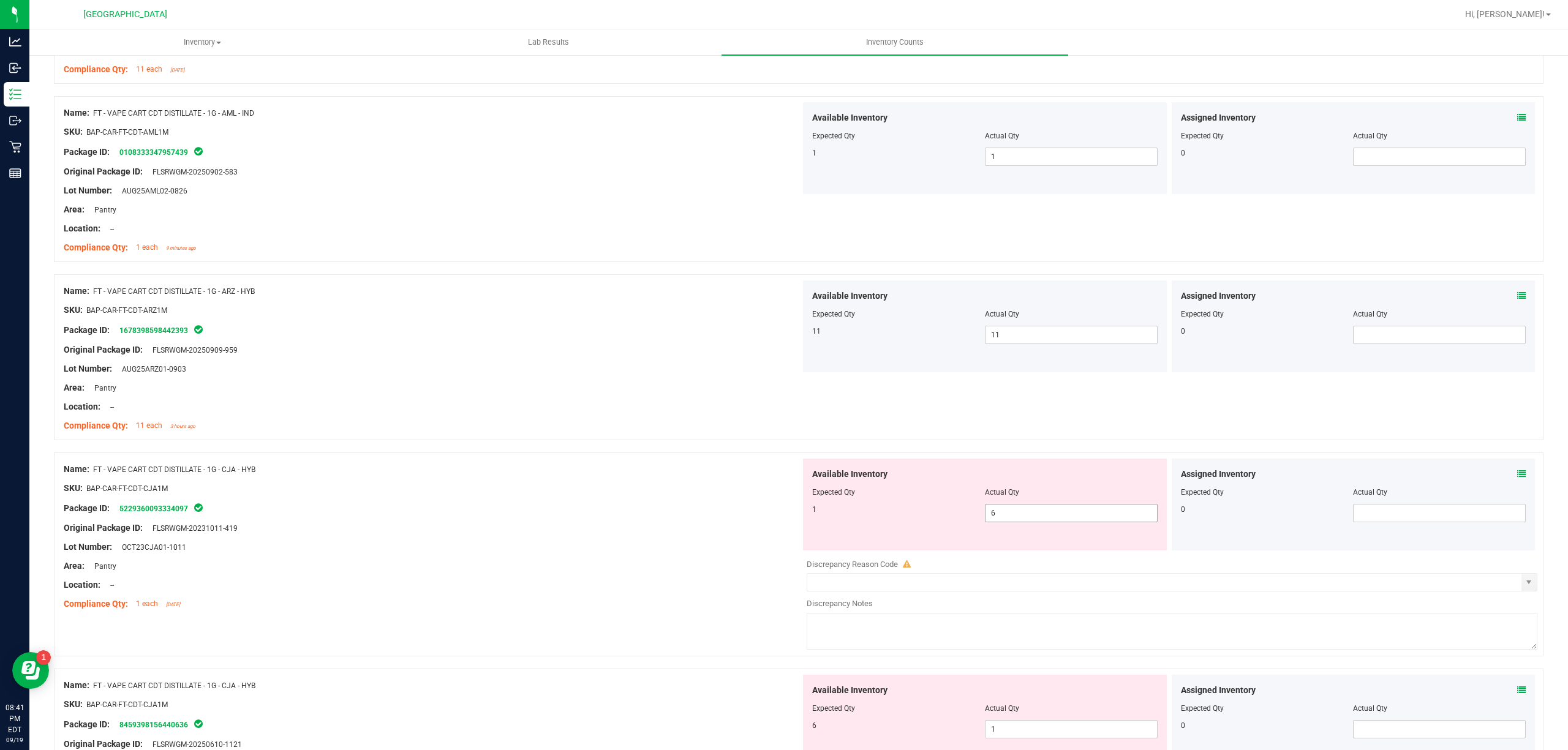
click at [1045, 522] on span "6 6" at bounding box center [1071, 512] width 173 height 18
click at [1045, 522] on input "6" at bounding box center [1071, 513] width 172 height 17
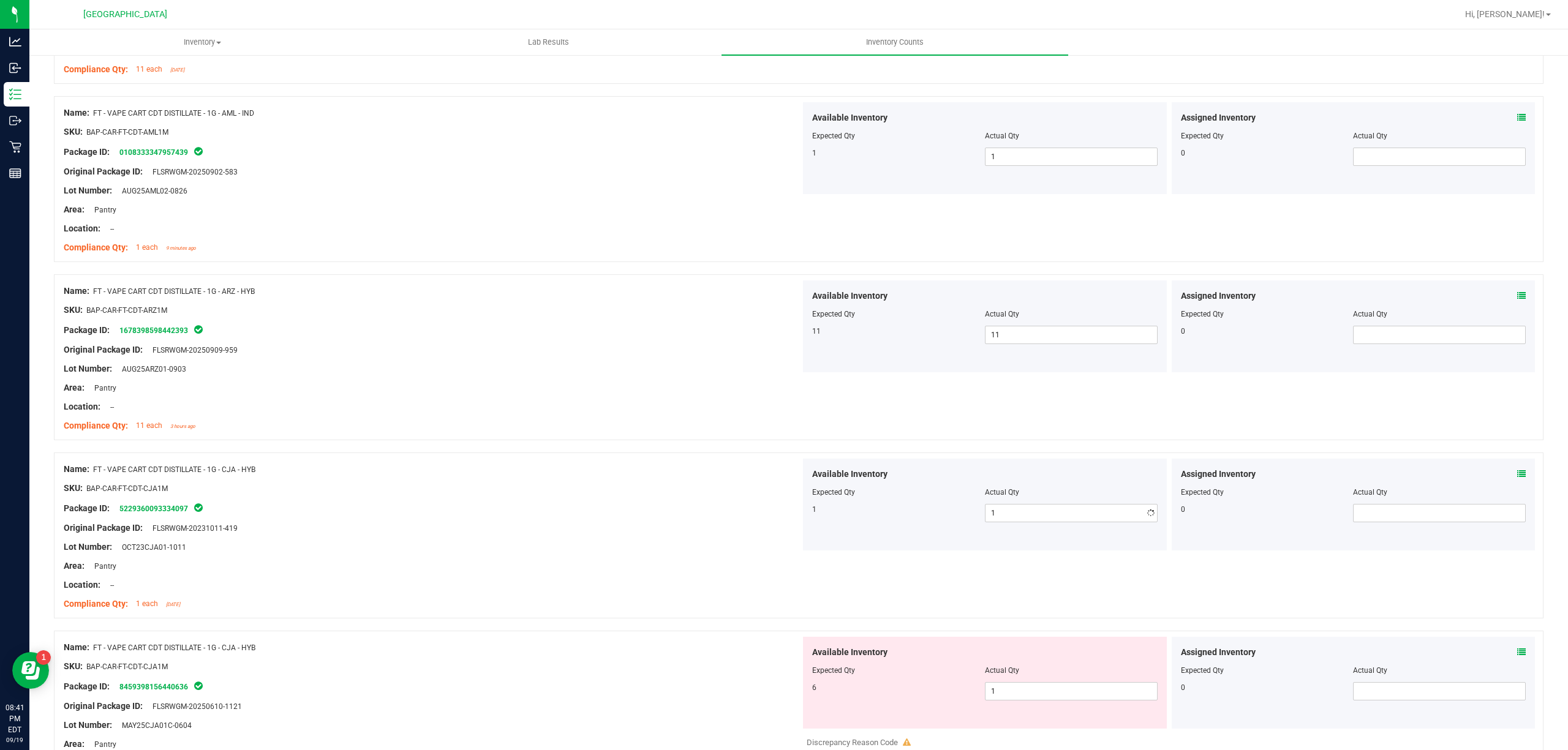
click at [685, 522] on div at bounding box center [432, 519] width 737 height 6
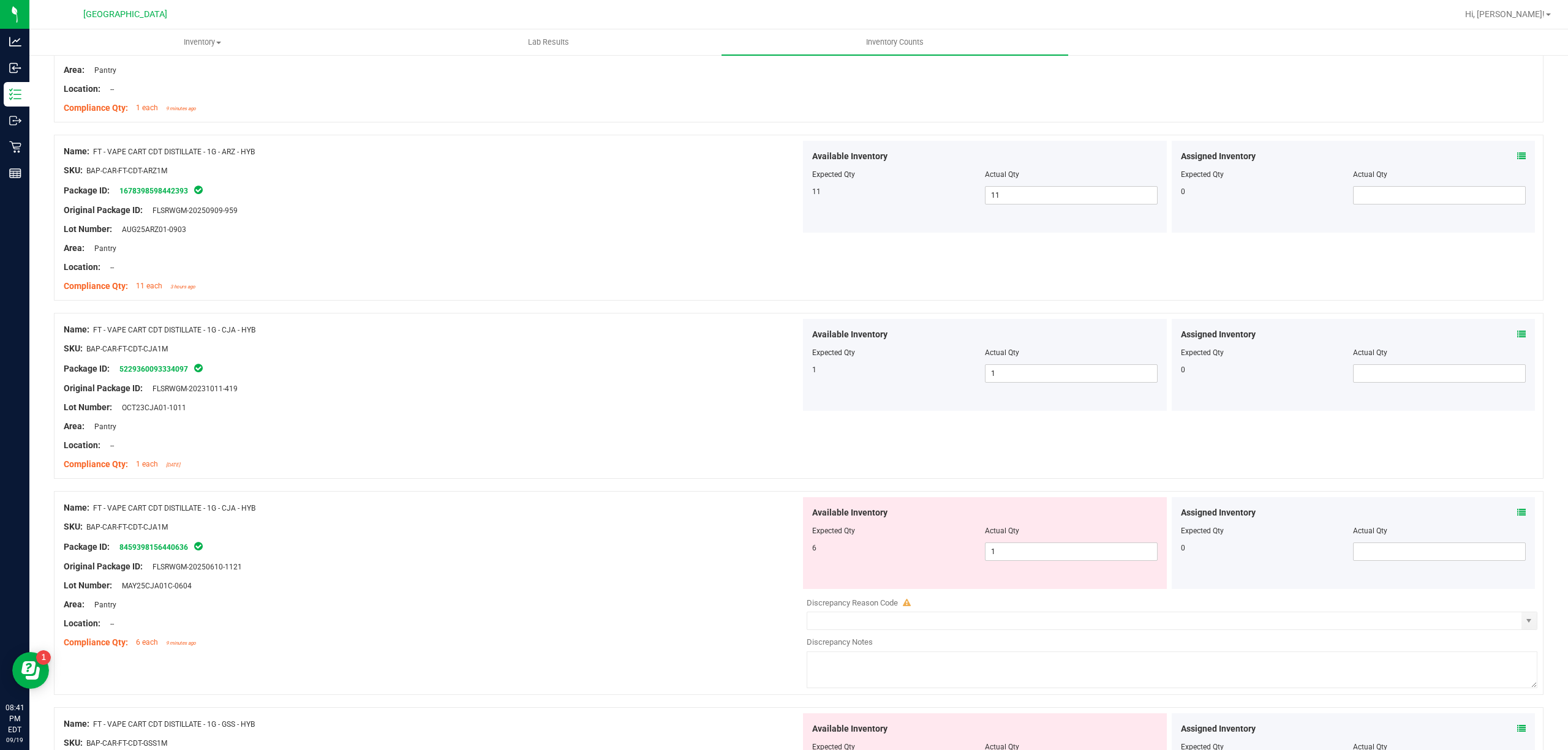
scroll to position [3020, 0]
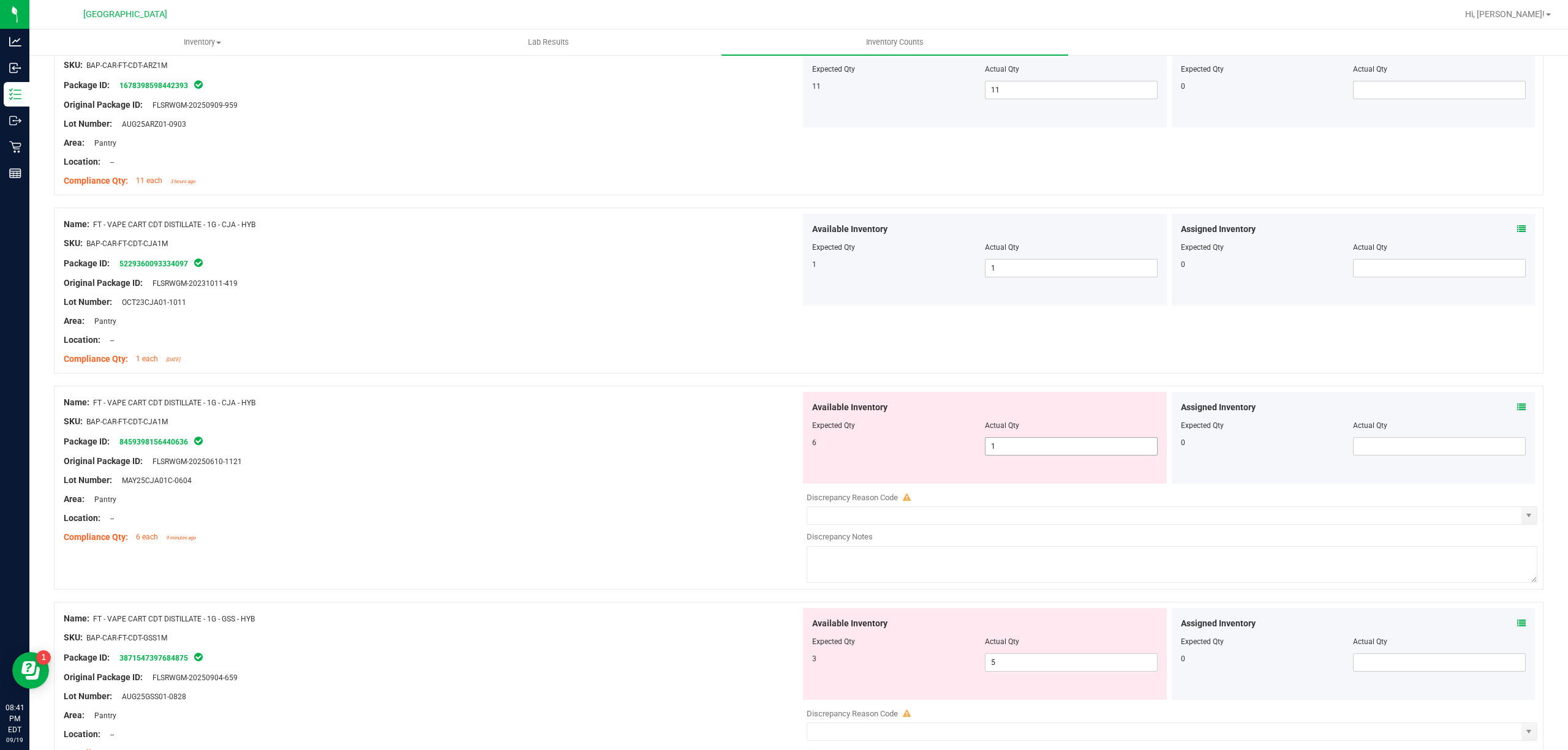
click at [1012, 456] on span "1 1" at bounding box center [1071, 446] width 173 height 18
click at [1012, 455] on input "1" at bounding box center [1071, 446] width 172 height 17
click at [1007, 455] on input "16" at bounding box center [1071, 446] width 172 height 17
drag, startPoint x: 673, startPoint y: 515, endPoint x: 767, endPoint y: 544, distance: 98.4
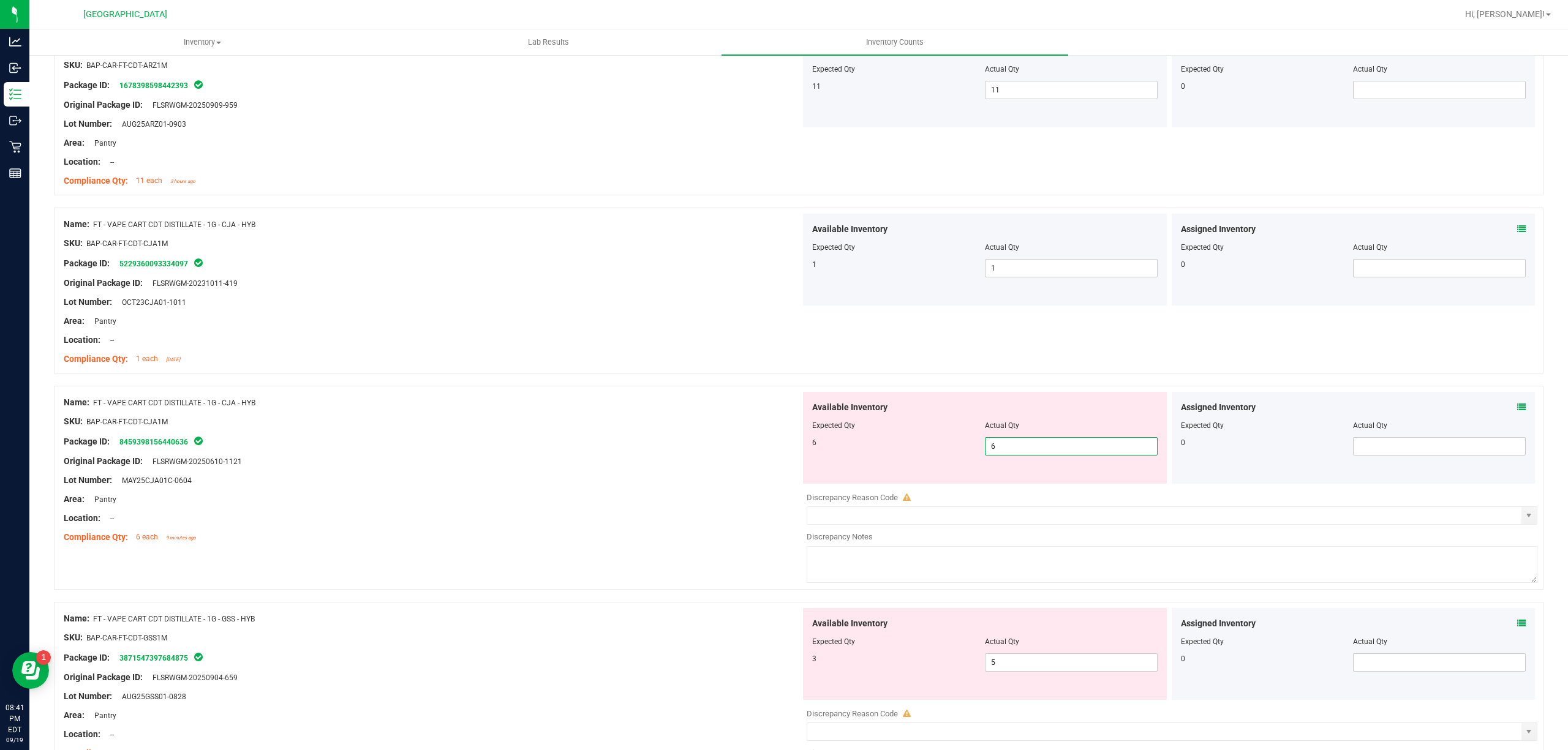
click at [673, 512] on div at bounding box center [432, 509] width 737 height 6
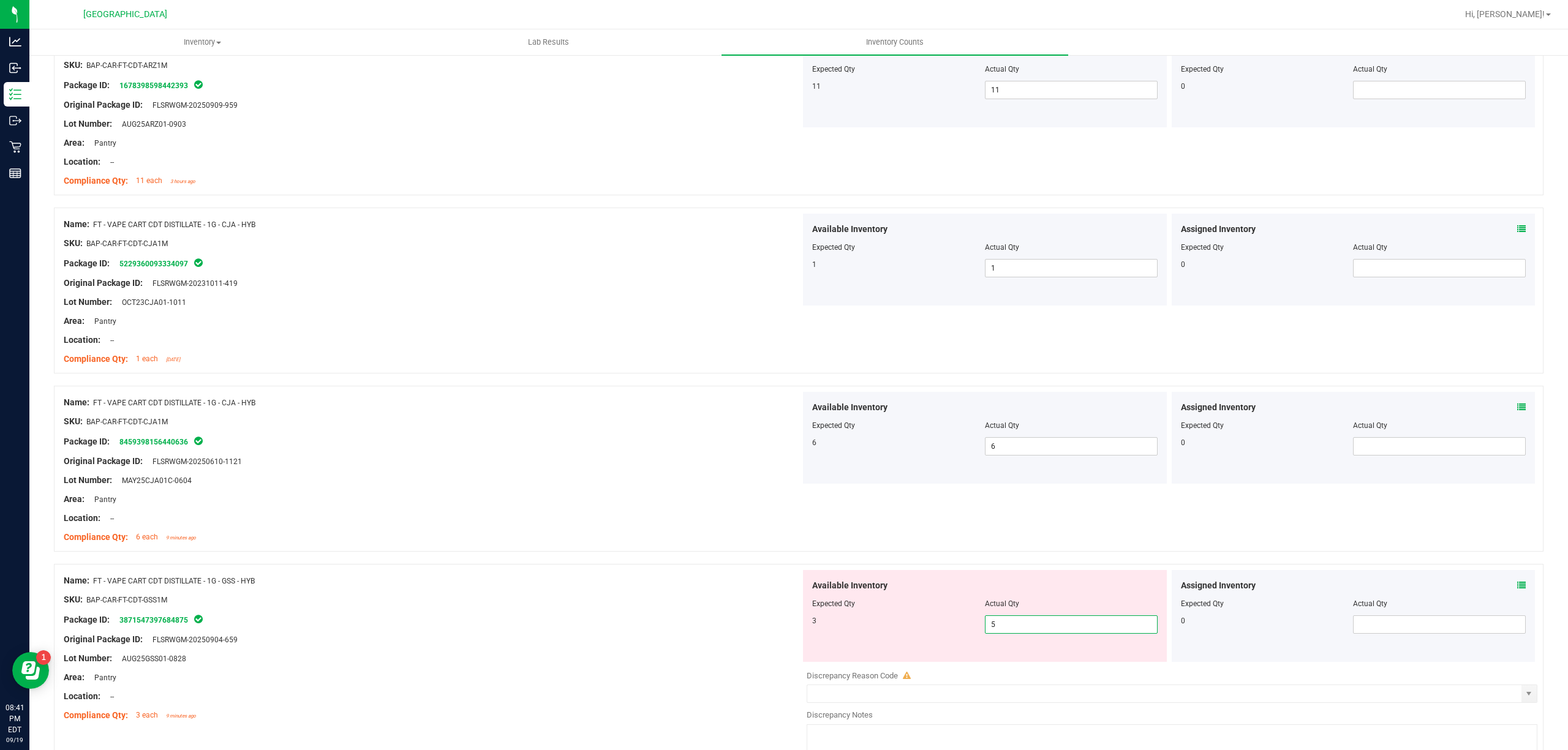
click at [1012, 633] on span "5 5" at bounding box center [1071, 624] width 173 height 18
drag, startPoint x: 1012, startPoint y: 633, endPoint x: 727, endPoint y: 598, distance: 287.1
click at [1010, 633] on input "5" at bounding box center [1071, 624] width 172 height 17
click at [637, 585] on div "Name: FT - VAPE CART CDT DISTILLATE - 1G - GSS - HYB" at bounding box center [432, 581] width 737 height 13
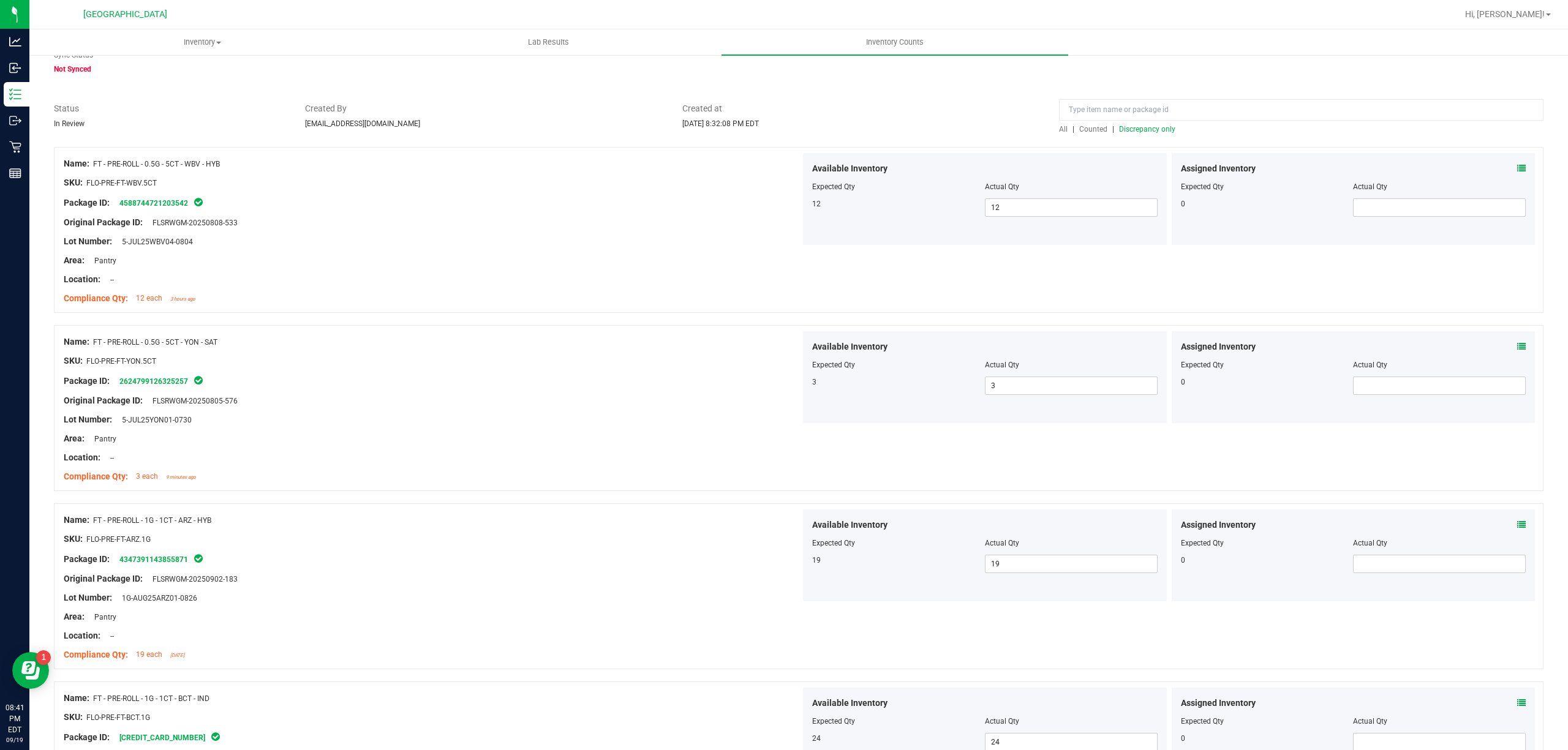
scroll to position [0, 0]
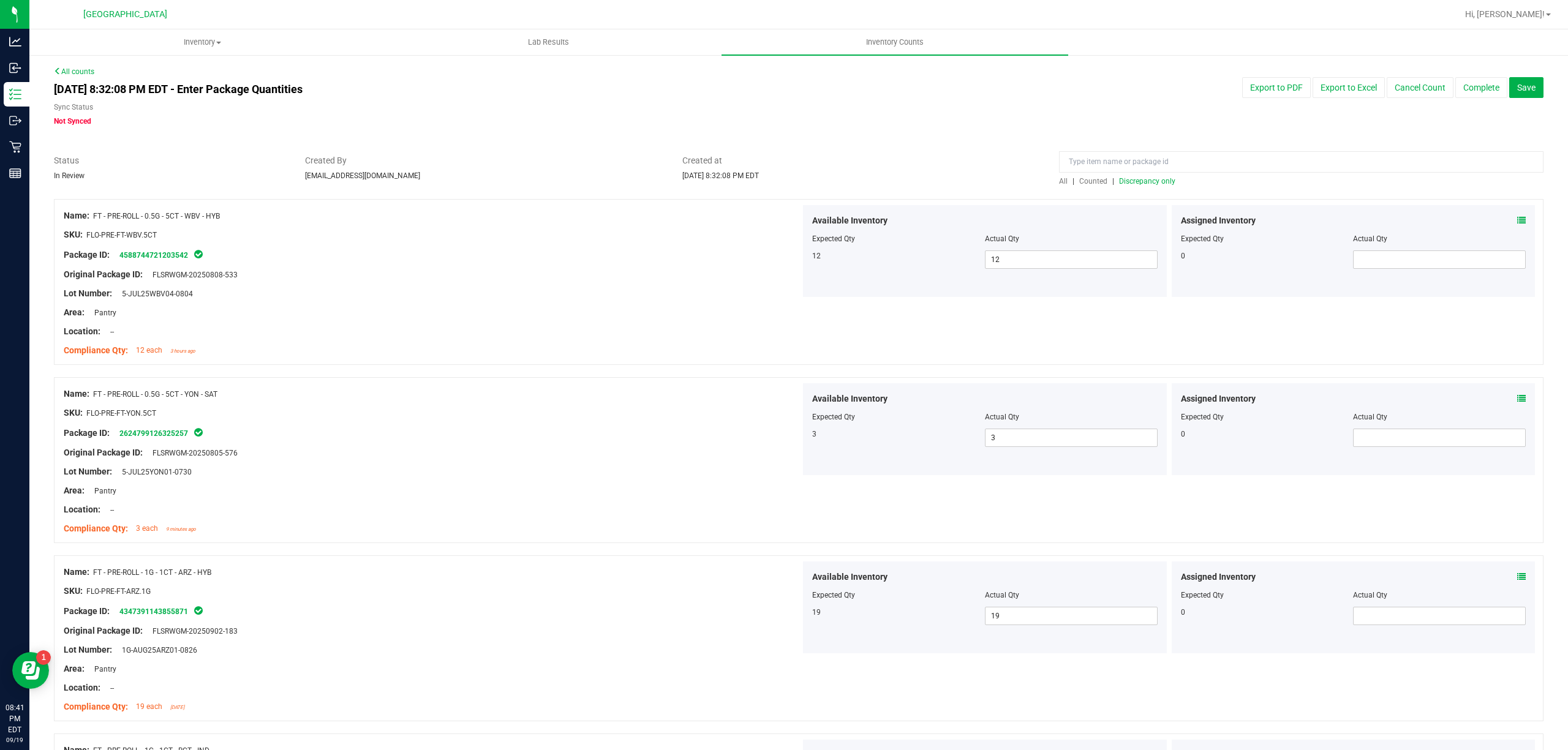
click at [1150, 184] on span "Discrepancy only" at bounding box center [1147, 181] width 57 height 9
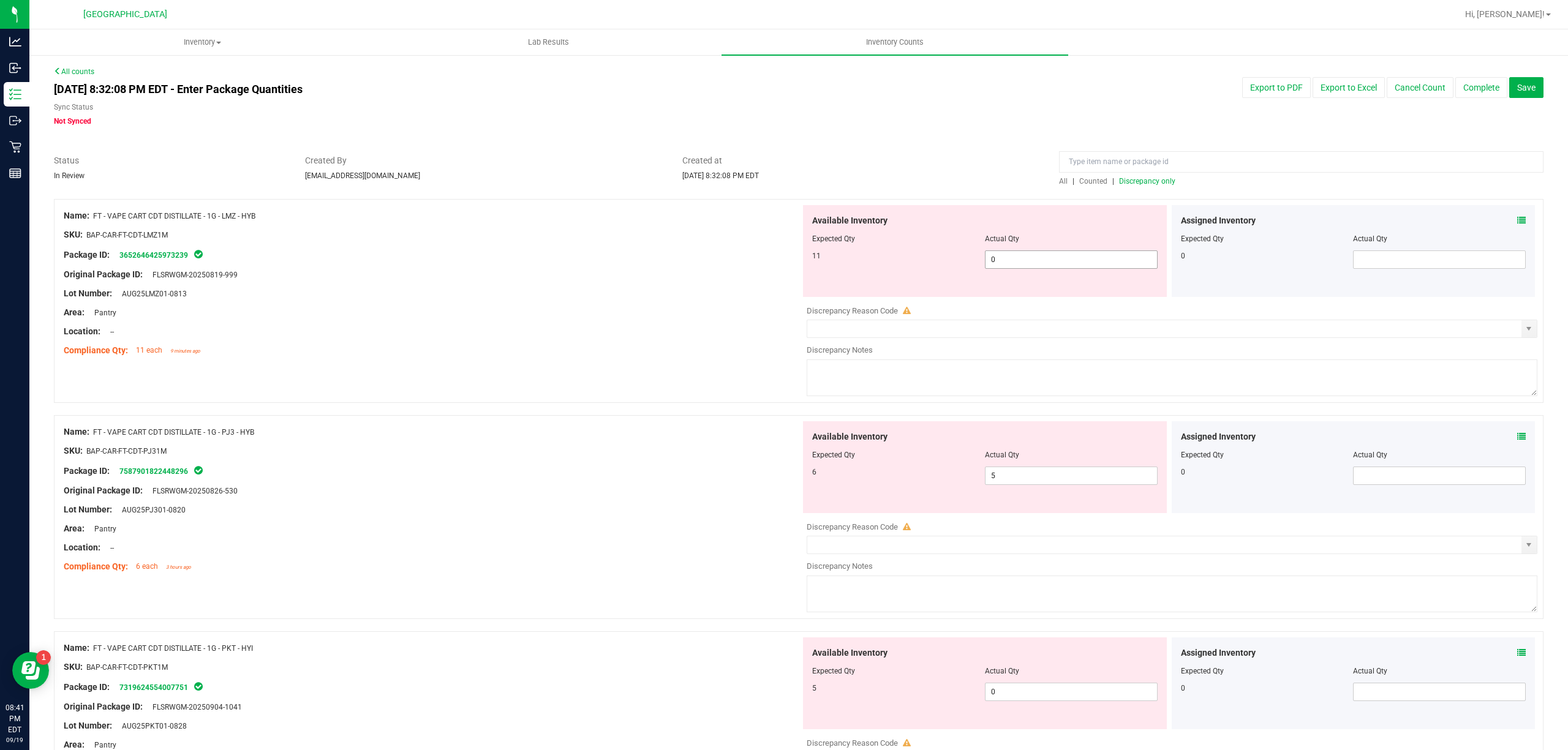
click at [1073, 265] on span "0 0" at bounding box center [1071, 259] width 173 height 18
click at [0, 0] on input "0" at bounding box center [0, 0] width 0 height 0
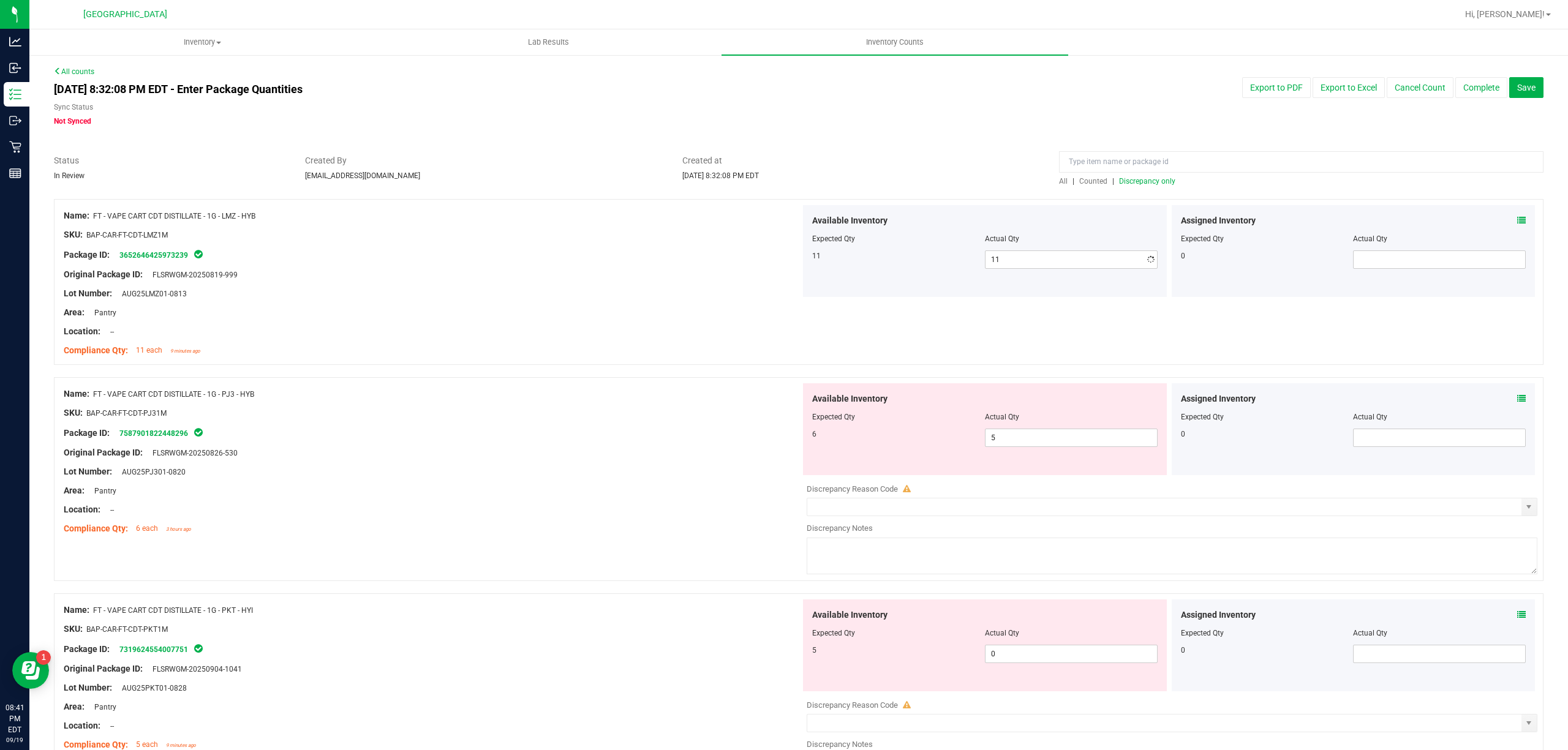
click at [747, 344] on div "Compliance Qty: 11 each 9 minutes ago" at bounding box center [432, 351] width 737 height 13
click at [1017, 448] on div "Available Inventory Expected Qty Actual Qty 6 5 5" at bounding box center [985, 429] width 364 height 92
click at [1025, 436] on span "5 5" at bounding box center [1071, 437] width 173 height 18
click at [1025, 436] on input "5" at bounding box center [1071, 438] width 172 height 17
click at [746, 532] on div "Compliance Qty: 6 each 3 hours ago" at bounding box center [432, 529] width 737 height 13
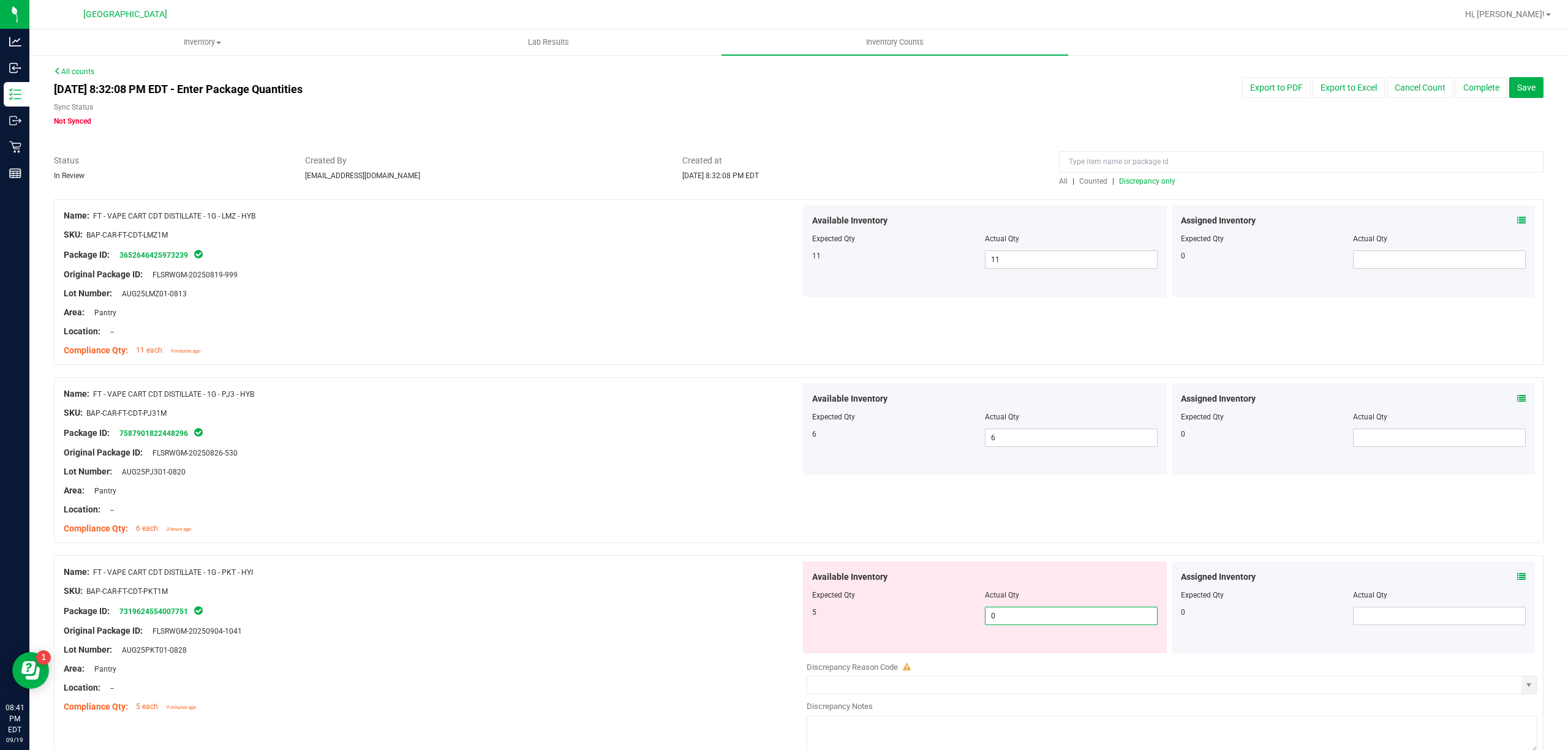
click at [1056, 616] on span "0 0" at bounding box center [1071, 615] width 173 height 18
click at [1056, 616] on input "0" at bounding box center [1071, 616] width 172 height 17
click at [638, 587] on div "SKU: BAP-CAR-FT-CDT-PKT1M" at bounding box center [432, 591] width 737 height 13
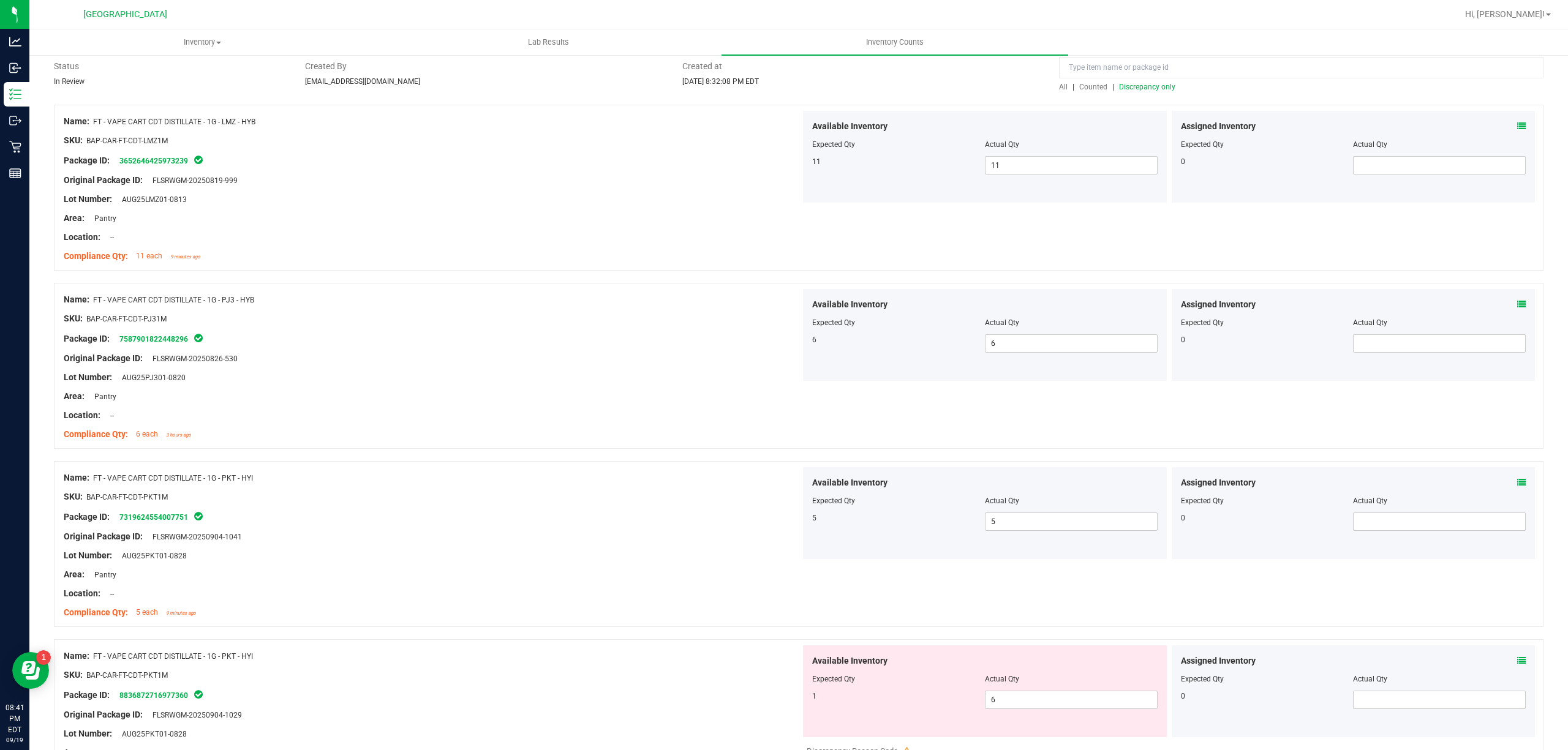
scroll to position [245, 0]
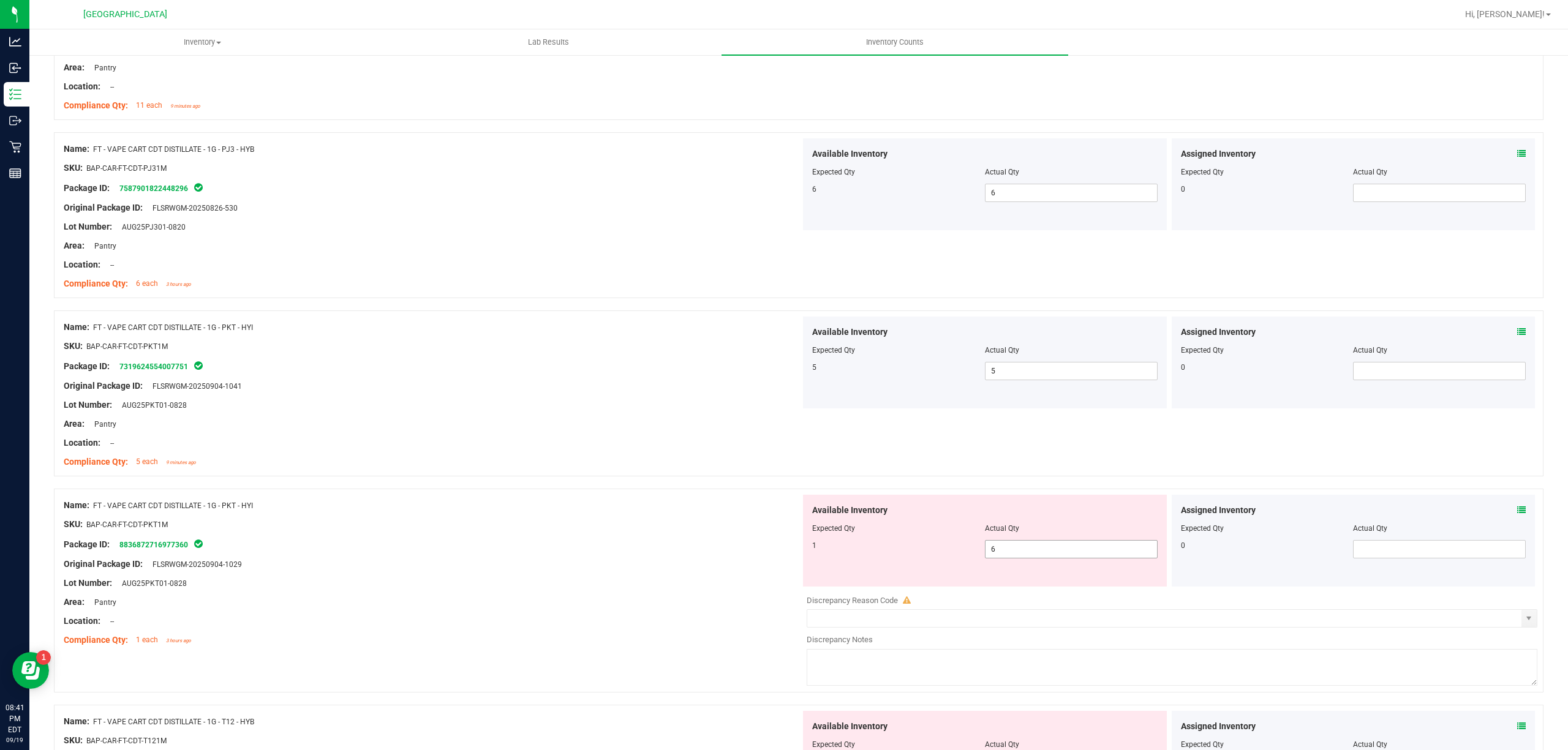
click at [1051, 548] on span "6 6" at bounding box center [1071, 548] width 173 height 18
click at [0, 0] on input "6" at bounding box center [0, 0] width 0 height 0
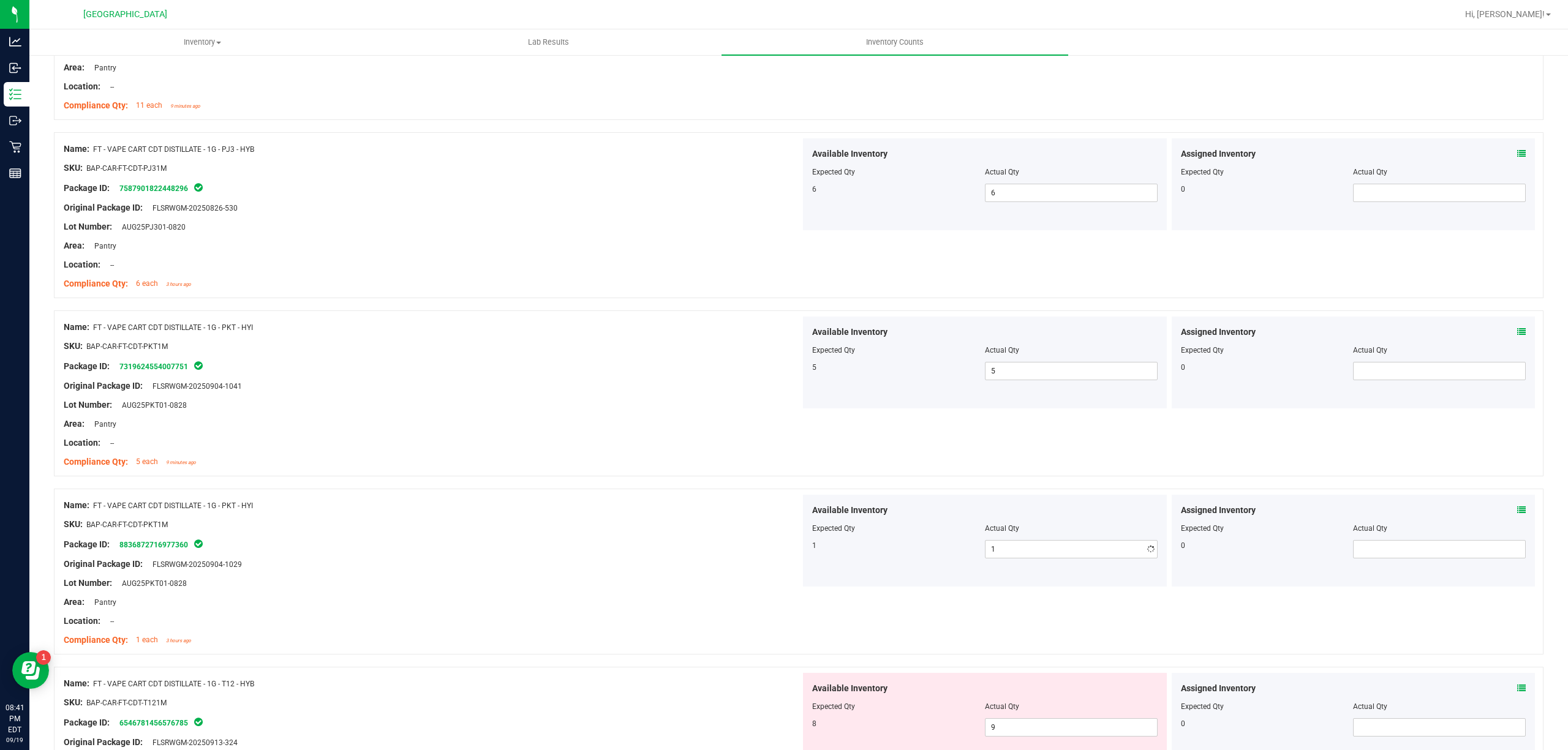
click at [701, 541] on div "Package ID: 8836872716977360" at bounding box center [432, 544] width 737 height 15
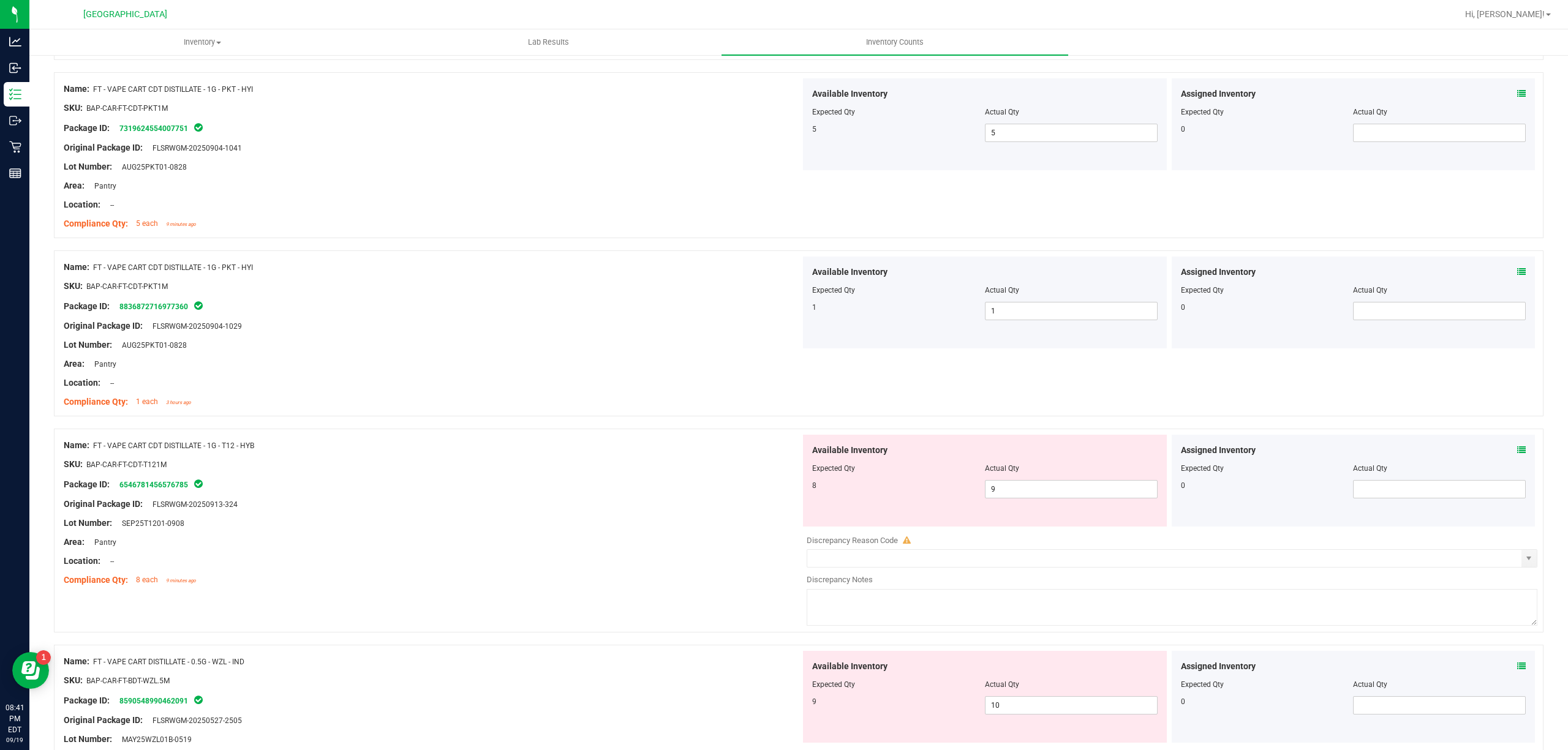
scroll to position [490, 0]
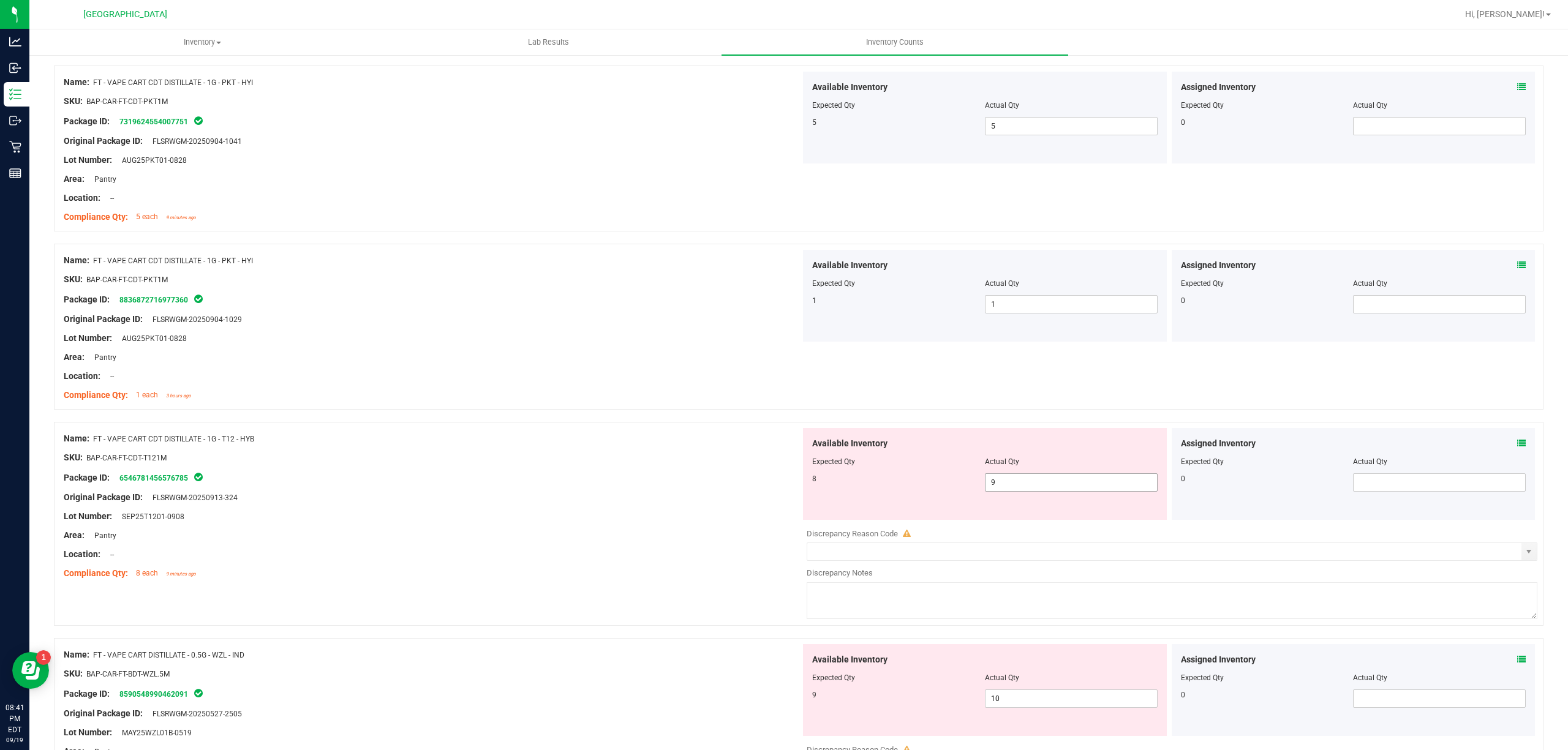
click at [1042, 491] on span "9 9" at bounding box center [1071, 482] width 173 height 18
click at [1042, 491] on input "9" at bounding box center [1071, 482] width 172 height 17
click at [625, 465] on ng-container "SKU: BAP-CAR-FT-CDT-T121M" at bounding box center [432, 461] width 737 height 19
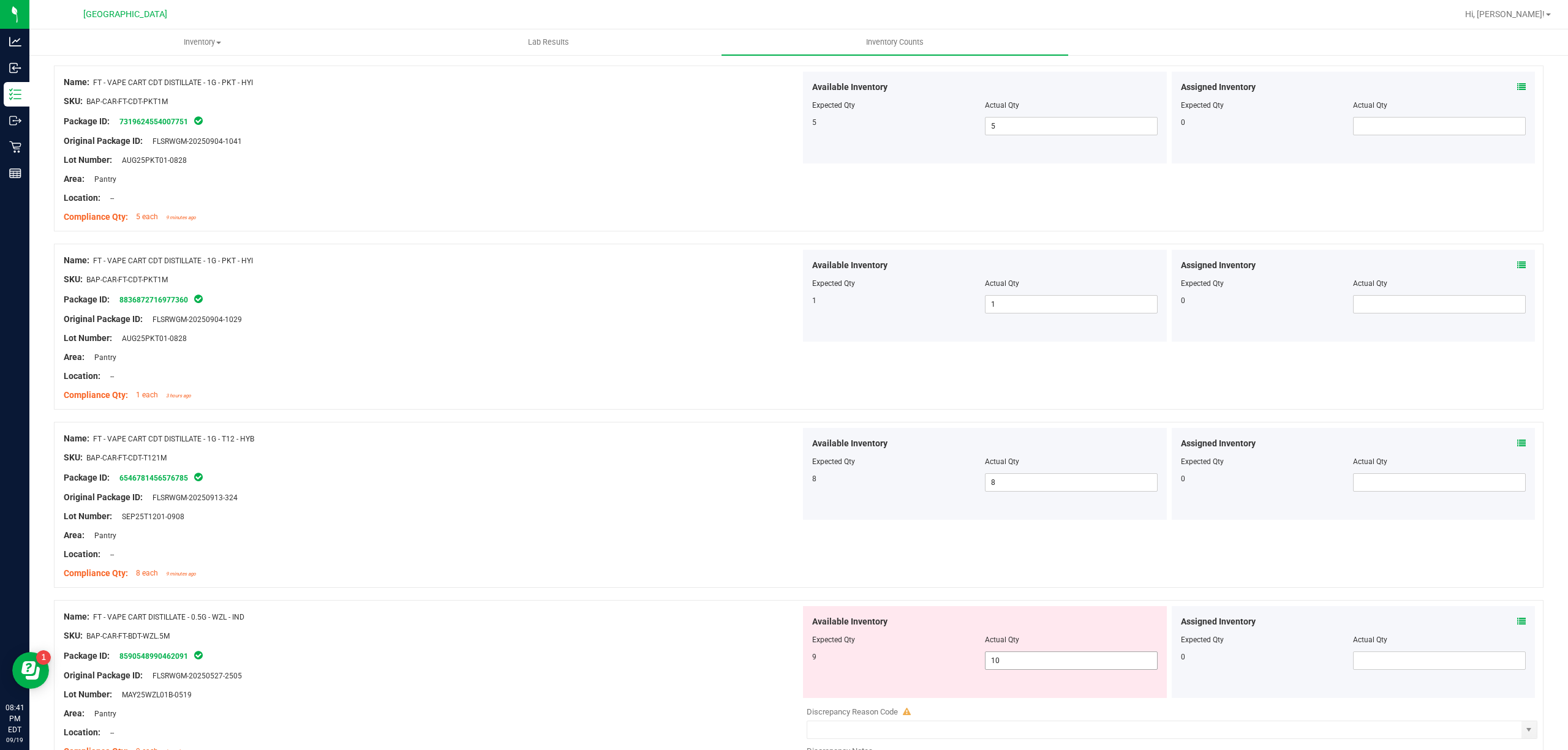
click at [1017, 660] on span "10 10" at bounding box center [1071, 660] width 173 height 18
drag, startPoint x: 1017, startPoint y: 660, endPoint x: 851, endPoint y: 645, distance: 166.7
click at [1017, 659] on input "10" at bounding box center [1071, 661] width 172 height 17
click at [812, 644] on span "Expected Qty" at bounding box center [833, 639] width 43 height 9
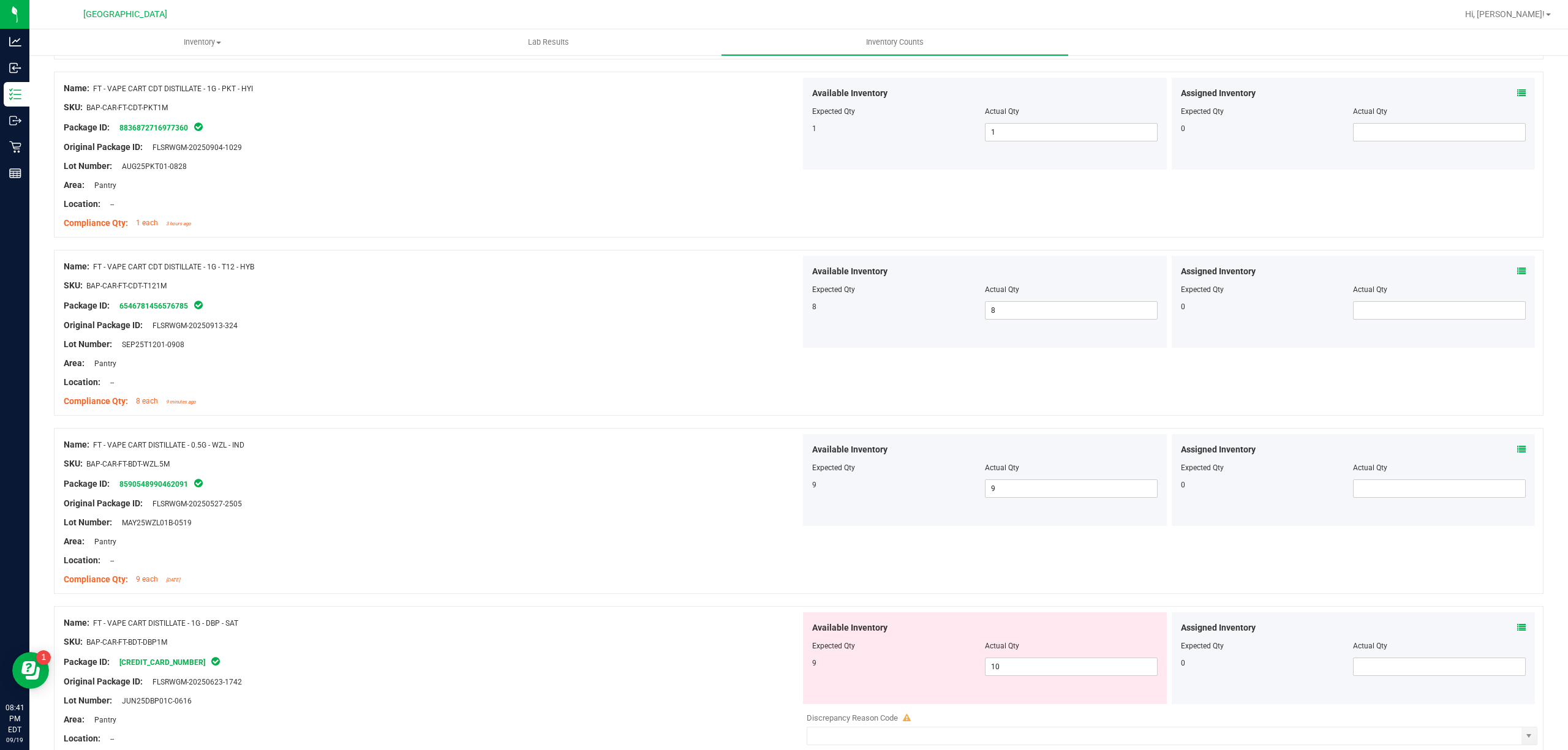
scroll to position [816, 0]
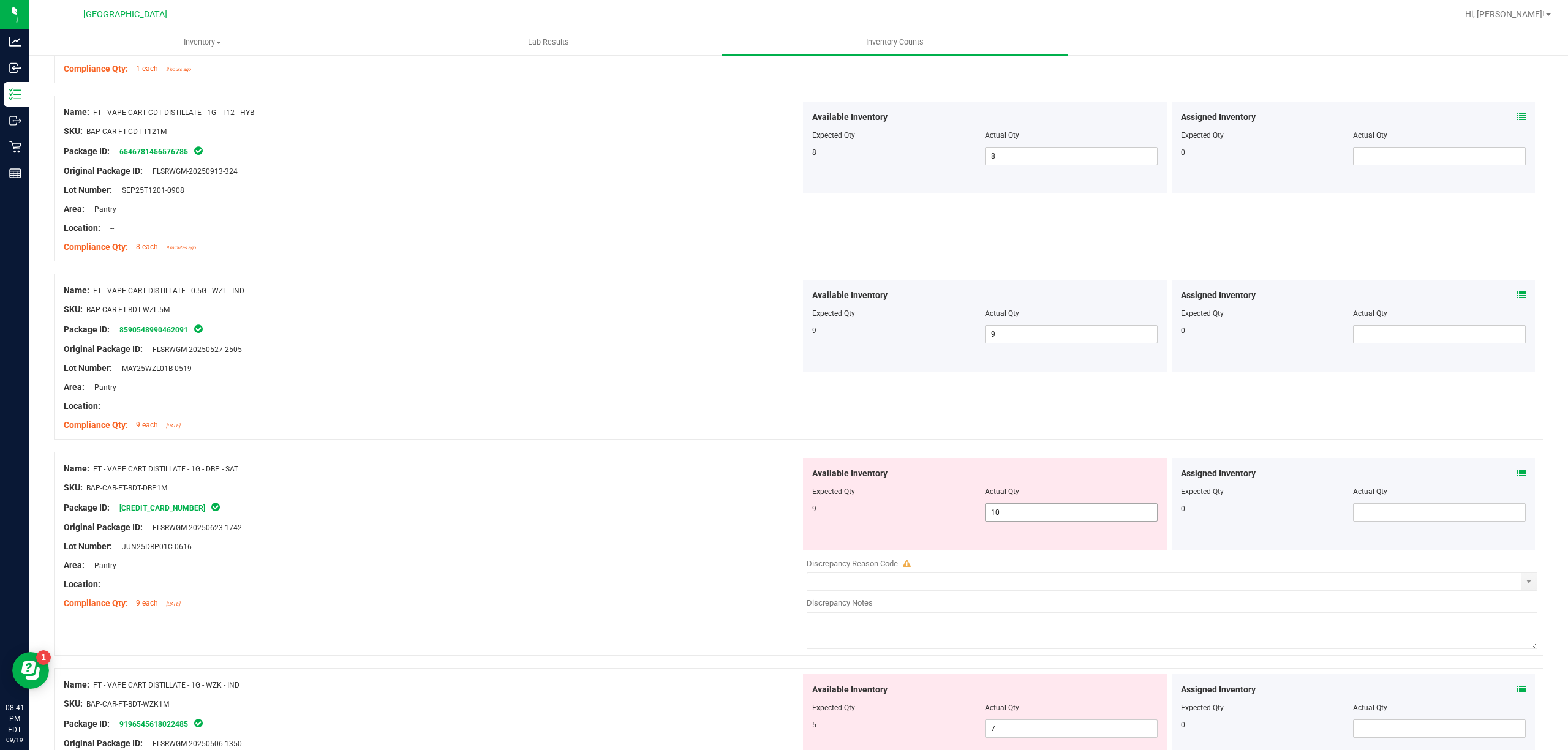
click at [1008, 515] on span "10 10" at bounding box center [1071, 512] width 173 height 18
click at [1008, 515] on input "10" at bounding box center [1071, 512] width 172 height 17
click at [631, 500] on div at bounding box center [432, 497] width 737 height 6
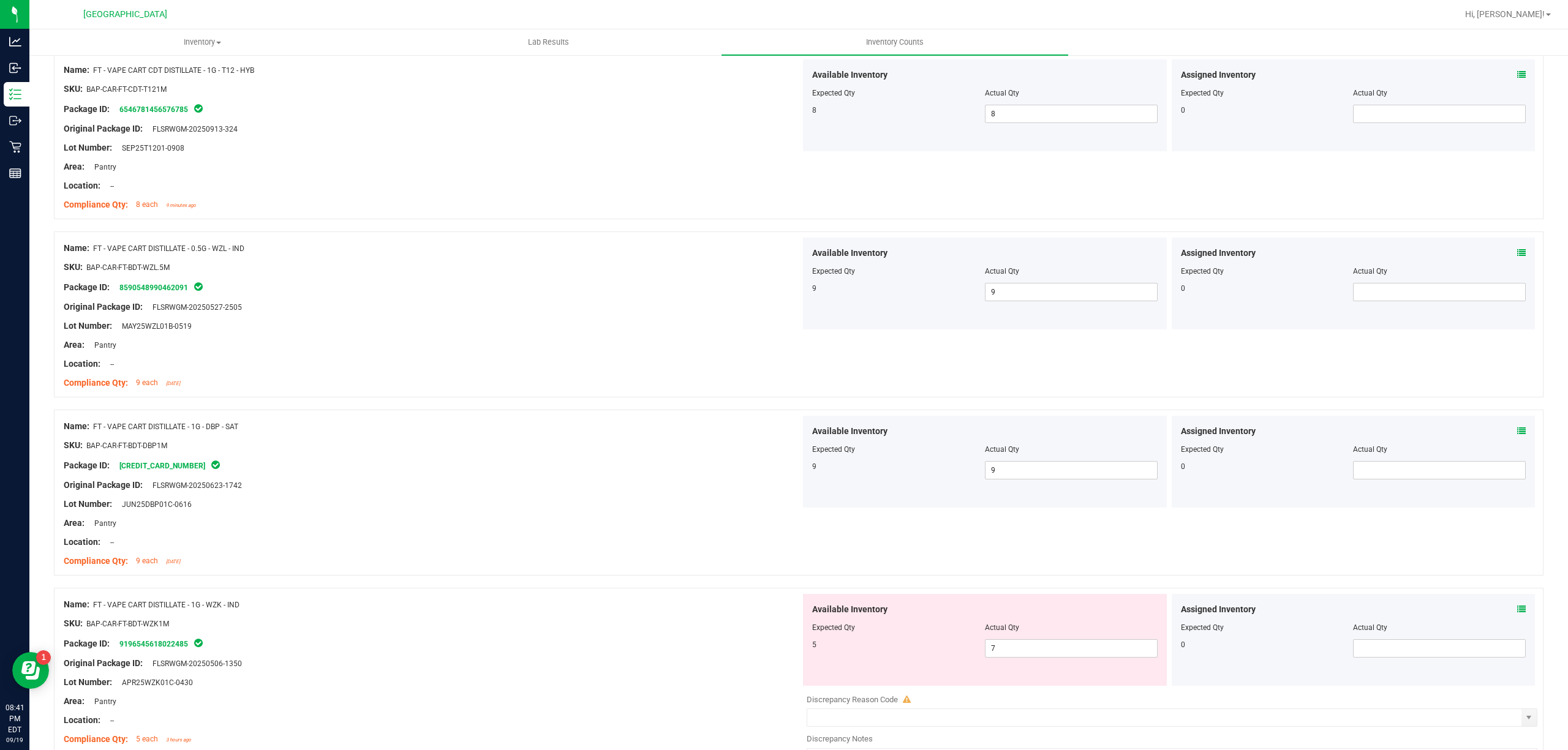
scroll to position [897, 0]
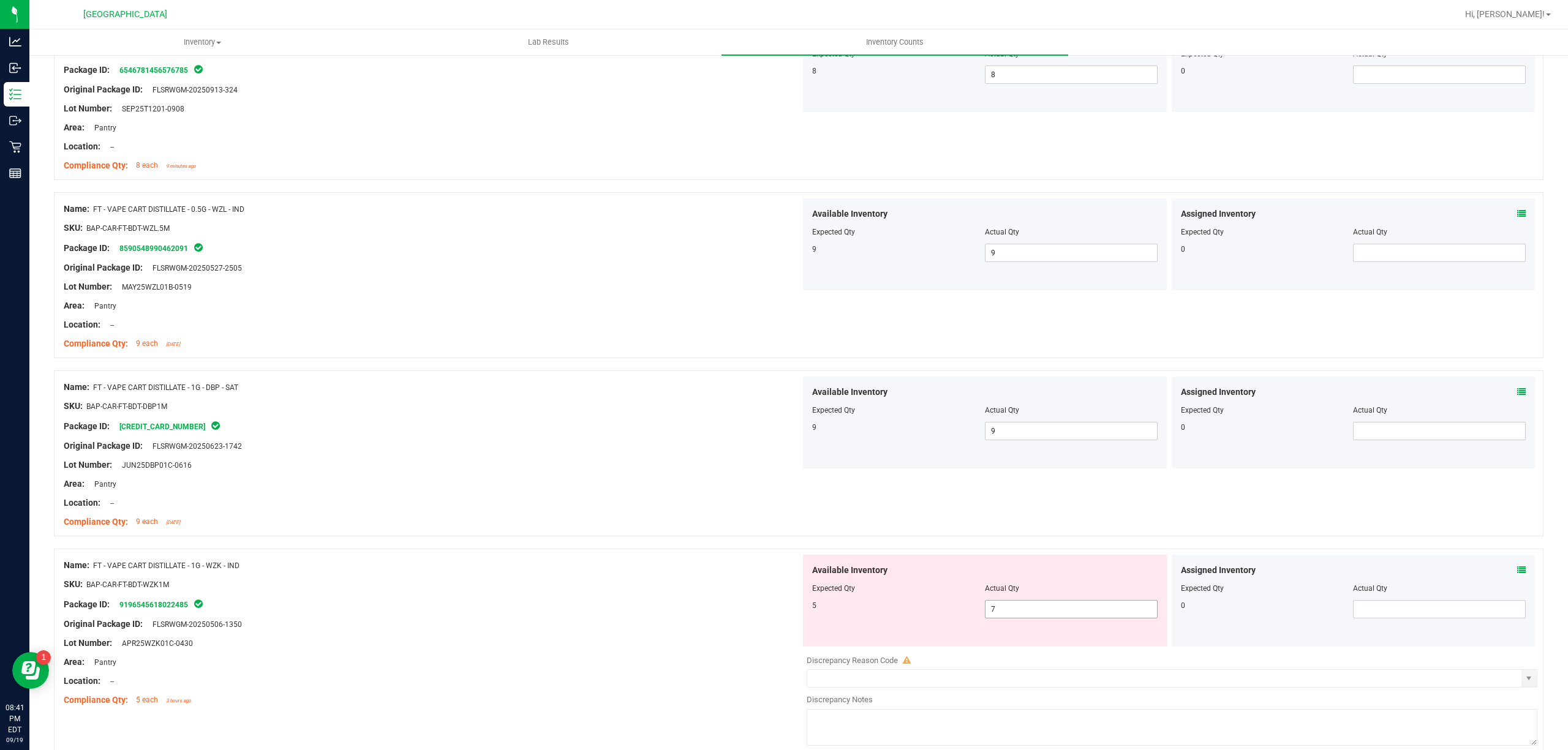
click at [1044, 613] on span "7 7" at bounding box center [1071, 609] width 173 height 18
drag, startPoint x: 1044, startPoint y: 613, endPoint x: 633, endPoint y: 620, distance: 411.1
click at [1037, 615] on input "7" at bounding box center [1071, 610] width 172 height 17
click at [596, 621] on div "Original Package ID: FLSRWGM-20250506-1350" at bounding box center [432, 624] width 737 height 13
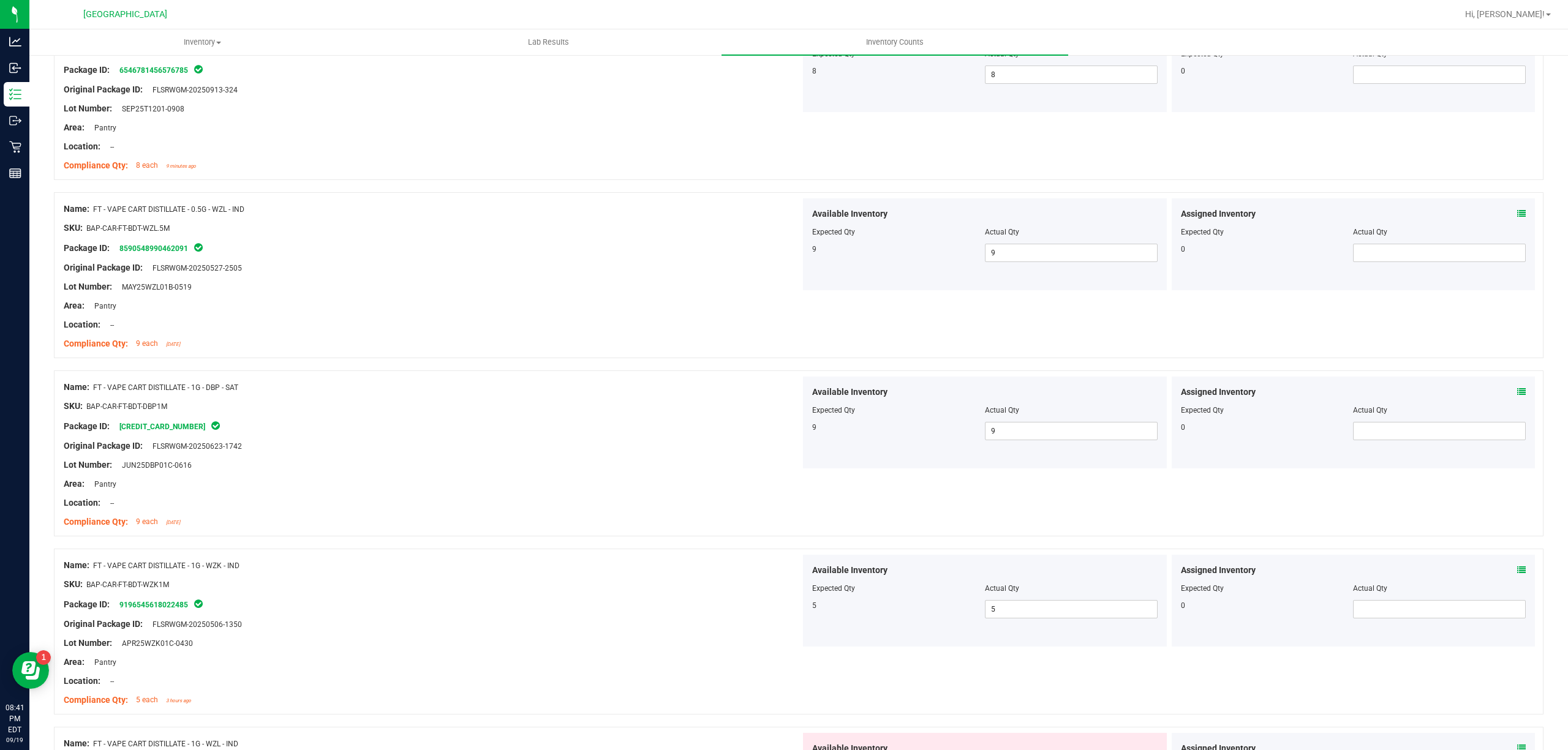
scroll to position [1142, 0]
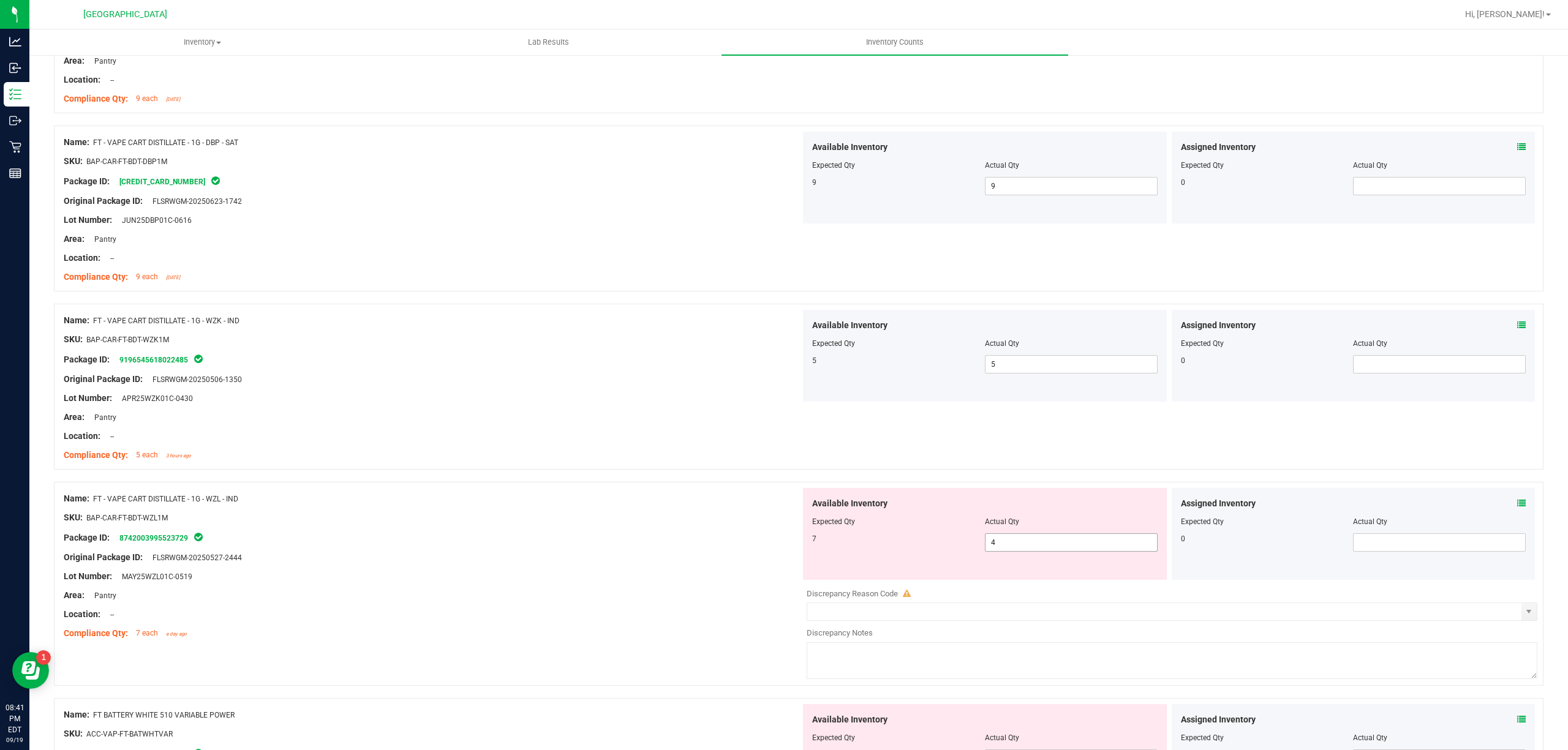
click at [1066, 552] on span "4 4" at bounding box center [1071, 542] width 173 height 18
click at [1066, 551] on input "4" at bounding box center [1071, 543] width 172 height 17
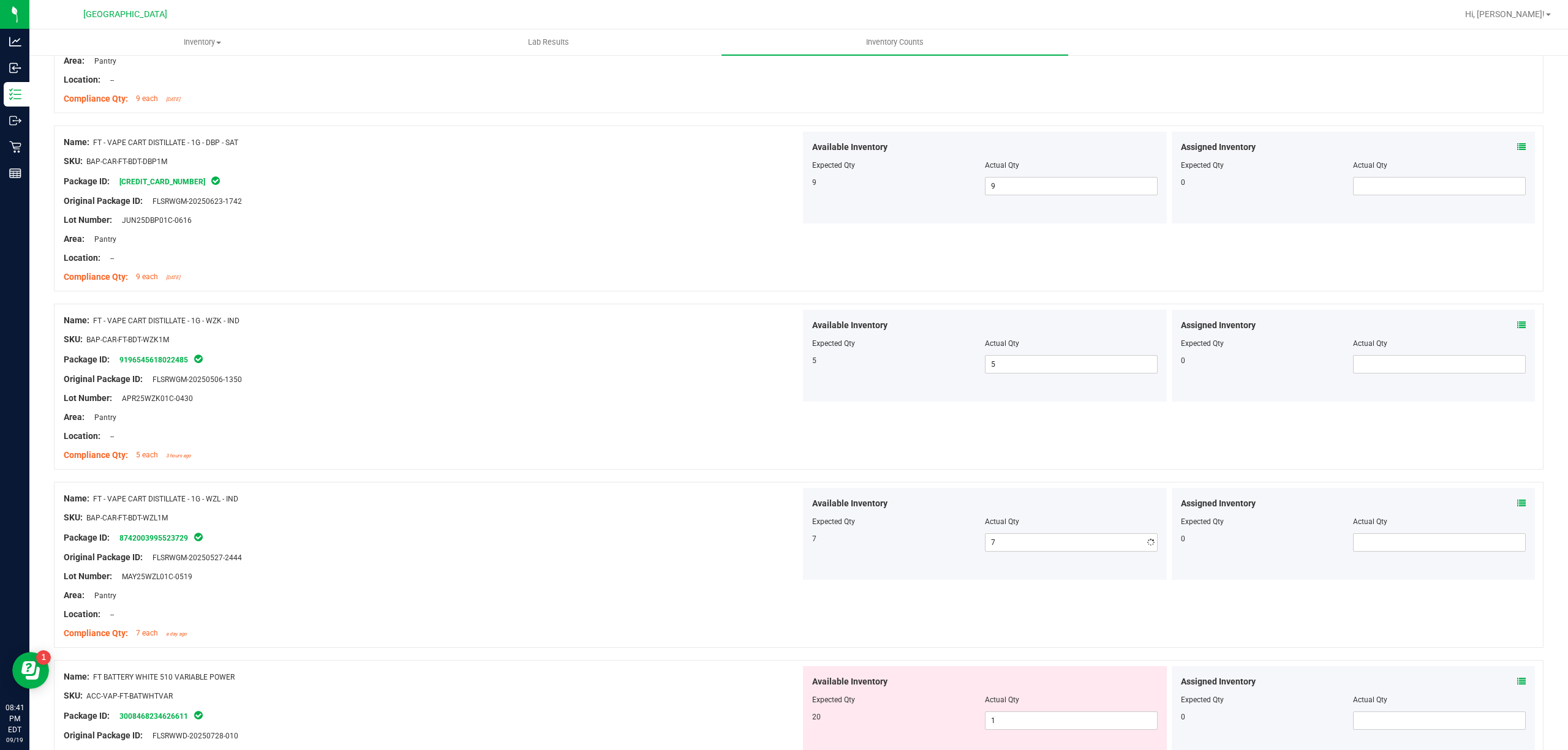
drag, startPoint x: 420, startPoint y: 548, endPoint x: 652, endPoint y: 520, distance: 233.7
click at [420, 547] on div "Name: FT - VAPE CART DISTILLATE - 1G - WZL - IND SKU: BAP-CAR-FT-BDT-WZL1M Pack…" at bounding box center [432, 566] width 737 height 156
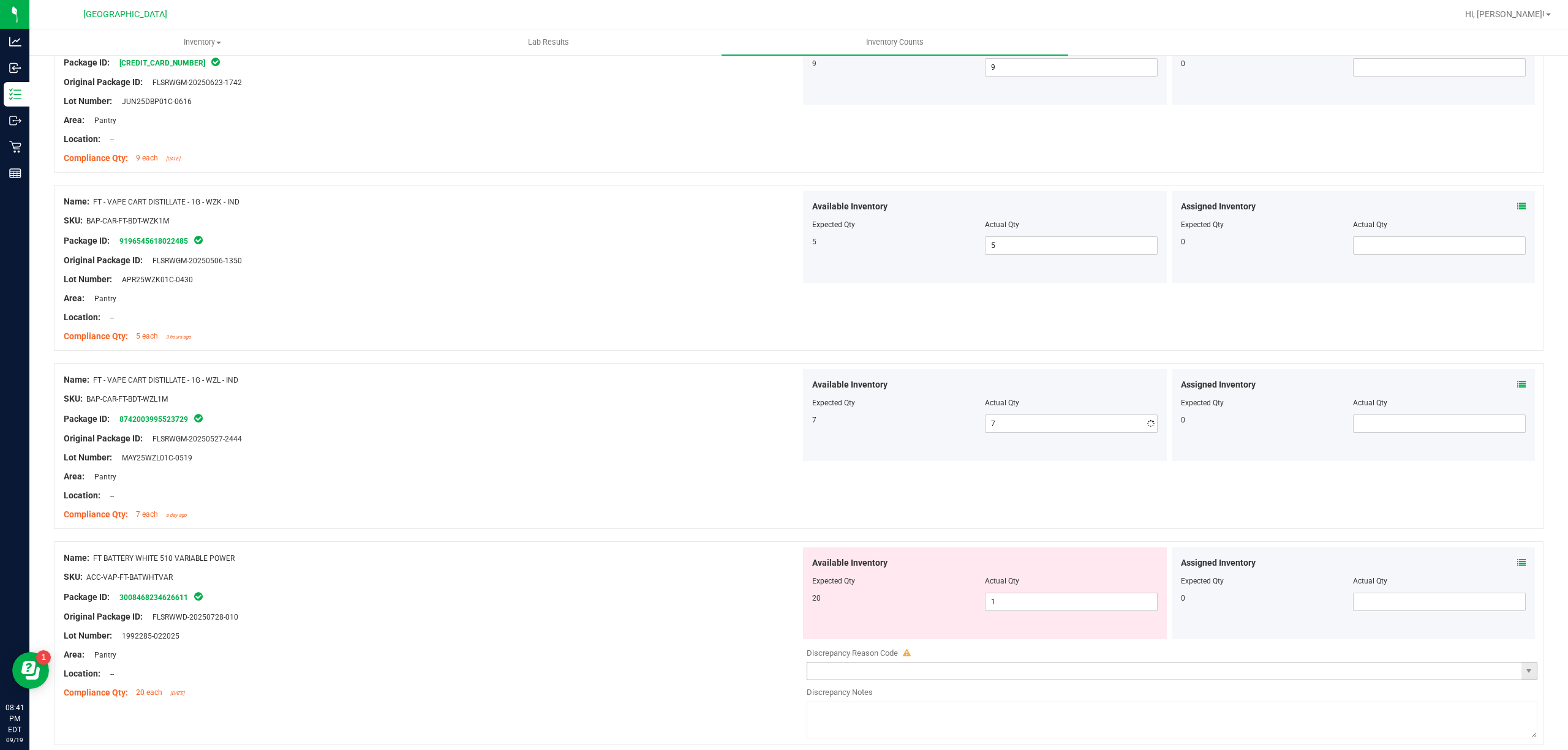
scroll to position [1387, 0]
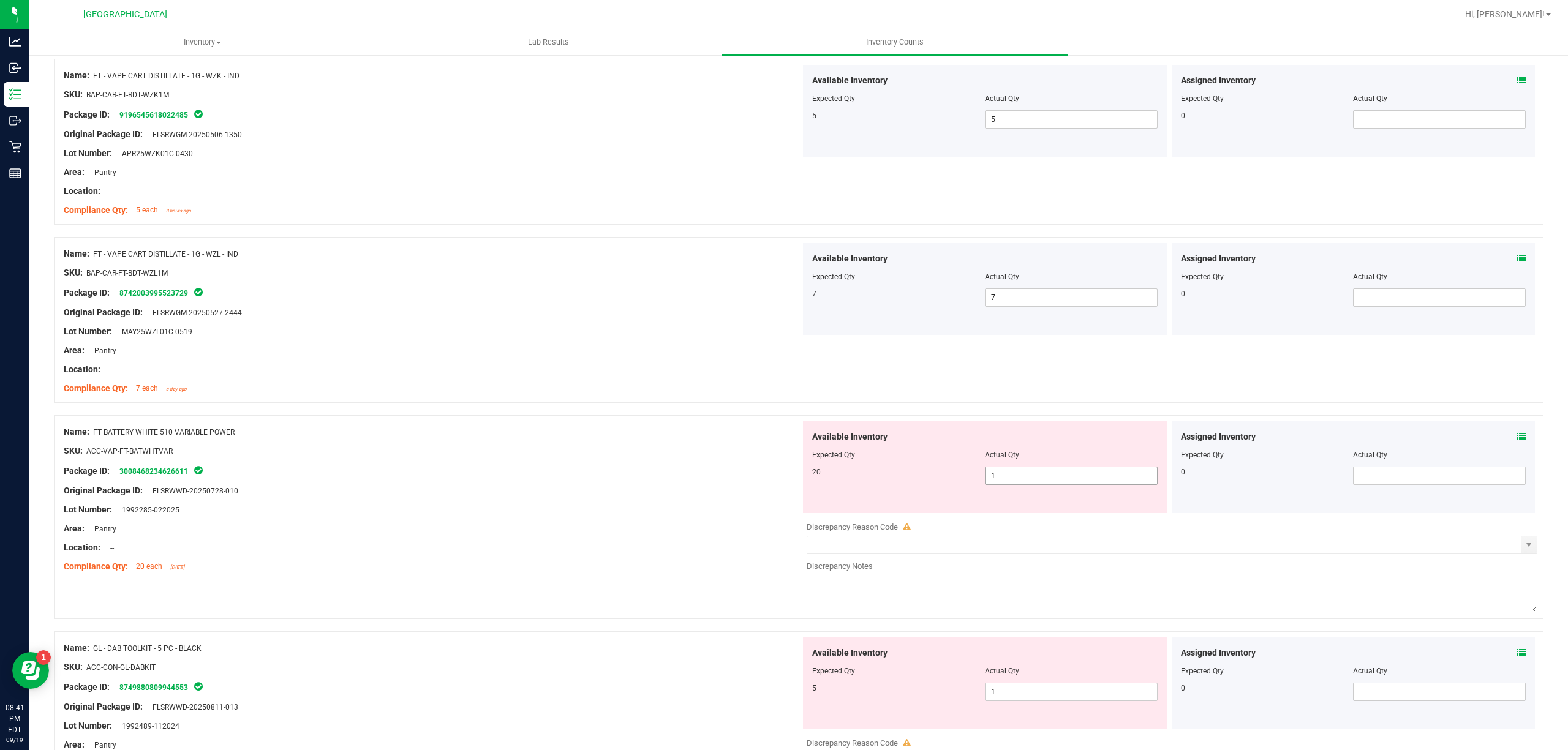
click at [1005, 484] on span "1 1" at bounding box center [1071, 475] width 173 height 18
drag, startPoint x: 1005, startPoint y: 484, endPoint x: 823, endPoint y: 549, distance: 193.3
click at [1001, 485] on span "1 1" at bounding box center [1071, 475] width 173 height 18
click at [775, 548] on div "Location: --" at bounding box center [432, 548] width 737 height 13
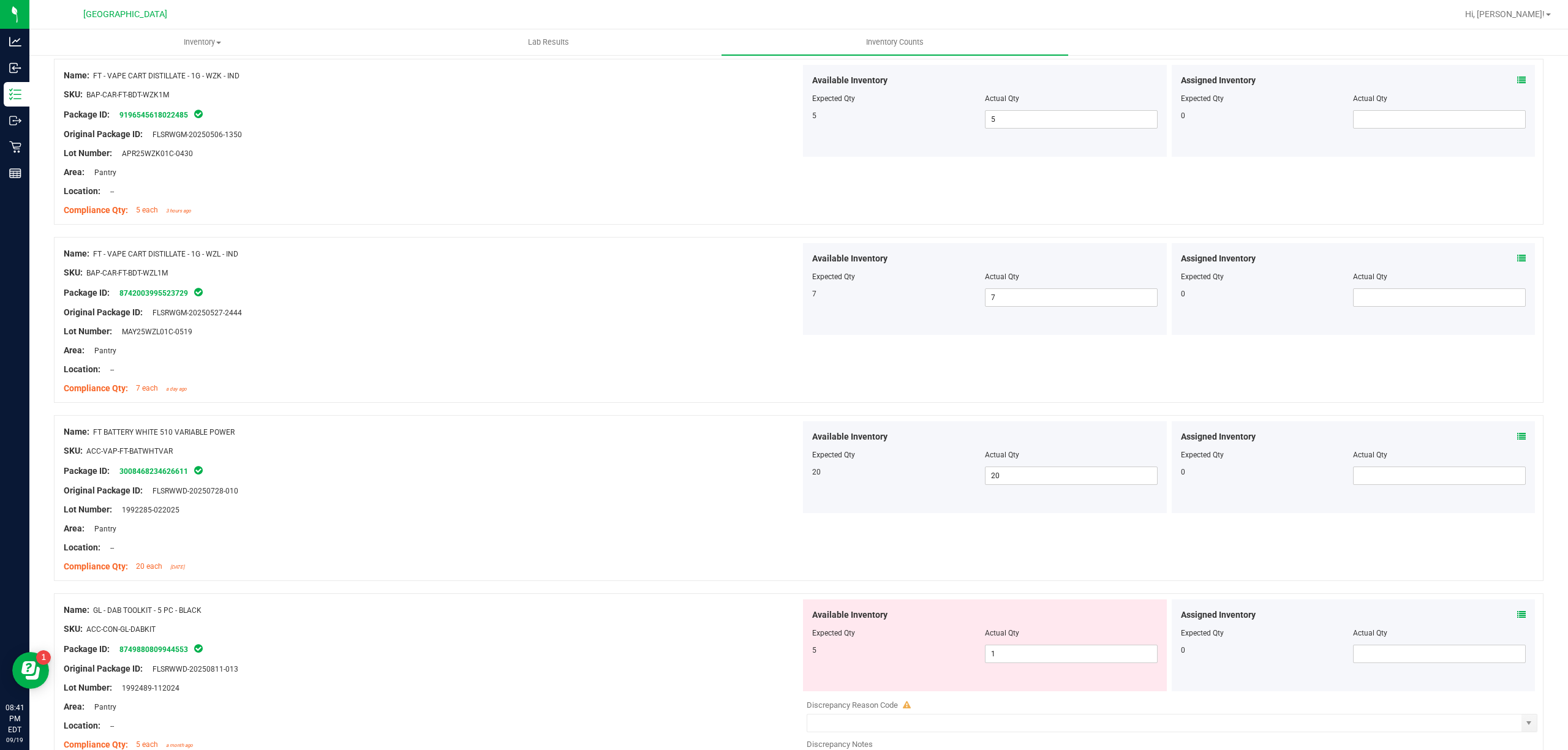
scroll to position [1469, 0]
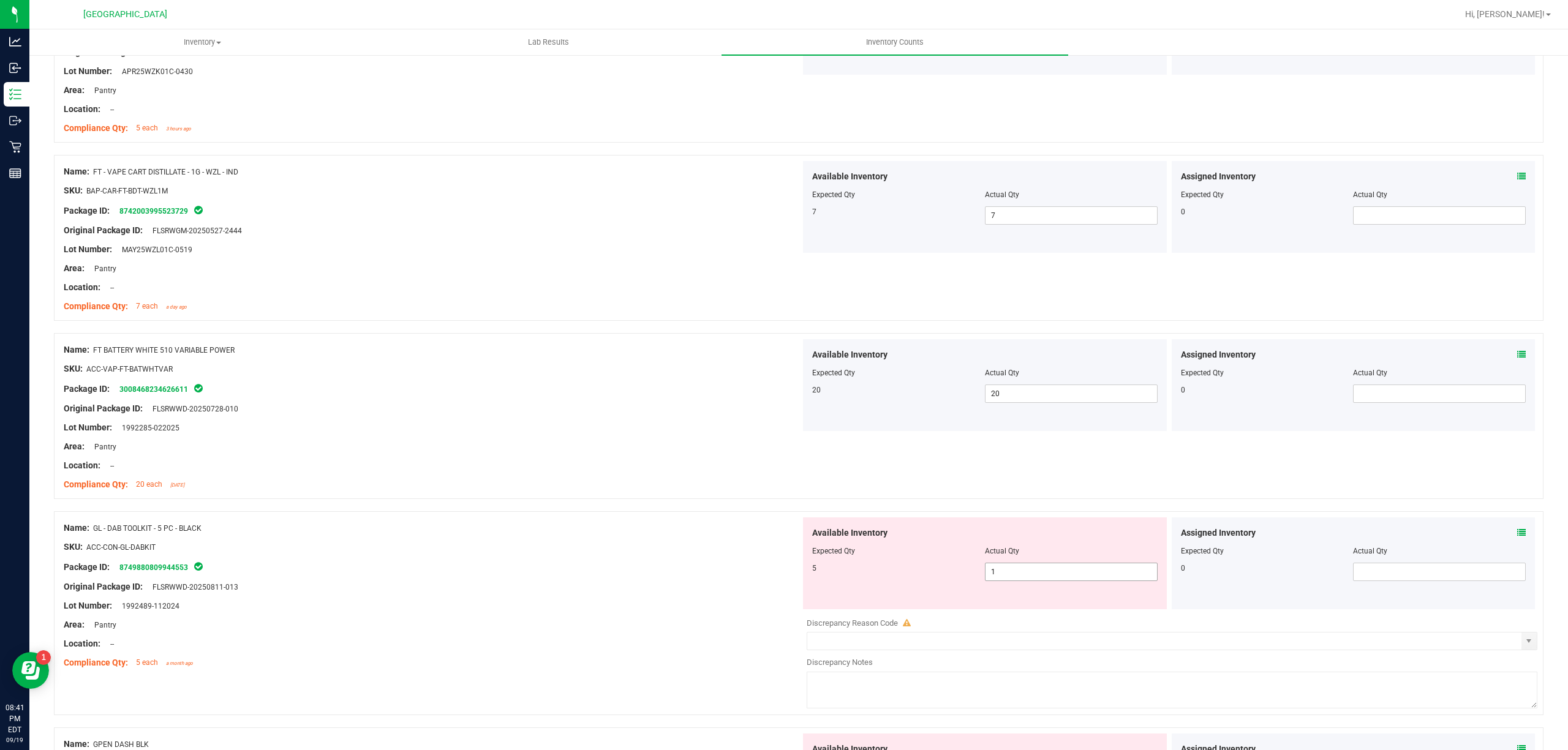
click at [1011, 576] on span "1 1" at bounding box center [1071, 571] width 173 height 18
click at [1011, 576] on input "1" at bounding box center [1071, 572] width 172 height 17
click at [640, 522] on div "Name: GL - DAB TOOLKIT - 5 PC - BLACK SKU: ACC-CON-GL-DABKIT Package ID: 874988…" at bounding box center [432, 595] width 737 height 156
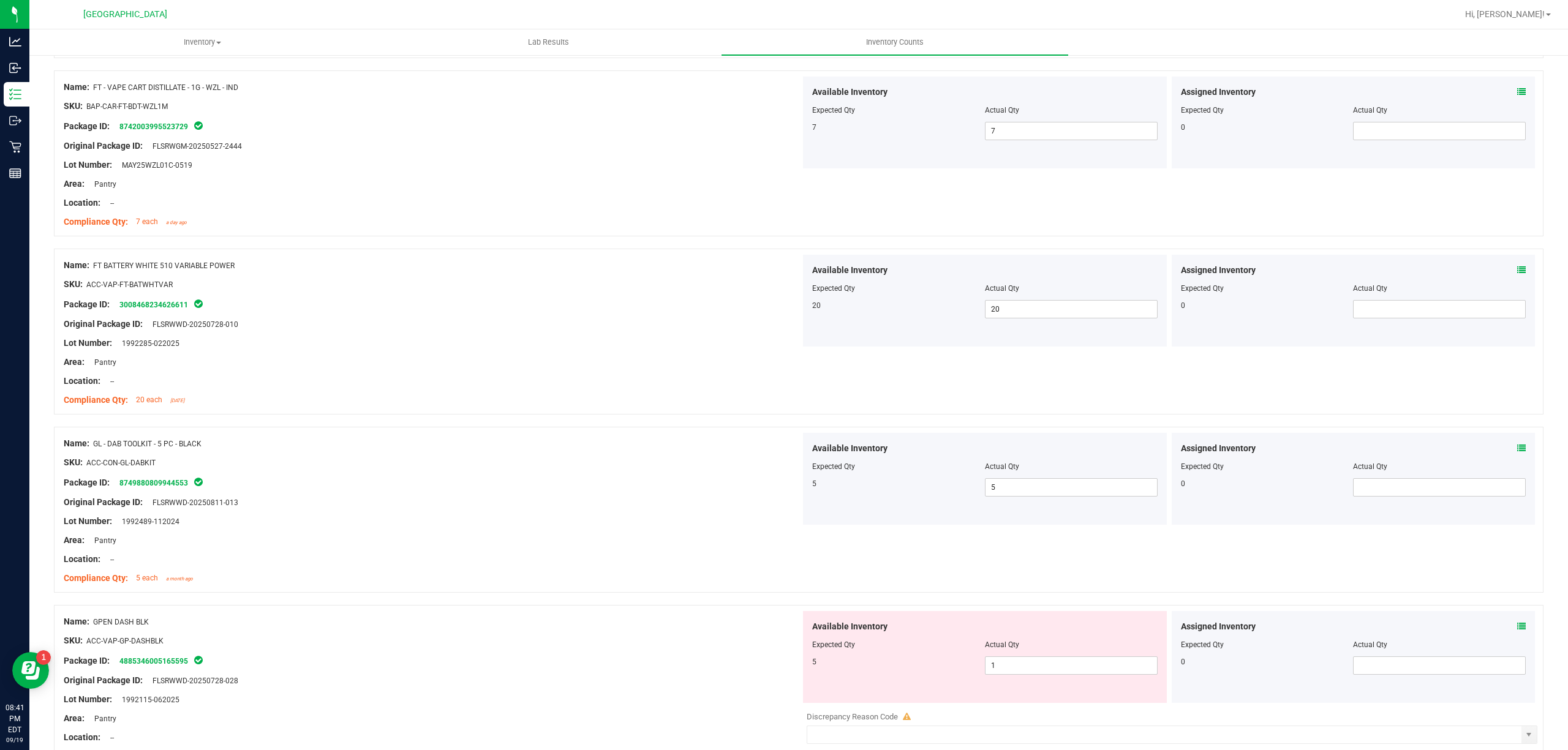
scroll to position [1714, 0]
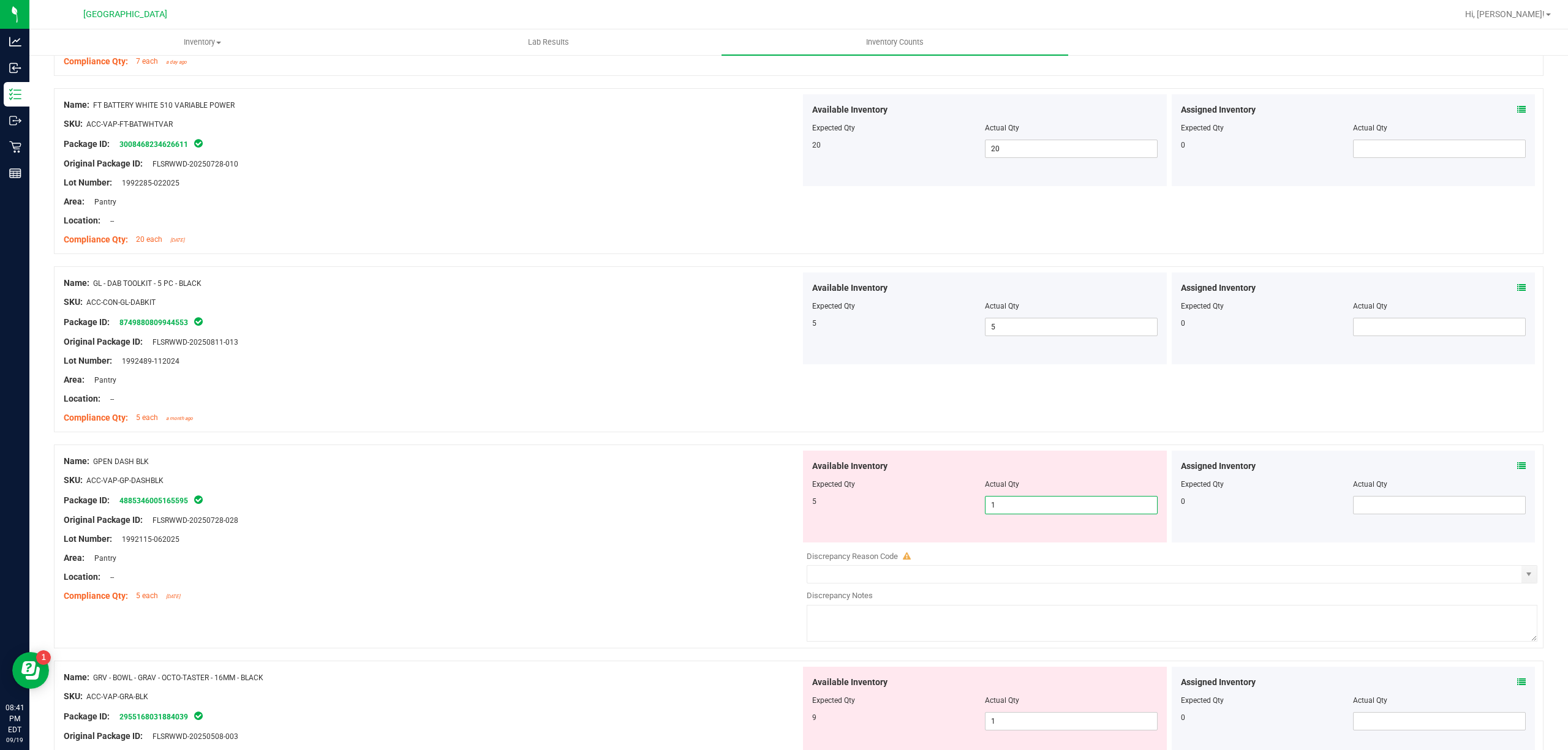
click at [1059, 508] on span "1 1" at bounding box center [1071, 504] width 173 height 18
click at [1059, 508] on input "1" at bounding box center [1071, 505] width 172 height 17
drag, startPoint x: 731, startPoint y: 517, endPoint x: 749, endPoint y: 532, distance: 23.4
click at [730, 518] on div "Original Package ID: FLSRWWD-20250728-028" at bounding box center [432, 520] width 737 height 13
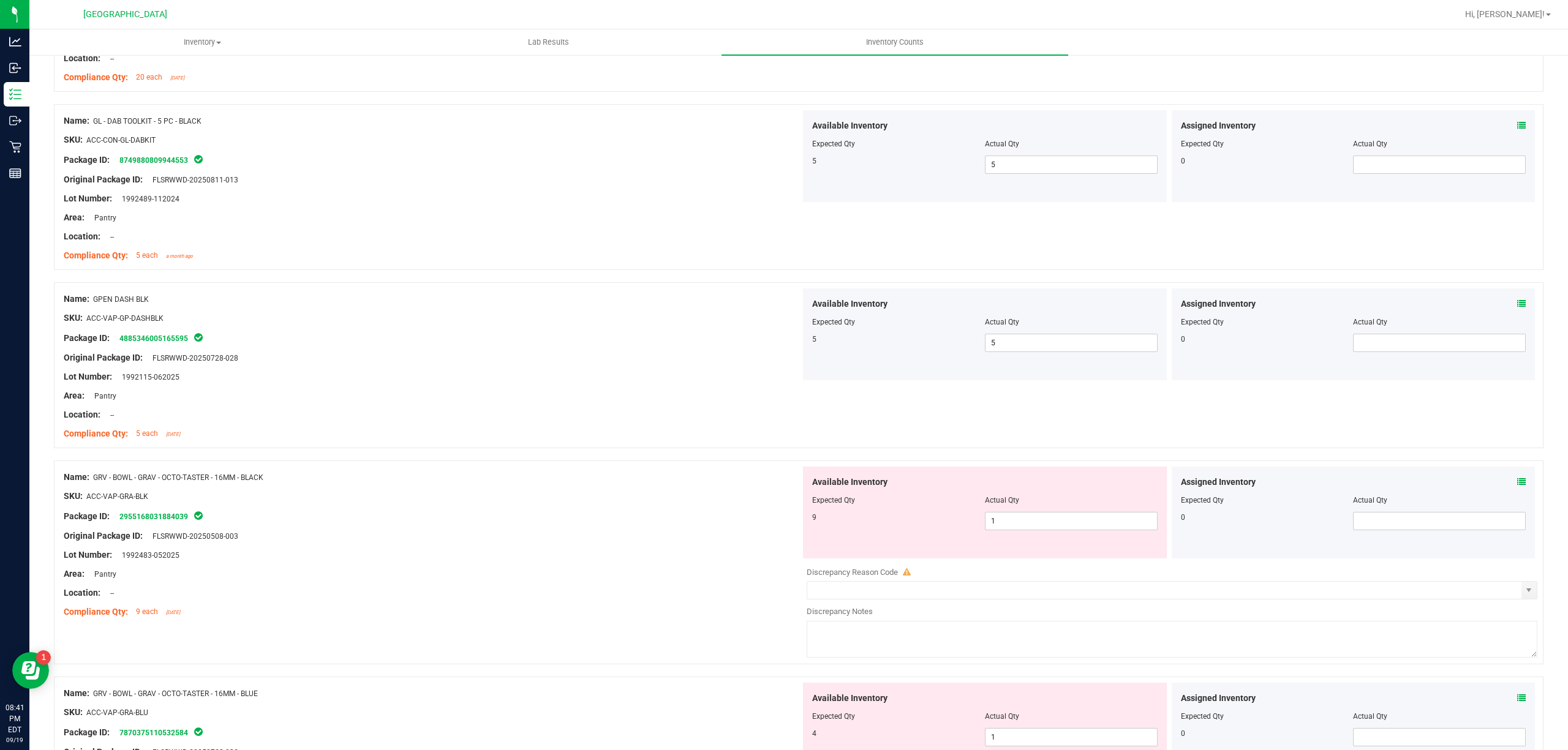
scroll to position [1877, 0]
click at [1003, 527] on span "1 1" at bounding box center [1071, 520] width 173 height 18
click at [1003, 527] on input "1" at bounding box center [1071, 520] width 172 height 17
click at [561, 487] on div at bounding box center [432, 486] width 737 height 6
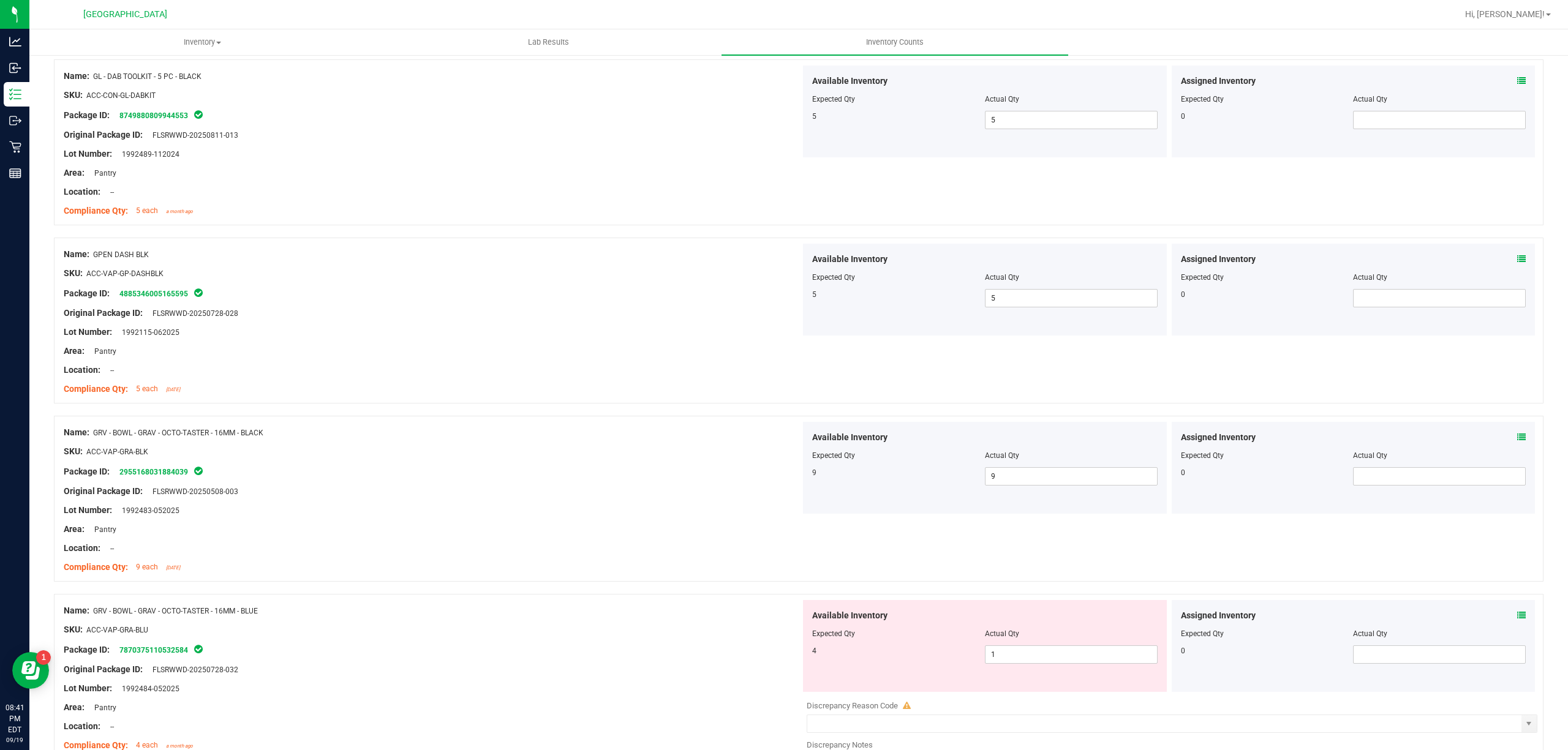
scroll to position [1959, 0]
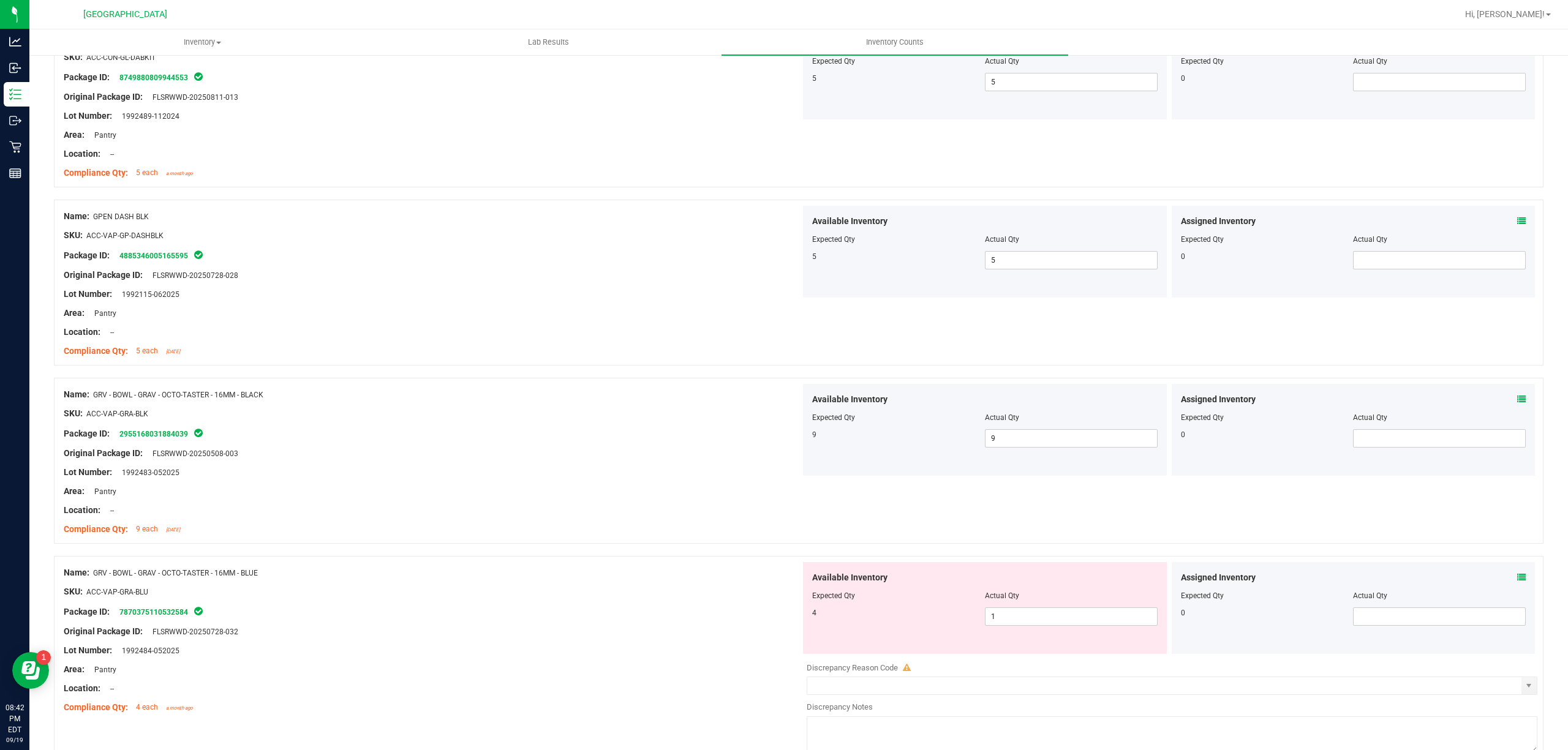
click at [997, 607] on div at bounding box center [985, 604] width 345 height 6
click at [997, 622] on span "1 1" at bounding box center [1071, 616] width 173 height 18
click at [997, 622] on input "1" at bounding box center [1071, 617] width 172 height 17
click at [732, 604] on div at bounding box center [432, 601] width 737 height 6
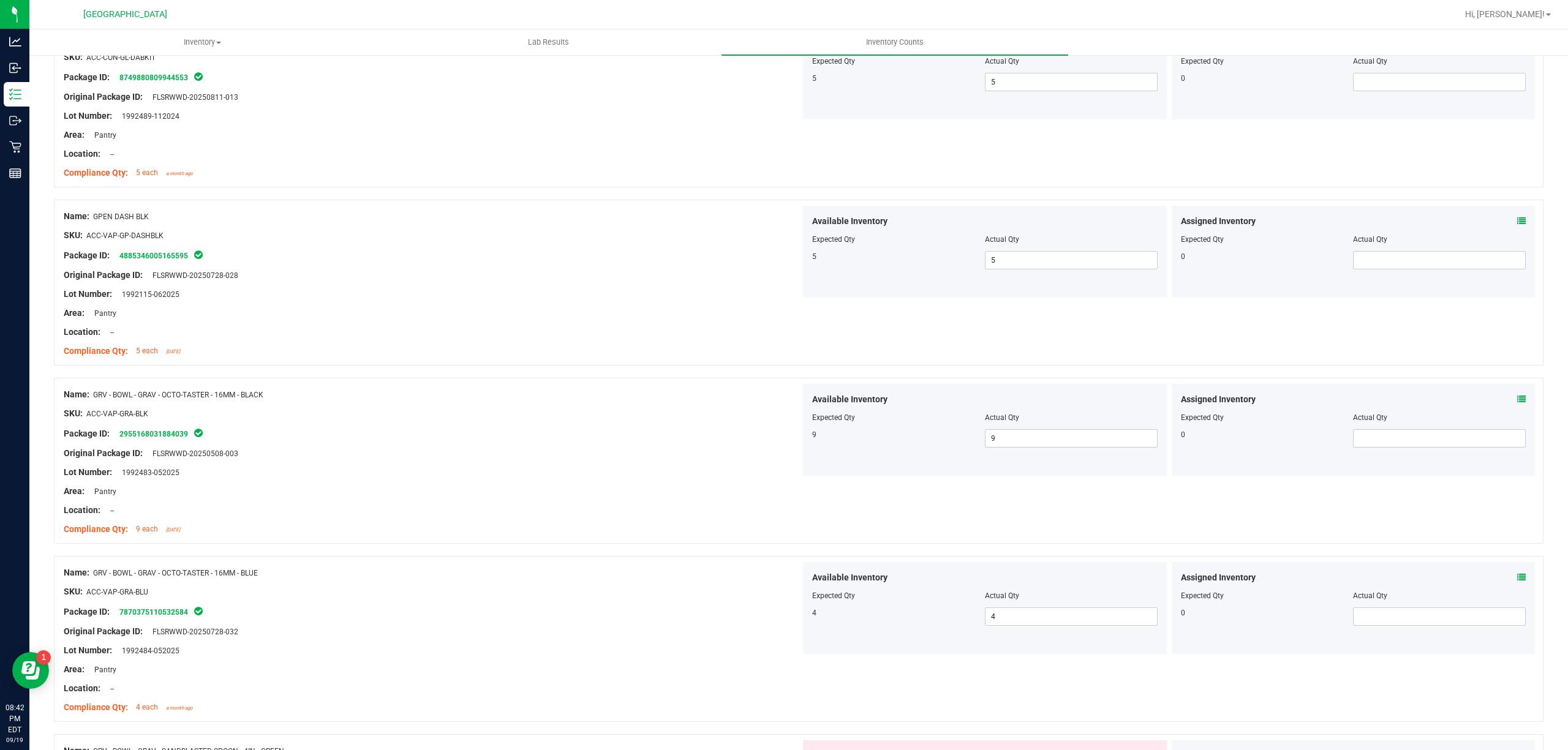
scroll to position [2204, 0]
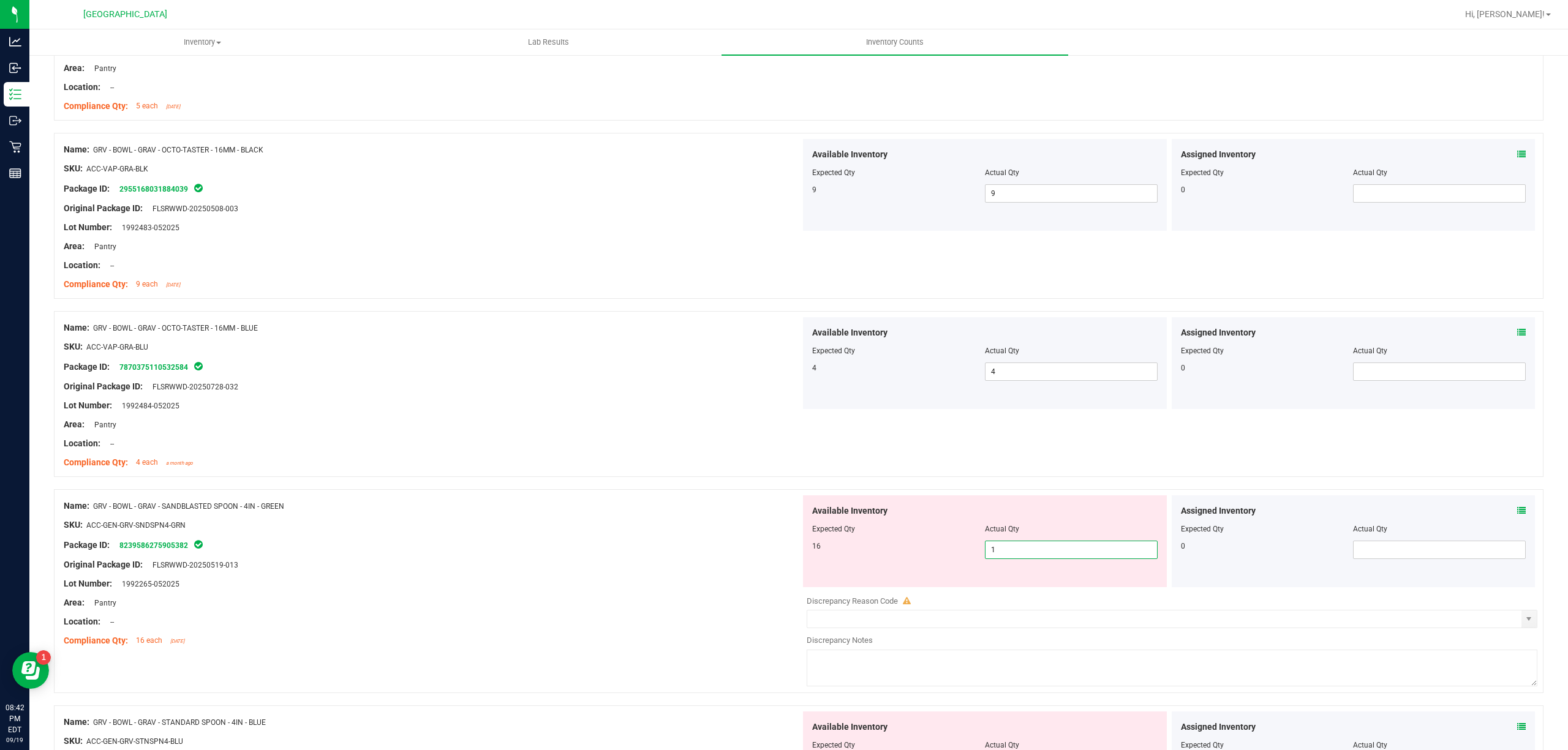
click at [1039, 552] on span "1 1" at bounding box center [1071, 549] width 173 height 18
click at [779, 581] on div "Name: GRV - BOWL - GRAV - SANDBLASTED SPOON - 4IN - GREEN SKU: ACC-GEN-GRV-SNDS…" at bounding box center [799, 592] width 1490 height 204
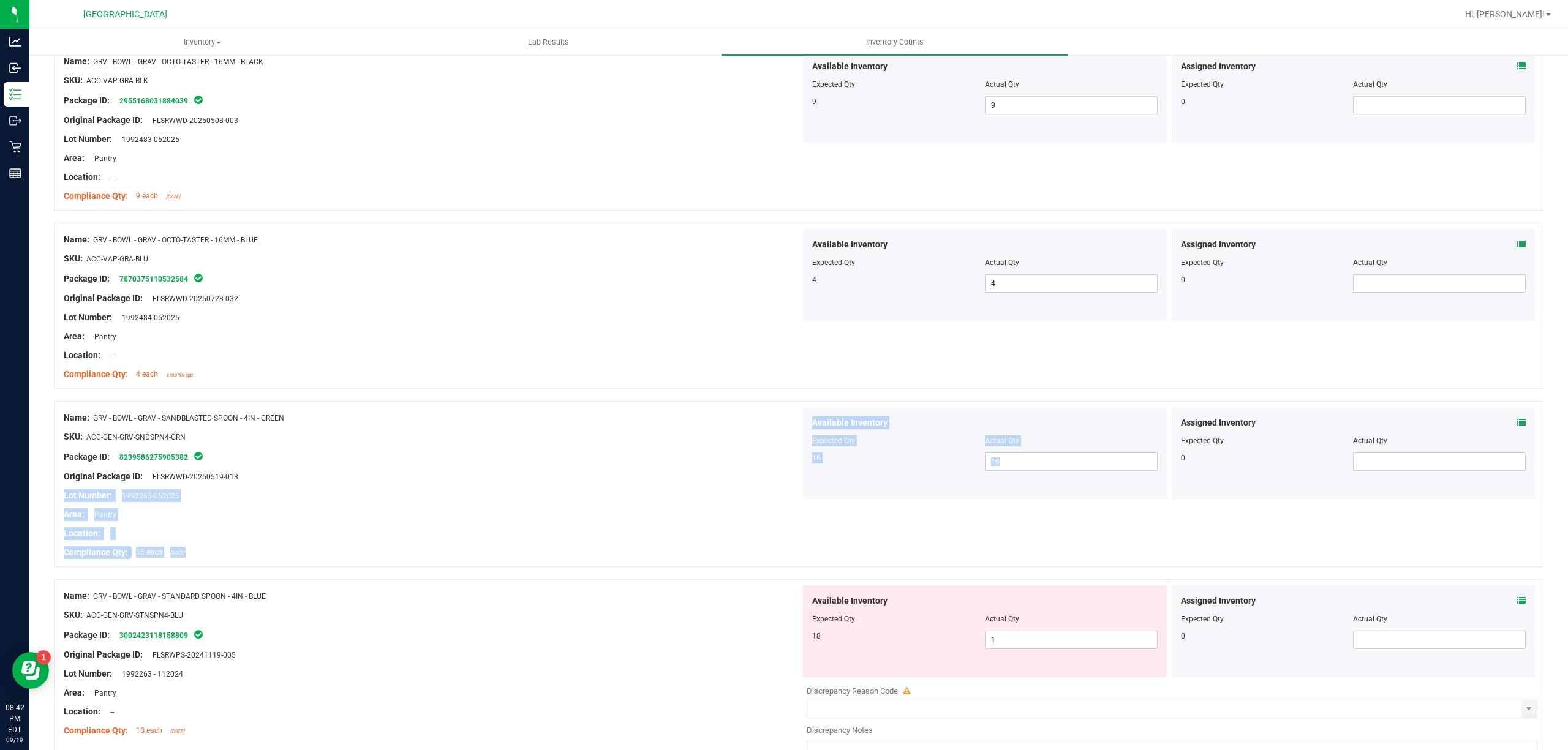
scroll to position [2449, 0]
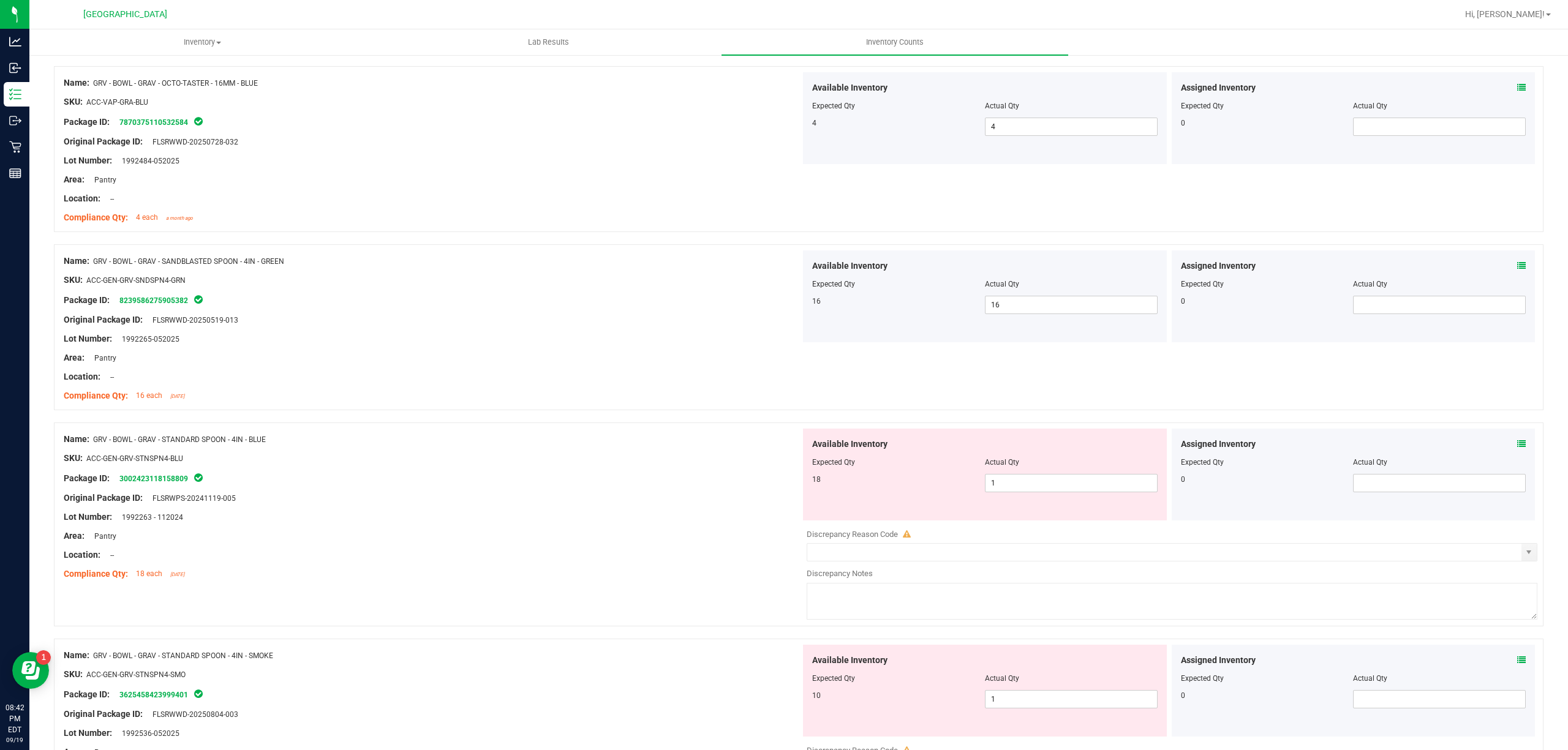
click at [640, 476] on div "Package ID: 3002423118158809" at bounding box center [432, 478] width 737 height 15
click at [1084, 485] on span "1 1" at bounding box center [1071, 482] width 173 height 18
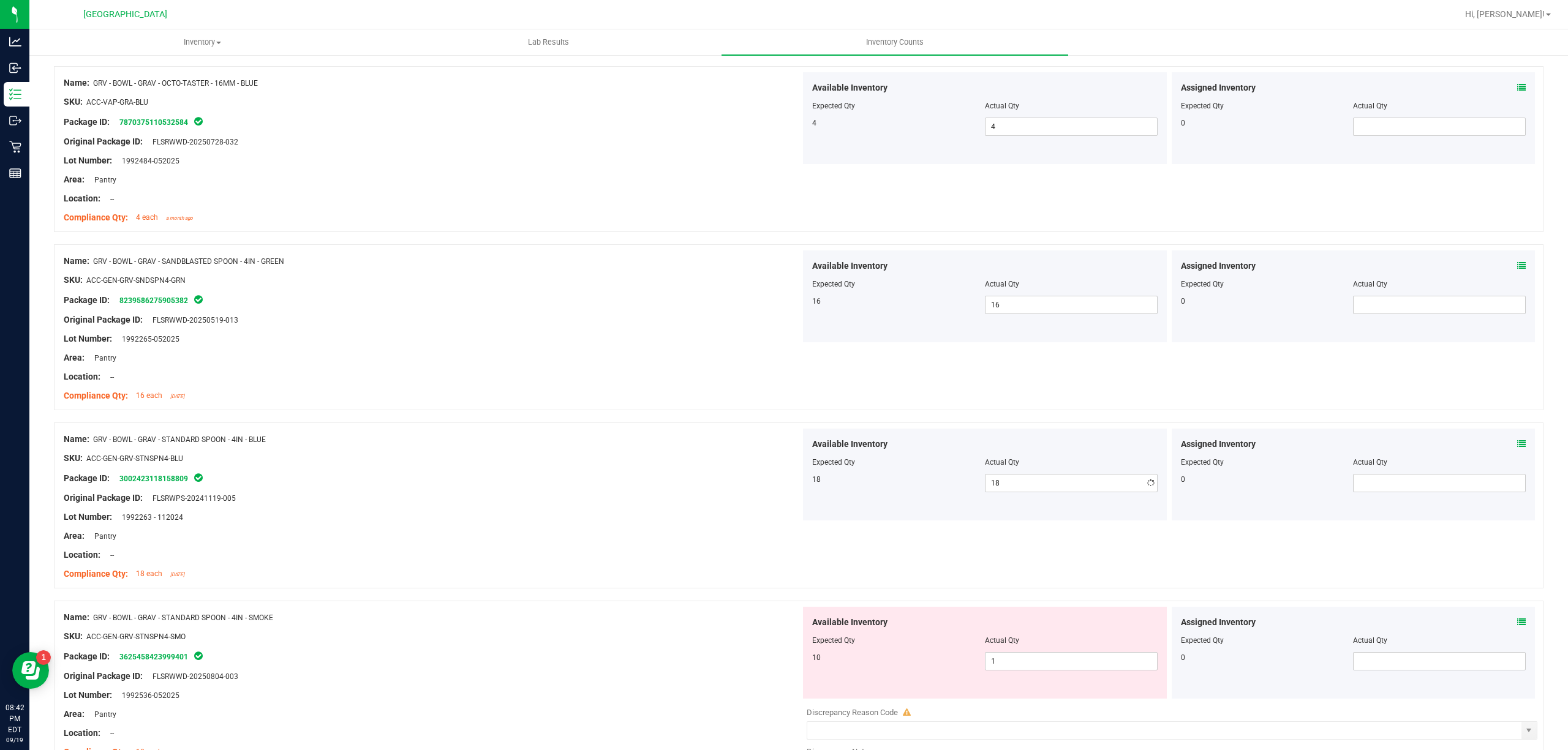
drag, startPoint x: 682, startPoint y: 474, endPoint x: 772, endPoint y: 518, distance: 100.2
click at [681, 471] on div at bounding box center [432, 468] width 737 height 6
click at [1020, 677] on div "Available Inventory Expected Qty Actual Qty 10 1 1" at bounding box center [985, 652] width 364 height 92
click at [1020, 671] on span "1 1" at bounding box center [1071, 661] width 173 height 18
click at [741, 607] on div "Name: GRV - BOWL - GRAV - STANDARD SPOON - 4IN - SMOKE SKU: ACC-GEN-GRV-STNSPN4…" at bounding box center [799, 703] width 1490 height 204
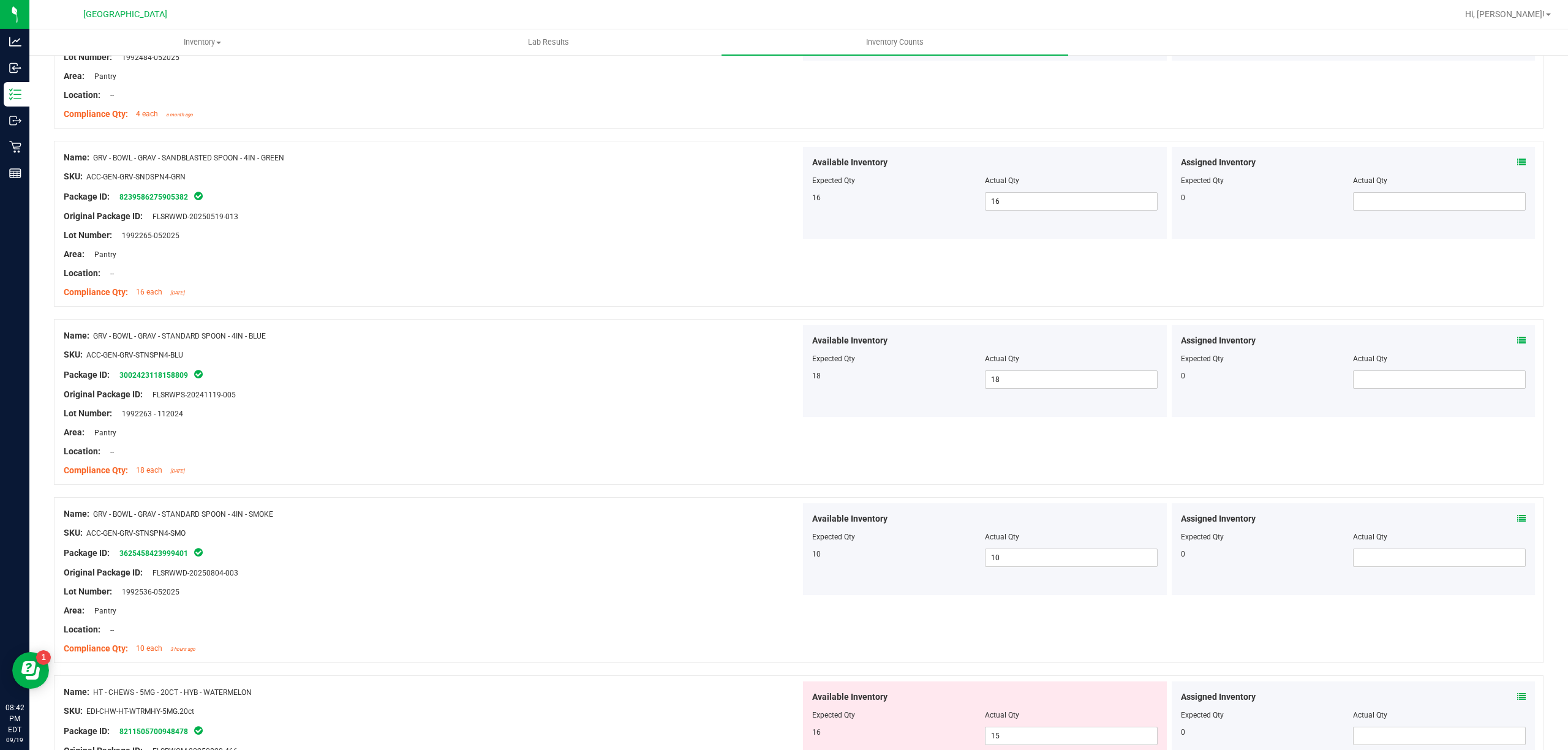
scroll to position [2694, 0]
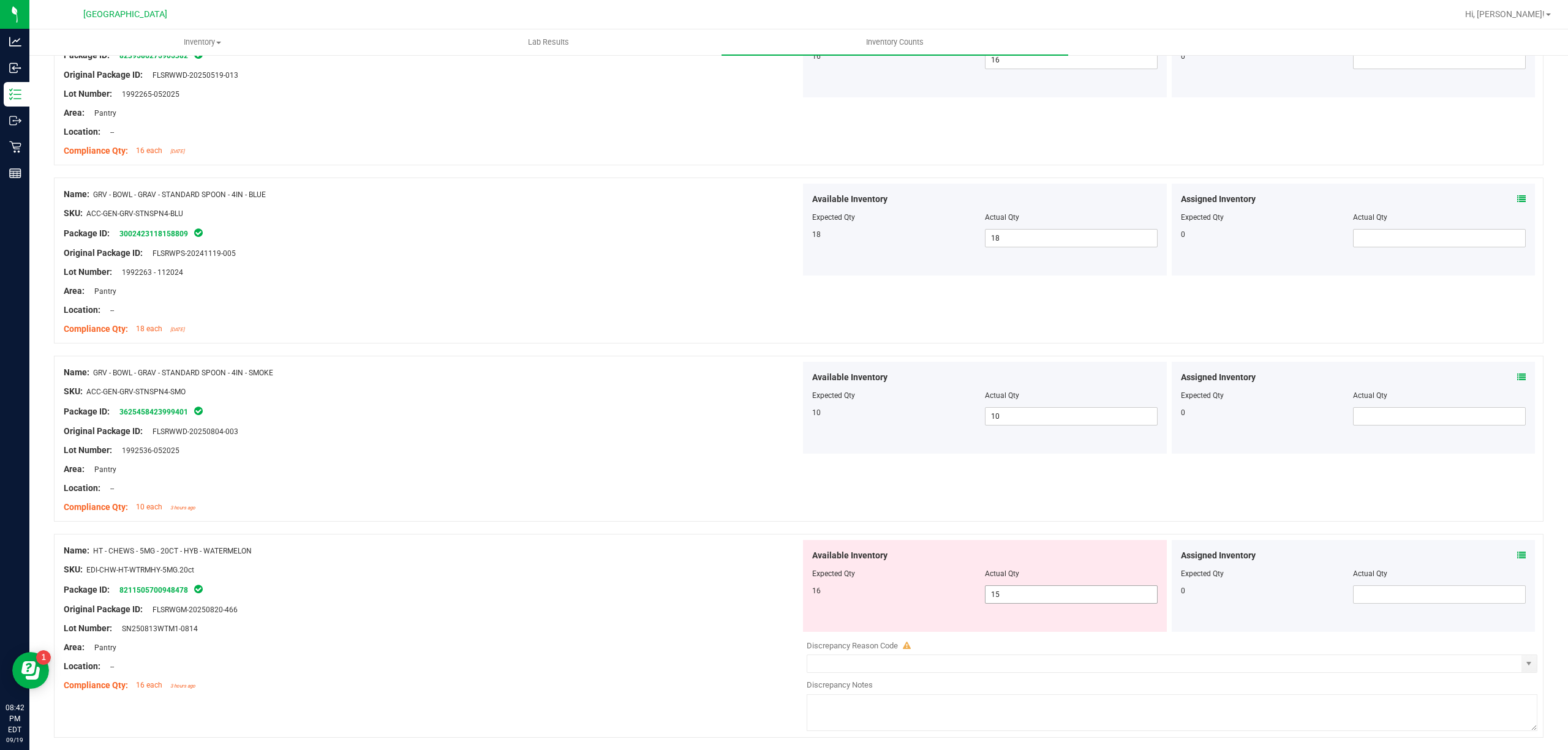
click at [1056, 600] on span "15 15" at bounding box center [1071, 594] width 173 height 18
click at [961, 595] on div "16" at bounding box center [899, 591] width 173 height 11
click at [997, 604] on span "15 15" at bounding box center [1071, 594] width 173 height 18
click at [997, 603] on input "15" at bounding box center [1071, 595] width 172 height 17
click at [830, 592] on div "16" at bounding box center [899, 591] width 173 height 11
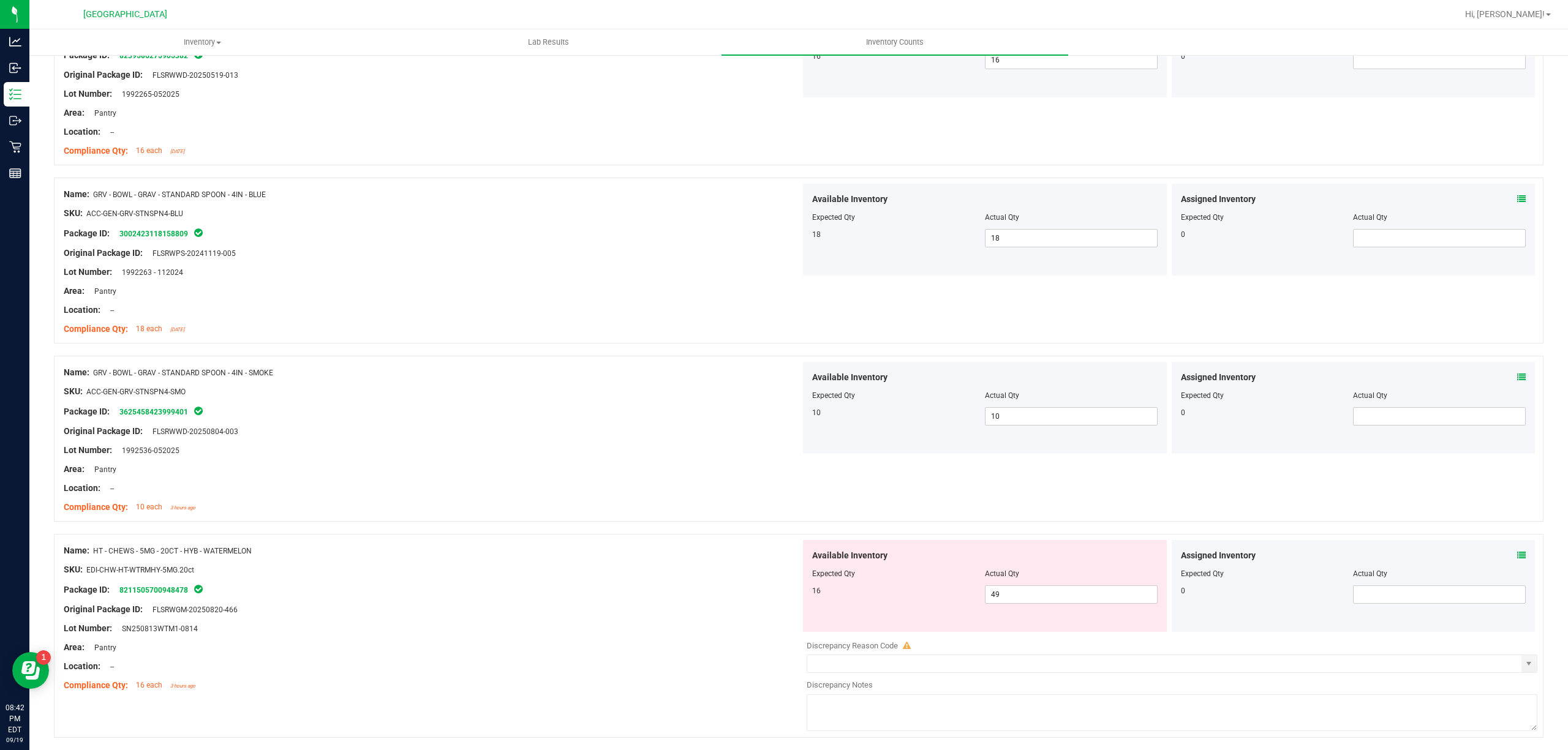
click at [1078, 612] on div "Available Inventory Expected Qty Actual Qty 16 49 49" at bounding box center [985, 585] width 364 height 92
click at [1078, 604] on span "49 49" at bounding box center [1071, 594] width 173 height 18
drag, startPoint x: 1078, startPoint y: 606, endPoint x: 1059, endPoint y: 606, distance: 19.0
click at [1078, 603] on input "49" at bounding box center [1071, 595] width 172 height 17
click at [698, 576] on div "SKU: EDI-CHW-HT-WTRMHY-5MG.20ct" at bounding box center [432, 570] width 737 height 13
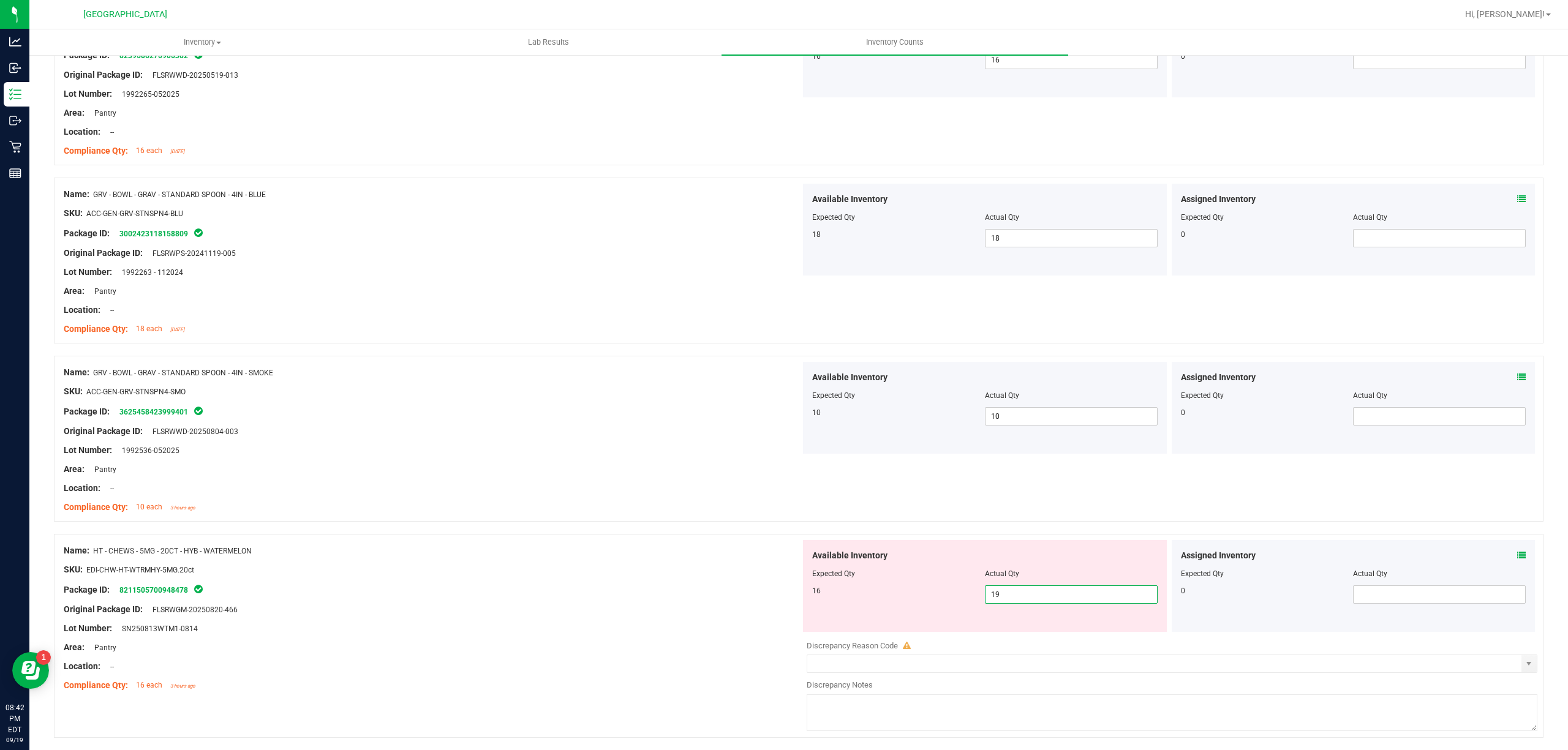
click at [1033, 596] on span "19 19" at bounding box center [1071, 594] width 173 height 18
click at [1033, 596] on input "19" at bounding box center [1071, 595] width 172 height 17
click at [724, 576] on div "SKU: EDI-CHW-HT-WTRMHY-5MG.20ct" at bounding box center [432, 570] width 737 height 13
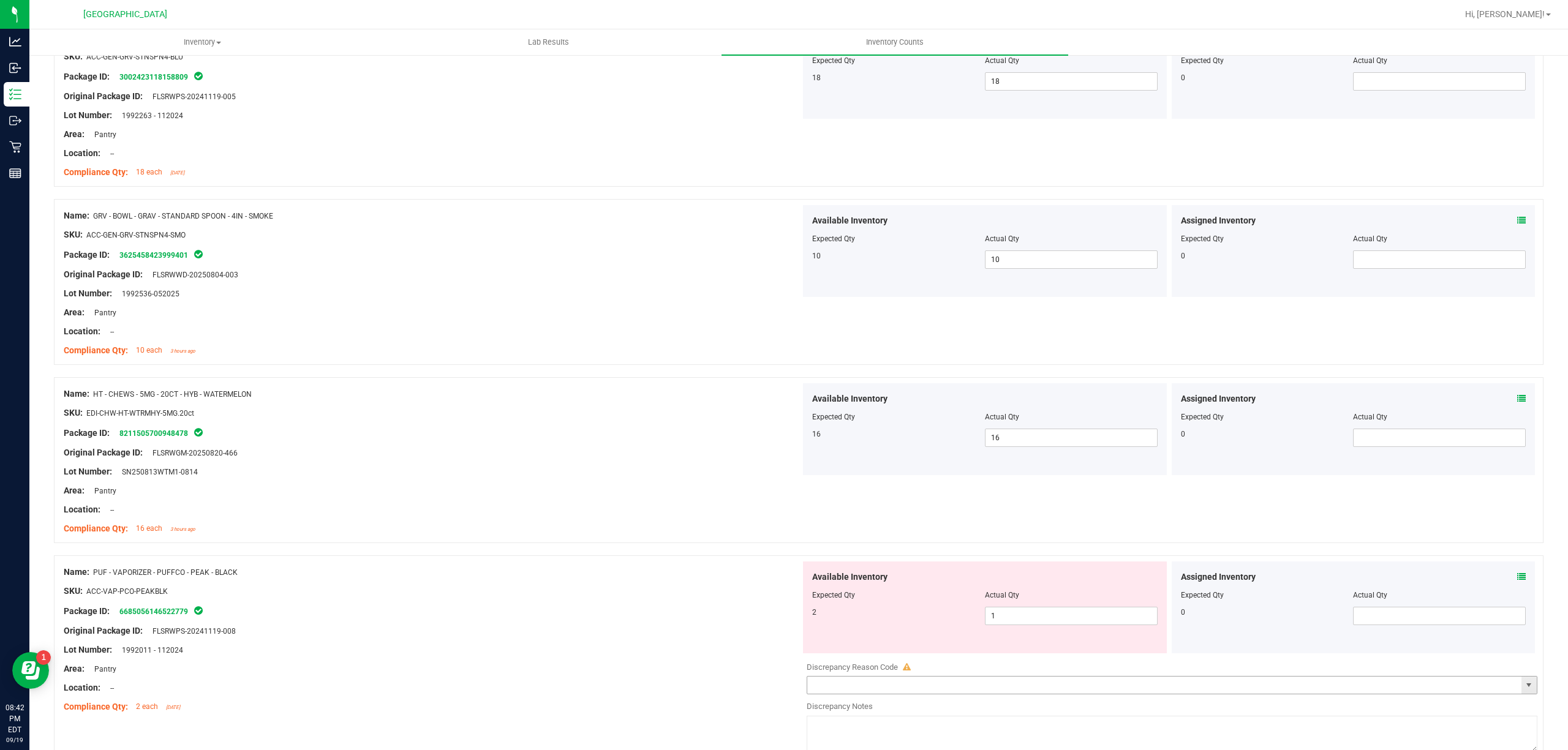
scroll to position [2939, 0]
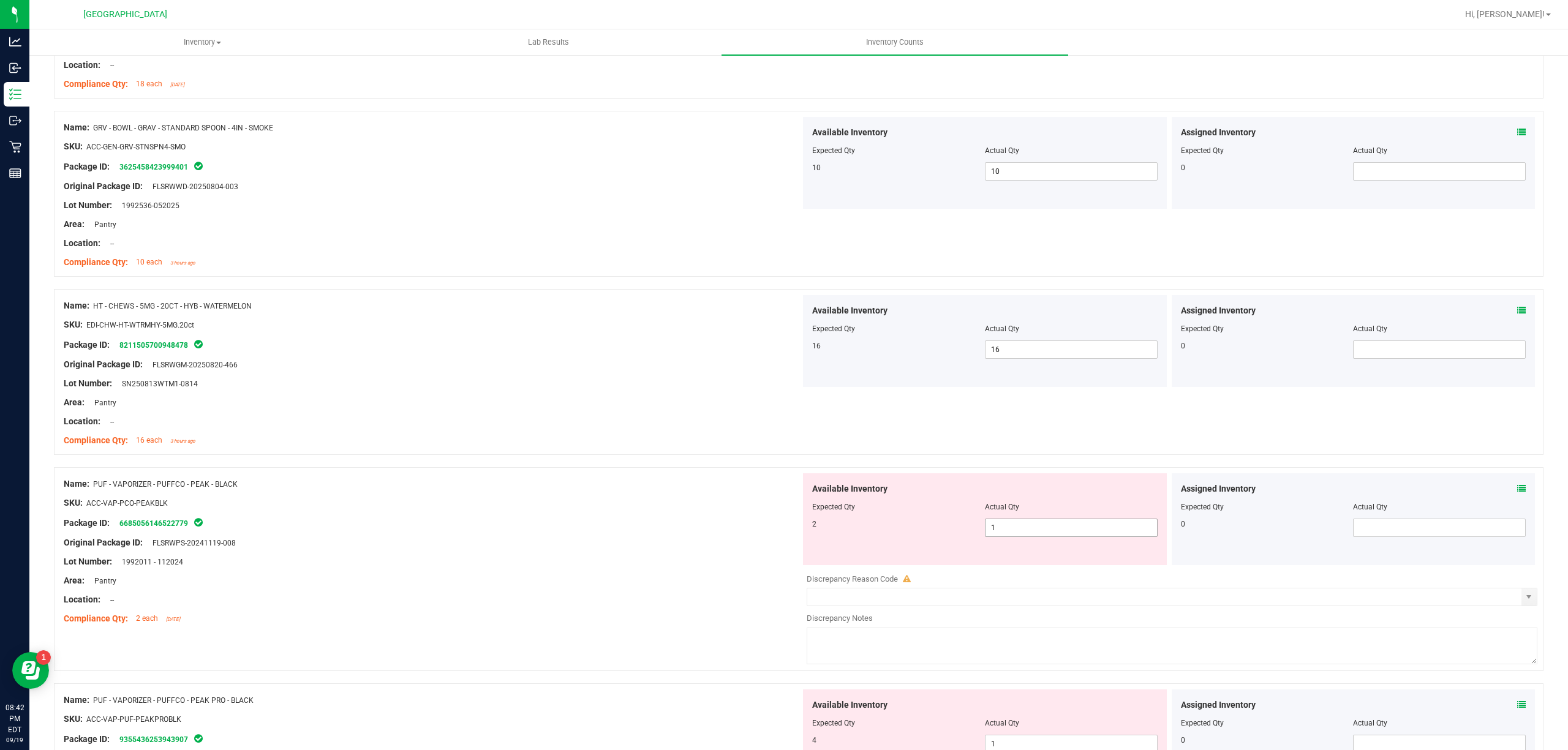
click at [1081, 537] on span "1 1" at bounding box center [1071, 527] width 173 height 18
click at [0, 0] on input "1" at bounding box center [0, 0] width 0 height 0
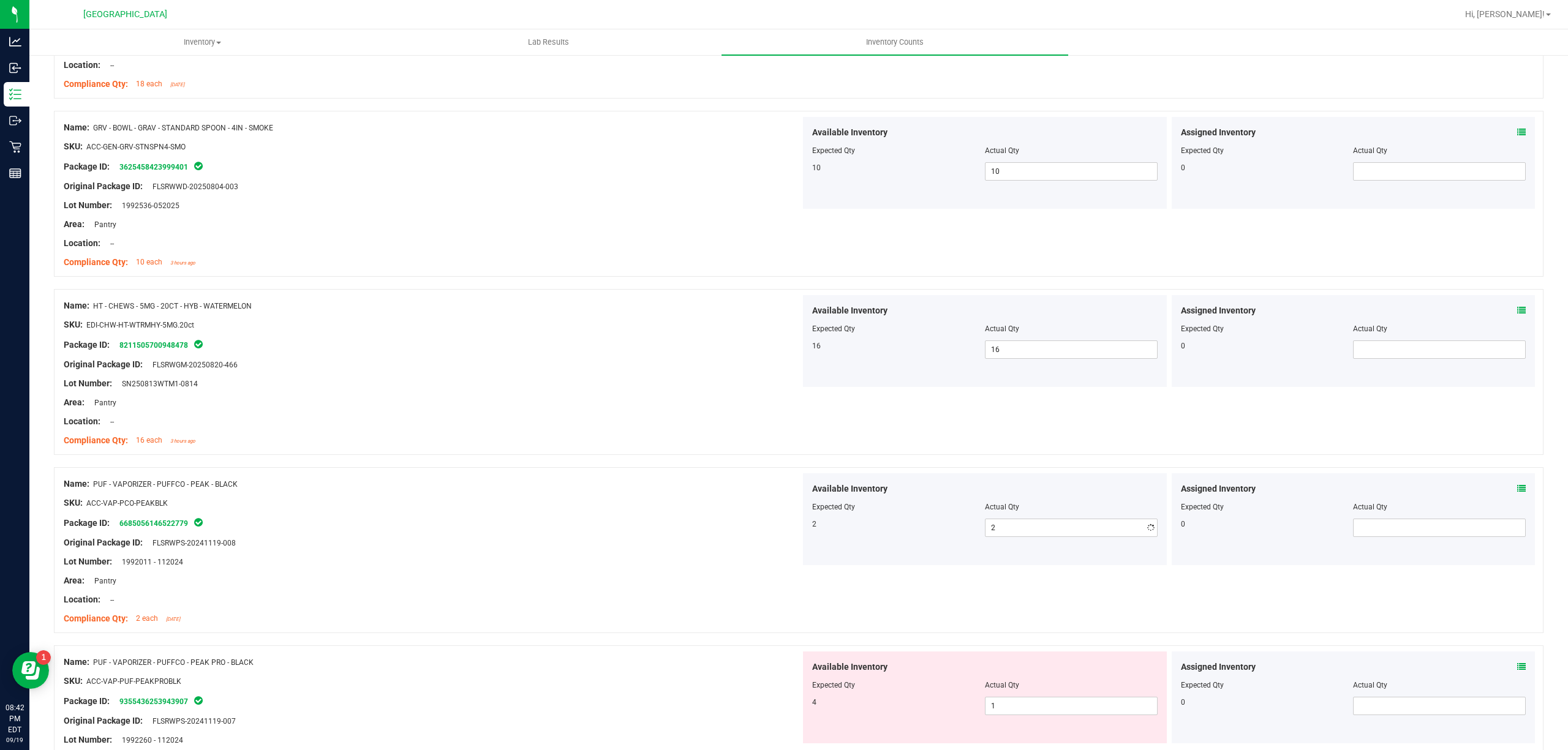
click at [701, 548] on div "Original Package ID: FLSRWPS-20241119-008" at bounding box center [432, 543] width 737 height 13
click at [1022, 714] on span "1 1" at bounding box center [1071, 705] width 173 height 18
click at [1012, 714] on input "1" at bounding box center [1071, 706] width 172 height 17
click at [680, 587] on div "Area: Pantry" at bounding box center [432, 581] width 737 height 13
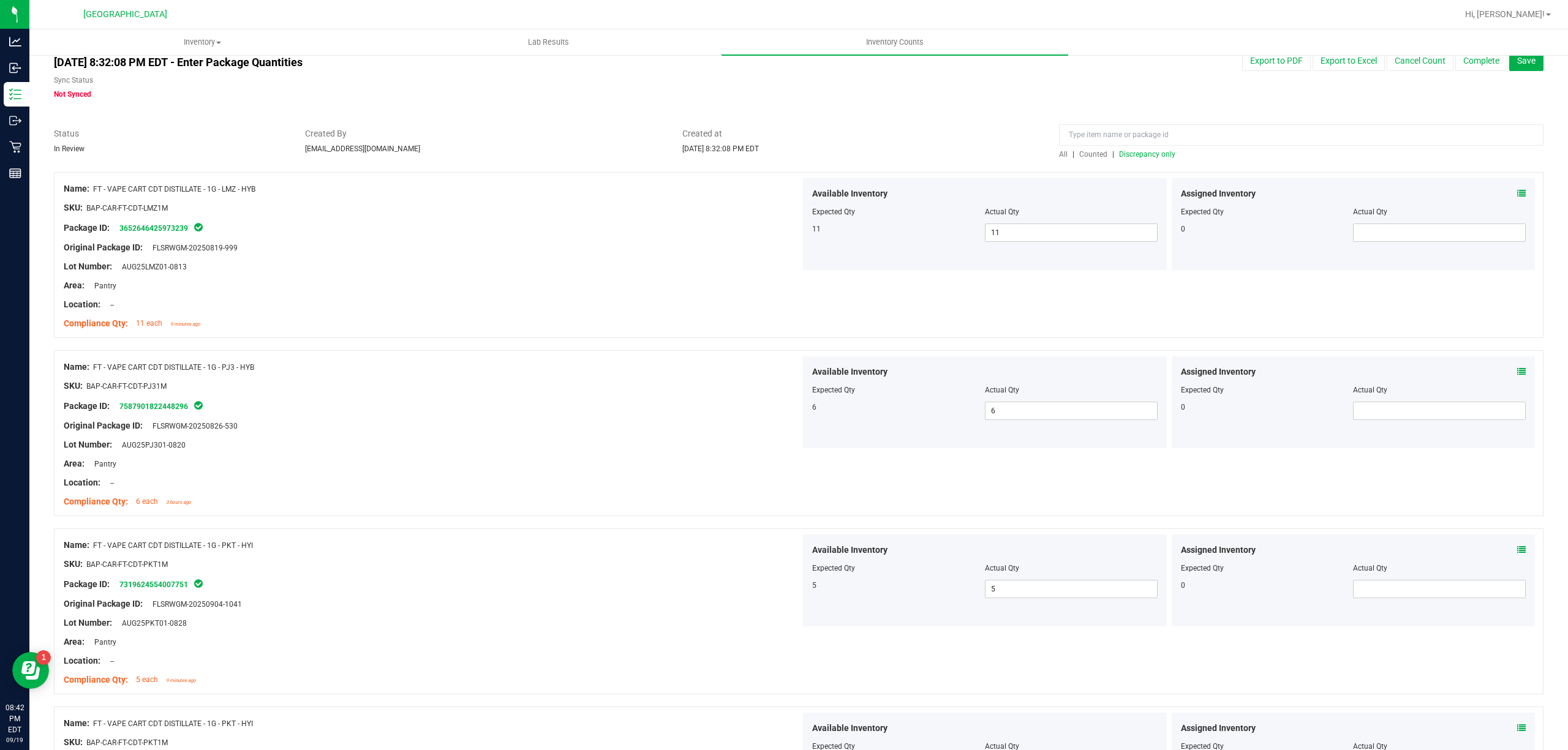
scroll to position [0, 0]
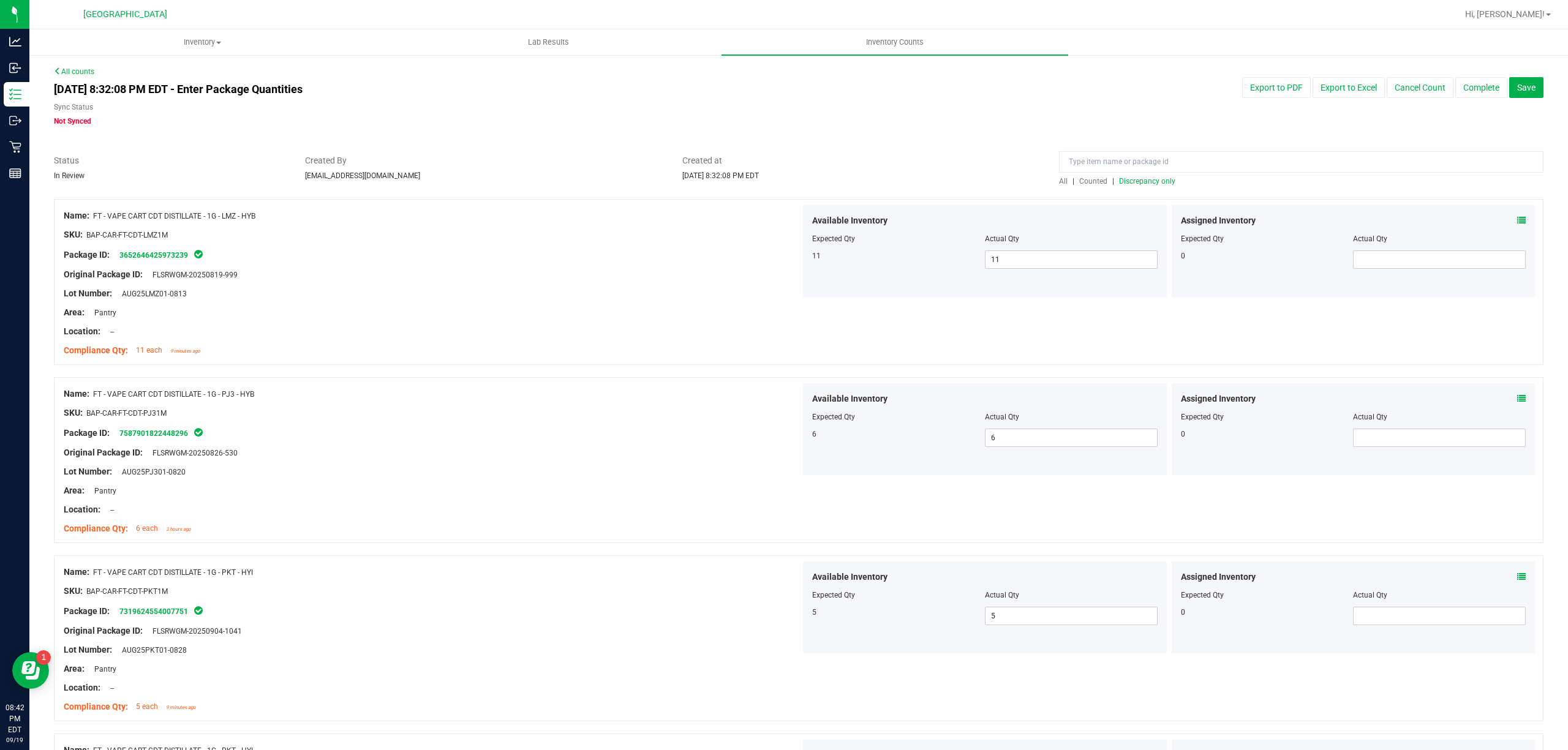
click at [1150, 180] on span "Discrepancy only" at bounding box center [1147, 181] width 57 height 9
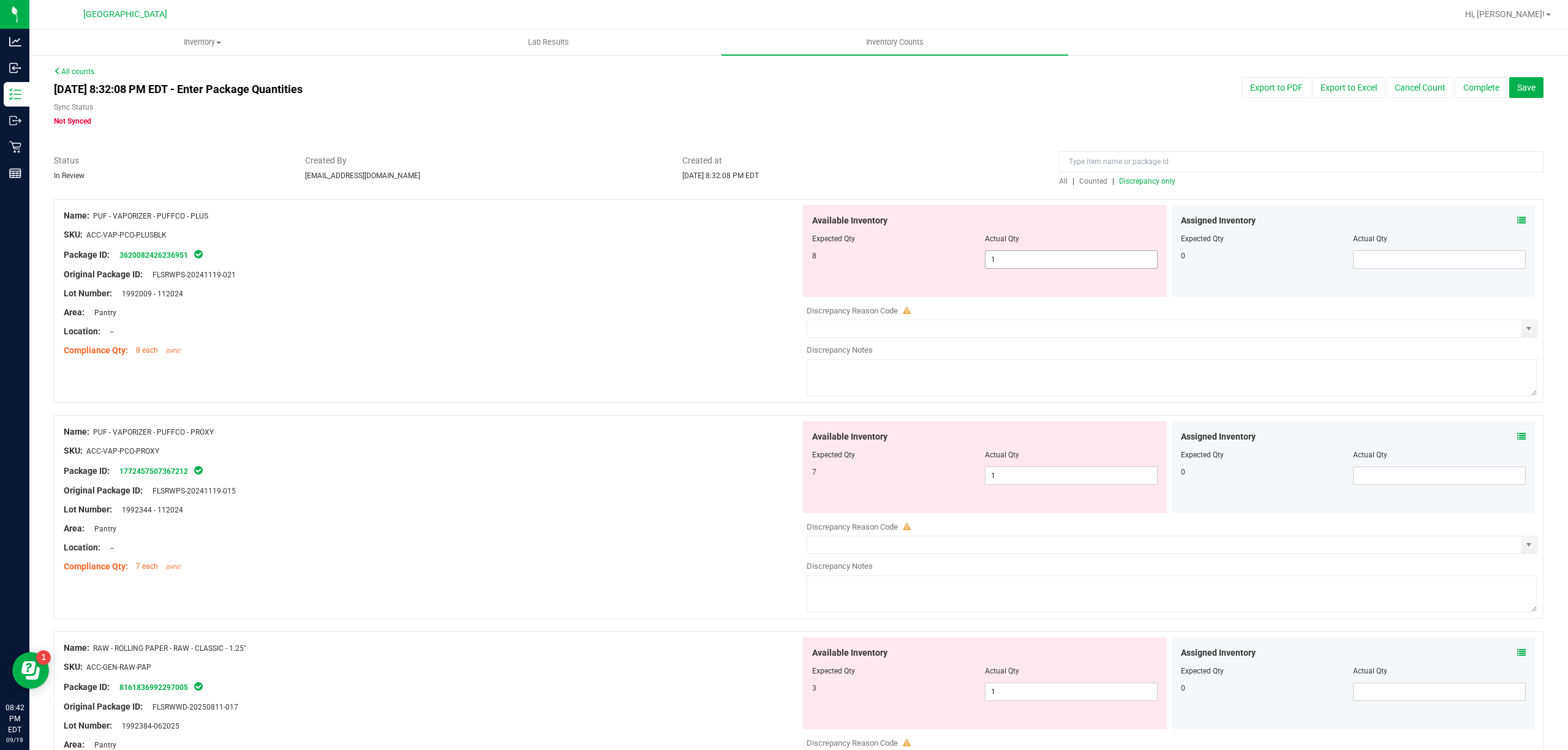
click at [1048, 263] on span "1 1" at bounding box center [1071, 259] width 173 height 18
click at [1048, 263] on input "1" at bounding box center [1071, 260] width 172 height 17
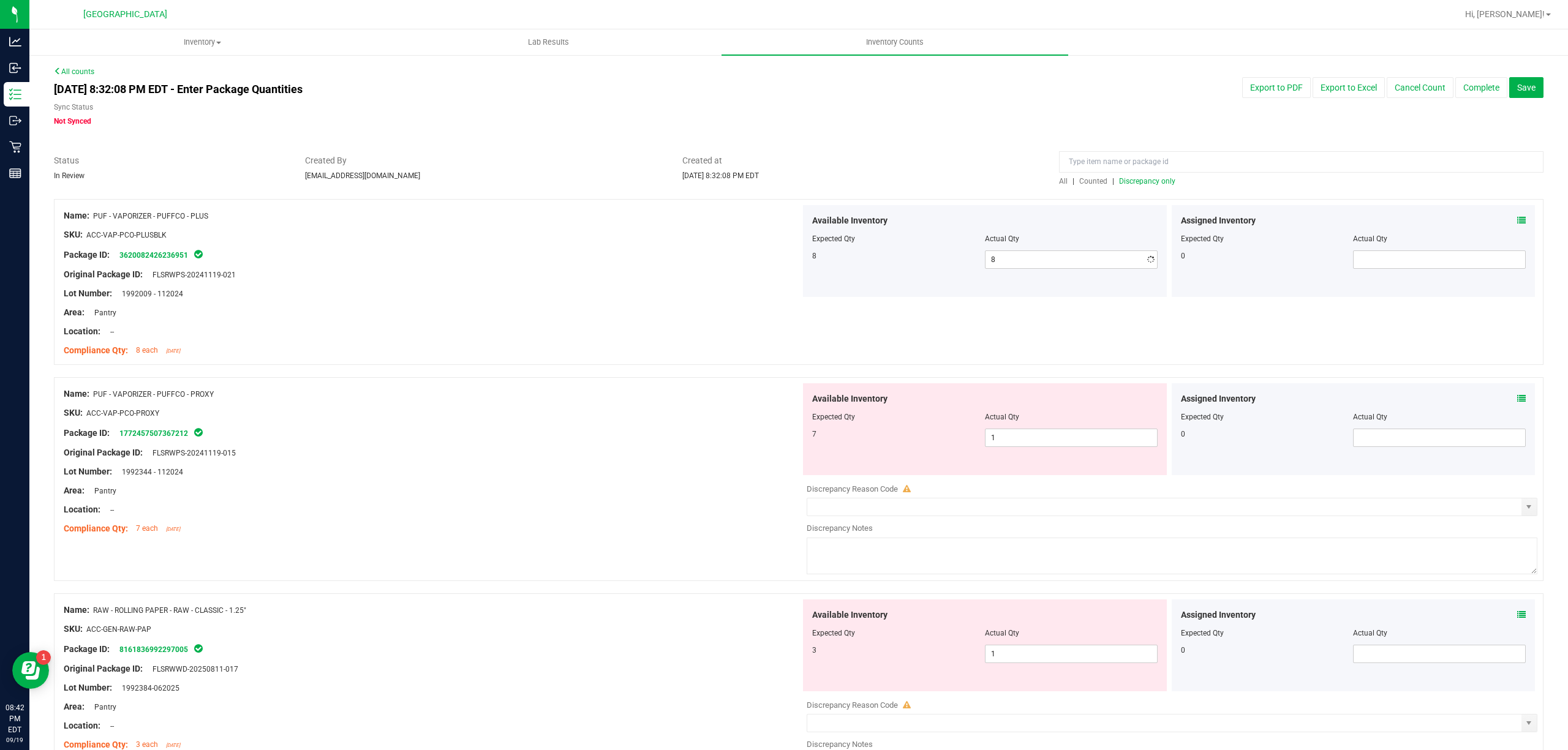
click at [643, 366] on div "Name: PUF - VAPORIZER - PUFFCO - PLUS SKU: ACC-VAP-PCO-PLUSBLK Package ID: 3620…" at bounding box center [799, 288] width 1490 height 178
click at [1005, 437] on span "1 1" at bounding box center [1071, 437] width 173 height 18
click at [1005, 437] on input "1" at bounding box center [1071, 438] width 172 height 17
click at [1048, 649] on div "Available Inventory Expected Qty Actual Qty 3 1 1" at bounding box center [985, 645] width 364 height 92
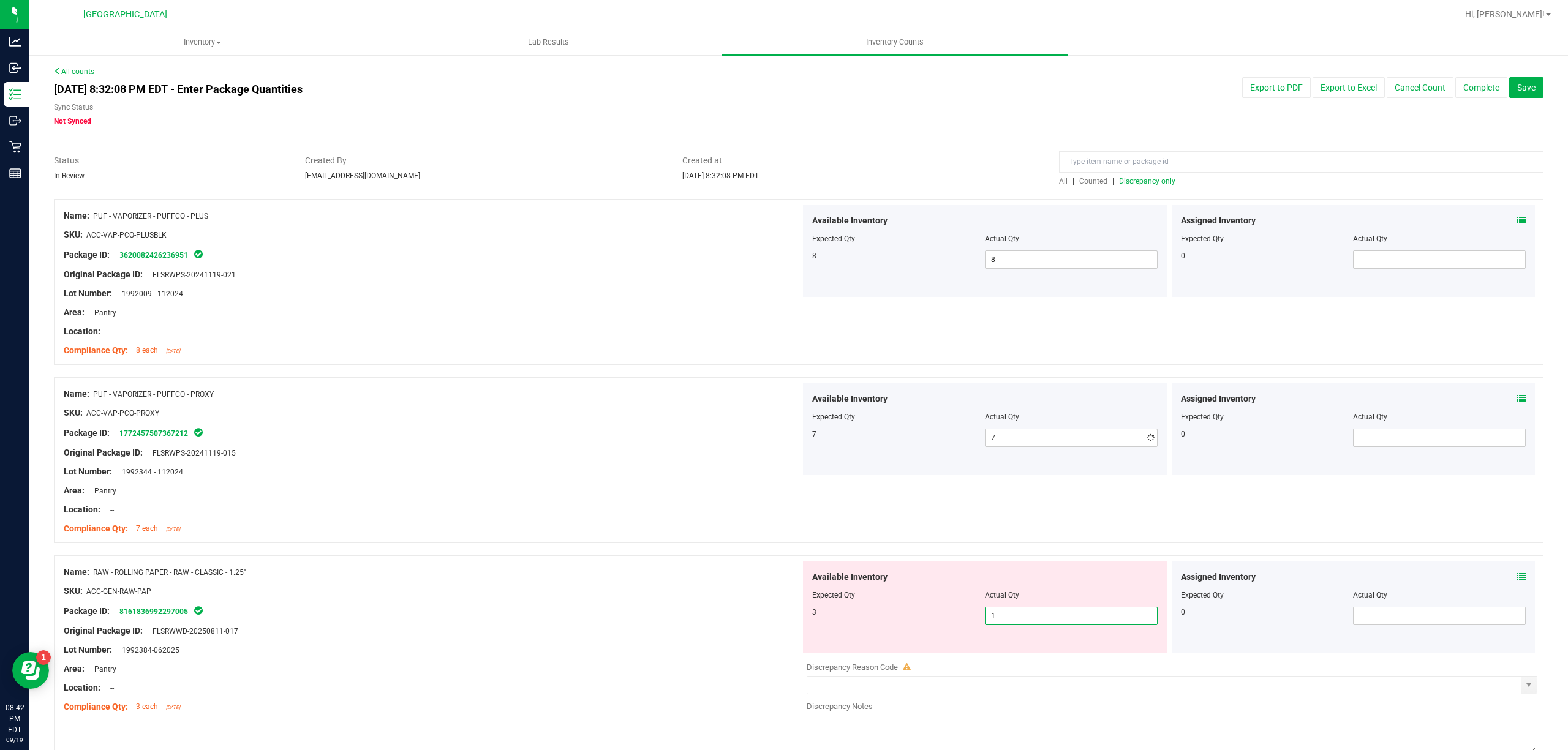
click at [1048, 649] on div "Available Inventory Expected Qty Actual Qty 3 1 1" at bounding box center [985, 607] width 364 height 92
click at [1020, 628] on div "Available Inventory Expected Qty Actual Qty 3 1 1" at bounding box center [985, 607] width 364 height 92
click at [1025, 621] on span "1 1" at bounding box center [1071, 615] width 173 height 18
click at [1025, 621] on input "1" at bounding box center [1071, 616] width 172 height 17
click at [726, 549] on div at bounding box center [799, 549] width 1490 height 13
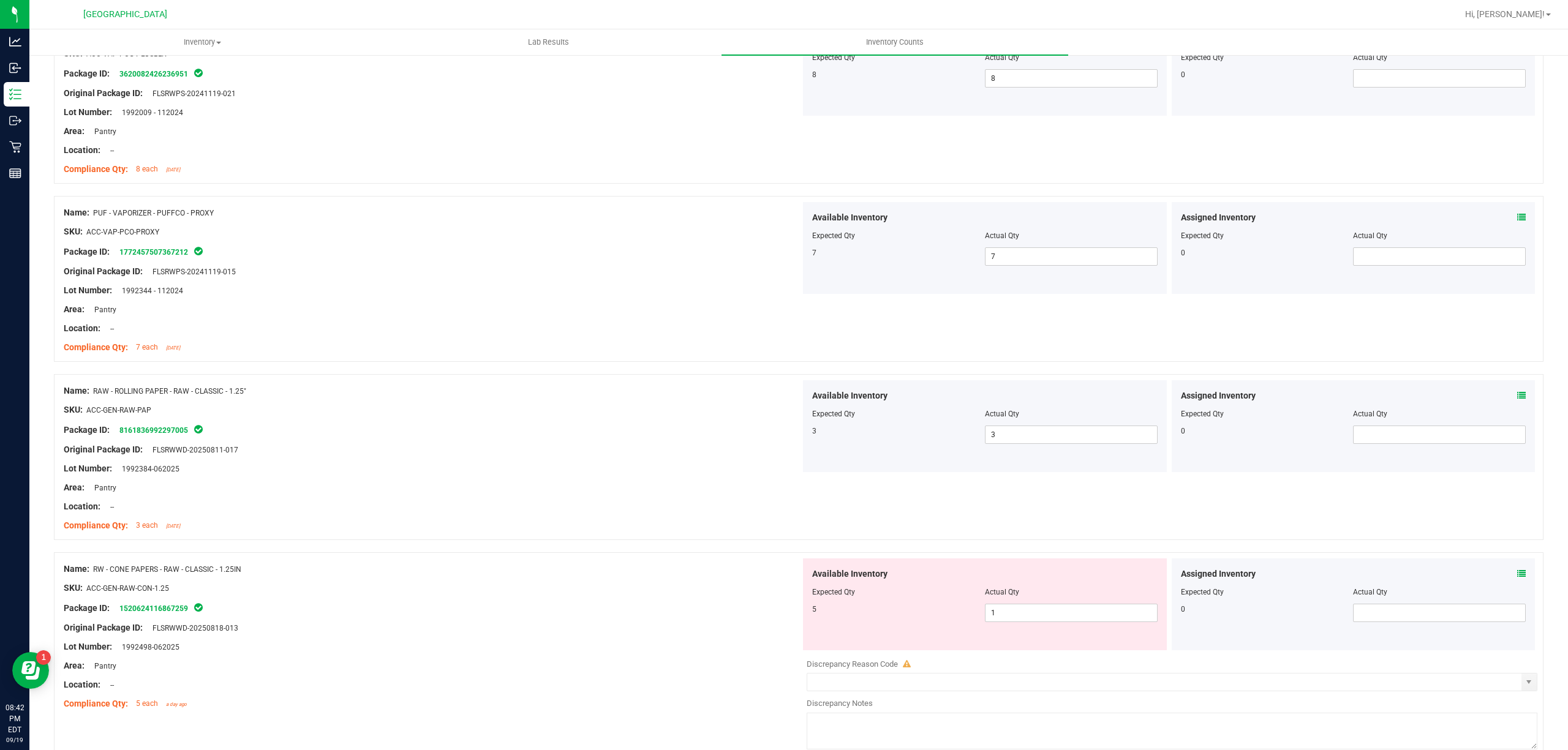
scroll to position [326, 0]
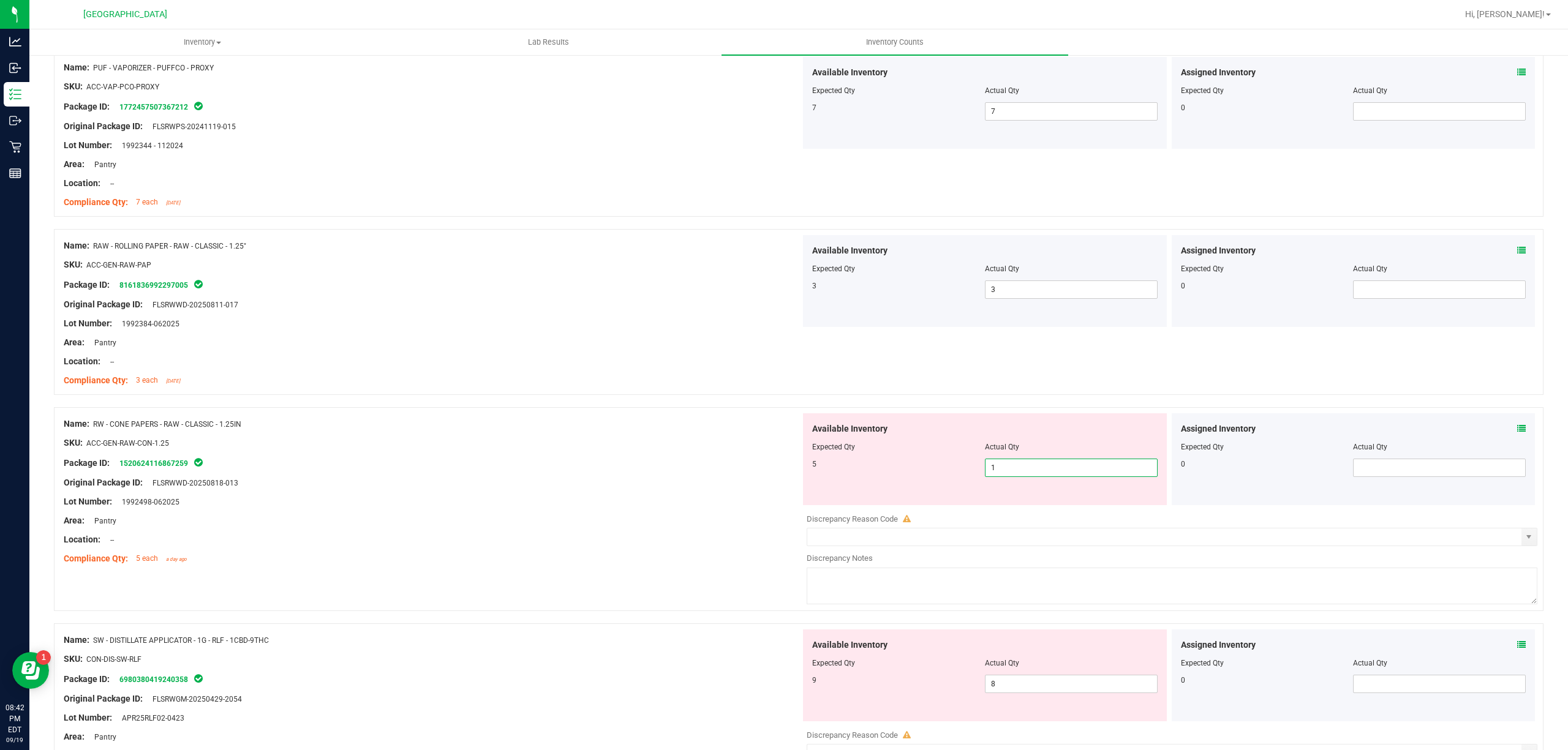
click at [995, 468] on span "1 1" at bounding box center [1071, 468] width 173 height 18
click at [995, 468] on input "1" at bounding box center [1071, 468] width 172 height 17
drag, startPoint x: 587, startPoint y: 479, endPoint x: 607, endPoint y: 481, distance: 20.1
click at [588, 479] on div "Original Package ID: FLSRWWD-20250818-013" at bounding box center [432, 482] width 737 height 13
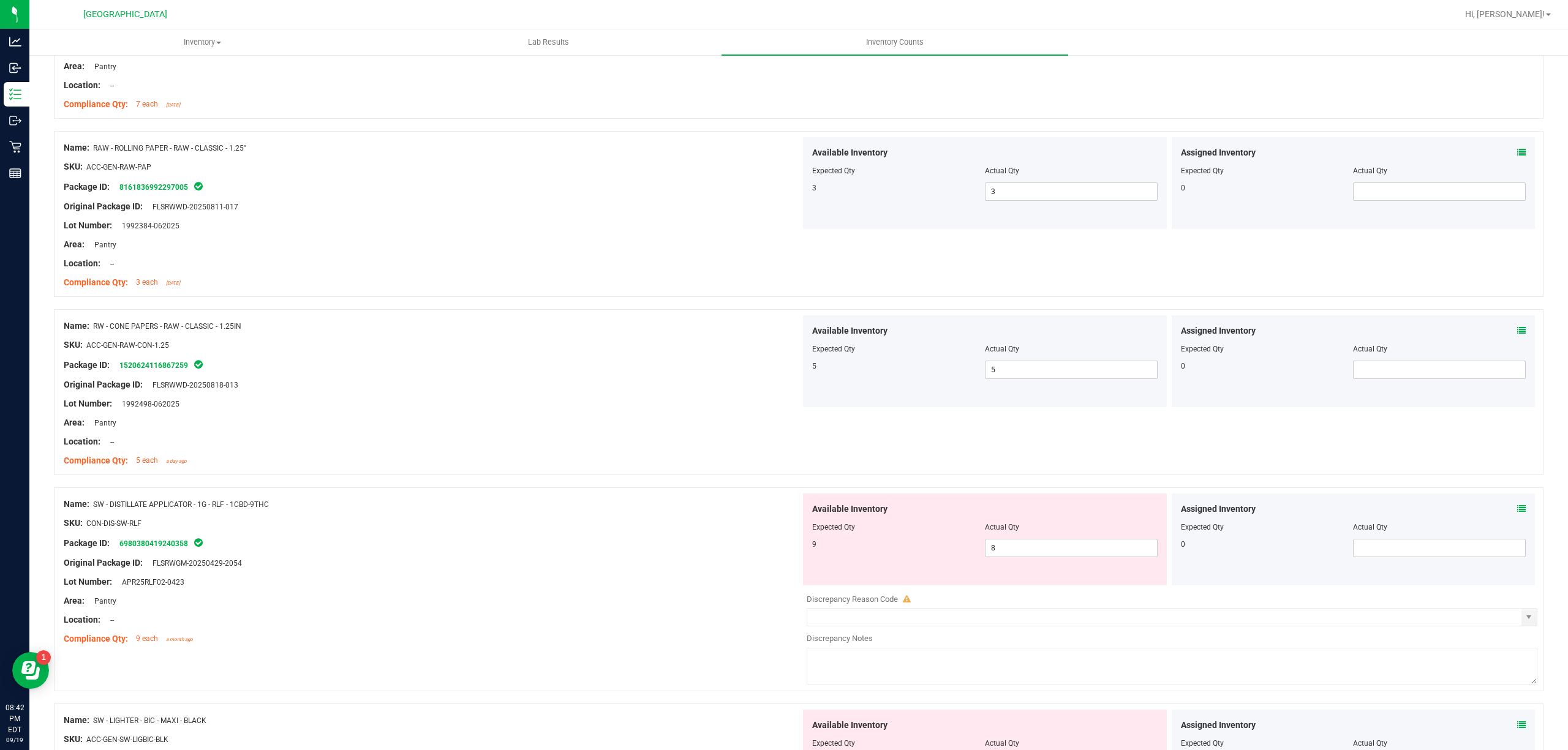
scroll to position [571, 0]
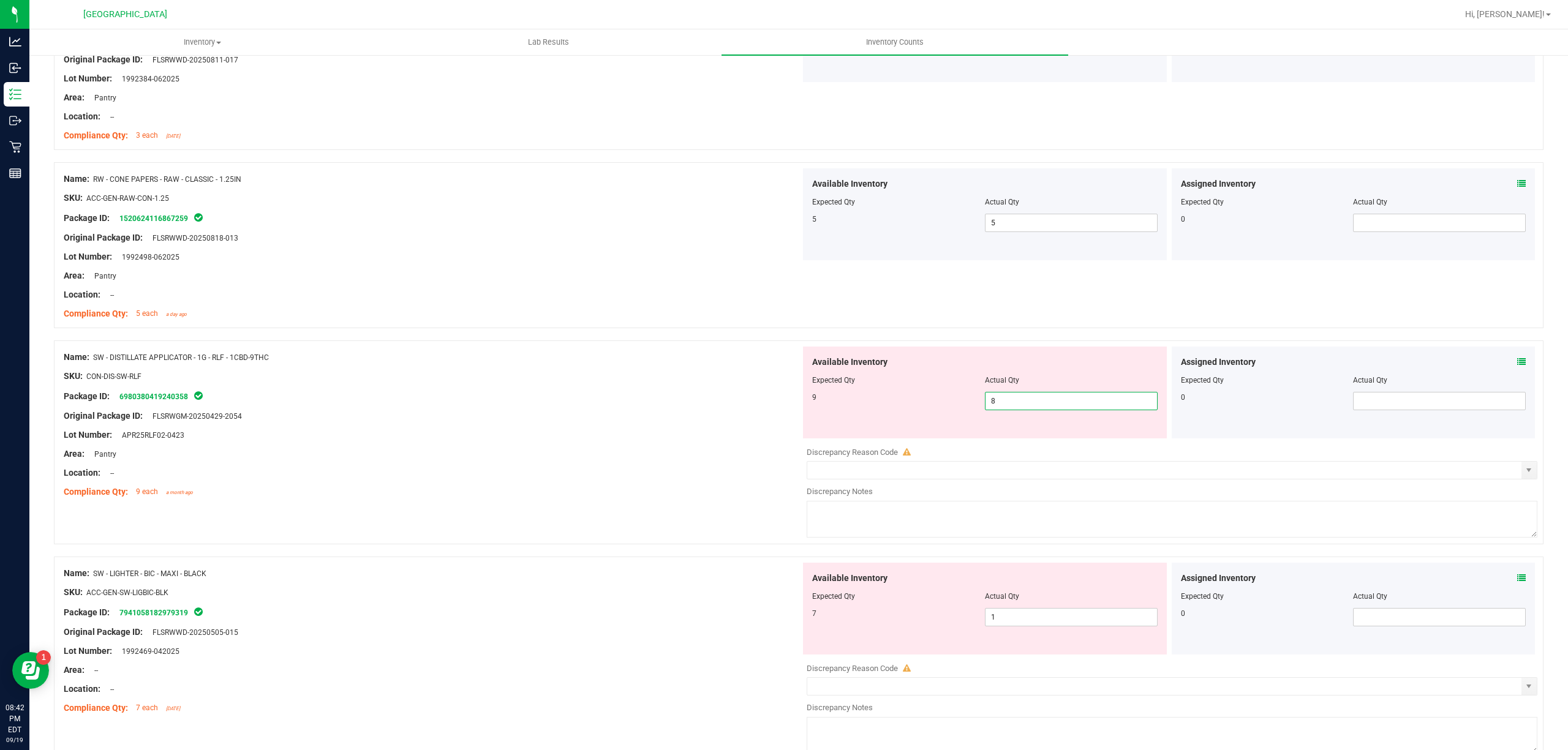
click at [1081, 400] on span "8 8" at bounding box center [1071, 400] width 173 height 18
click at [1081, 400] on input "8" at bounding box center [1071, 401] width 172 height 17
click at [483, 459] on div "Area: Pantry" at bounding box center [432, 454] width 737 height 13
click at [991, 406] on span "89 89" at bounding box center [1071, 400] width 173 height 18
click at [991, 406] on input "89" at bounding box center [1071, 401] width 172 height 17
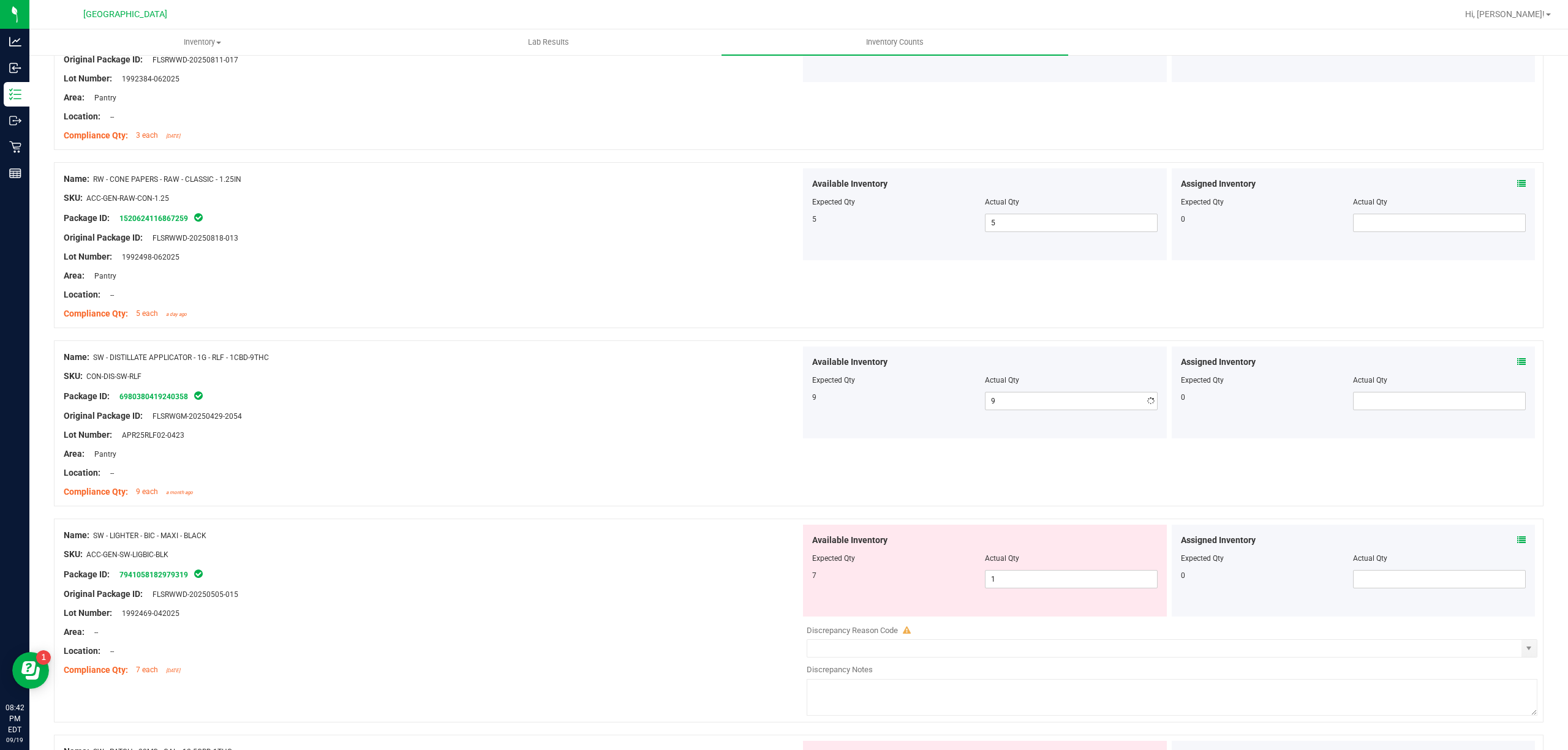
click at [615, 446] on div at bounding box center [432, 445] width 737 height 6
click at [1059, 581] on span "1 1" at bounding box center [1071, 579] width 173 height 18
click at [1059, 581] on input "1" at bounding box center [1071, 579] width 172 height 17
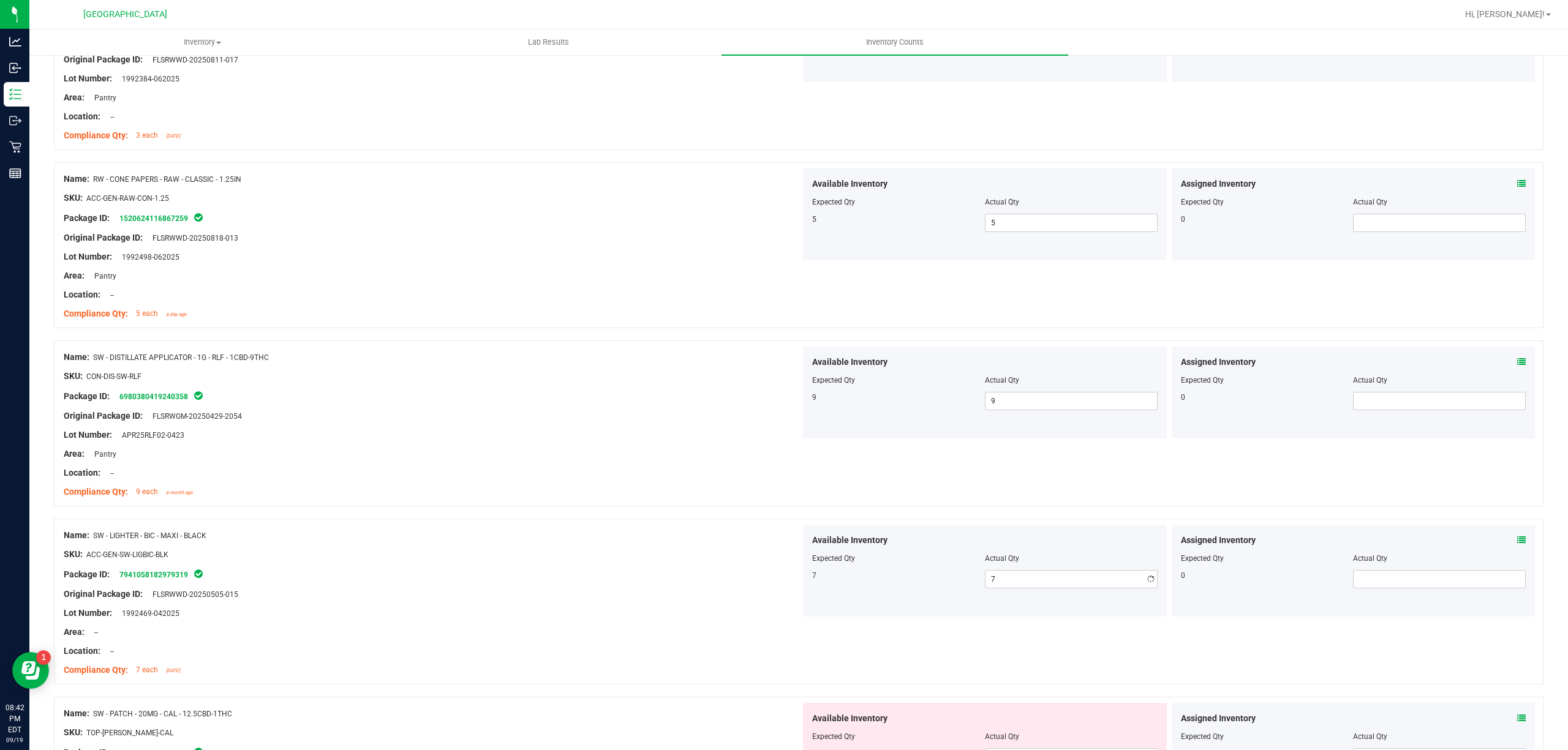
click at [525, 476] on div "Location: --" at bounding box center [432, 473] width 737 height 13
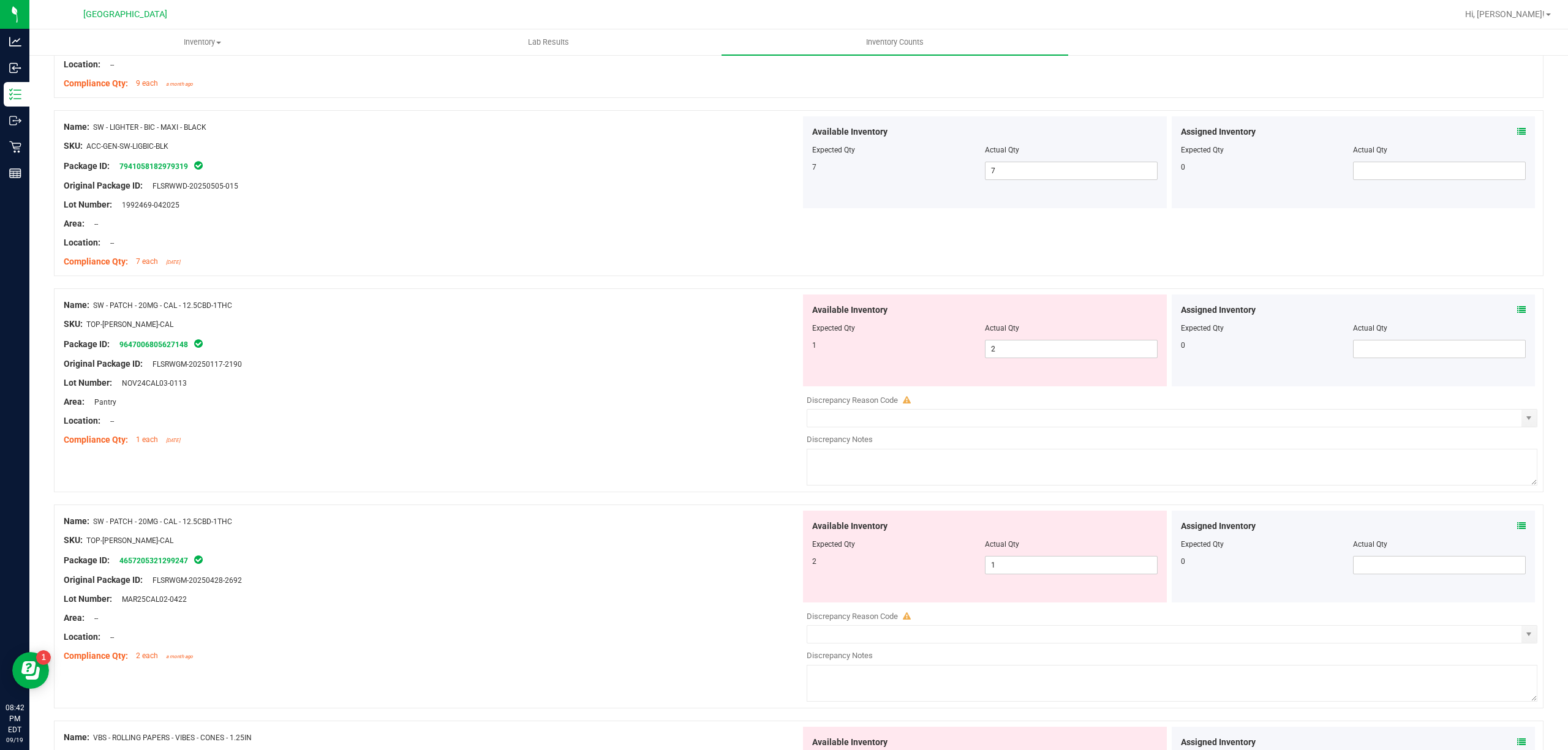
click at [1001, 340] on div at bounding box center [985, 337] width 345 height 6
click at [1002, 351] on span "2 2" at bounding box center [1071, 348] width 173 height 18
drag, startPoint x: 1002, startPoint y: 351, endPoint x: 855, endPoint y: 398, distance: 154.3
click at [1002, 353] on input "2" at bounding box center [1071, 349] width 172 height 17
click at [789, 488] on div "Name: SW - PATCH - 20MG - CAL - 12.5CBD-1THC SKU: TOP-[PERSON_NAME]-CAL Package…" at bounding box center [799, 391] width 1490 height 204
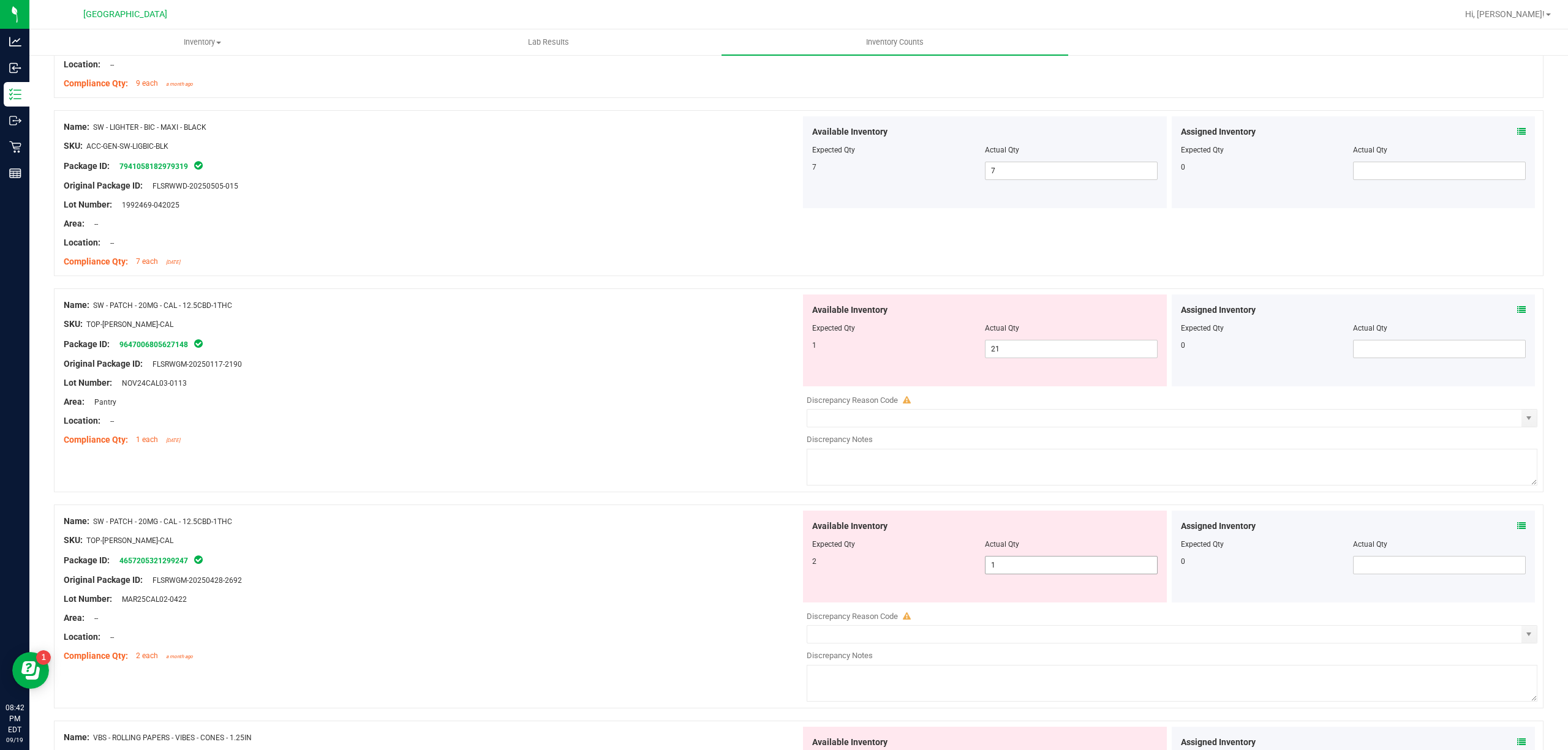
click at [997, 570] on span "1 1" at bounding box center [1071, 565] width 173 height 18
click at [997, 570] on input "1" at bounding box center [1071, 565] width 172 height 17
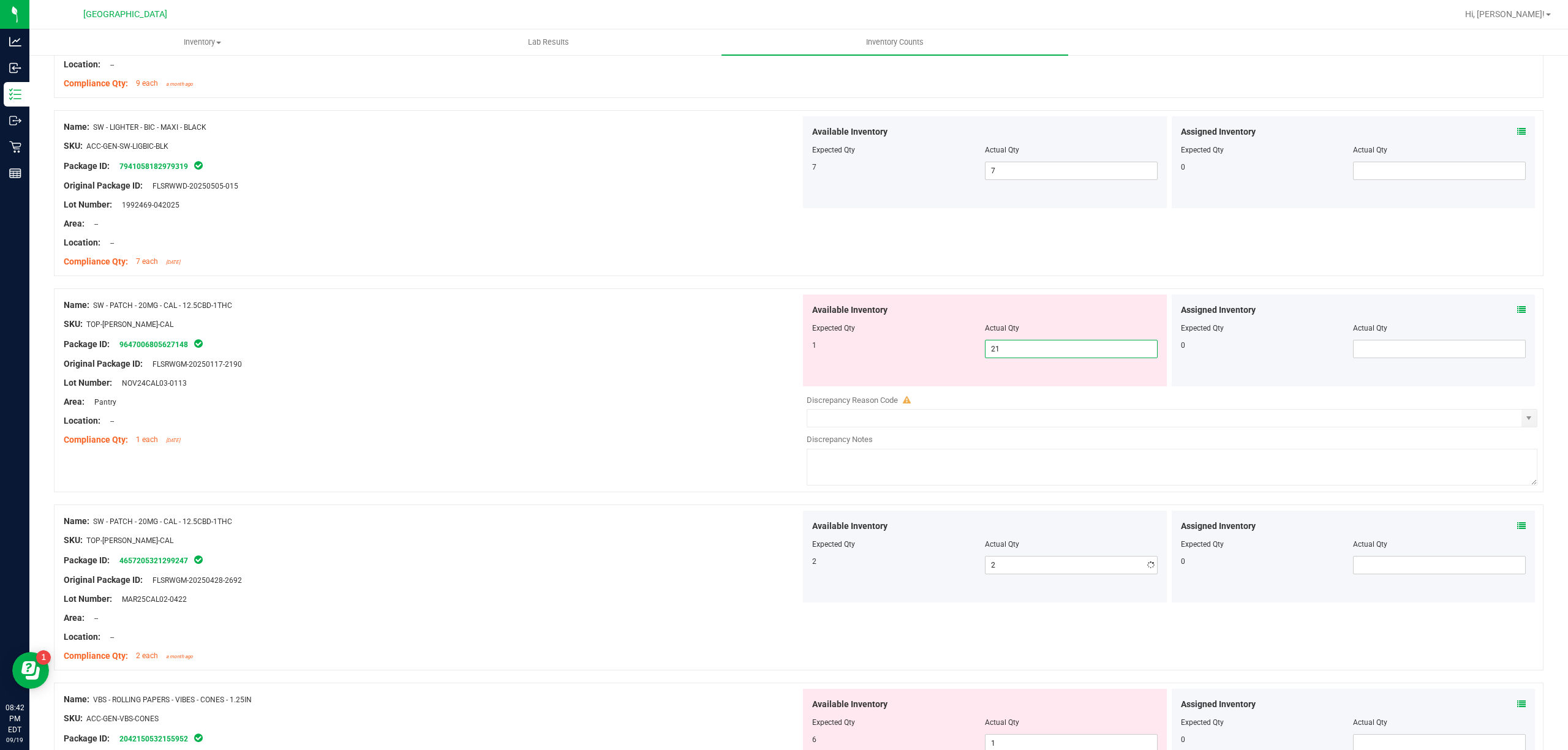
click at [993, 349] on span "21 21" at bounding box center [1071, 348] width 173 height 18
click at [993, 349] on input "21" at bounding box center [1071, 349] width 172 height 17
click at [682, 480] on div "Name: PUF - VAPORIZER - PUFFCO - PLUS SKU: ACC-VAP-PCO-PLUSBLK Package ID: 3620…" at bounding box center [799, 498] width 1490 height 2558
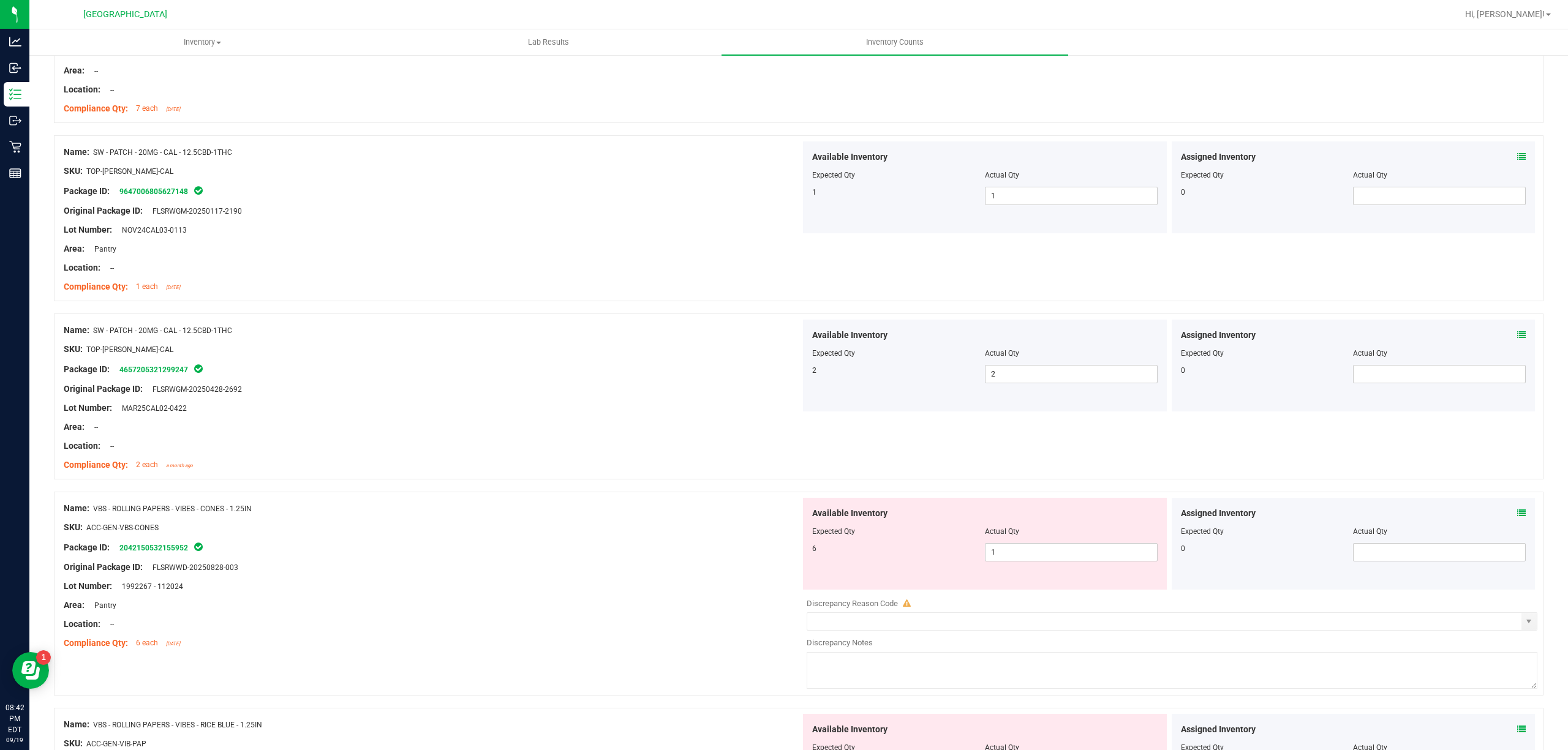
scroll to position [1306, 0]
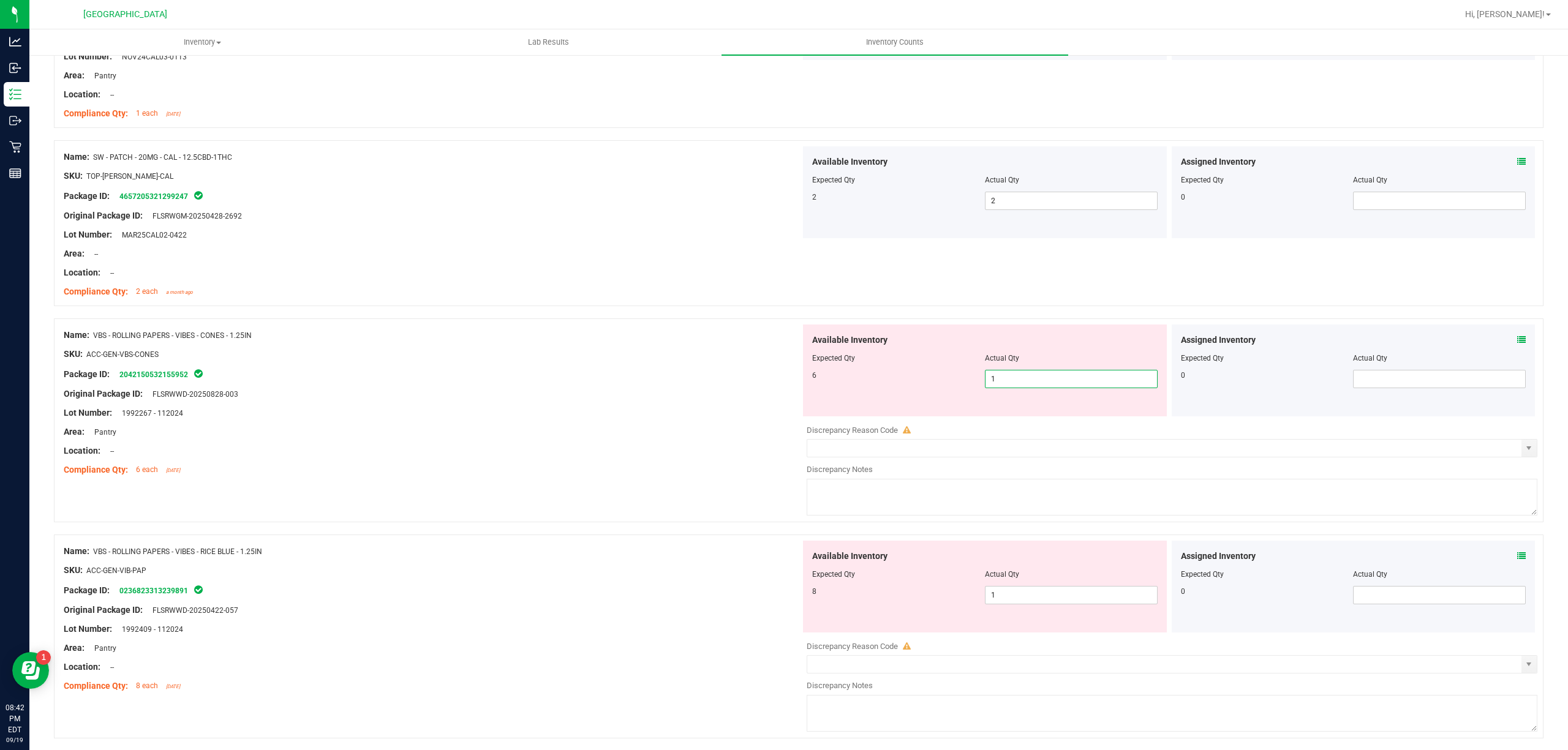
click at [1000, 376] on span "1 1" at bounding box center [1071, 378] width 173 height 18
drag, startPoint x: 1000, startPoint y: 376, endPoint x: 900, endPoint y: 404, distance: 103.8
click at [990, 383] on input "1" at bounding box center [1071, 379] width 172 height 17
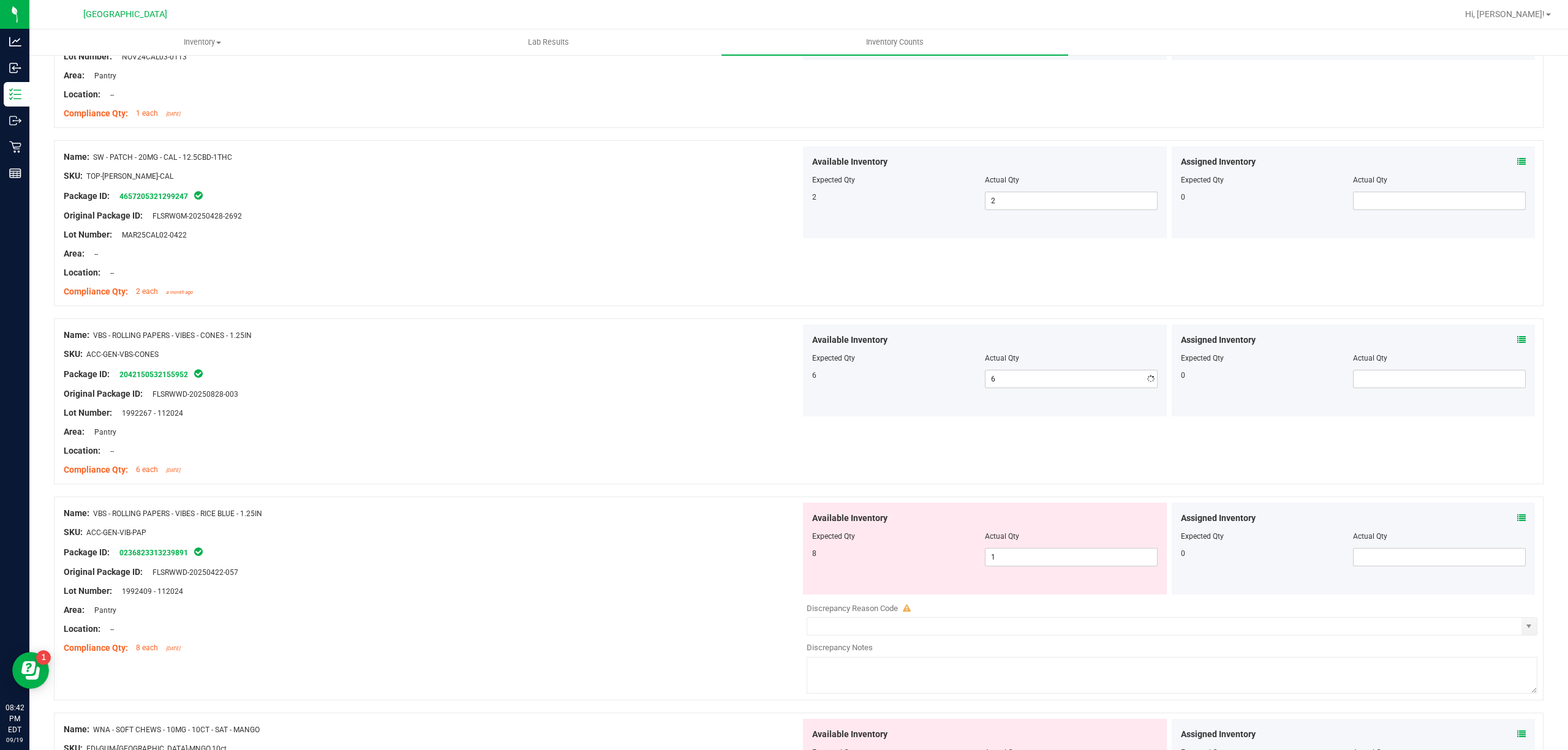
drag, startPoint x: 685, startPoint y: 464, endPoint x: 853, endPoint y: 554, distance: 190.6
click at [685, 464] on div at bounding box center [432, 461] width 737 height 6
click at [1002, 570] on div "Available Inventory Expected Qty Actual Qty 8 1 1" at bounding box center [985, 548] width 364 height 92
click at [1003, 566] on span "1 1" at bounding box center [1071, 556] width 173 height 18
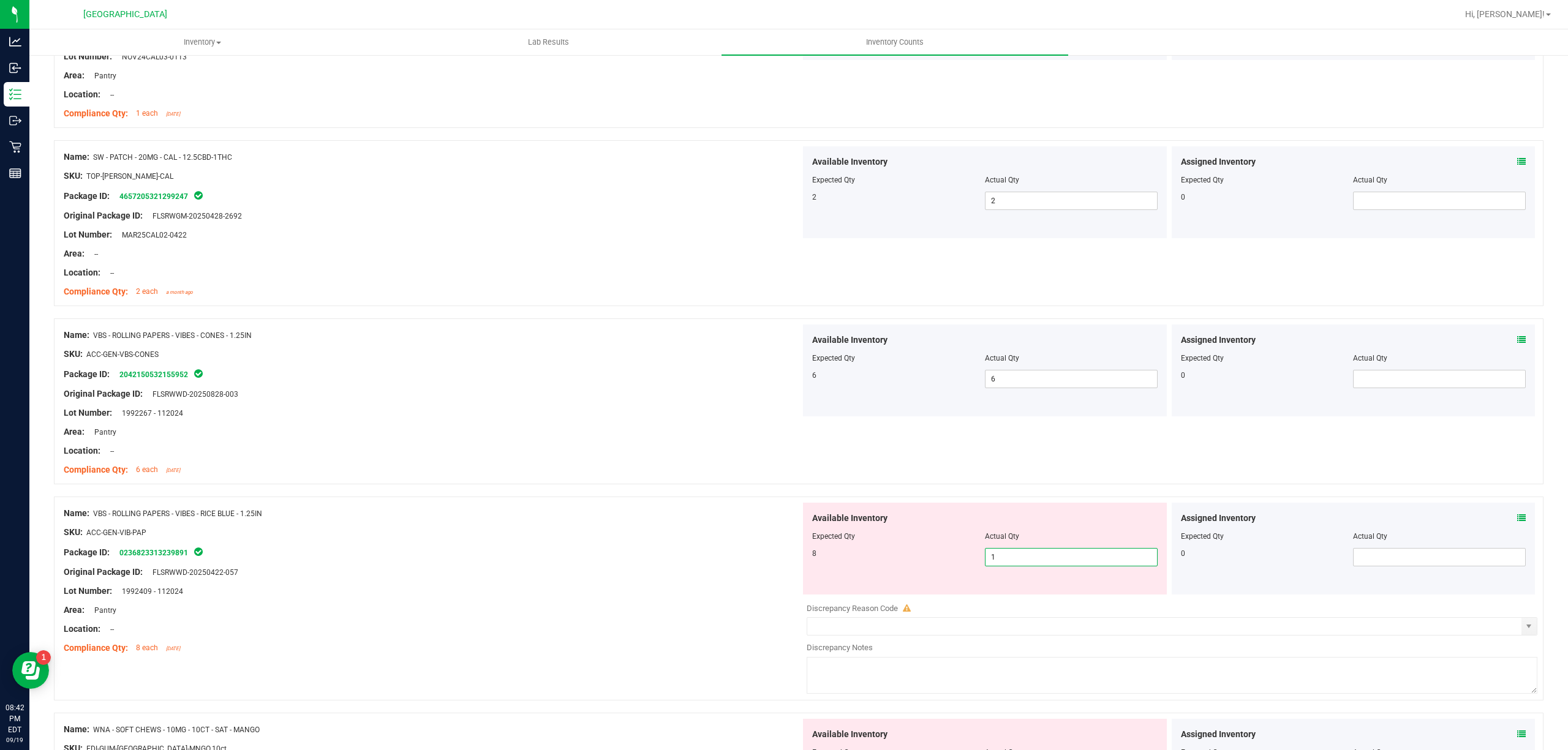
click at [1003, 566] on input "1" at bounding box center [1071, 557] width 172 height 17
click at [729, 596] on div "Lot Number: 1992409 - 112024" at bounding box center [432, 591] width 737 height 13
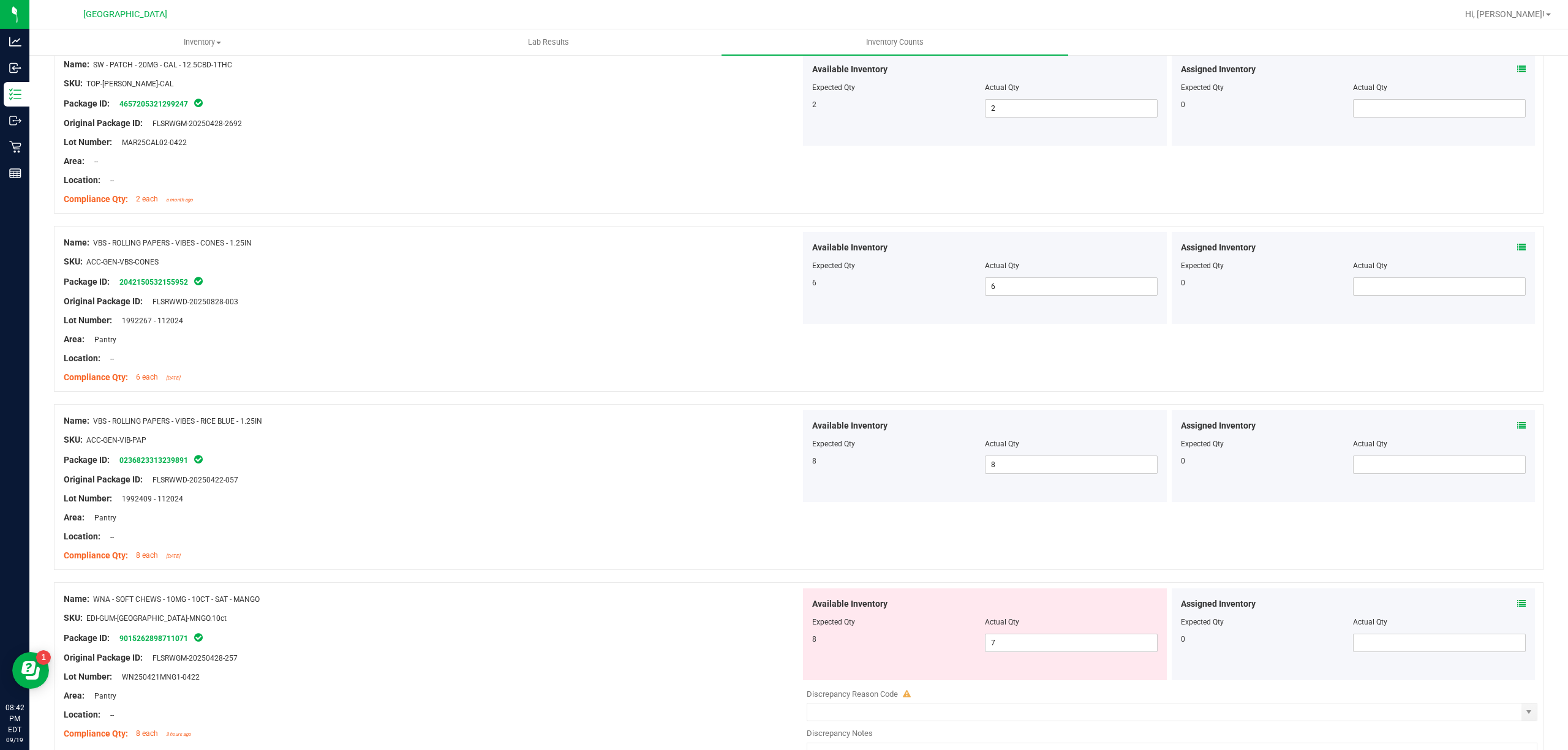
scroll to position [1469, 0]
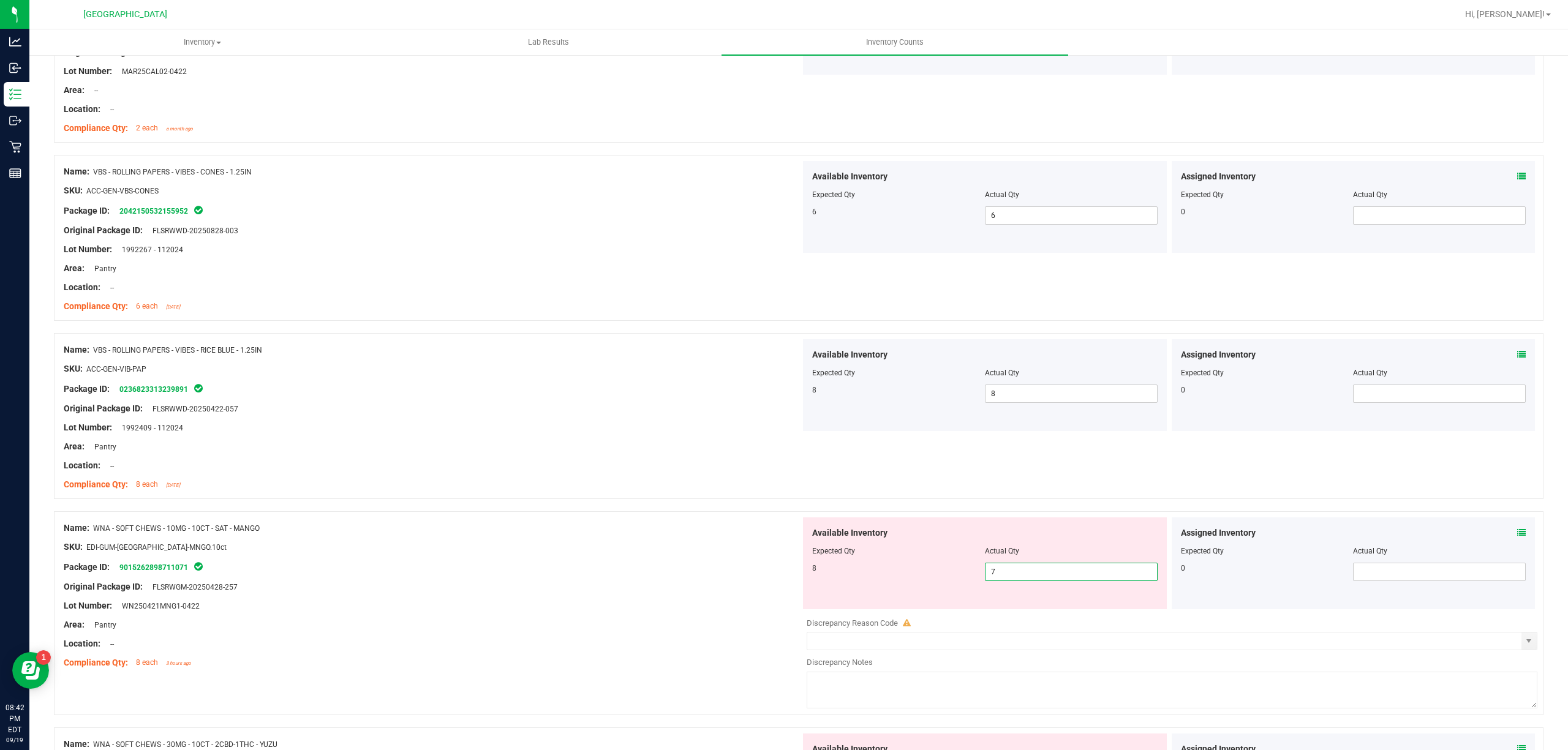
click at [1014, 579] on span "7 7" at bounding box center [1071, 571] width 173 height 18
drag, startPoint x: 1014, startPoint y: 579, endPoint x: 851, endPoint y: 579, distance: 163.0
click at [1012, 579] on input "7" at bounding box center [1071, 572] width 172 height 17
click at [664, 570] on div "Package ID: 9015262898711071" at bounding box center [432, 566] width 737 height 15
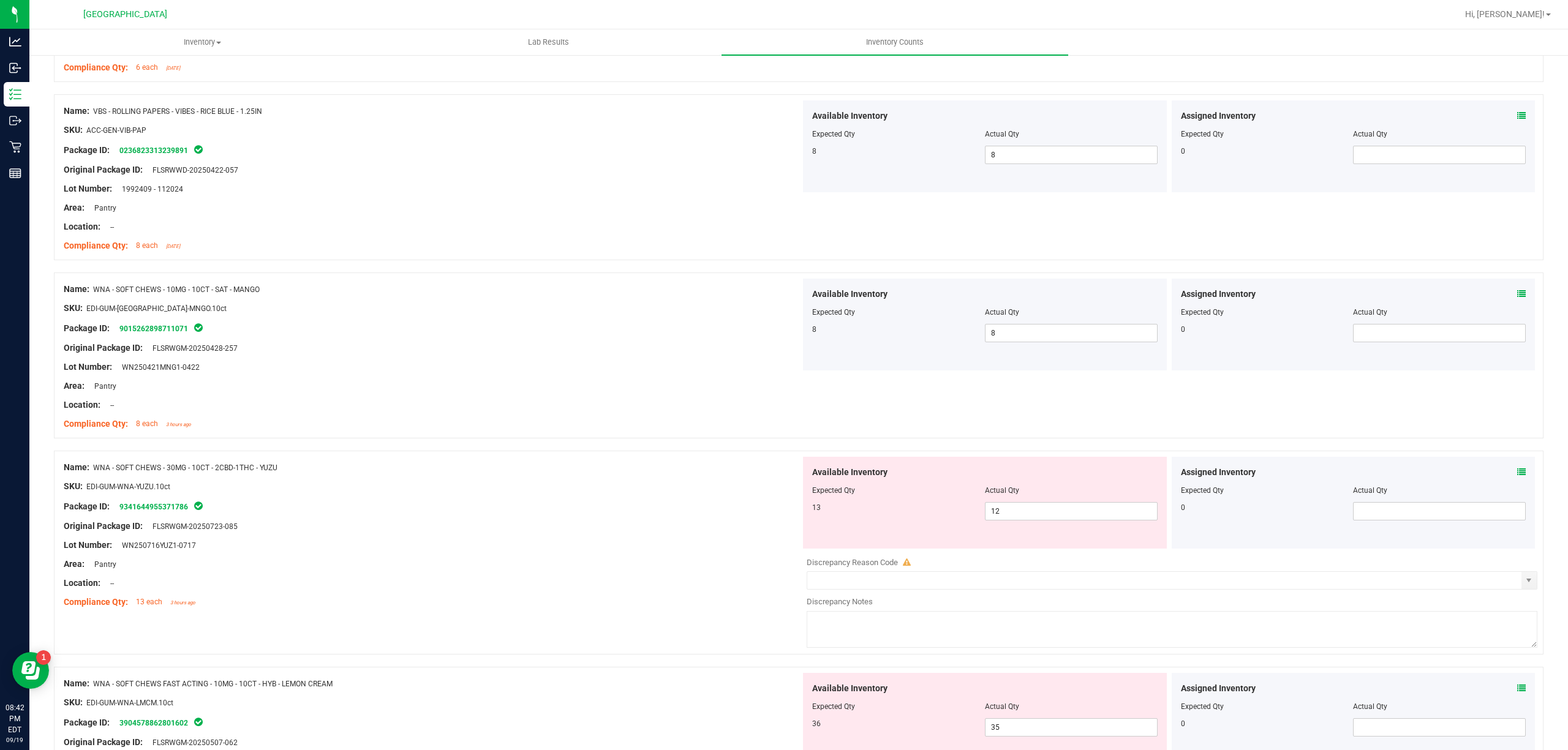
scroll to position [1714, 0]
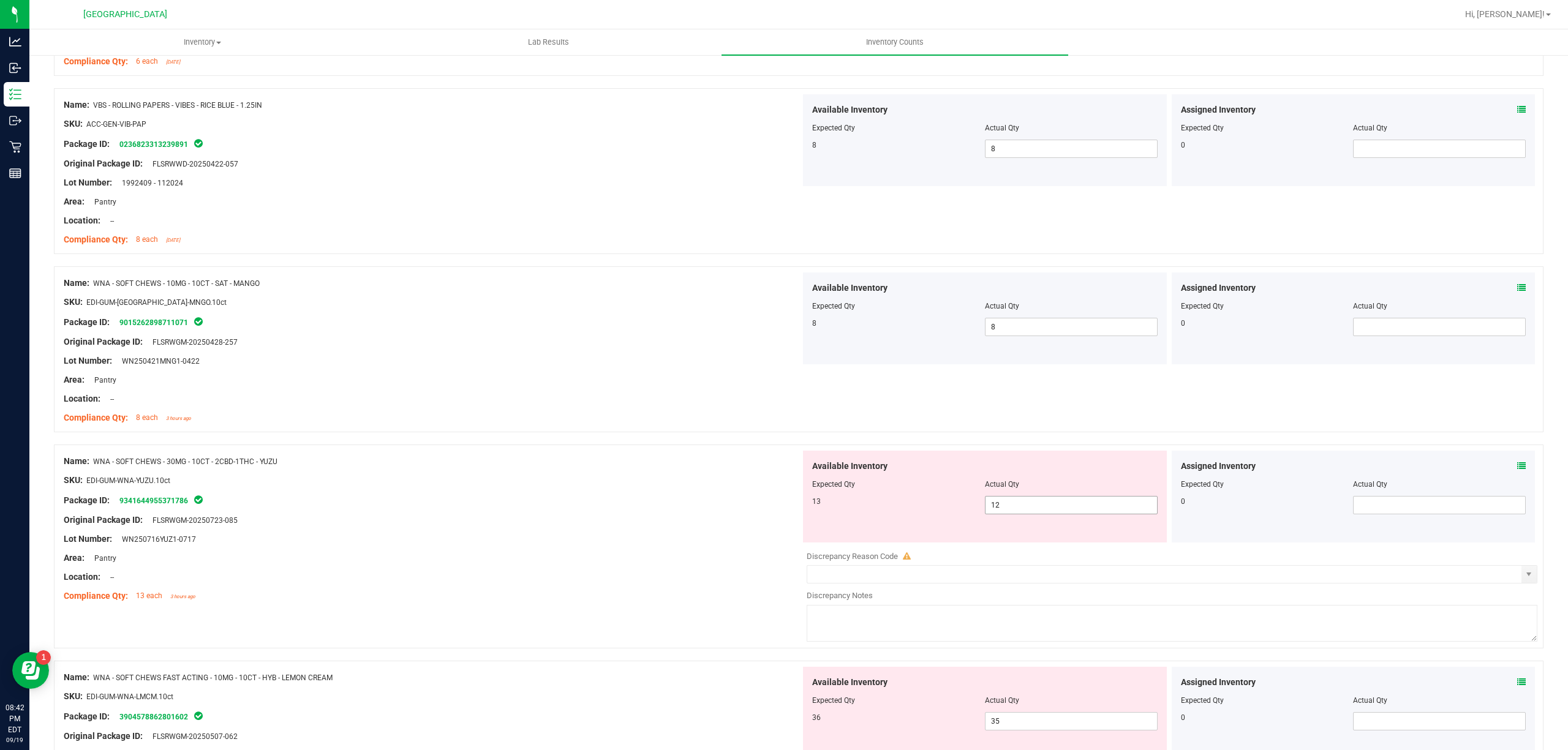
click at [1045, 512] on span "12 12" at bounding box center [1071, 504] width 173 height 18
click at [1045, 512] on input "1" at bounding box center [1071, 505] width 172 height 17
click at [721, 557] on div "Area: Pantry" at bounding box center [432, 558] width 737 height 13
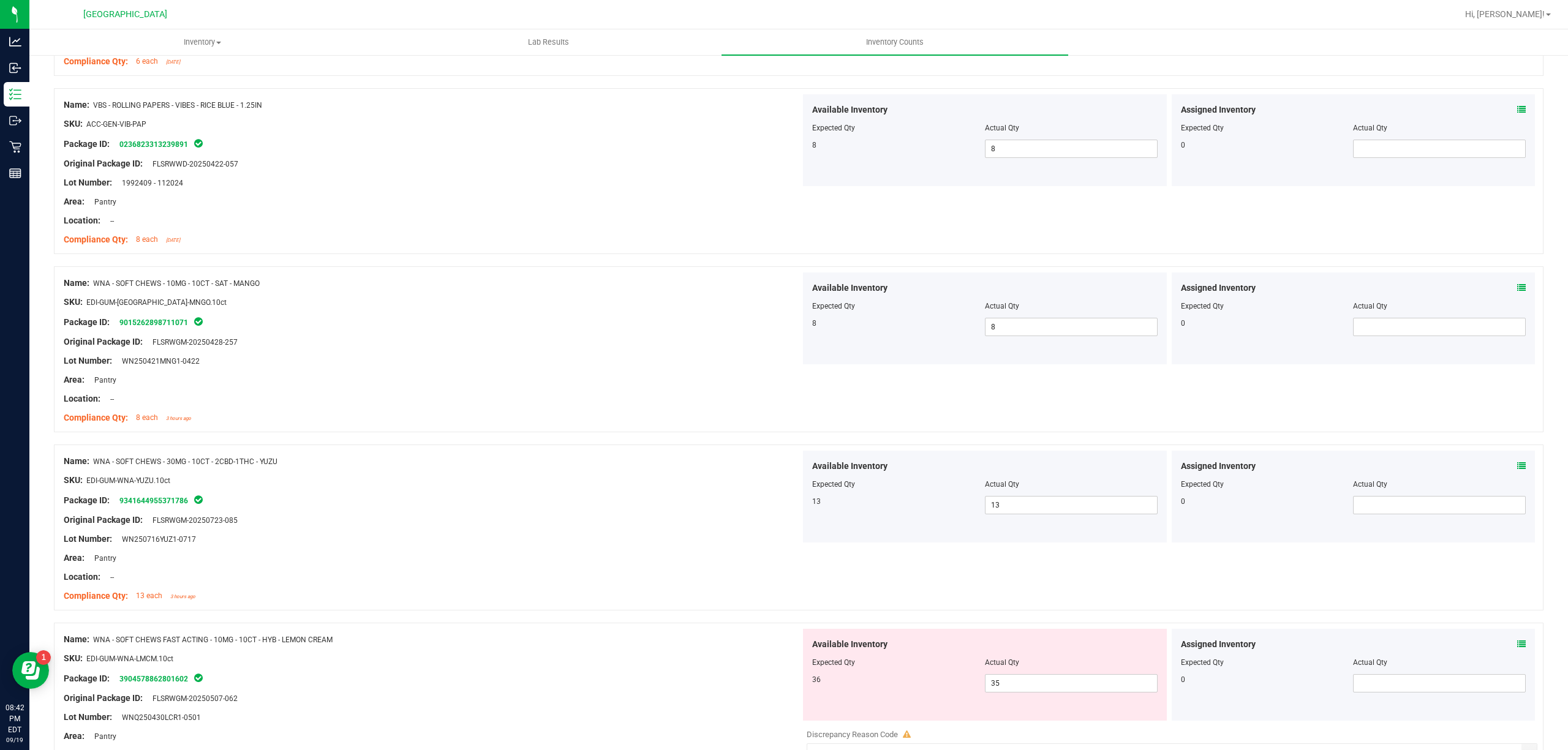
click at [1064, 698] on div "Available Inventory Expected Qty Actual Qty 36 35 35" at bounding box center [985, 675] width 364 height 92
click at [1059, 691] on span "35 35" at bounding box center [1071, 683] width 173 height 18
drag, startPoint x: 1059, startPoint y: 691, endPoint x: 894, endPoint y: 693, distance: 165.0
click at [1056, 692] on input "353" at bounding box center [1071, 683] width 172 height 17
click at [1028, 692] on input "35365" at bounding box center [1071, 683] width 172 height 17
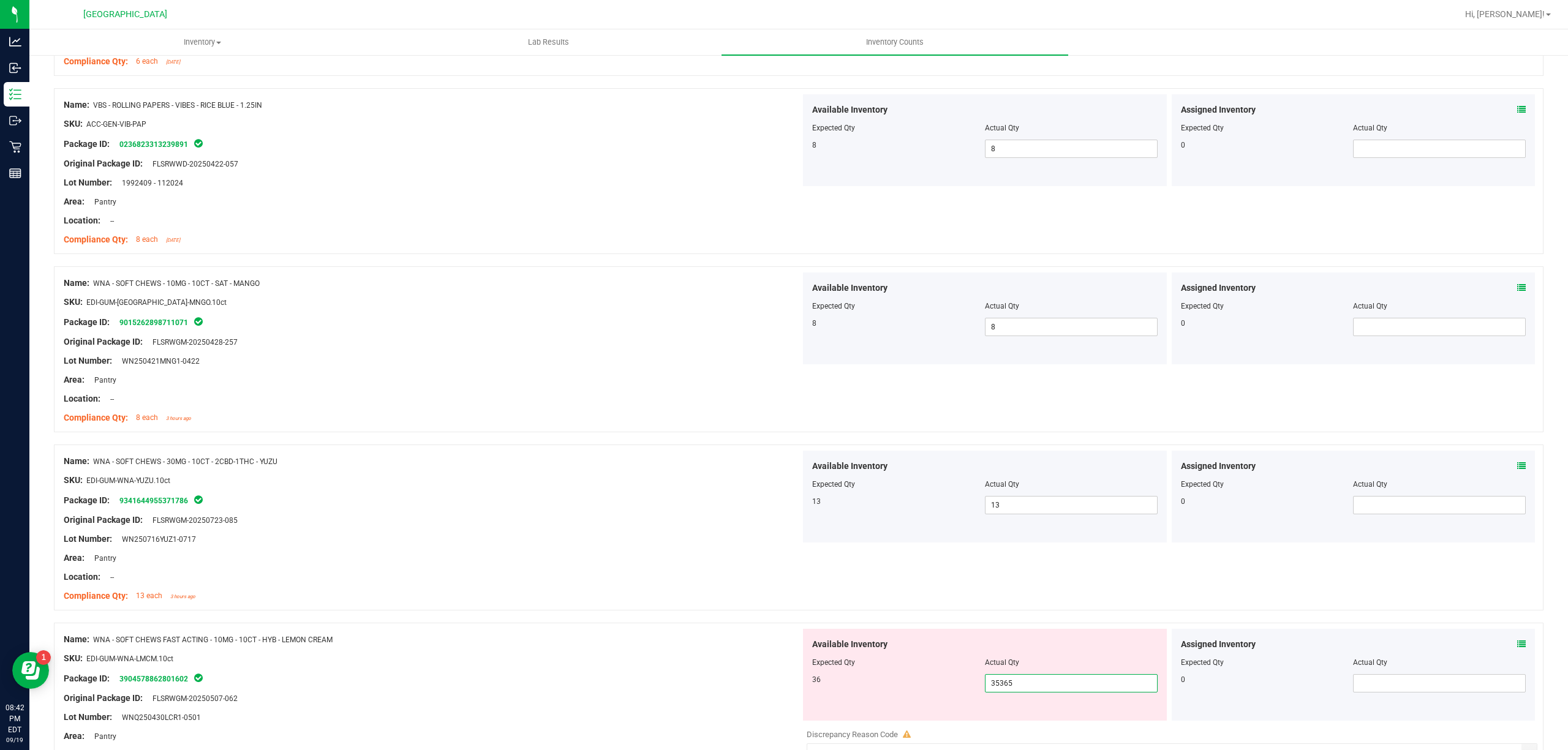
click at [1028, 692] on input "35365" at bounding box center [1071, 683] width 172 height 17
drag, startPoint x: 1028, startPoint y: 694, endPoint x: 1014, endPoint y: 698, distance: 14.6
click at [1023, 692] on input "35365" at bounding box center [1071, 683] width 172 height 17
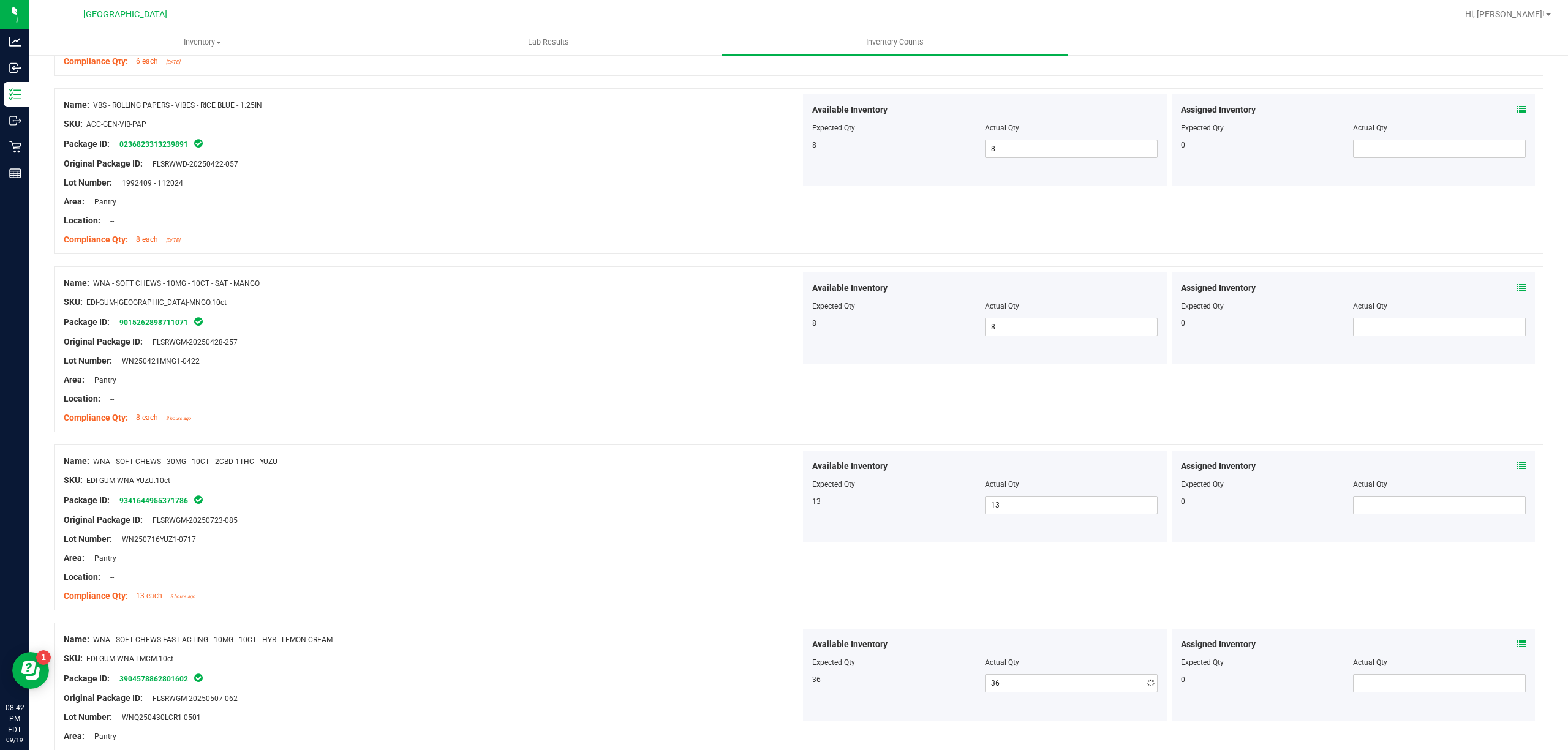
drag, startPoint x: 583, startPoint y: 687, endPoint x: 600, endPoint y: 682, distance: 17.7
click at [586, 685] on div "Package ID: 3904578862801602" at bounding box center [432, 678] width 737 height 15
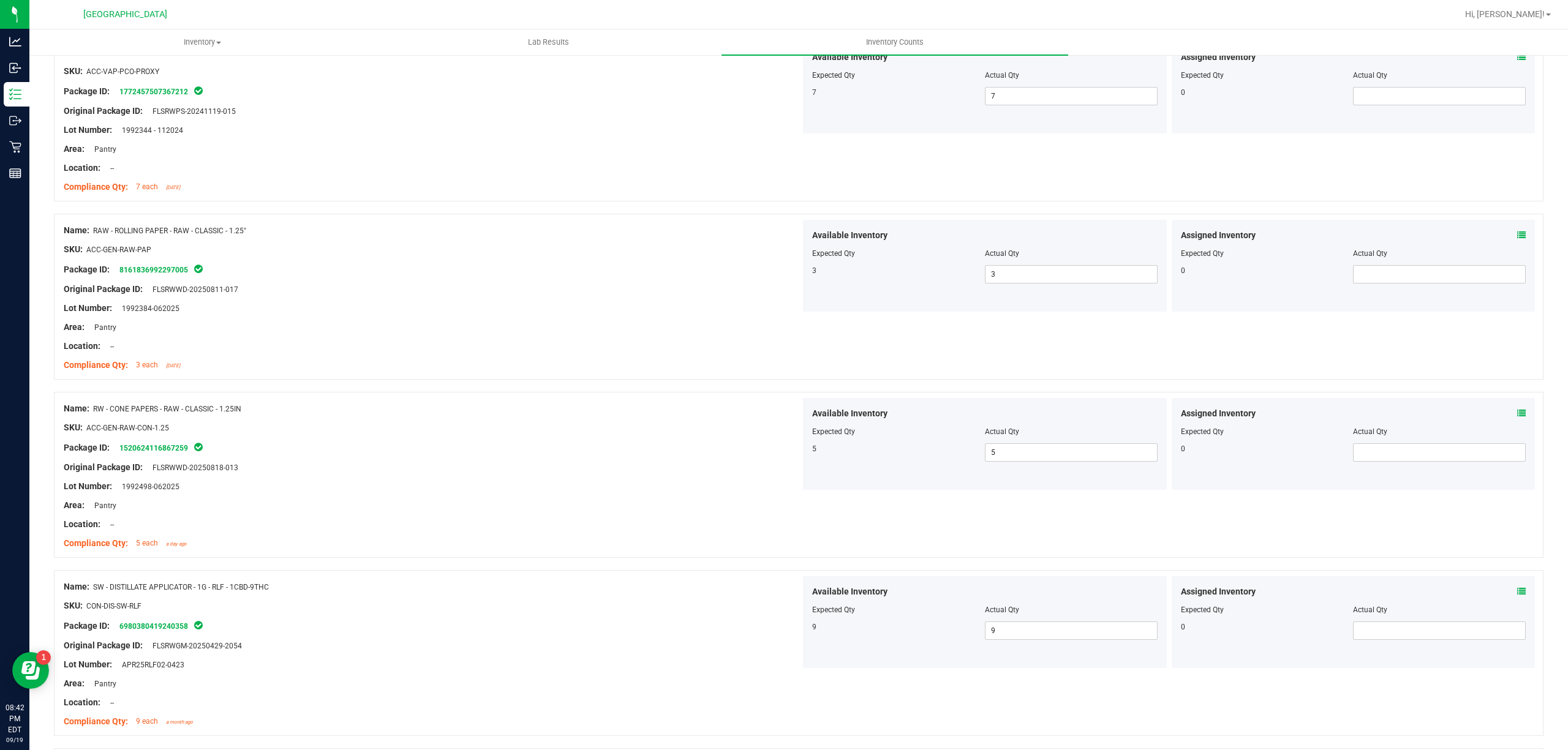
scroll to position [0, 0]
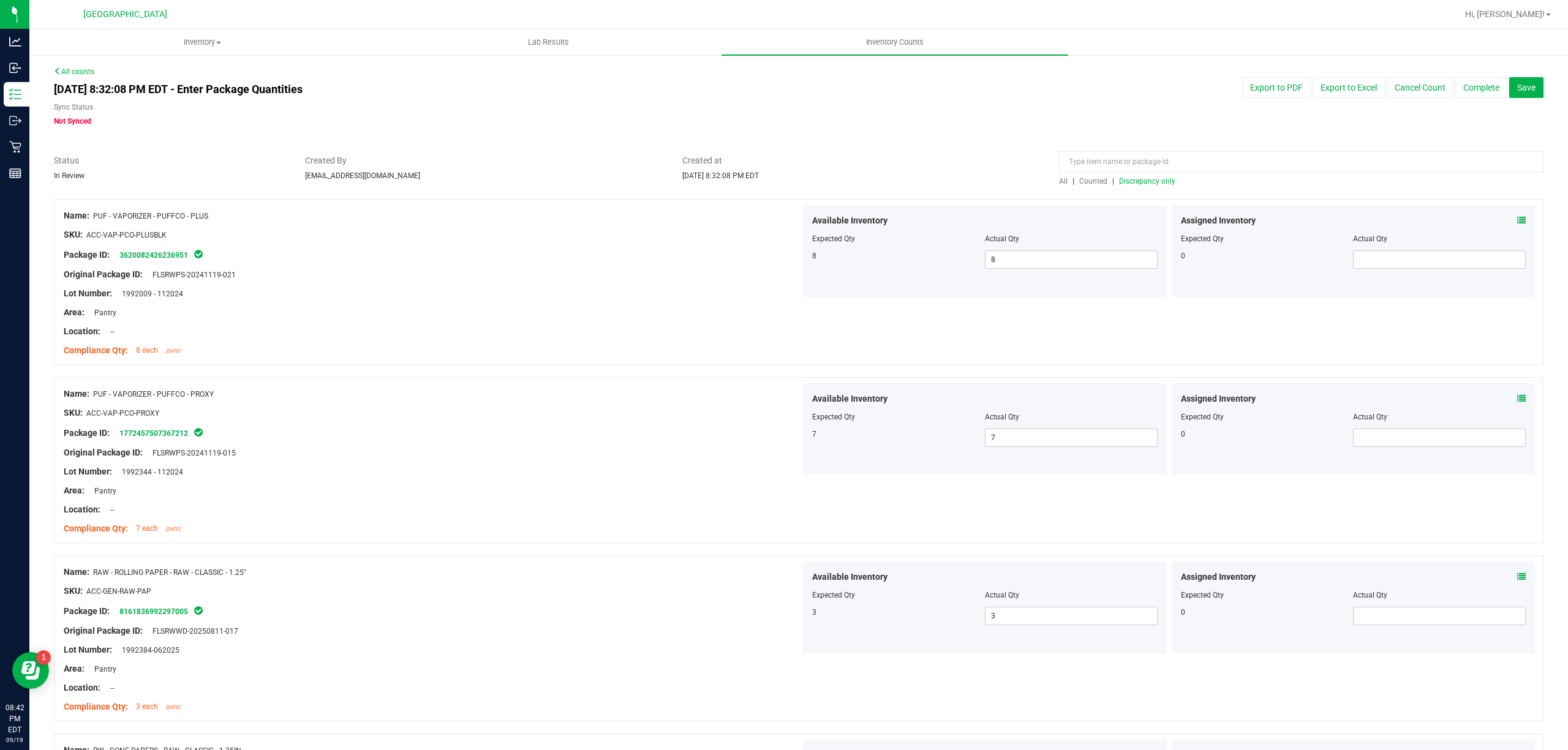
click at [1145, 179] on span "Discrepancy only" at bounding box center [1147, 181] width 57 height 9
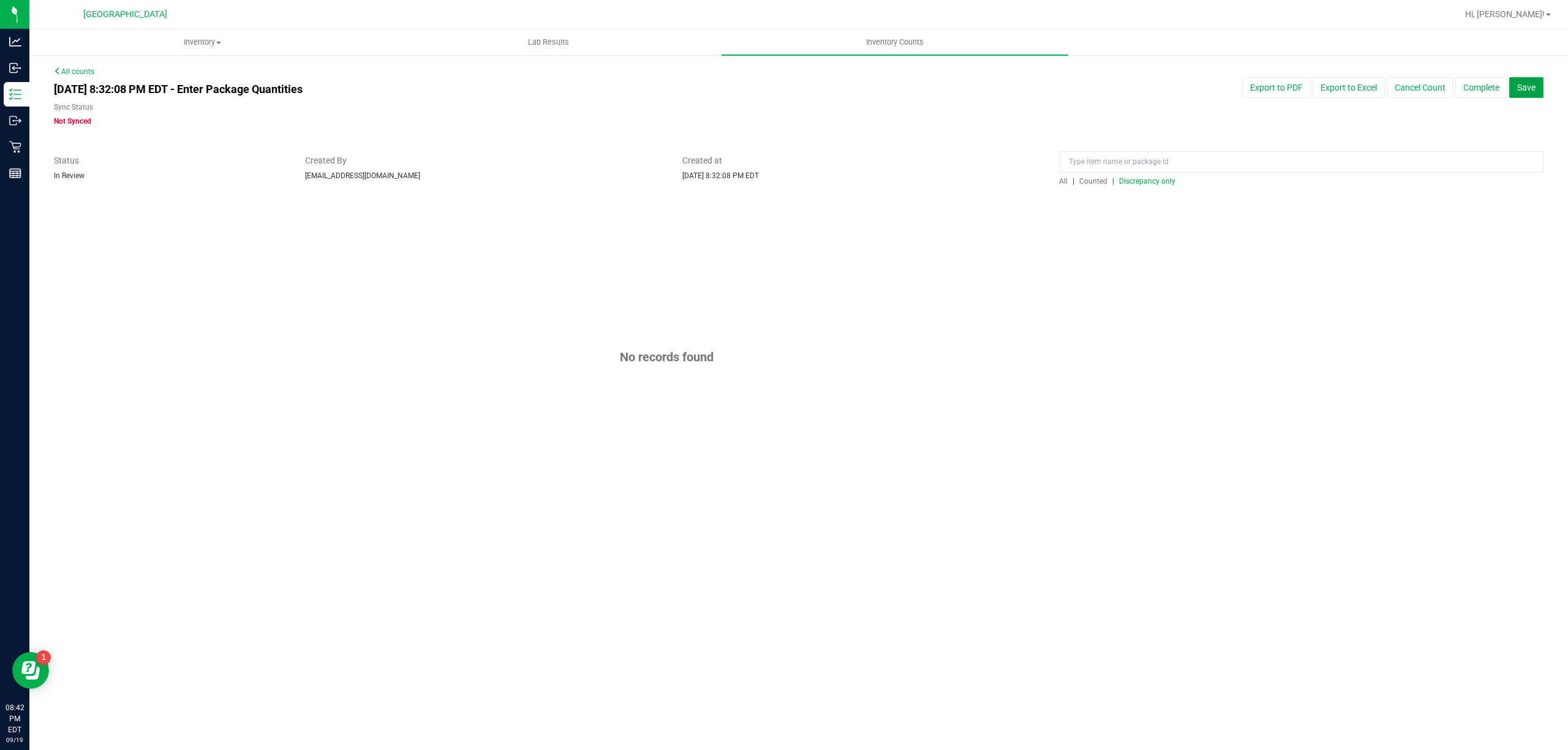
click at [1525, 92] on span "Save" at bounding box center [1526, 87] width 18 height 9
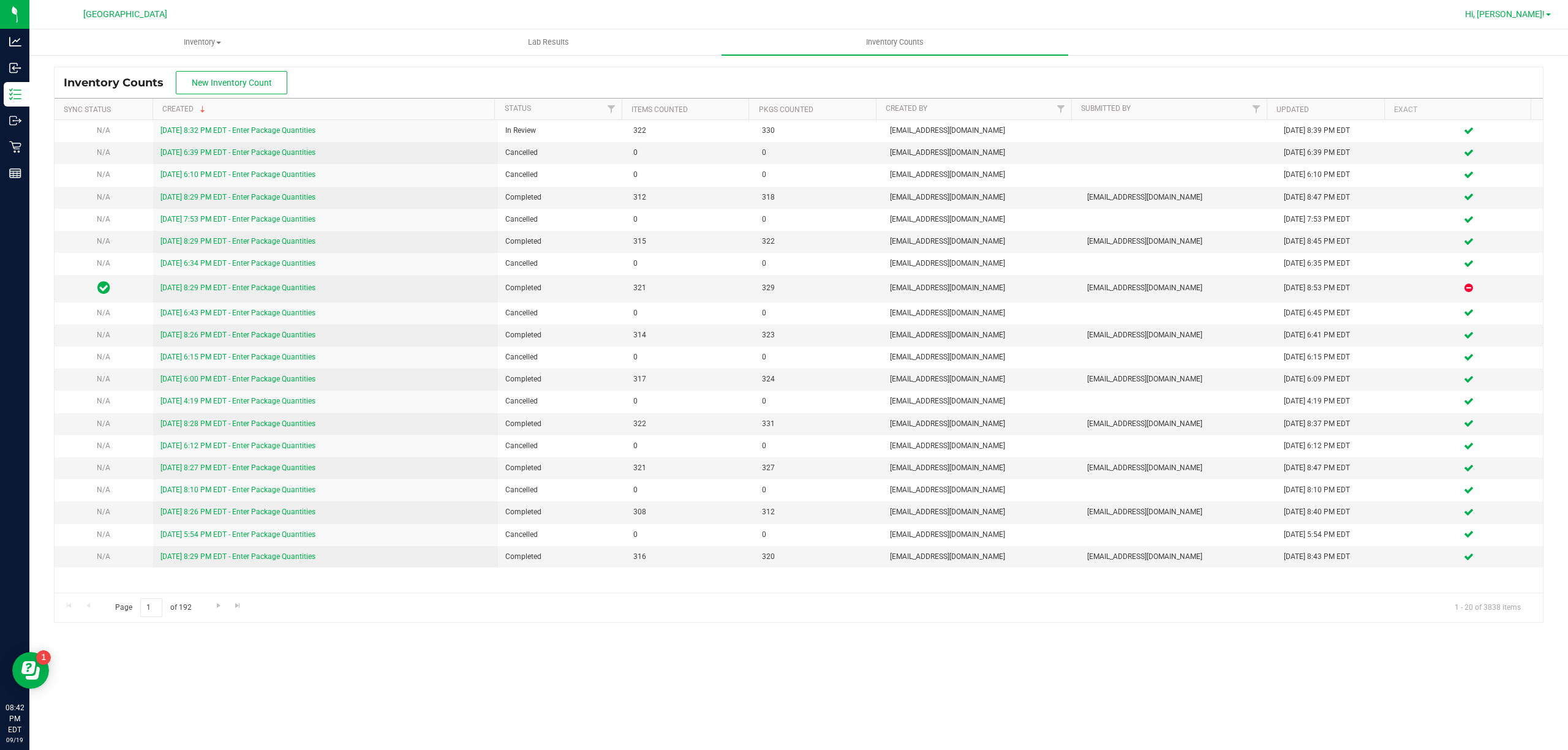
click at [1541, 20] on link "Hi, [PERSON_NAME]!" at bounding box center [1508, 14] width 96 height 13
click at [1511, 111] on span "Sign Out" at bounding box center [1504, 108] width 35 height 13
